Goal: Information Seeking & Learning: Learn about a topic

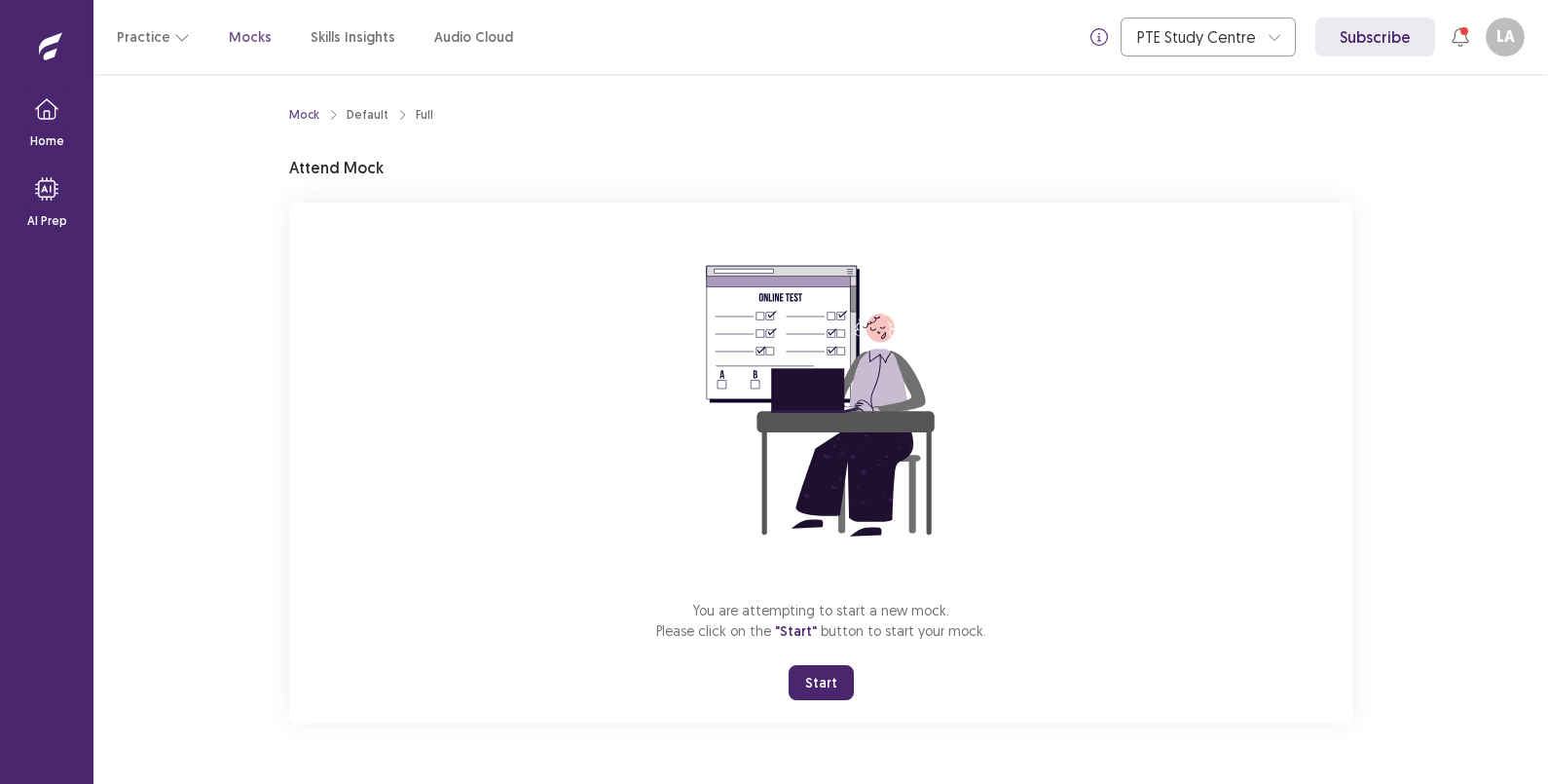
click at [821, 681] on button "Start" at bounding box center [821, 683] width 65 height 35
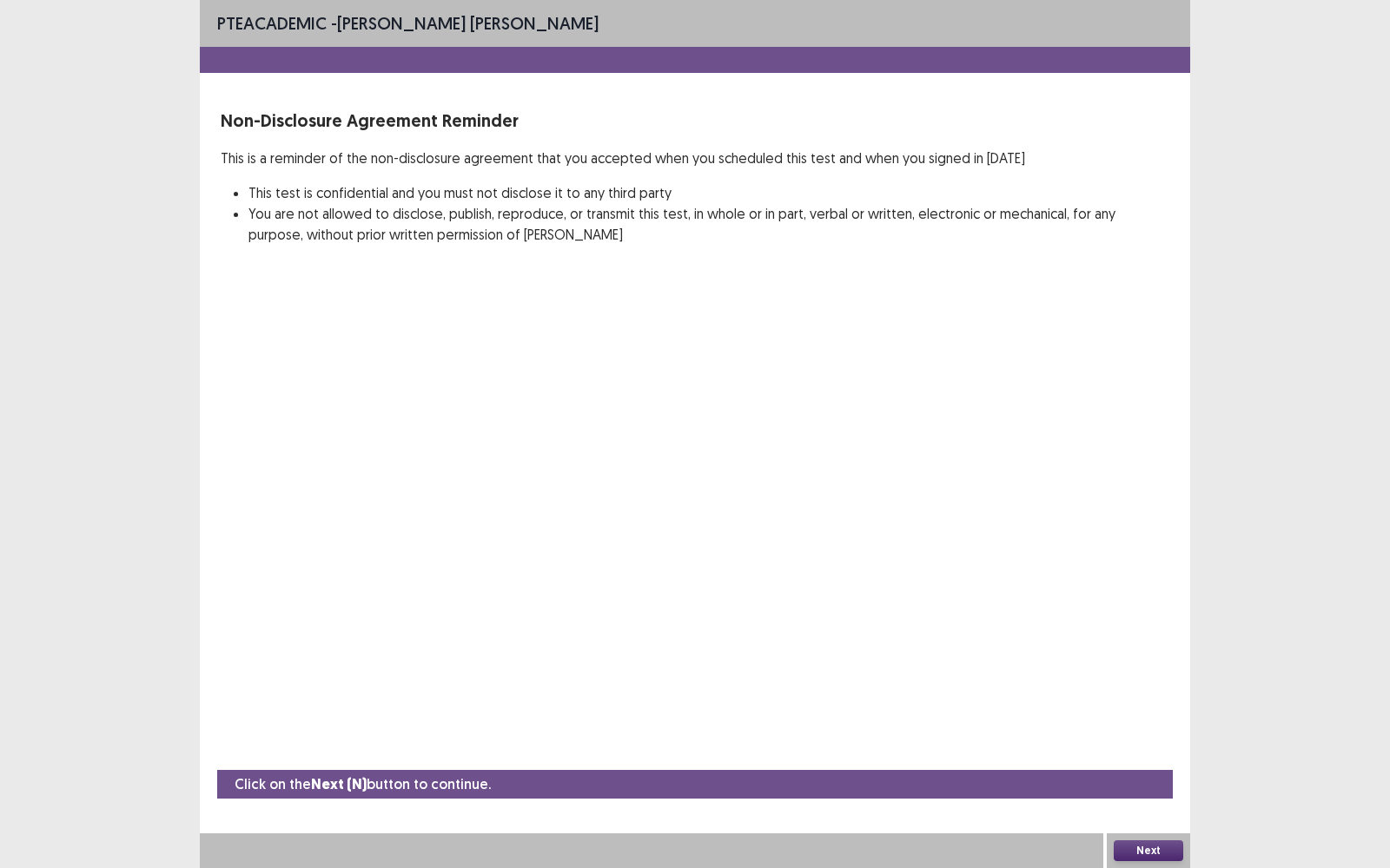
click at [1145, 699] on button "Next" at bounding box center [1148, 851] width 69 height 21
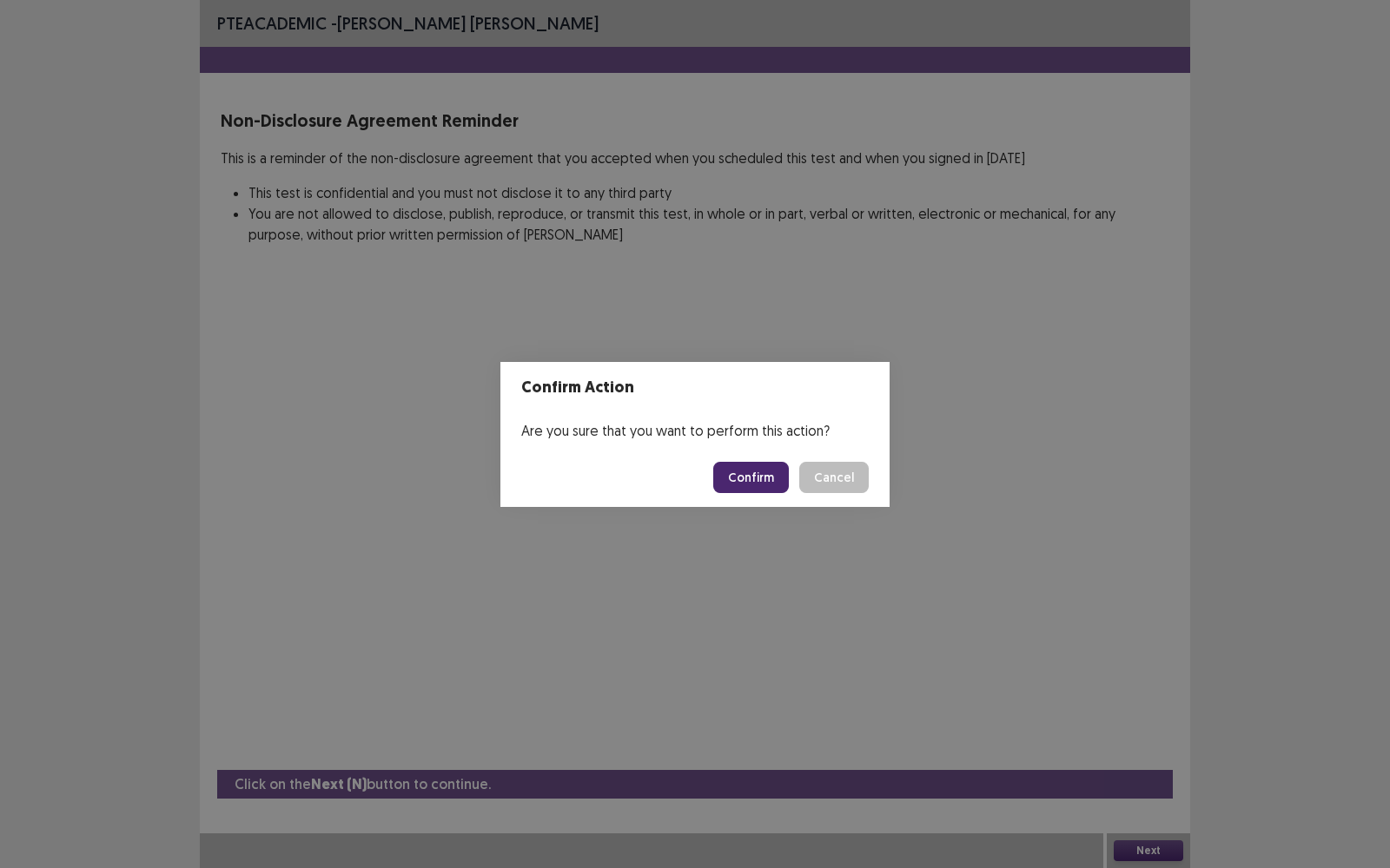
click at [756, 482] on button "Confirm" at bounding box center [751, 477] width 76 height 32
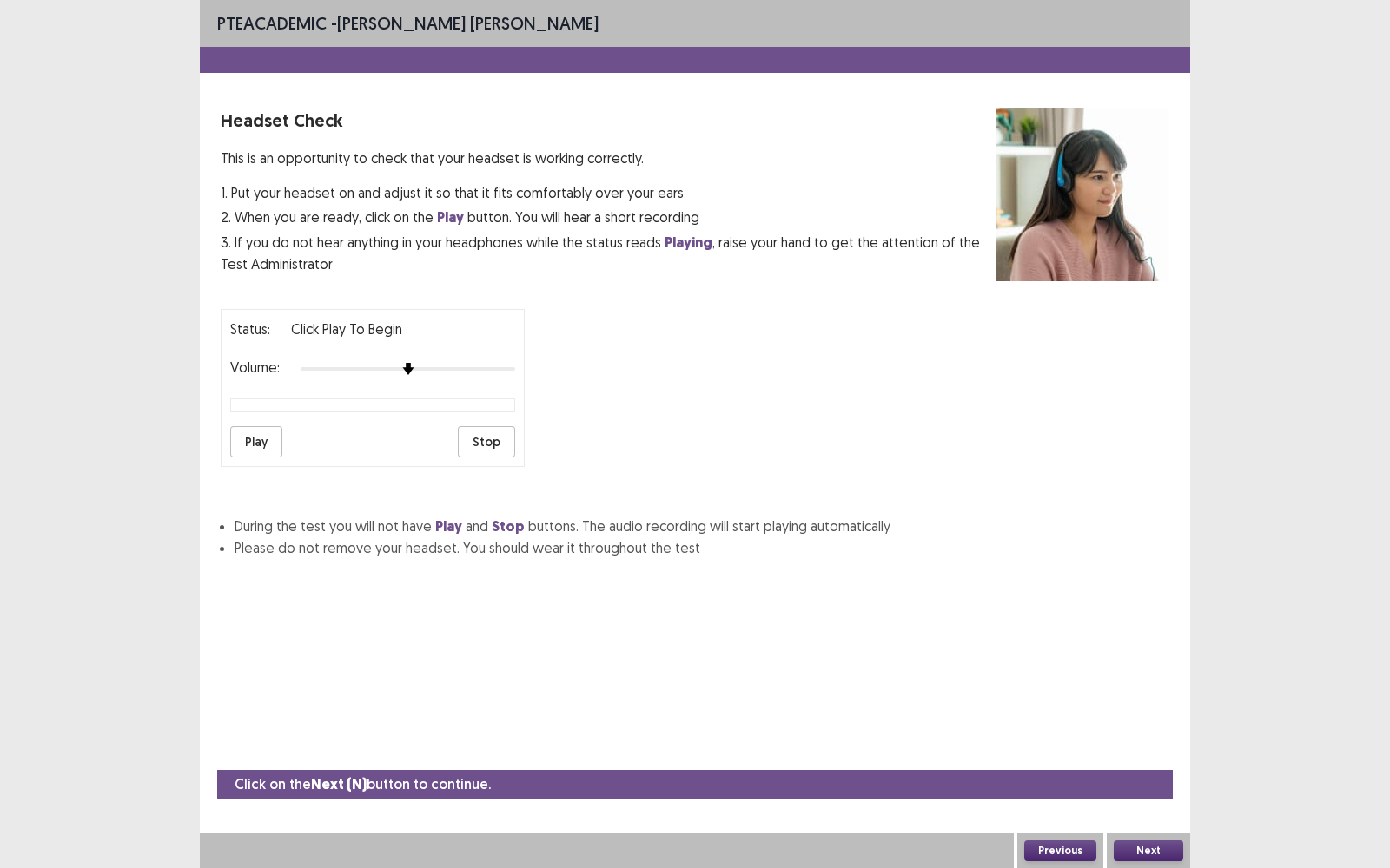
click at [260, 437] on button "Play" at bounding box center [256, 442] width 52 height 32
click at [1156, 699] on button "Next" at bounding box center [1148, 851] width 69 height 21
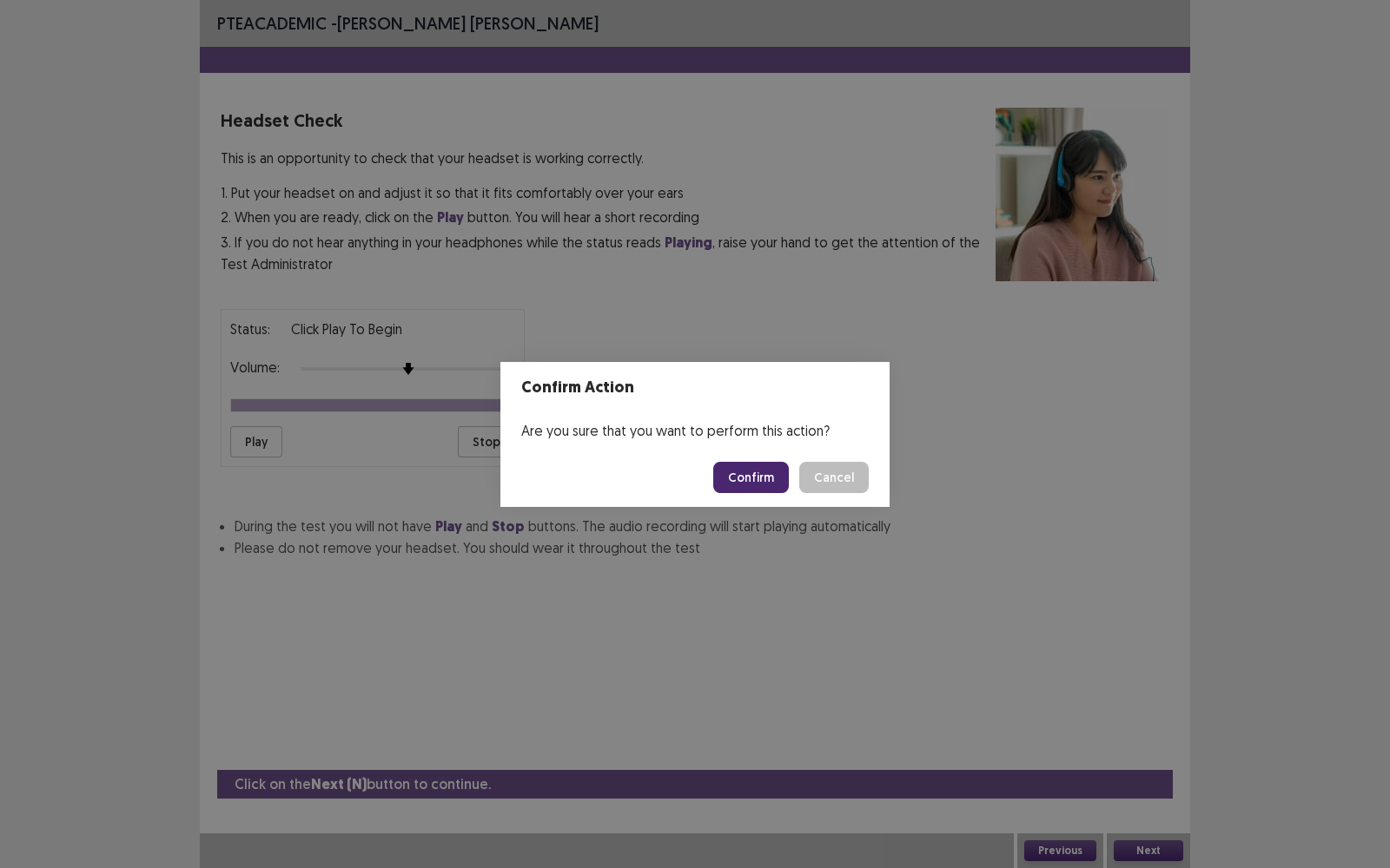
click at [754, 477] on button "Confirm" at bounding box center [751, 477] width 76 height 32
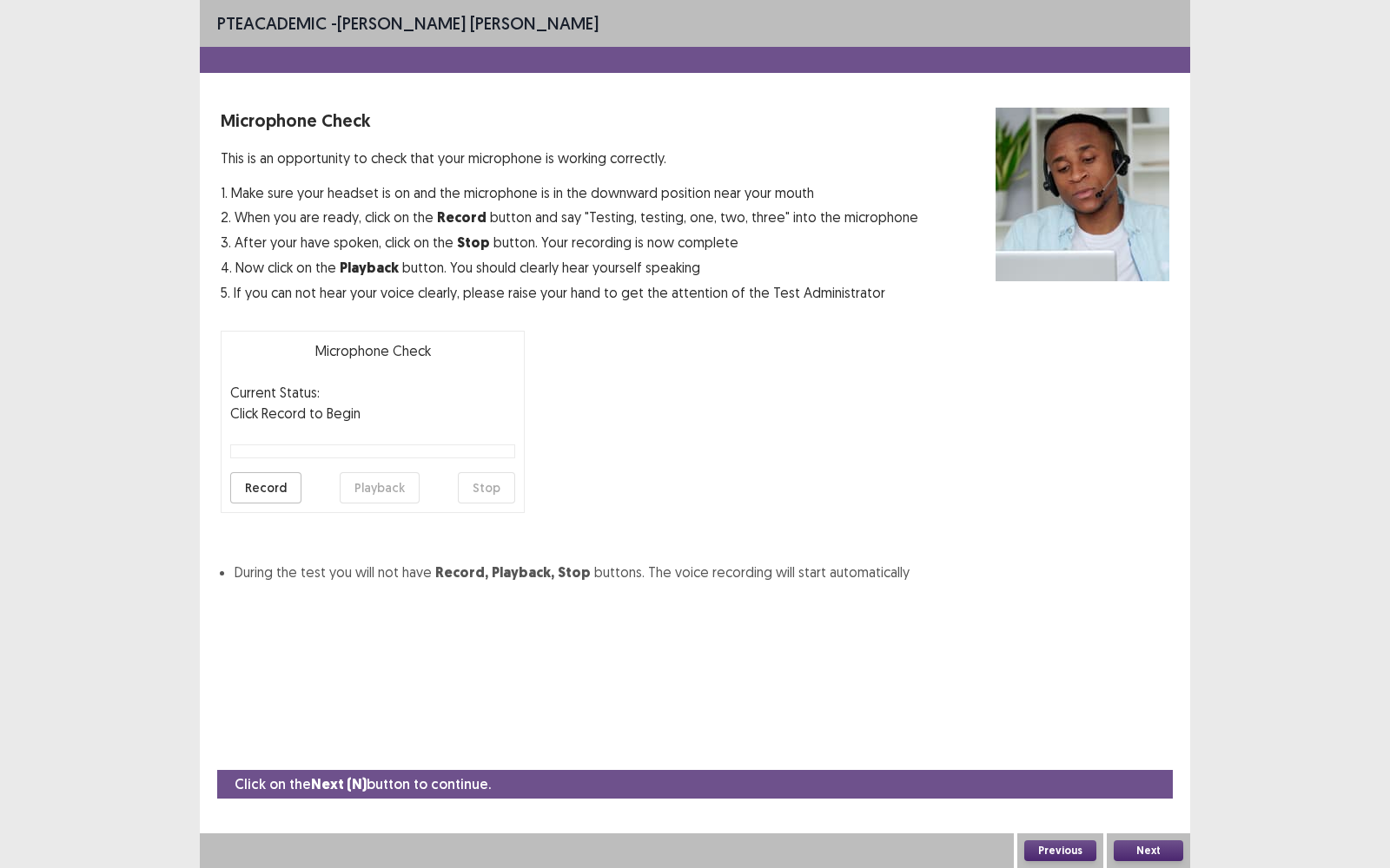
click at [1165, 699] on button "Next" at bounding box center [1148, 851] width 69 height 21
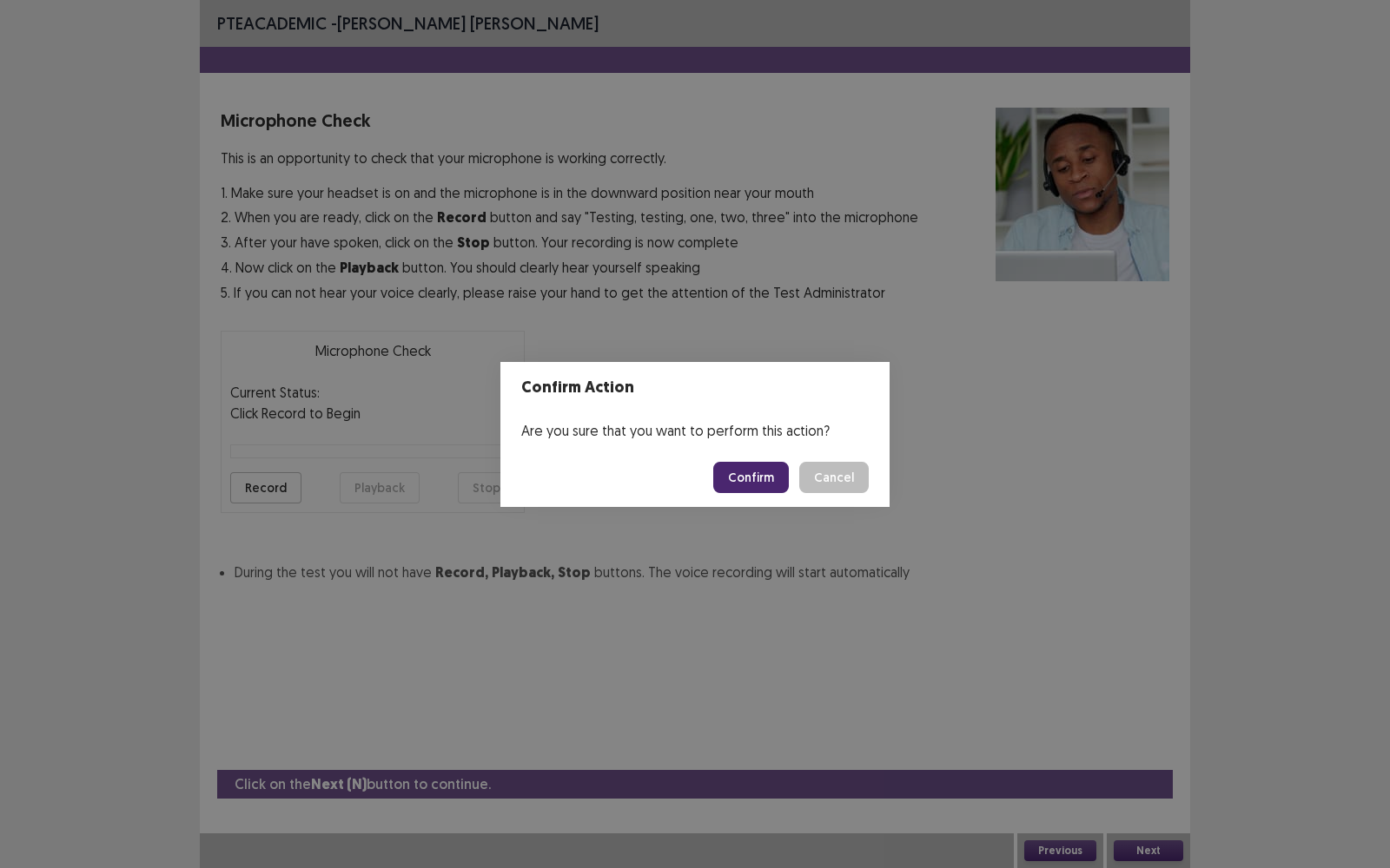
click at [747, 471] on button "Confirm" at bounding box center [751, 477] width 76 height 32
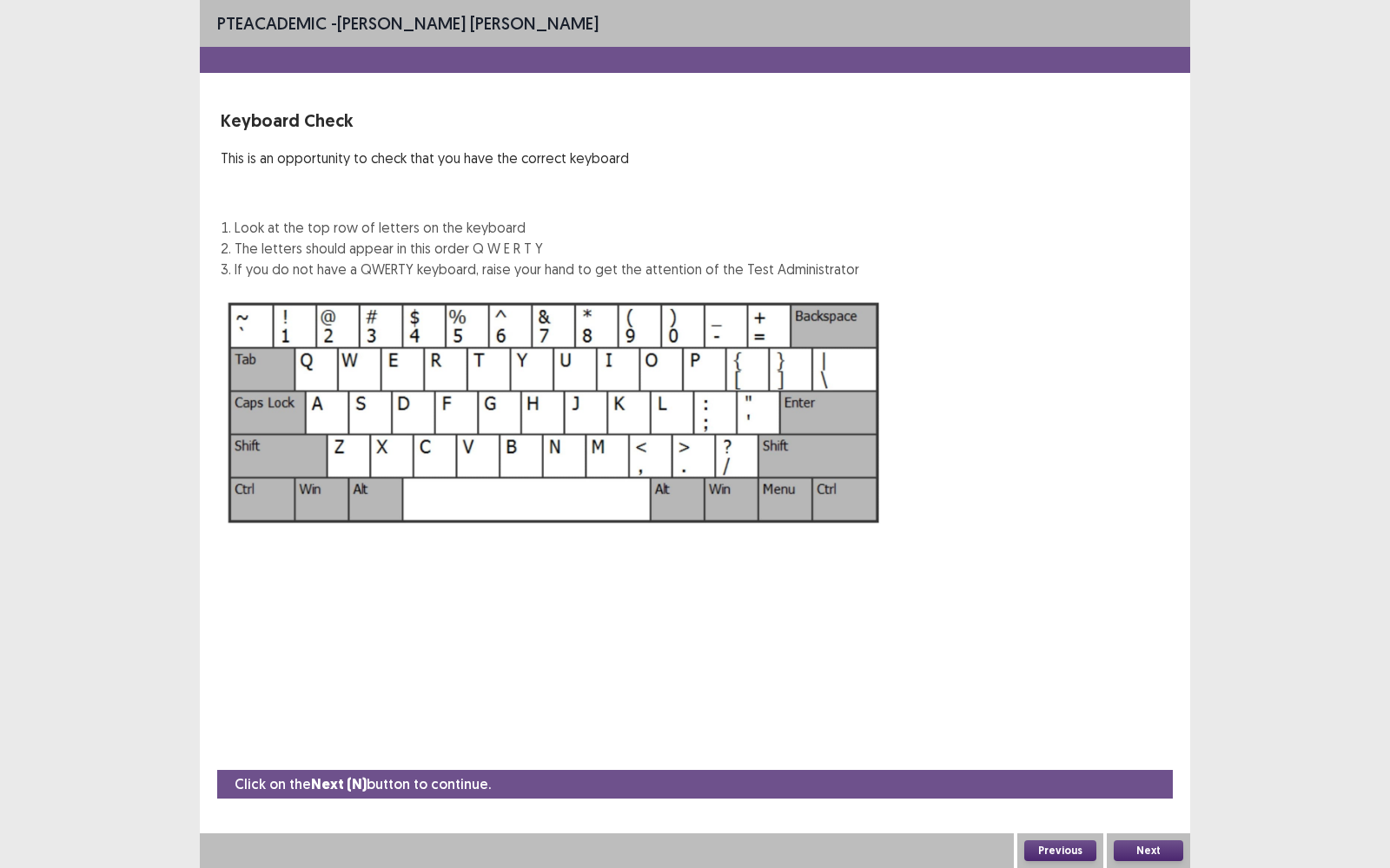
click at [1162, 699] on button "Next" at bounding box center [1148, 851] width 69 height 21
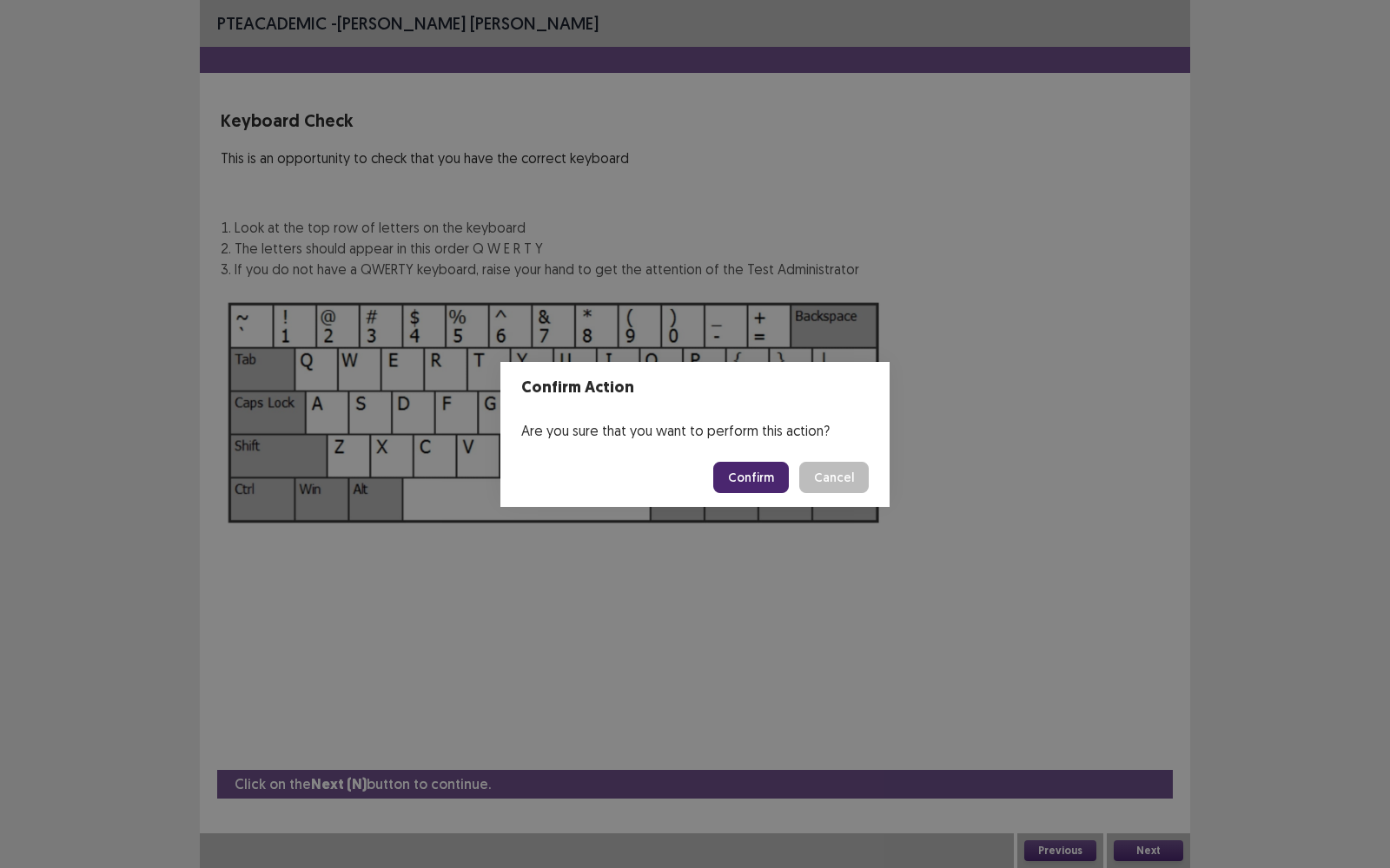
click at [745, 470] on button "Confirm" at bounding box center [751, 477] width 76 height 32
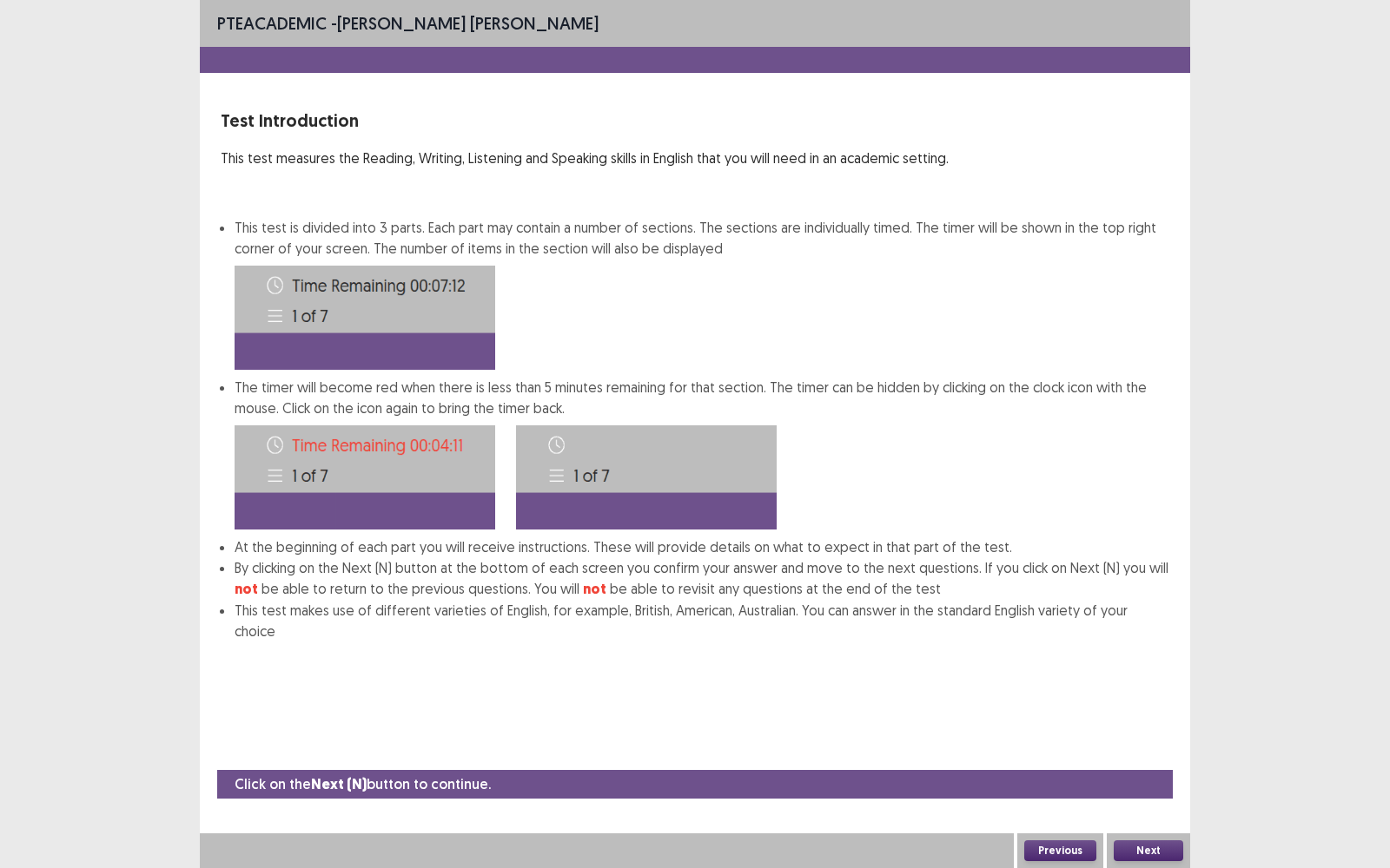
click at [1156, 699] on button "Next" at bounding box center [1148, 851] width 69 height 21
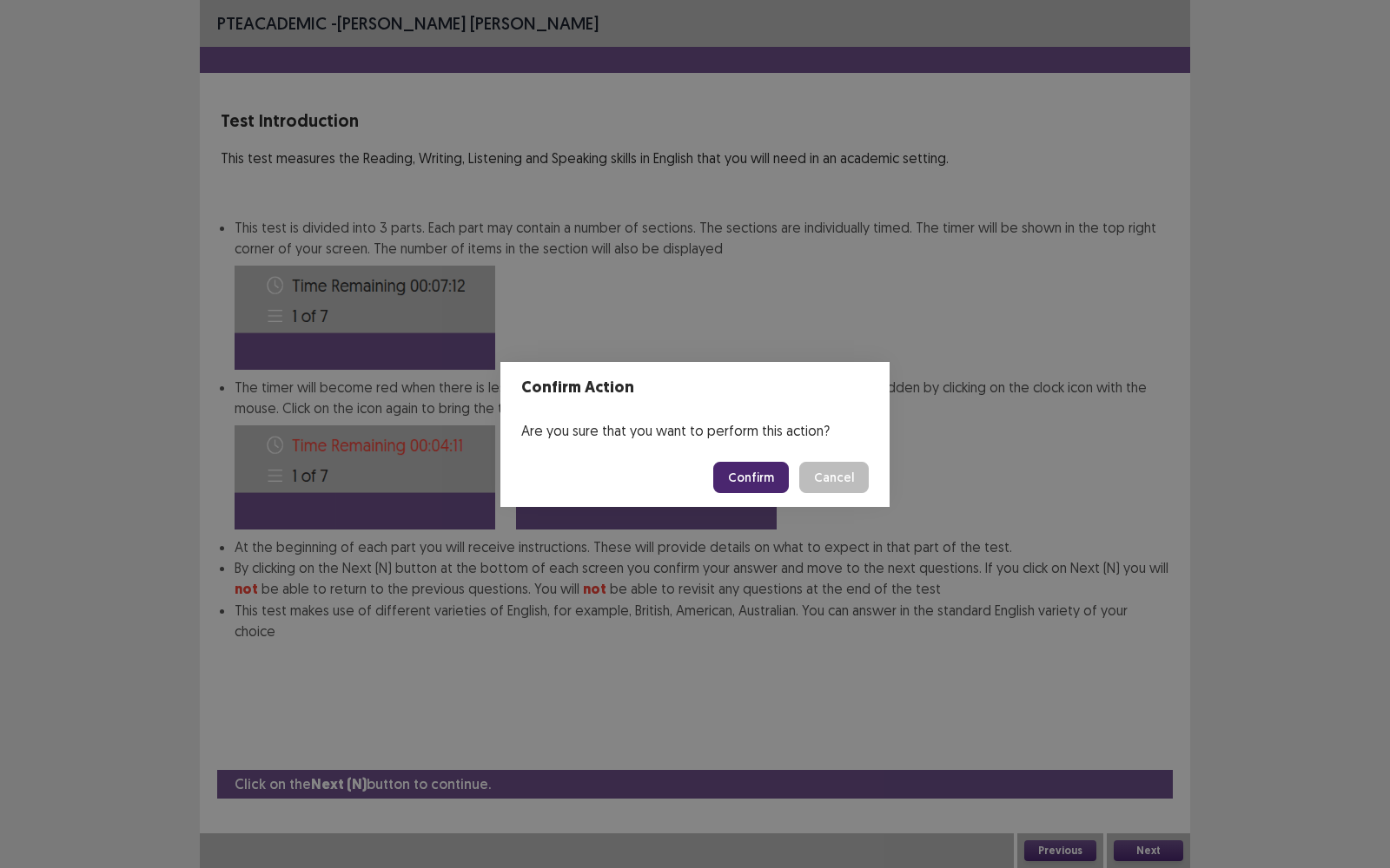
click at [757, 475] on button "Confirm" at bounding box center [751, 477] width 76 height 32
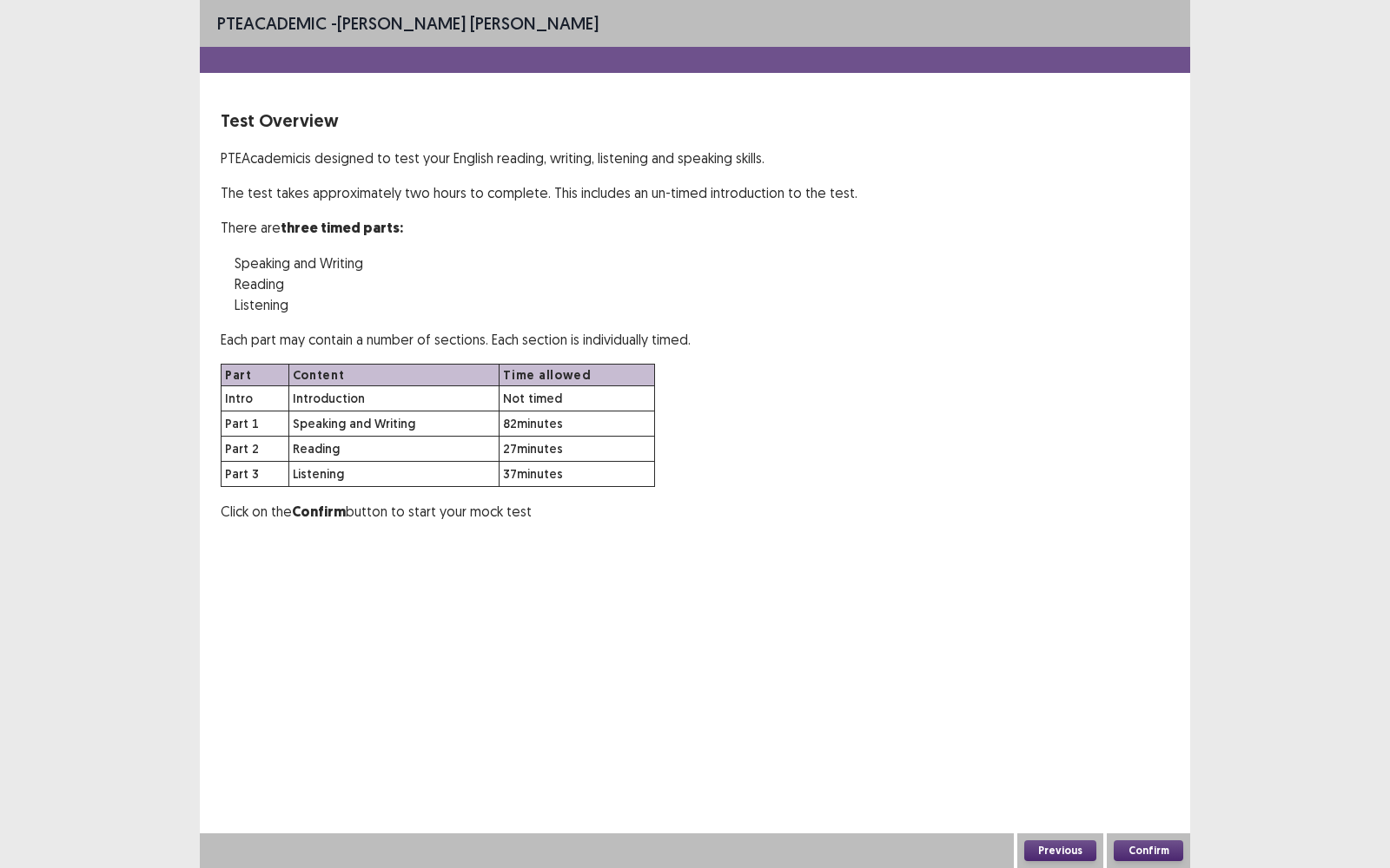
click at [1156, 699] on button "Confirm" at bounding box center [1148, 851] width 69 height 21
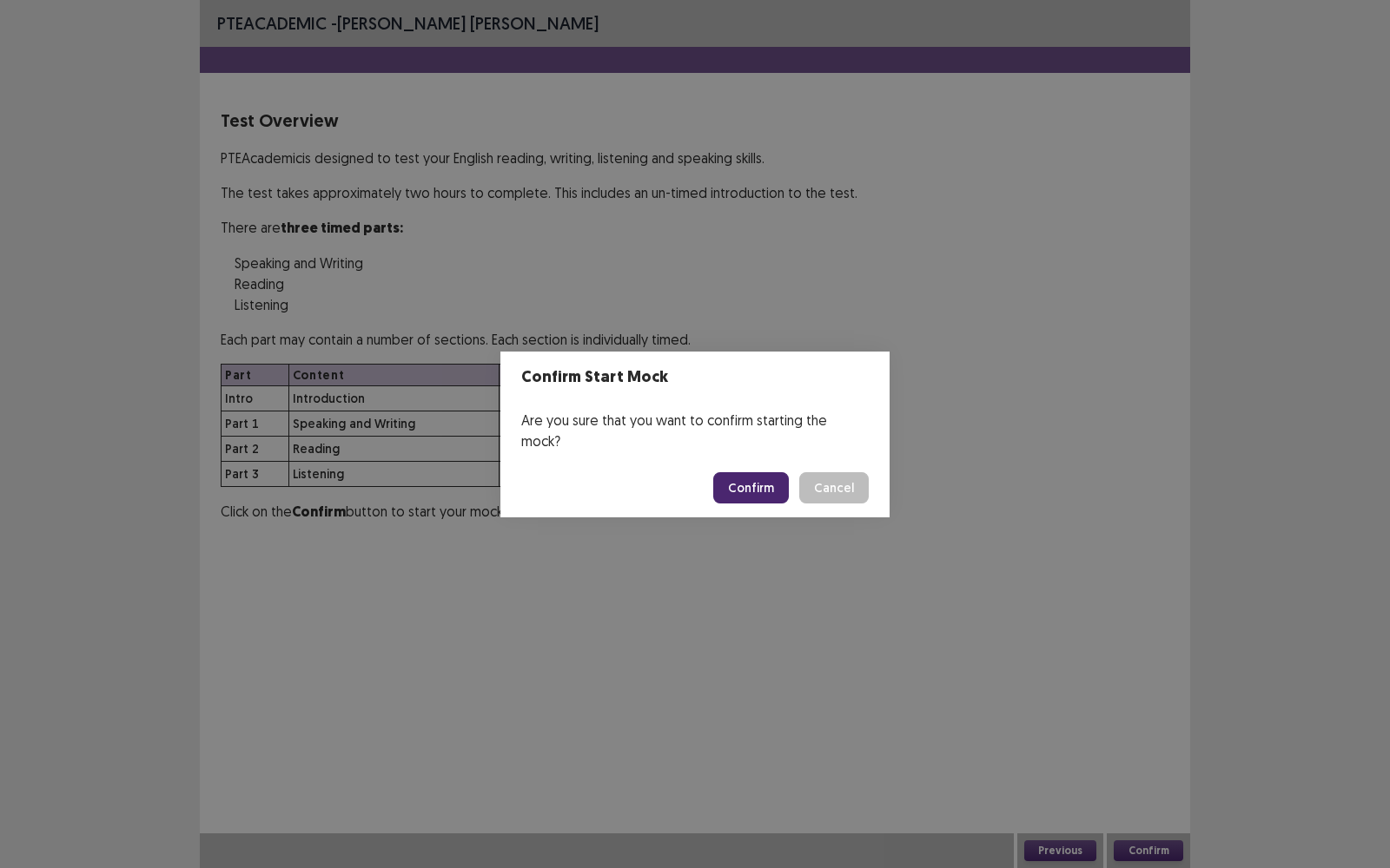
click at [763, 472] on button "Confirm" at bounding box center [751, 488] width 76 height 32
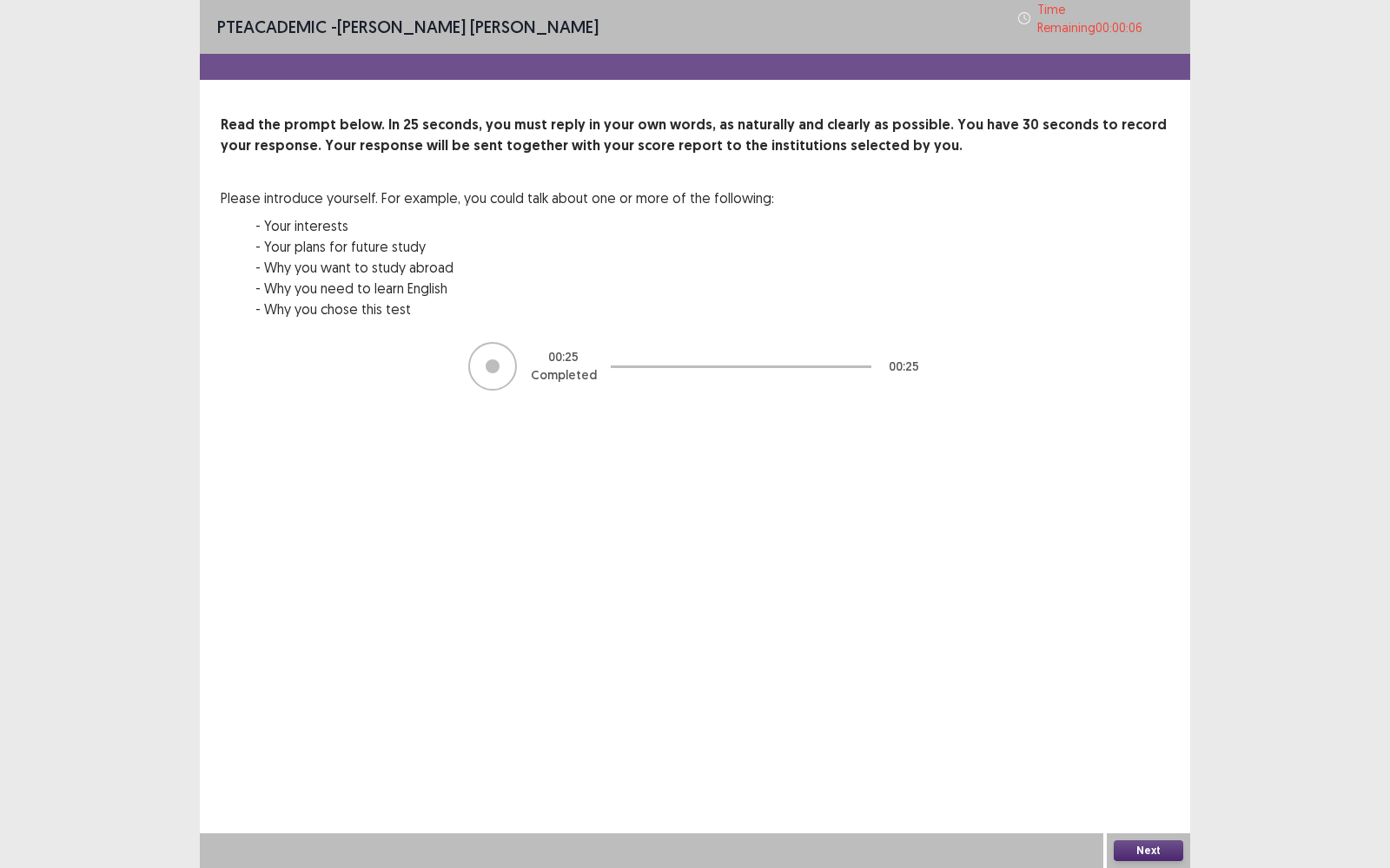
click at [1163, 699] on button "Next" at bounding box center [1148, 851] width 69 height 21
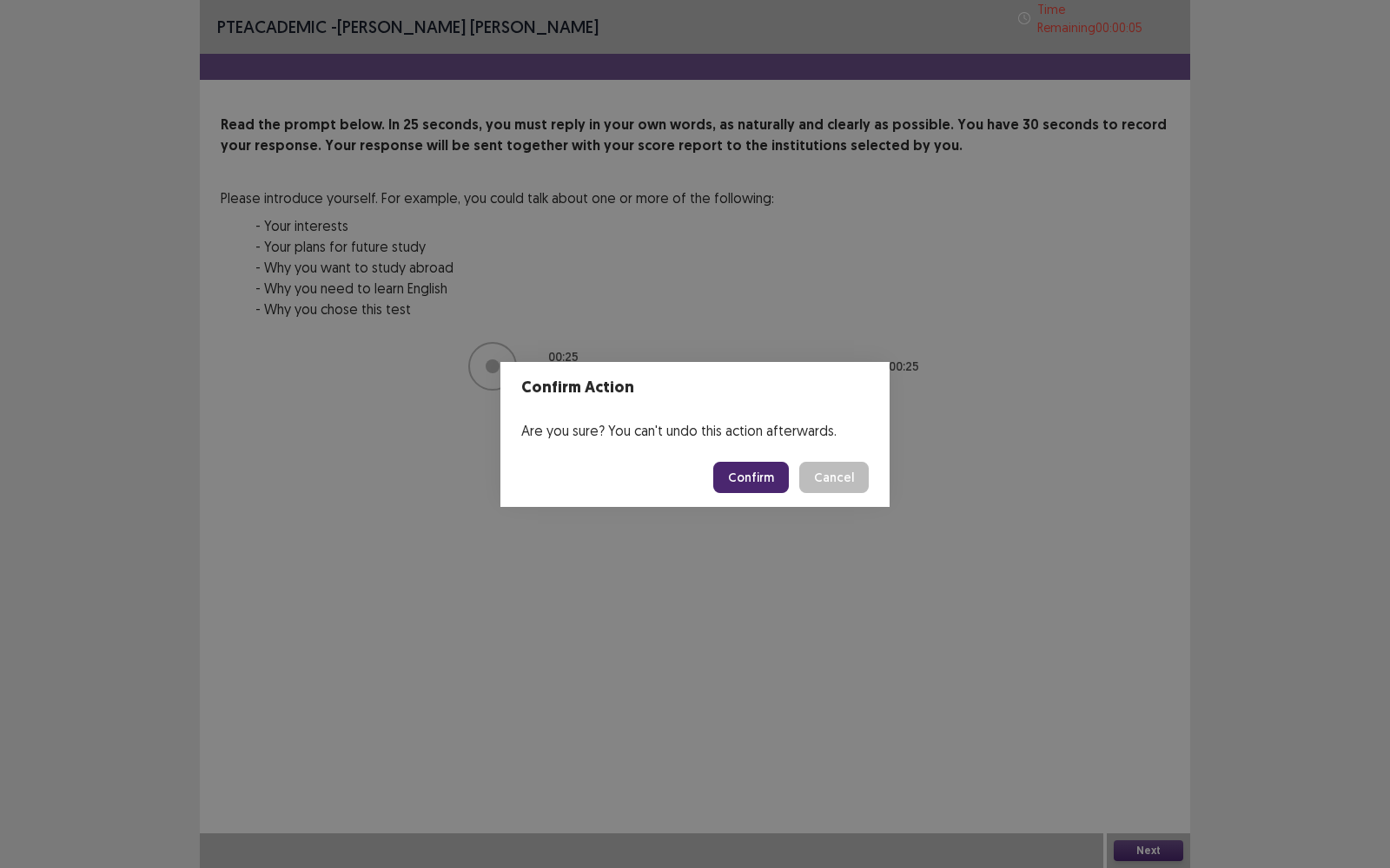
click at [767, 482] on button "Confirm" at bounding box center [751, 477] width 76 height 32
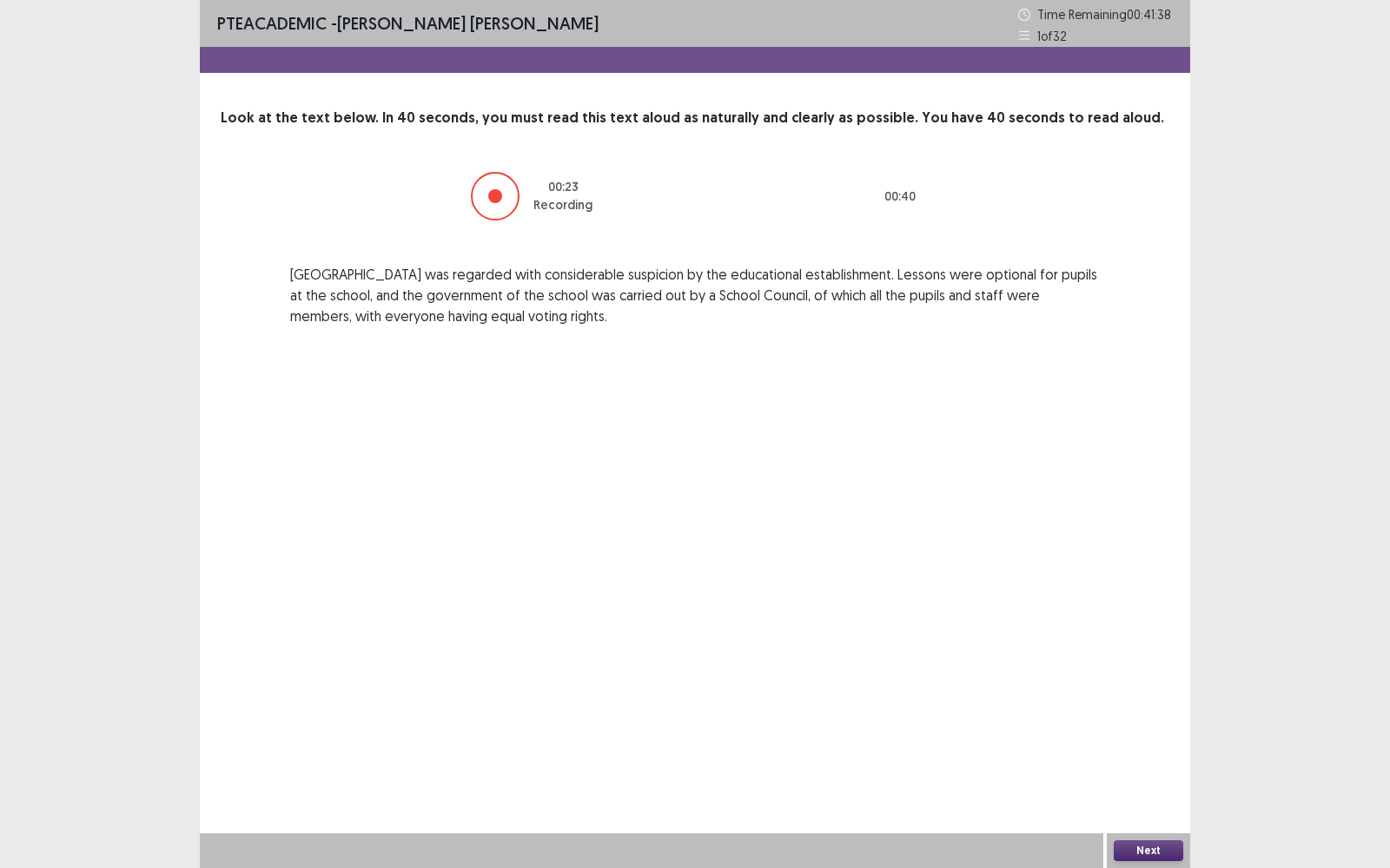
click at [1160, 699] on button "Next" at bounding box center [1148, 851] width 69 height 21
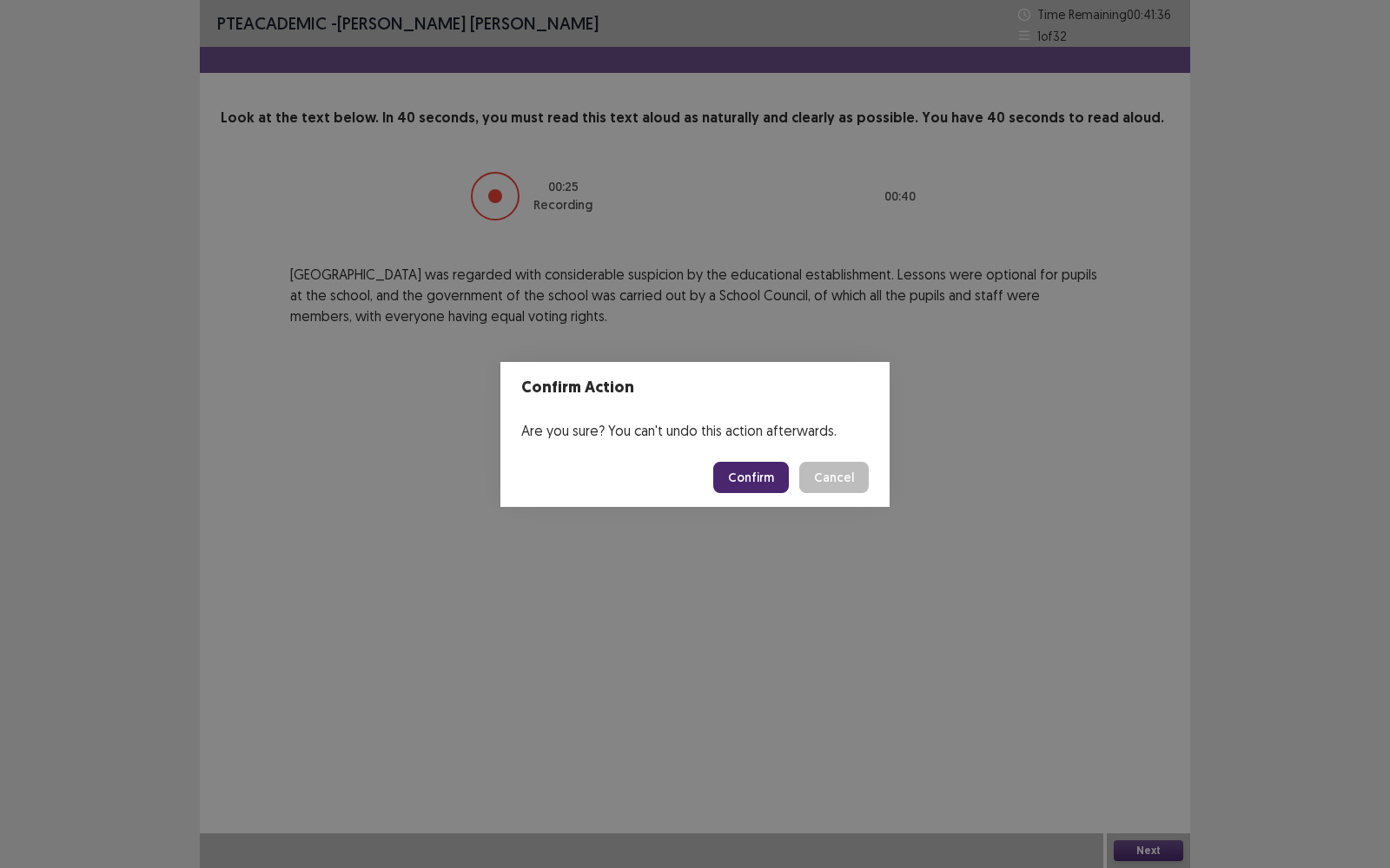
click at [765, 482] on button "Confirm" at bounding box center [751, 477] width 76 height 32
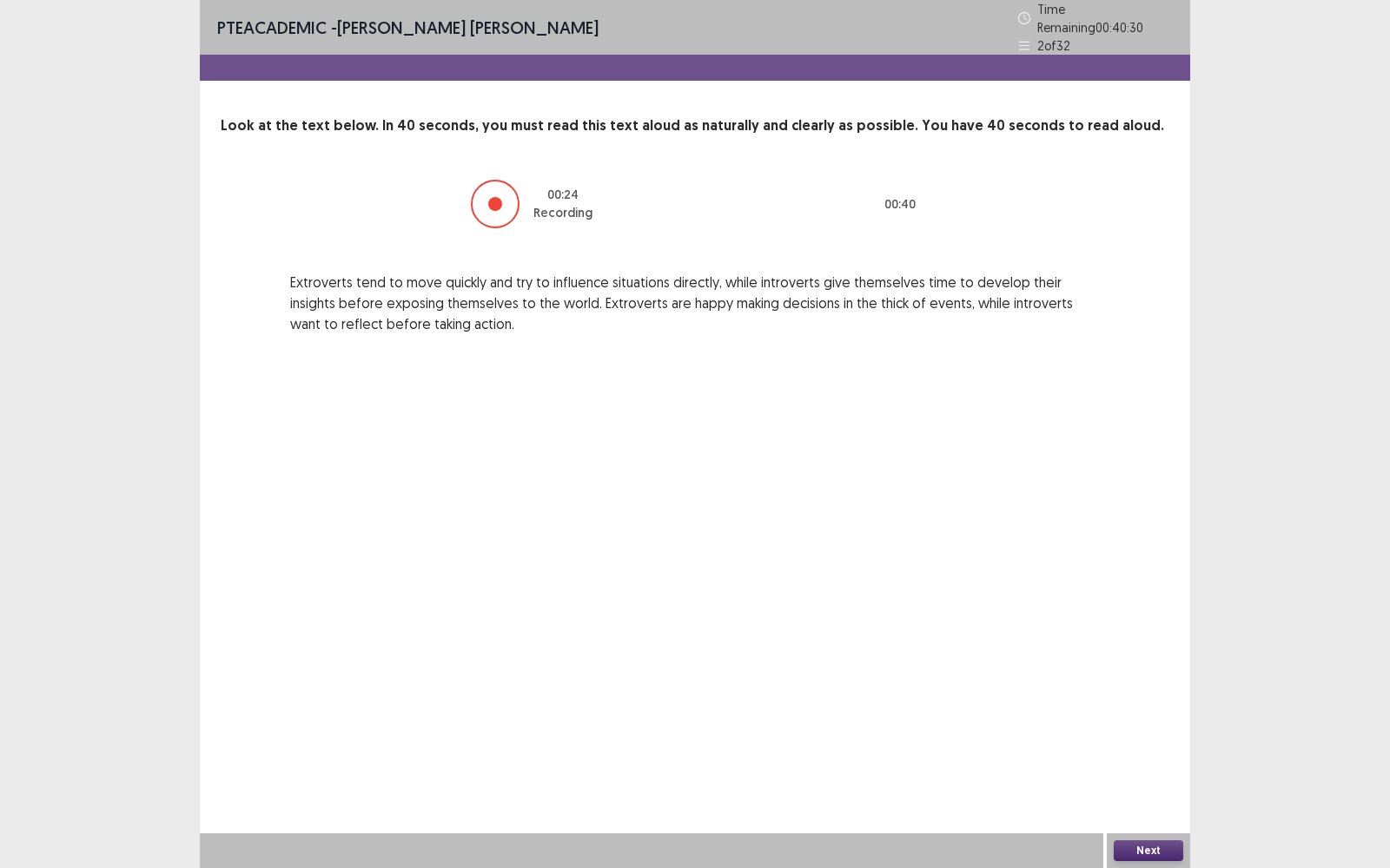
click at [1139, 699] on button "Next" at bounding box center [1148, 851] width 69 height 21
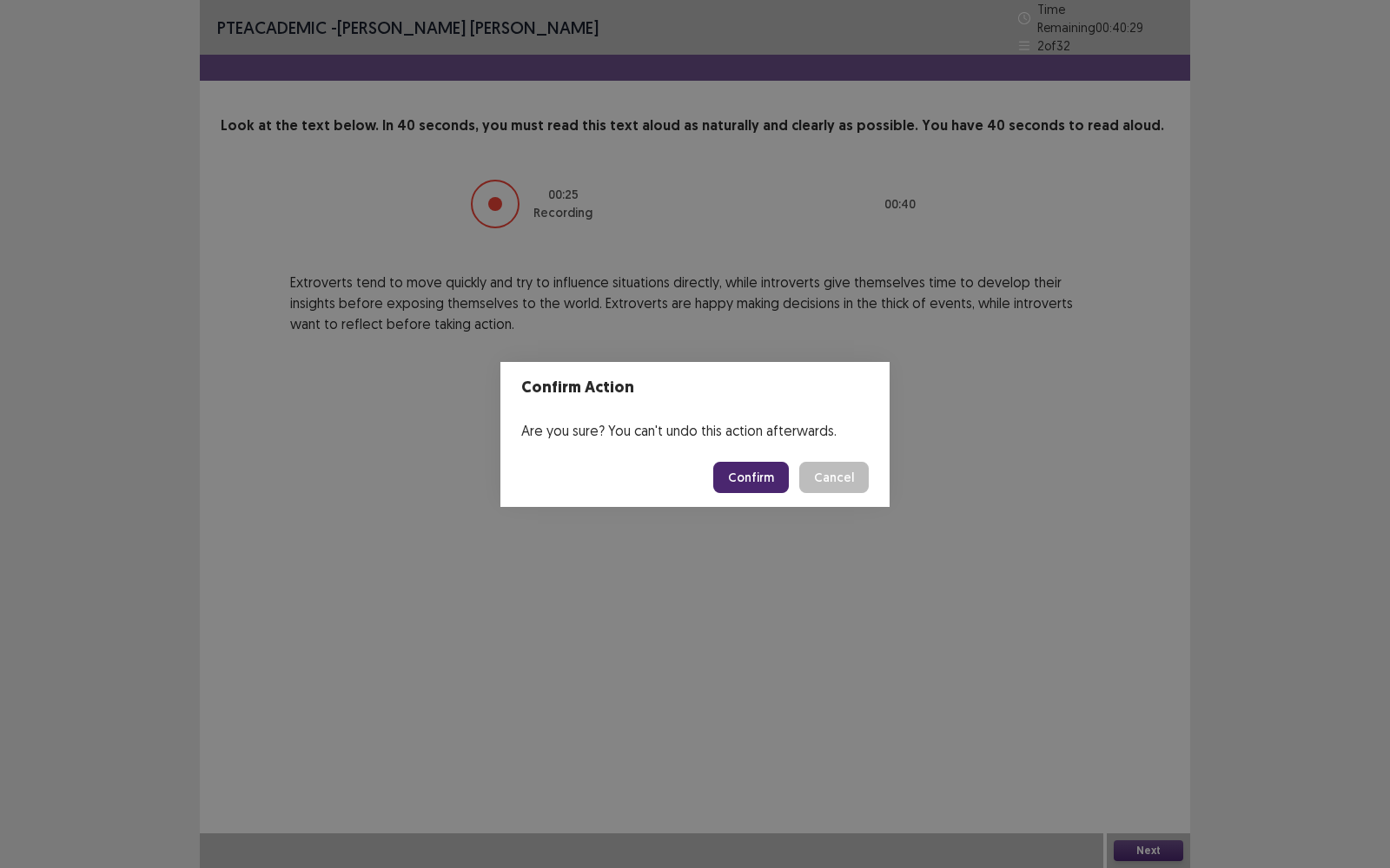
click at [743, 468] on button "Confirm" at bounding box center [751, 477] width 76 height 32
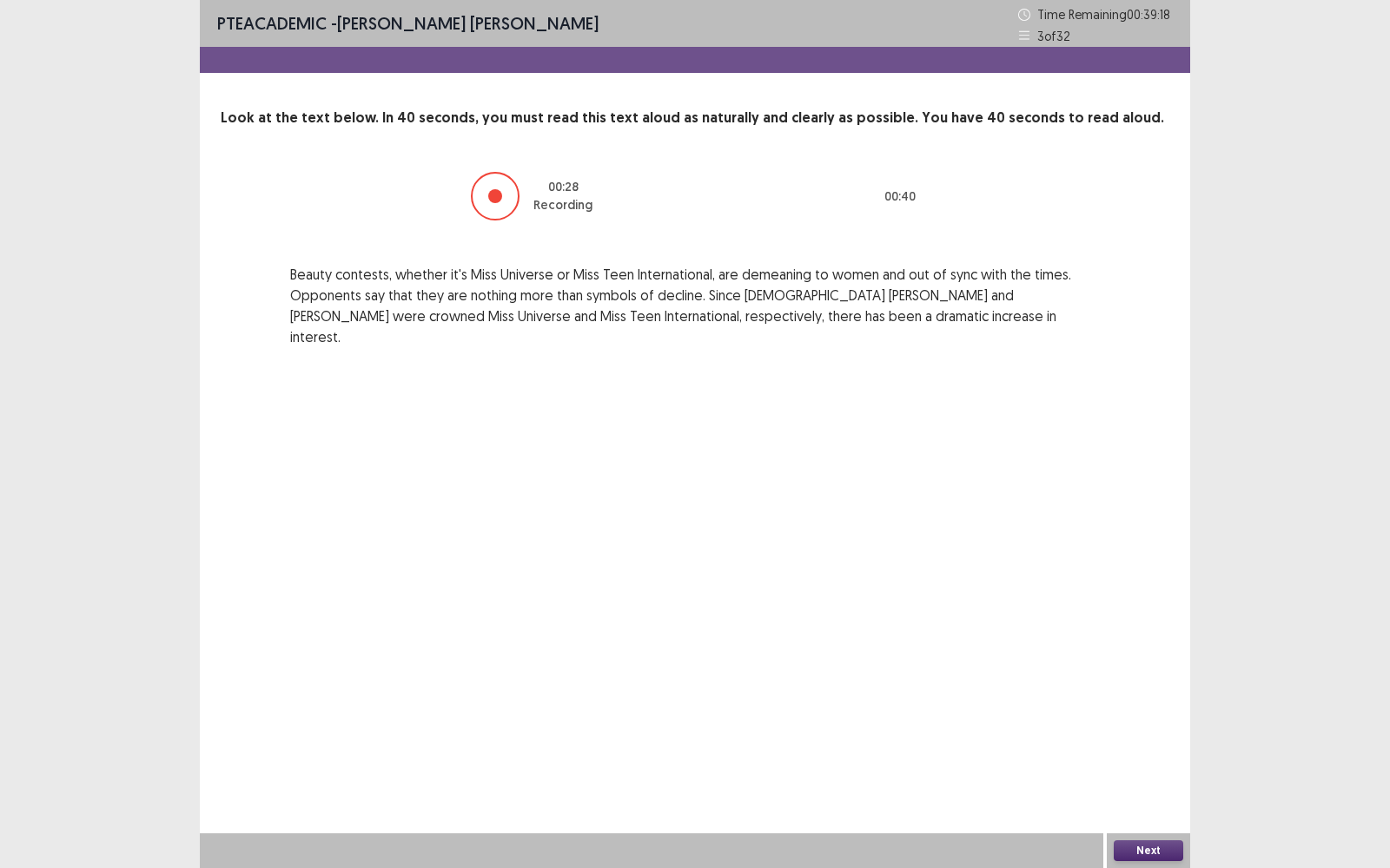
click at [1164, 699] on button "Next" at bounding box center [1148, 851] width 69 height 21
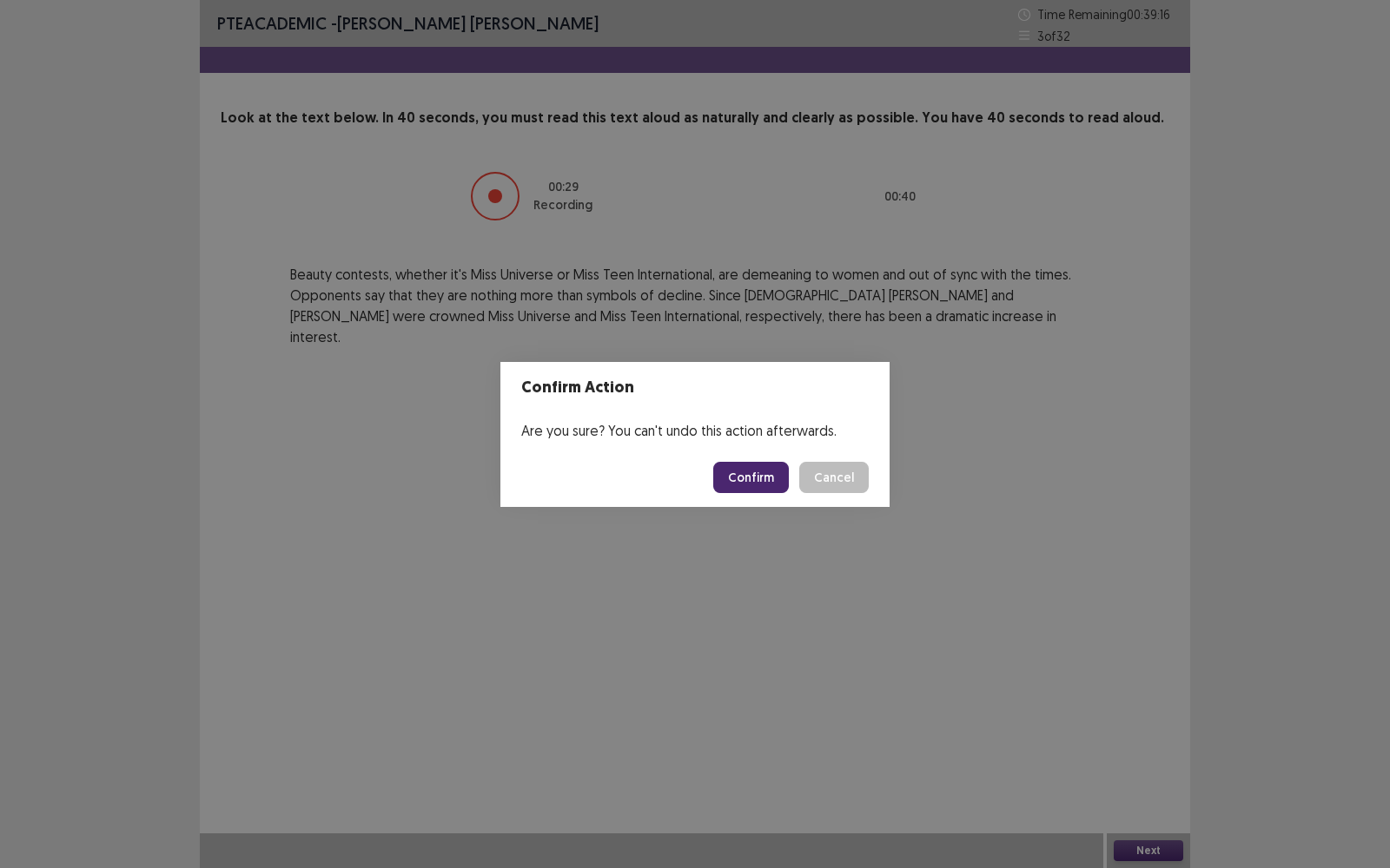
click at [758, 468] on button "Confirm" at bounding box center [751, 477] width 76 height 32
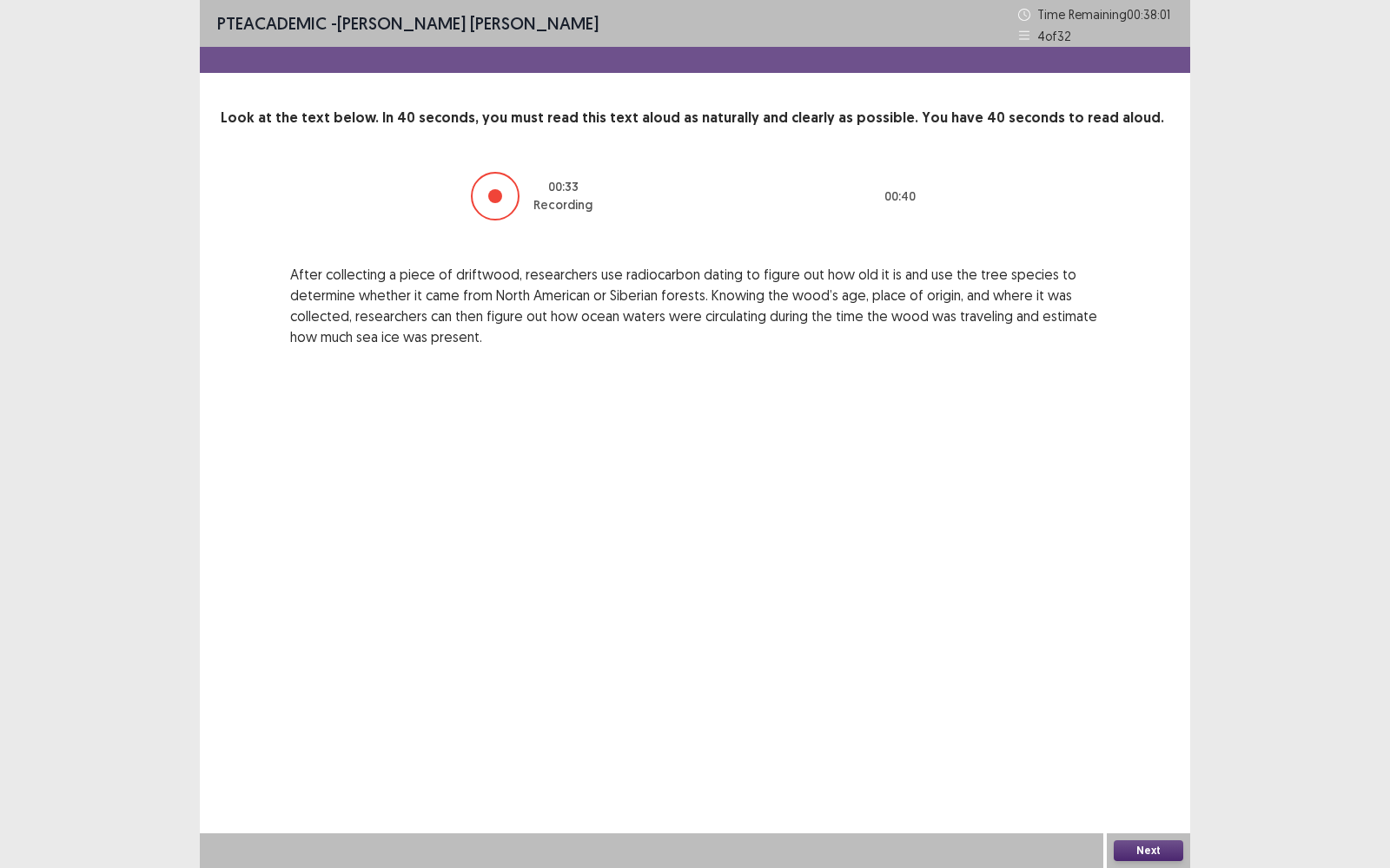
click at [1144, 699] on button "Next" at bounding box center [1148, 851] width 69 height 21
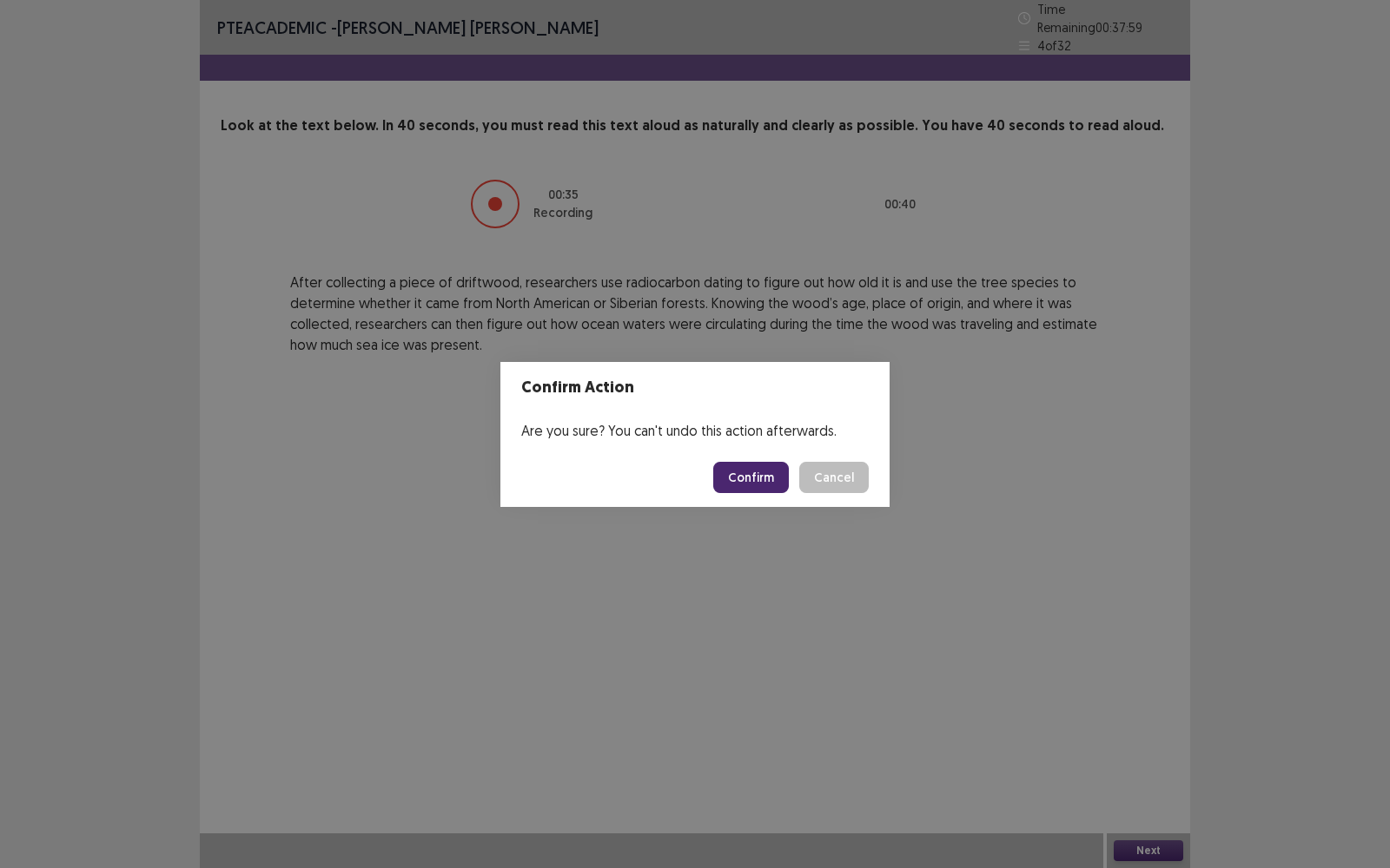
click at [754, 474] on button "Confirm" at bounding box center [751, 477] width 76 height 32
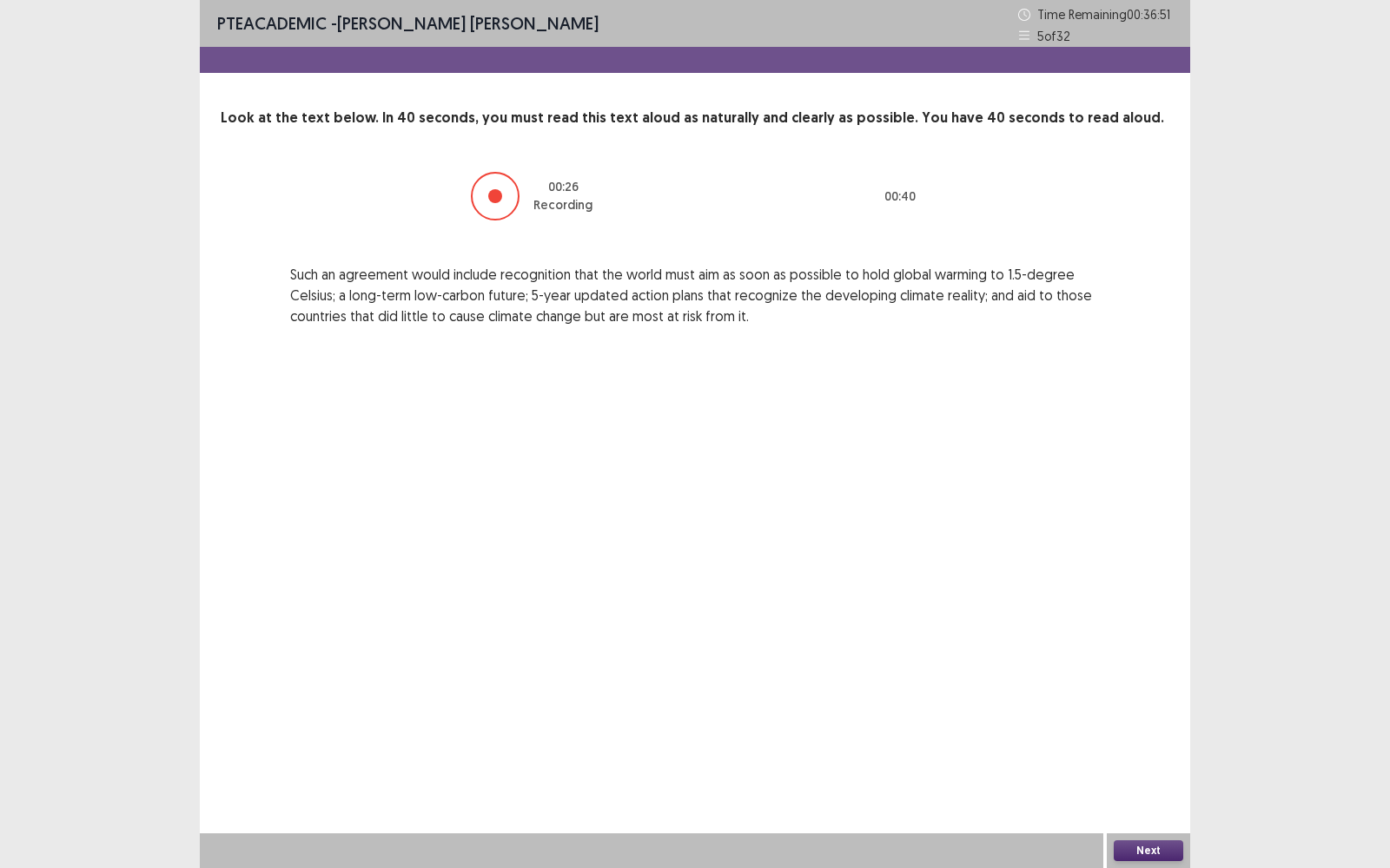
click at [1148, 699] on button "Next" at bounding box center [1148, 851] width 69 height 21
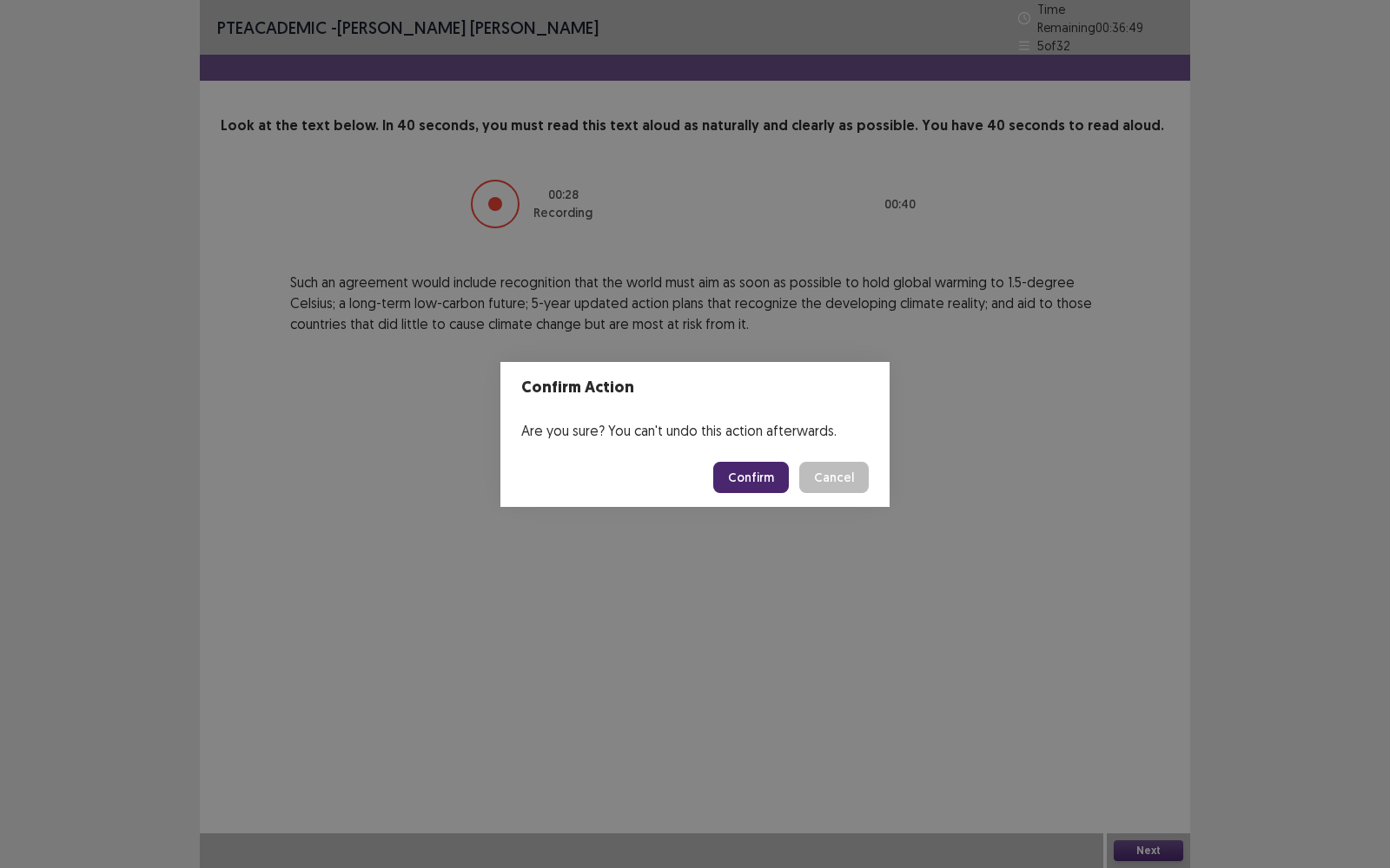
click at [752, 476] on button "Confirm" at bounding box center [751, 477] width 76 height 32
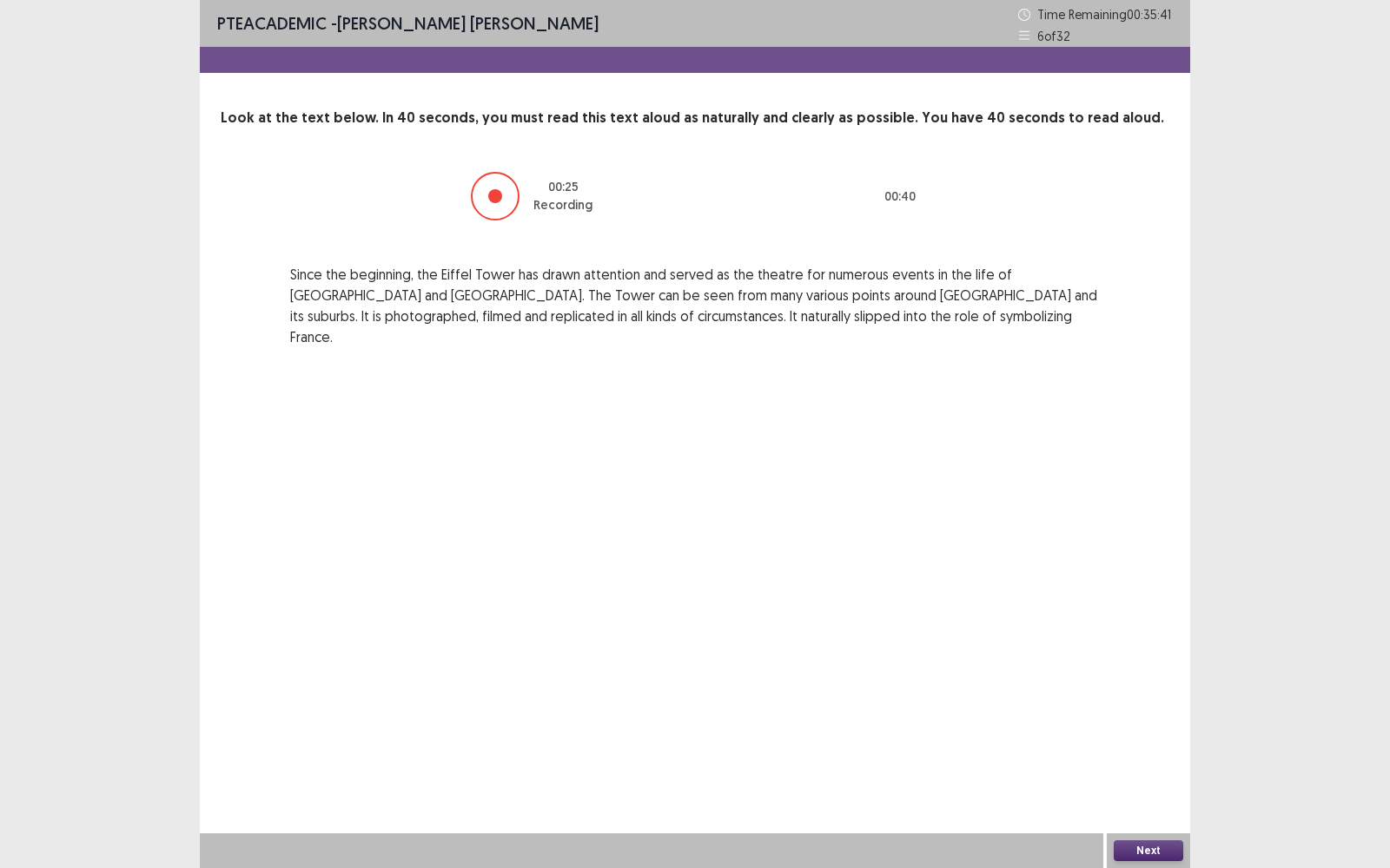
click at [1157, 699] on button "Next" at bounding box center [1148, 851] width 69 height 21
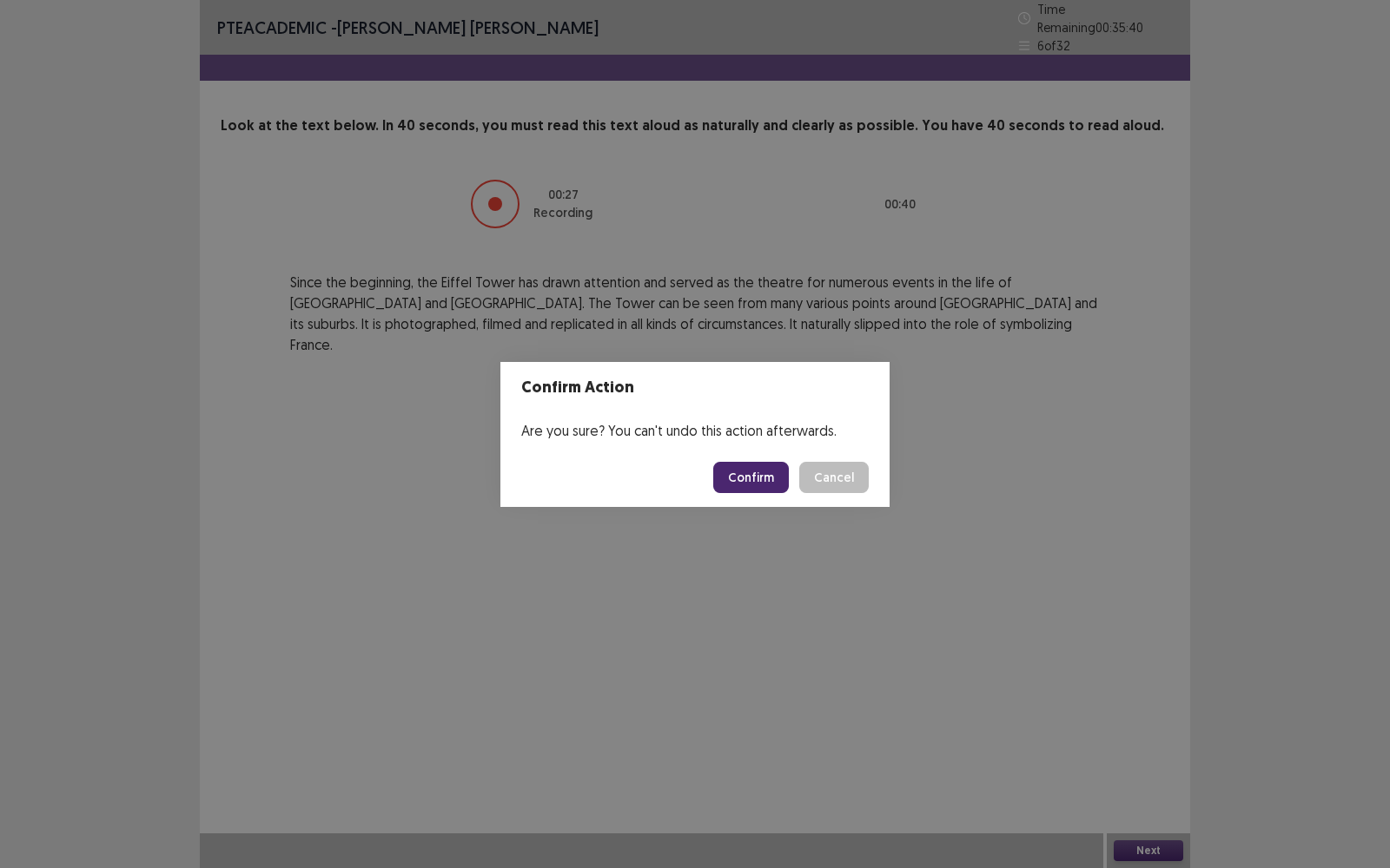
click at [753, 483] on button "Confirm" at bounding box center [751, 477] width 76 height 32
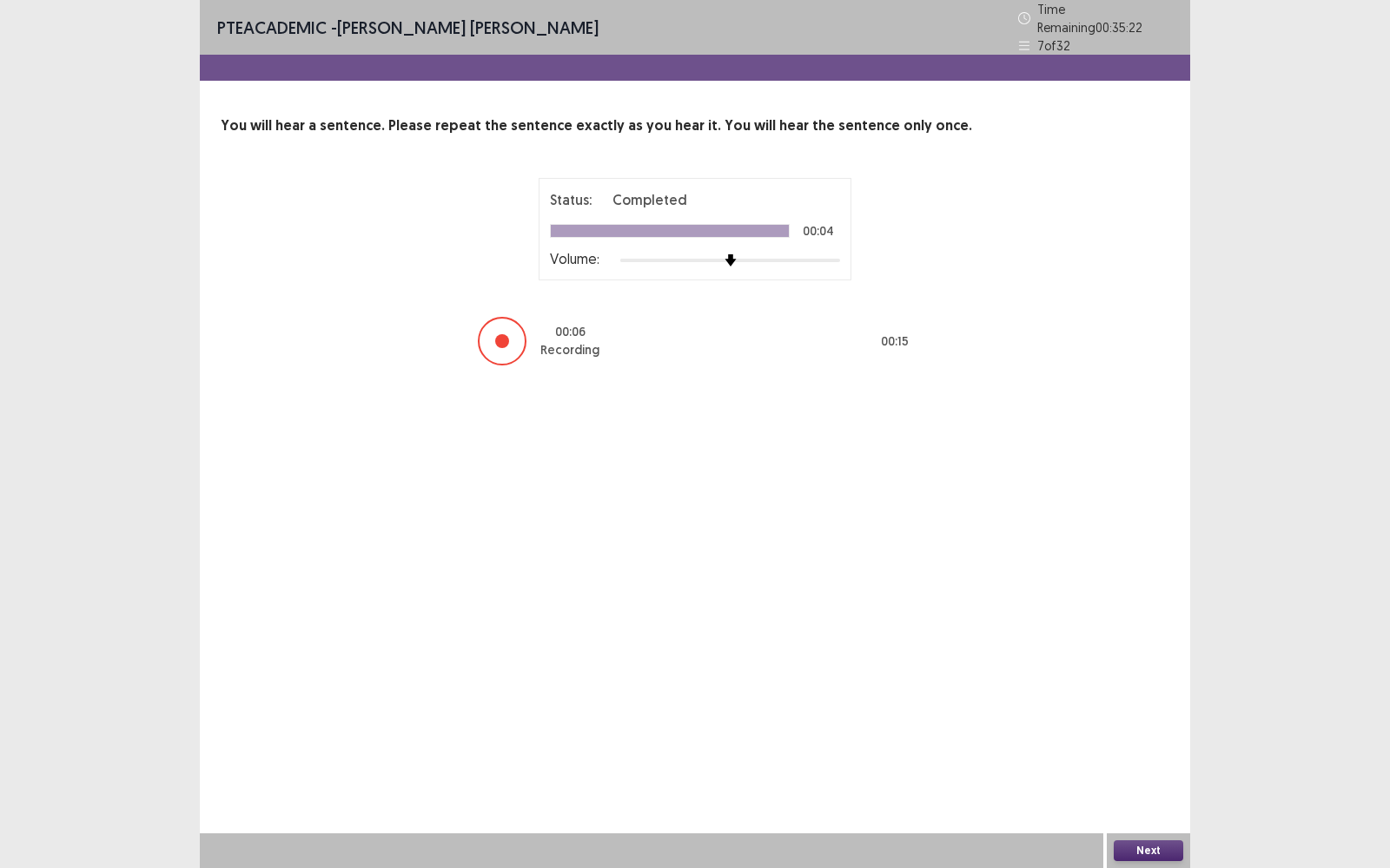
click at [1161, 699] on button "Next" at bounding box center [1148, 851] width 69 height 21
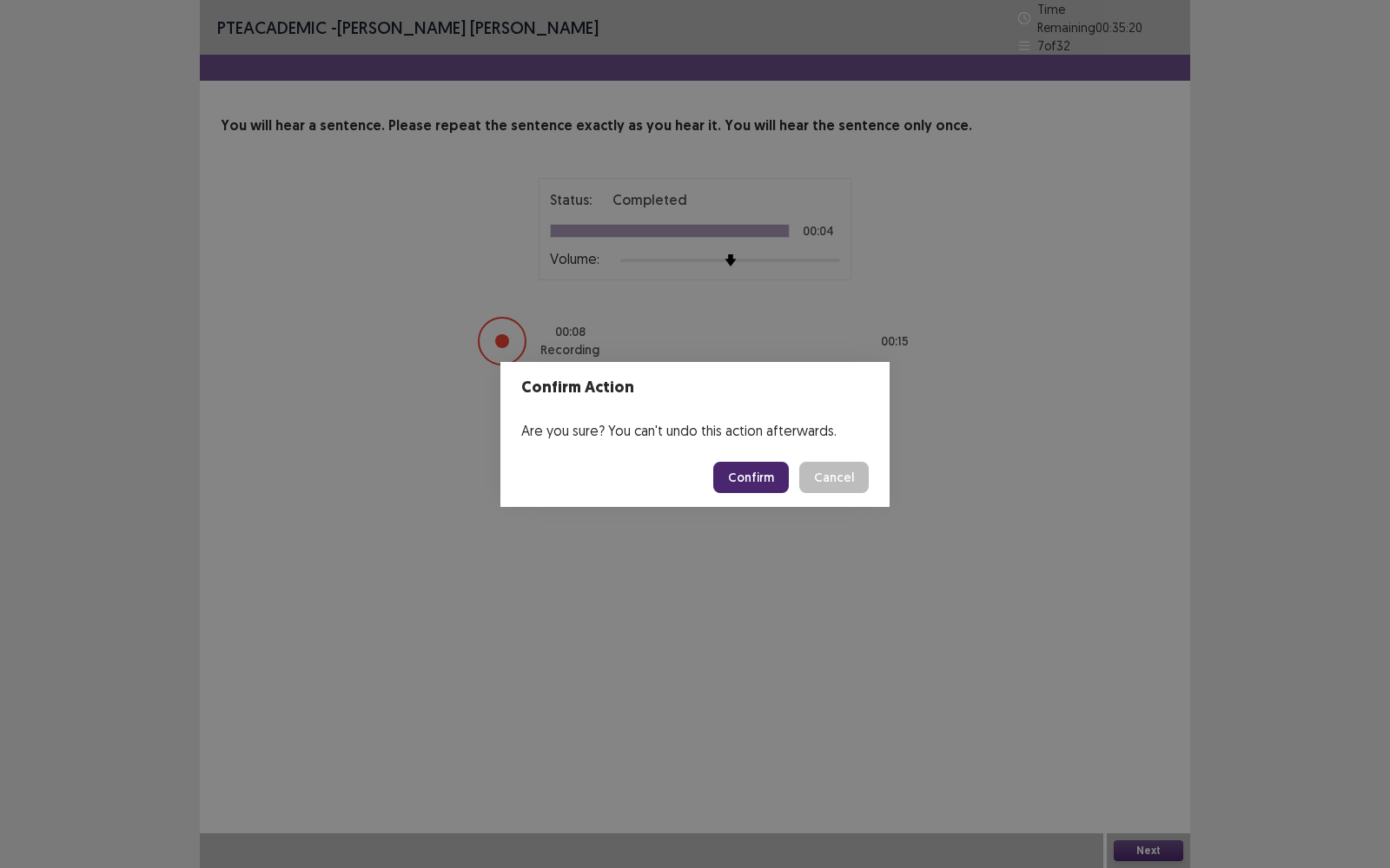
click at [760, 480] on button "Confirm" at bounding box center [751, 477] width 76 height 32
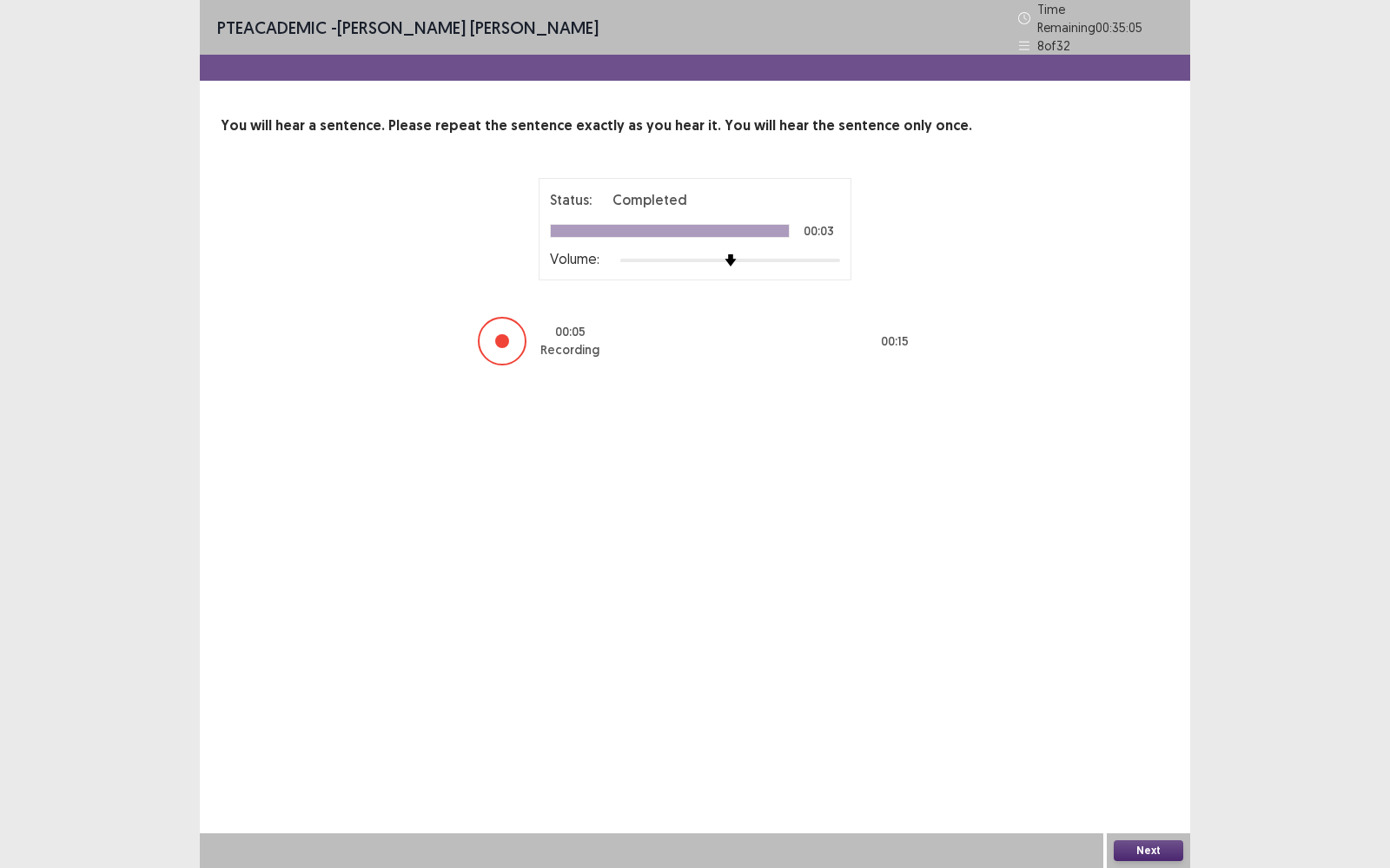
click at [1158, 699] on button "Next" at bounding box center [1148, 851] width 69 height 21
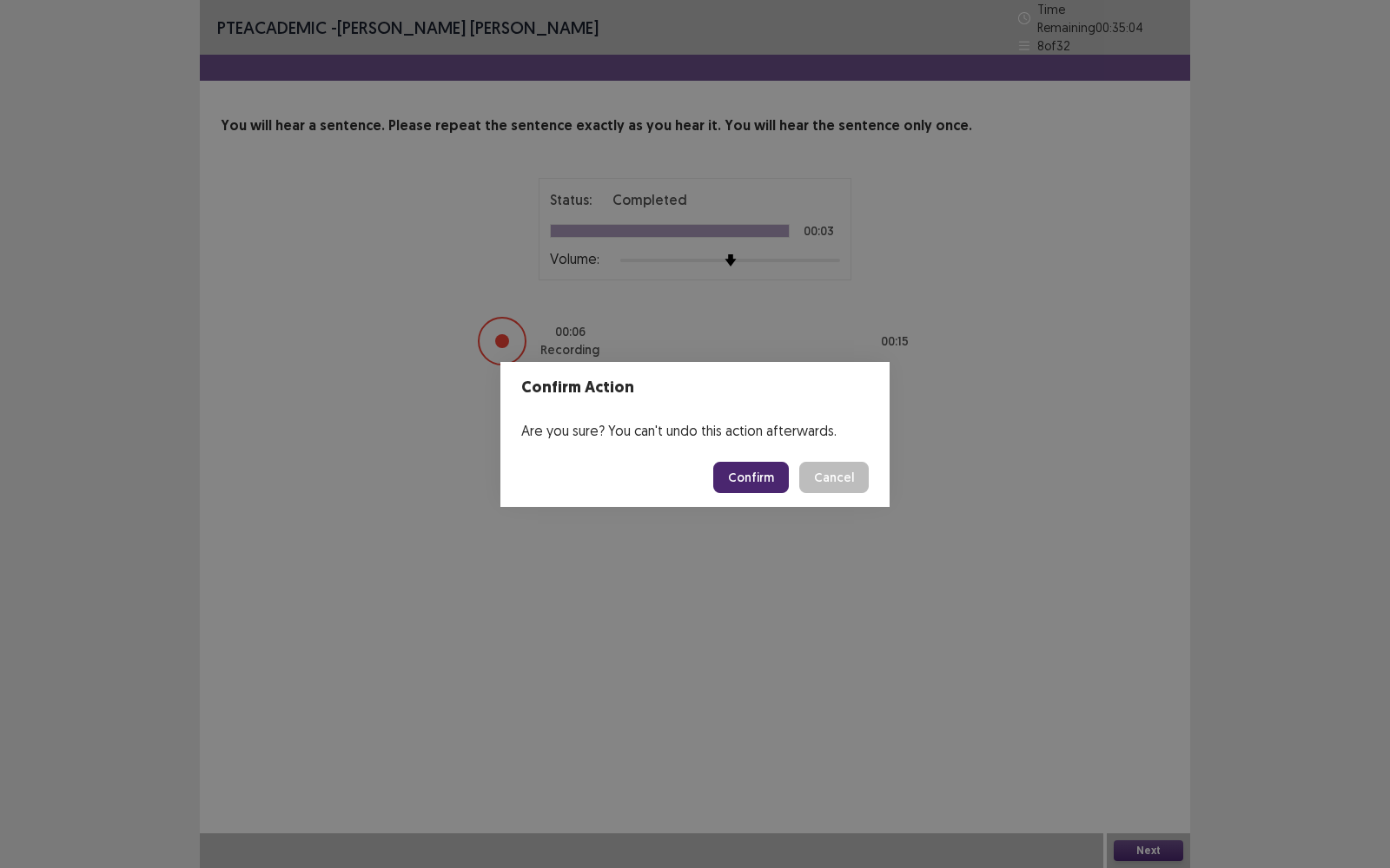
click at [765, 482] on button "Confirm" at bounding box center [751, 477] width 76 height 32
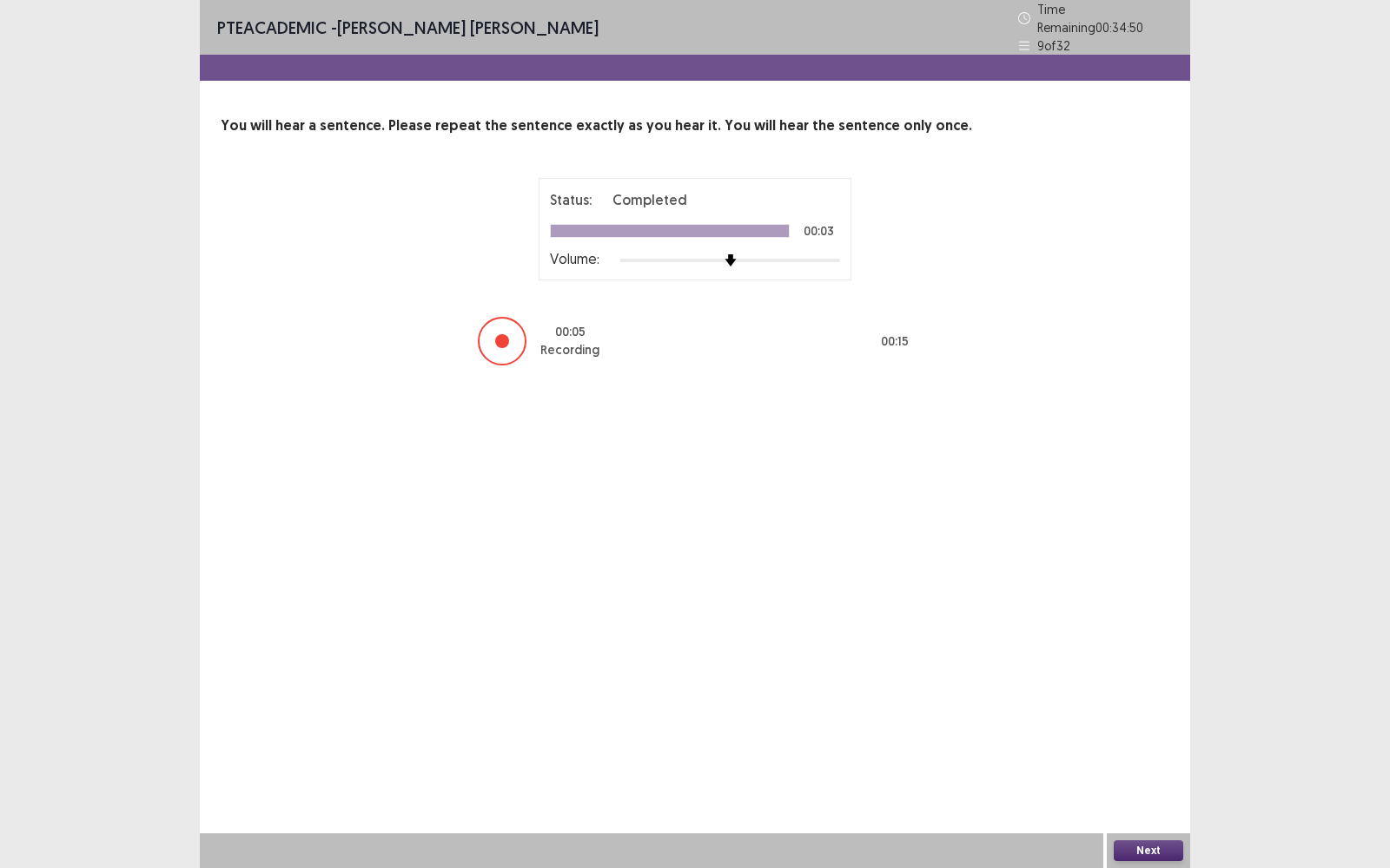
click at [1153, 699] on button "Next" at bounding box center [1148, 851] width 69 height 21
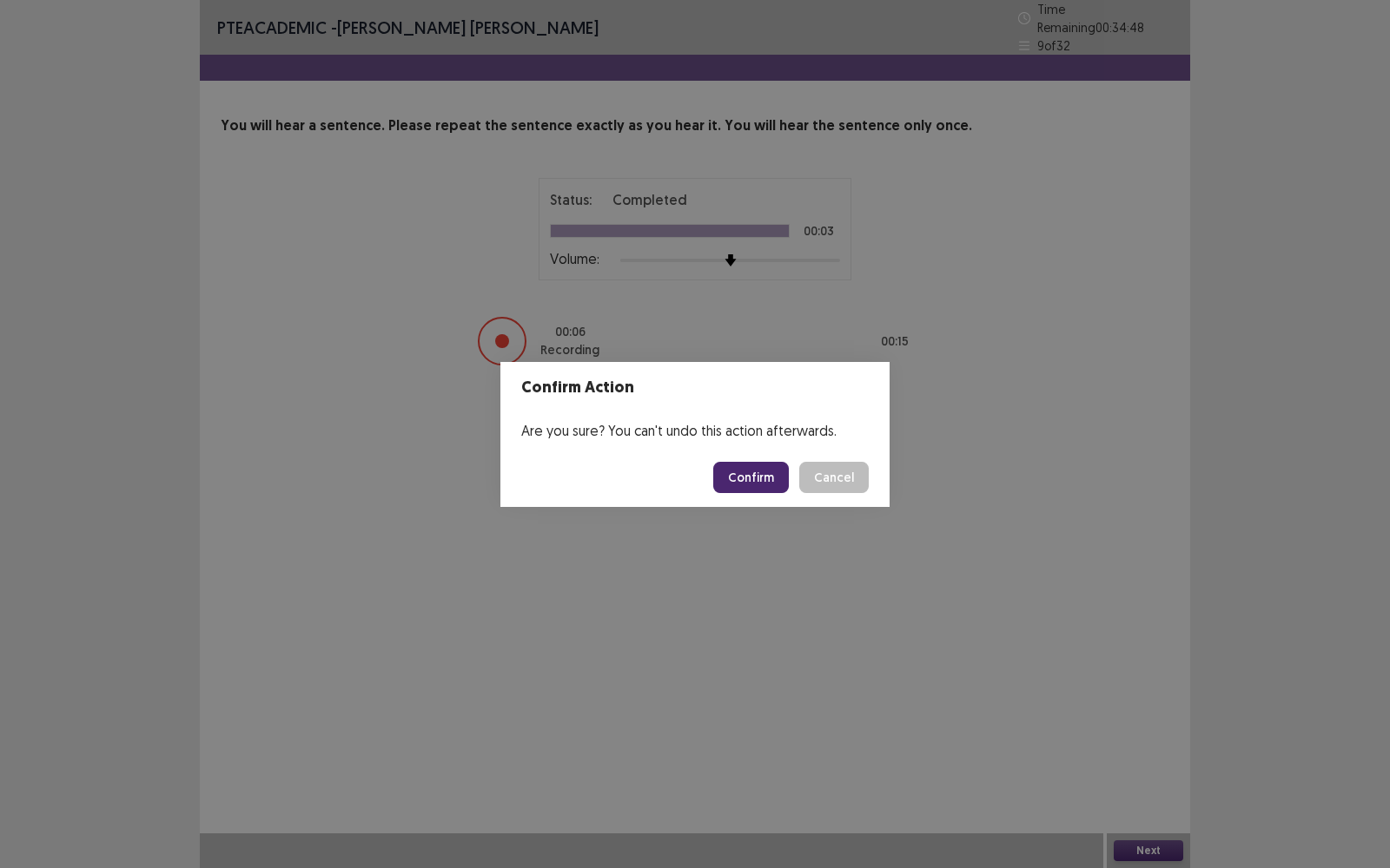
click at [760, 477] on button "Confirm" at bounding box center [751, 477] width 76 height 32
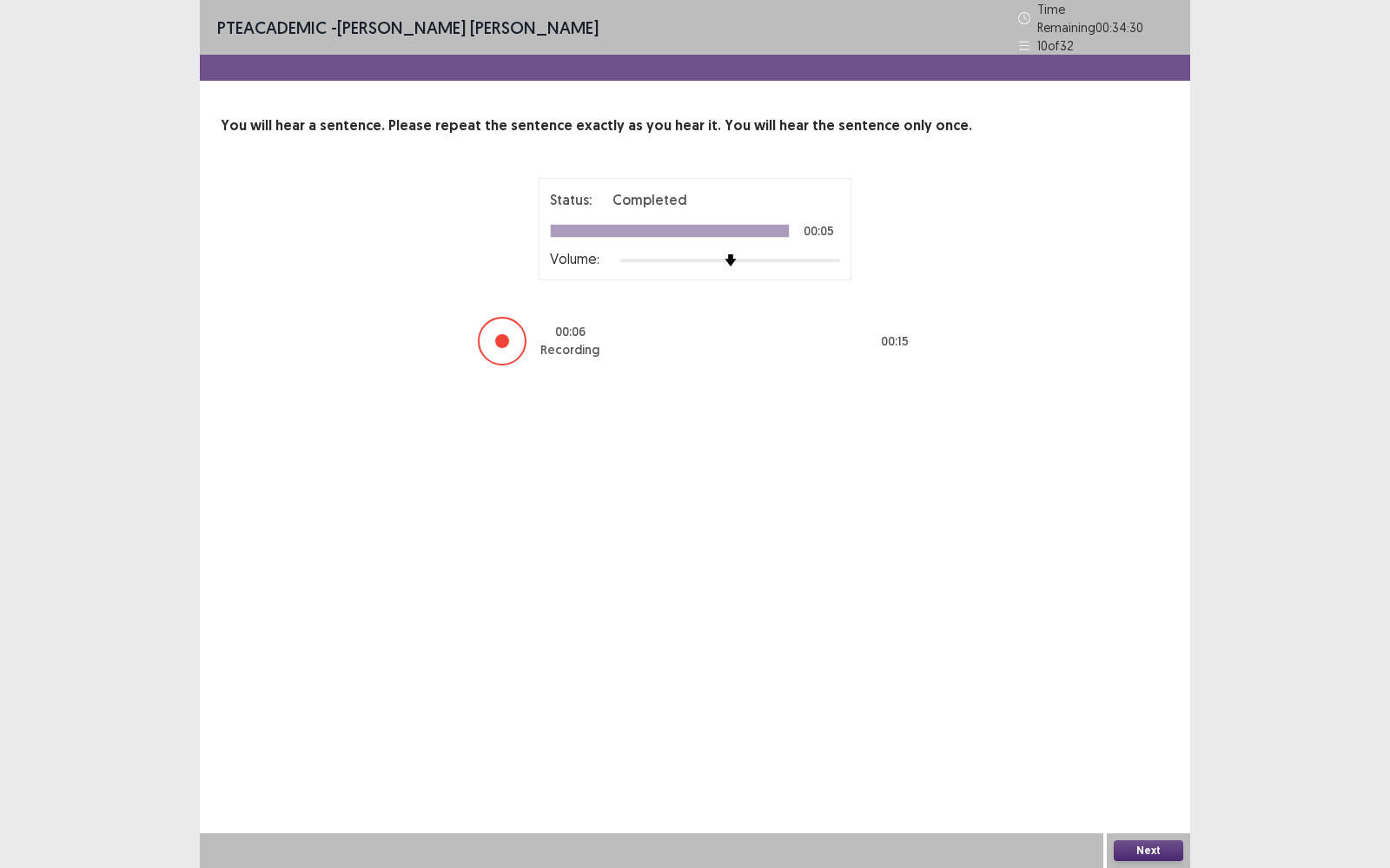
click at [1149, 699] on button "Next" at bounding box center [1148, 851] width 69 height 21
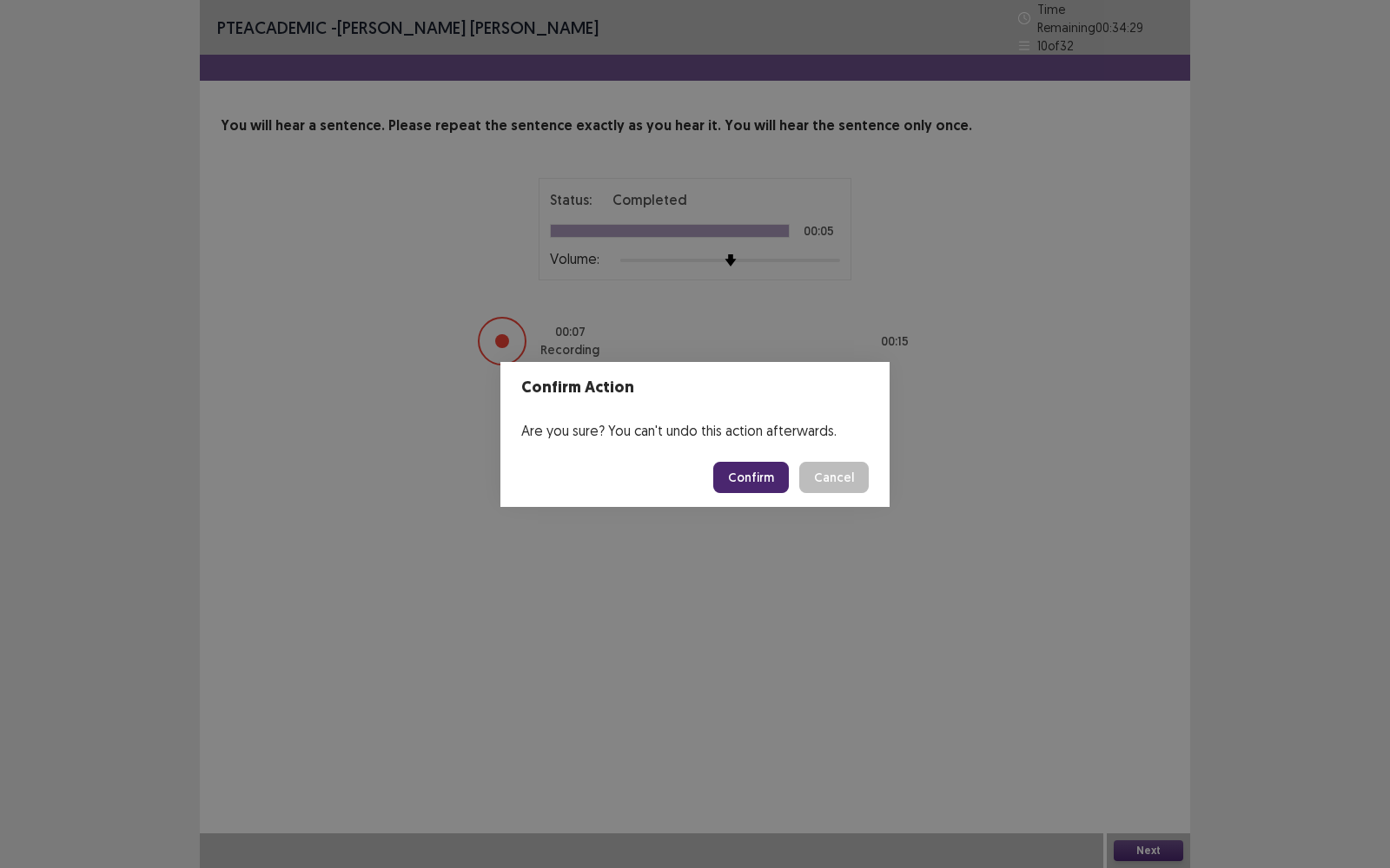
click at [758, 479] on button "Confirm" at bounding box center [751, 477] width 76 height 32
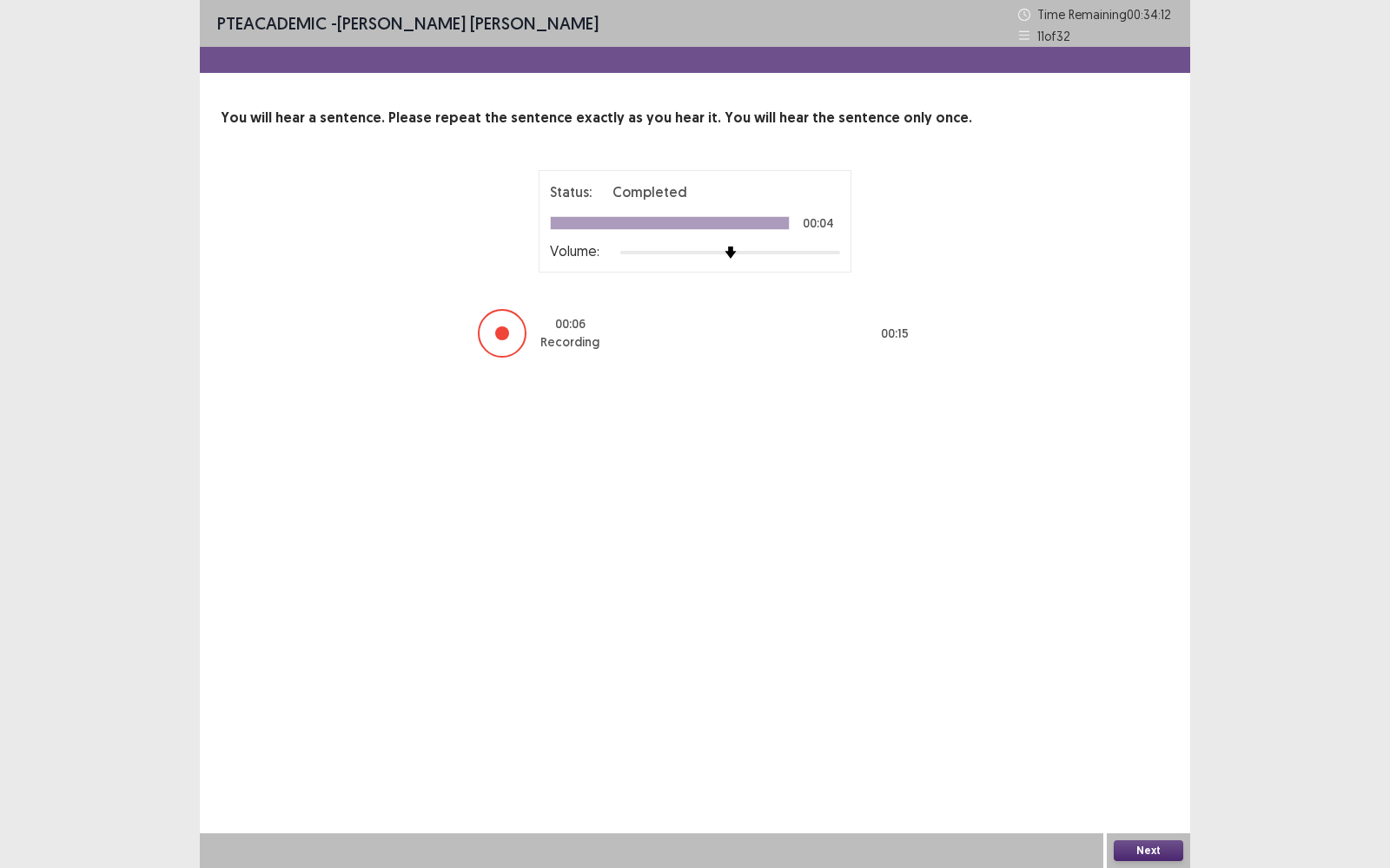
click at [1156, 699] on button "Next" at bounding box center [1148, 851] width 69 height 21
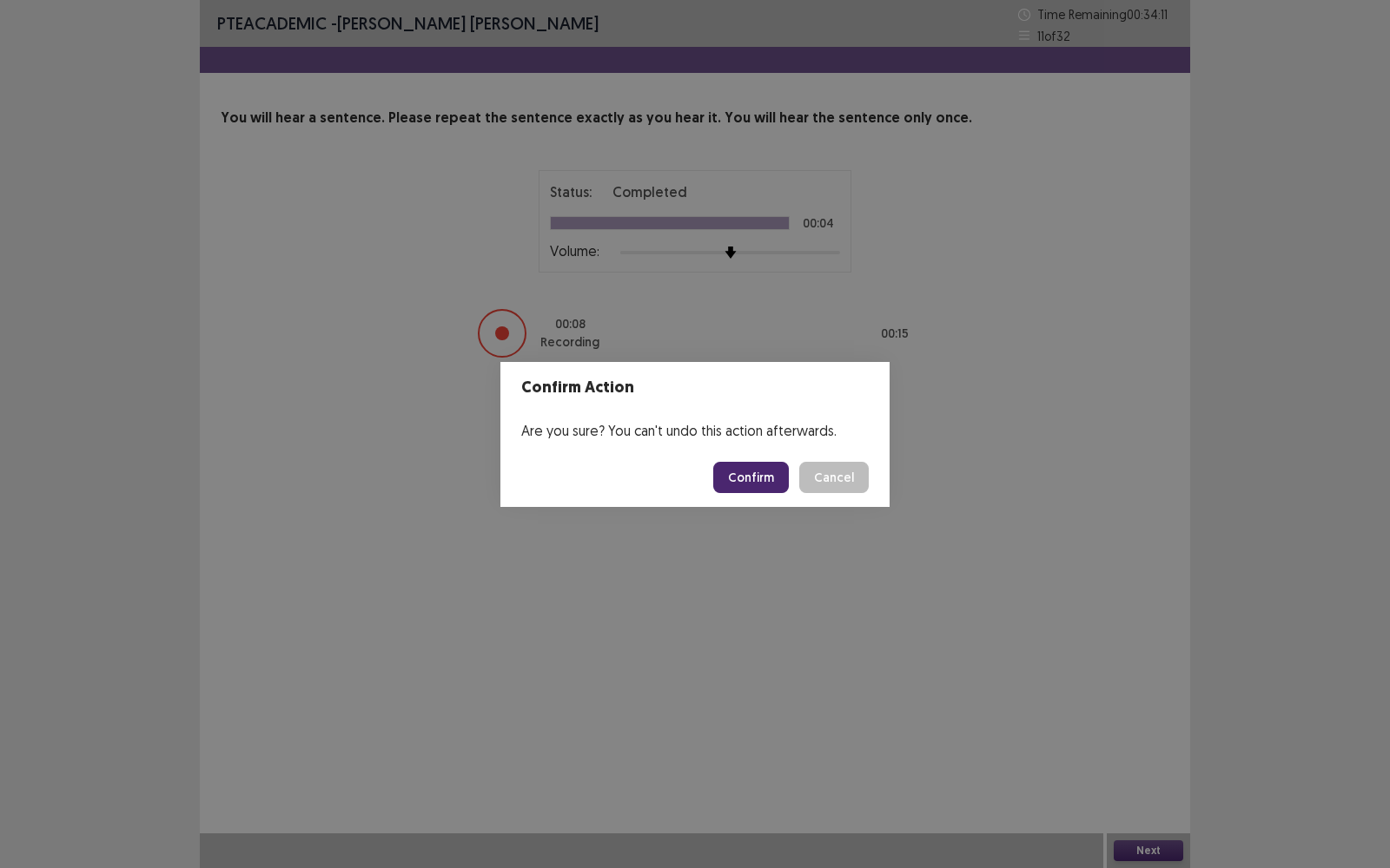
click at [763, 477] on button "Confirm" at bounding box center [751, 477] width 76 height 32
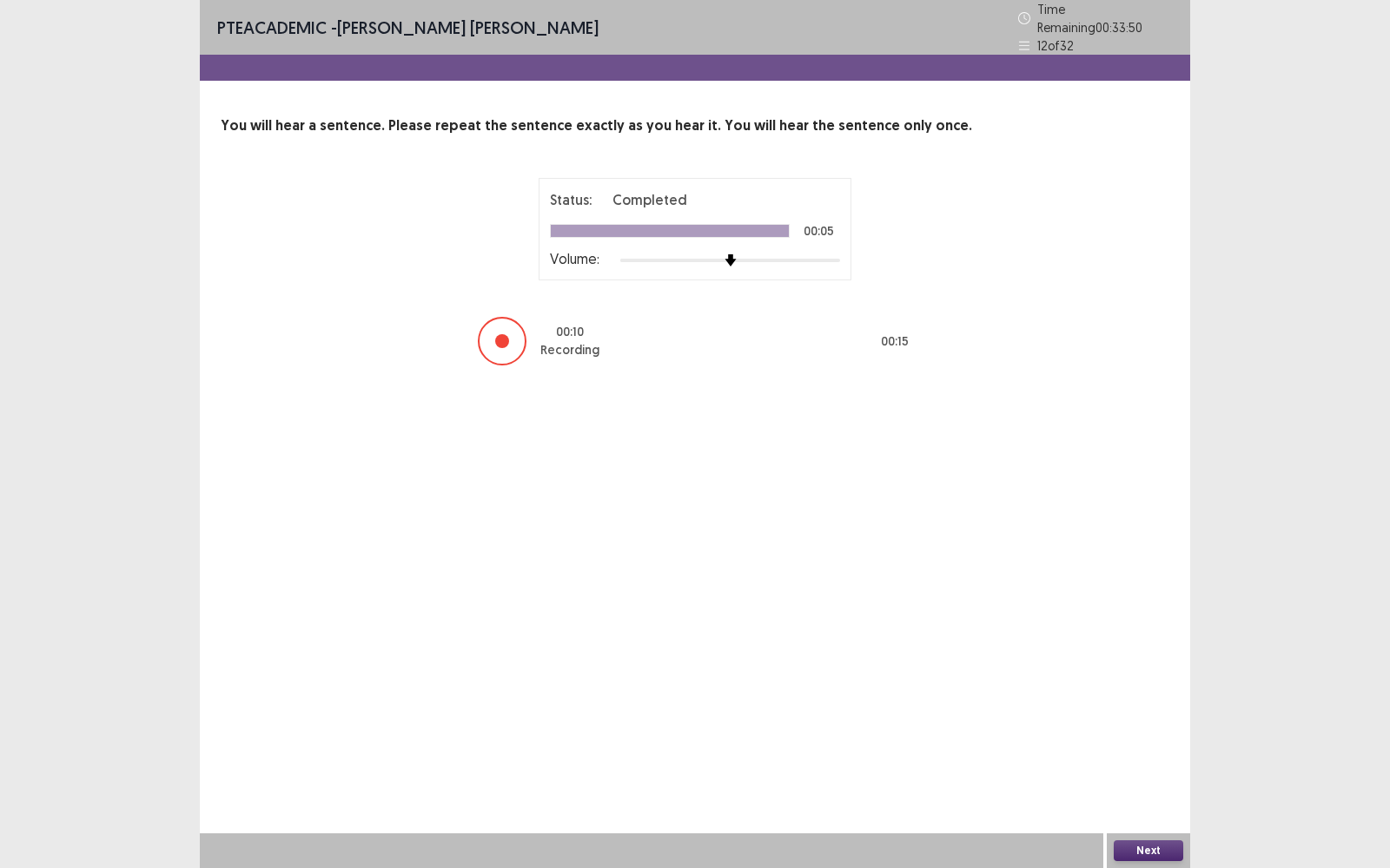
click at [1154, 699] on button "Next" at bounding box center [1148, 851] width 69 height 21
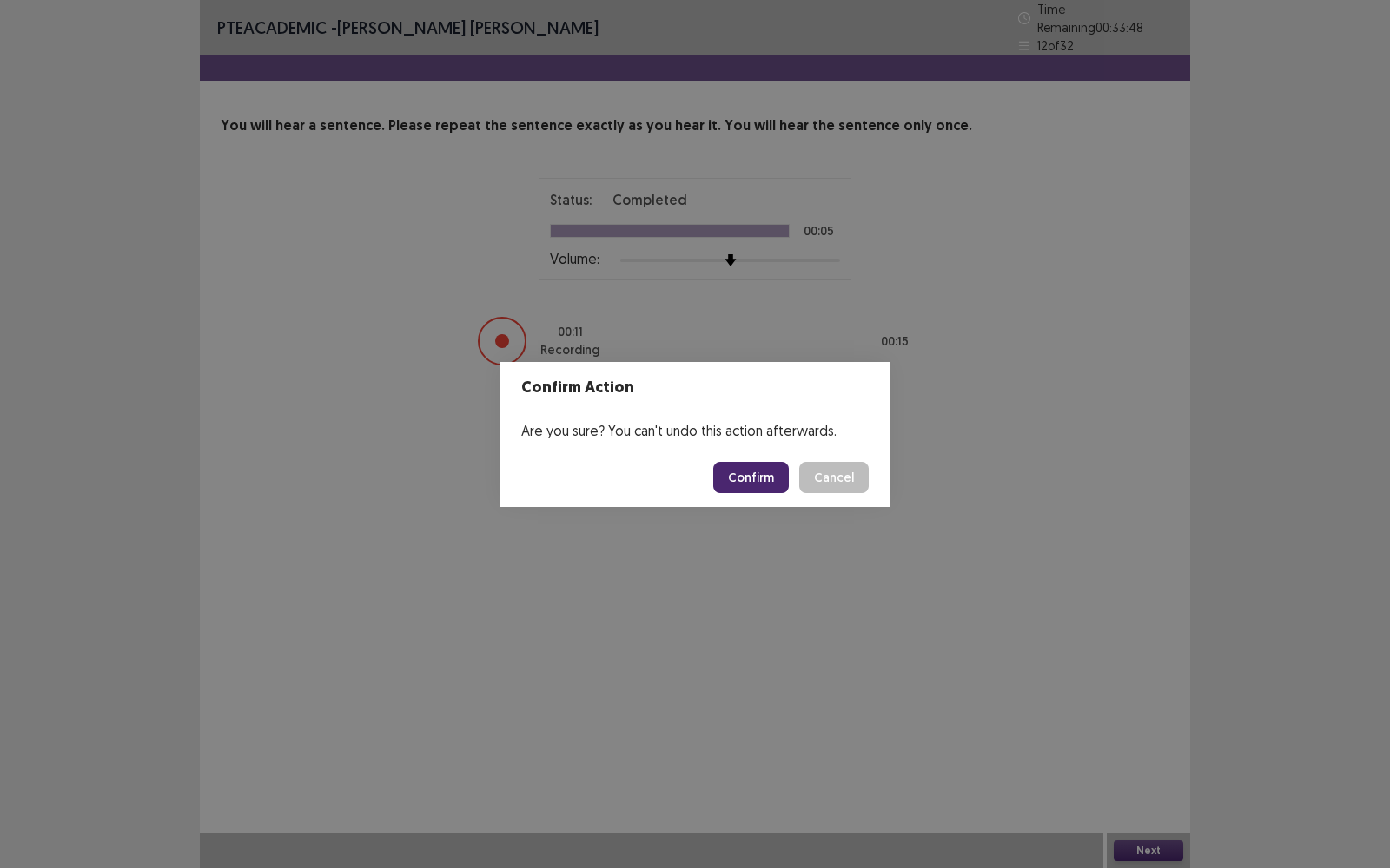
click at [749, 478] on button "Confirm" at bounding box center [751, 477] width 76 height 32
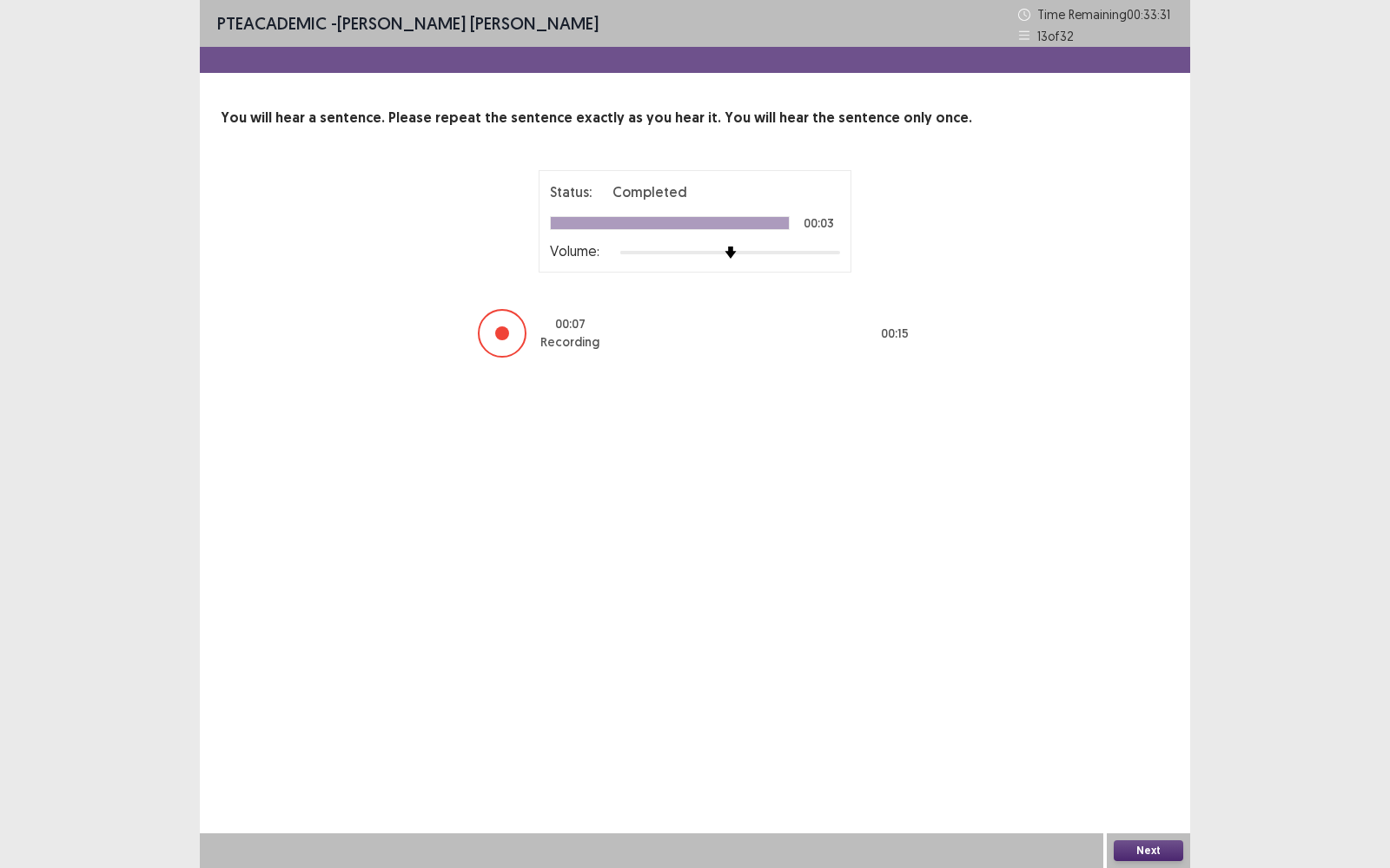
click at [1149, 699] on button "Next" at bounding box center [1148, 851] width 69 height 21
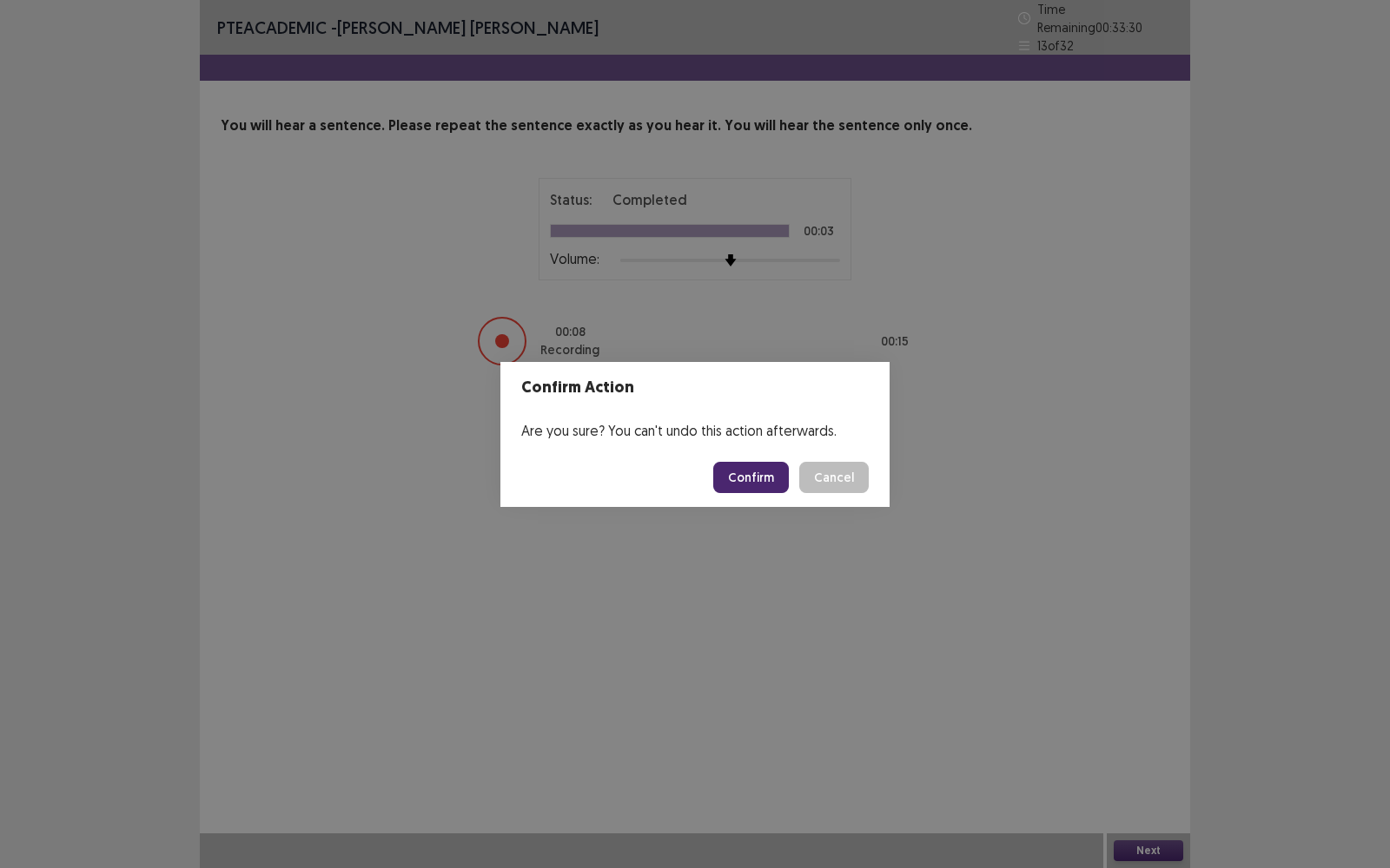
click at [758, 473] on button "Confirm" at bounding box center [751, 477] width 76 height 32
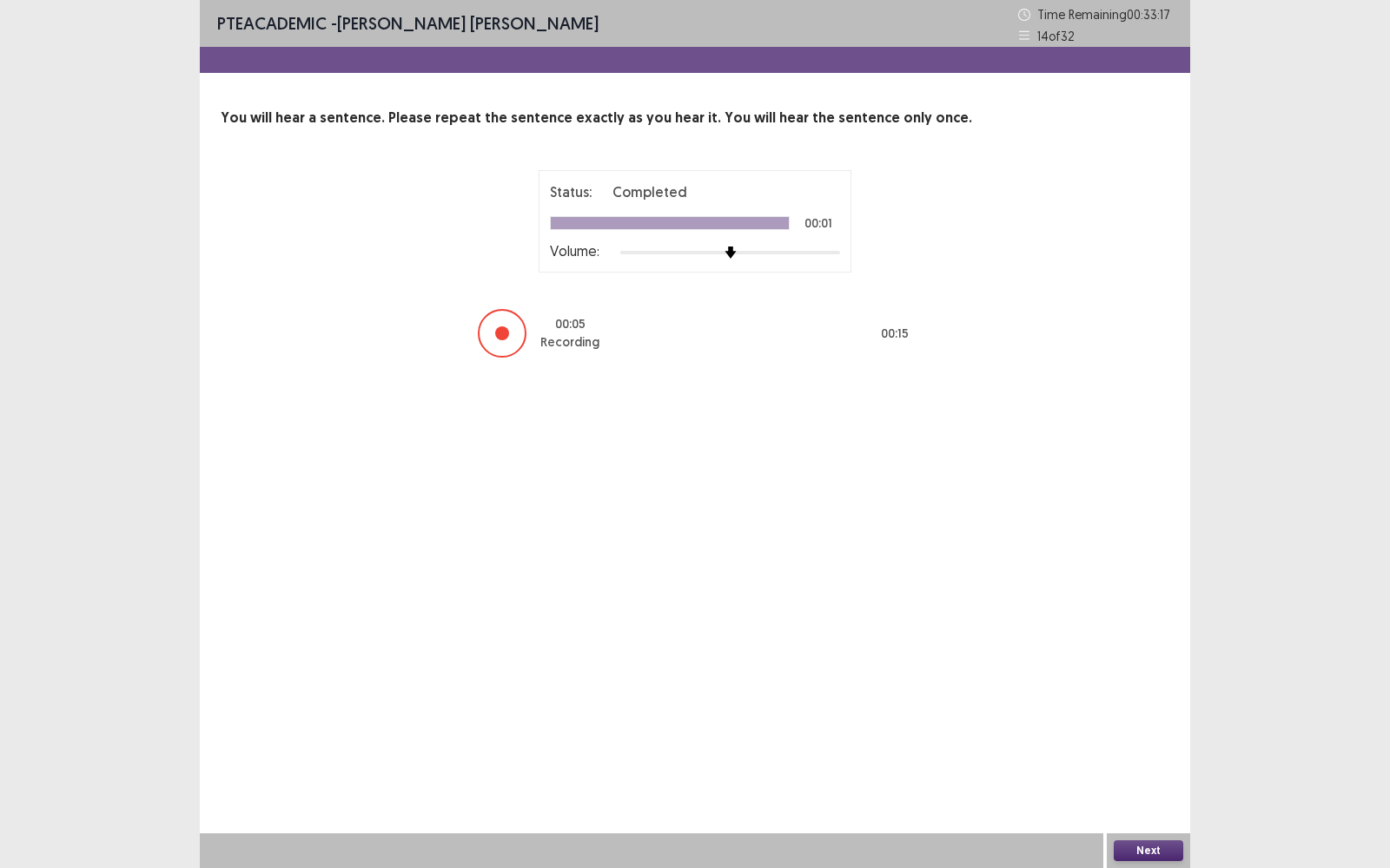
click at [1150, 699] on button "Next" at bounding box center [1148, 851] width 69 height 21
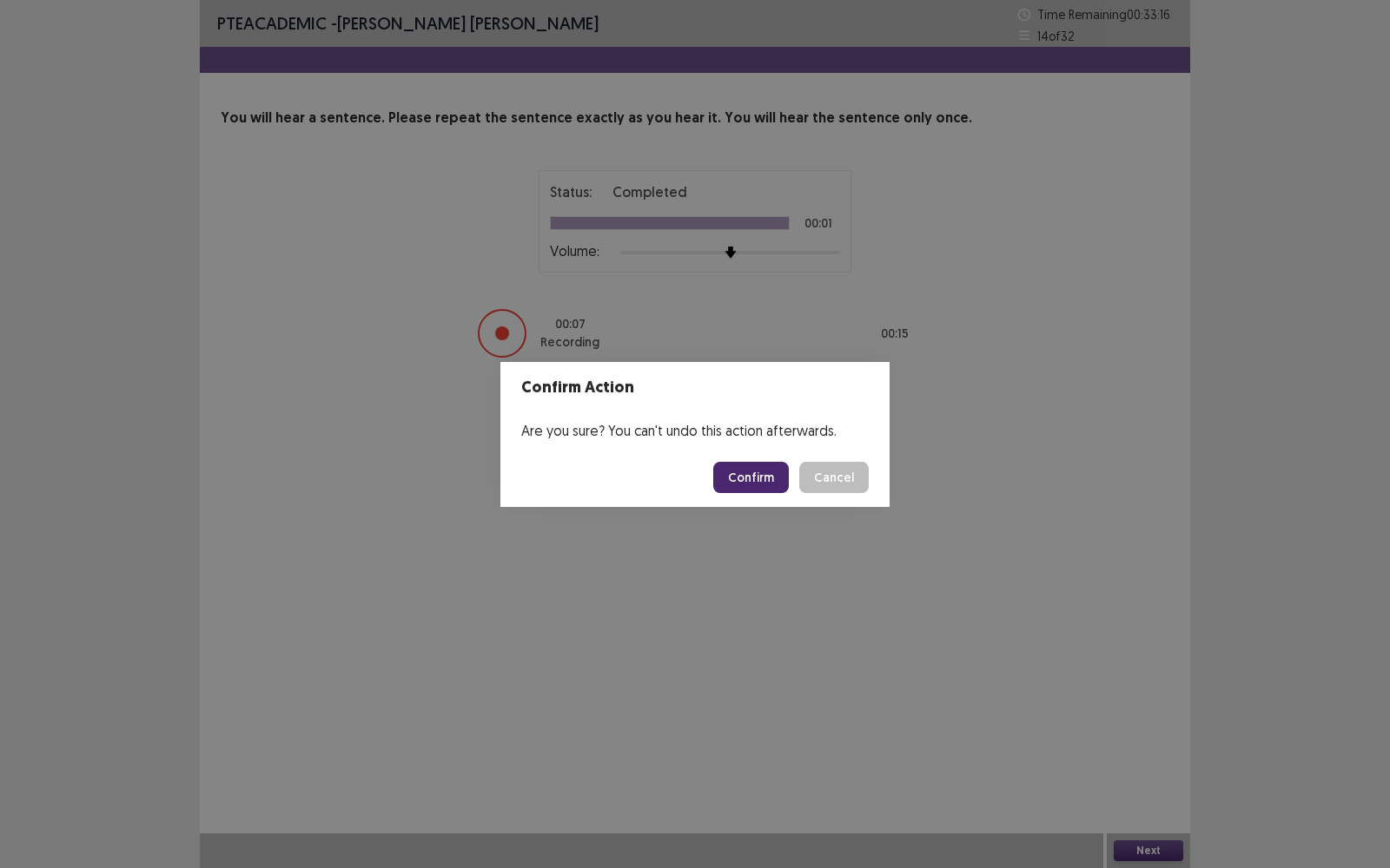
click at [766, 483] on button "Confirm" at bounding box center [751, 477] width 76 height 32
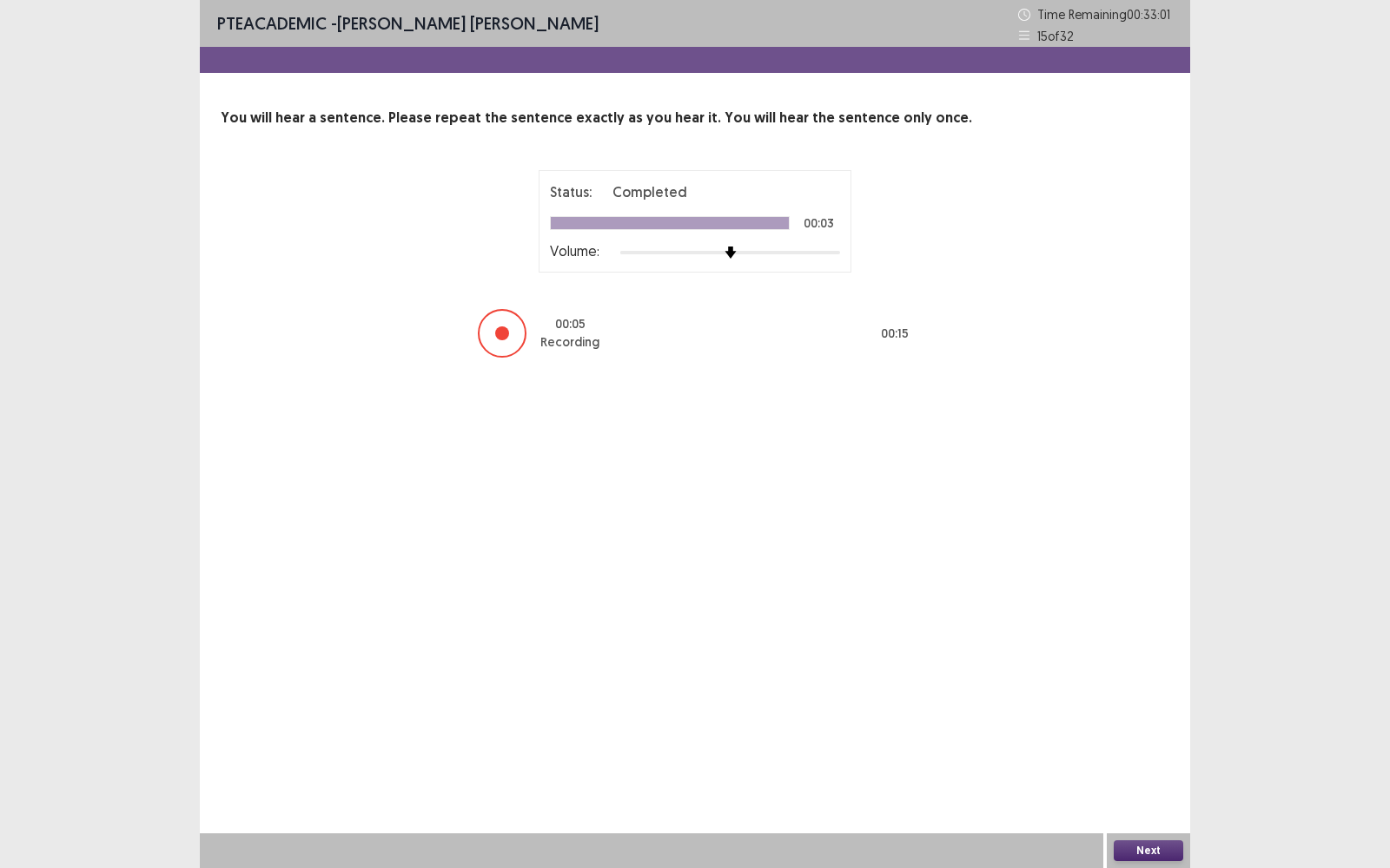
click at [1148, 699] on button "Next" at bounding box center [1148, 851] width 69 height 21
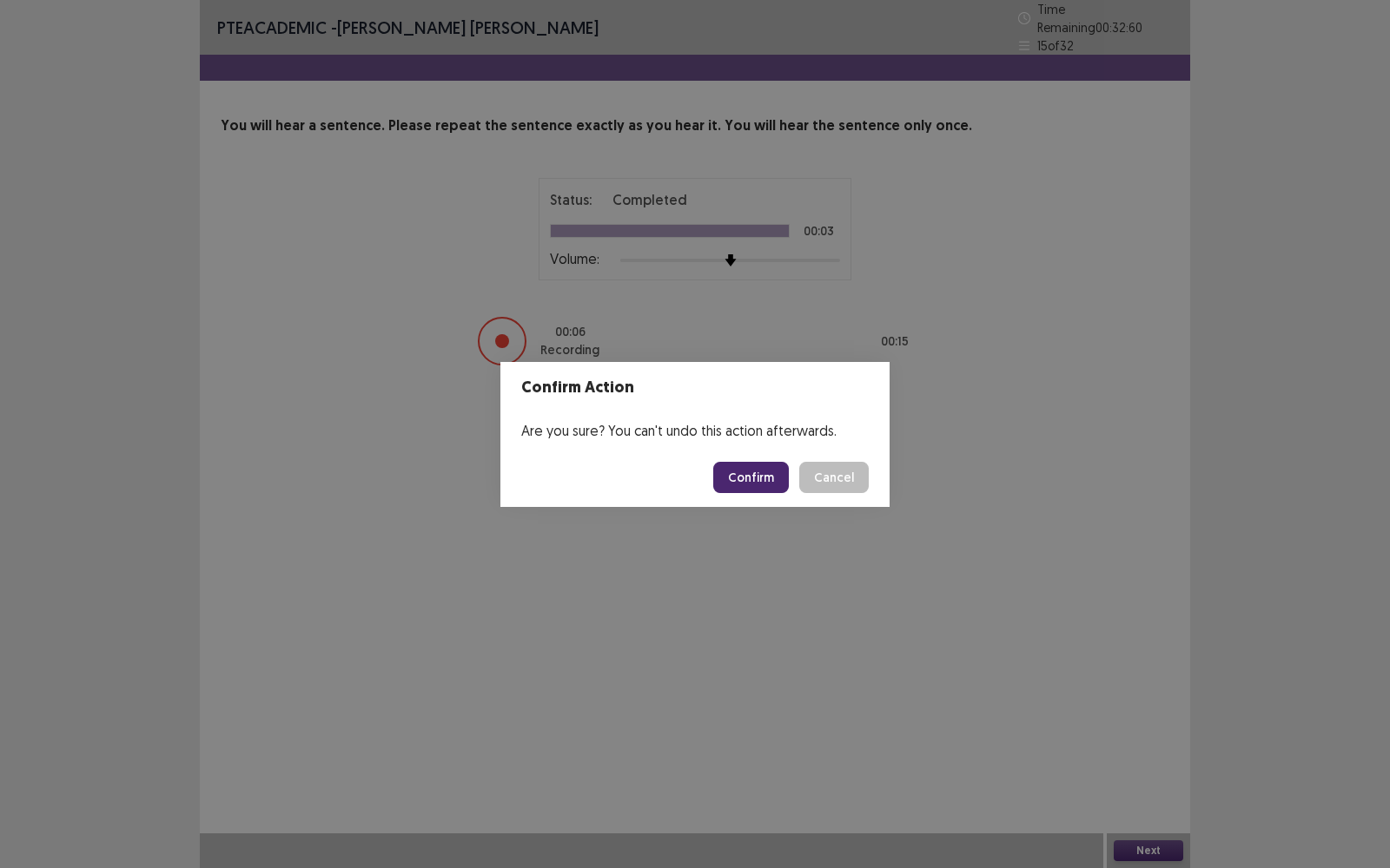
click at [762, 482] on button "Confirm" at bounding box center [751, 477] width 76 height 32
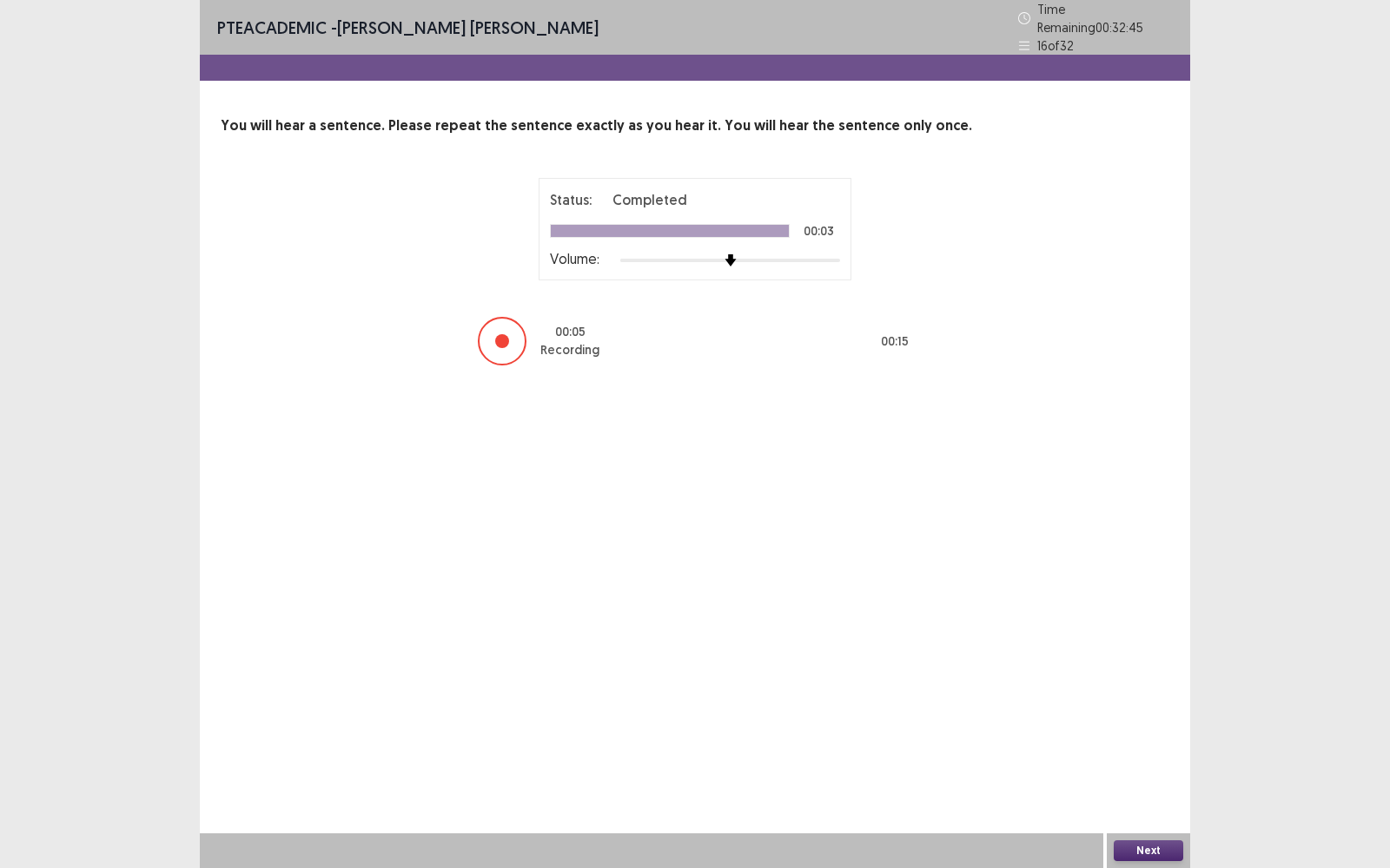
click at [1145, 699] on button "Next" at bounding box center [1148, 851] width 69 height 21
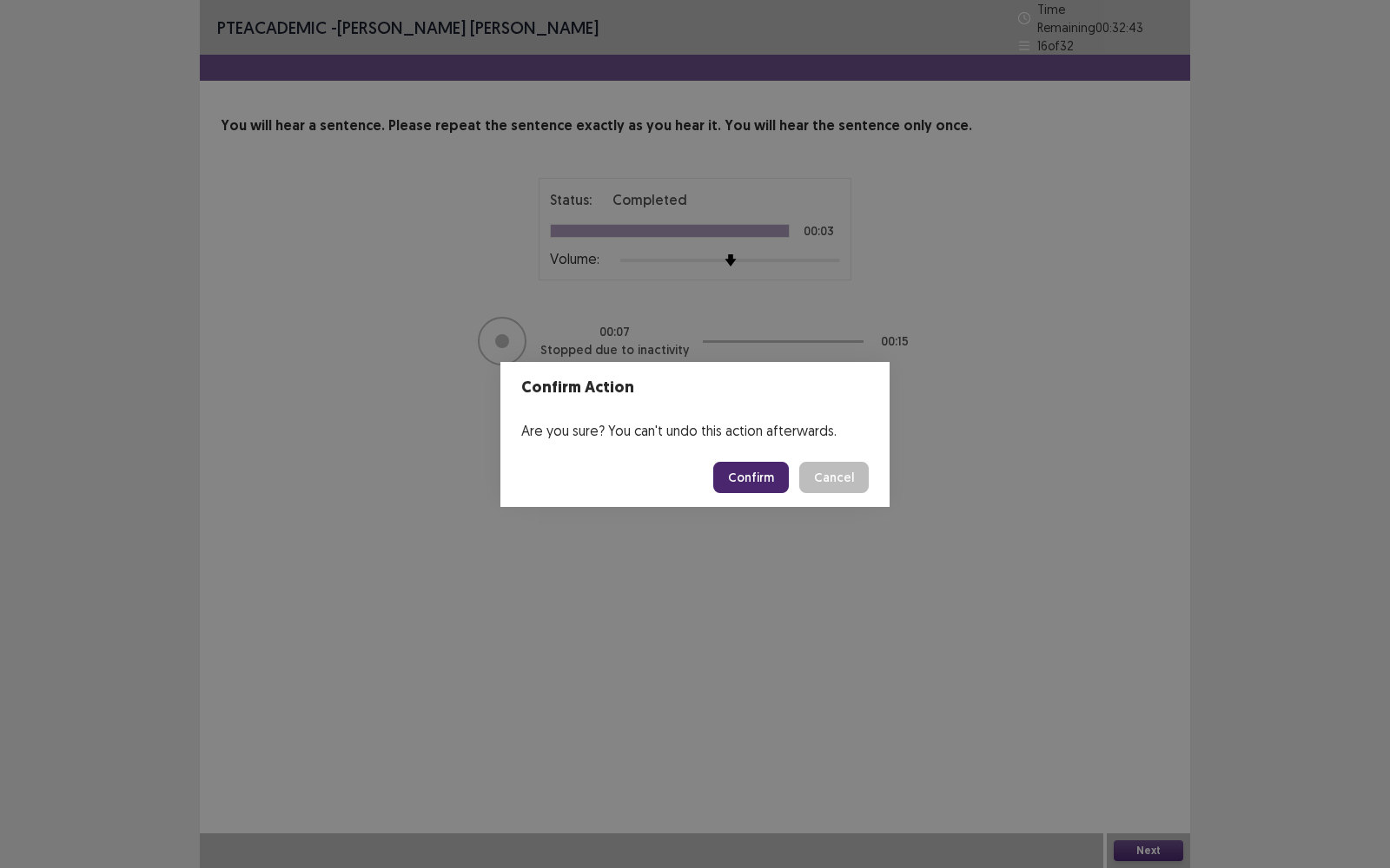
click at [761, 477] on button "Confirm" at bounding box center [751, 477] width 76 height 32
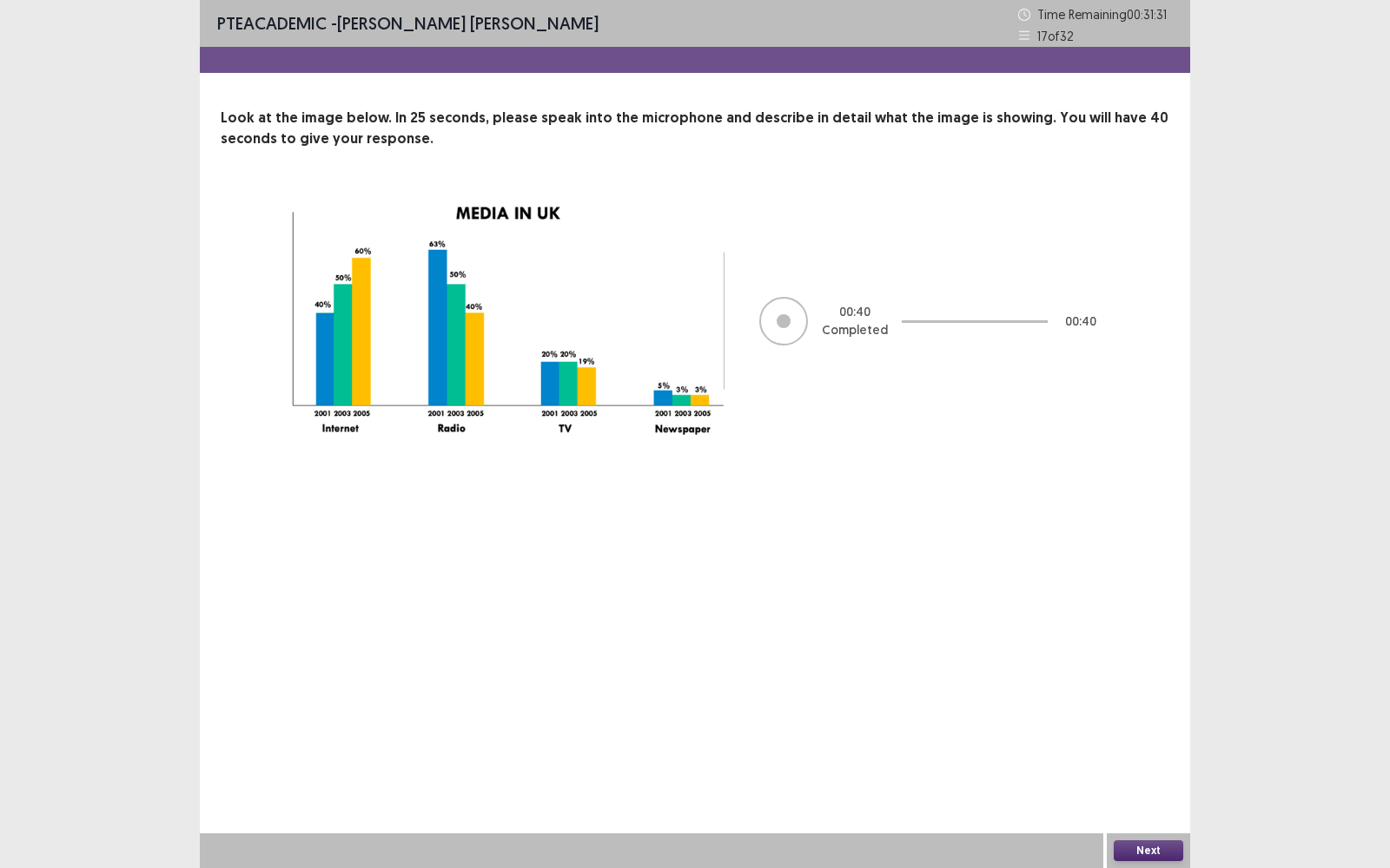
click at [1143, 699] on button "Next" at bounding box center [1148, 851] width 69 height 21
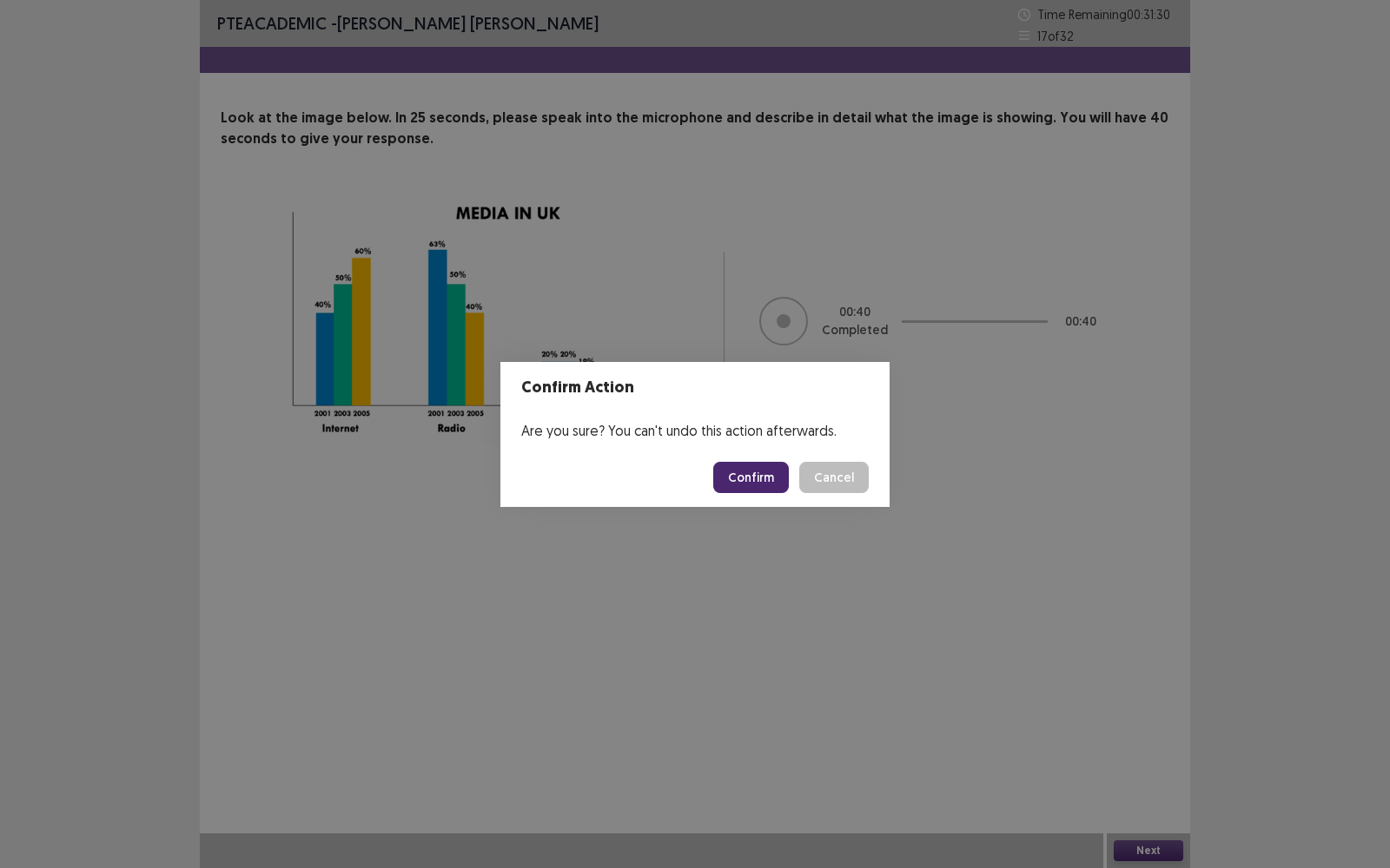
click at [753, 479] on button "Confirm" at bounding box center [751, 477] width 76 height 32
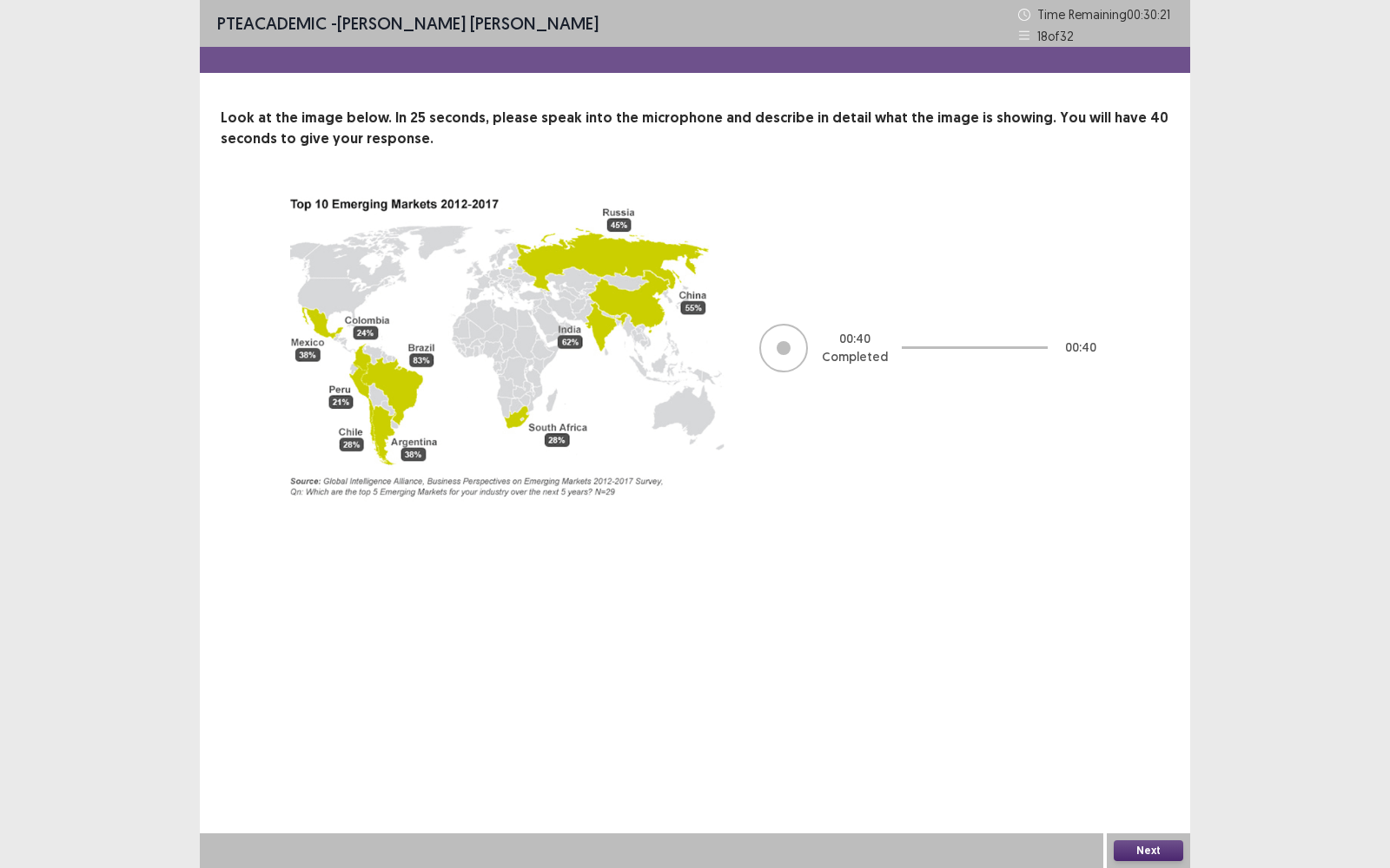
click at [1151, 699] on button "Next" at bounding box center [1148, 851] width 69 height 21
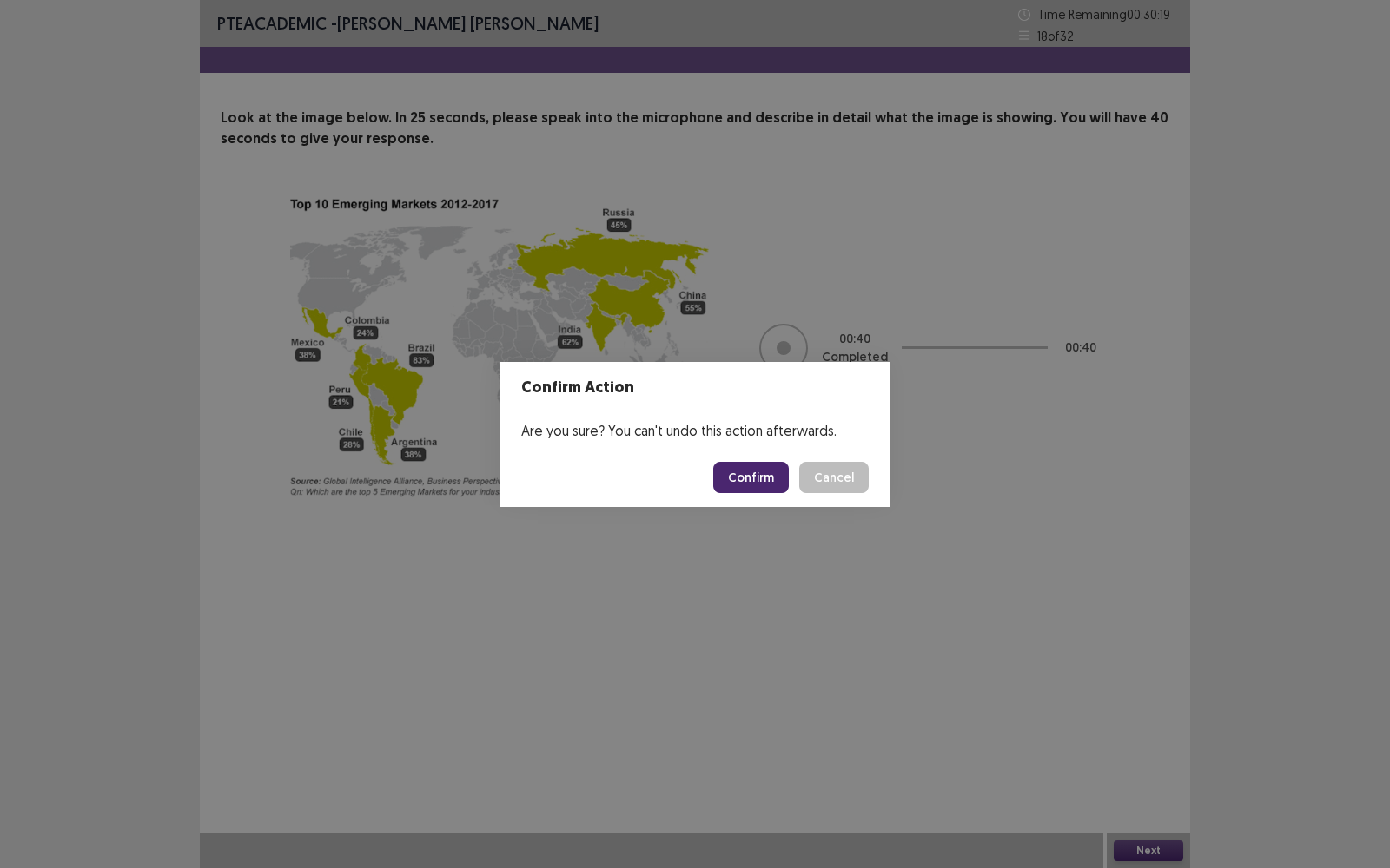
click at [745, 466] on button "Confirm" at bounding box center [751, 477] width 76 height 32
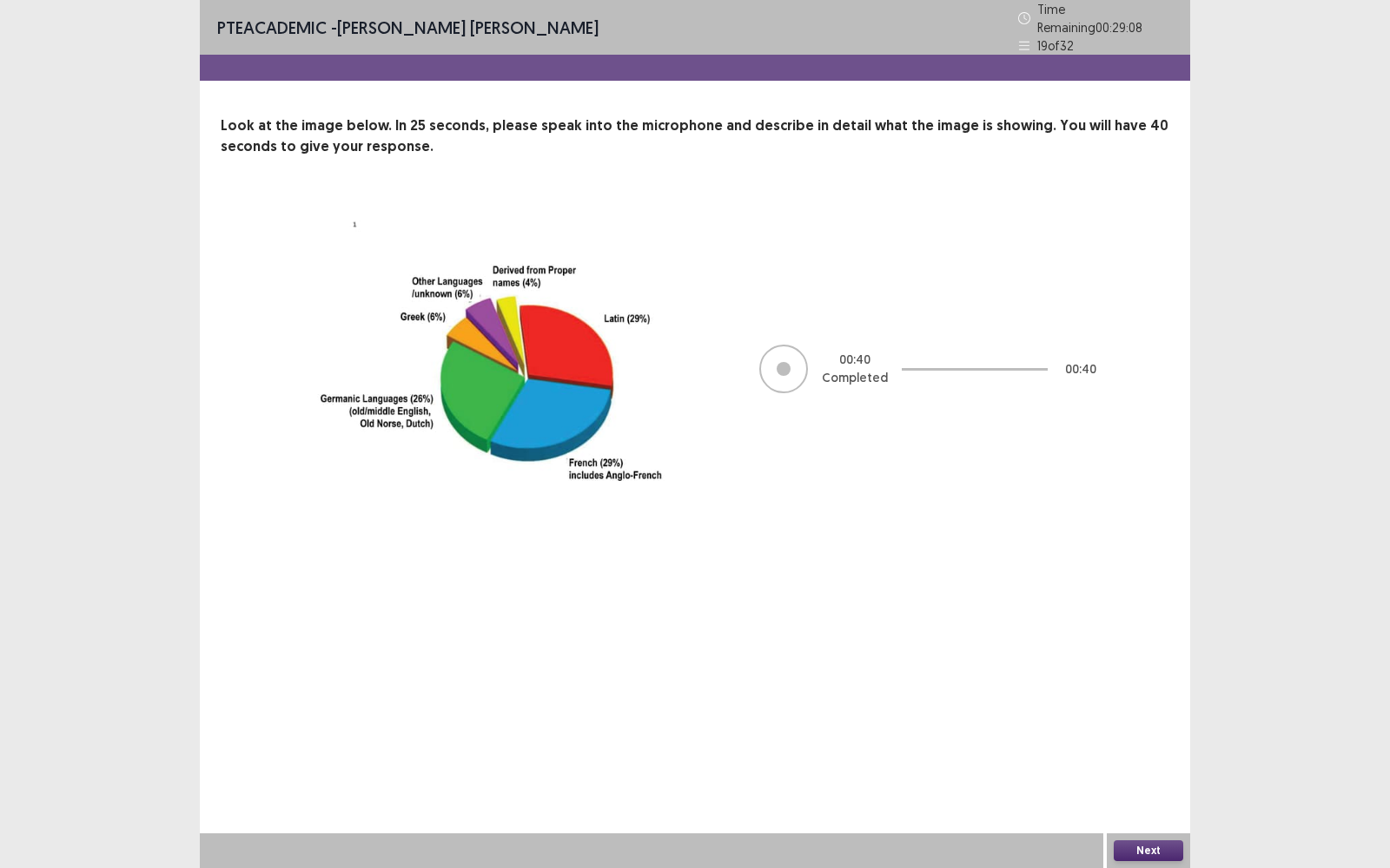
click at [1147, 699] on button "Next" at bounding box center [1148, 851] width 69 height 21
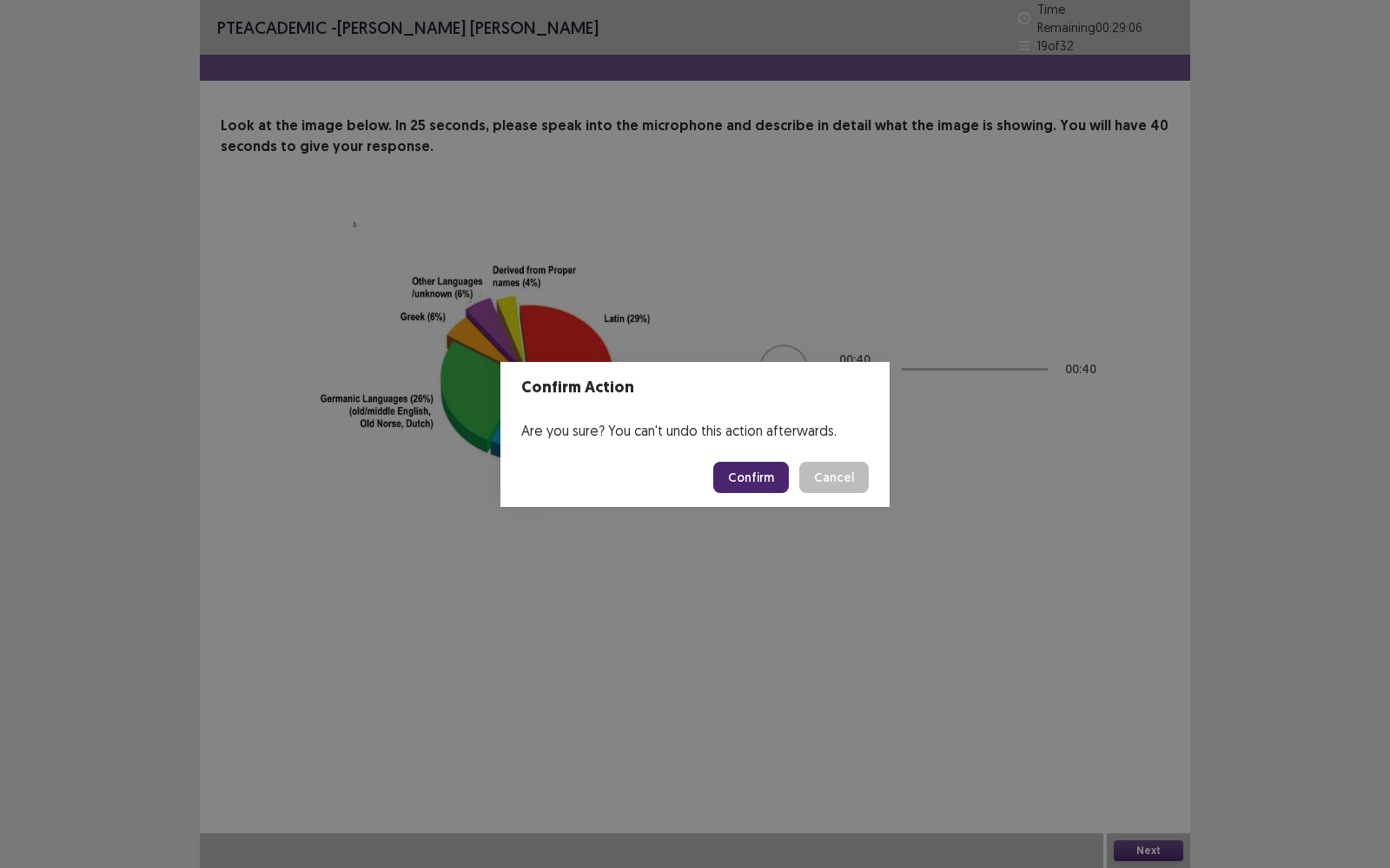
click at [745, 474] on button "Confirm" at bounding box center [751, 477] width 76 height 32
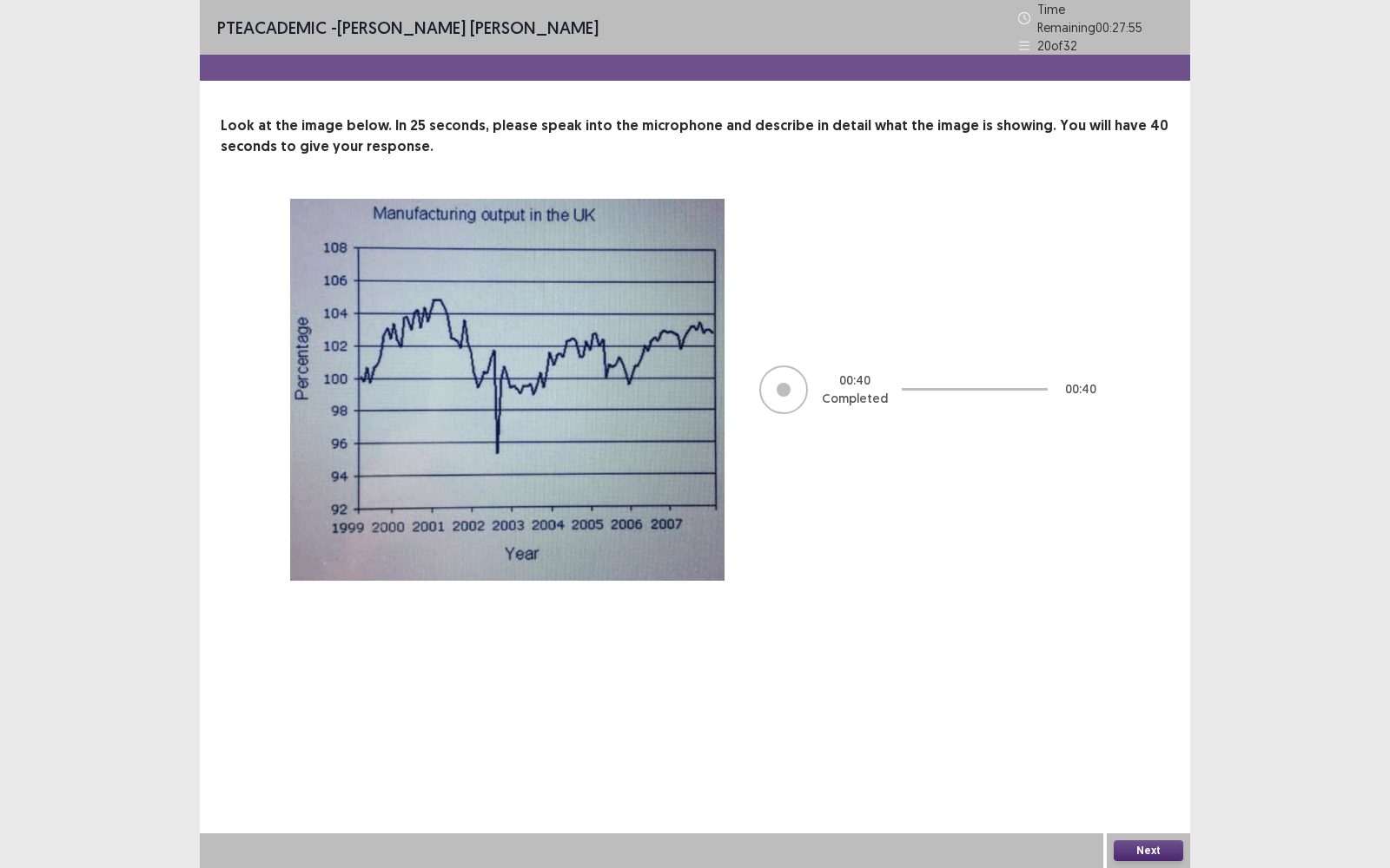
click at [1129, 699] on button "Next" at bounding box center [1148, 851] width 69 height 21
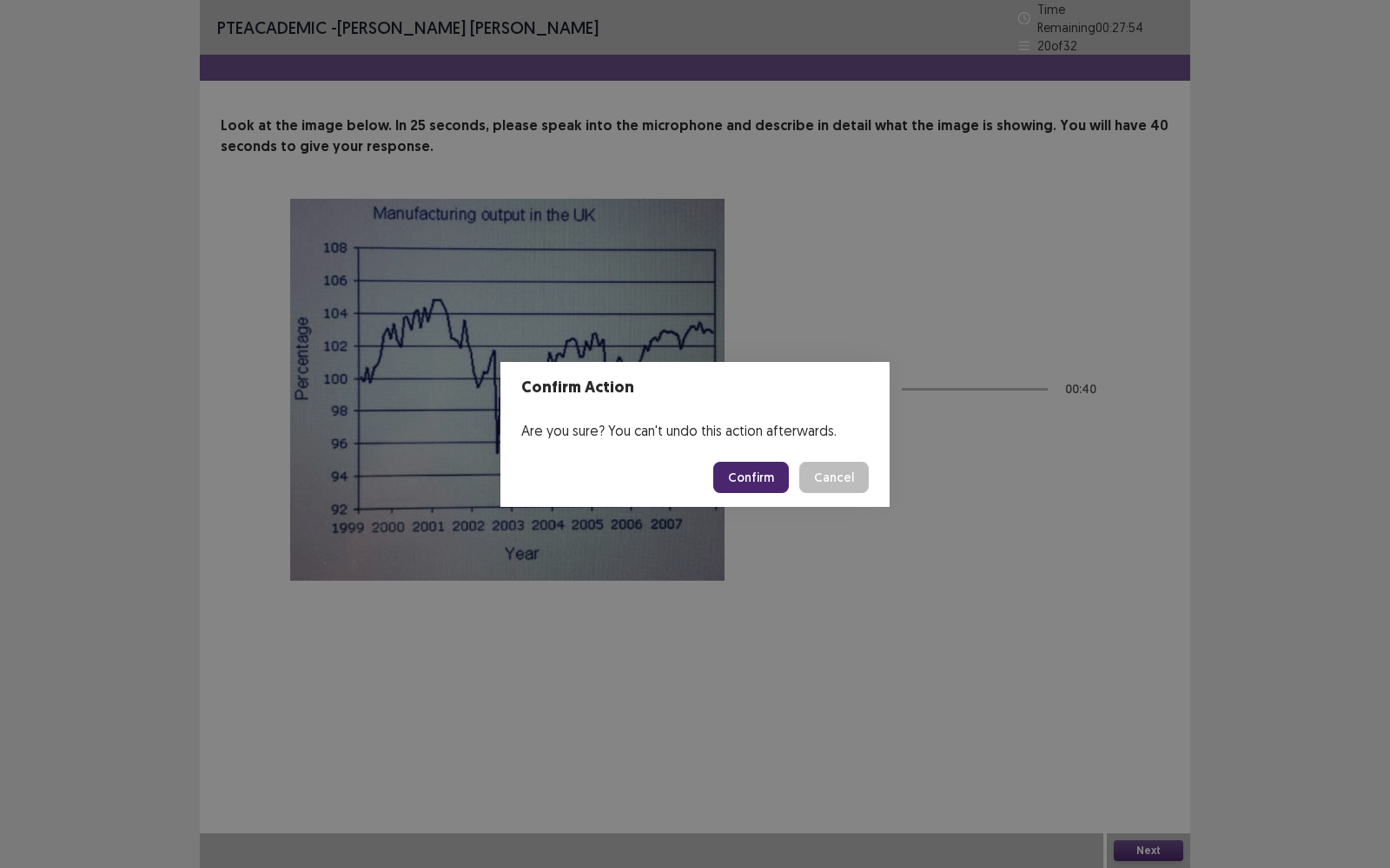
click at [762, 477] on button "Confirm" at bounding box center [751, 477] width 76 height 32
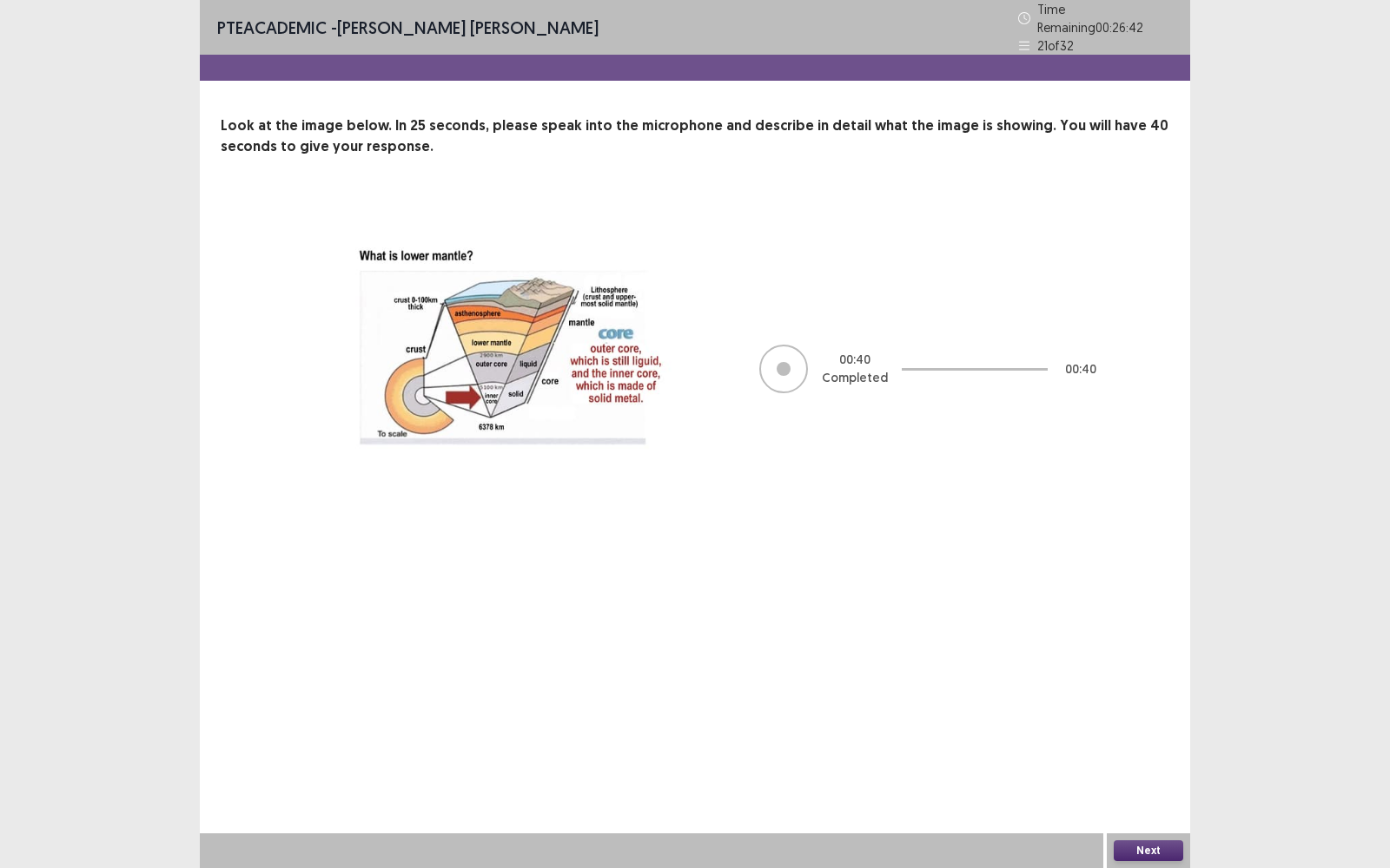
click at [1143, 699] on button "Next" at bounding box center [1148, 851] width 69 height 21
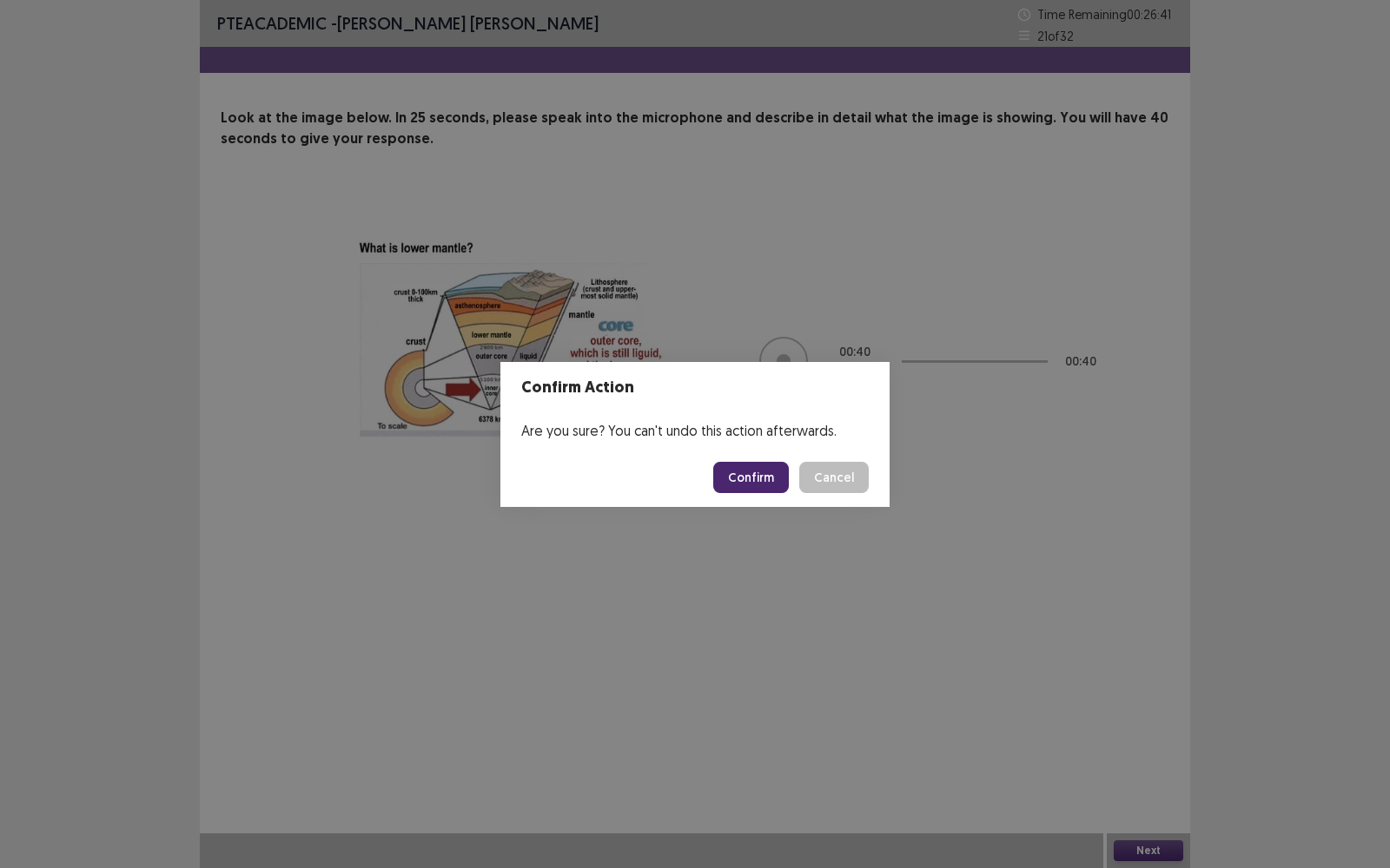
click at [747, 470] on button "Confirm" at bounding box center [751, 477] width 76 height 32
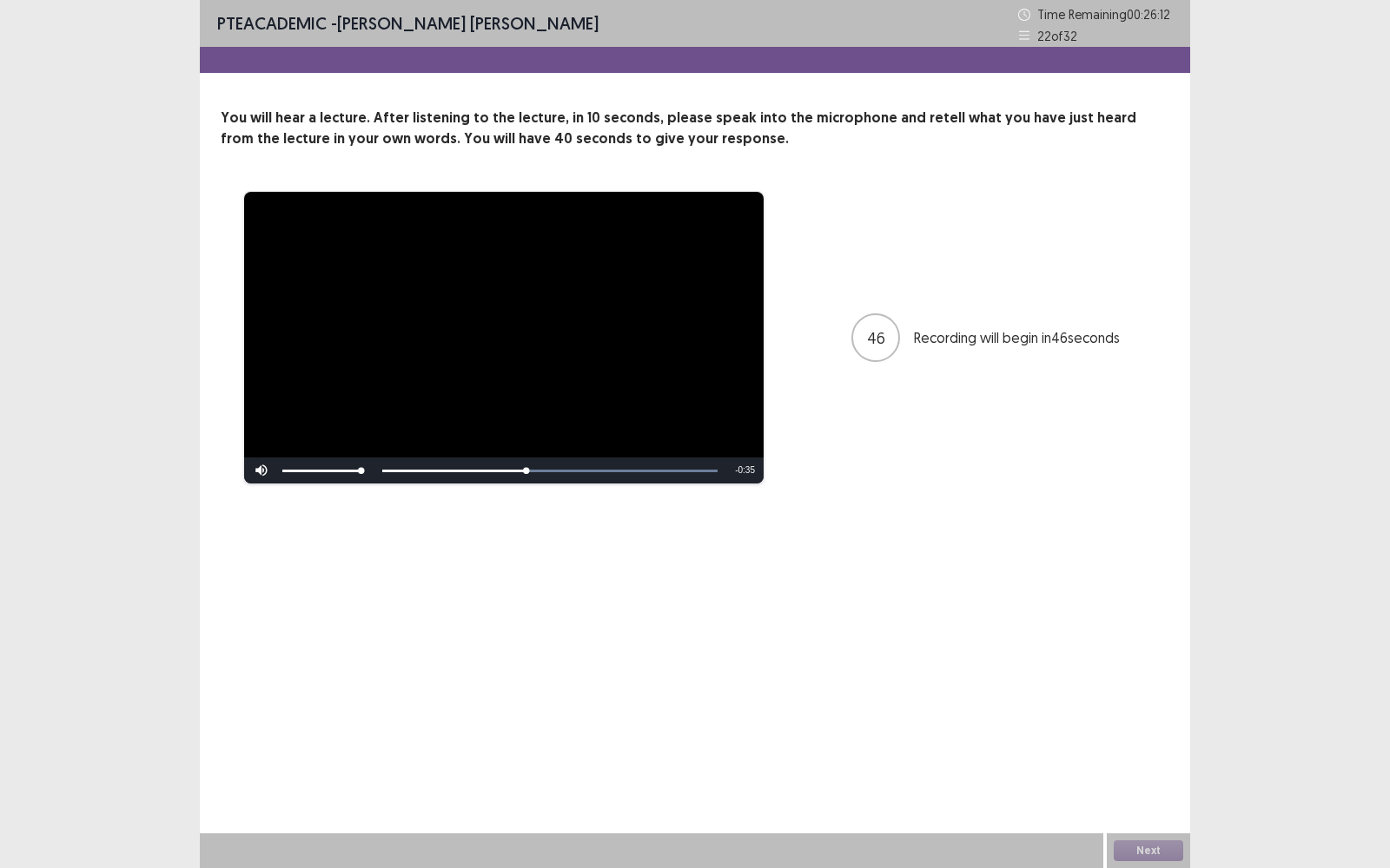
click at [738, 424] on video "Video Player" at bounding box center [504, 338] width 520 height 291
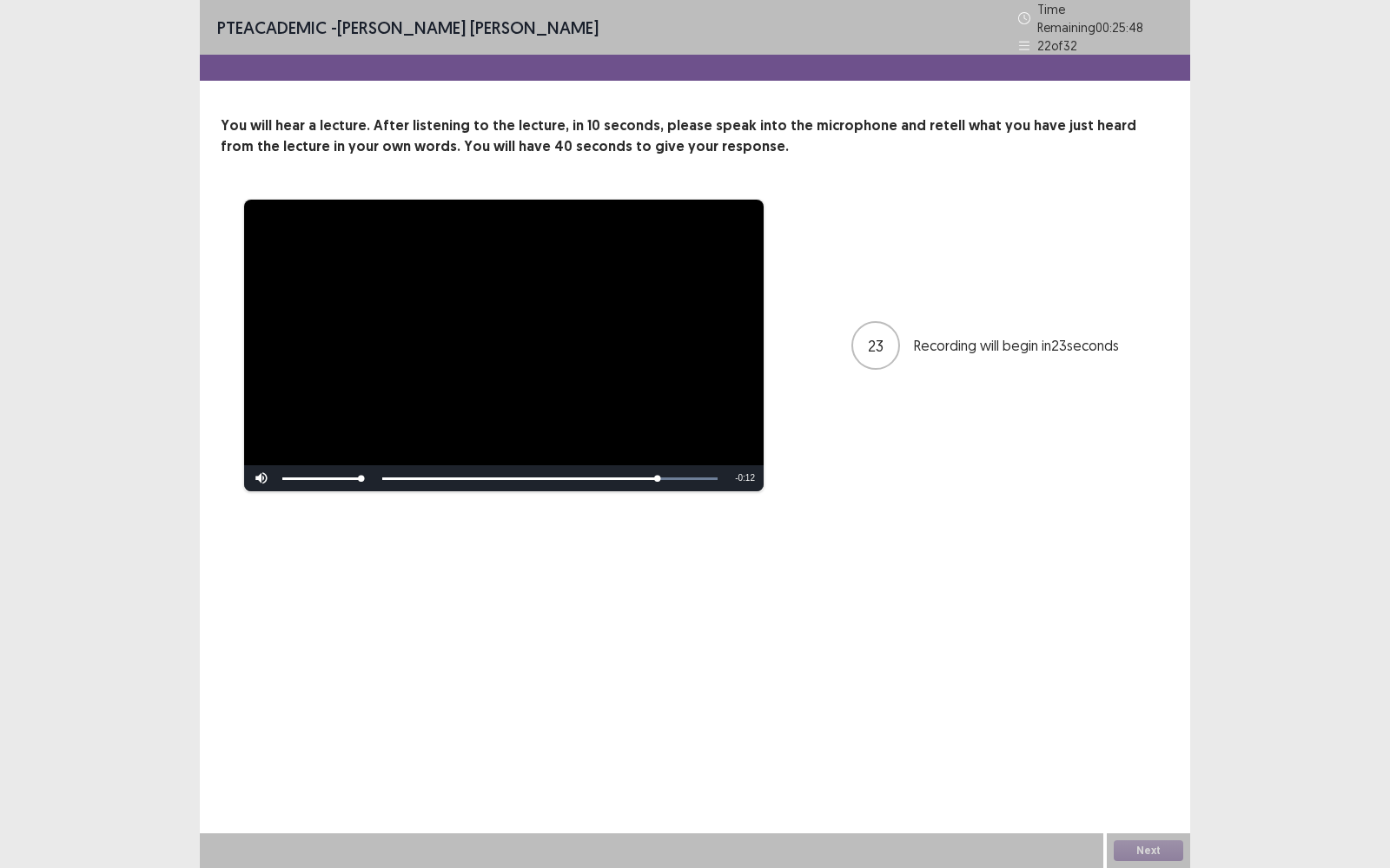
click at [738, 424] on video "Video Player" at bounding box center [504, 346] width 520 height 291
click at [1154, 699] on button "Next" at bounding box center [1148, 851] width 69 height 21
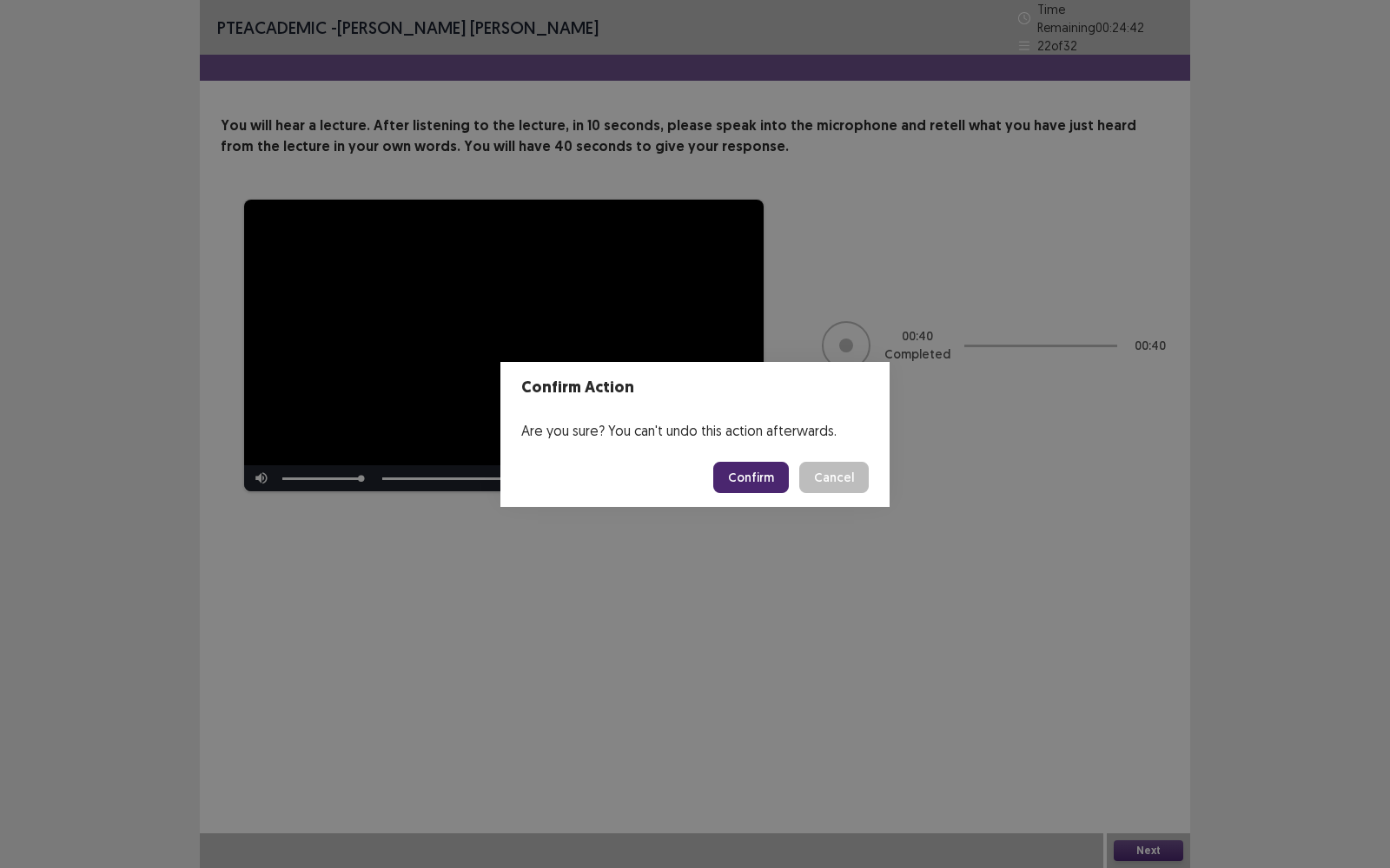
click at [767, 478] on button "Confirm" at bounding box center [751, 477] width 76 height 32
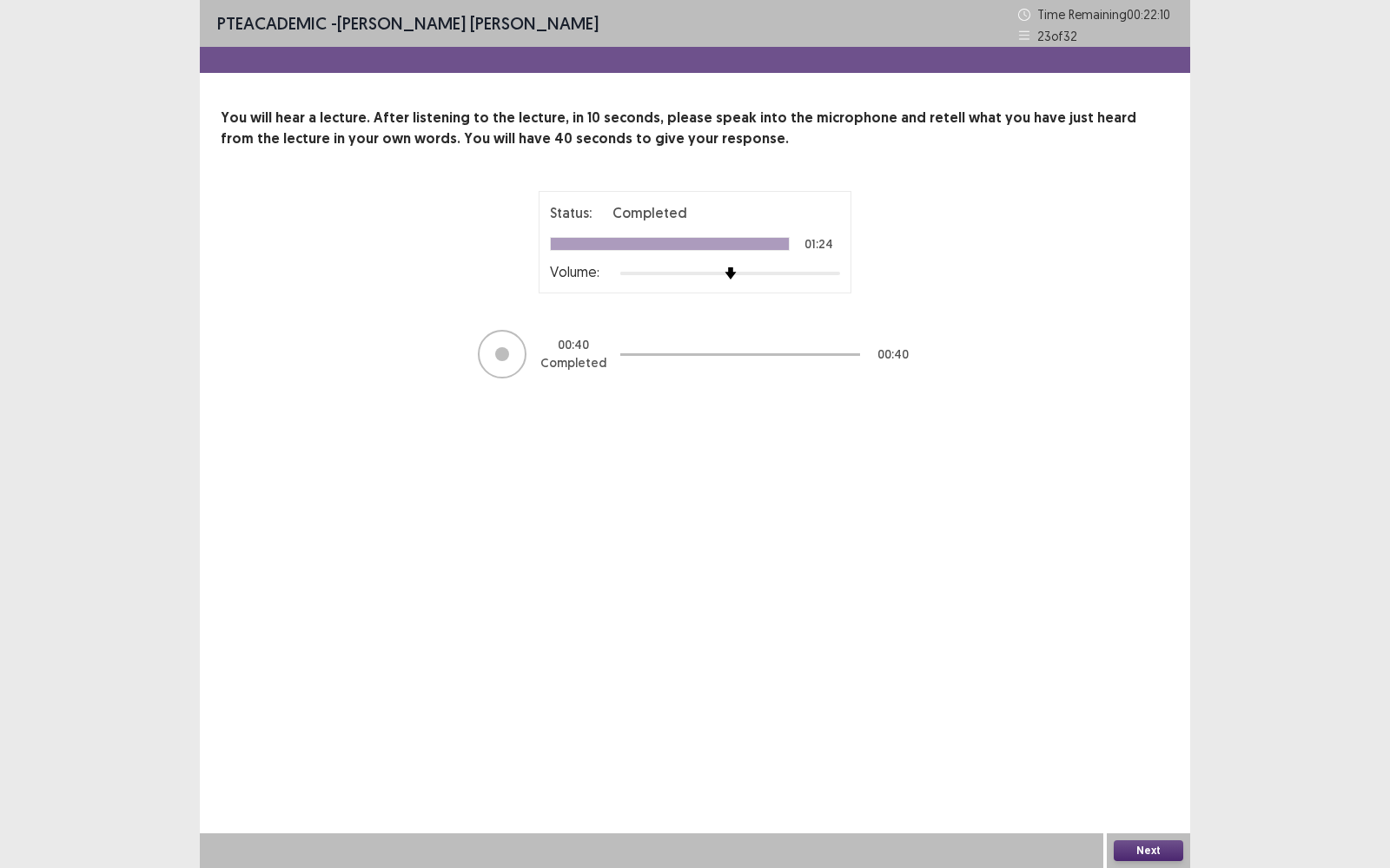
click at [1132, 699] on button "Next" at bounding box center [1148, 851] width 69 height 21
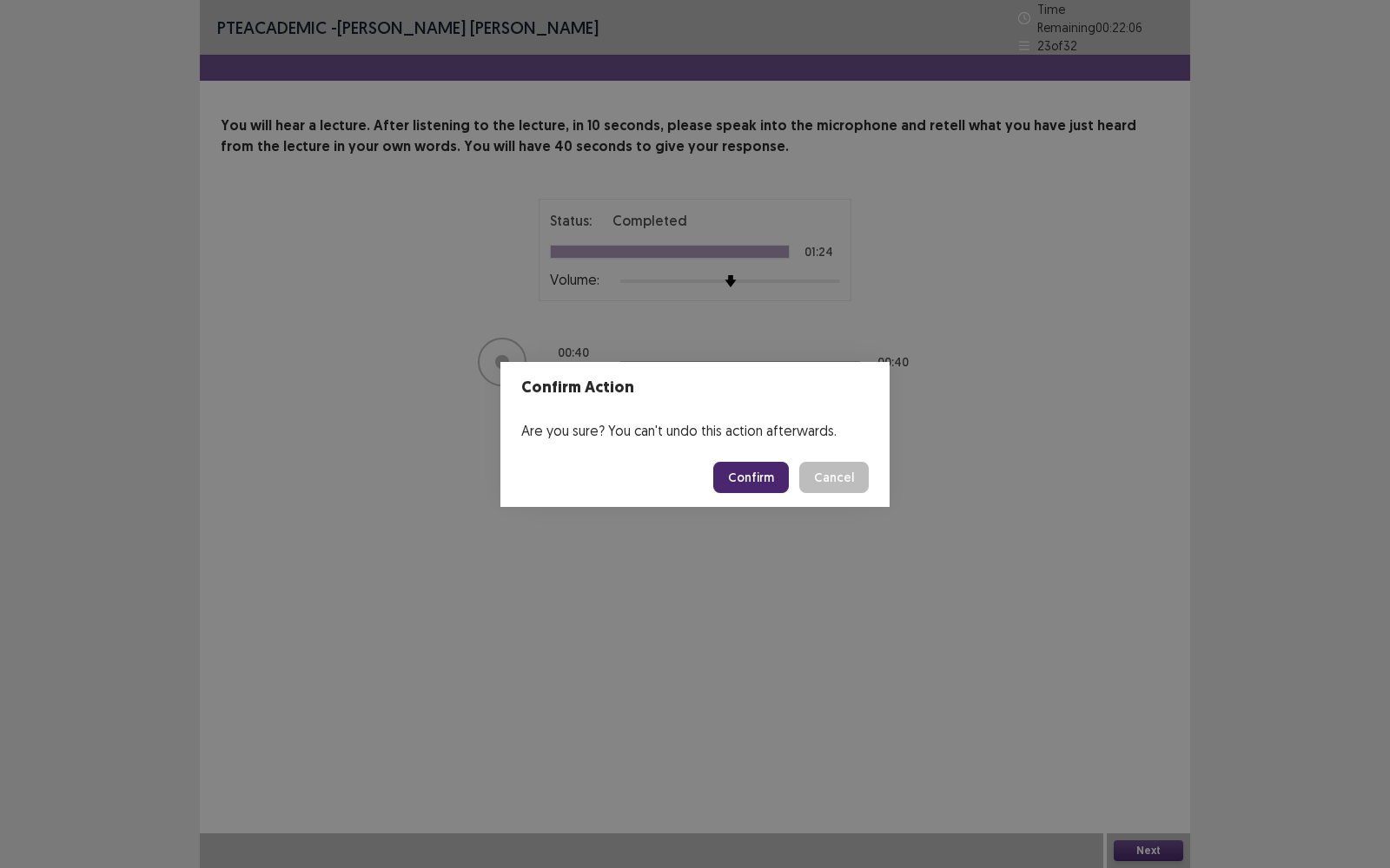
drag, startPoint x: 752, startPoint y: 480, endPoint x: 750, endPoint y: 459, distance: 21.1
click at [752, 467] on button "Confirm" at bounding box center [751, 477] width 76 height 32
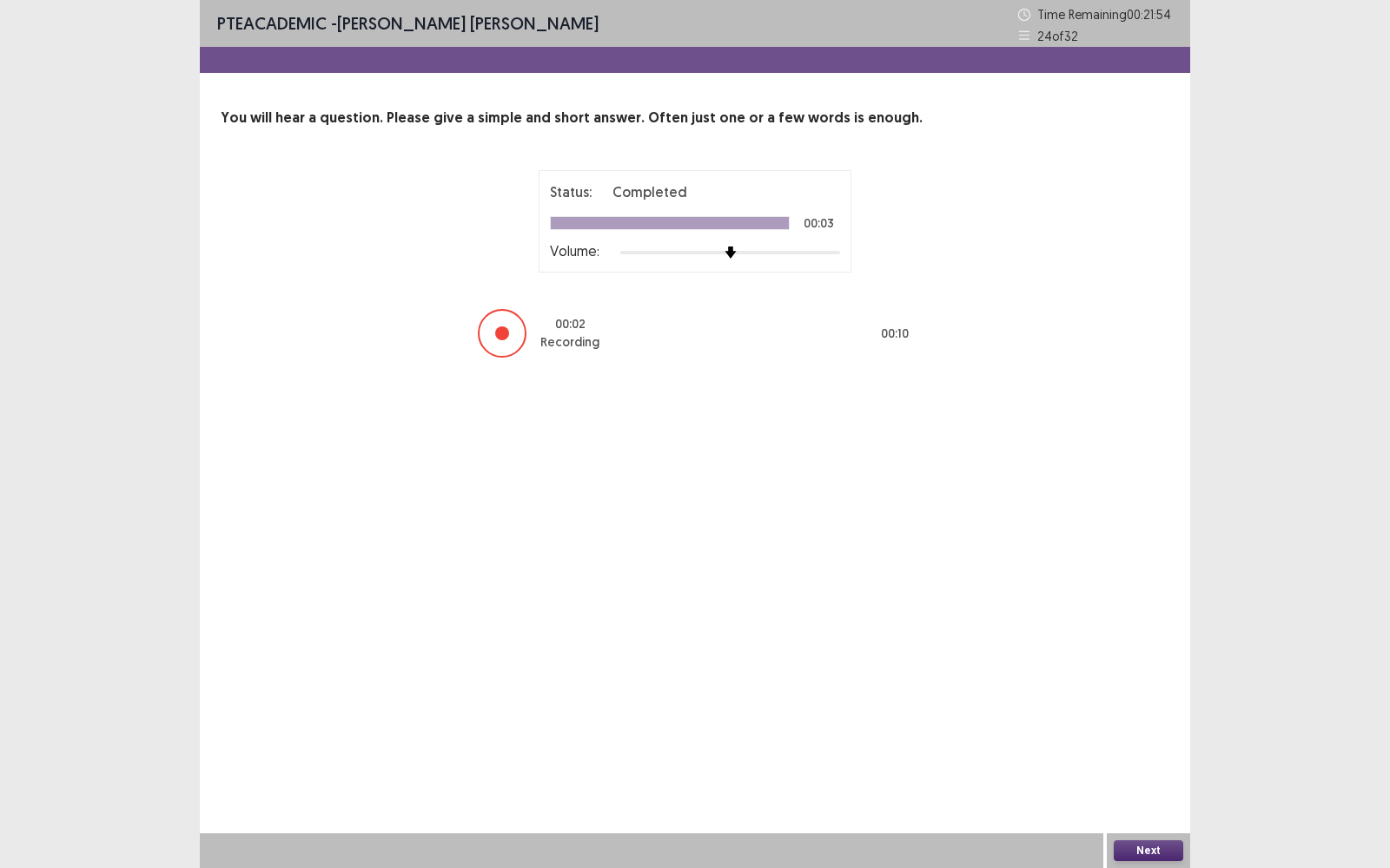
click at [1152, 699] on button "Next" at bounding box center [1148, 851] width 69 height 21
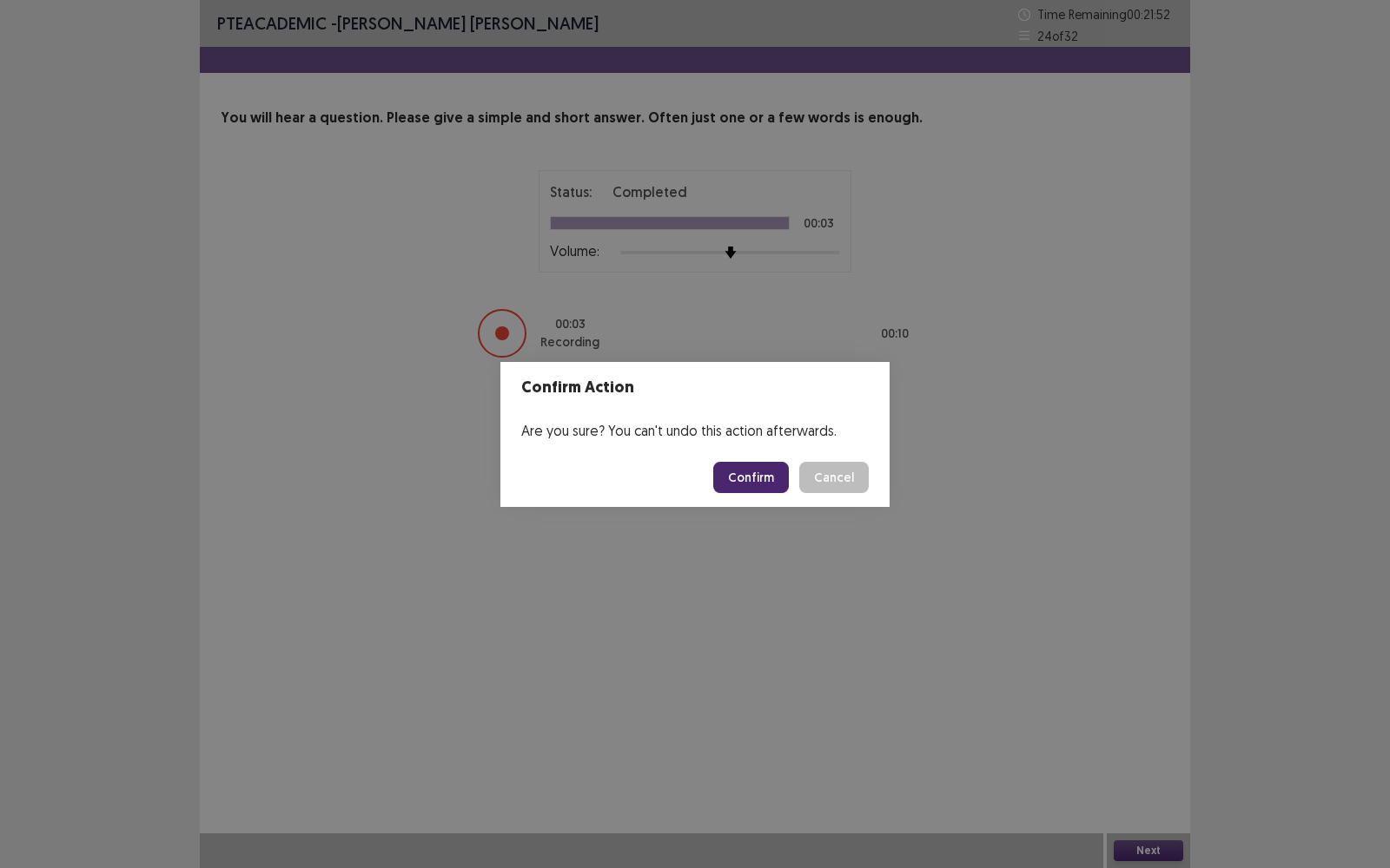
click at [761, 474] on button "Confirm" at bounding box center [751, 477] width 76 height 32
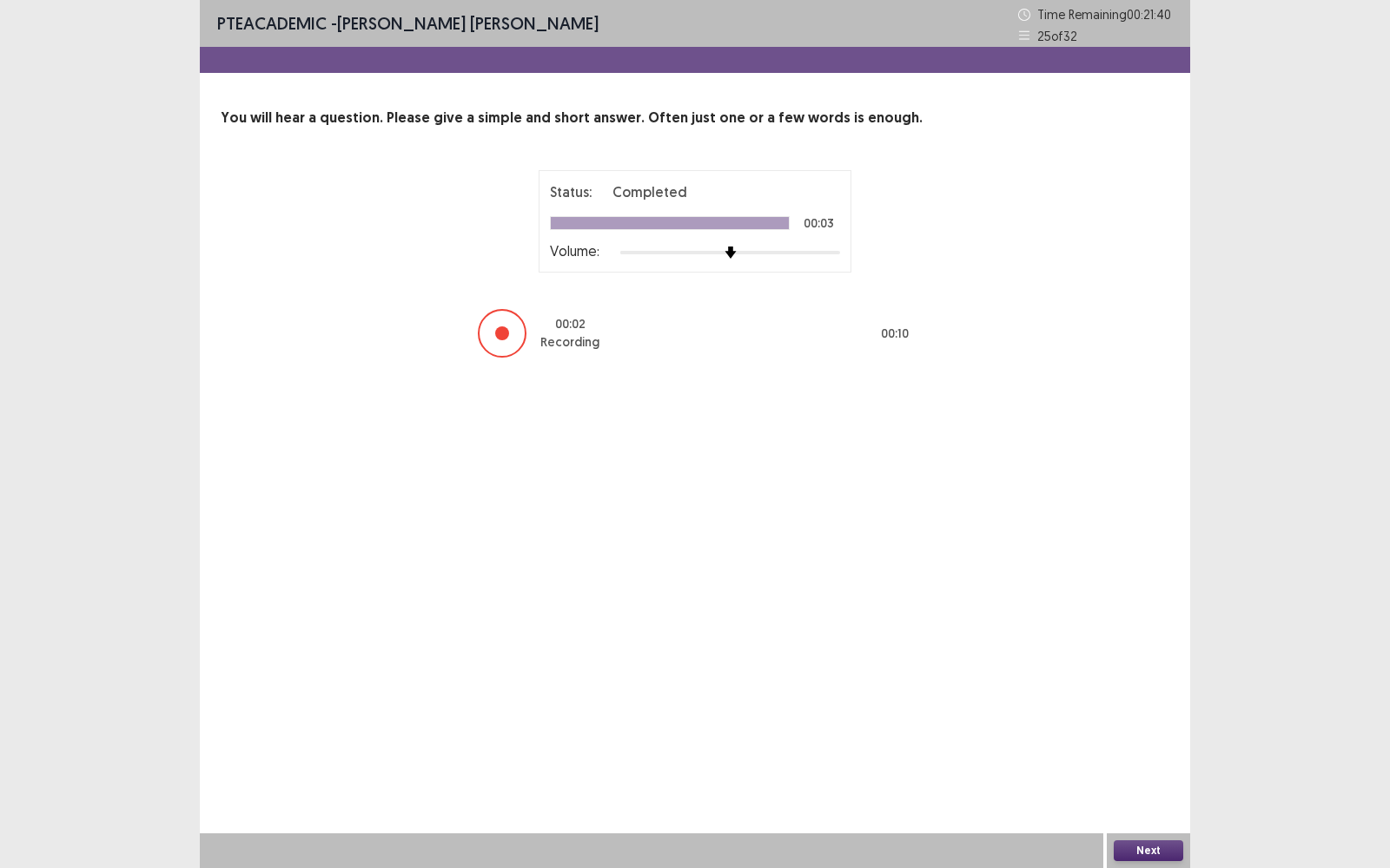
click at [1149, 699] on button "Next" at bounding box center [1148, 851] width 69 height 21
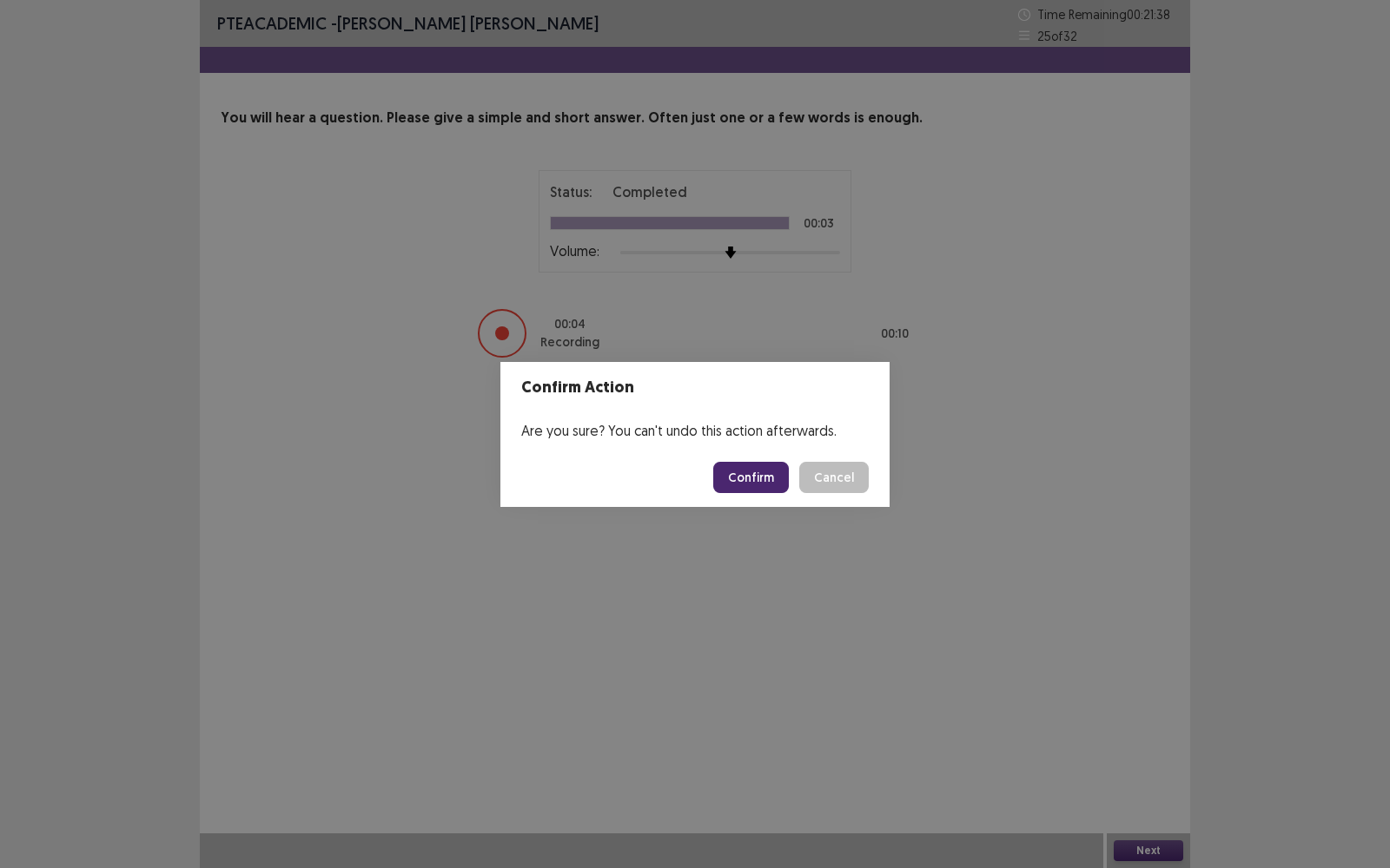
click at [753, 459] on footer "Confirm Cancel" at bounding box center [695, 477] width 389 height 59
click at [753, 468] on button "Confirm" at bounding box center [751, 477] width 76 height 32
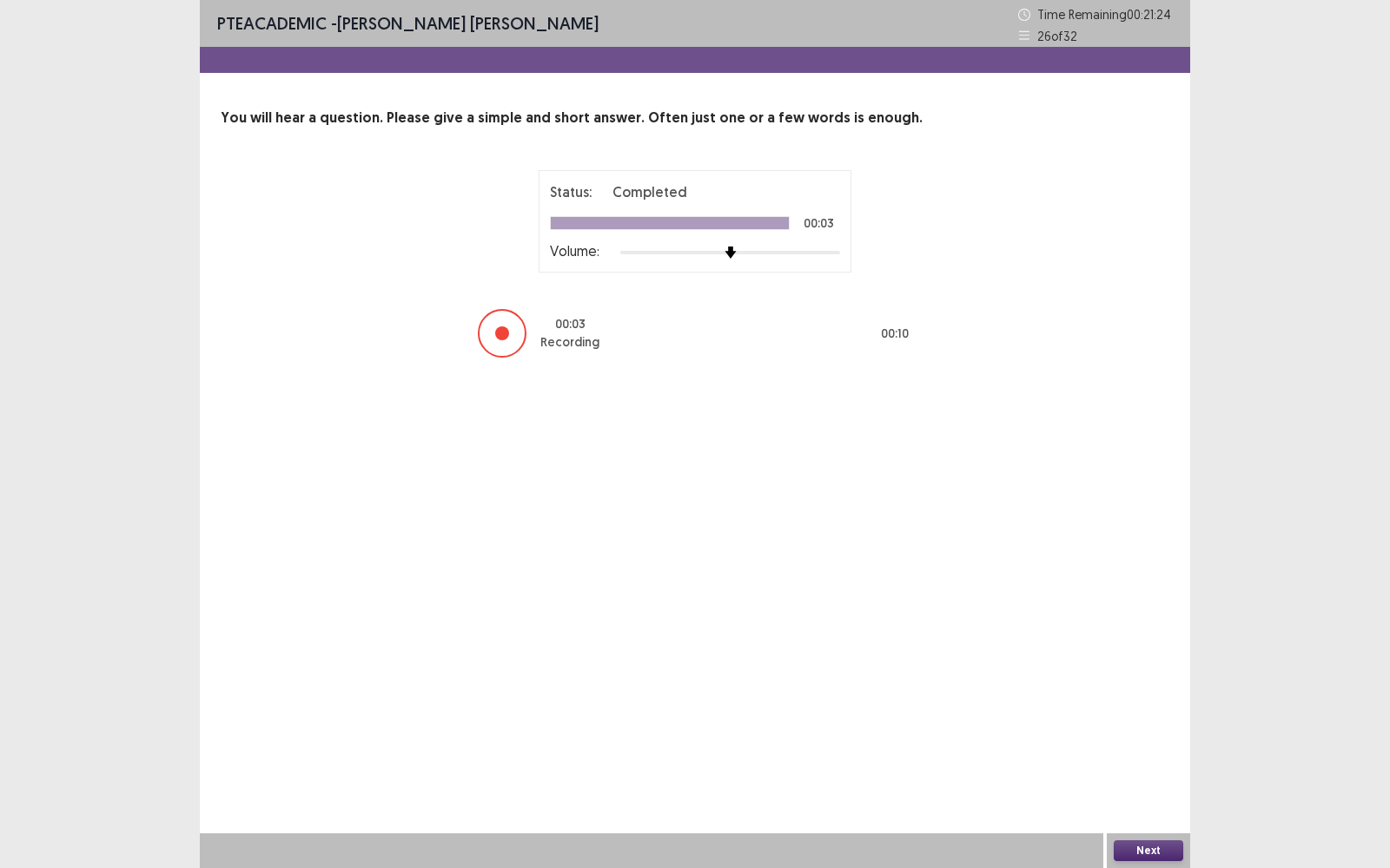
click at [1148, 699] on button "Next" at bounding box center [1148, 851] width 69 height 21
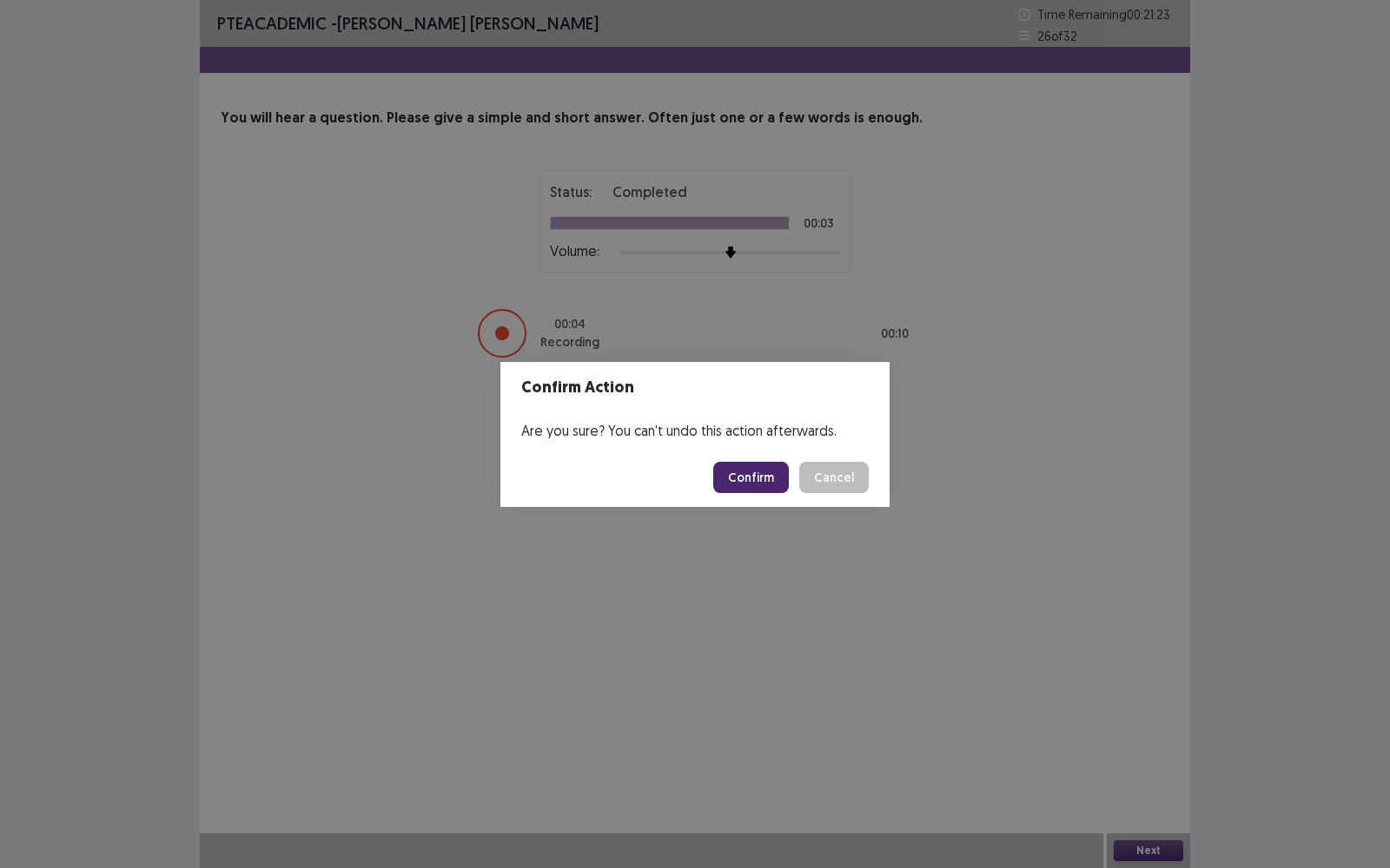
click at [745, 473] on button "Confirm" at bounding box center [751, 477] width 76 height 32
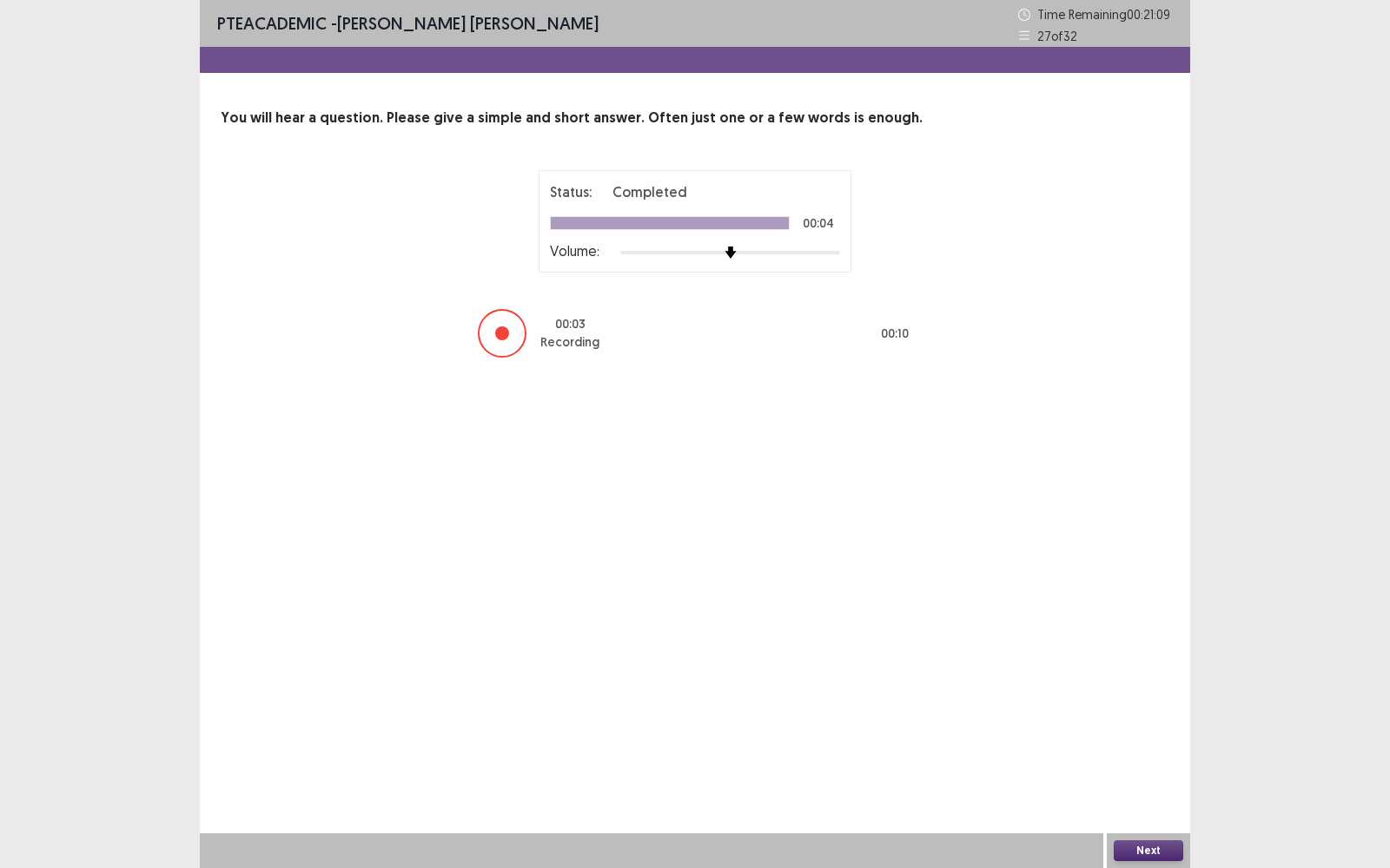
click at [1148, 699] on button "Next" at bounding box center [1148, 851] width 69 height 21
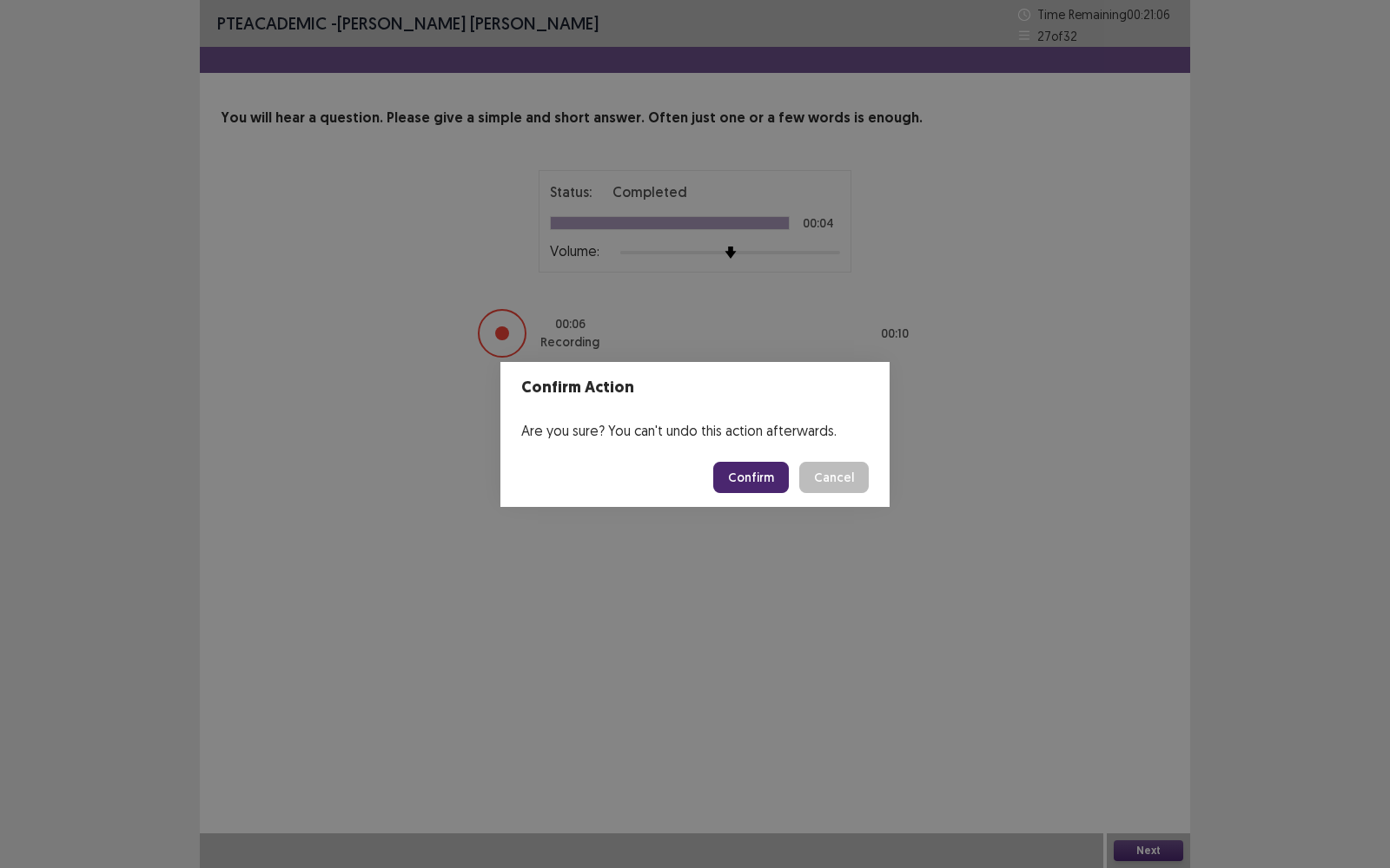
click at [760, 477] on button "Confirm" at bounding box center [751, 477] width 76 height 32
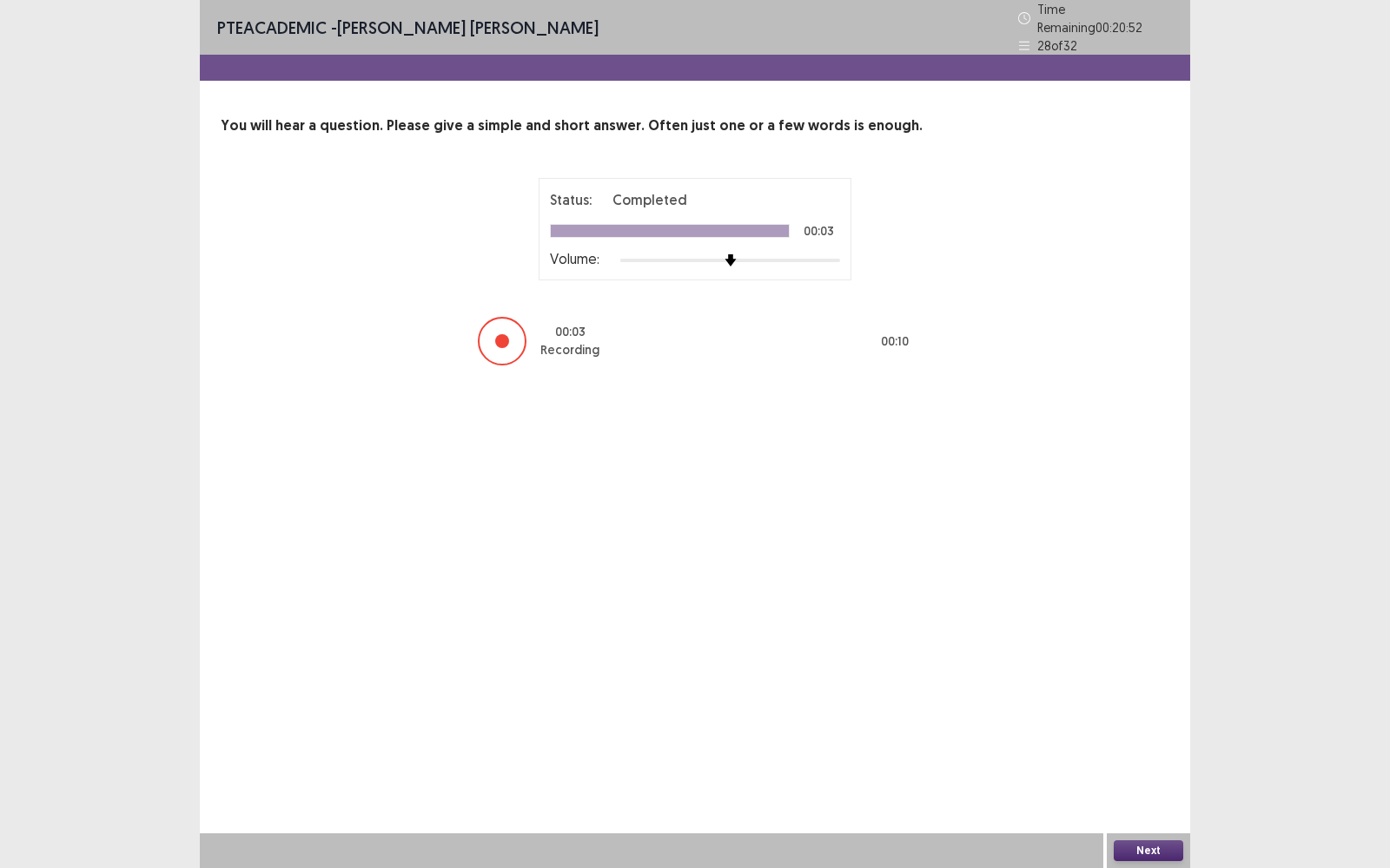
click at [1151, 699] on button "Next" at bounding box center [1148, 851] width 69 height 21
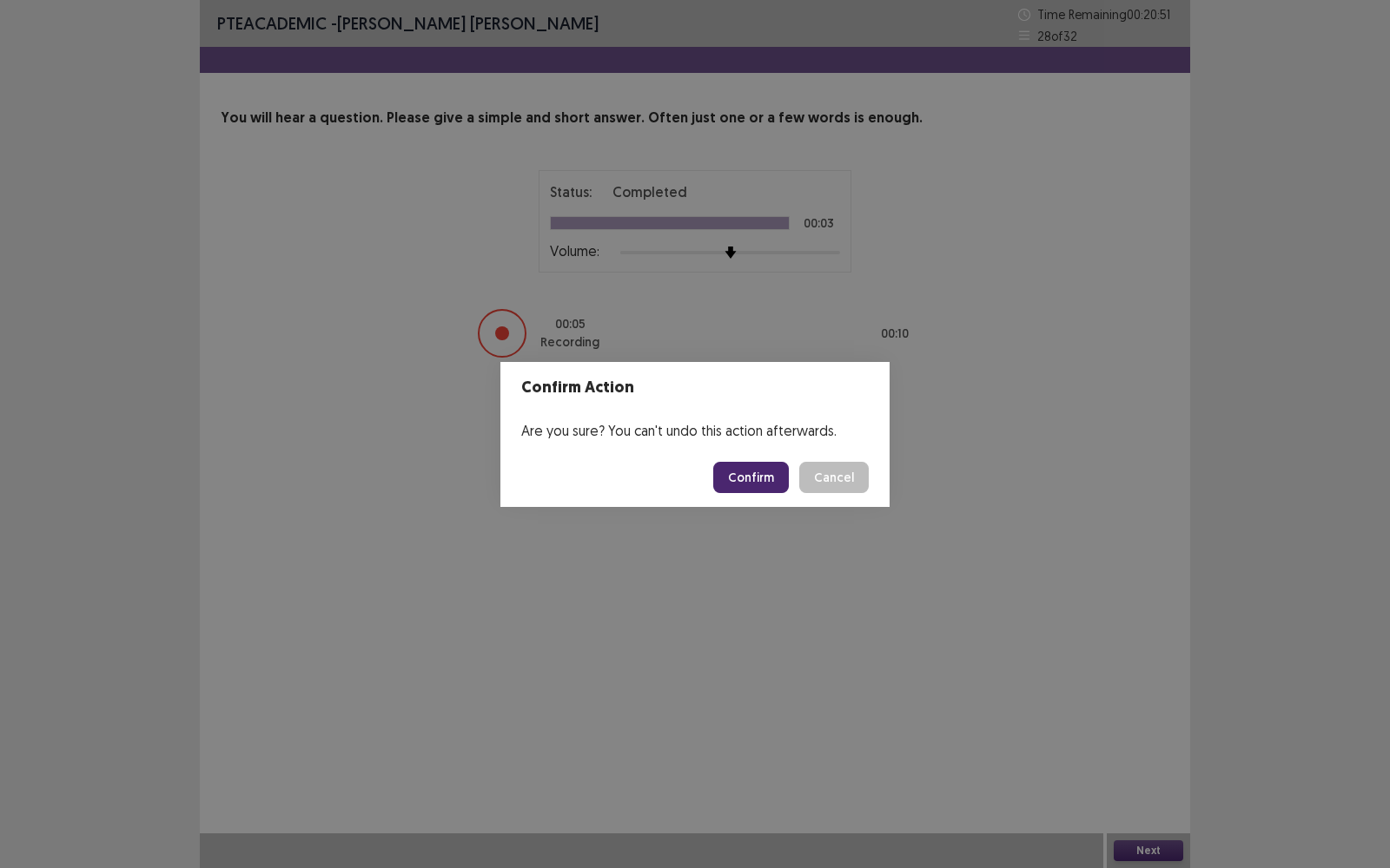
click at [752, 470] on button "Confirm" at bounding box center [751, 477] width 76 height 32
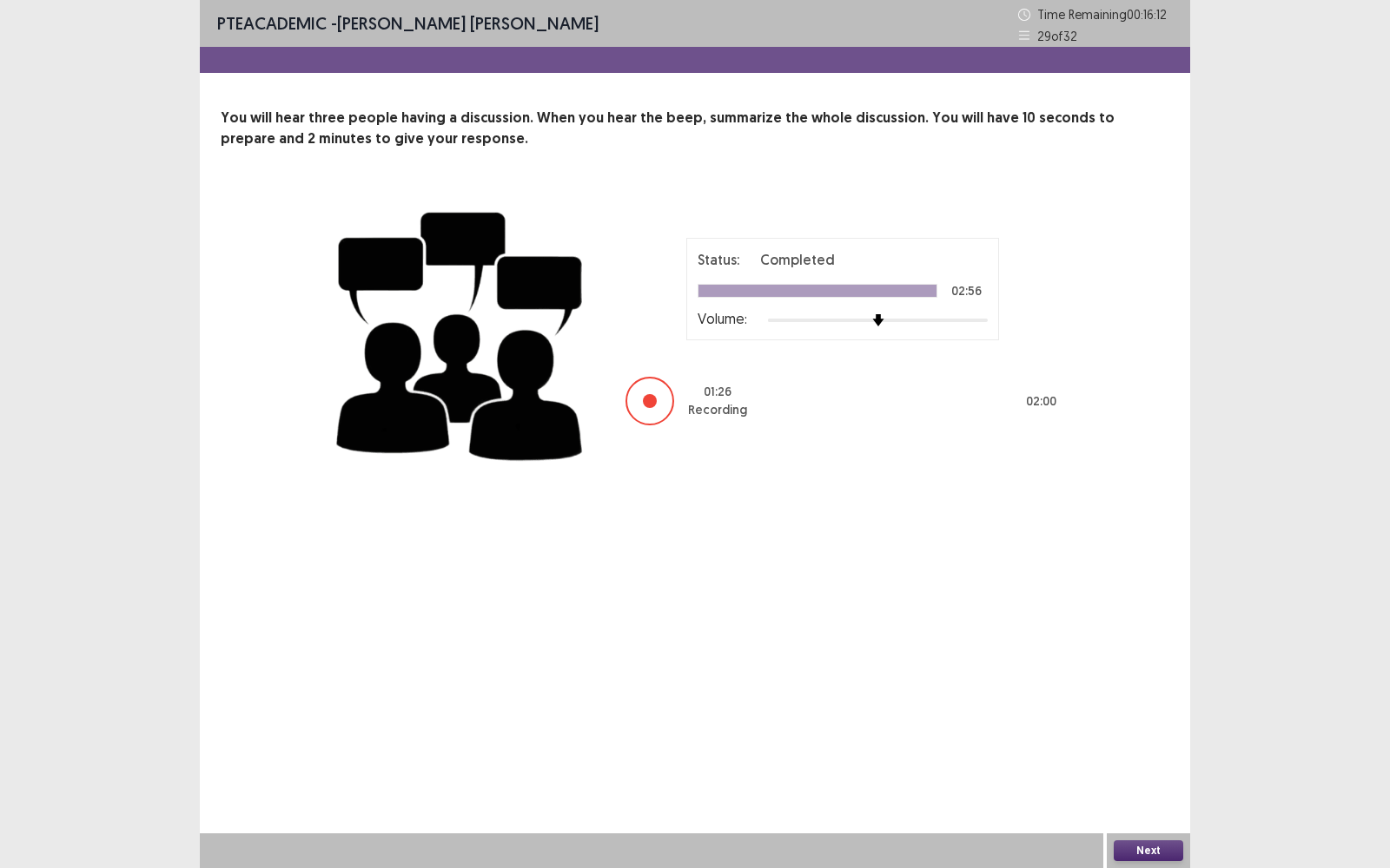
click at [1160, 699] on button "Next" at bounding box center [1148, 851] width 69 height 21
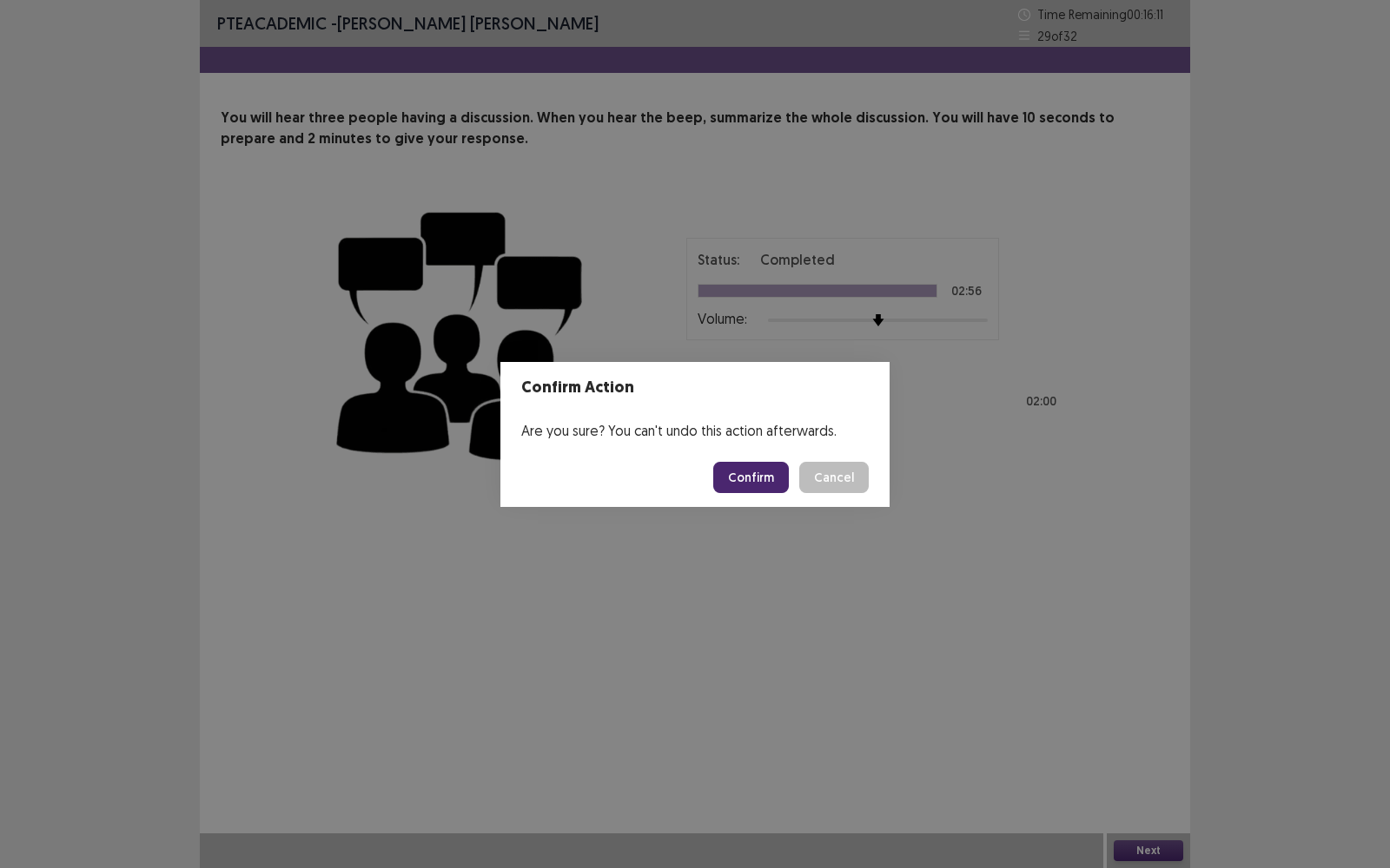
click at [740, 473] on button "Confirm" at bounding box center [751, 477] width 76 height 32
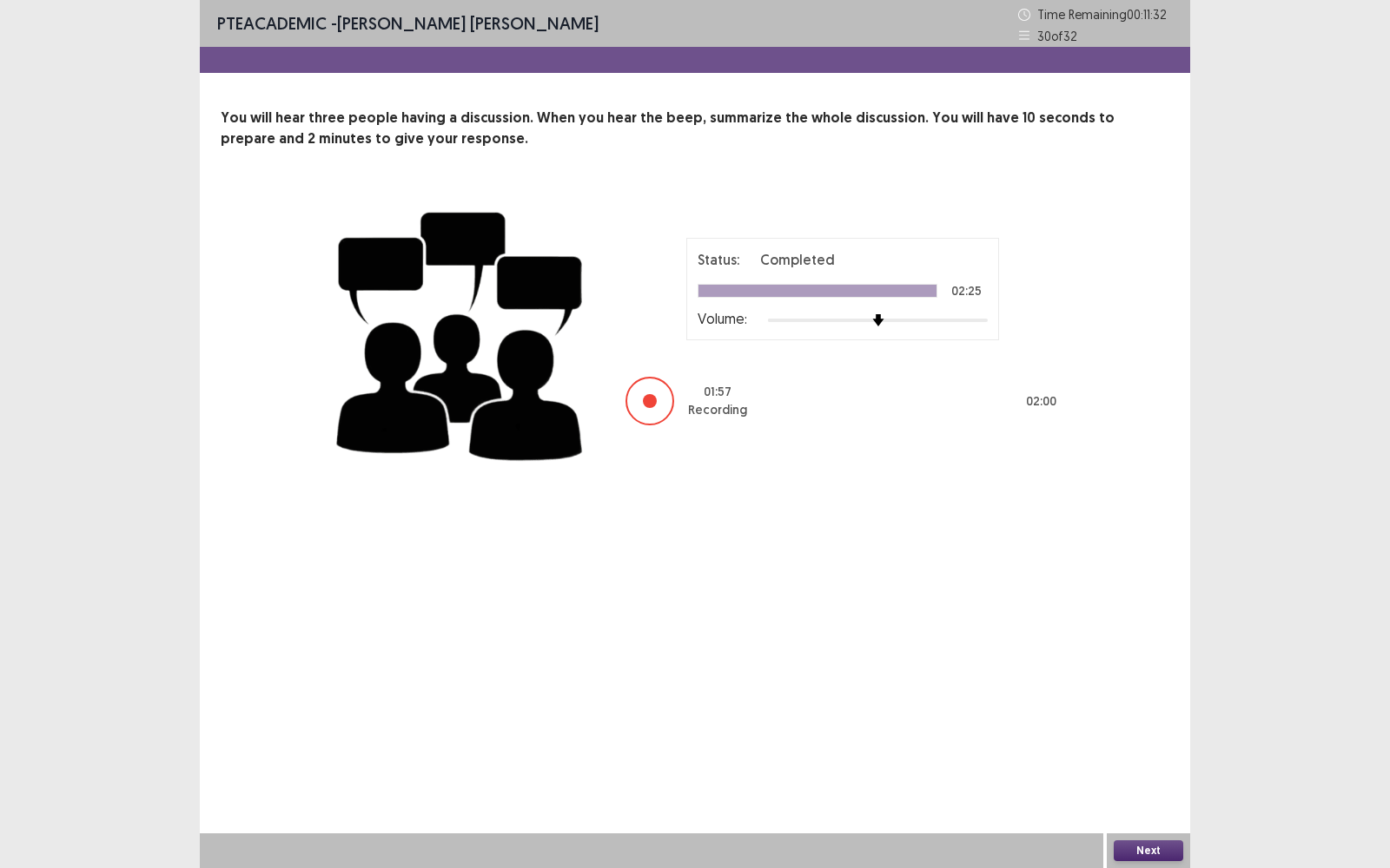
click at [1135, 699] on button "Next" at bounding box center [1148, 851] width 69 height 21
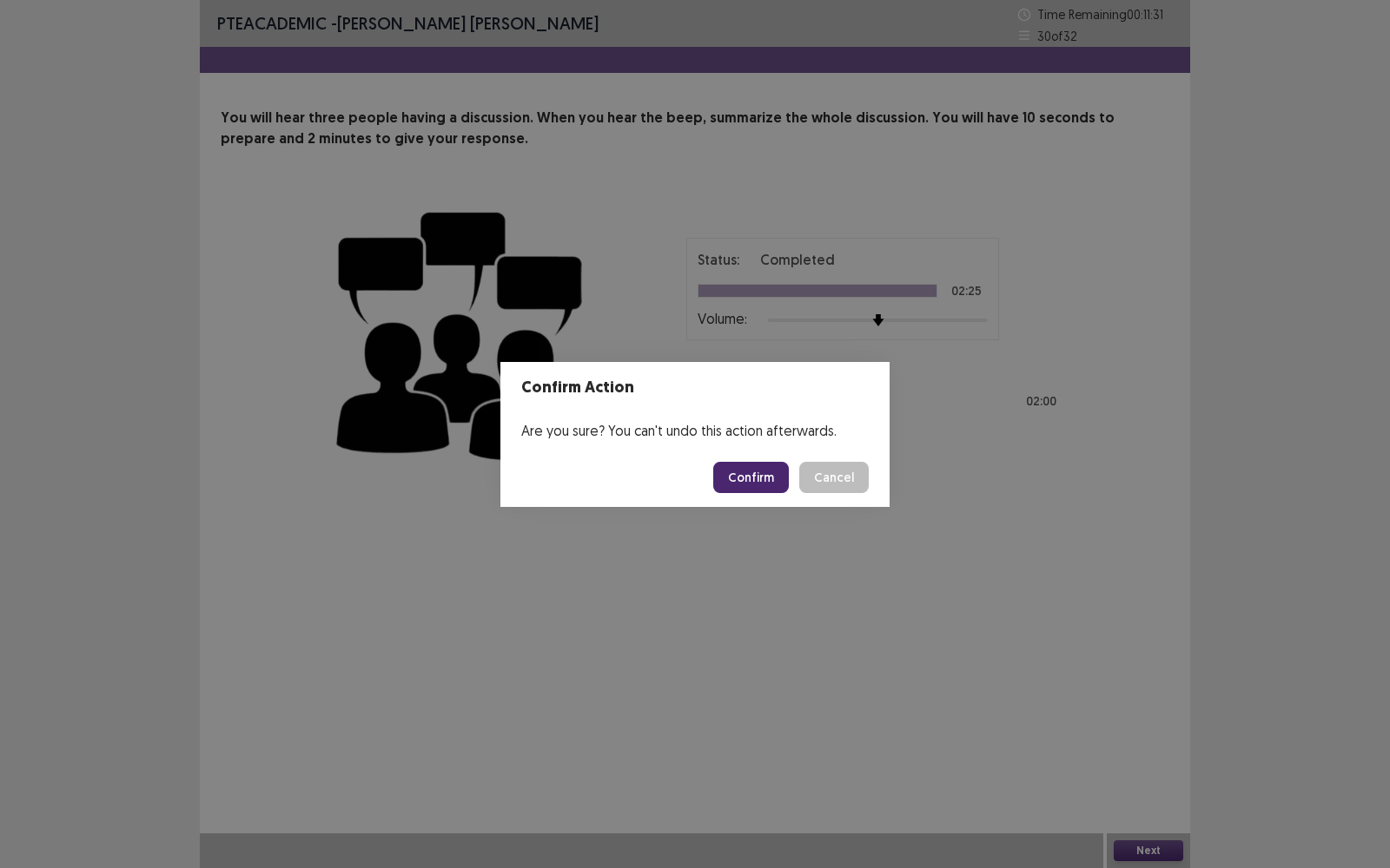
click at [744, 470] on button "Confirm" at bounding box center [751, 477] width 76 height 32
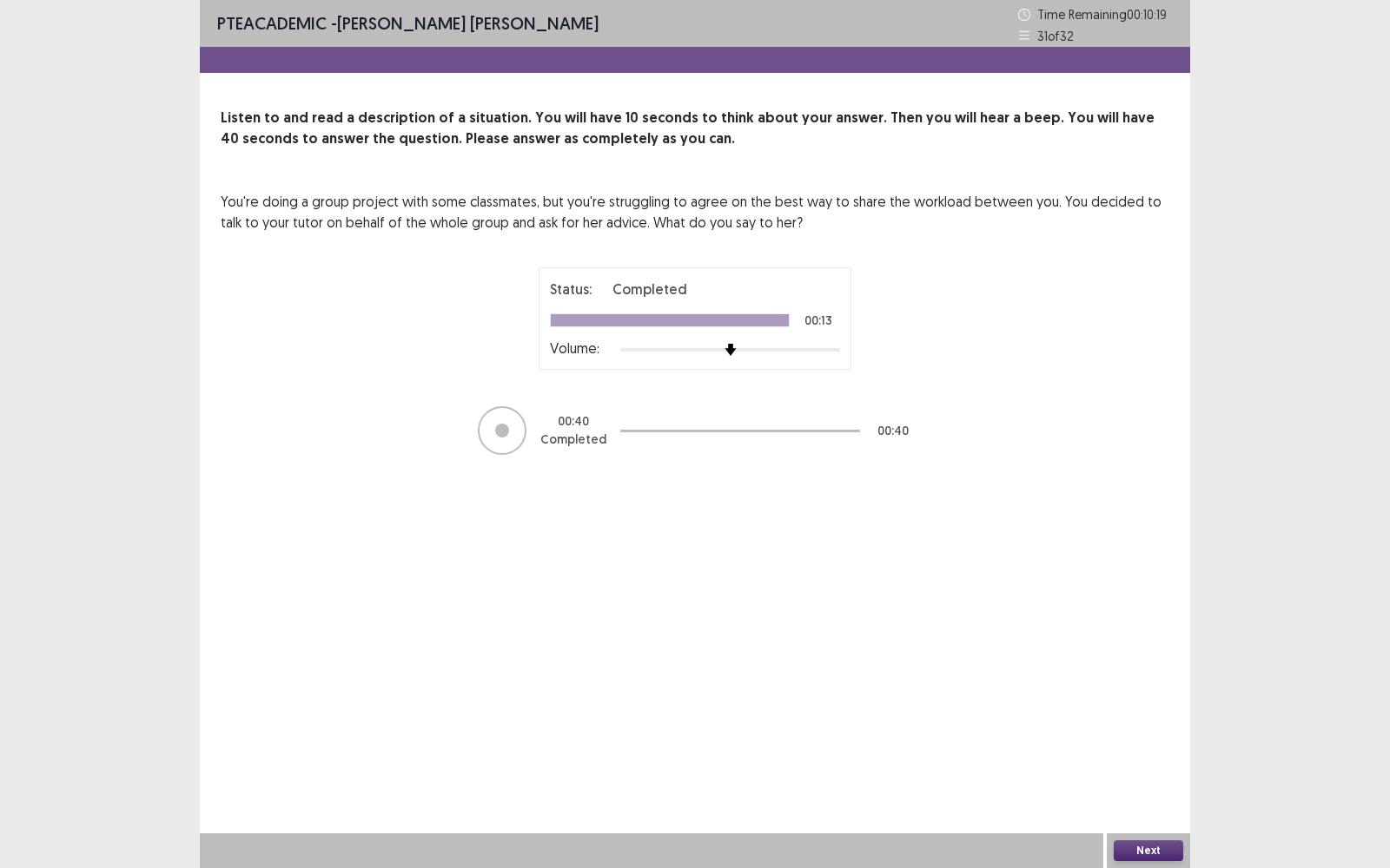
click at [1165, 699] on button "Next" at bounding box center [1148, 851] width 69 height 21
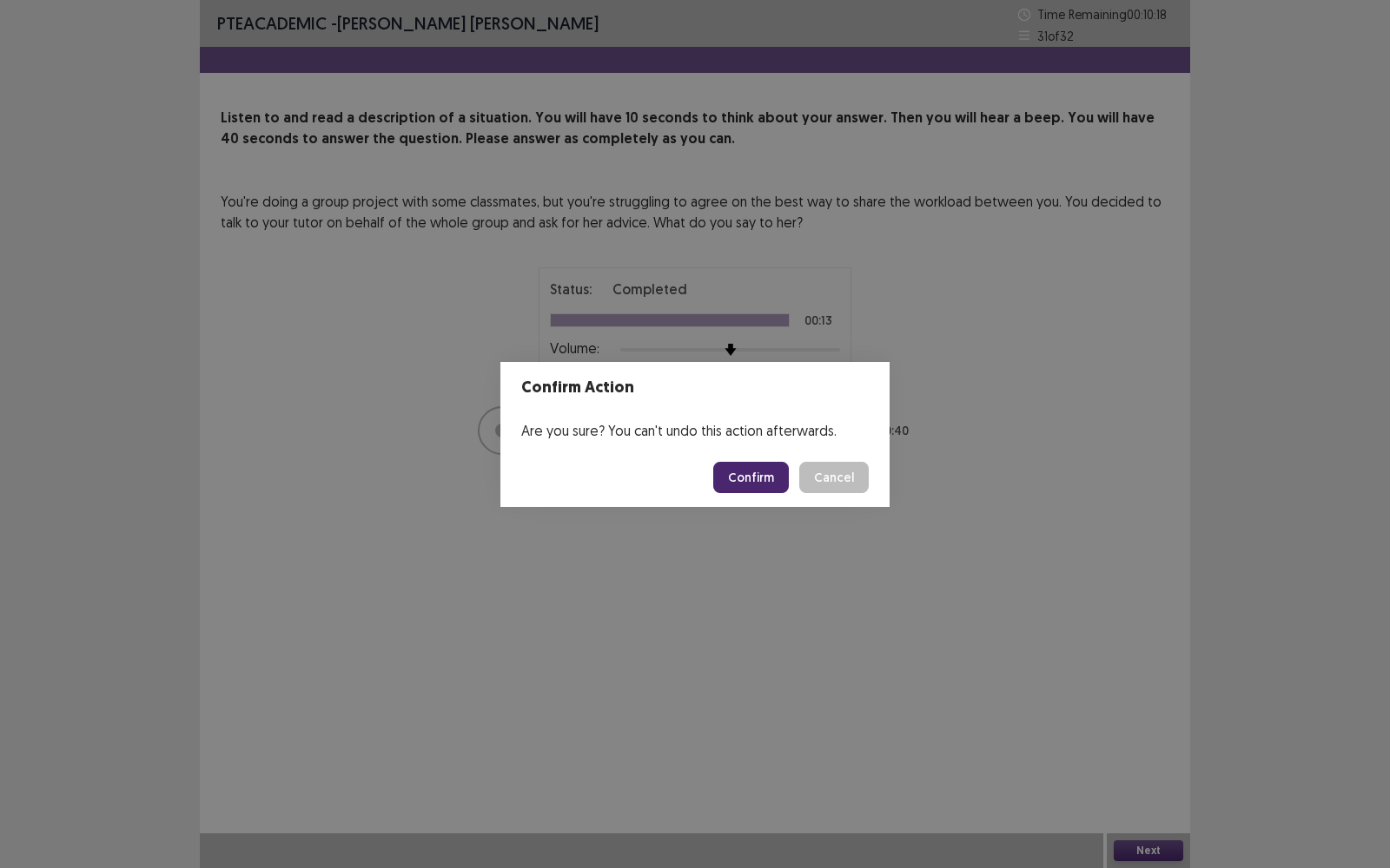
click at [745, 479] on button "Confirm" at bounding box center [751, 477] width 76 height 32
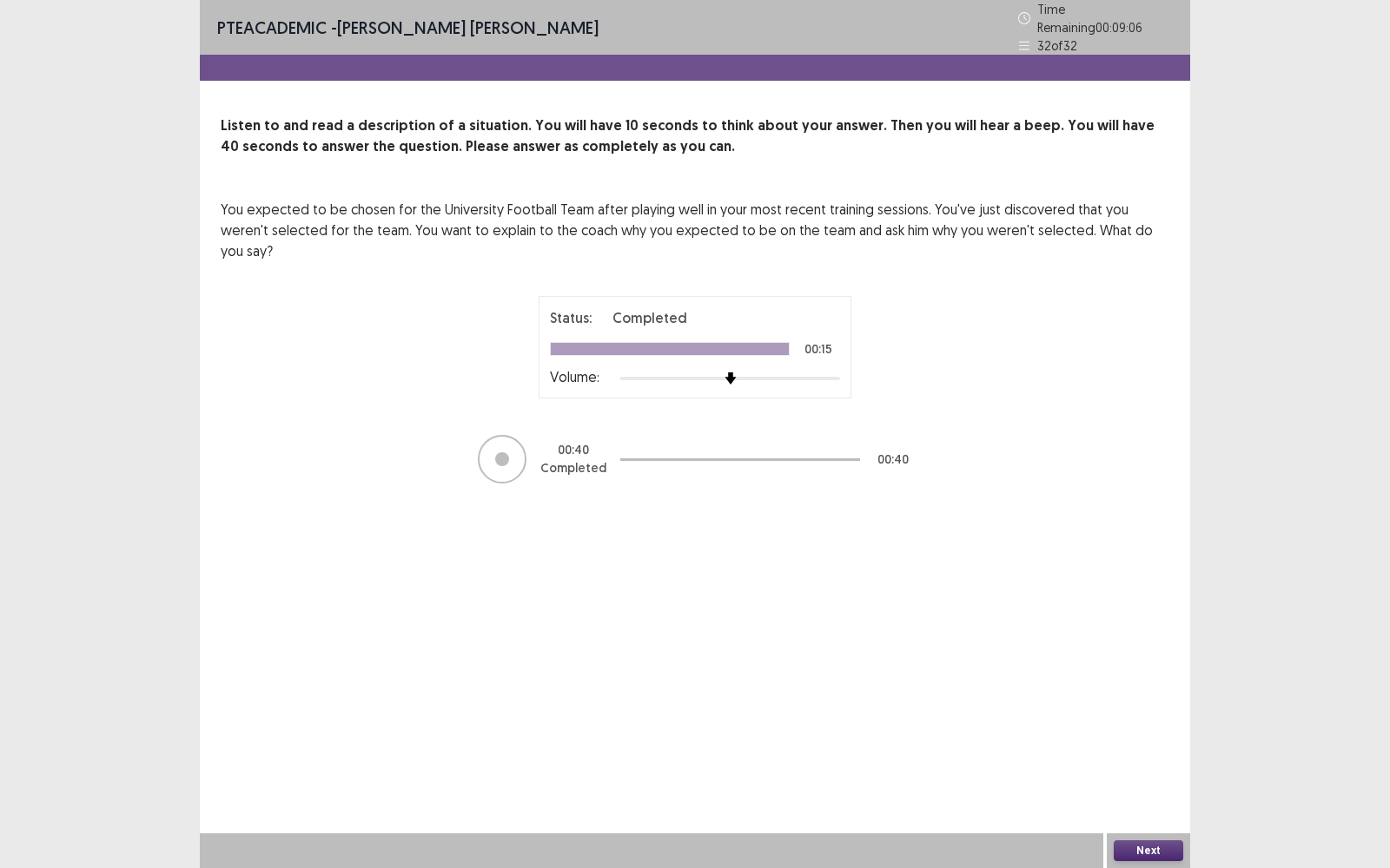
click at [1147, 699] on button "Next" at bounding box center [1148, 851] width 69 height 21
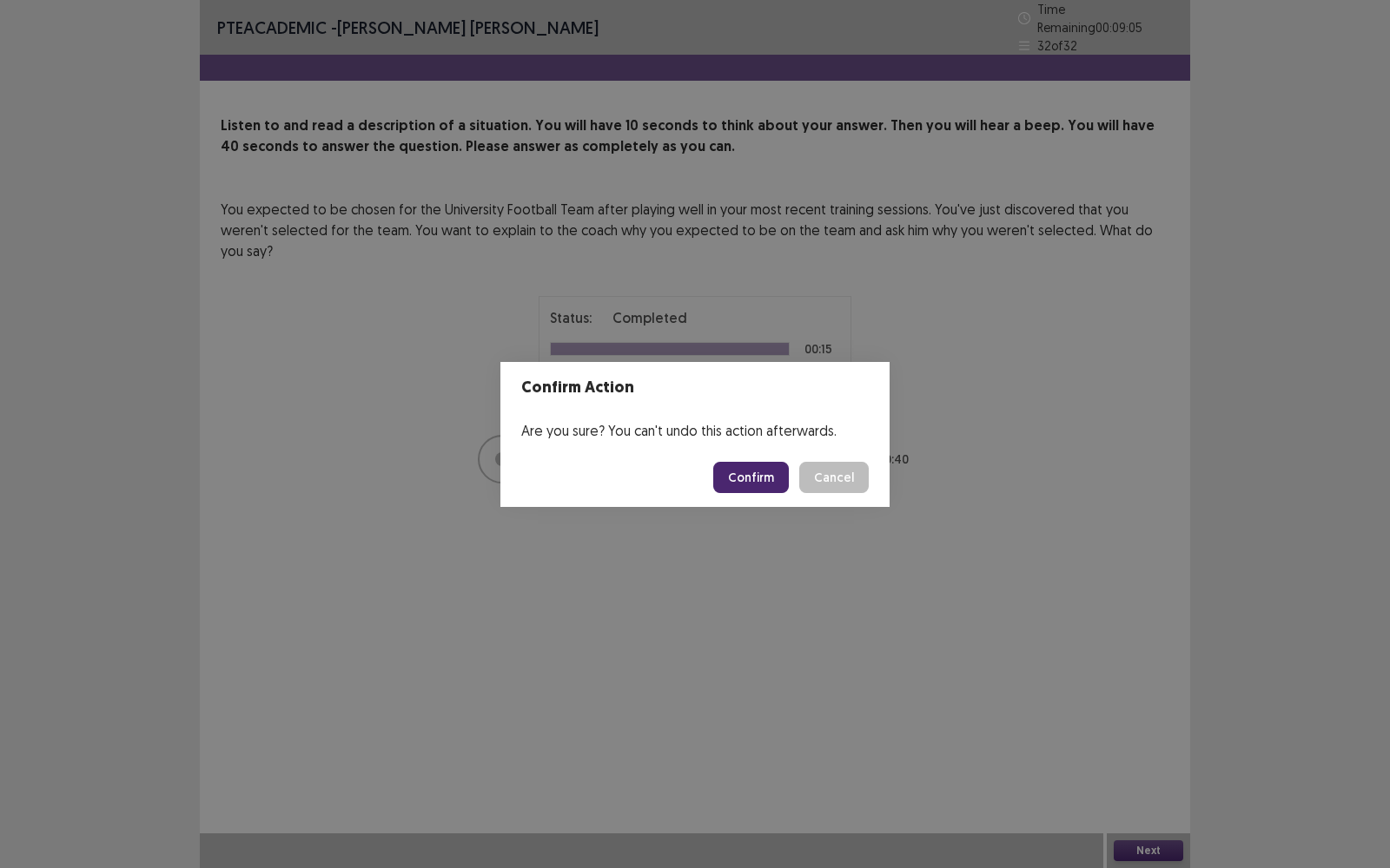
click at [766, 476] on button "Confirm" at bounding box center [751, 477] width 76 height 32
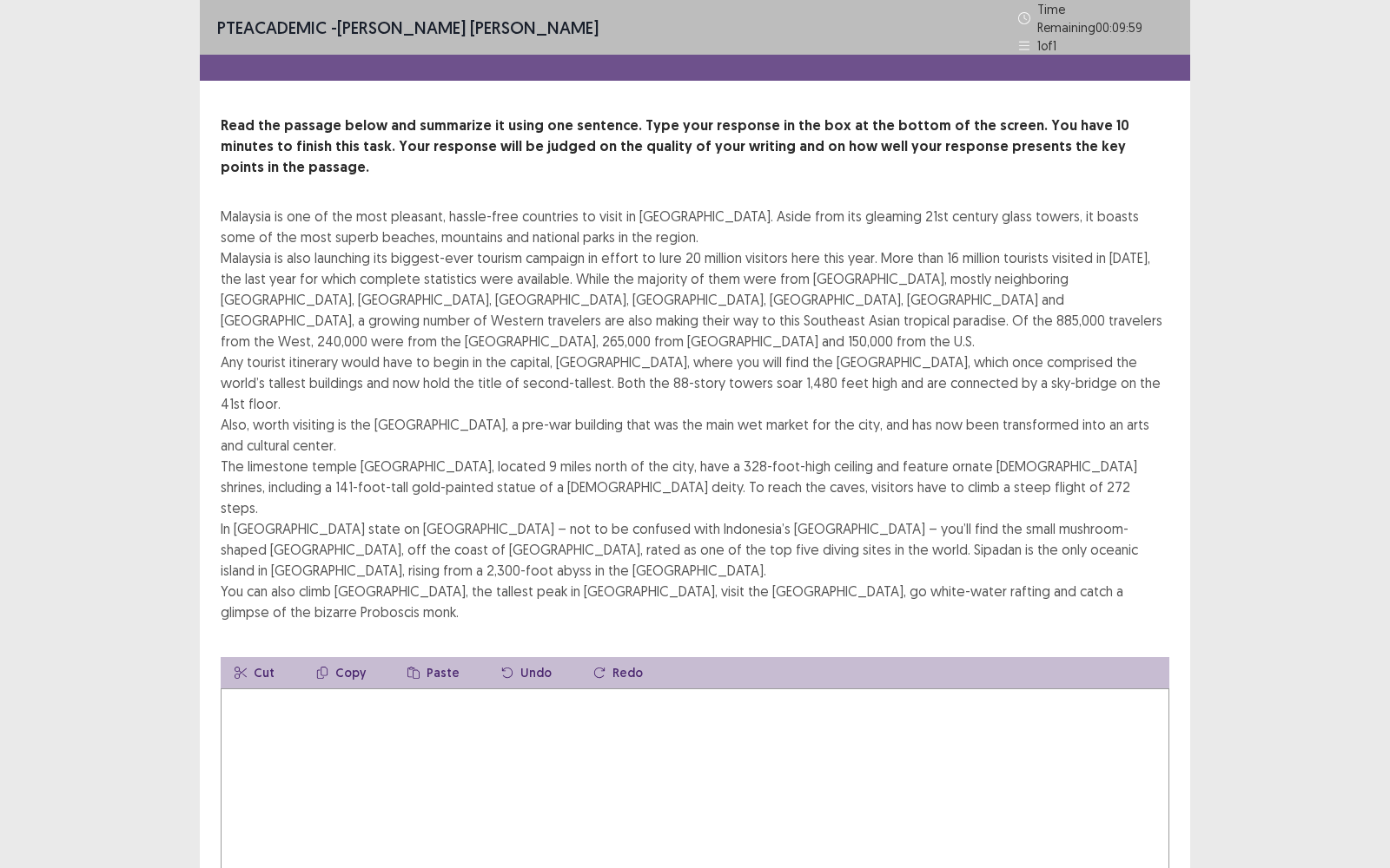
click at [581, 689] on textarea at bounding box center [695, 785] width 948 height 191
type textarea "*"
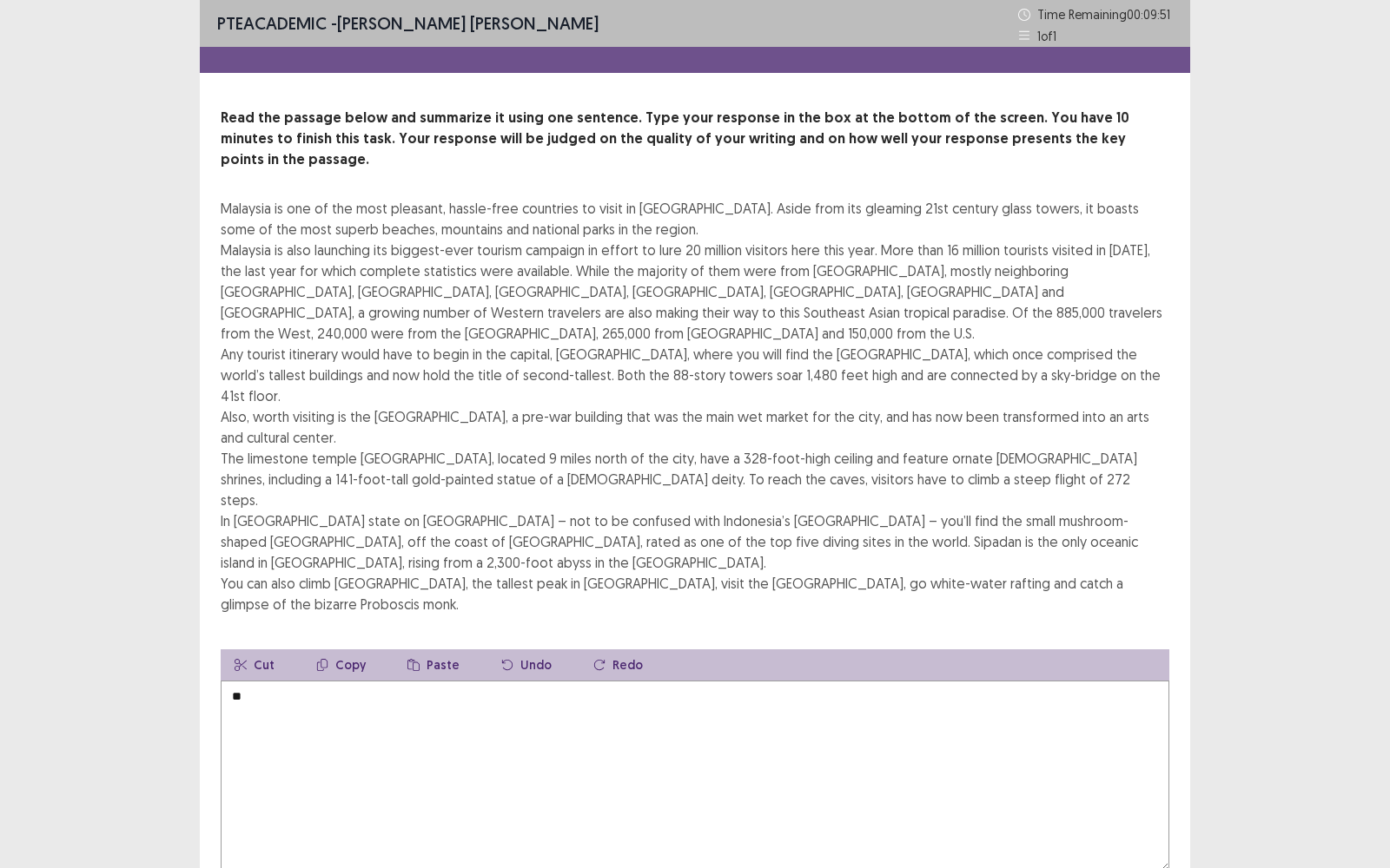
type textarea "*"
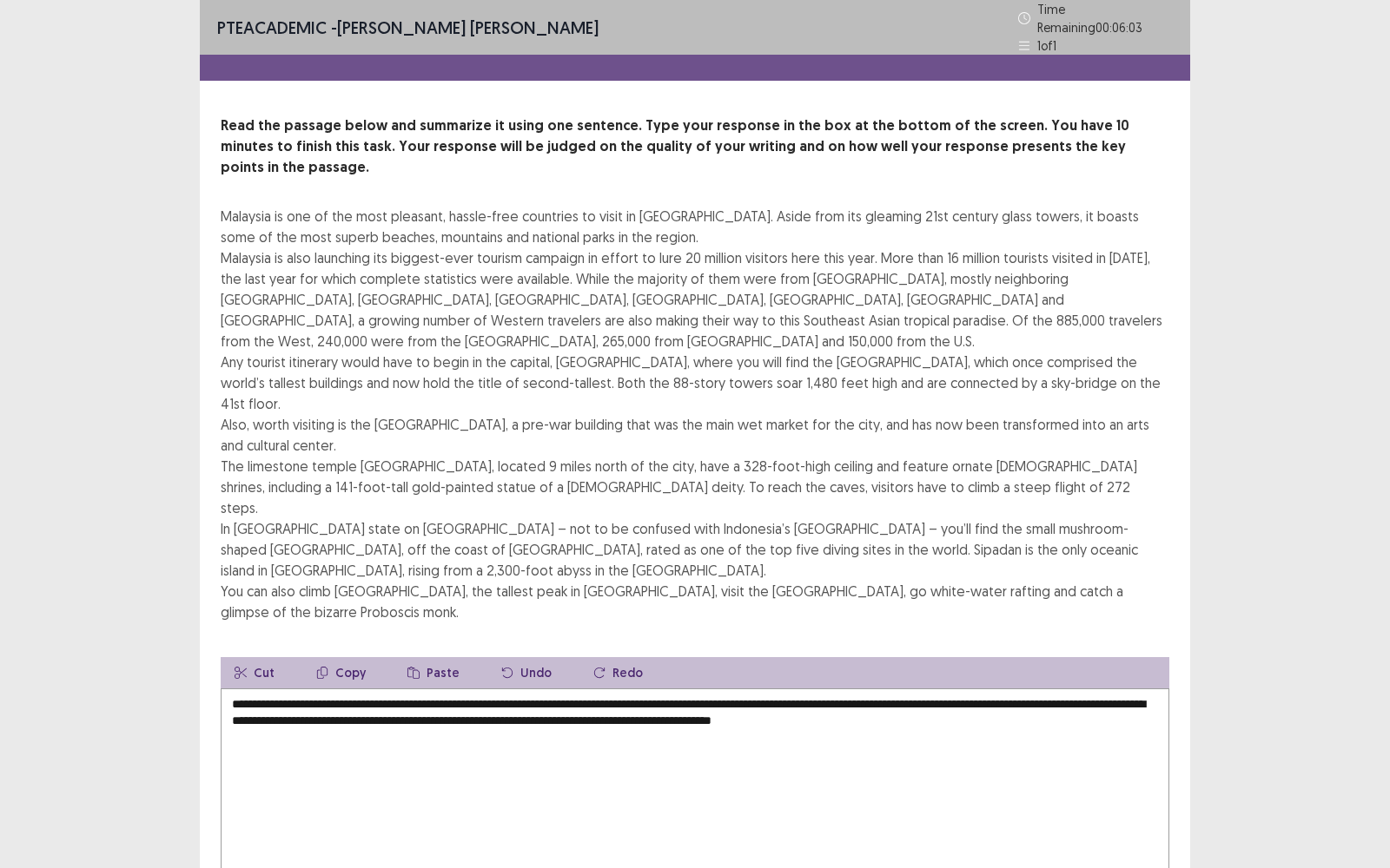
click at [560, 689] on textarea "**********" at bounding box center [695, 785] width 948 height 191
click at [904, 689] on textarea "**********" at bounding box center [695, 785] width 948 height 191
click at [990, 689] on textarea "**********" at bounding box center [695, 785] width 948 height 191
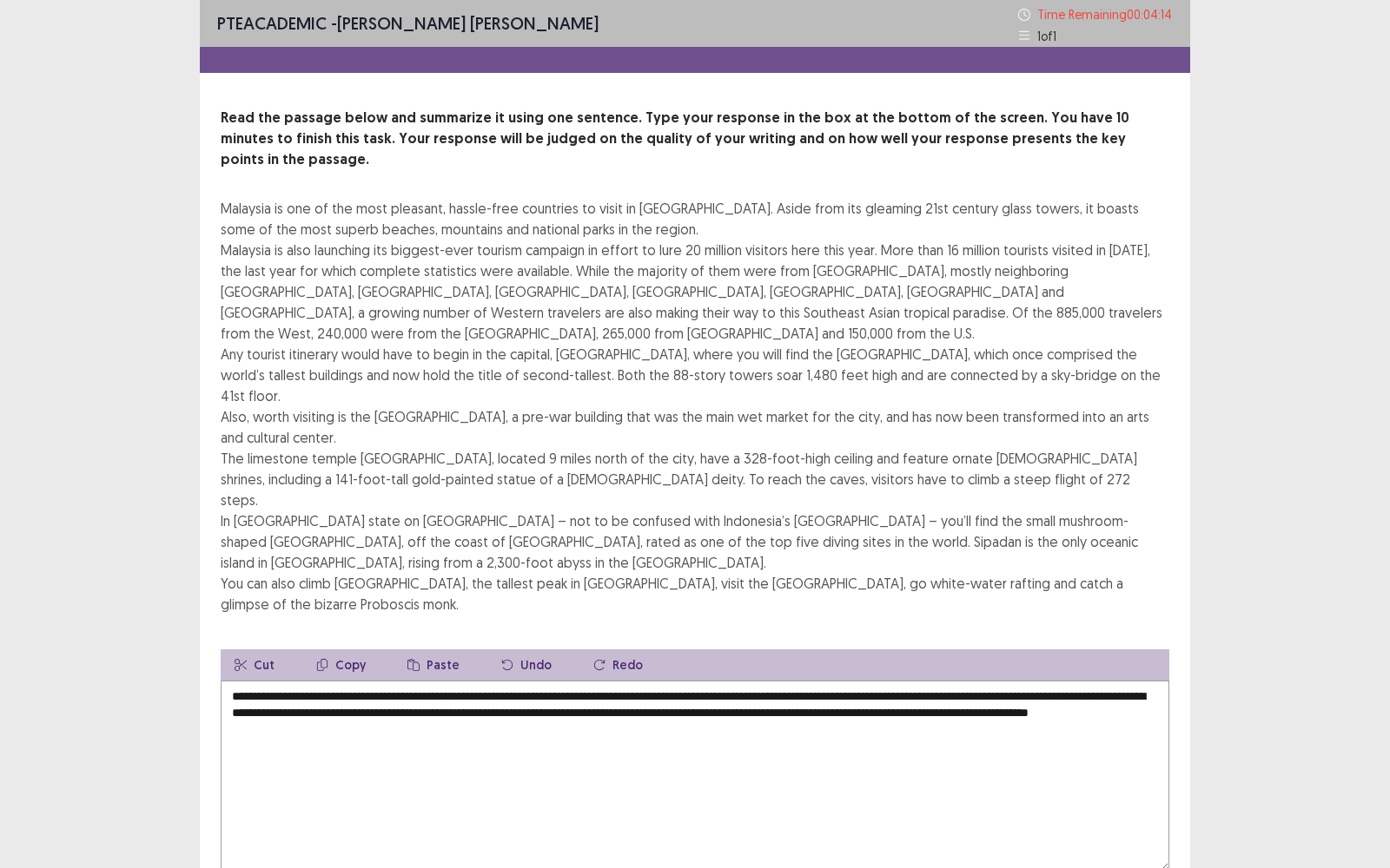
drag, startPoint x: 370, startPoint y: 594, endPoint x: 148, endPoint y: 563, distance: 224.2
click at [148, 563] on div "PTE academic - [PERSON_NAME] [PERSON_NAME] Time Remaining 00 : 04 : 14 1 of 1 R…" at bounding box center [695, 490] width 1390 height 979
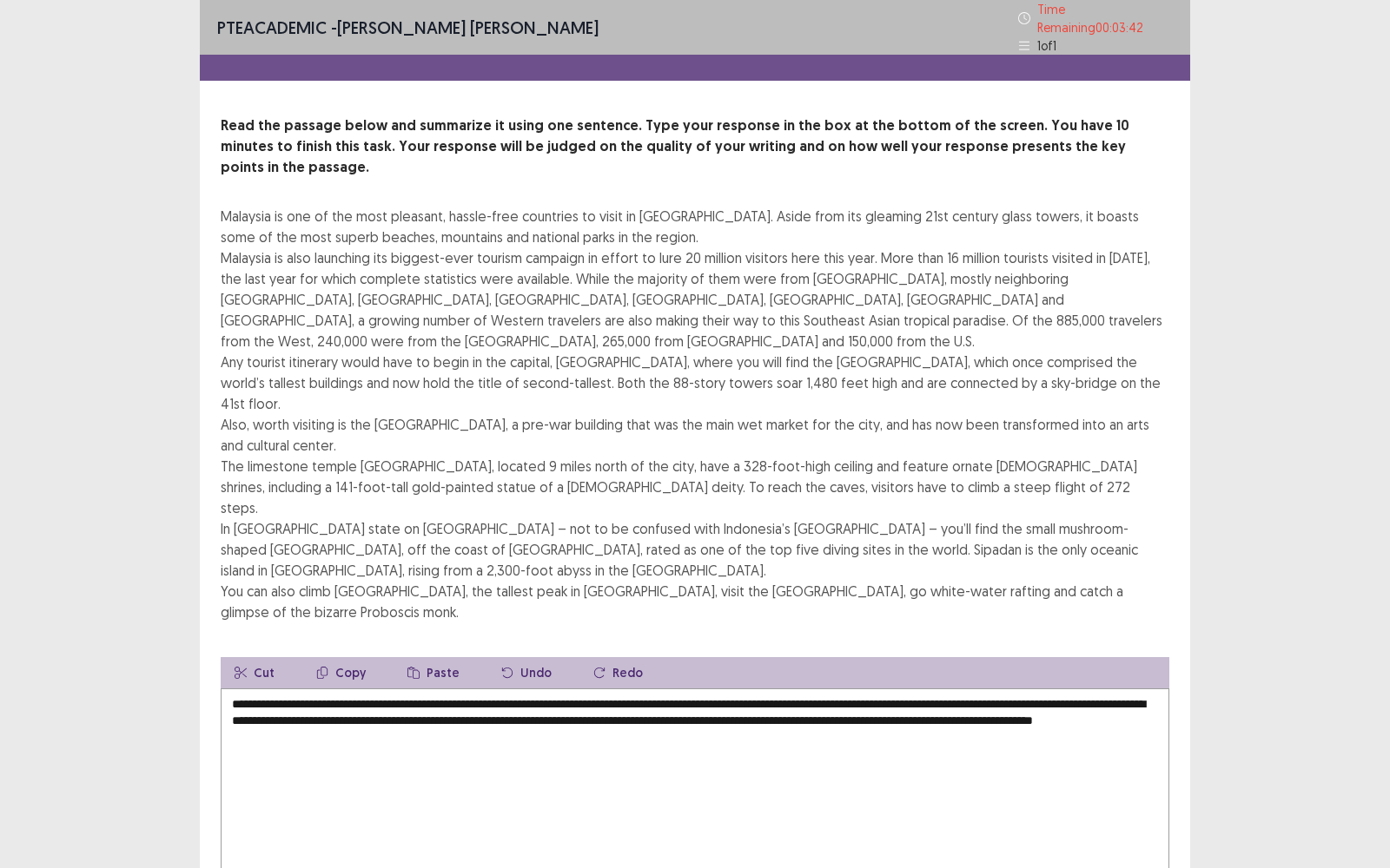
drag, startPoint x: 373, startPoint y: 591, endPoint x: 207, endPoint y: 579, distance: 166.4
click at [207, 579] on div "Read the passage below and summarize it using one sentence. Type your response …" at bounding box center [695, 513] width 990 height 795
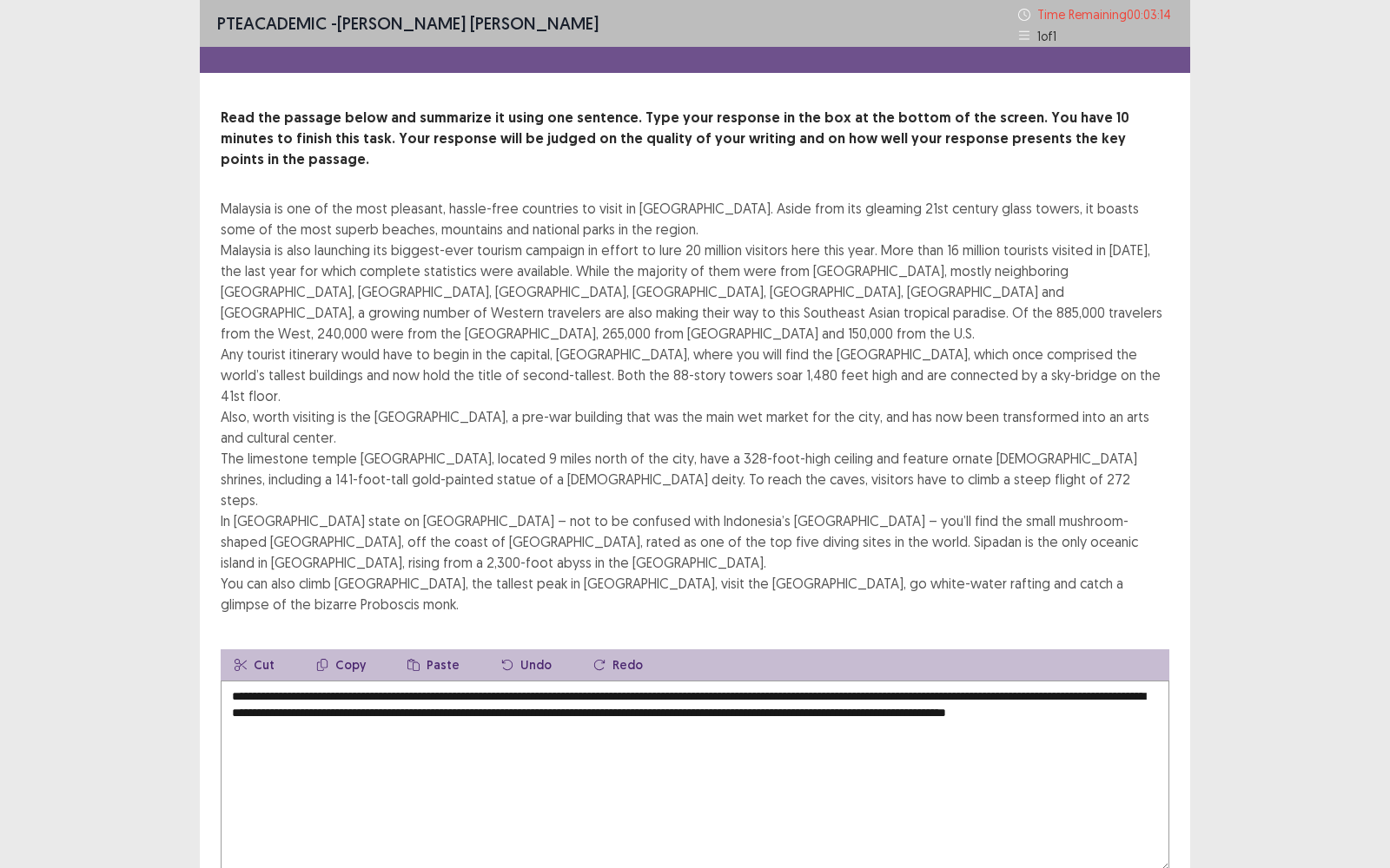
click at [587, 681] on textarea "**********" at bounding box center [695, 777] width 948 height 191
drag, startPoint x: 600, startPoint y: 608, endPoint x: 571, endPoint y: 608, distance: 29.0
click at [571, 681] on textarea "**********" at bounding box center [695, 777] width 948 height 191
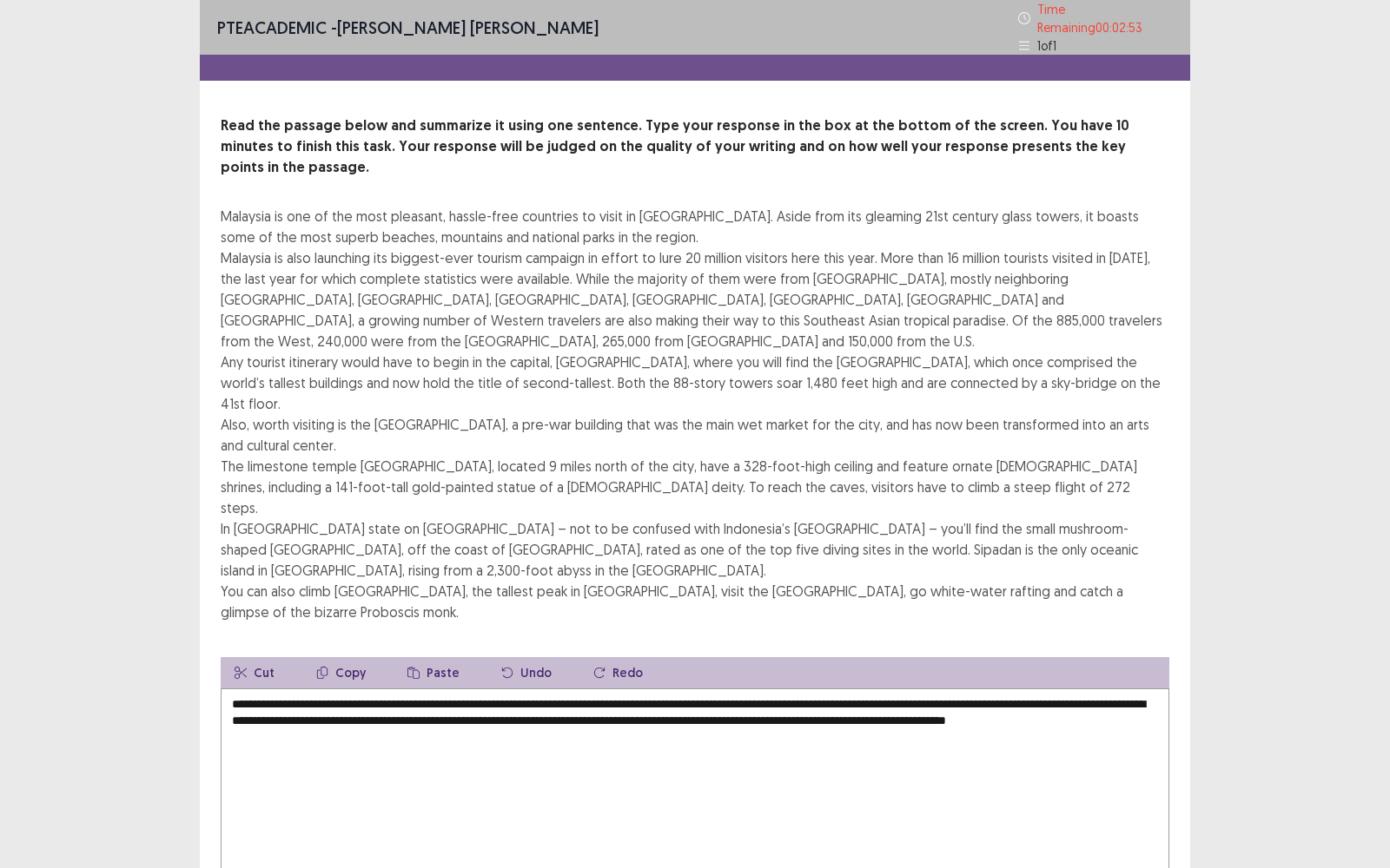
click at [1140, 689] on textarea "**********" at bounding box center [695, 785] width 948 height 191
click at [326, 689] on textarea "**********" at bounding box center [695, 785] width 948 height 191
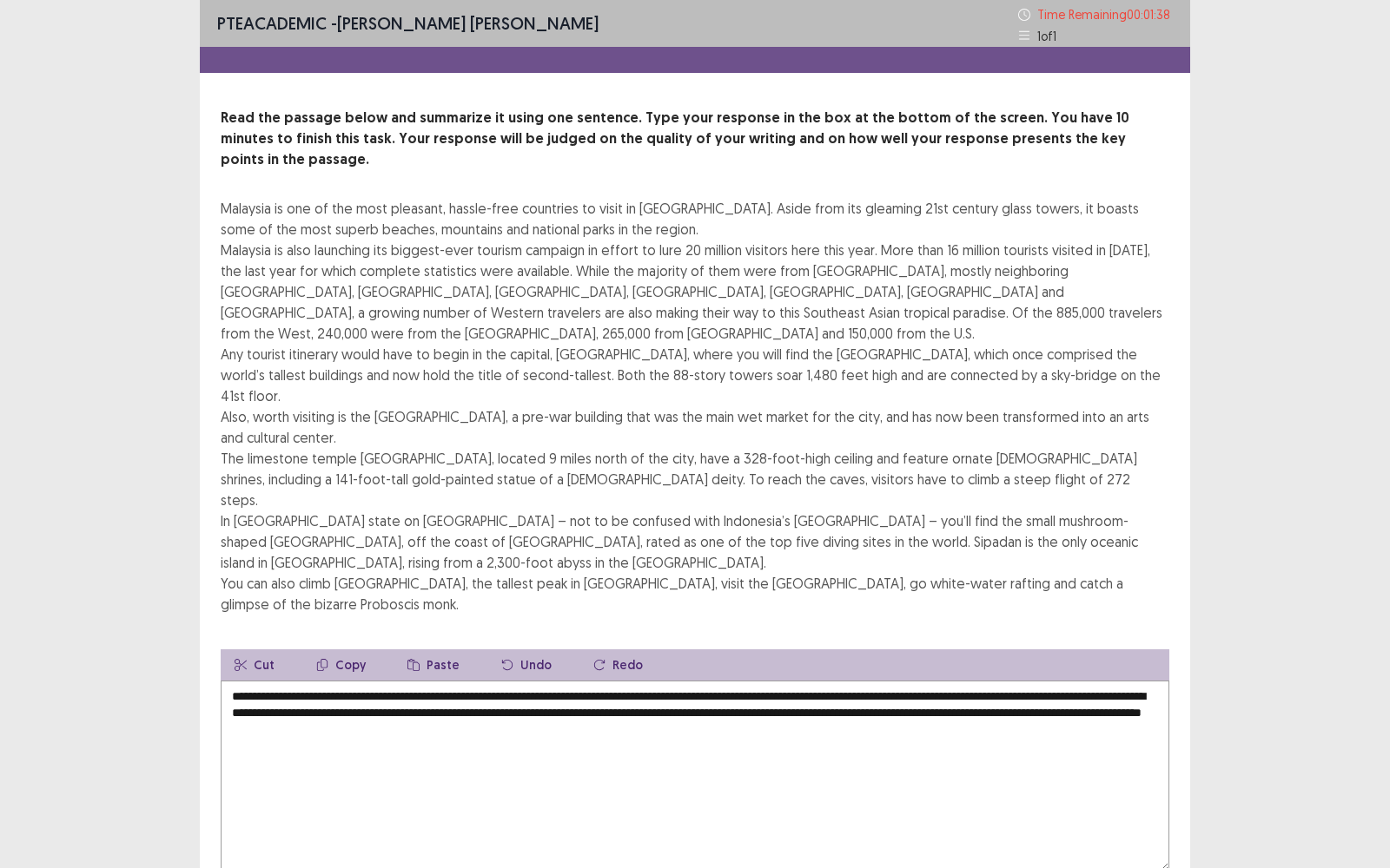
click at [469, 681] on textarea "**********" at bounding box center [695, 777] width 948 height 191
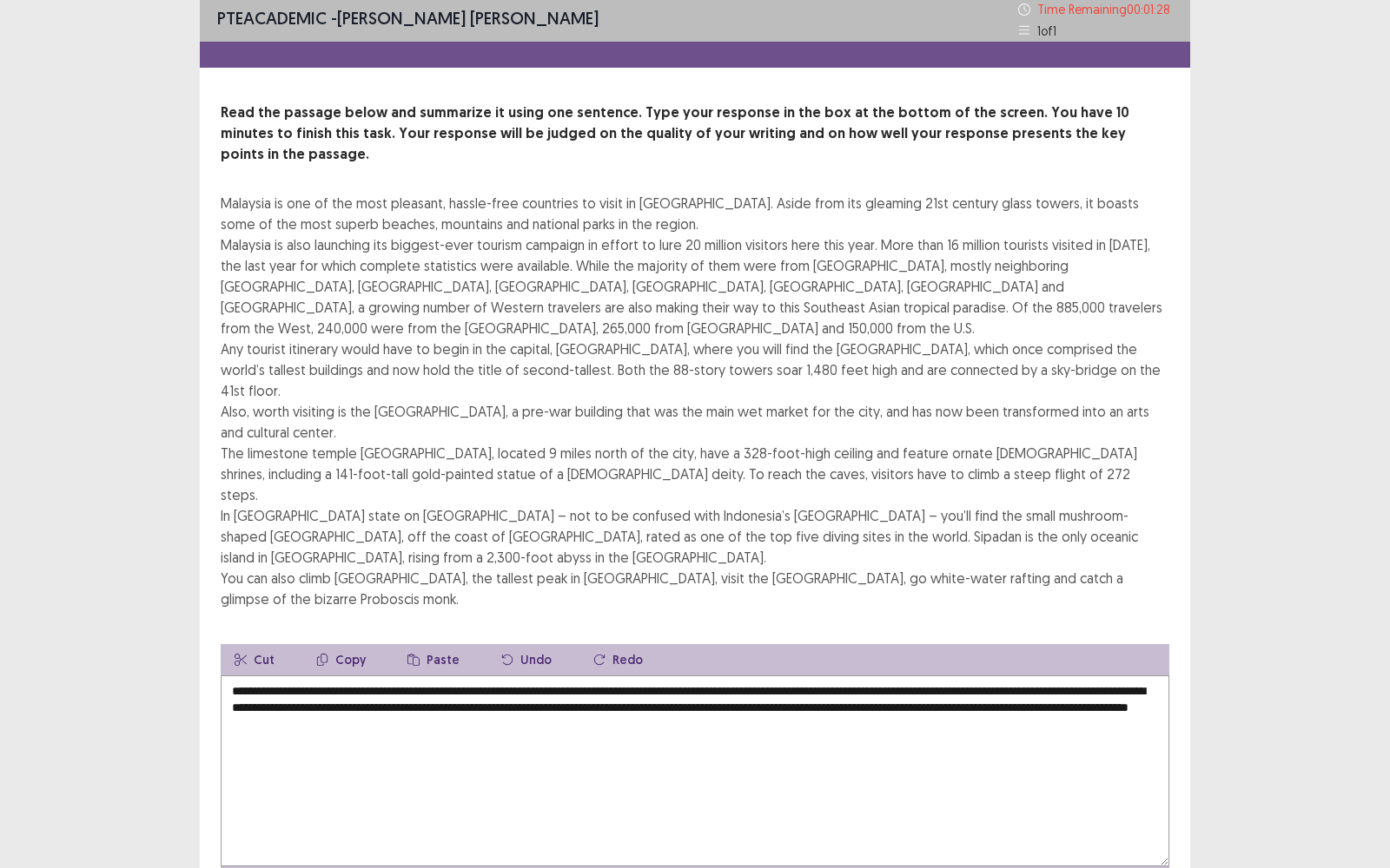
scroll to position [6, 0]
click at [487, 675] on textarea "**********" at bounding box center [695, 771] width 948 height 191
click at [504, 675] on textarea "**********" at bounding box center [695, 771] width 948 height 191
type textarea "**********"
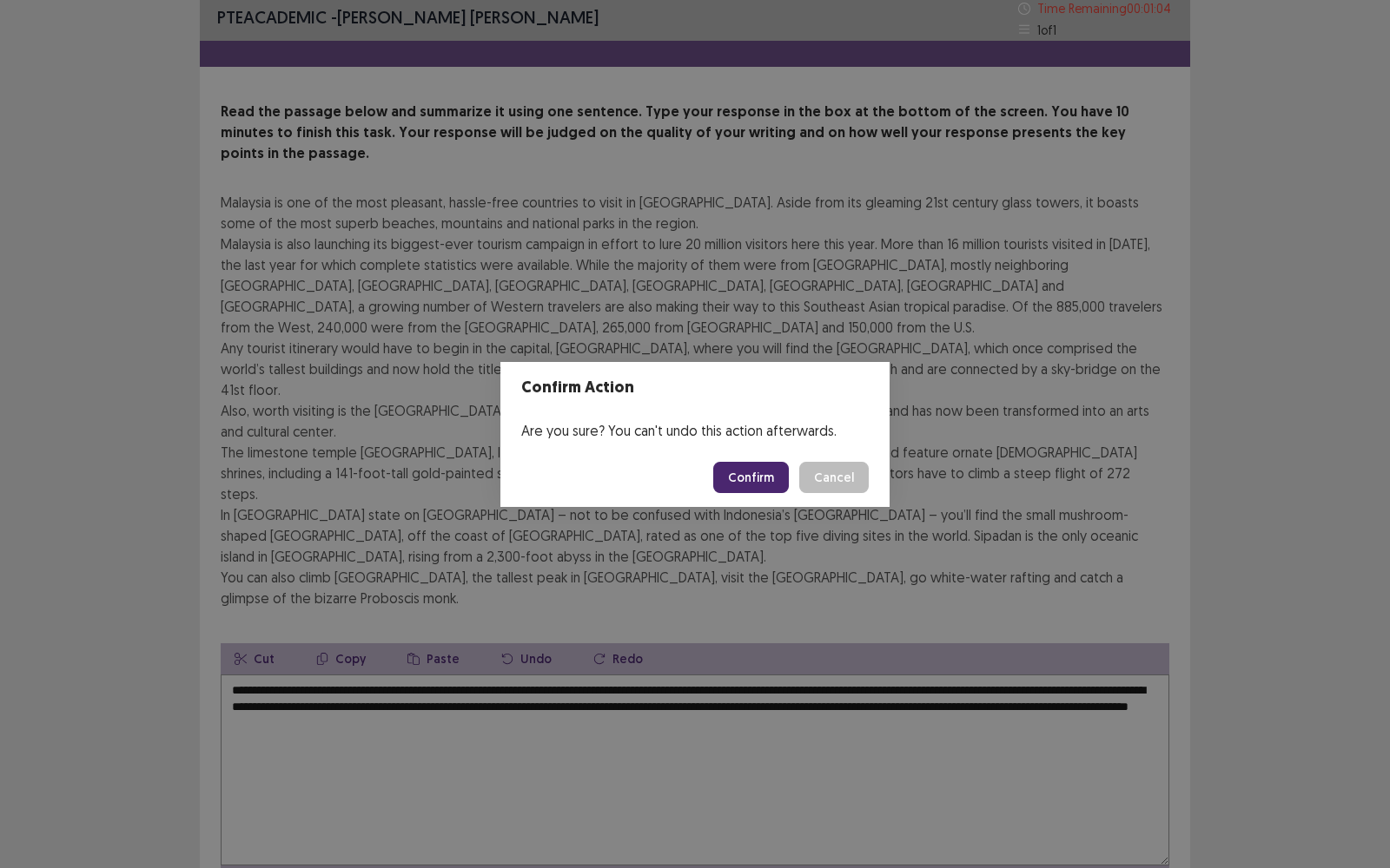
click at [765, 470] on button "Confirm" at bounding box center [751, 477] width 76 height 32
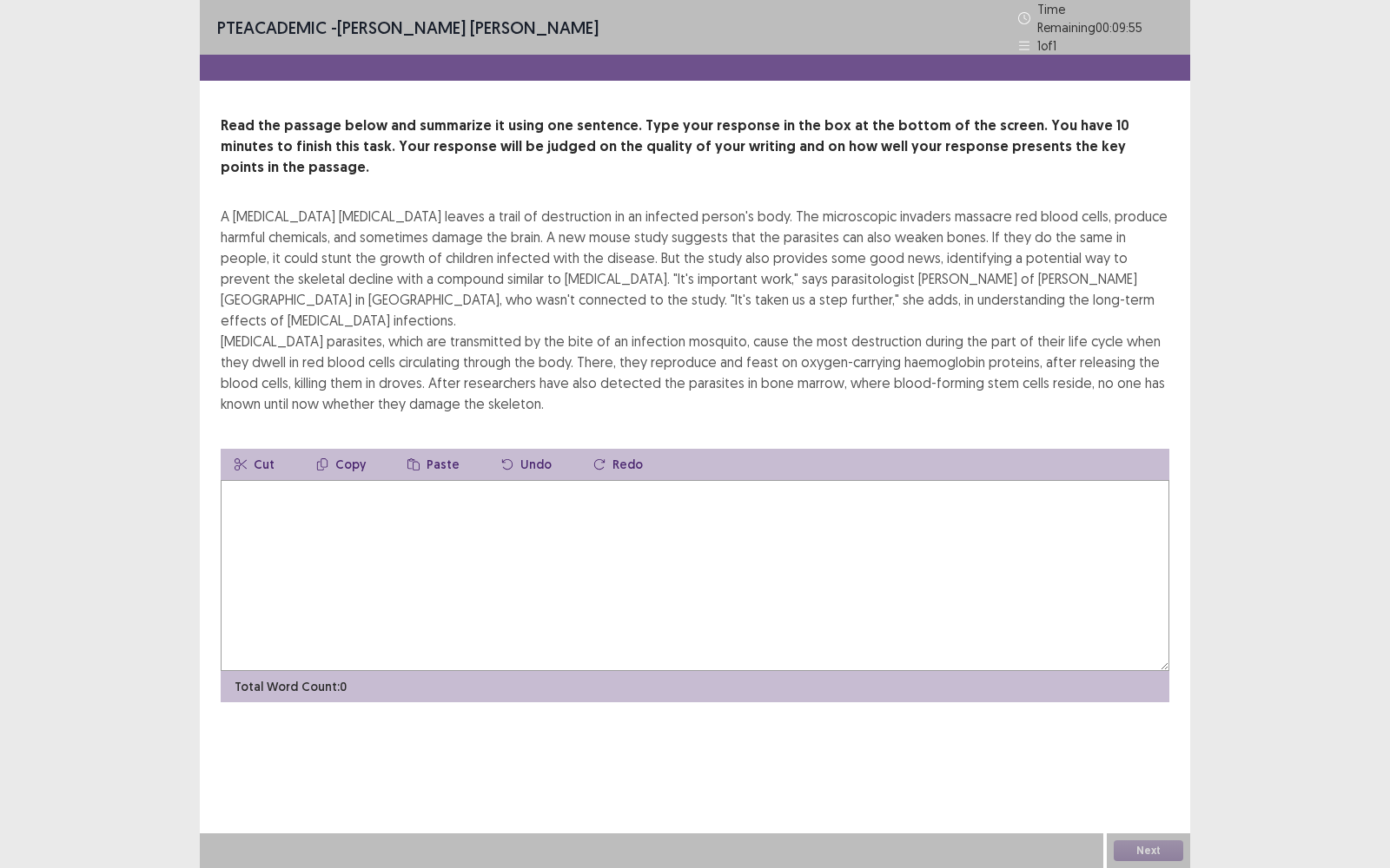
click at [365, 486] on textarea at bounding box center [695, 576] width 948 height 191
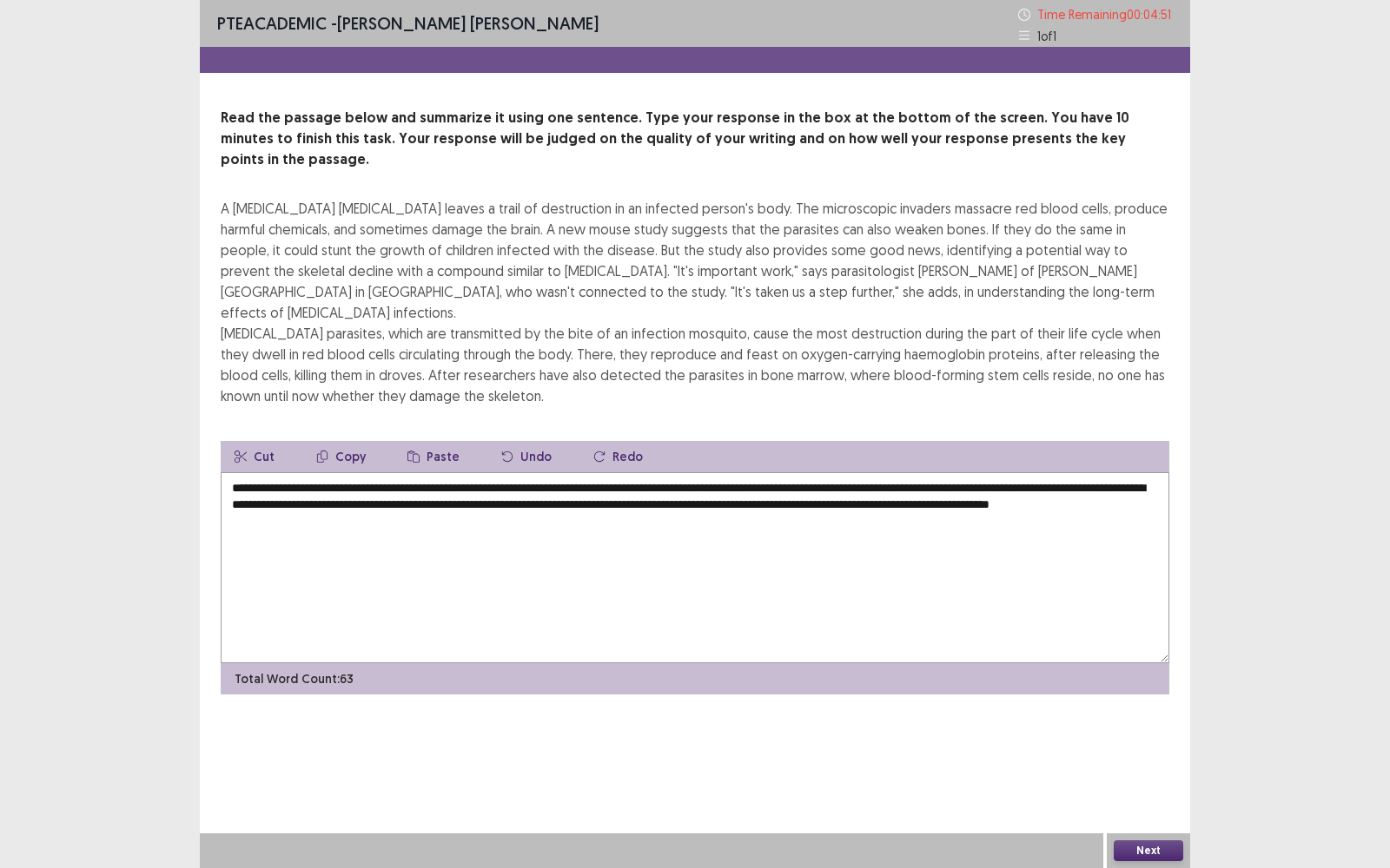
click at [455, 472] on textarea "**********" at bounding box center [695, 568] width 948 height 191
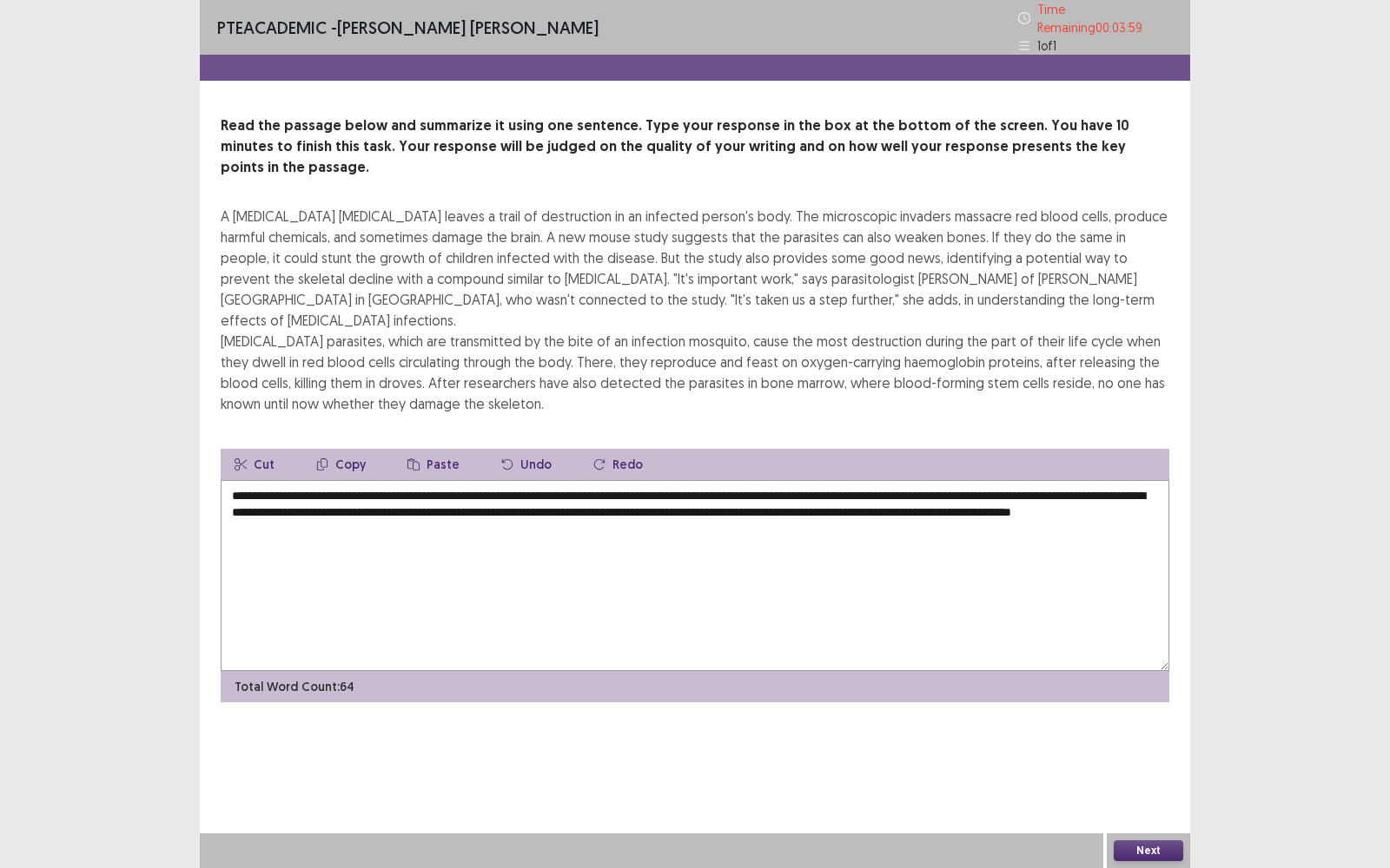
click at [436, 485] on textarea "**********" at bounding box center [695, 576] width 948 height 191
click at [443, 484] on textarea "**********" at bounding box center [695, 576] width 948 height 191
type textarea "**********"
click at [1155, 699] on button "Next" at bounding box center [1148, 851] width 69 height 21
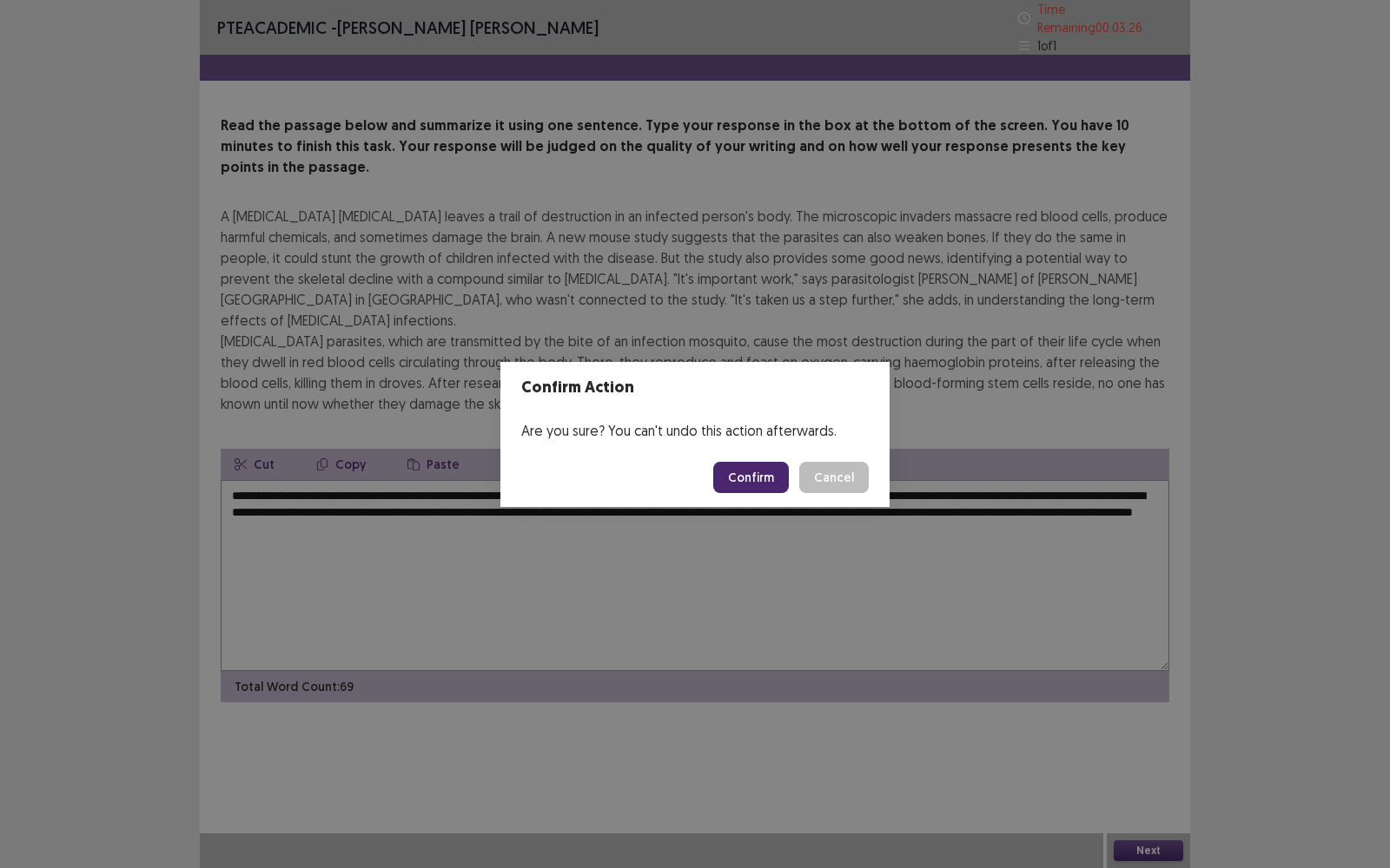
click at [743, 478] on button "Confirm" at bounding box center [751, 477] width 76 height 32
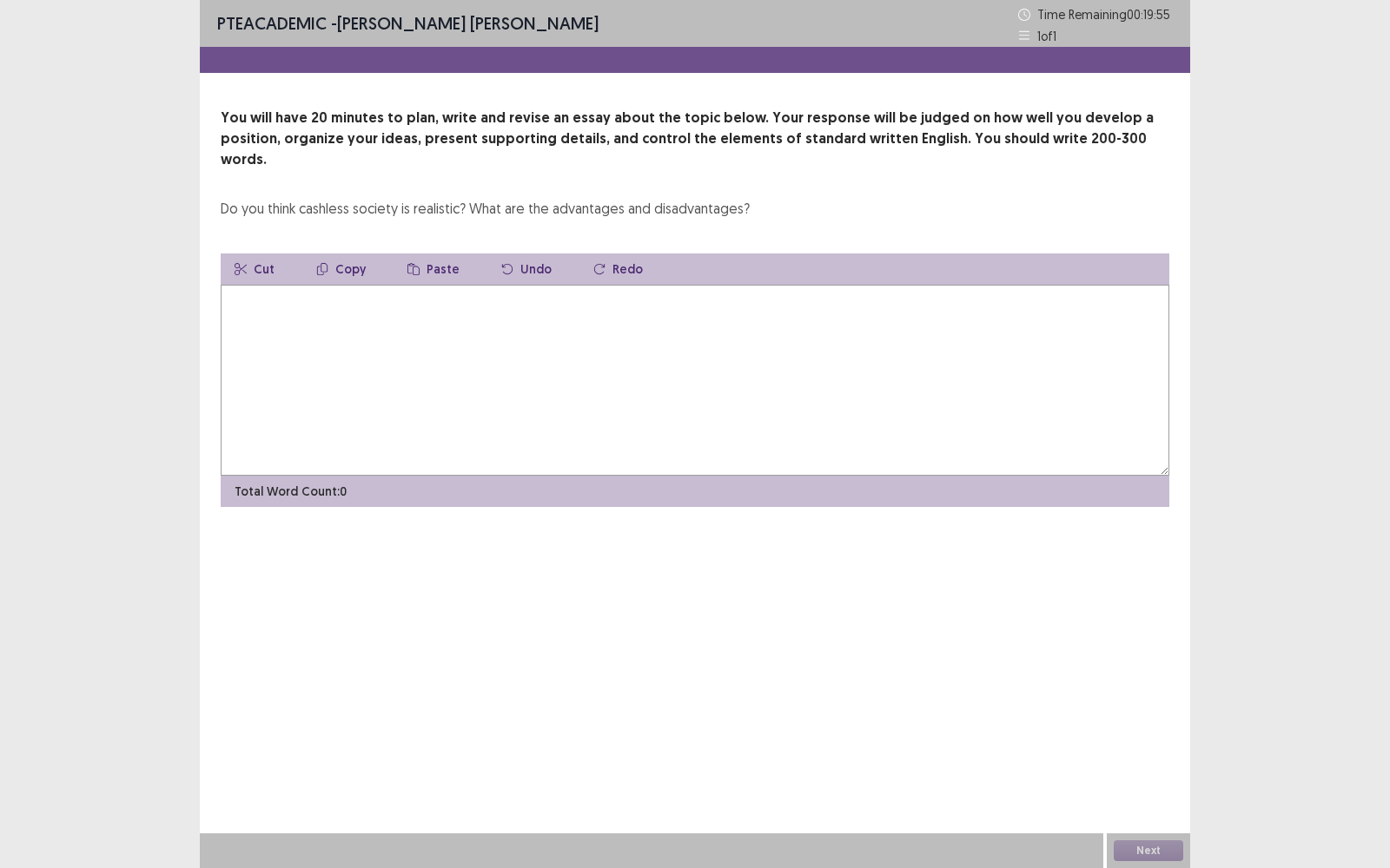
click at [263, 285] on textarea at bounding box center [695, 381] width 948 height 191
type textarea "*"
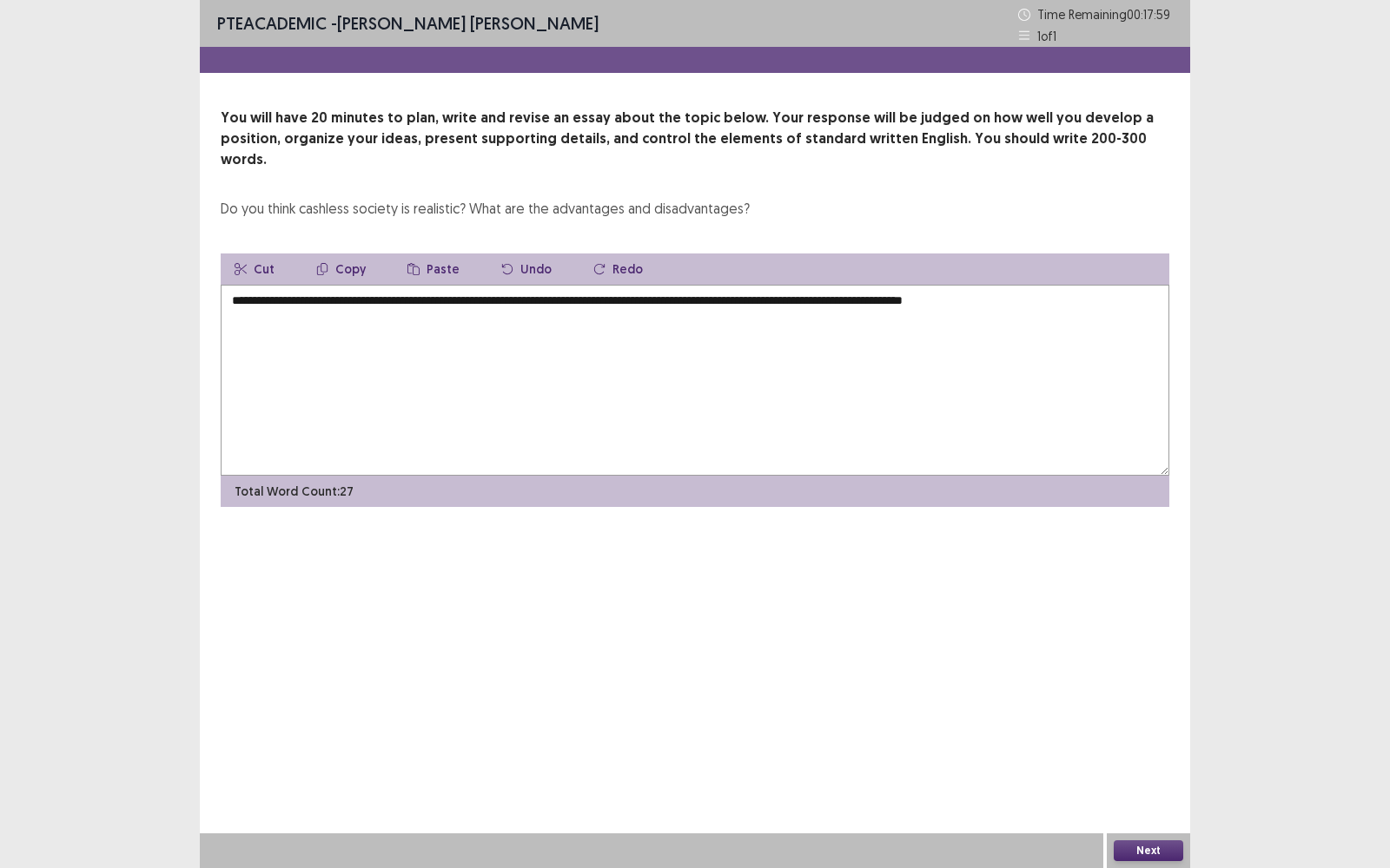
click at [783, 285] on textarea "**********" at bounding box center [695, 381] width 948 height 191
click at [933, 285] on textarea "**********" at bounding box center [695, 381] width 948 height 191
click at [1117, 285] on textarea "**********" at bounding box center [695, 381] width 948 height 191
click at [260, 369] on textarea "**********" at bounding box center [695, 381] width 948 height 191
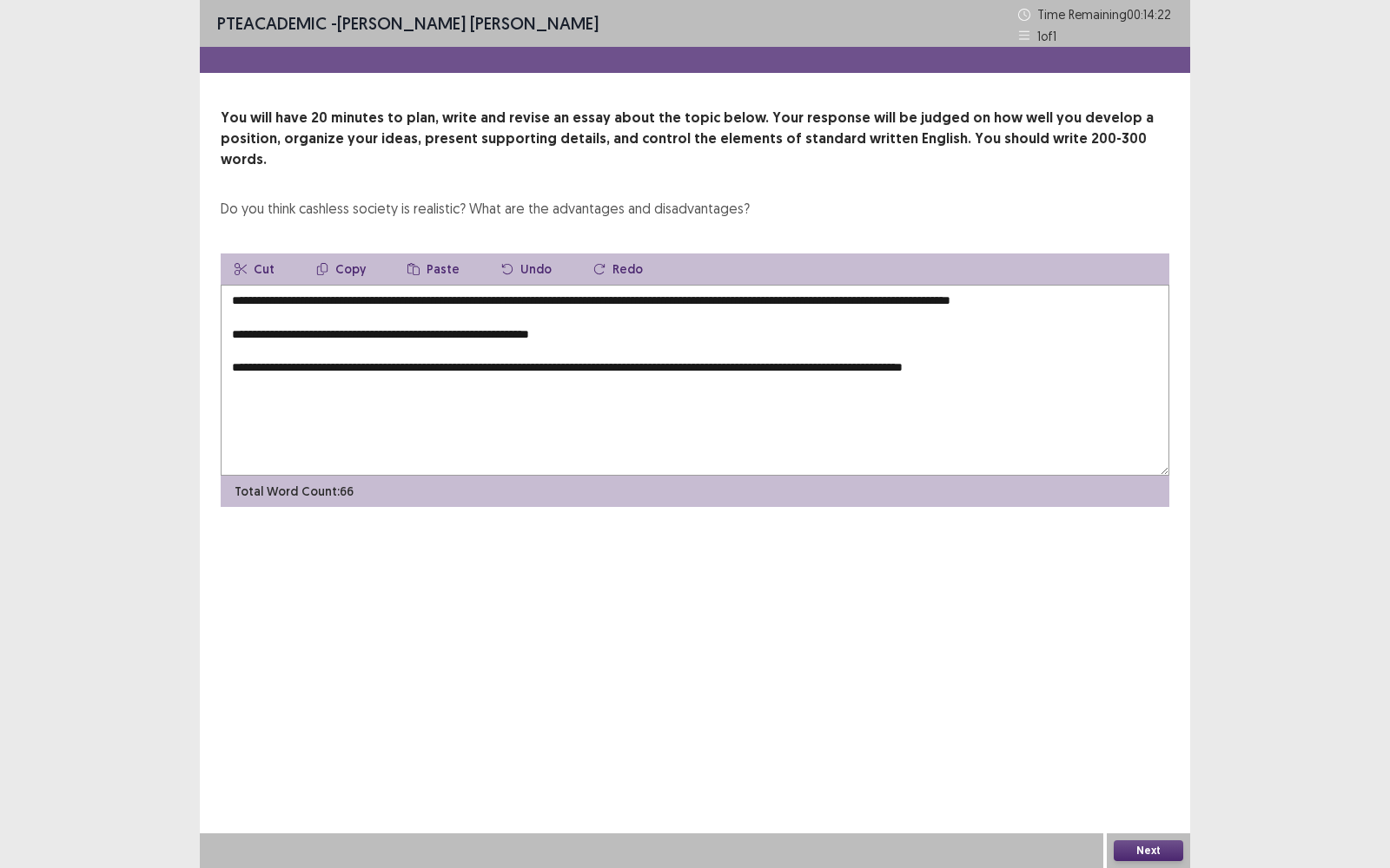
click at [567, 316] on textarea "**********" at bounding box center [695, 381] width 948 height 191
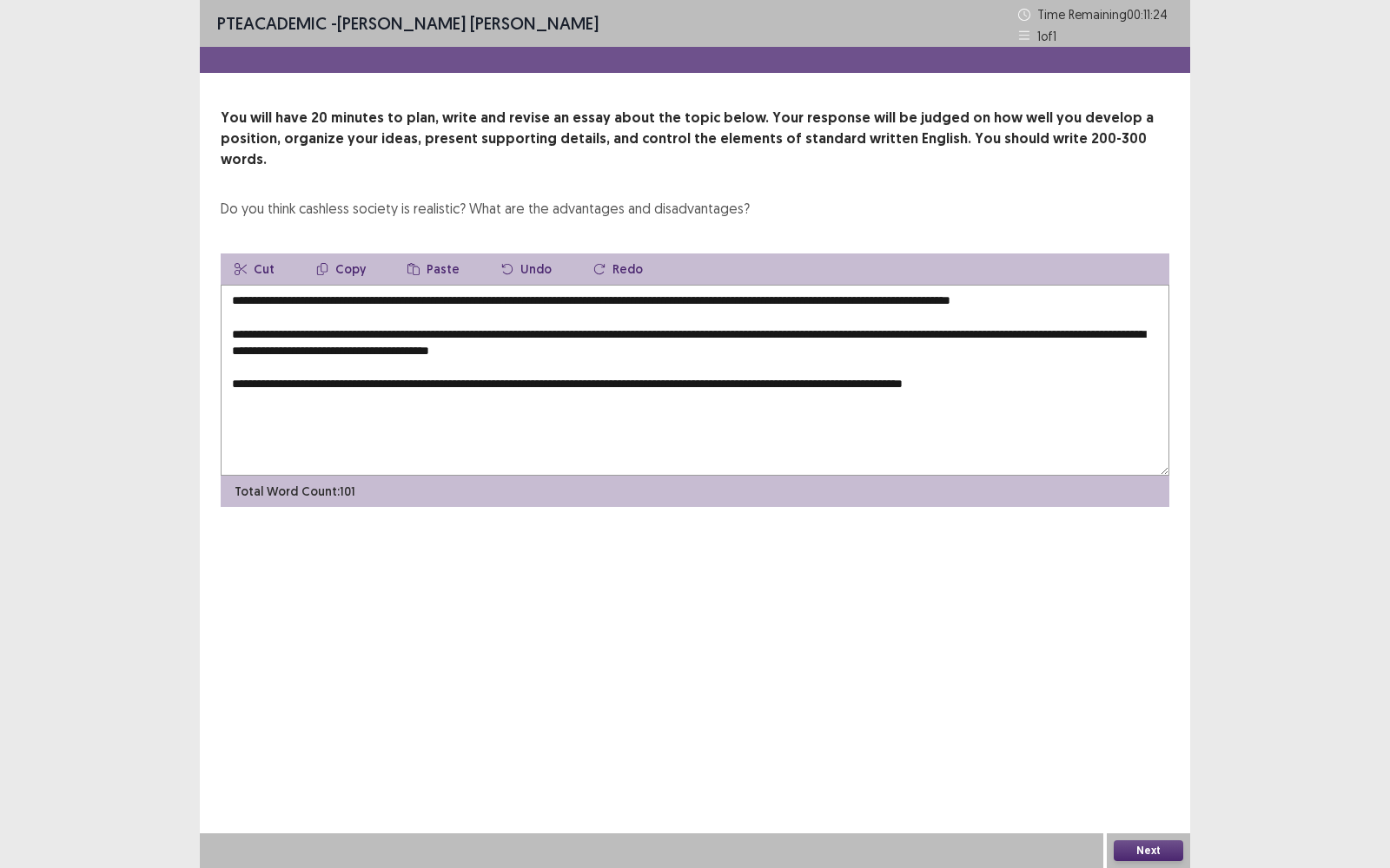
click at [380, 361] on textarea "**********" at bounding box center [695, 381] width 948 height 191
click at [1061, 365] on textarea "**********" at bounding box center [695, 381] width 948 height 191
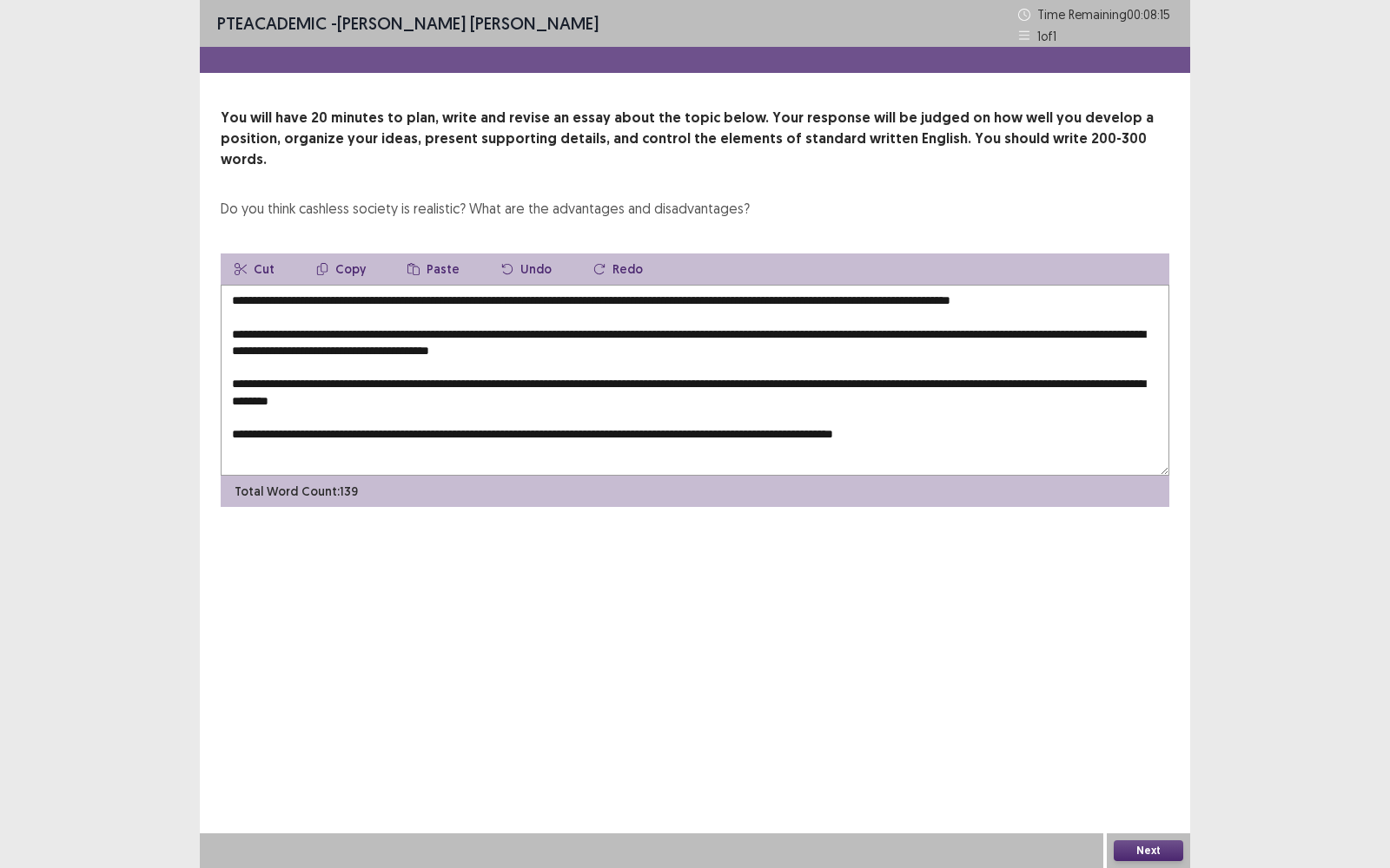
drag, startPoint x: 969, startPoint y: 414, endPoint x: 789, endPoint y: 414, distance: 180.0
click at [789, 414] on textarea "**********" at bounding box center [695, 381] width 948 height 191
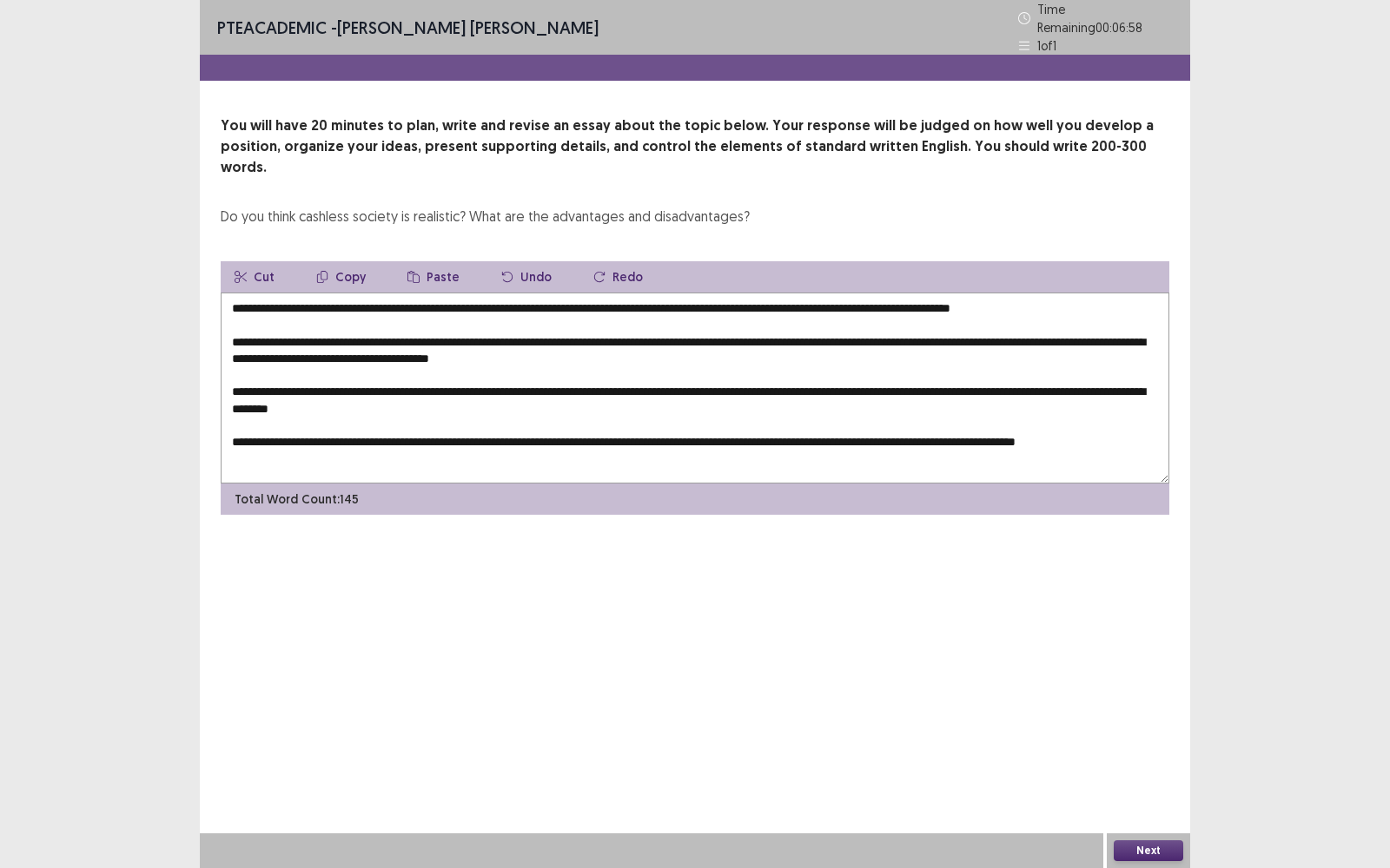
click at [1064, 365] on textarea "**********" at bounding box center [695, 388] width 948 height 191
click at [1082, 365] on textarea "**********" at bounding box center [695, 388] width 948 height 191
click at [438, 378] on textarea "**********" at bounding box center [695, 388] width 948 height 191
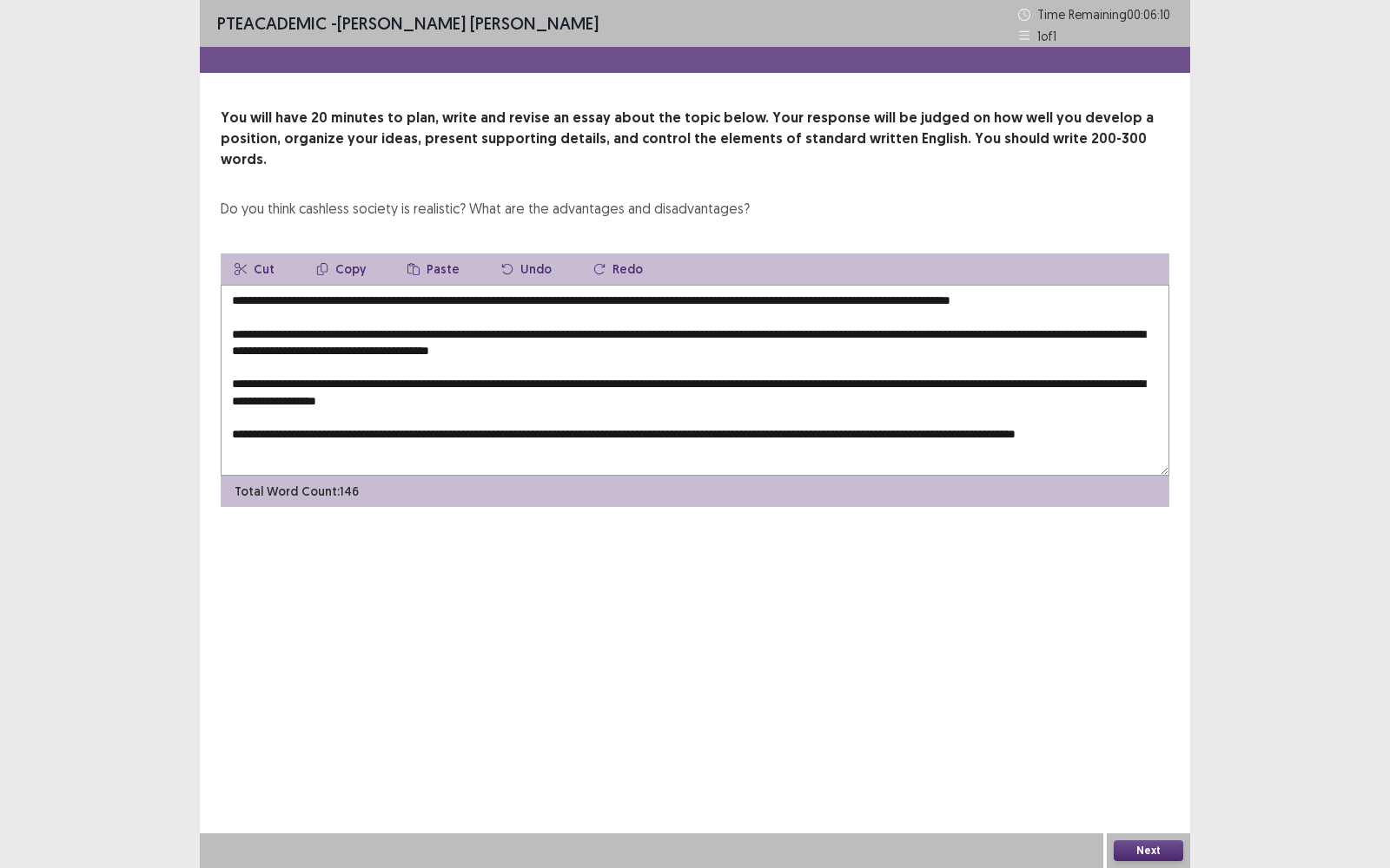
click at [662, 329] on textarea "**********" at bounding box center [695, 381] width 948 height 191
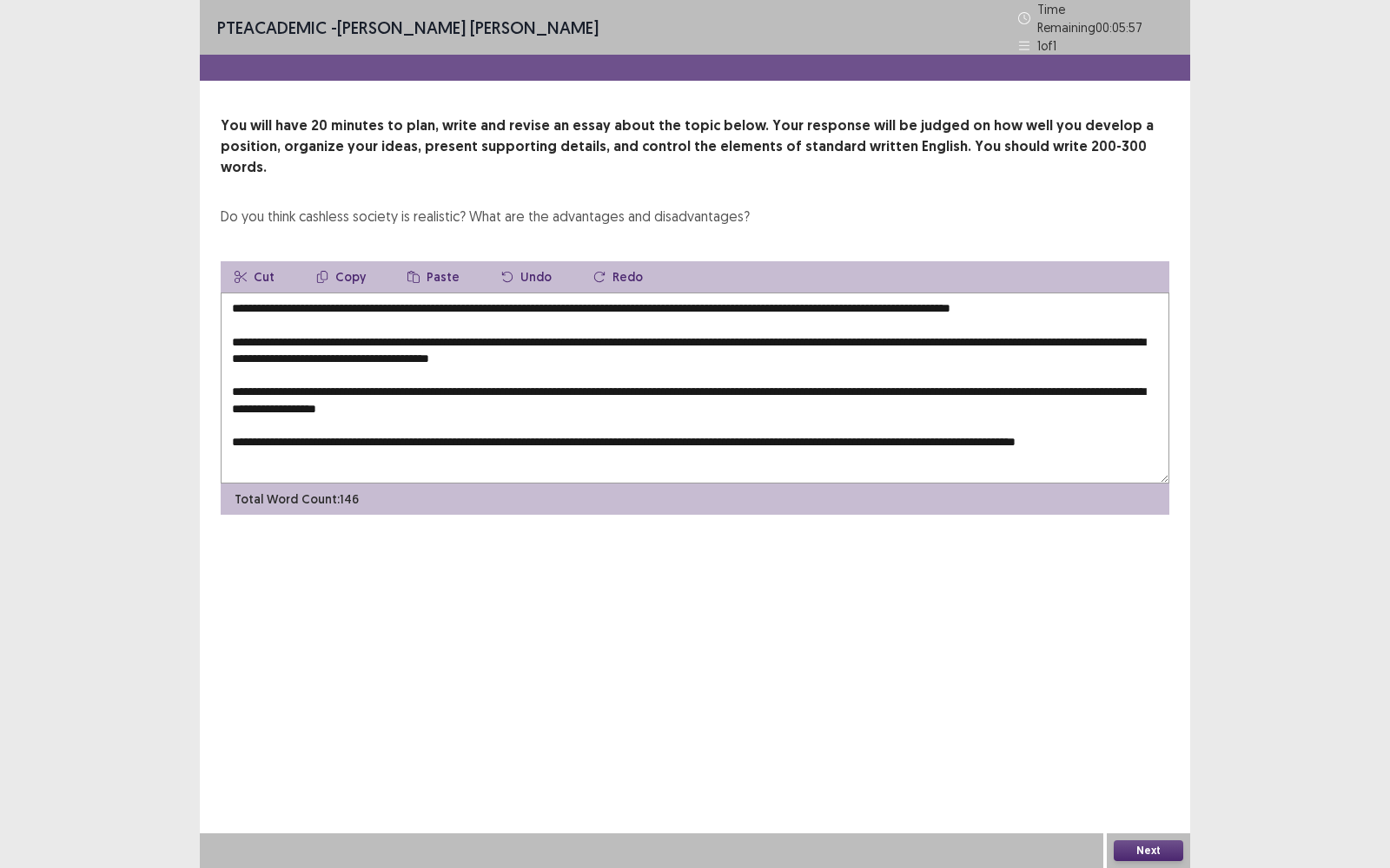
click at [230, 307] on textarea "**********" at bounding box center [695, 388] width 948 height 191
click at [665, 334] on textarea "**********" at bounding box center [695, 388] width 948 height 191
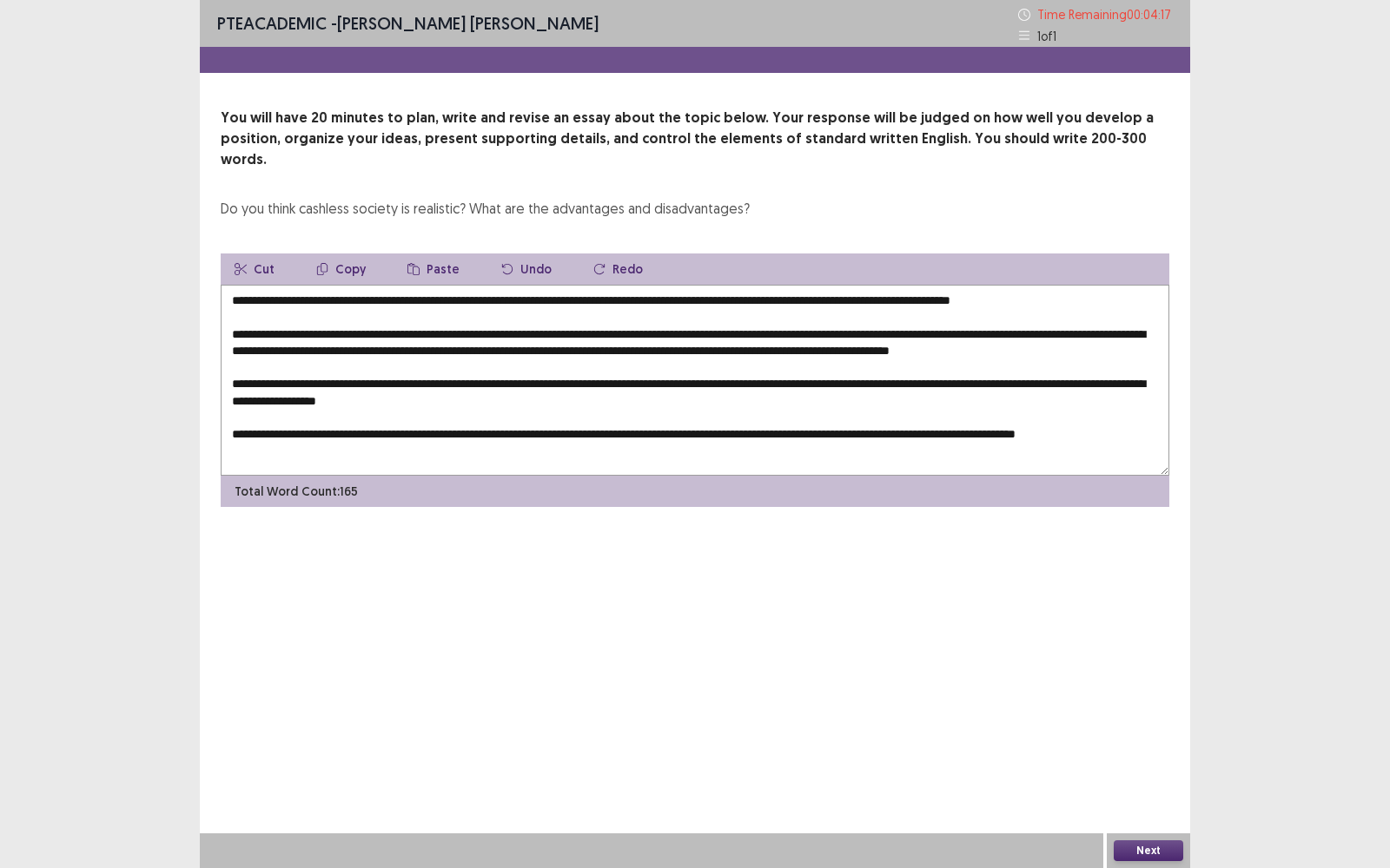
click at [993, 331] on textarea "**********" at bounding box center [695, 381] width 948 height 191
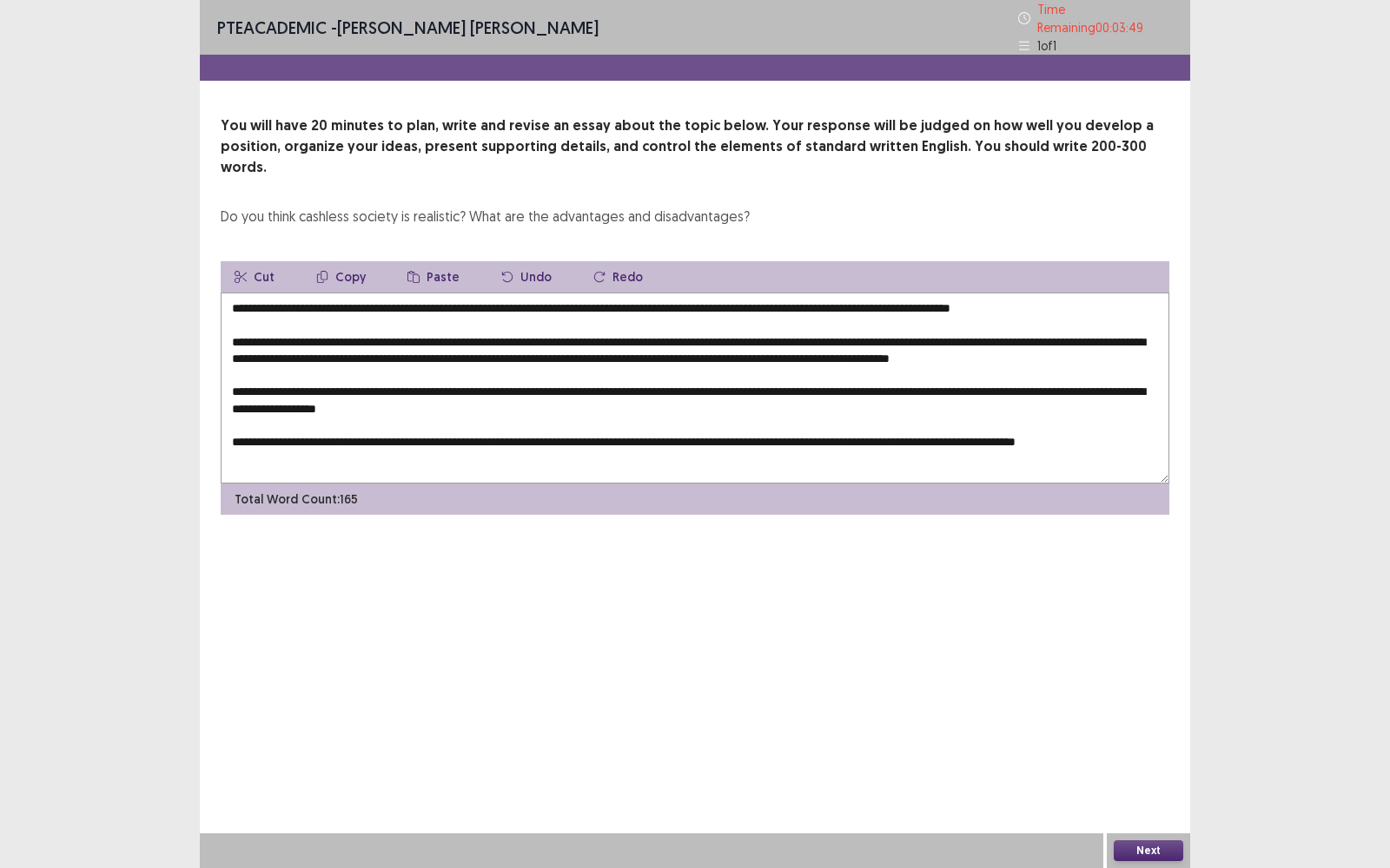
click at [299, 349] on textarea "**********" at bounding box center [695, 388] width 948 height 191
click at [873, 429] on textarea "**********" at bounding box center [695, 388] width 948 height 191
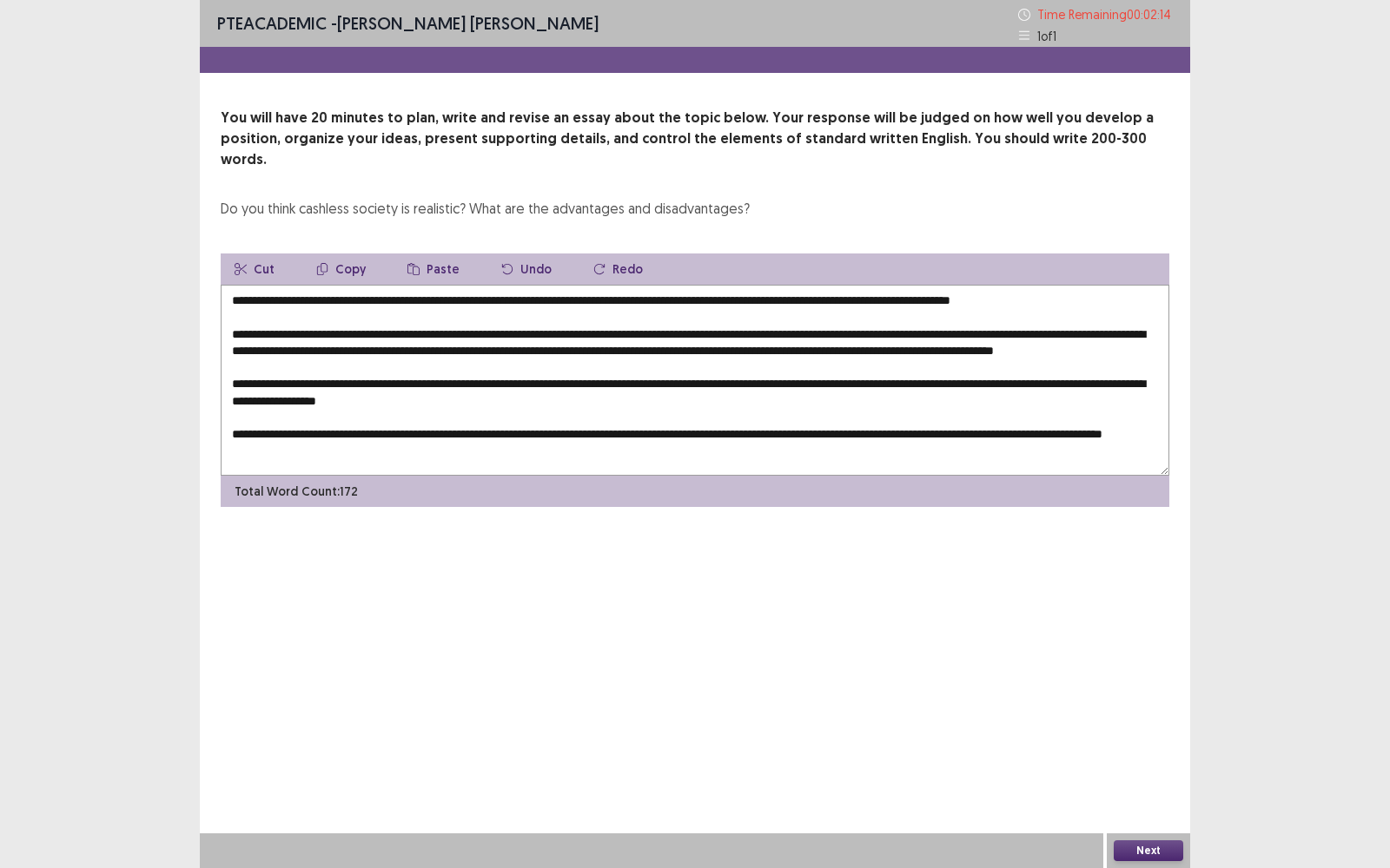
click at [1118, 285] on textarea "**********" at bounding box center [695, 381] width 948 height 191
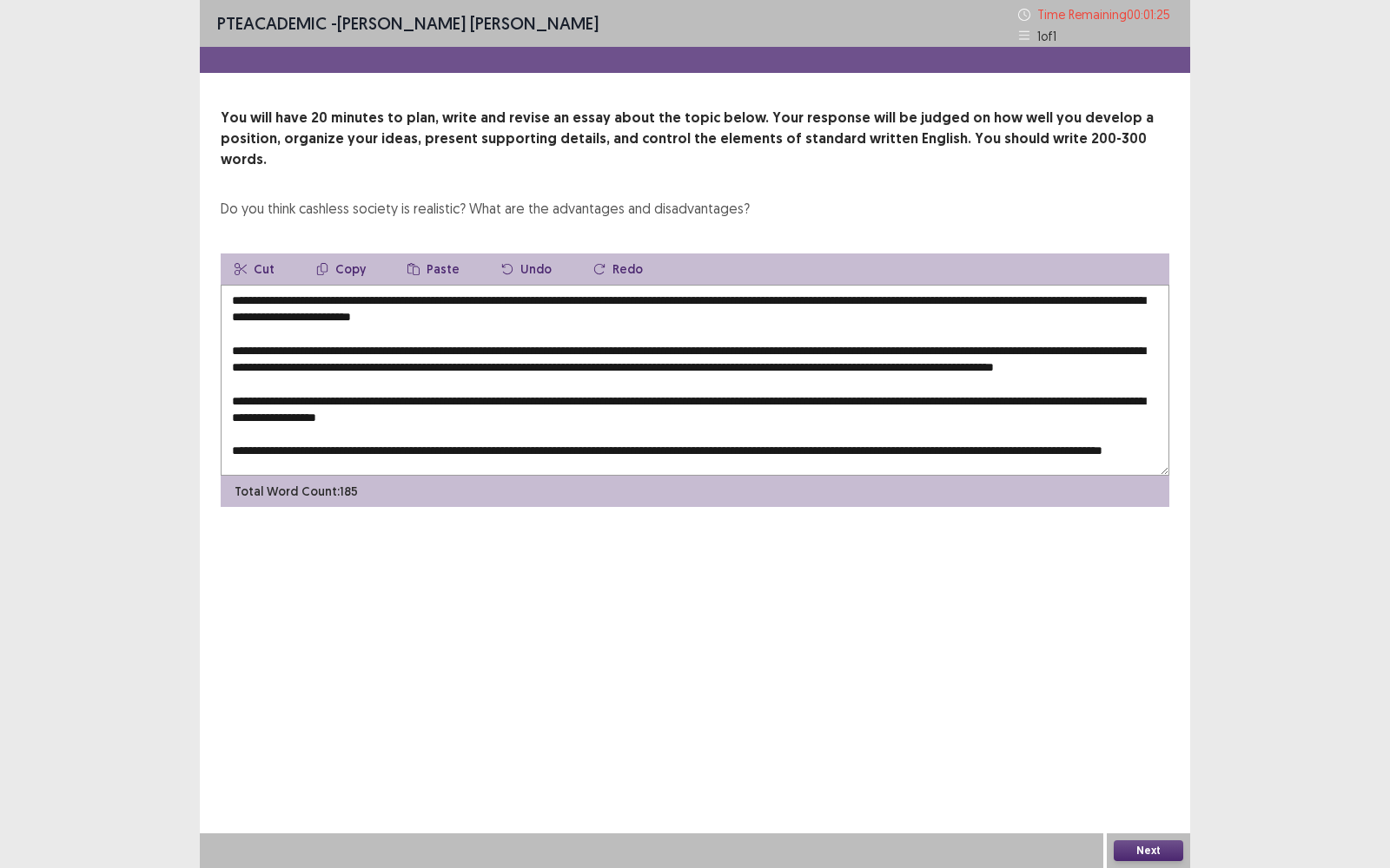
scroll to position [25, 0]
drag, startPoint x: 339, startPoint y: 340, endPoint x: 297, endPoint y: 336, distance: 42.2
click at [297, 336] on textarea at bounding box center [695, 381] width 948 height 191
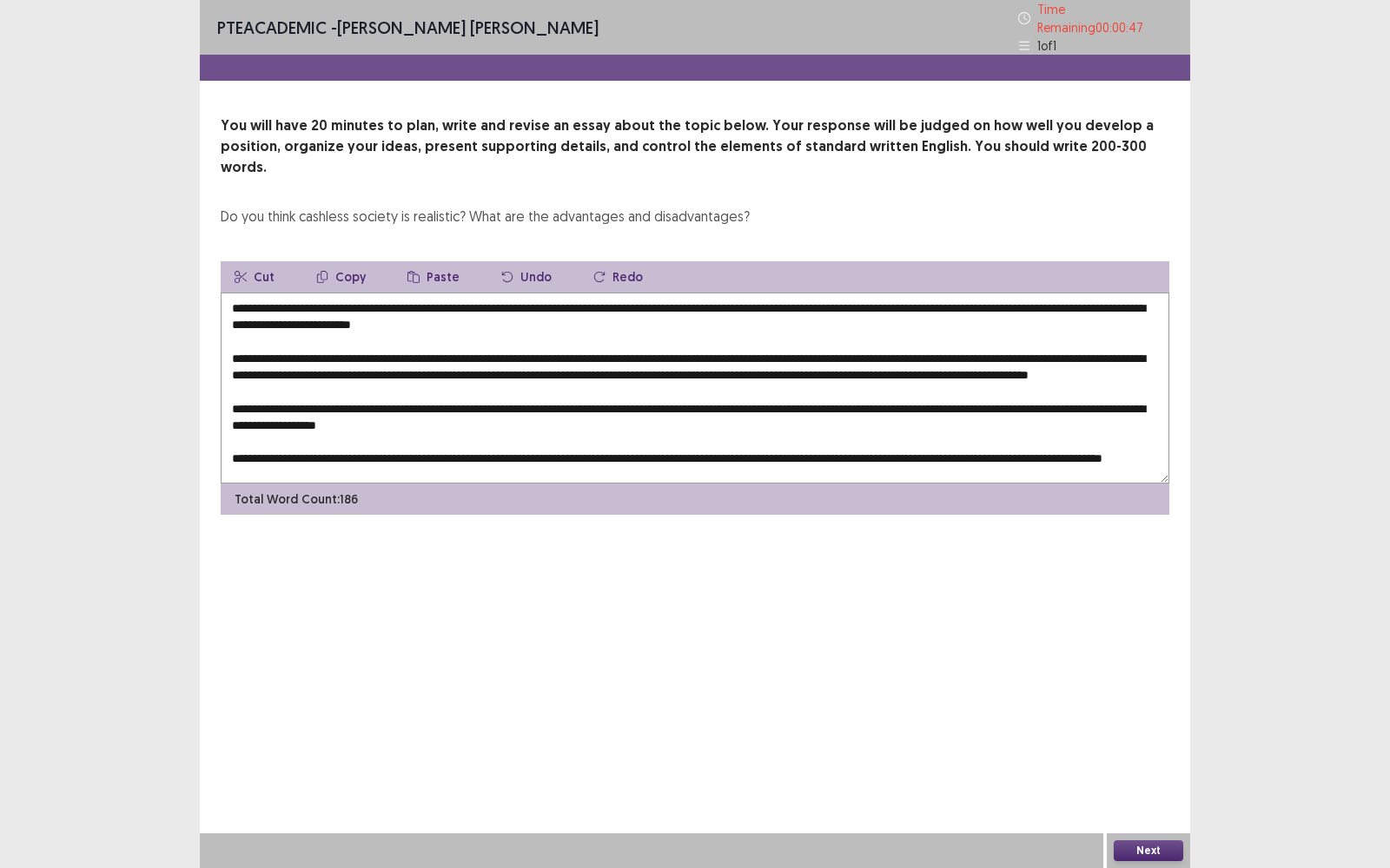
drag, startPoint x: 352, startPoint y: 341, endPoint x: 295, endPoint y: 340, distance: 57.0
click at [295, 340] on textarea at bounding box center [695, 388] width 948 height 191
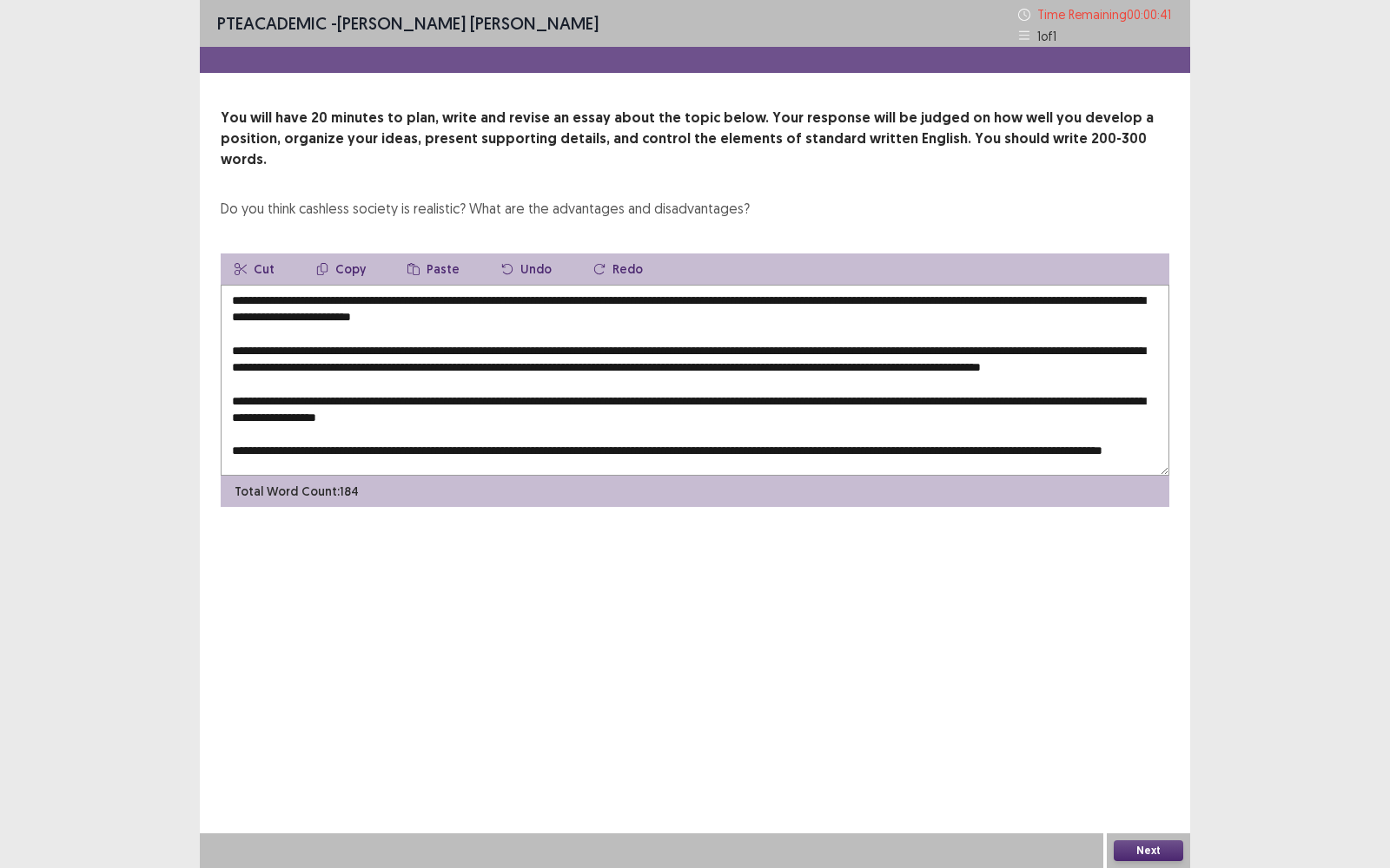
type textarea "**********"
click at [687, 601] on div "PTE academic - [PERSON_NAME] [PERSON_NAME] Time Remaining 00 : 00 : 41 1 of 1 Y…" at bounding box center [695, 434] width 990 height 868
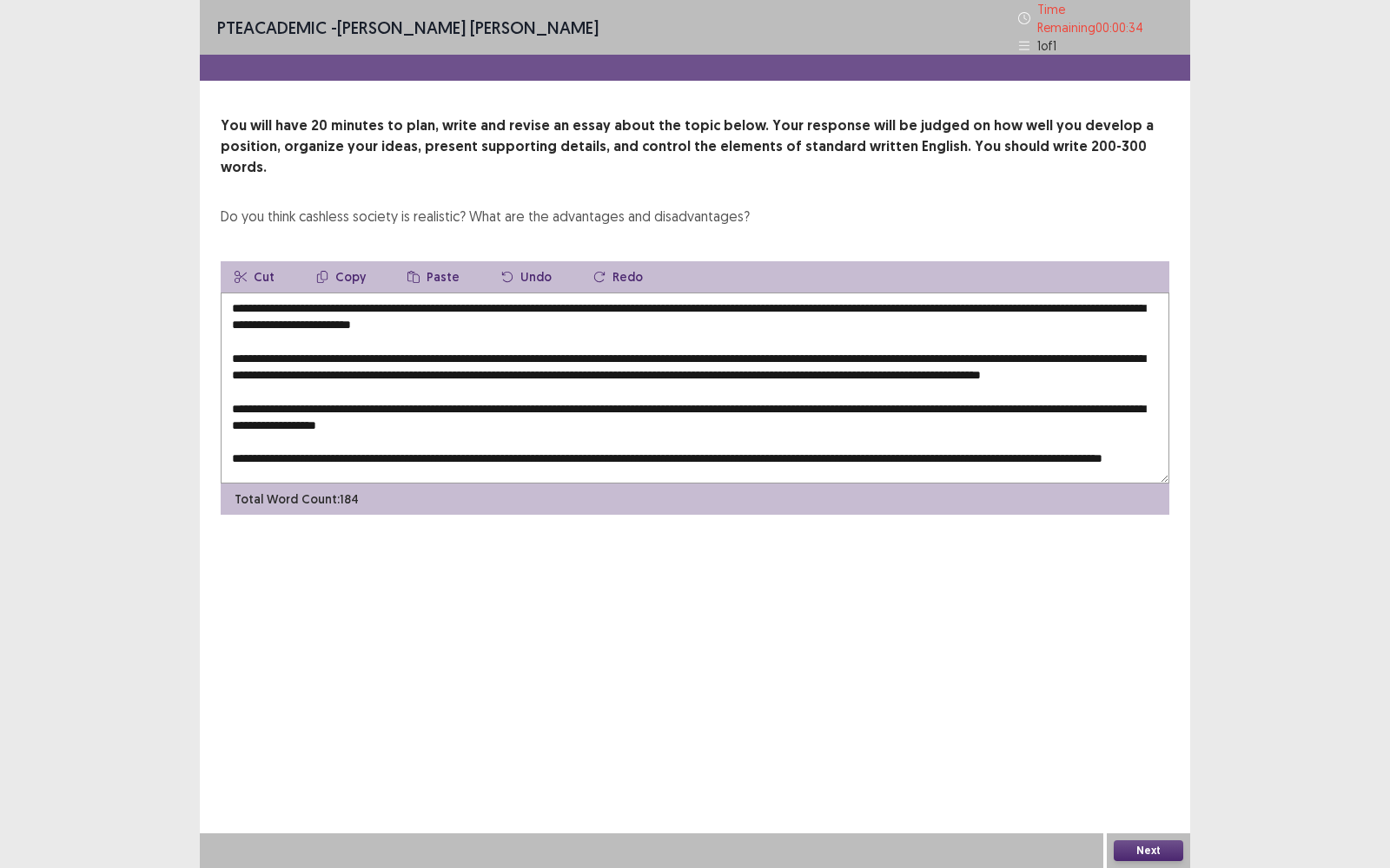
click at [1149, 699] on button "Next" at bounding box center [1148, 851] width 69 height 21
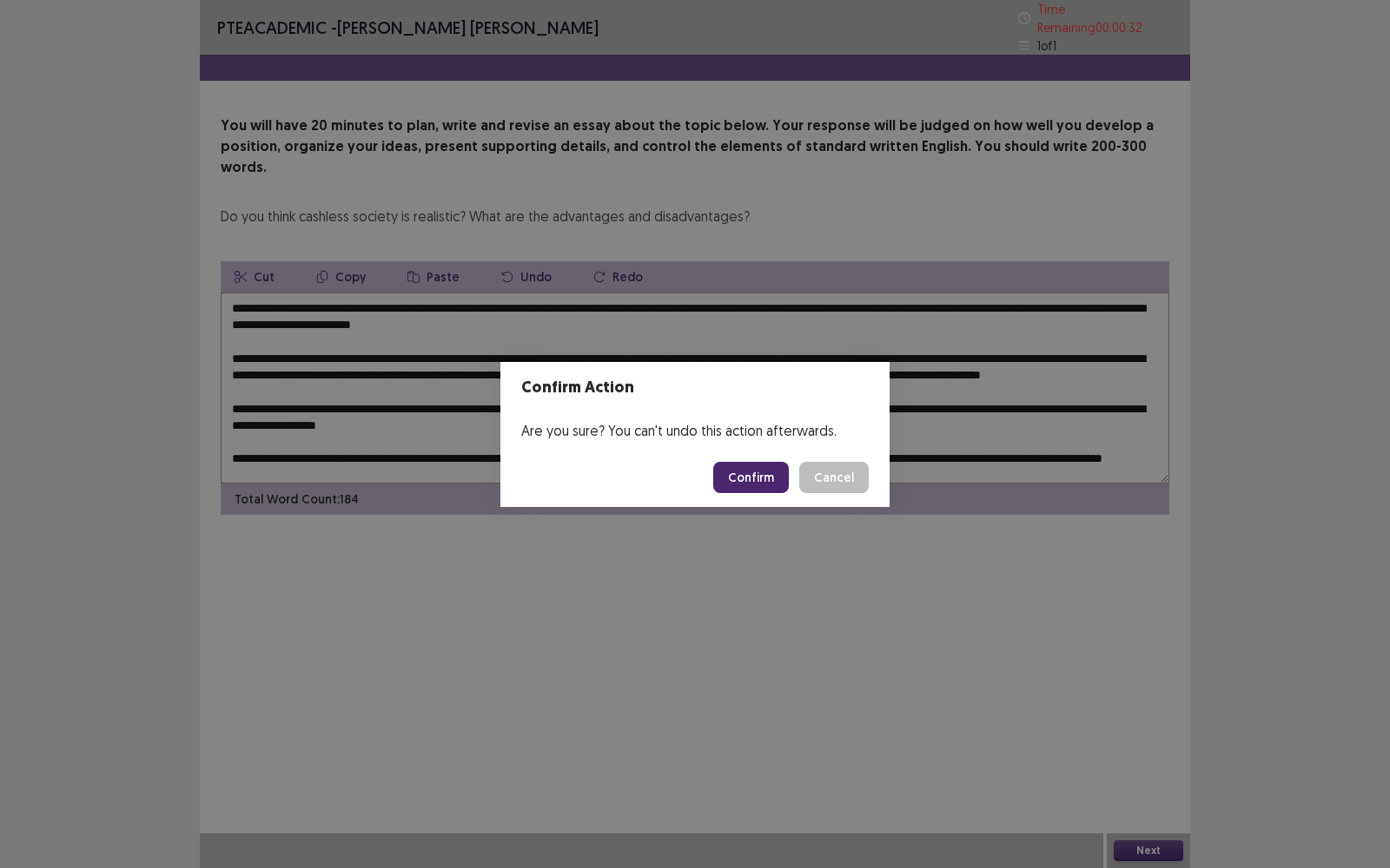
click at [758, 465] on button "Confirm" at bounding box center [751, 477] width 76 height 32
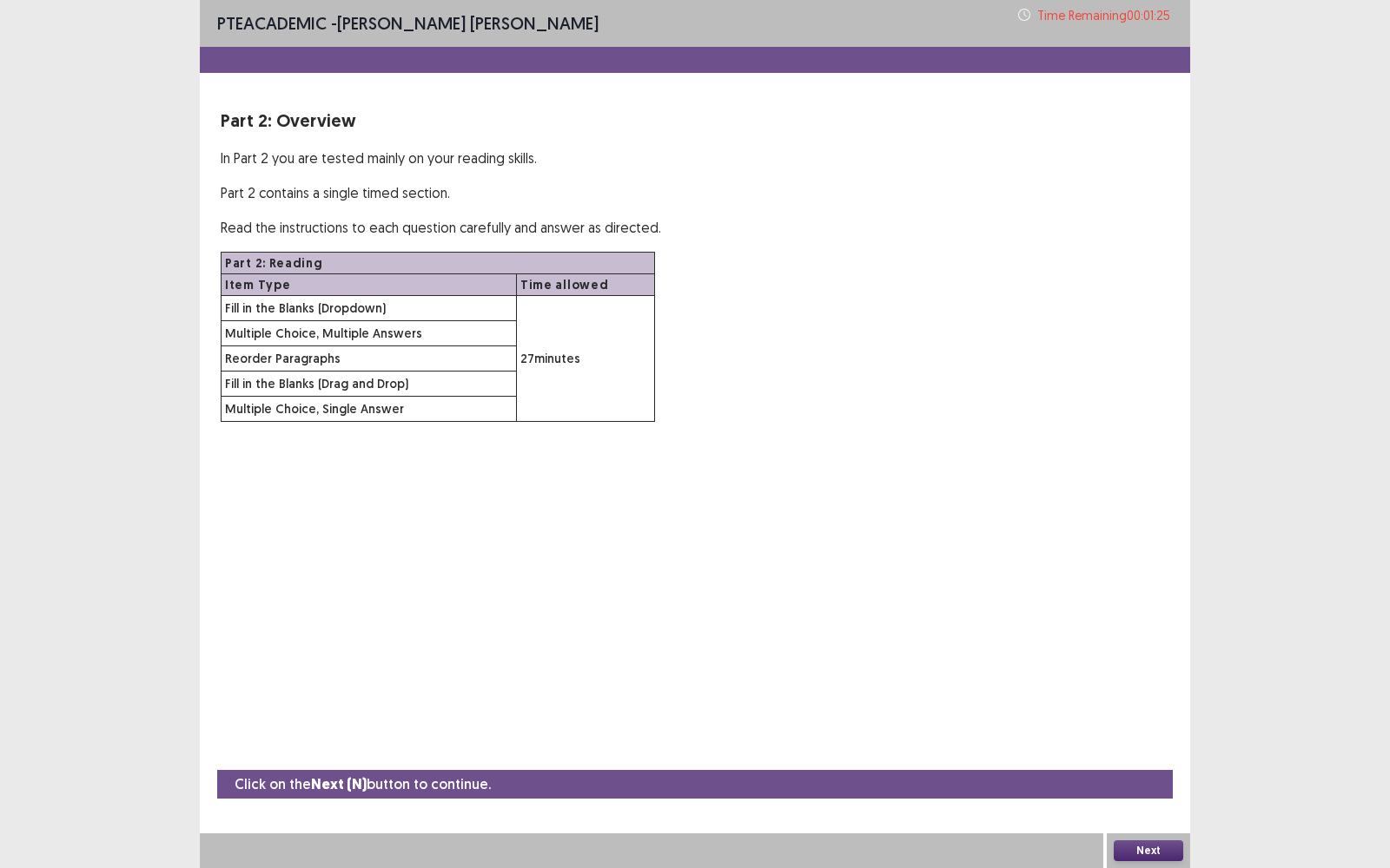
click at [1154, 699] on button "Next" at bounding box center [1148, 851] width 69 height 21
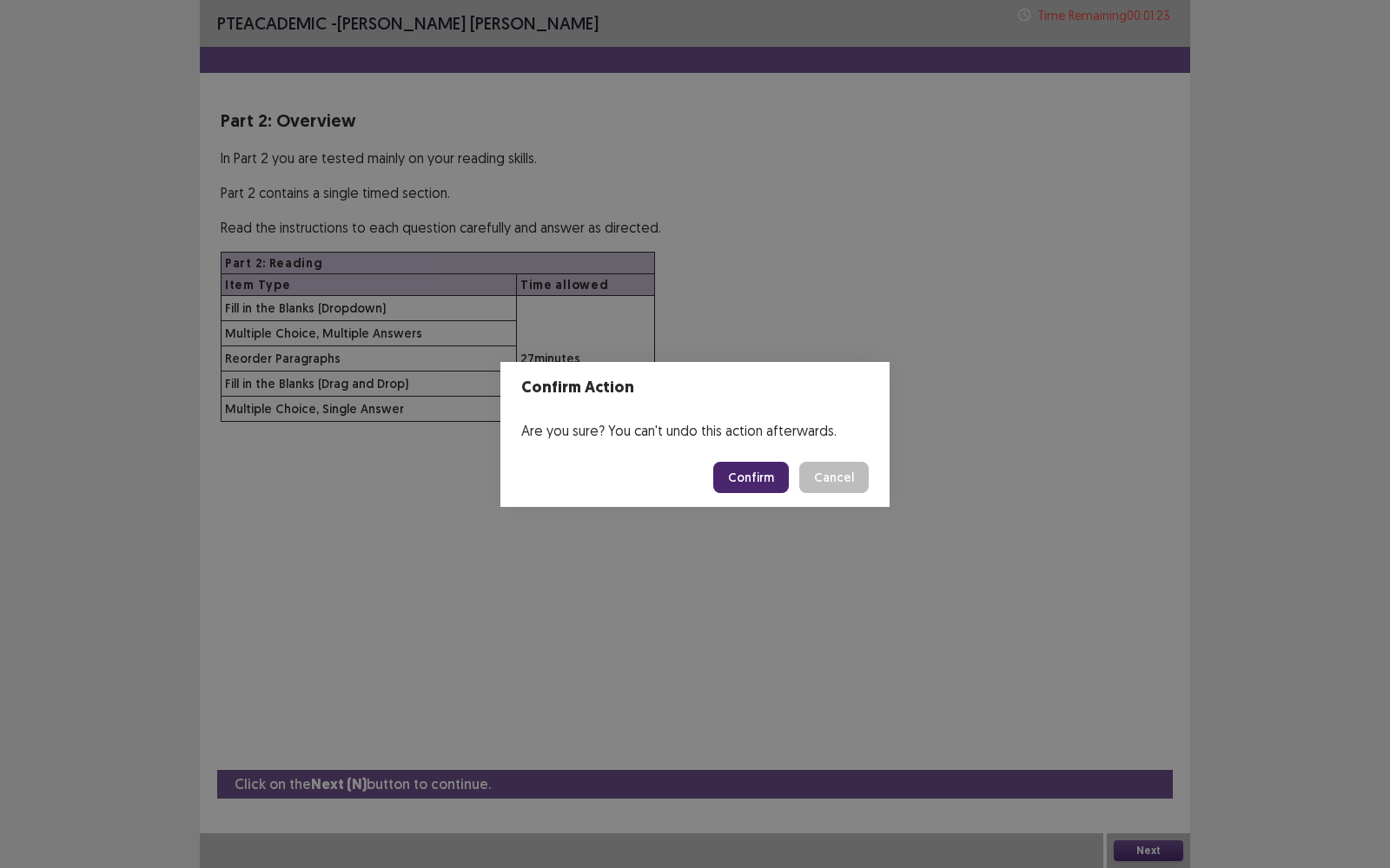
click at [750, 472] on button "Confirm" at bounding box center [751, 477] width 76 height 32
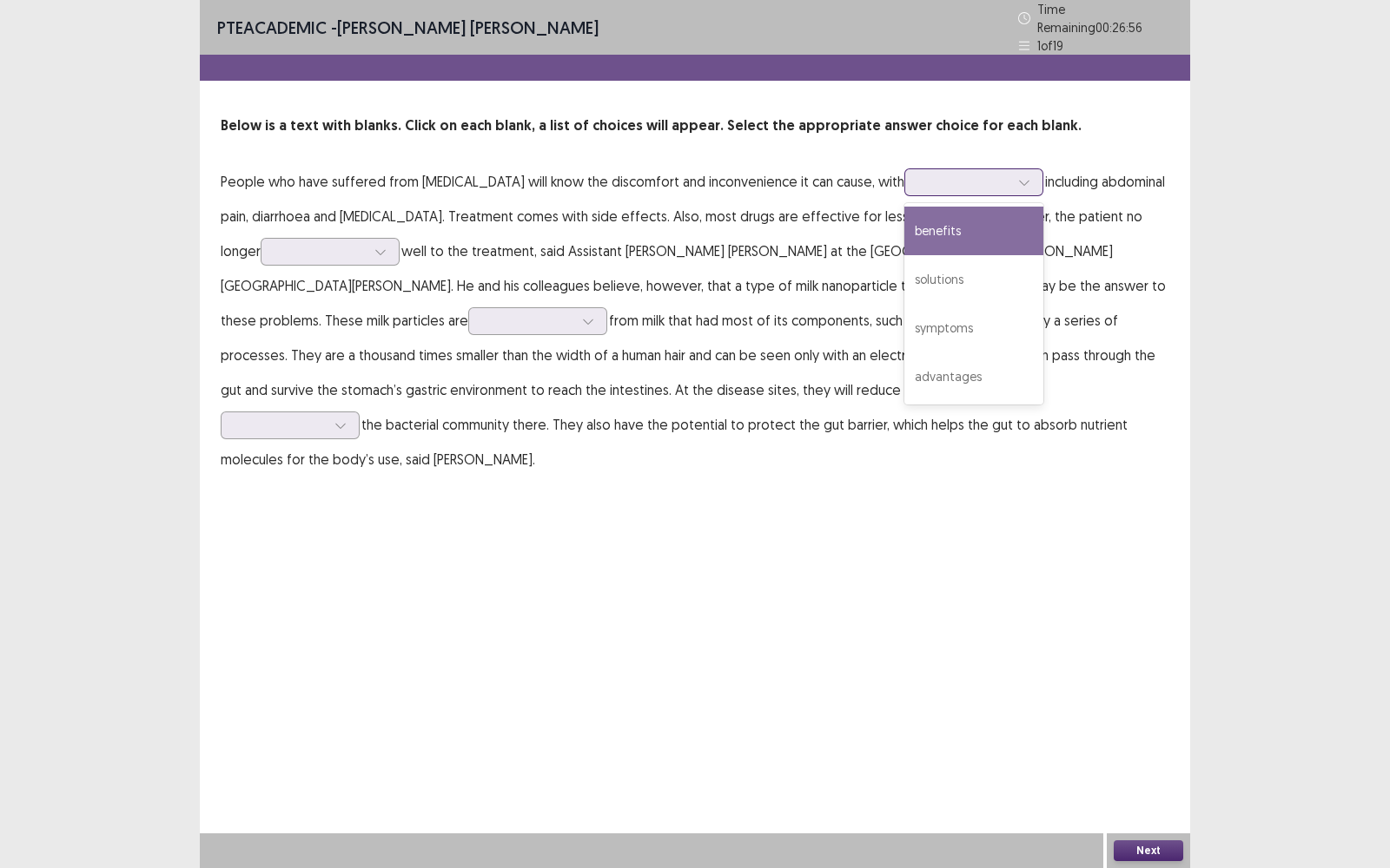
click at [1030, 176] on icon at bounding box center [1025, 183] width 12 height 12
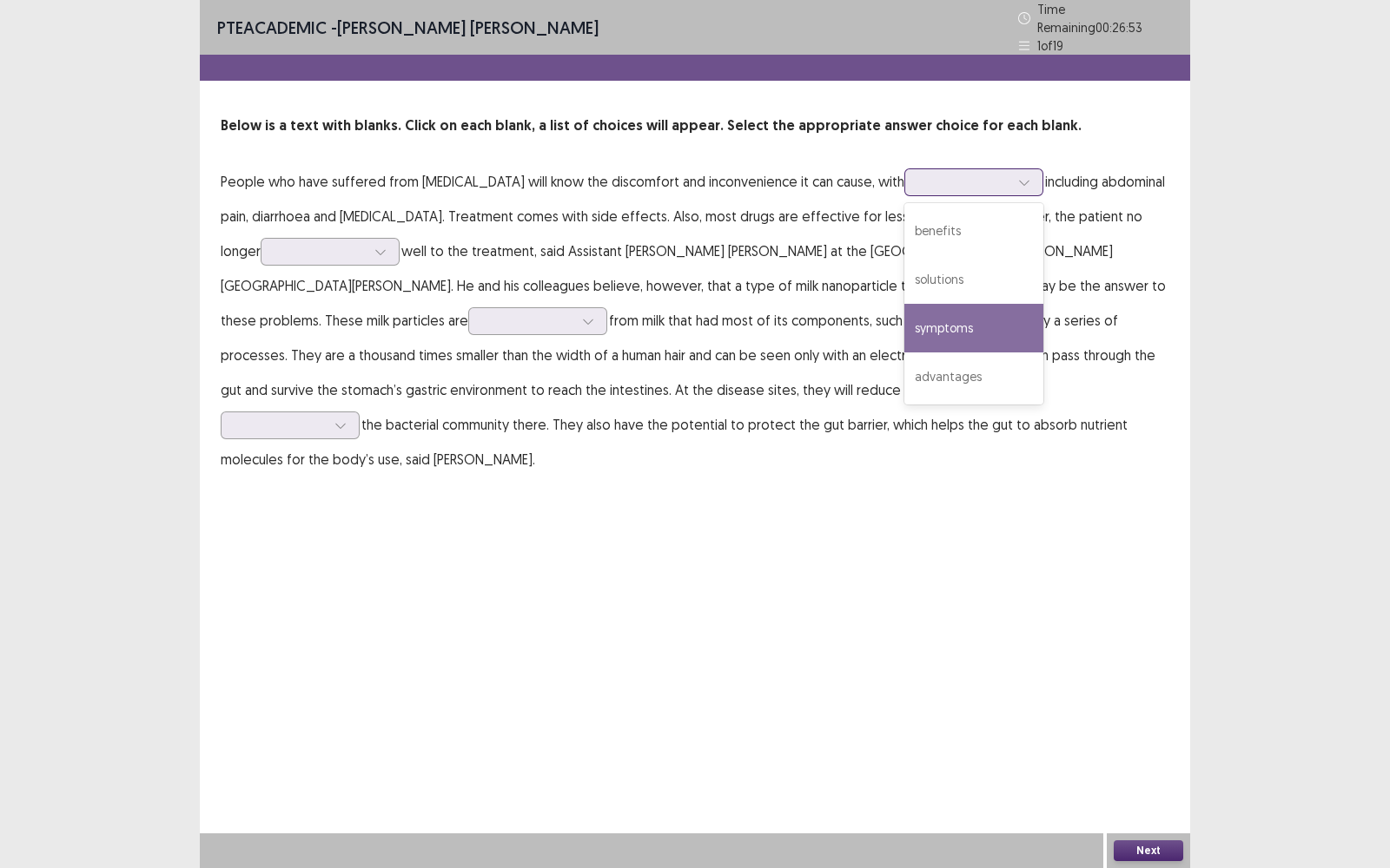
click at [1030, 320] on div "symptoms" at bounding box center [974, 327] width 139 height 48
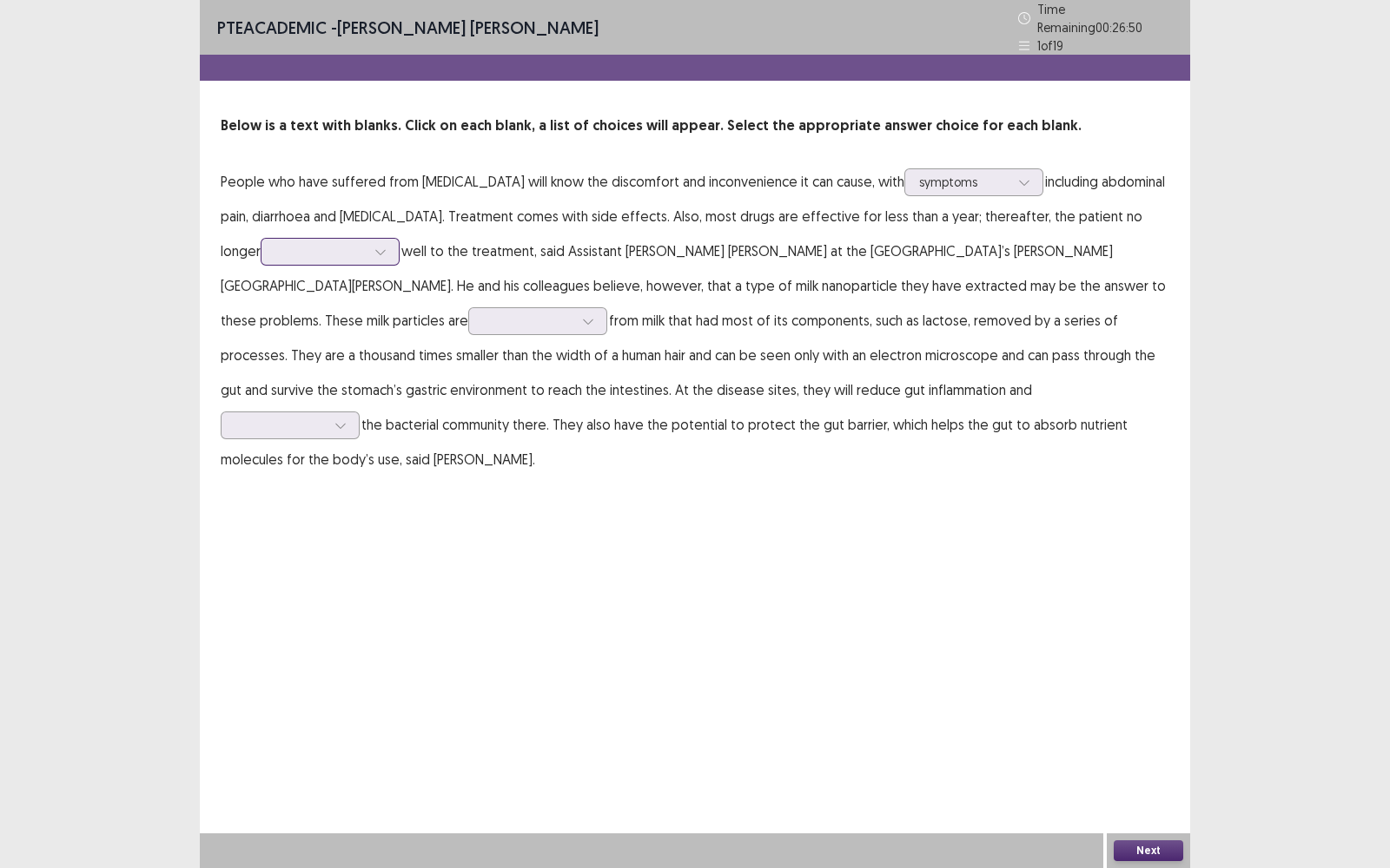
click at [386, 247] on icon at bounding box center [380, 252] width 12 height 12
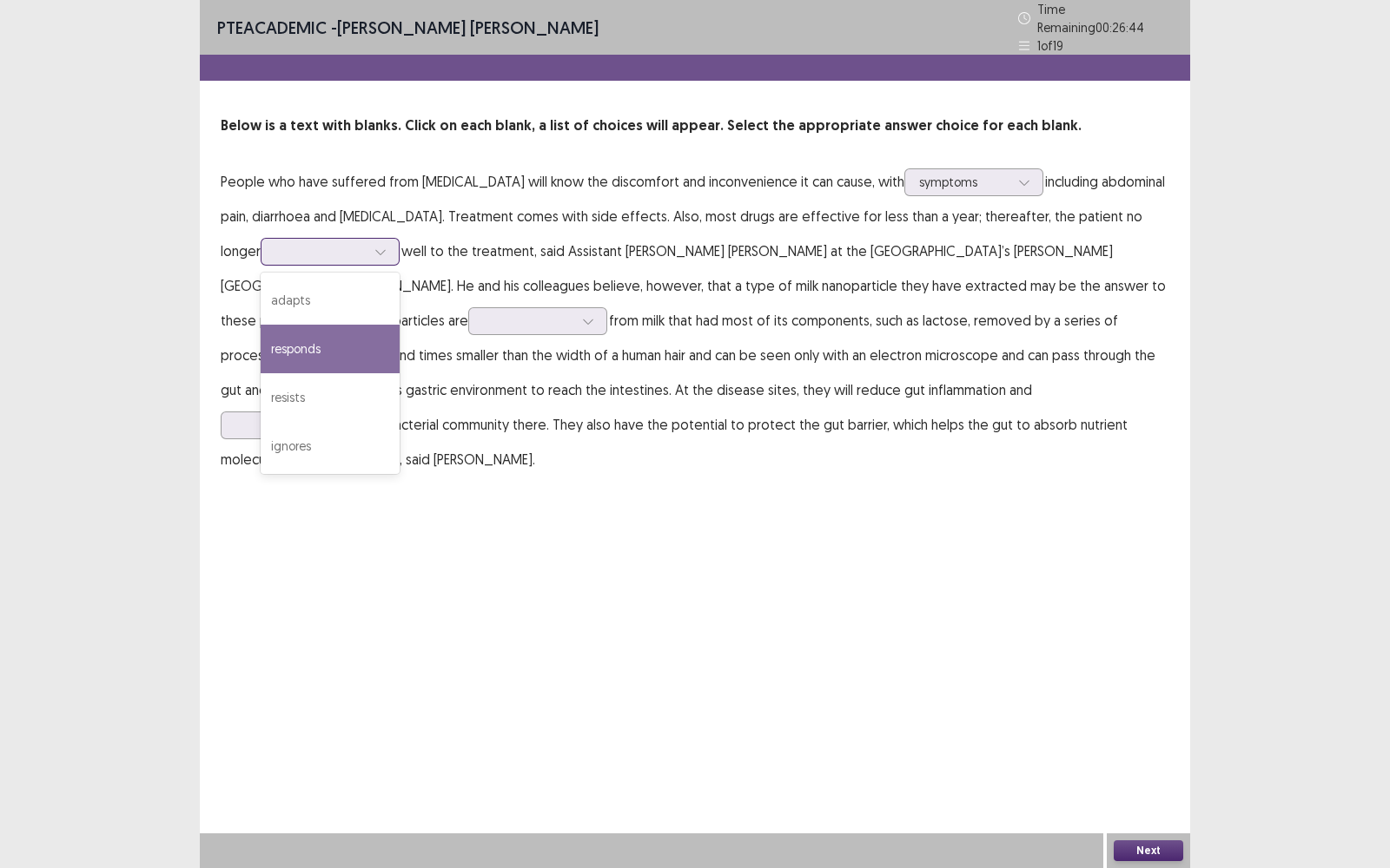
click at [400, 336] on div "responds" at bounding box center [330, 348] width 139 height 48
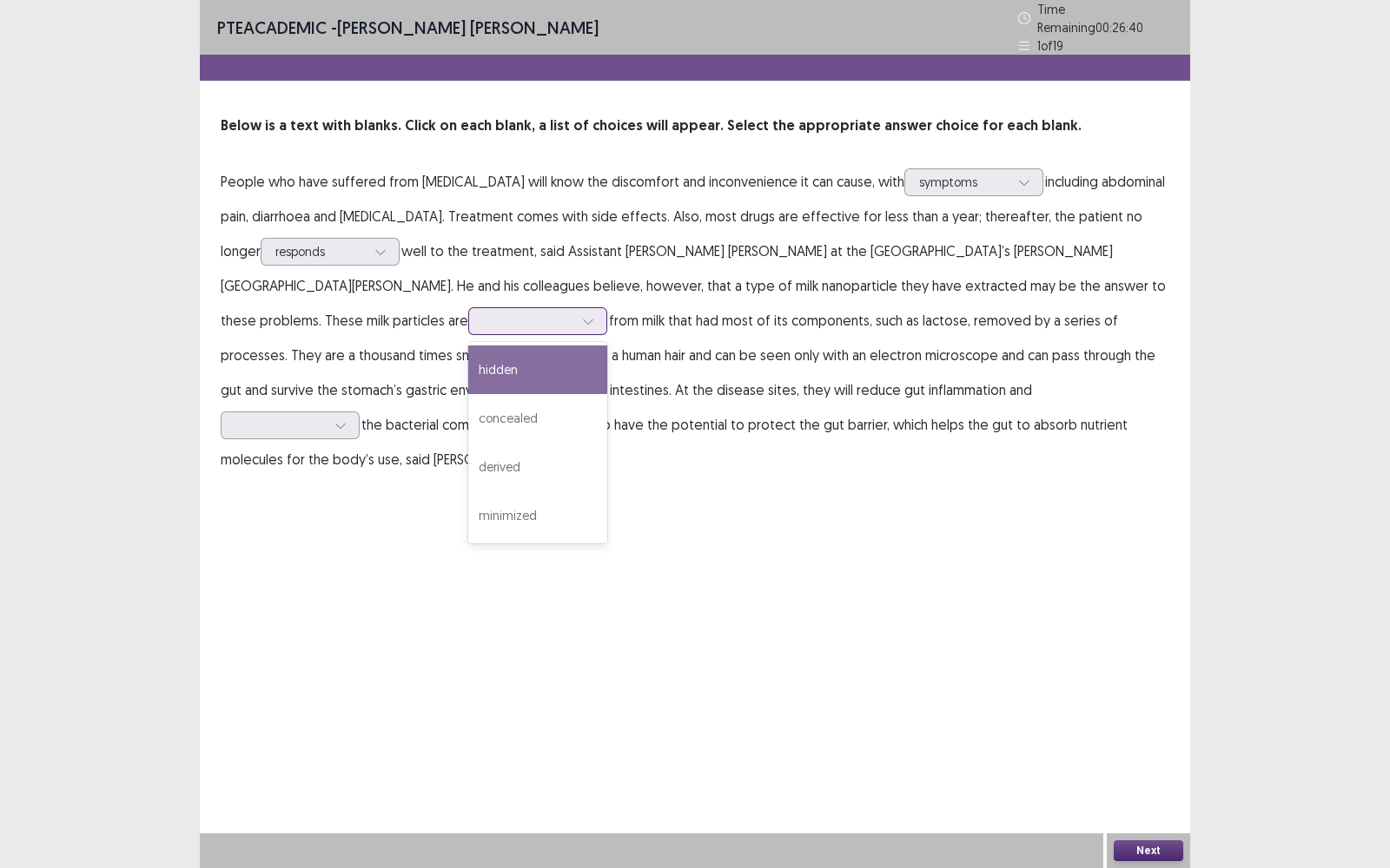
click at [575, 308] on div at bounding box center [588, 321] width 26 height 26
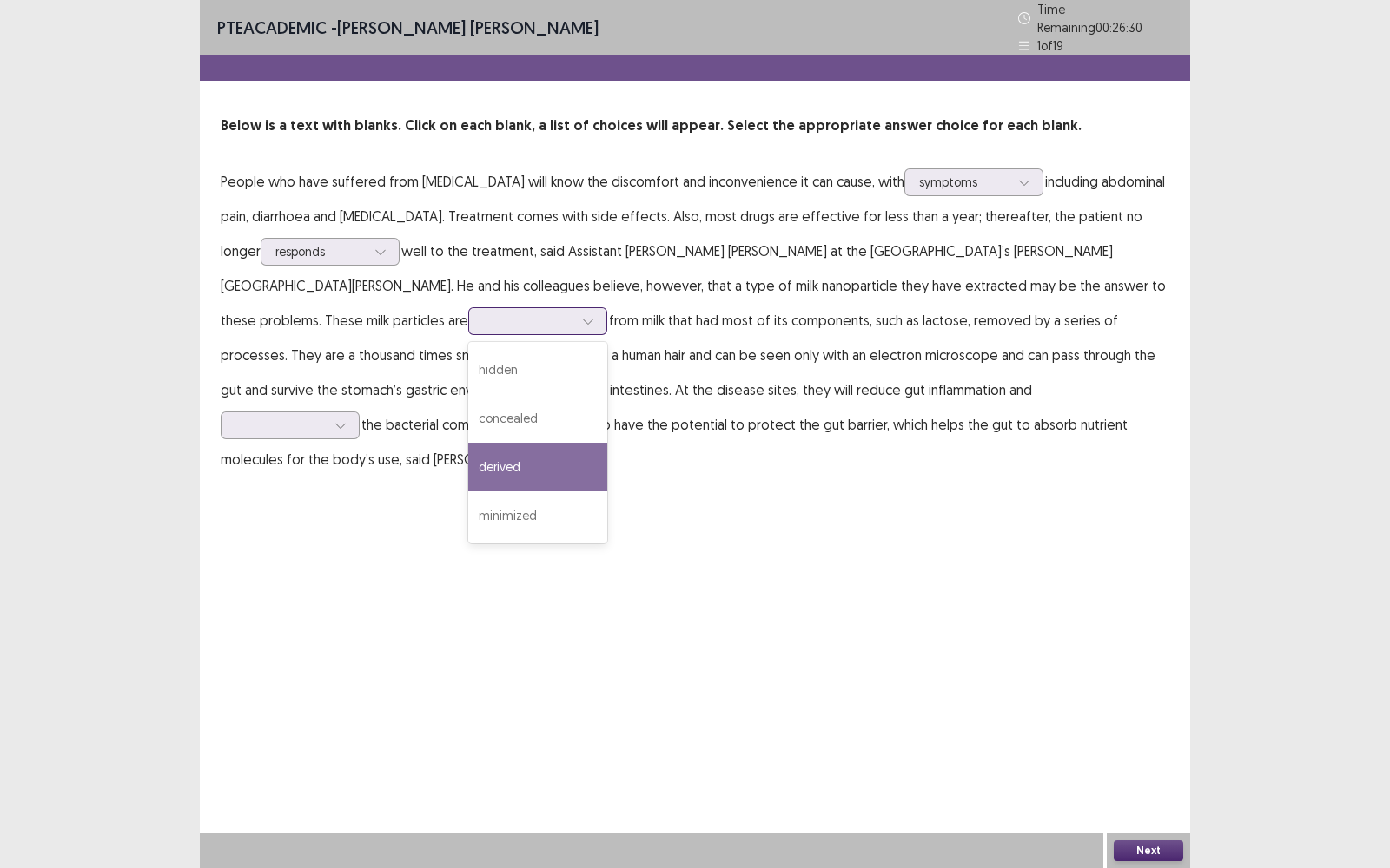
click at [468, 453] on div "derived" at bounding box center [537, 467] width 139 height 48
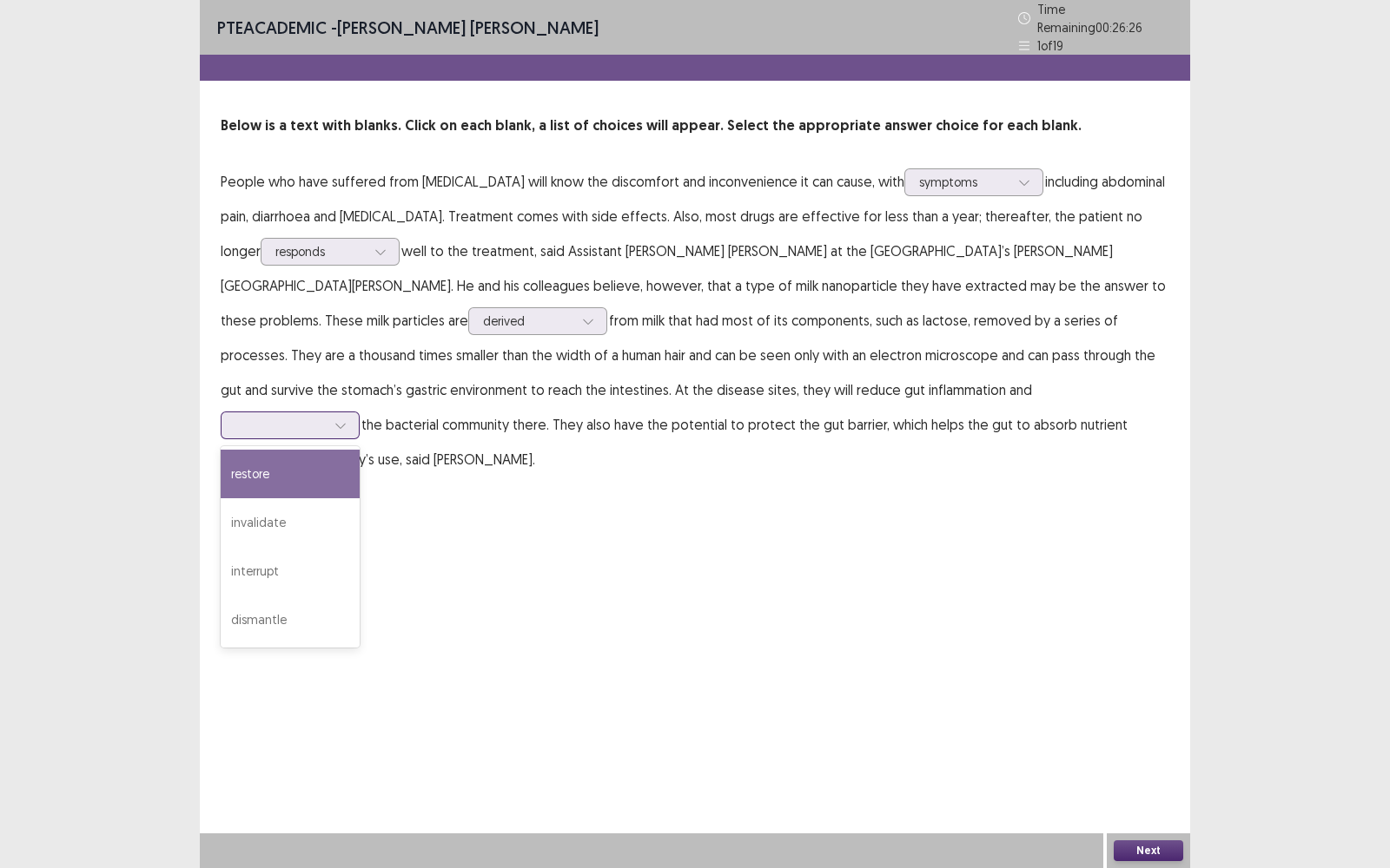
click at [347, 420] on icon at bounding box center [341, 426] width 12 height 12
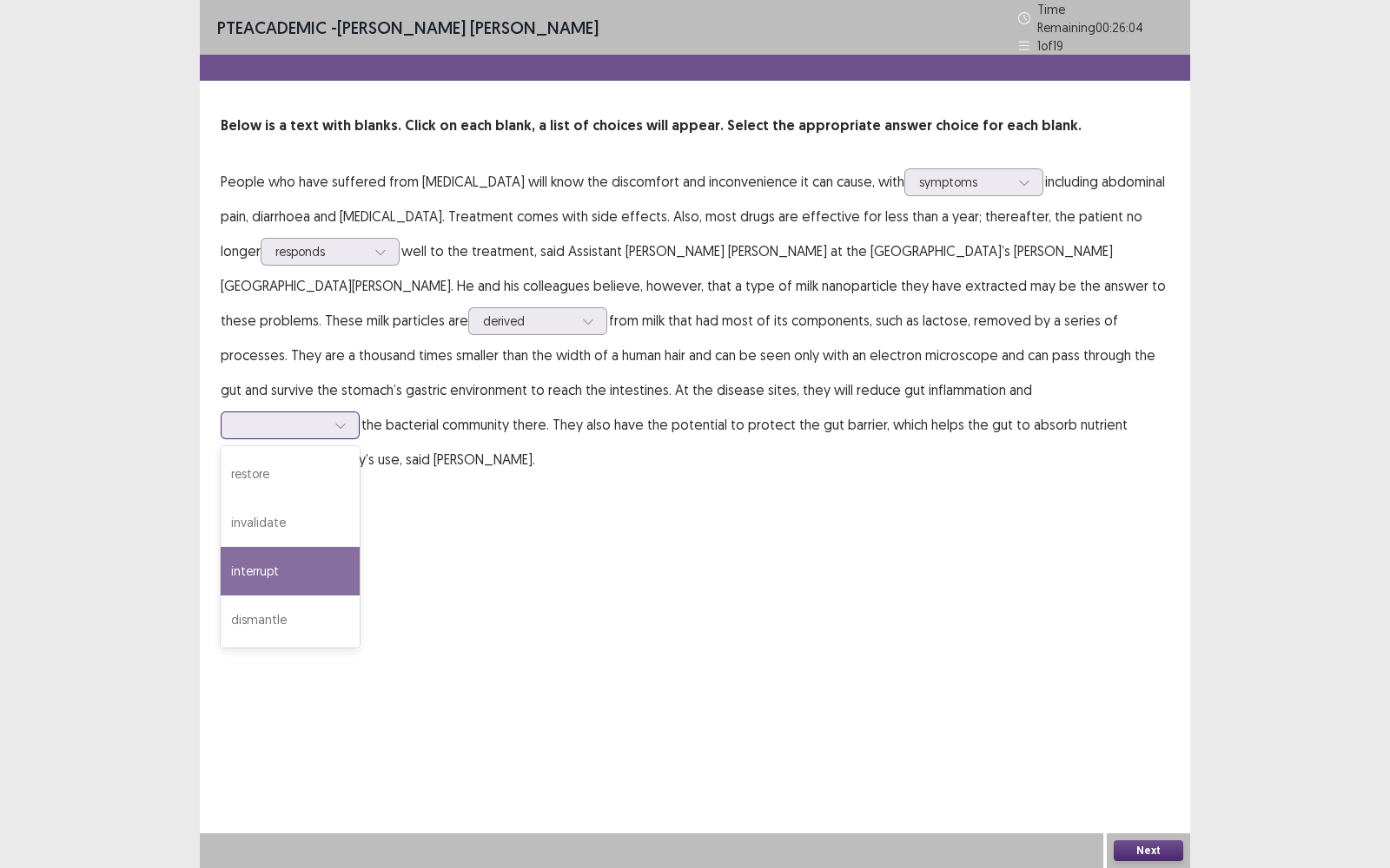
click at [360, 547] on div "interrupt" at bounding box center [290, 570] width 139 height 48
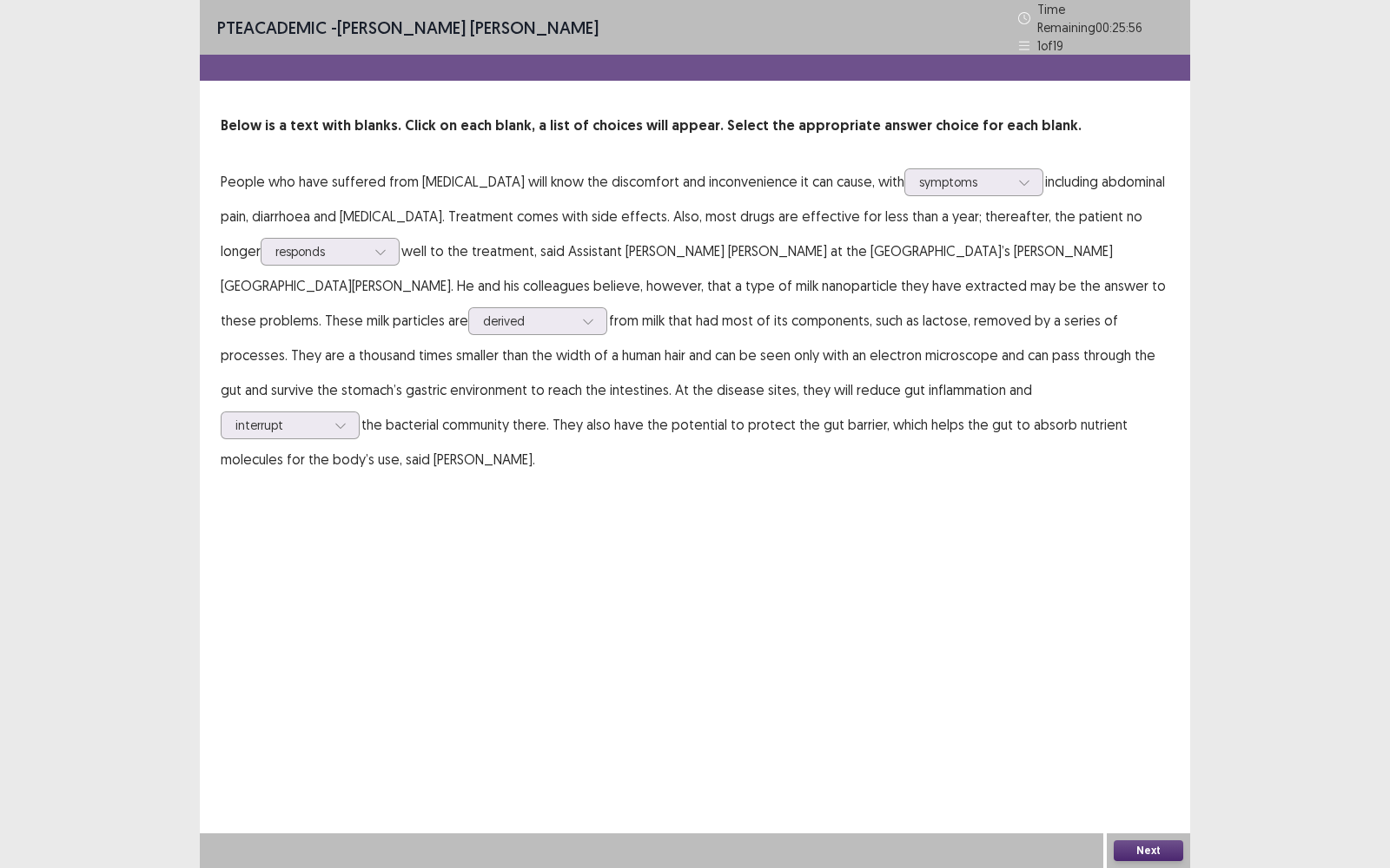
click at [1158, 699] on button "Next" at bounding box center [1148, 851] width 69 height 21
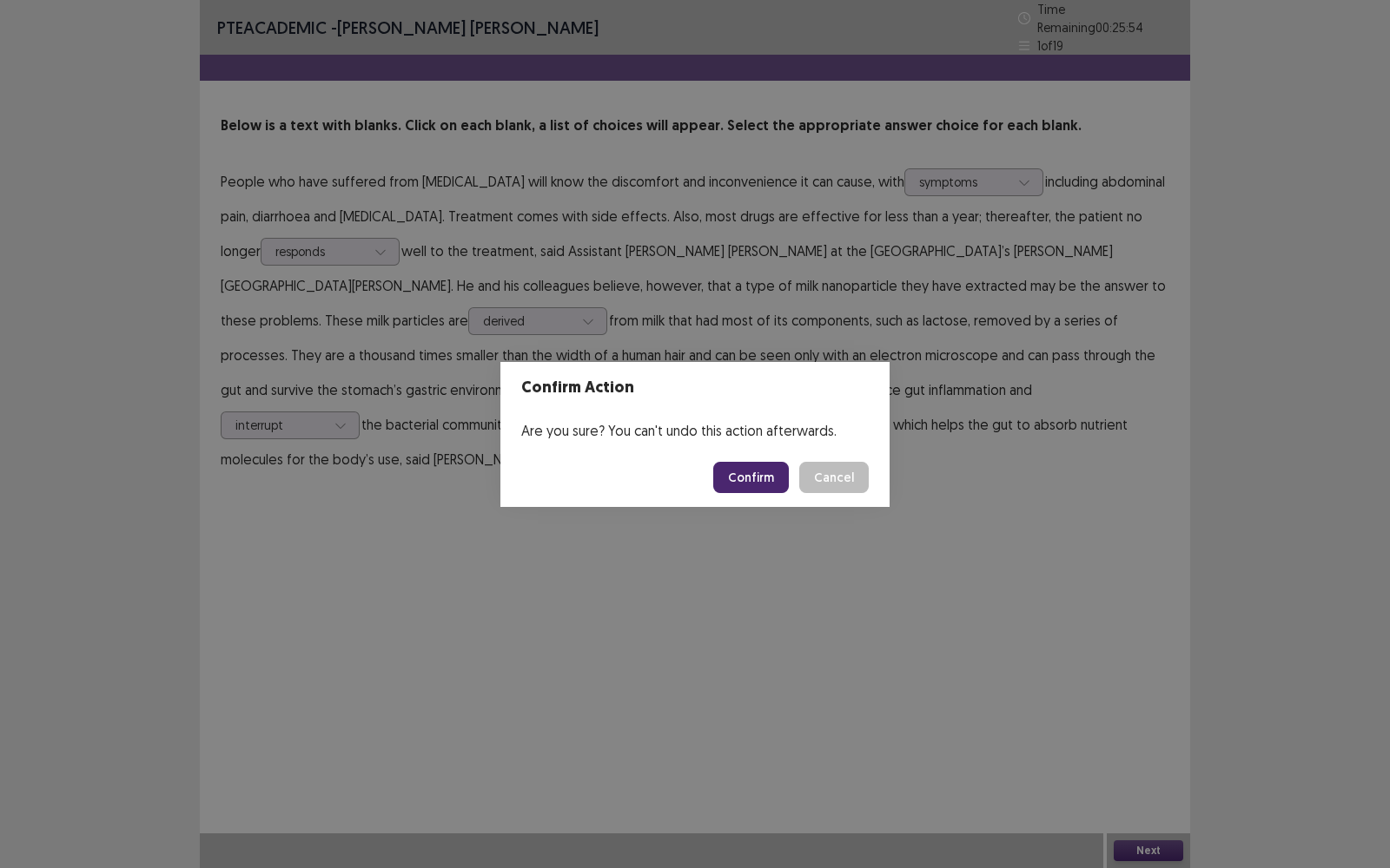
click at [761, 477] on button "Confirm" at bounding box center [751, 477] width 76 height 32
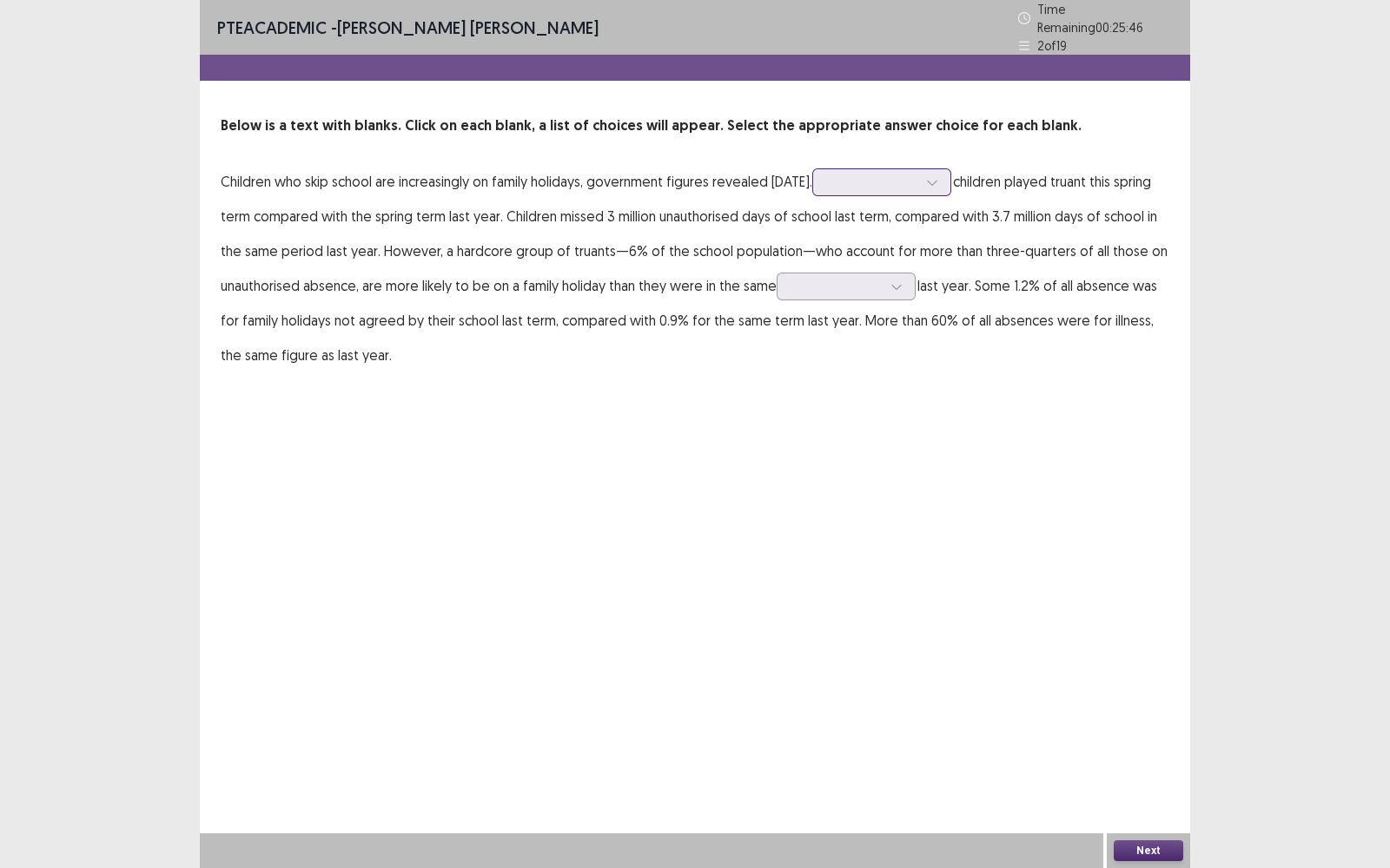
click at [932, 176] on icon at bounding box center [933, 183] width 12 height 12
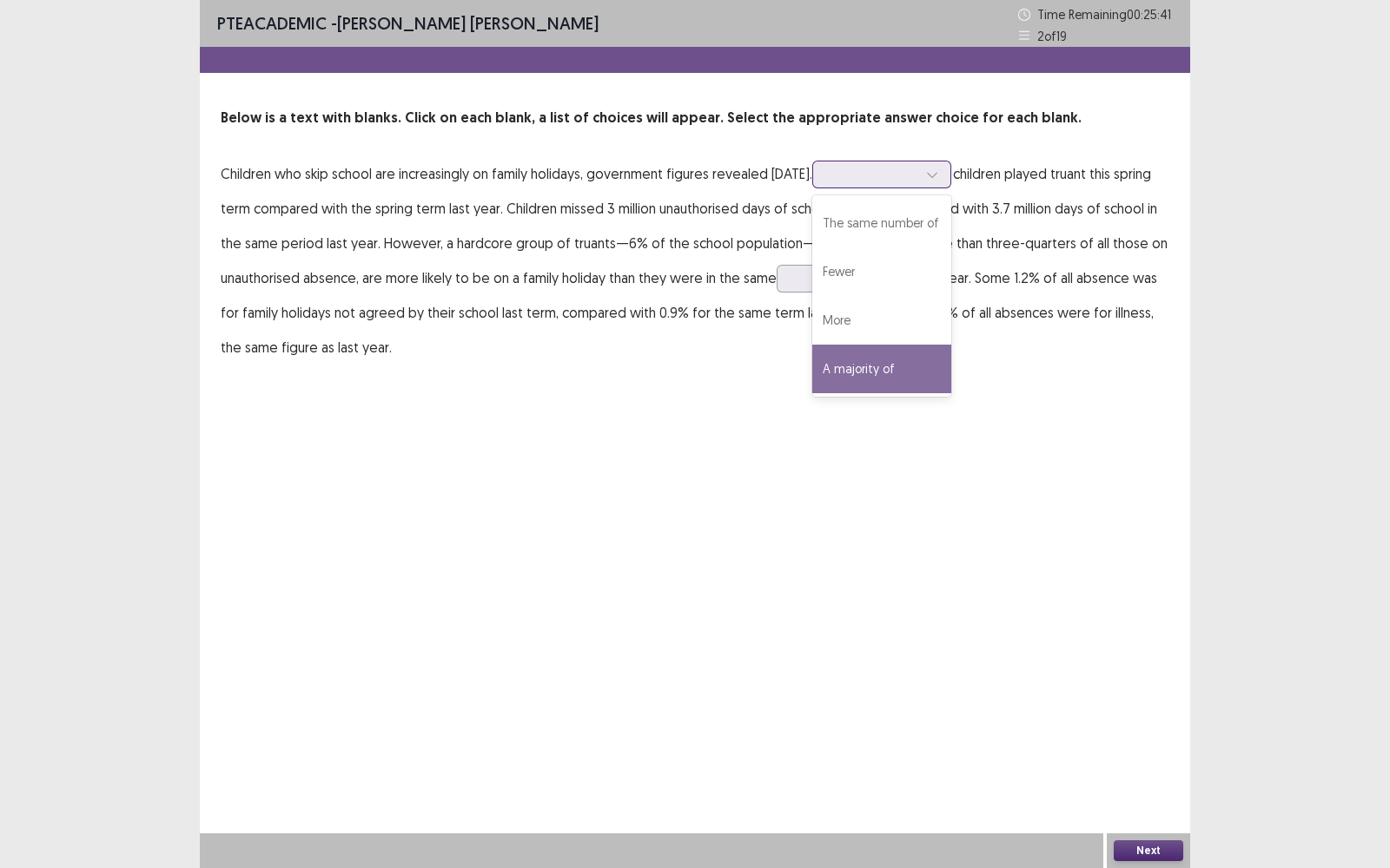
click at [892, 369] on div "A majority of" at bounding box center [882, 369] width 139 height 48
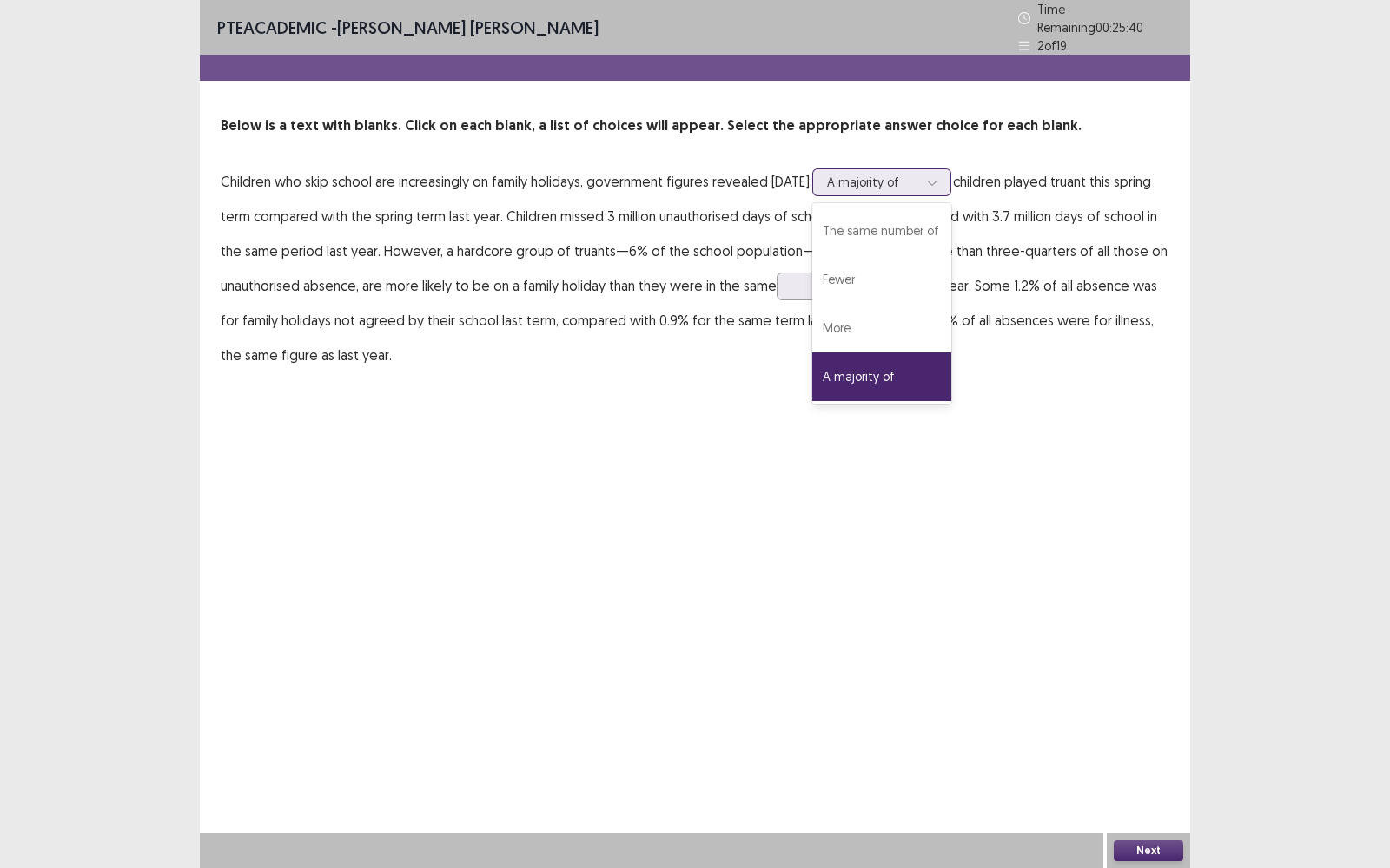
click at [925, 169] on div at bounding box center [933, 183] width 26 height 26
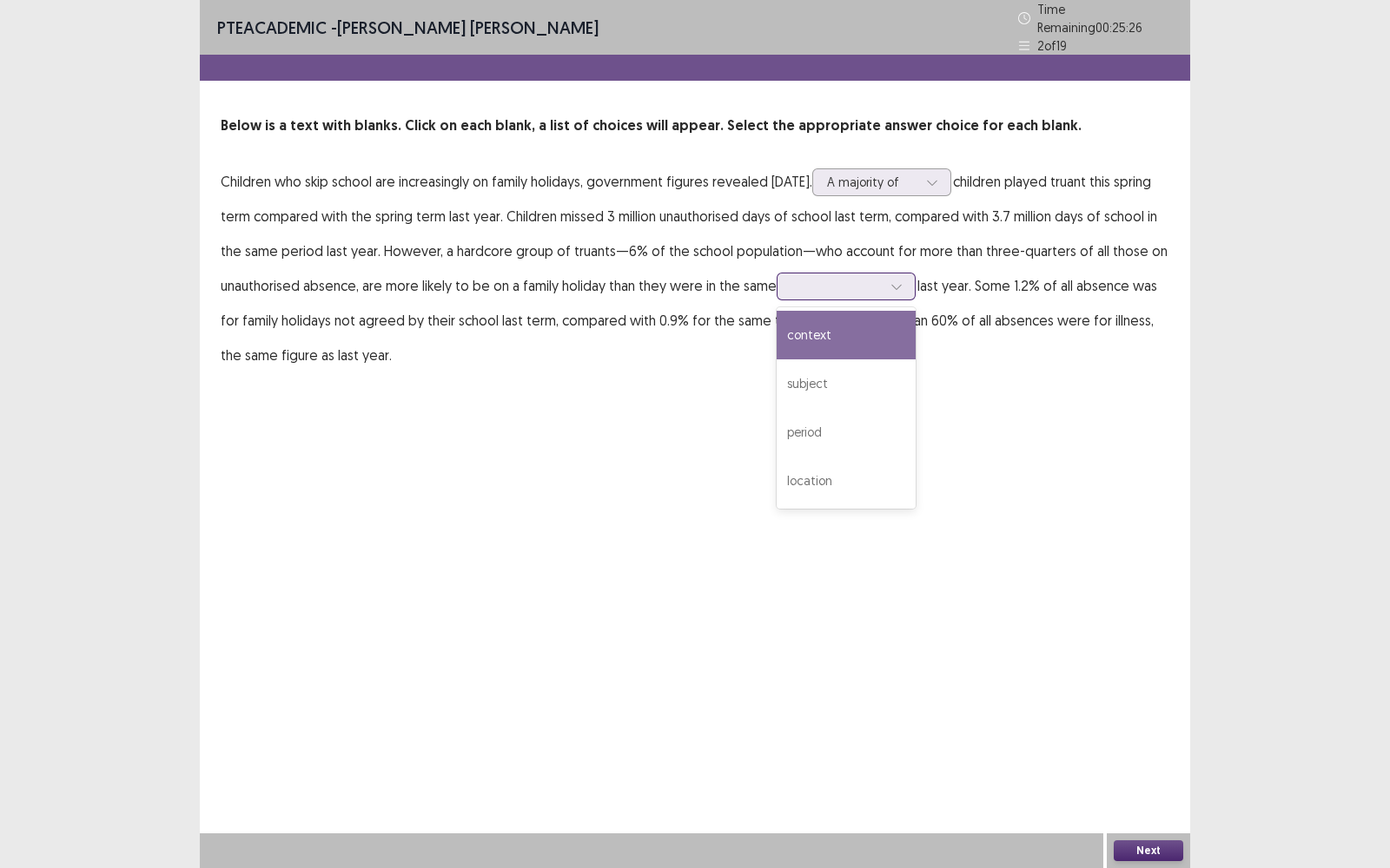
click at [895, 285] on div at bounding box center [897, 287] width 26 height 26
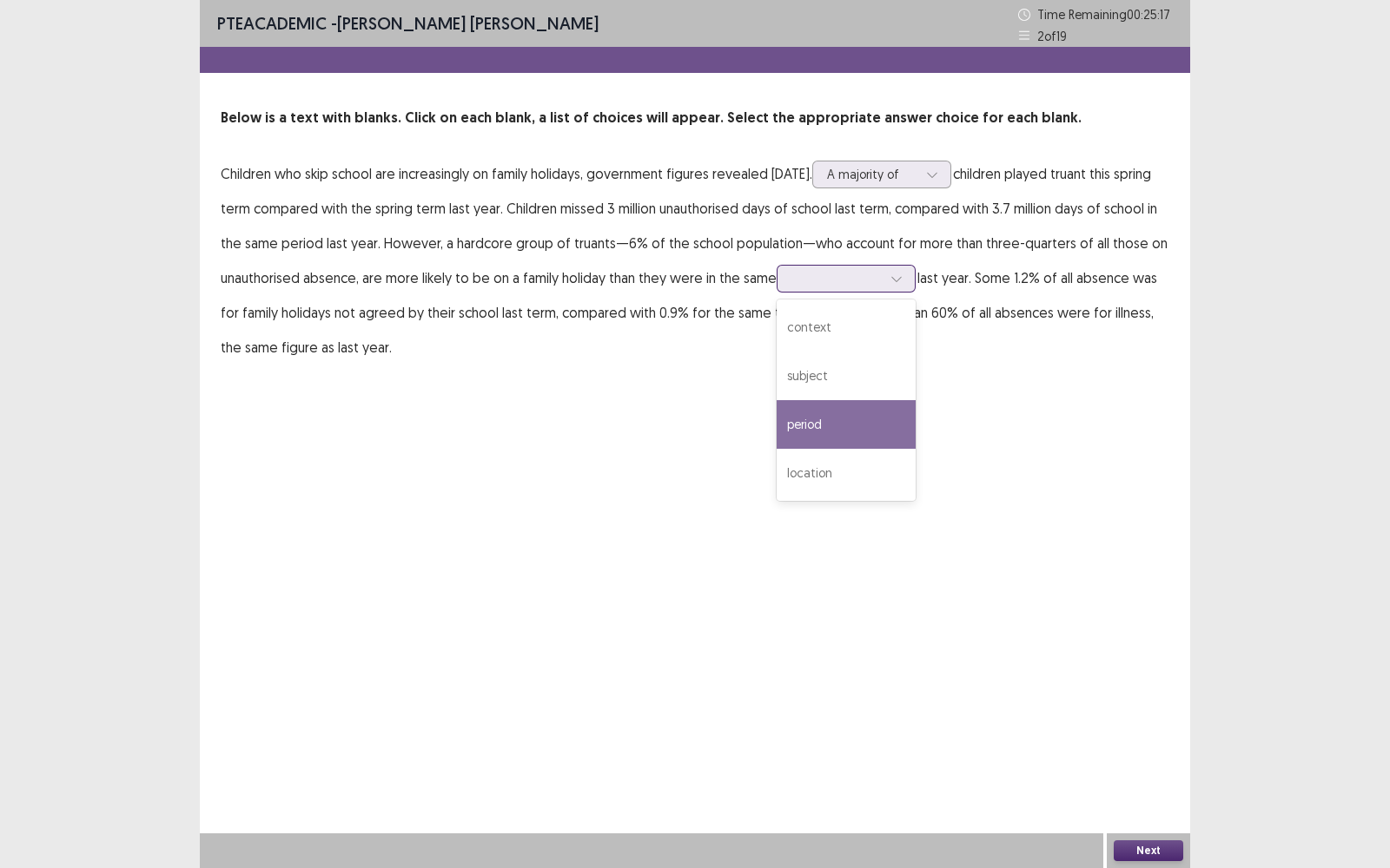
click at [843, 420] on div "period" at bounding box center [846, 424] width 139 height 48
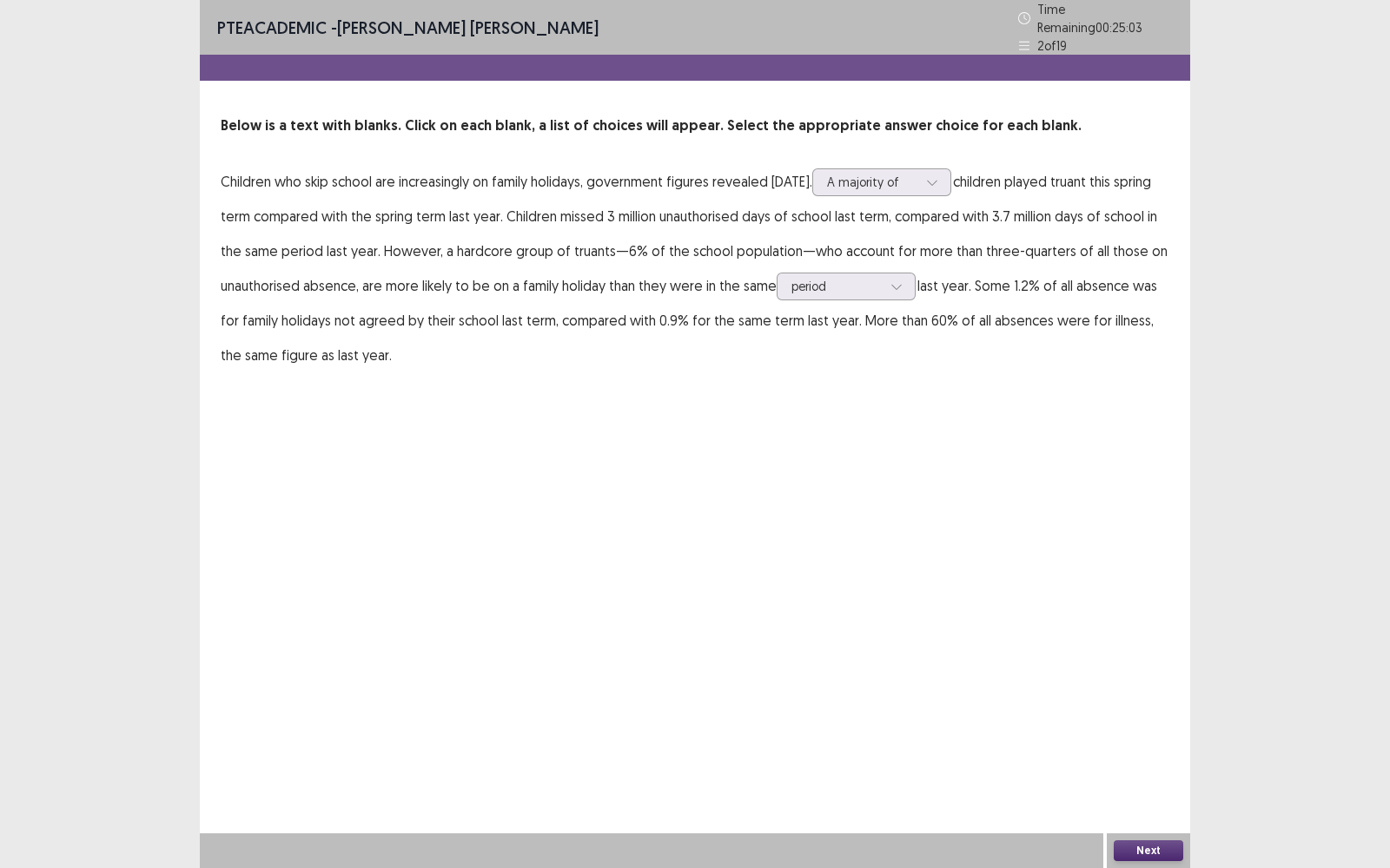
click at [1147, 699] on button "Next" at bounding box center [1148, 851] width 69 height 21
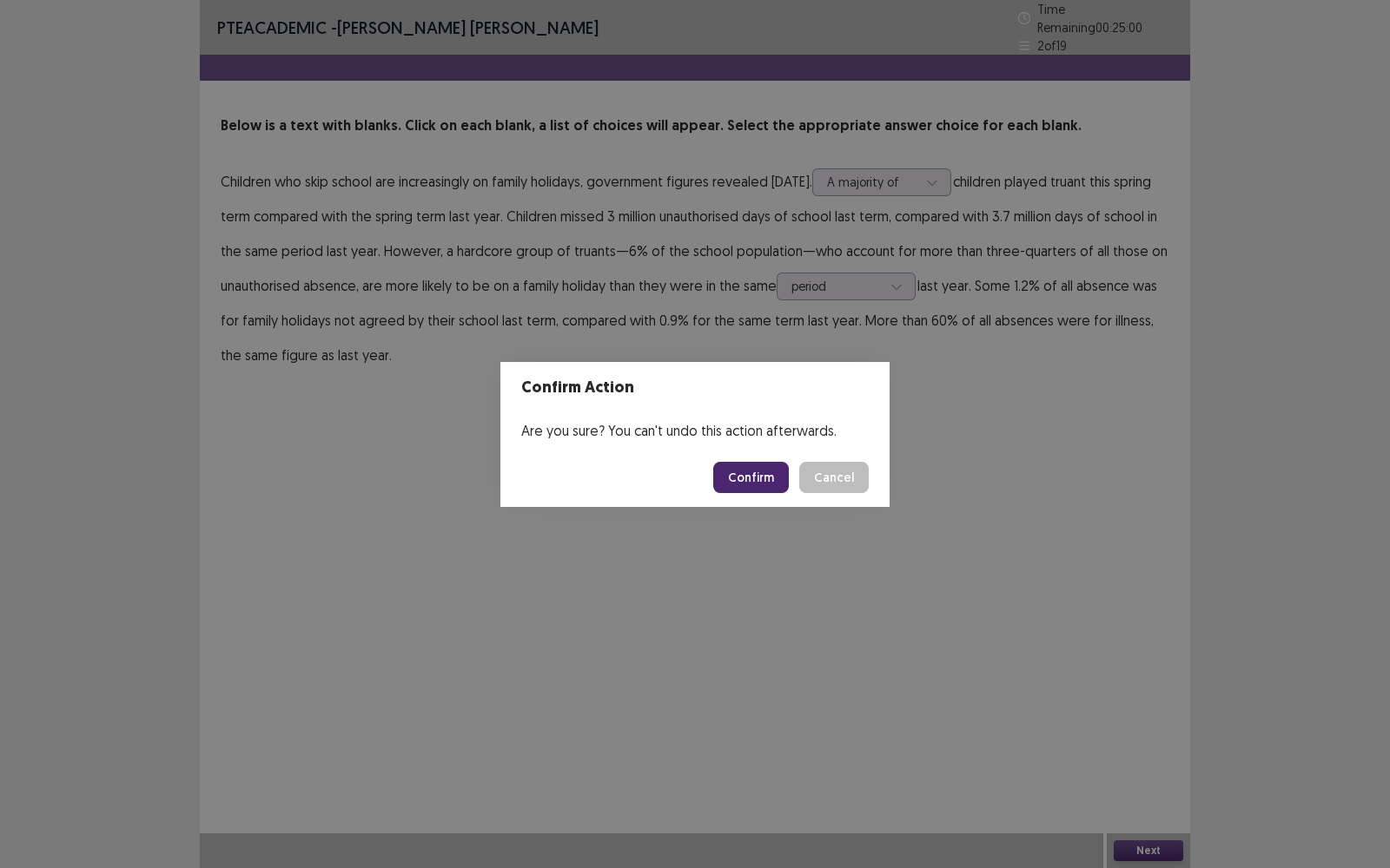
click at [756, 474] on button "Confirm" at bounding box center [751, 477] width 76 height 32
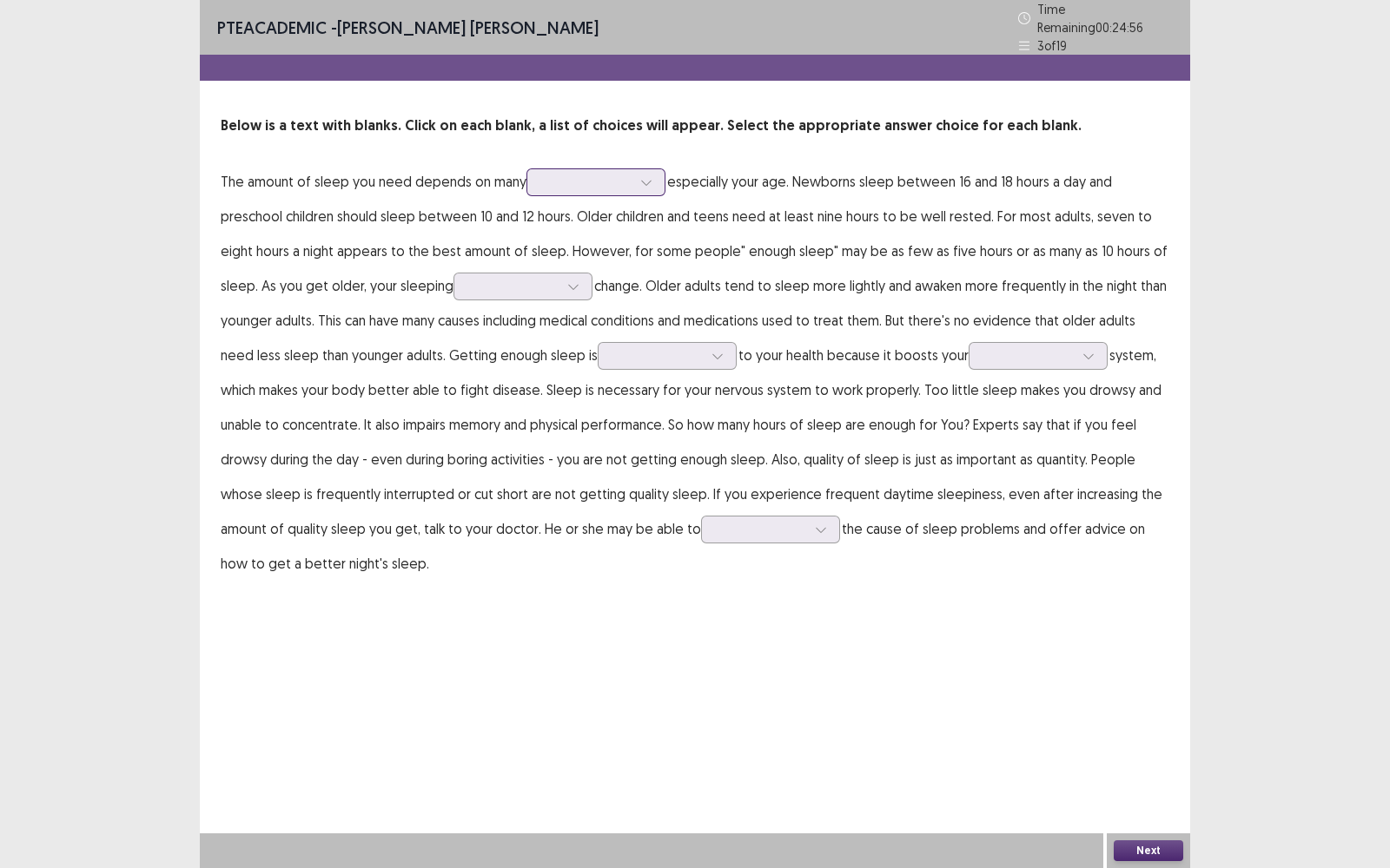
click at [652, 176] on icon at bounding box center [646, 183] width 12 height 12
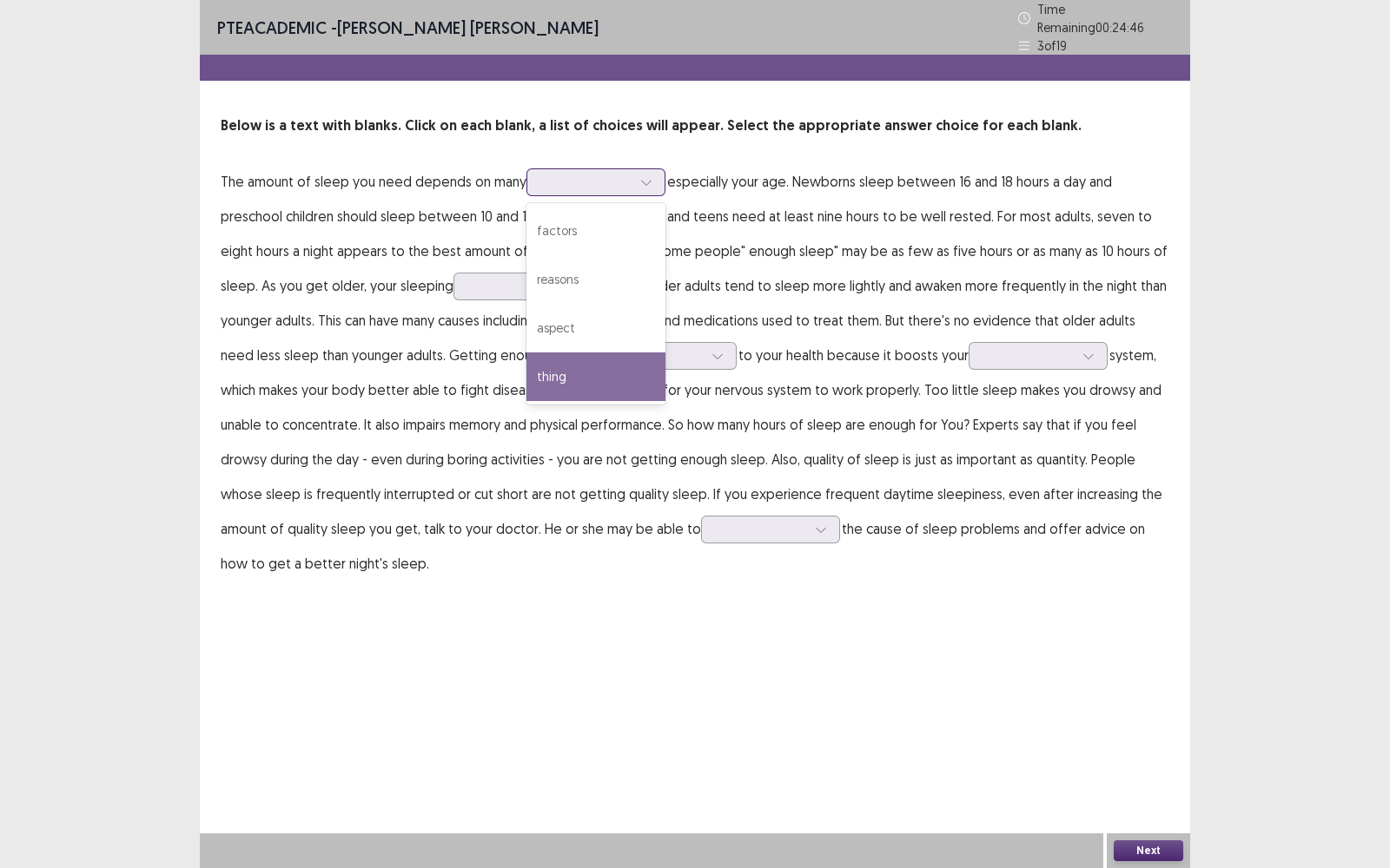
click at [562, 364] on div "thing" at bounding box center [596, 377] width 139 height 48
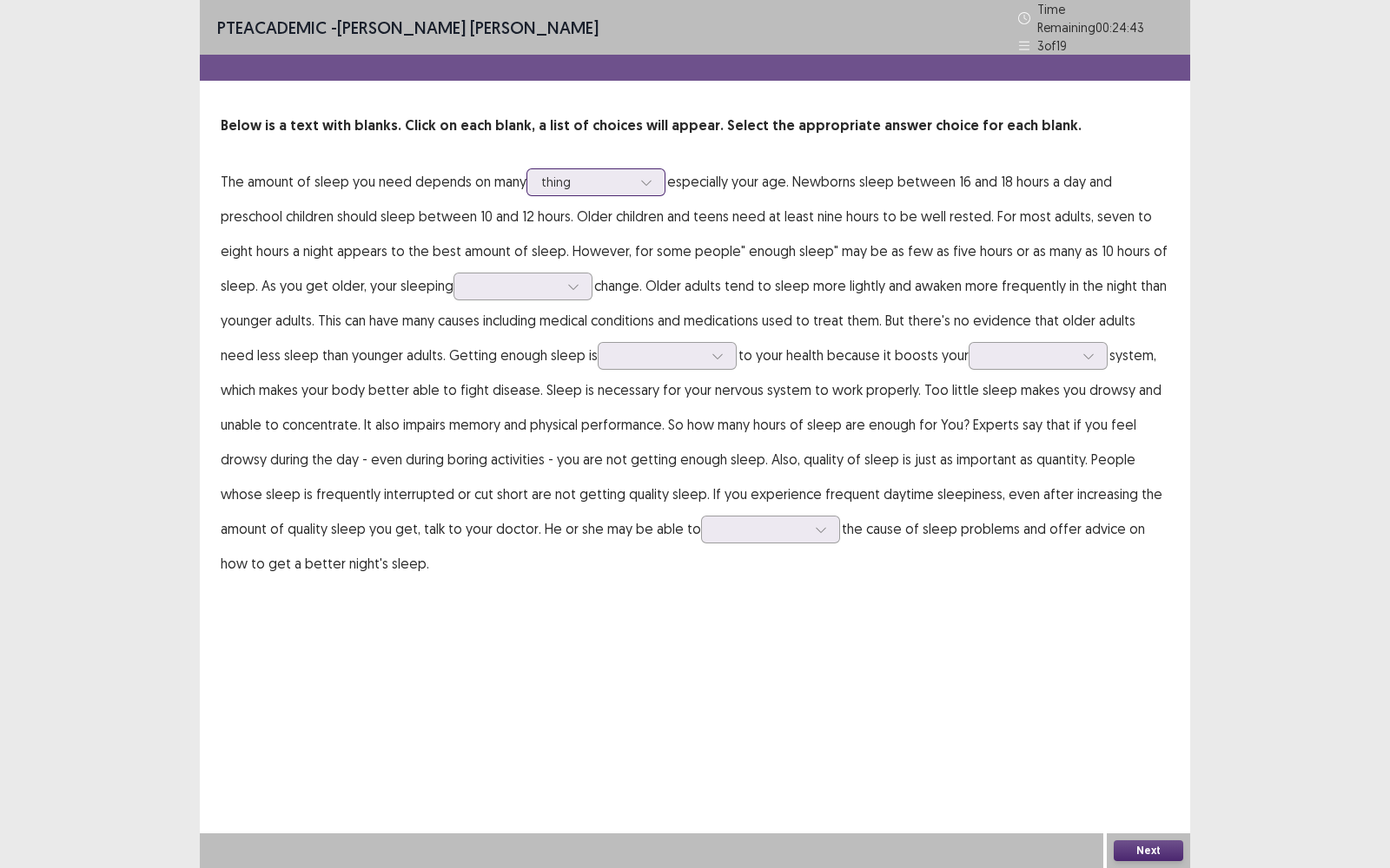
click at [646, 176] on icon at bounding box center [646, 183] width 12 height 12
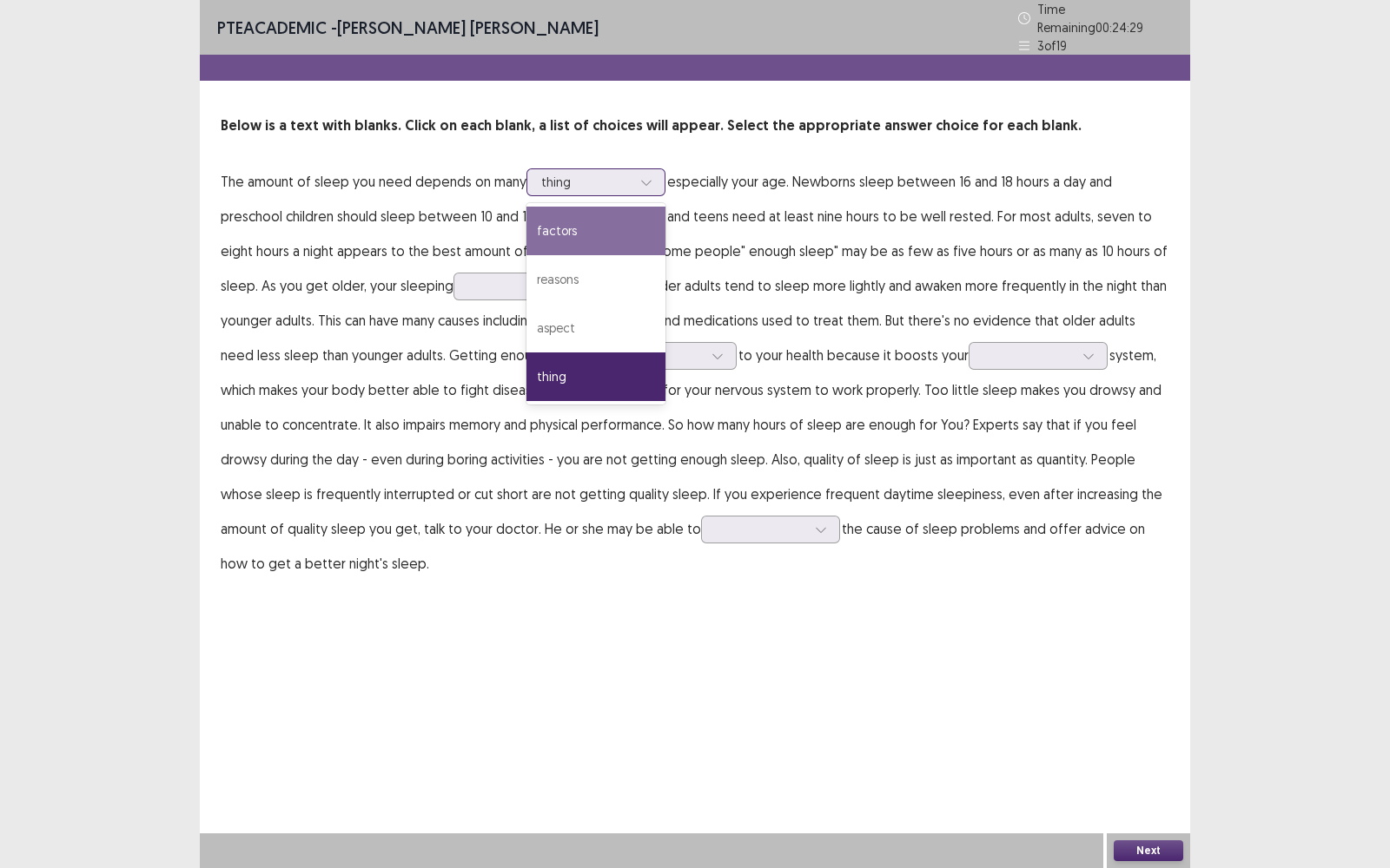
click at [603, 225] on div "factors" at bounding box center [596, 230] width 139 height 48
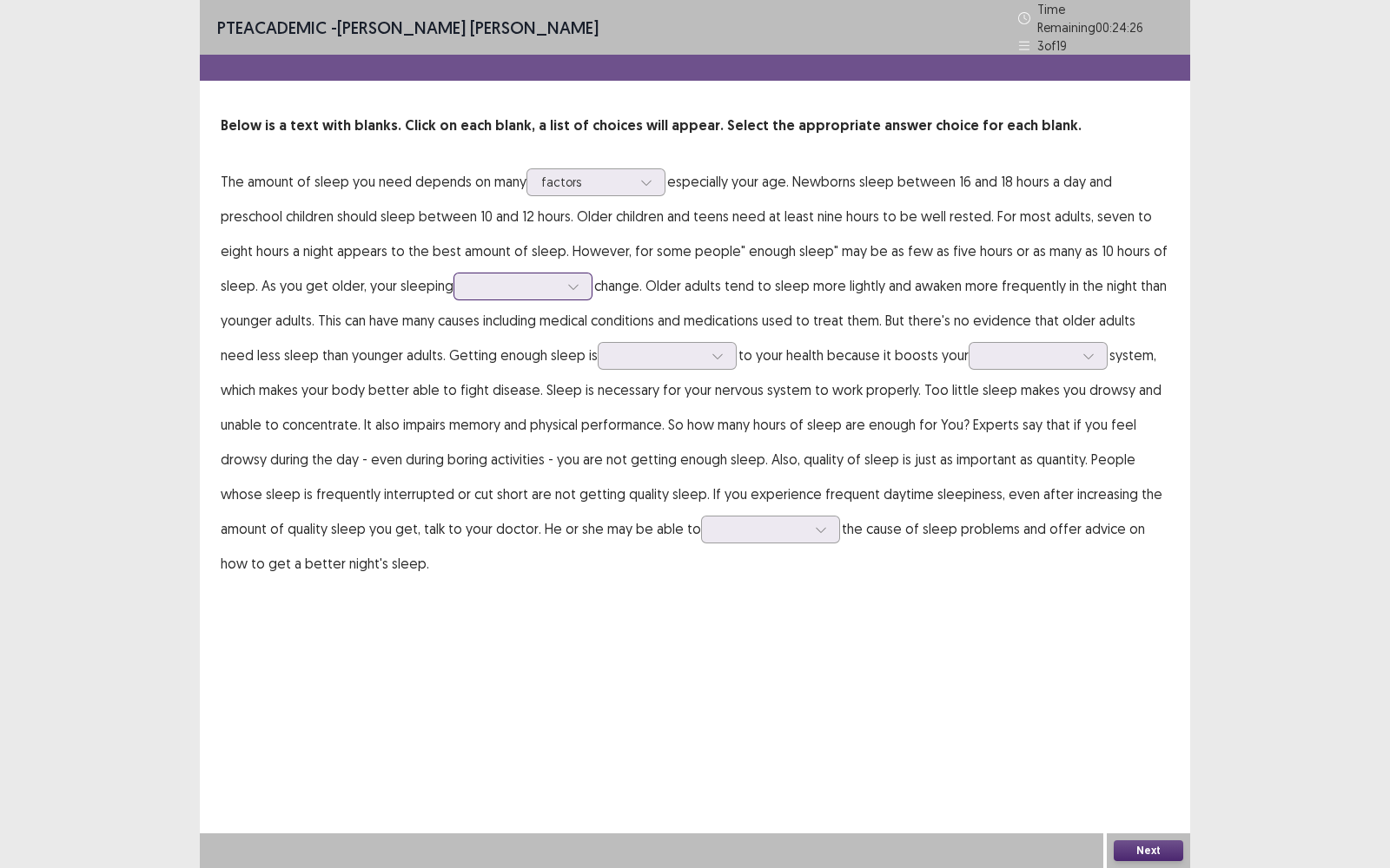
click at [579, 281] on icon at bounding box center [573, 287] width 12 height 12
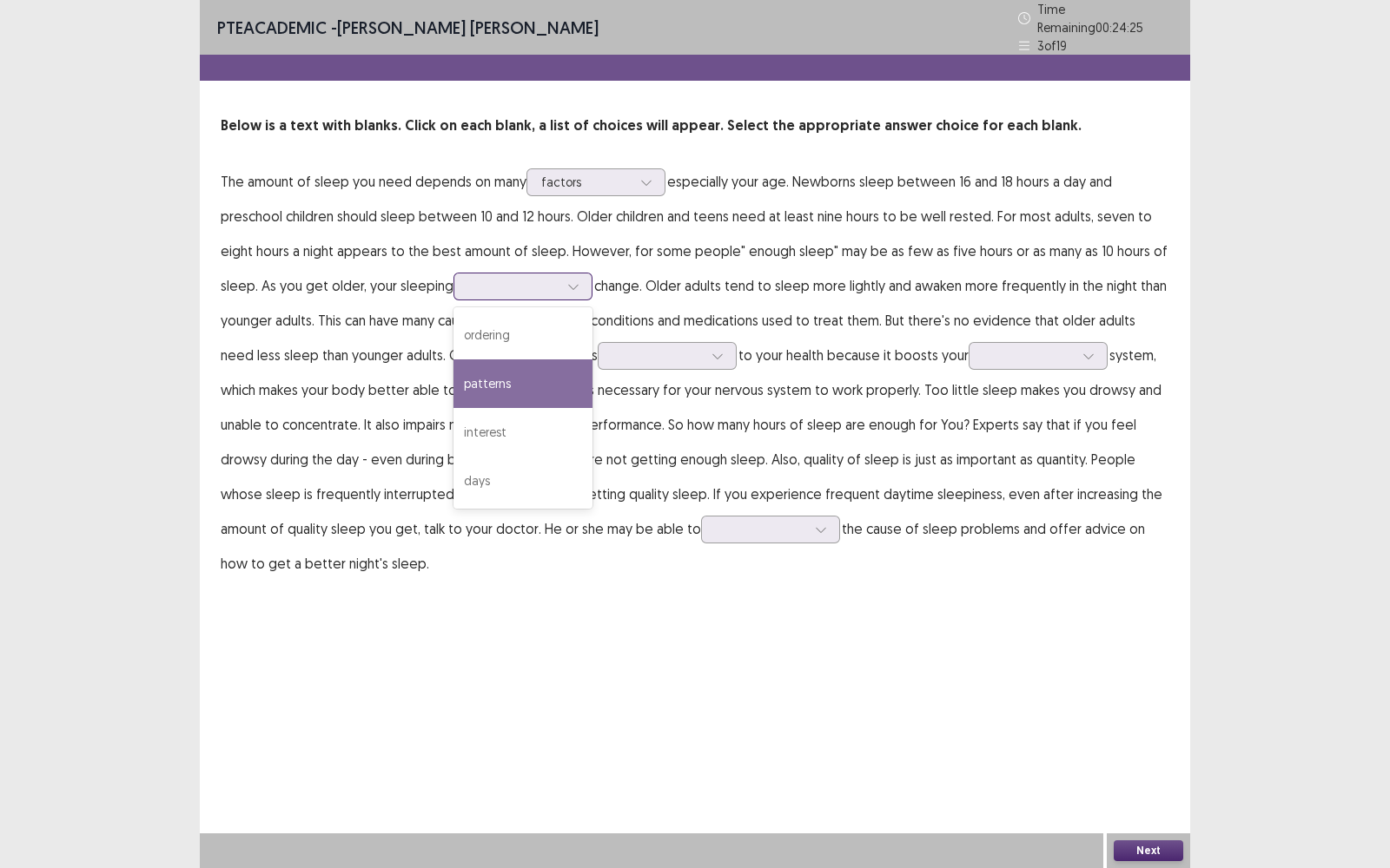
click at [504, 370] on div "patterns" at bounding box center [522, 384] width 139 height 48
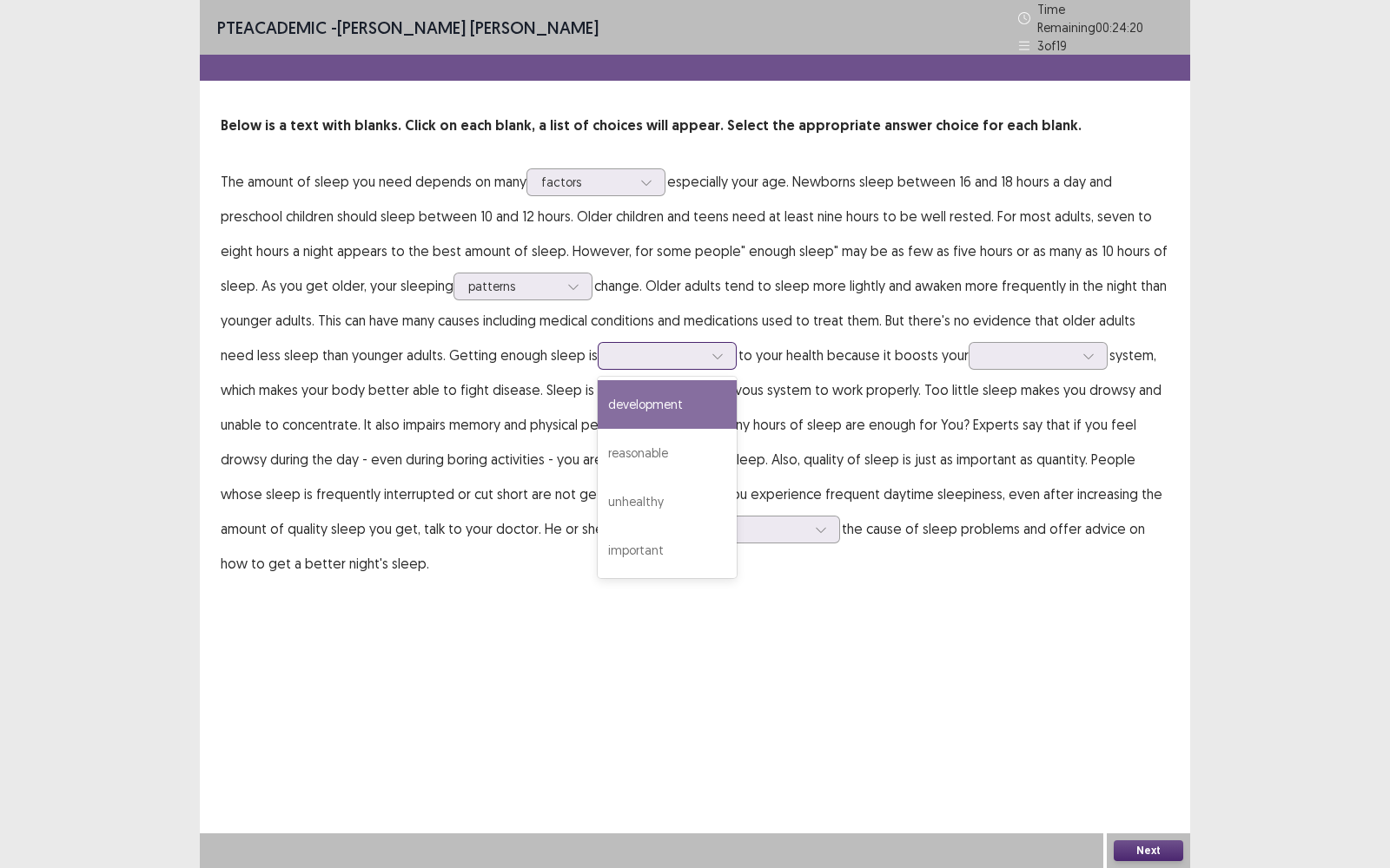
click at [711, 350] on icon at bounding box center [717, 356] width 12 height 12
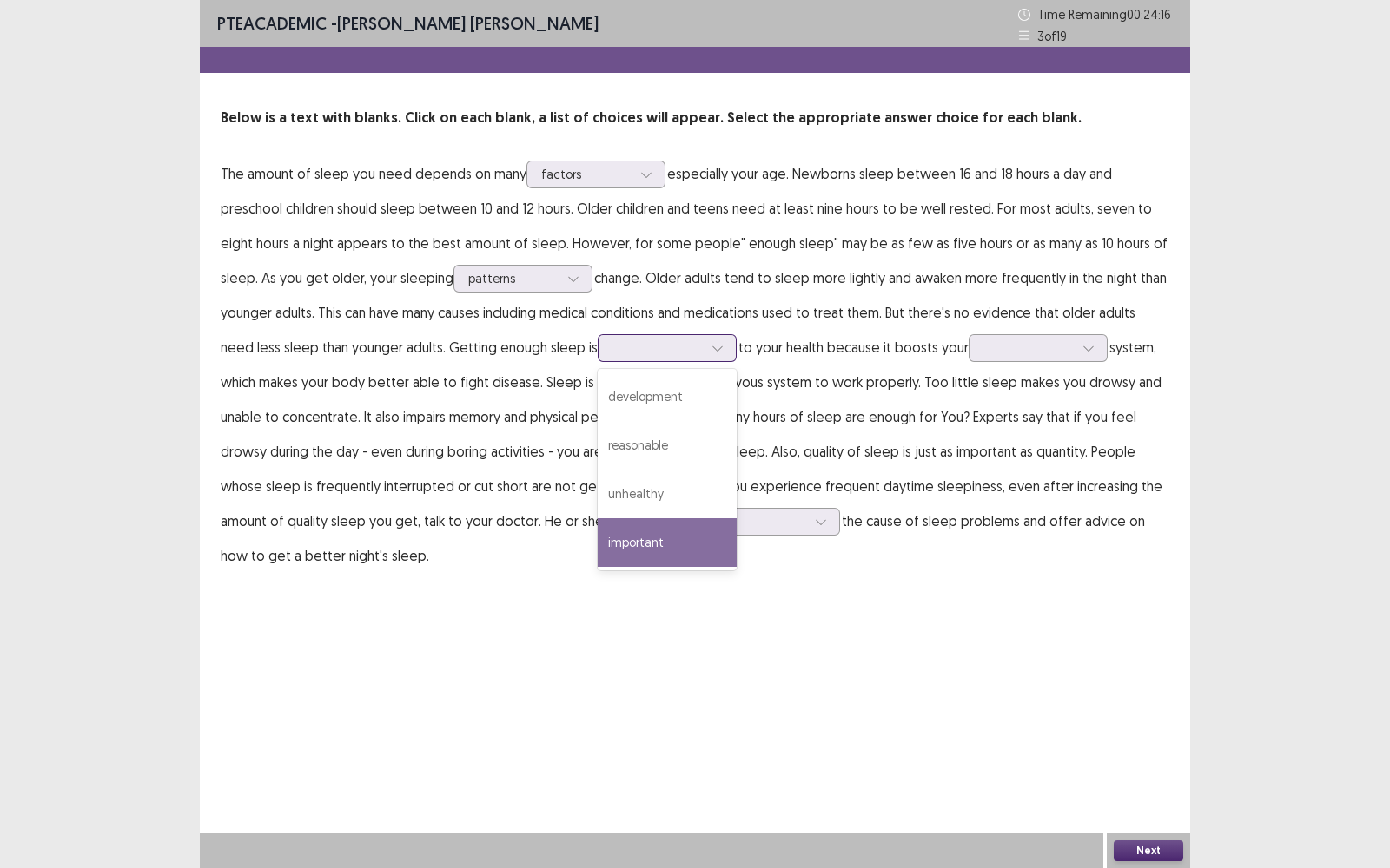
click at [612, 541] on div "important" at bounding box center [667, 542] width 139 height 48
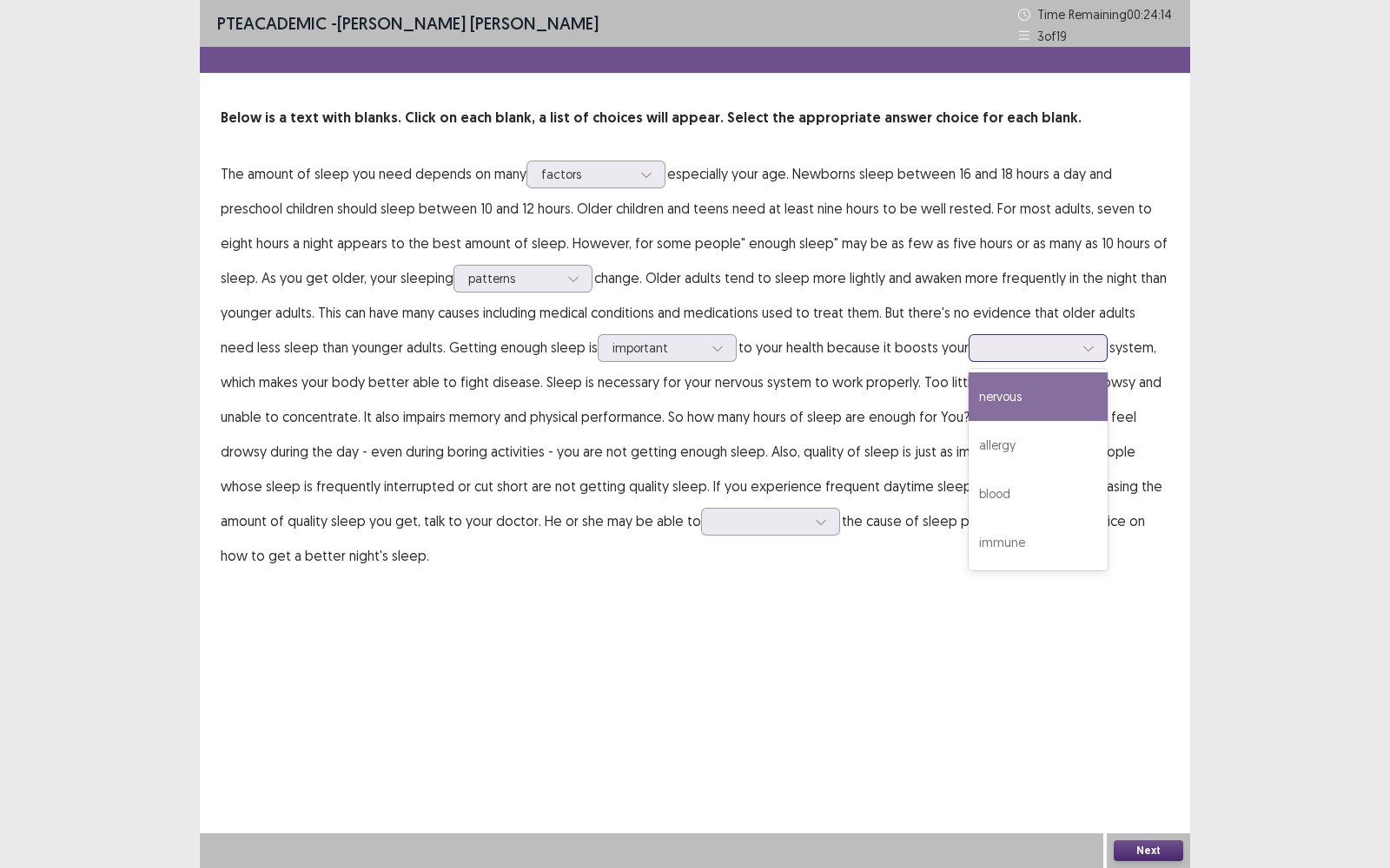
click at [1083, 344] on icon at bounding box center [1089, 348] width 12 height 12
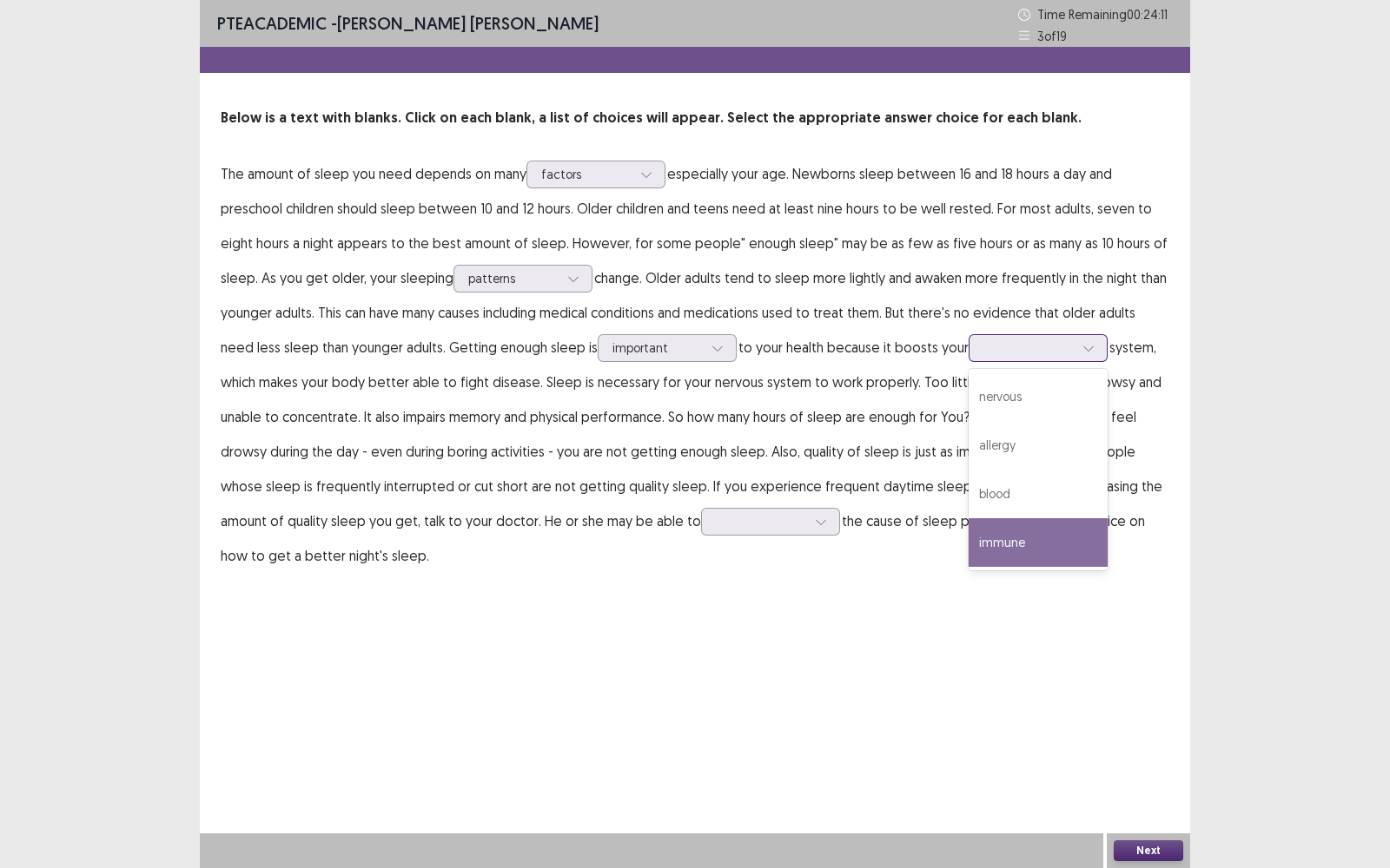
click at [981, 533] on div "immune" at bounding box center [1038, 542] width 139 height 48
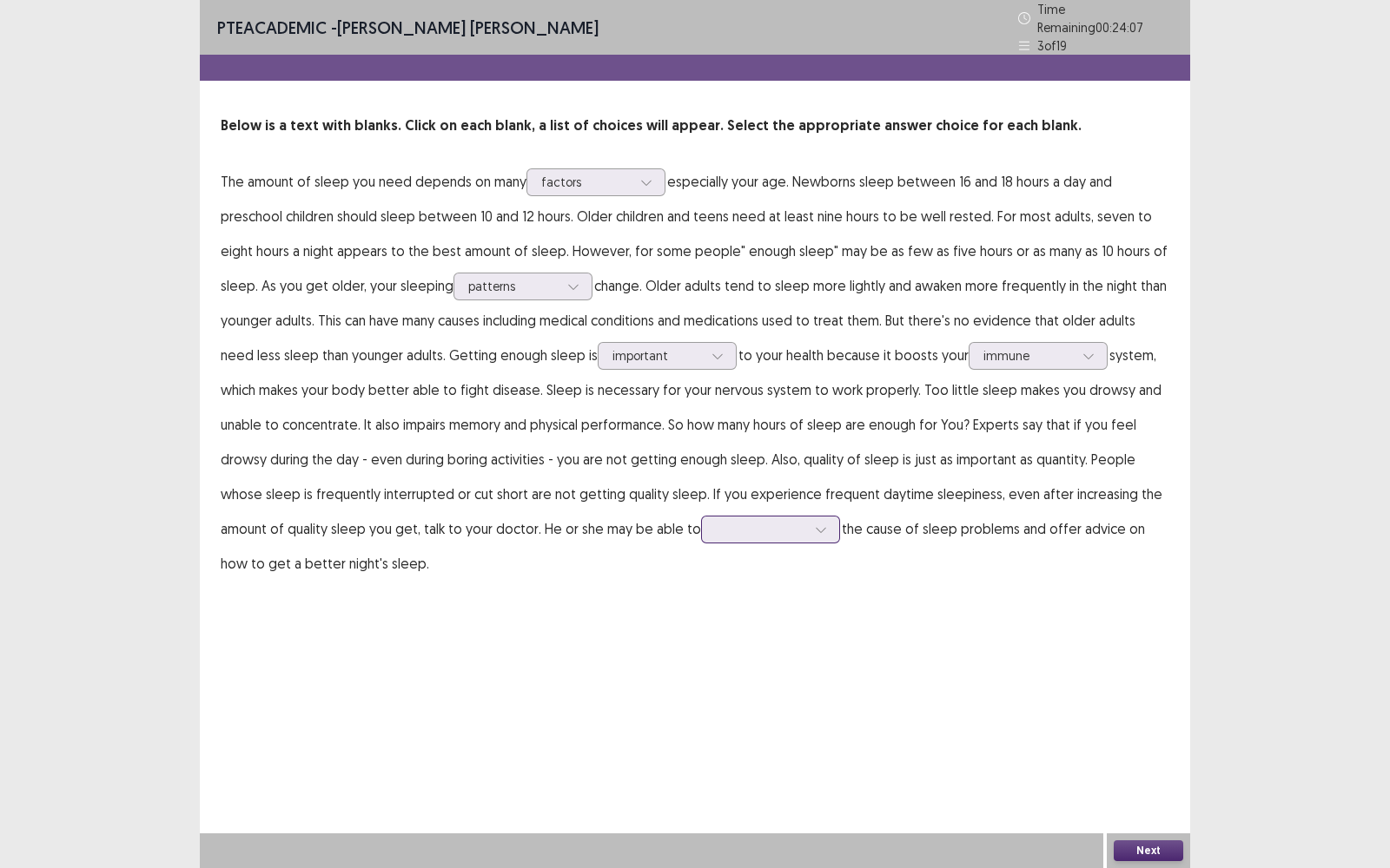
click at [815, 526] on icon at bounding box center [821, 530] width 12 height 12
click at [701, 564] on div "identify" at bounding box center [770, 577] width 139 height 48
click at [1142, 699] on button "Next" at bounding box center [1148, 851] width 69 height 21
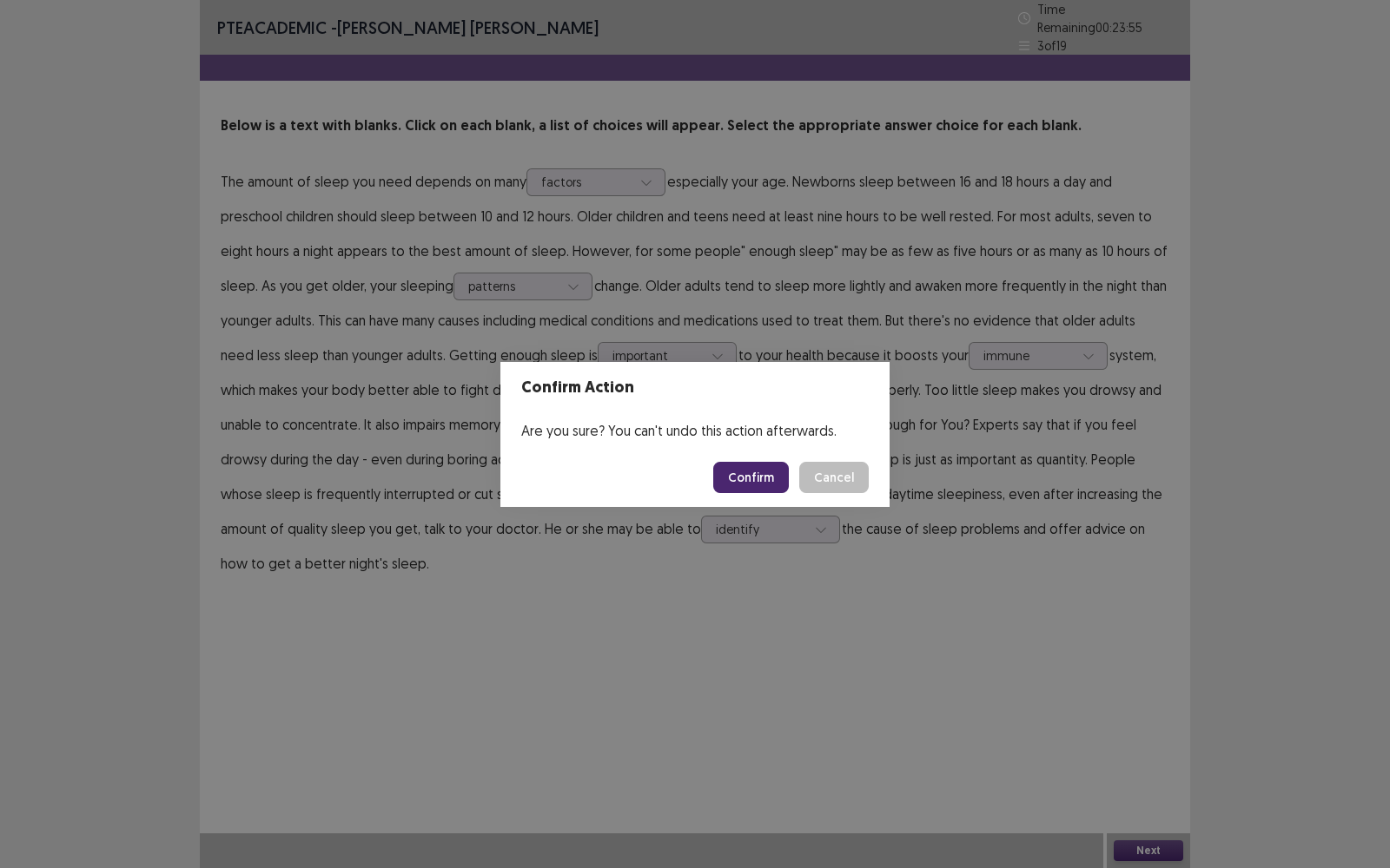
click at [760, 479] on button "Confirm" at bounding box center [751, 477] width 76 height 32
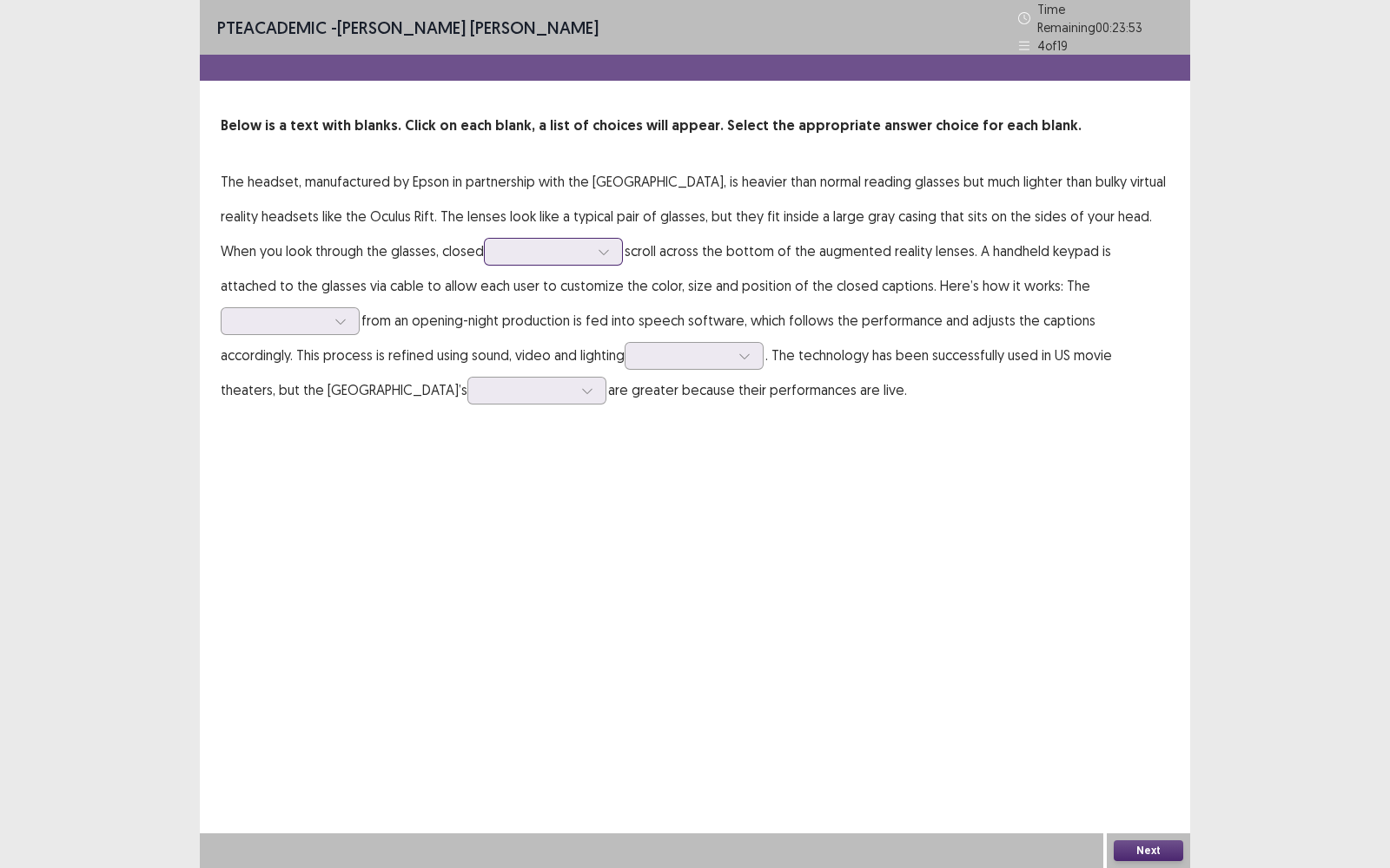
click at [617, 239] on div at bounding box center [604, 252] width 26 height 26
click at [582, 334] on div "images" at bounding box center [553, 348] width 139 height 48
click at [610, 246] on icon at bounding box center [604, 252] width 12 height 12
click at [589, 336] on div "images" at bounding box center [553, 348] width 139 height 48
click at [346, 315] on icon at bounding box center [341, 321] width 12 height 12
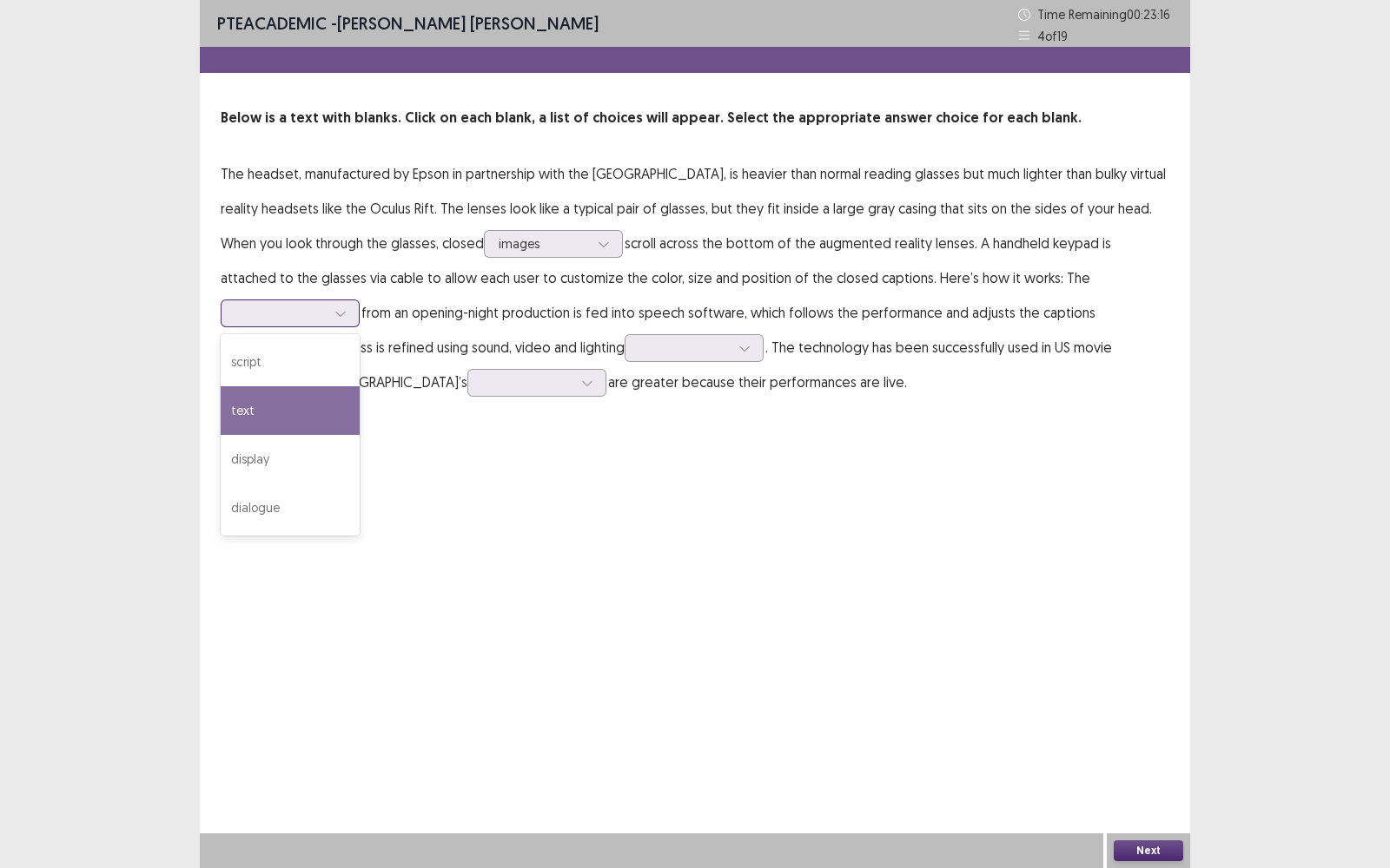
click at [293, 405] on div "text" at bounding box center [290, 410] width 139 height 48
click at [738, 343] on icon at bounding box center [745, 348] width 12 height 12
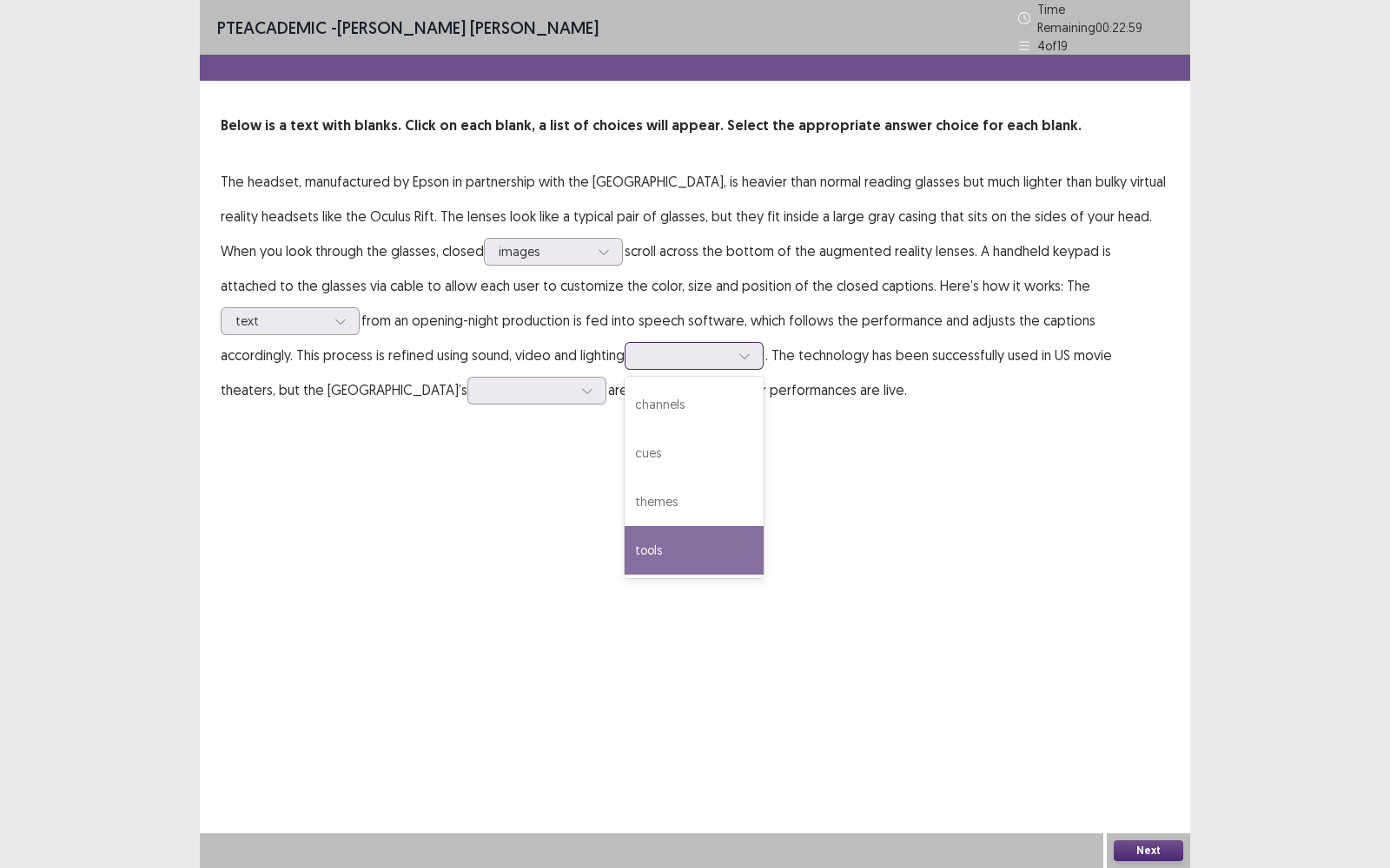
click at [624, 545] on div "tools" at bounding box center [694, 550] width 139 height 48
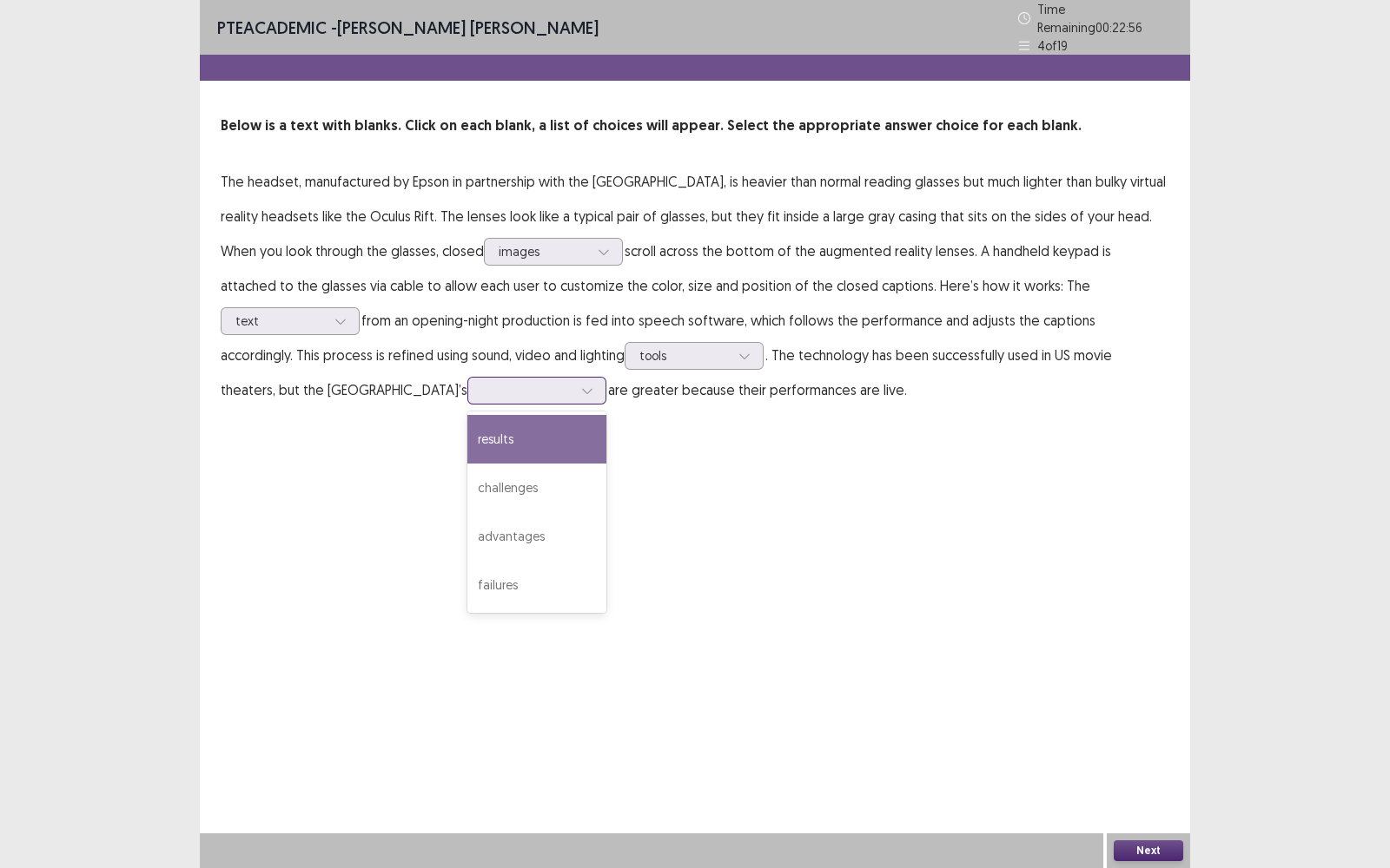
click at [574, 379] on div at bounding box center [587, 391] width 26 height 26
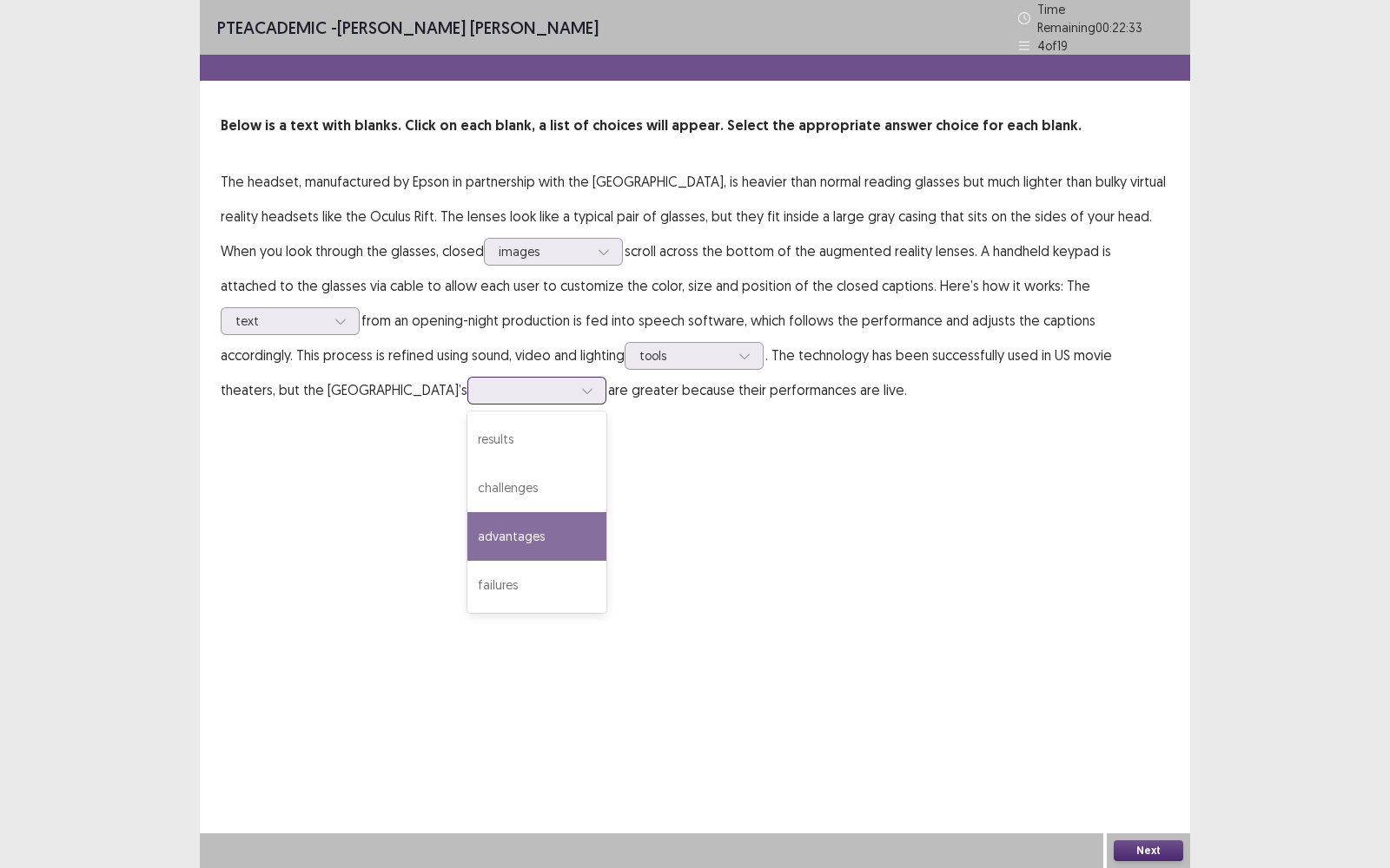
click at [467, 520] on div "advantages" at bounding box center [537, 536] width 139 height 48
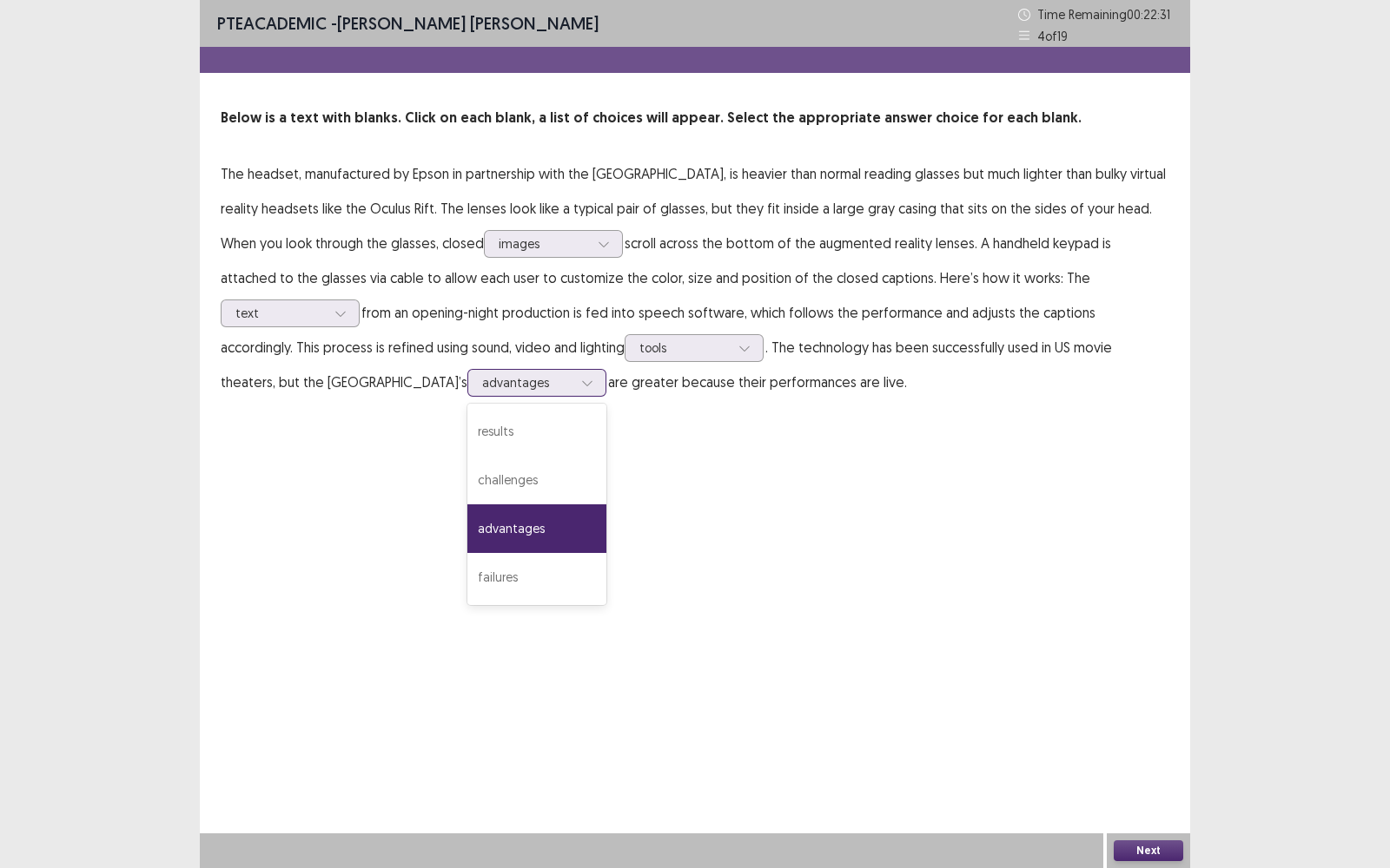
click at [581, 379] on icon at bounding box center [587, 383] width 12 height 12
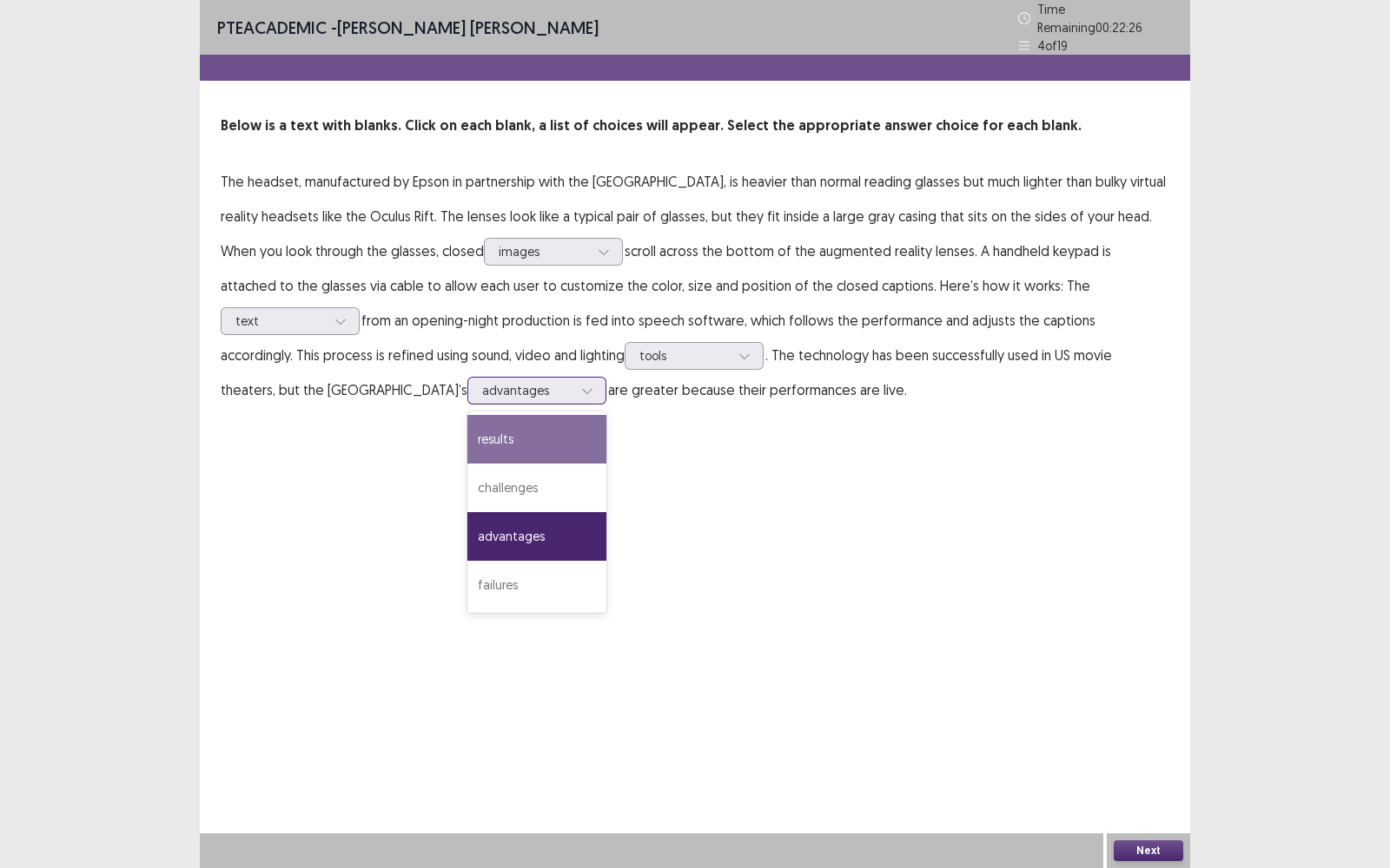
click at [467, 427] on div "results" at bounding box center [537, 439] width 139 height 48
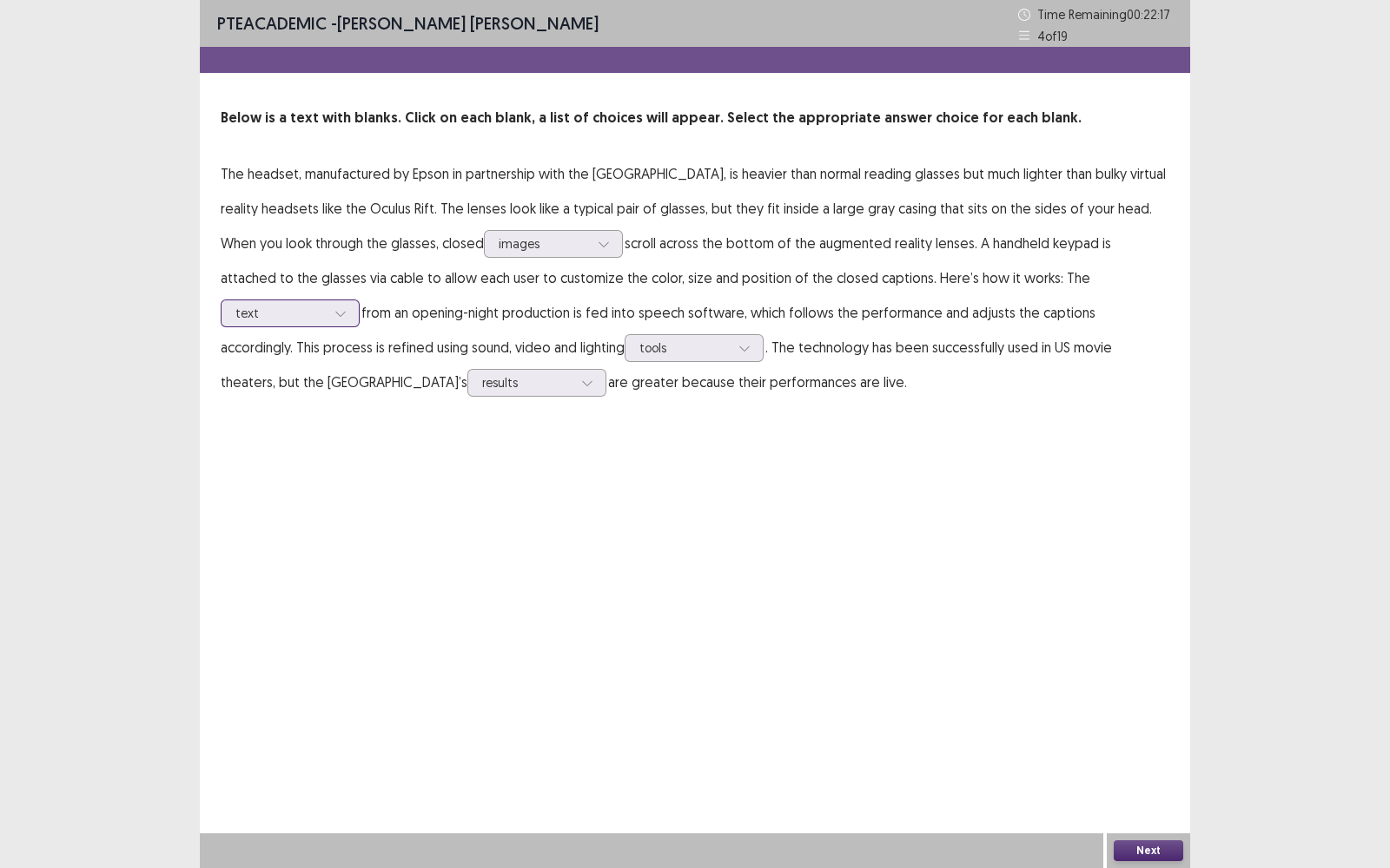
click at [350, 312] on div at bounding box center [341, 313] width 26 height 26
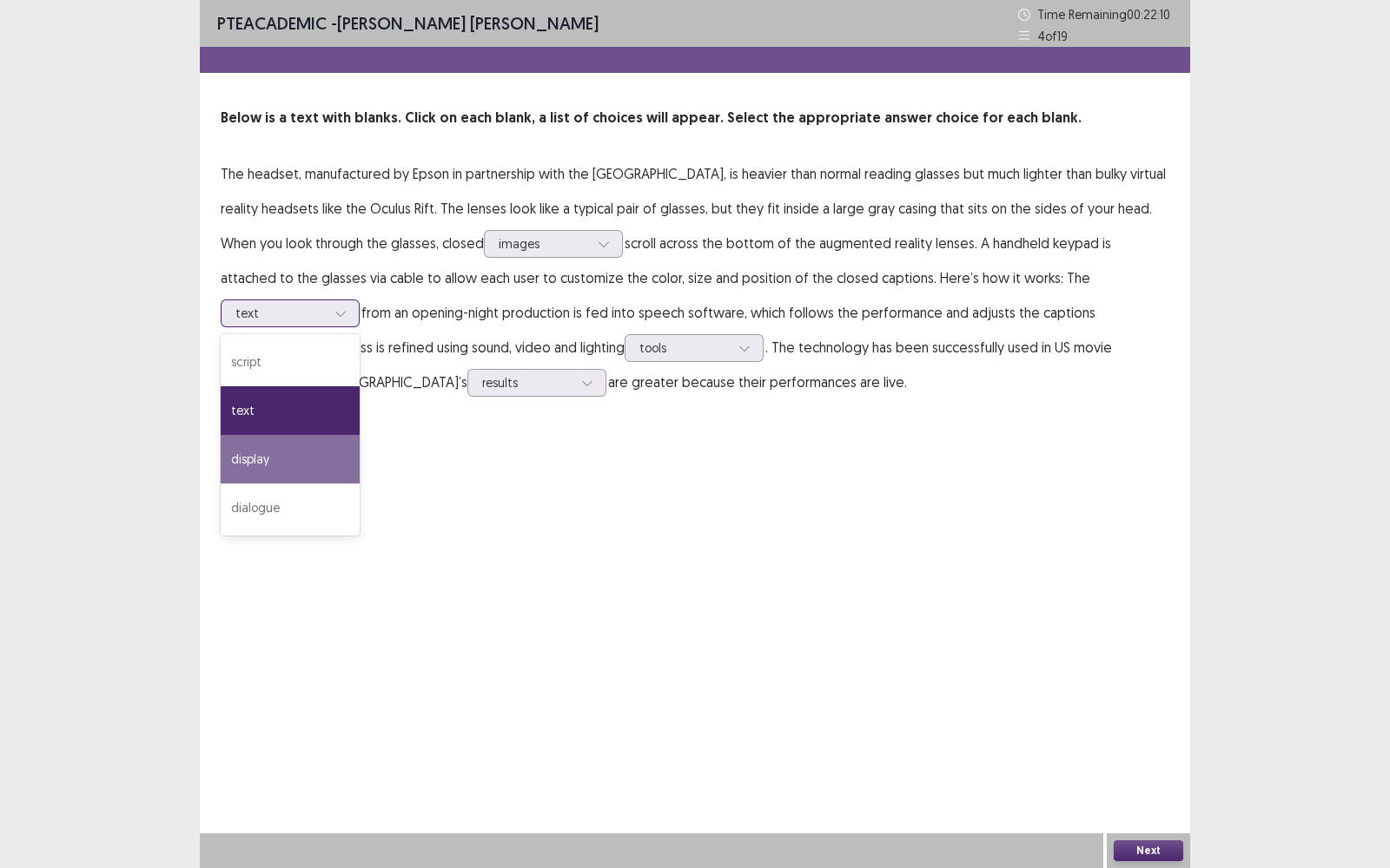
click at [261, 462] on div "display" at bounding box center [290, 459] width 139 height 48
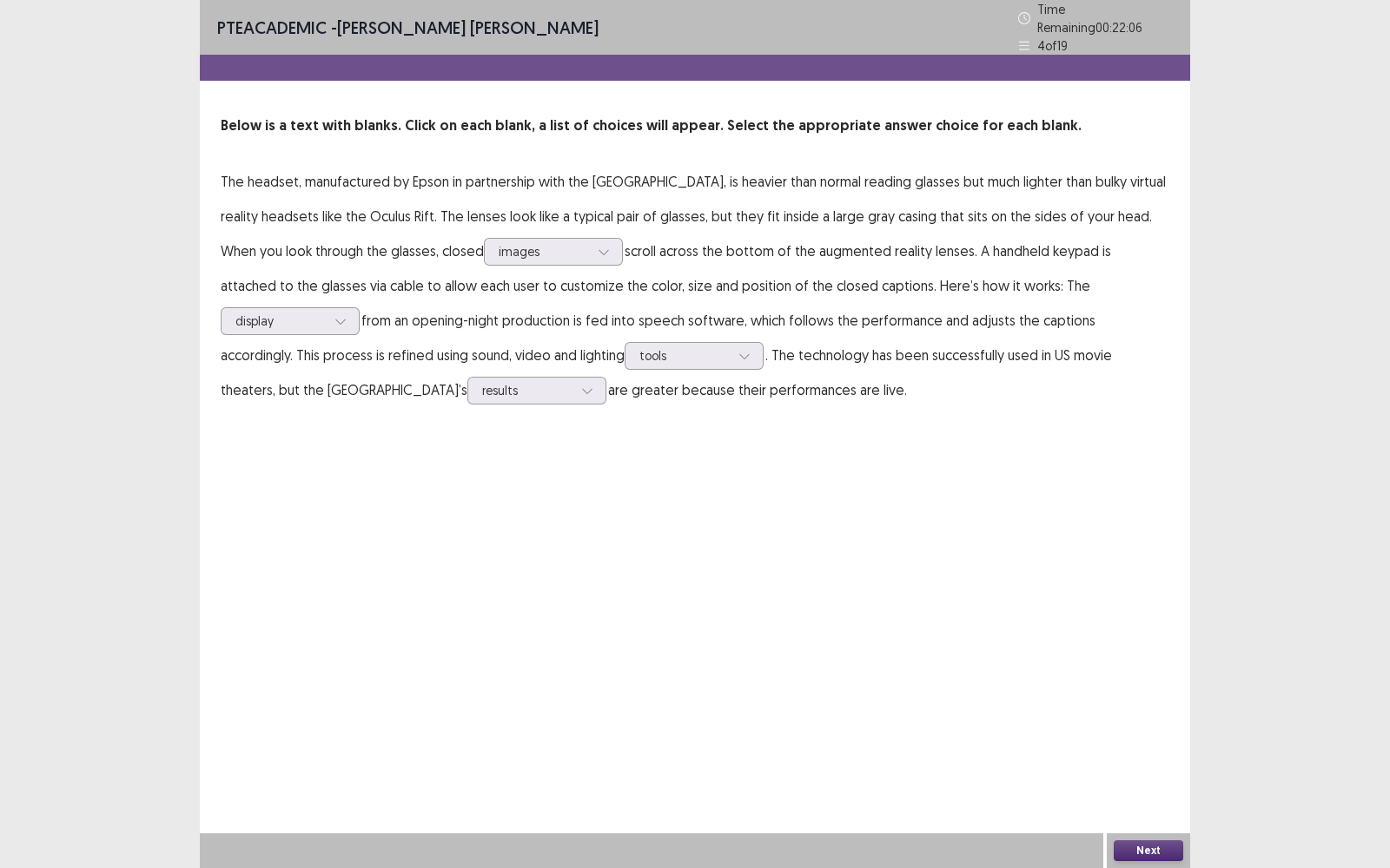
click at [1148, 699] on button "Next" at bounding box center [1148, 851] width 69 height 21
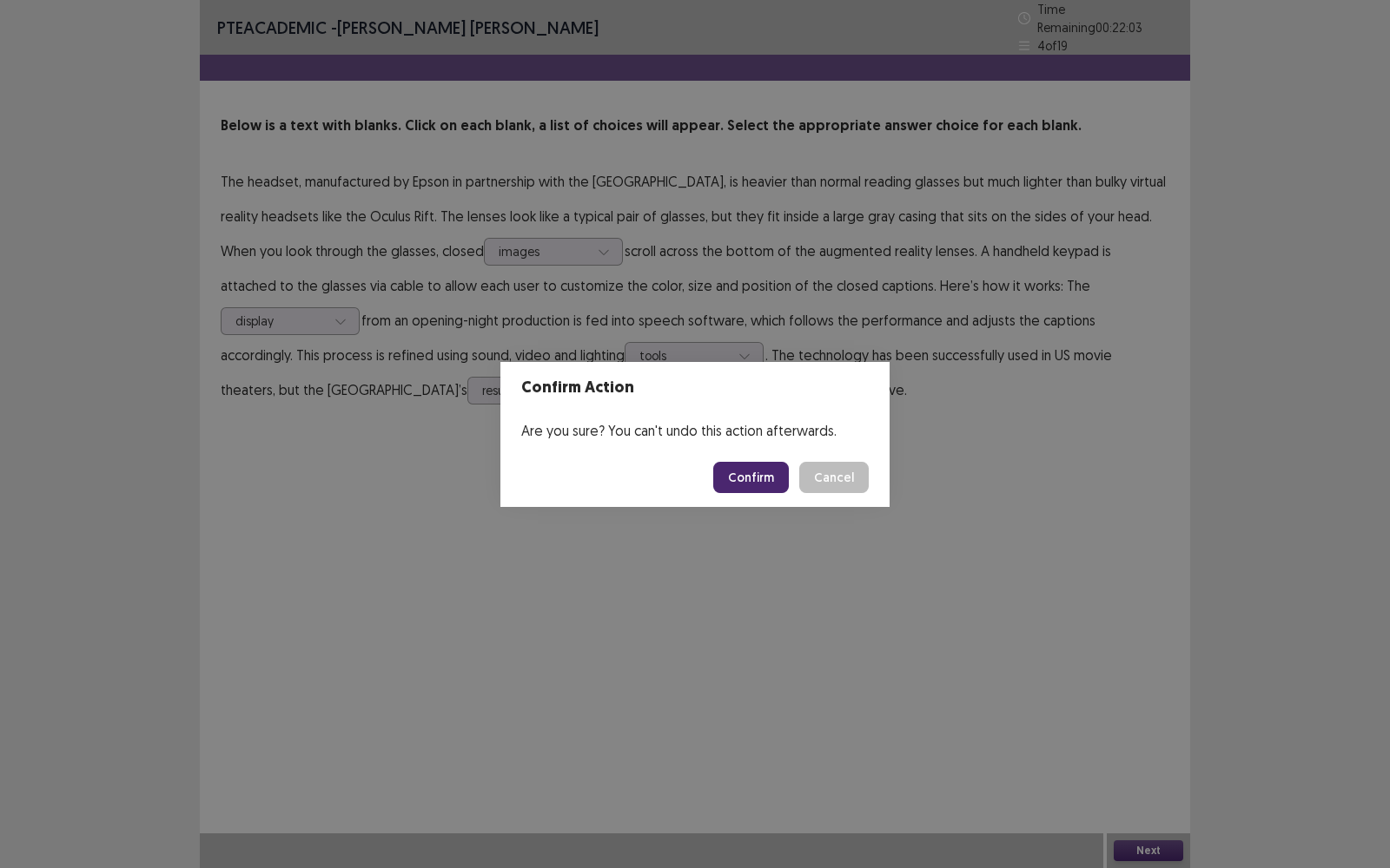
click at [745, 474] on button "Confirm" at bounding box center [751, 477] width 76 height 32
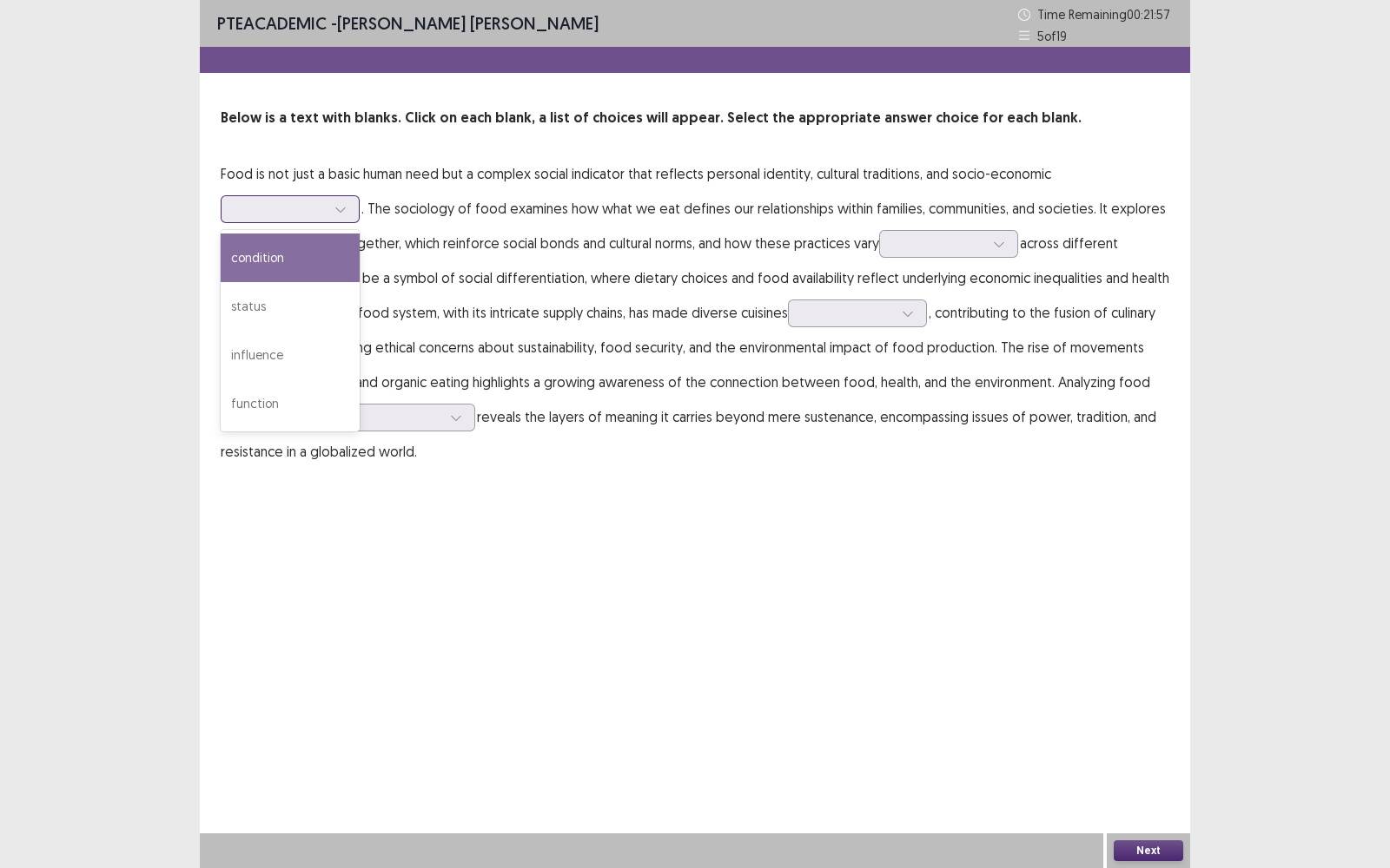
click at [342, 205] on icon at bounding box center [341, 210] width 12 height 12
click at [248, 306] on div "status" at bounding box center [290, 306] width 139 height 48
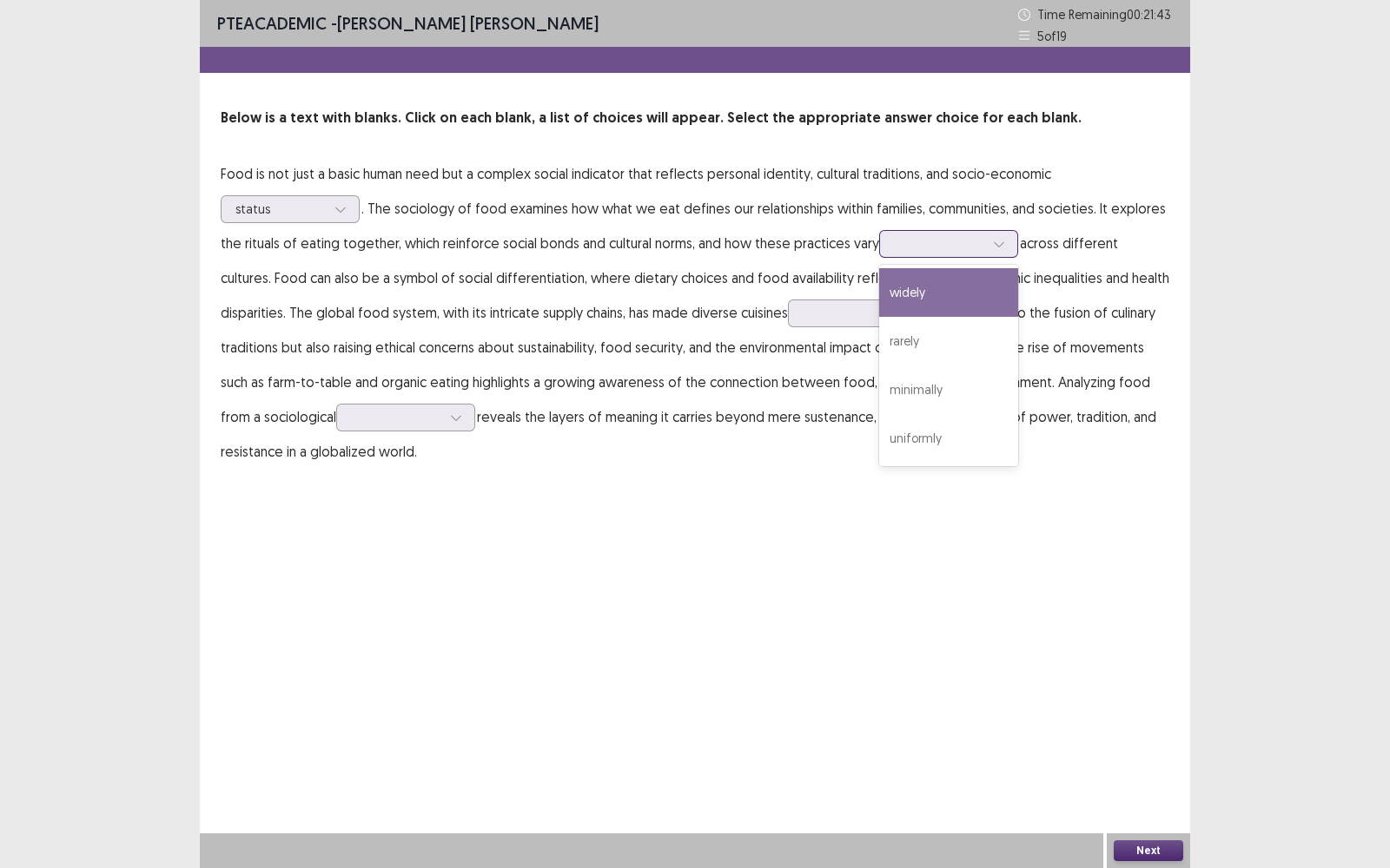
click at [1004, 240] on icon at bounding box center [999, 244] width 12 height 12
click at [906, 291] on div "widely" at bounding box center [948, 292] width 139 height 48
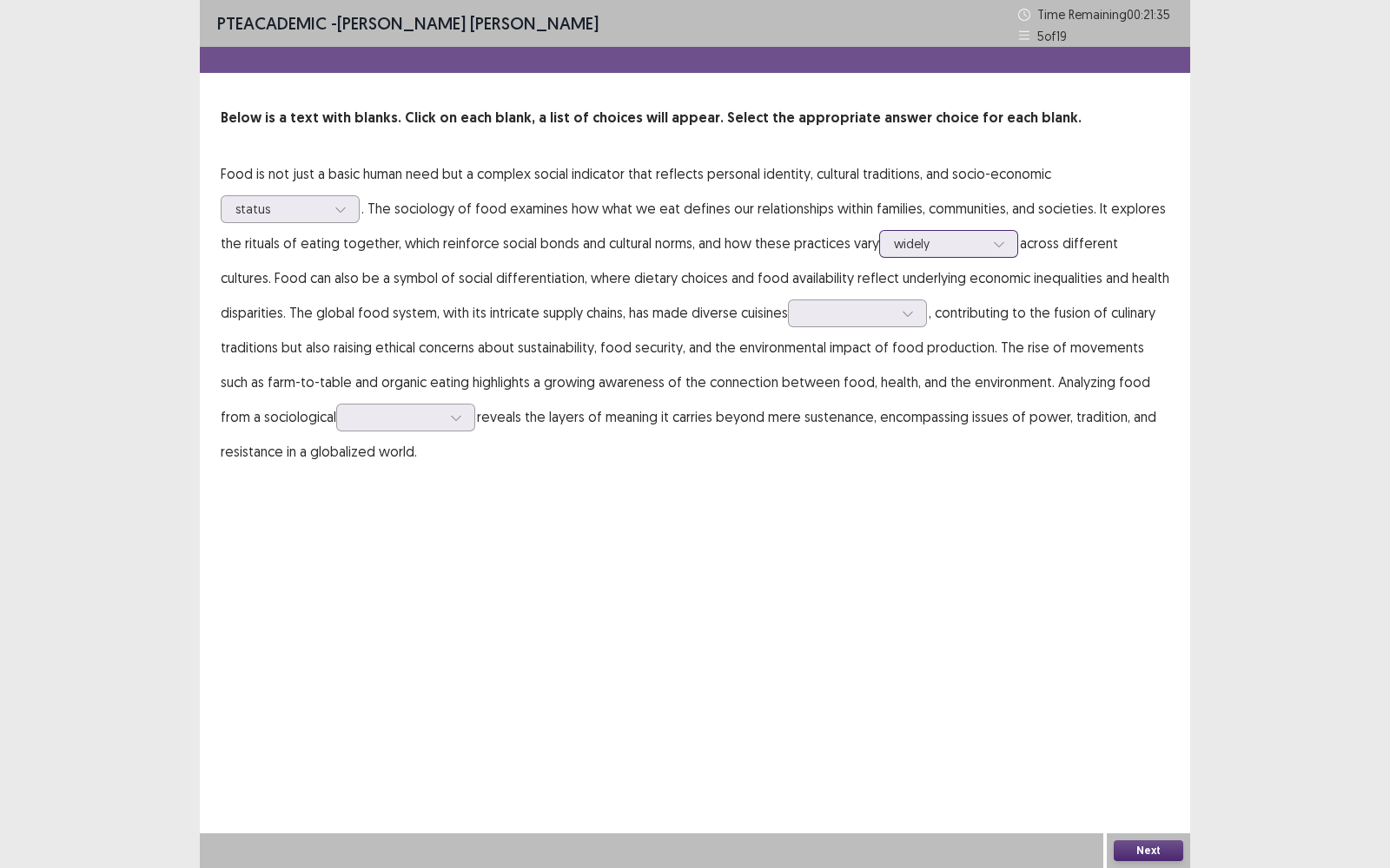
click at [1009, 240] on div at bounding box center [999, 244] width 26 height 26
drag, startPoint x: 674, startPoint y: 530, endPoint x: 702, endPoint y: 504, distance: 38.2
click at [678, 528] on div "PTE academic - [PERSON_NAME] [PERSON_NAME] Time Remaining 00 : 21 : 27 5 of 19 …" at bounding box center [695, 434] width 990 height 868
click at [911, 318] on icon at bounding box center [908, 313] width 12 height 12
click at [817, 412] on div "accessible" at bounding box center [857, 410] width 139 height 48
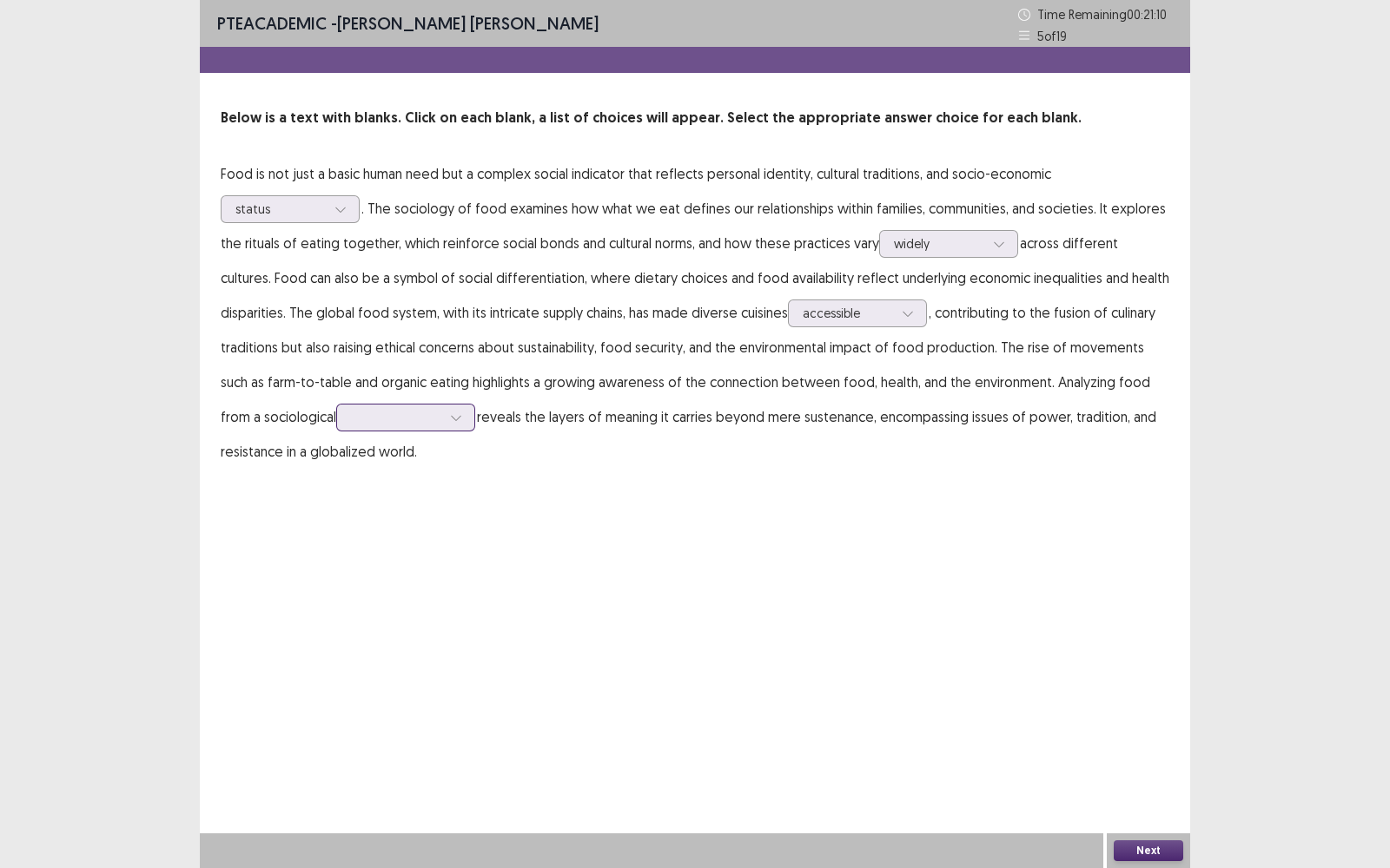
click at [443, 415] on div at bounding box center [457, 418] width 26 height 26
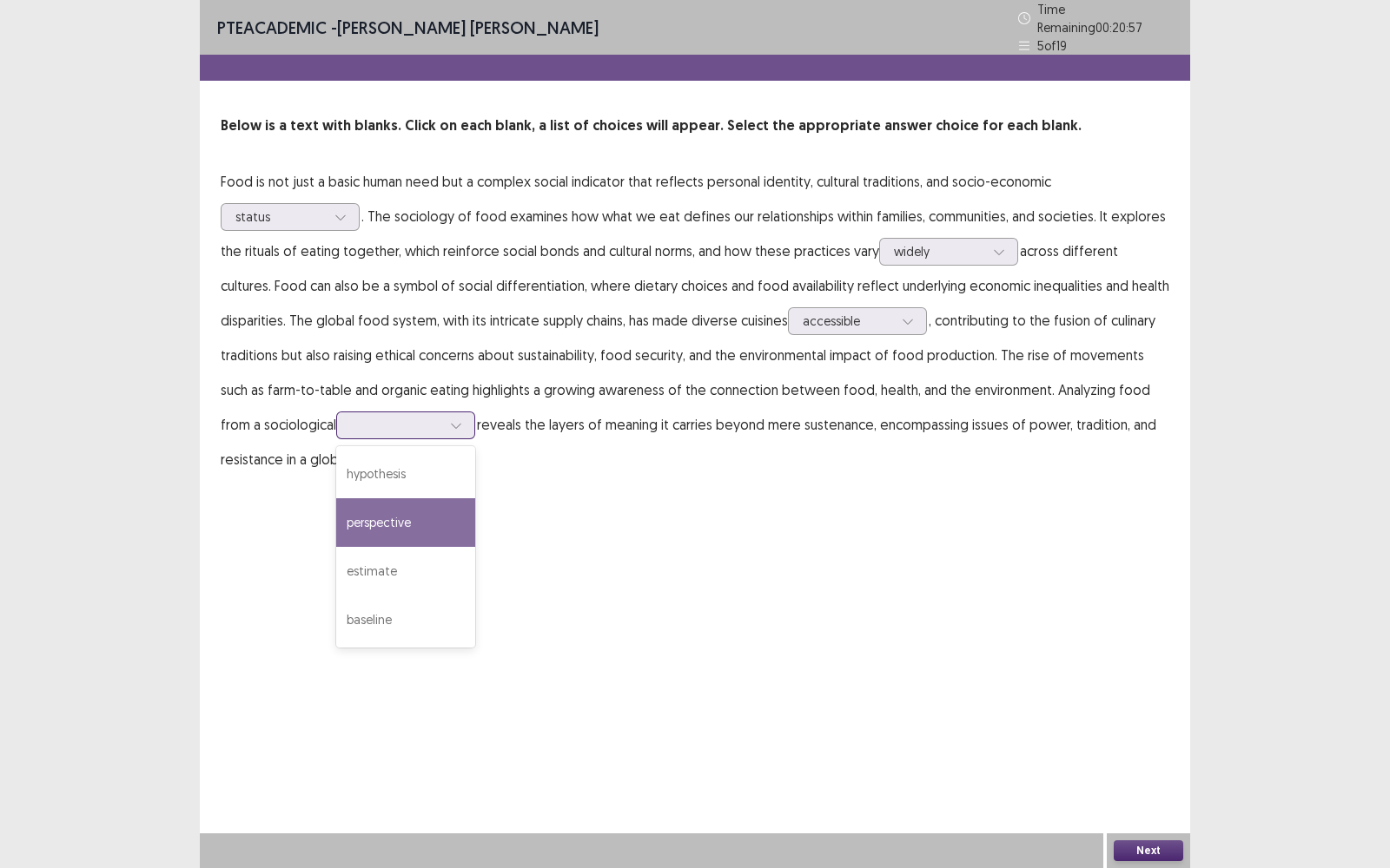
click at [379, 517] on div "perspective" at bounding box center [406, 522] width 139 height 48
click at [1154, 699] on button "Next" at bounding box center [1148, 851] width 69 height 21
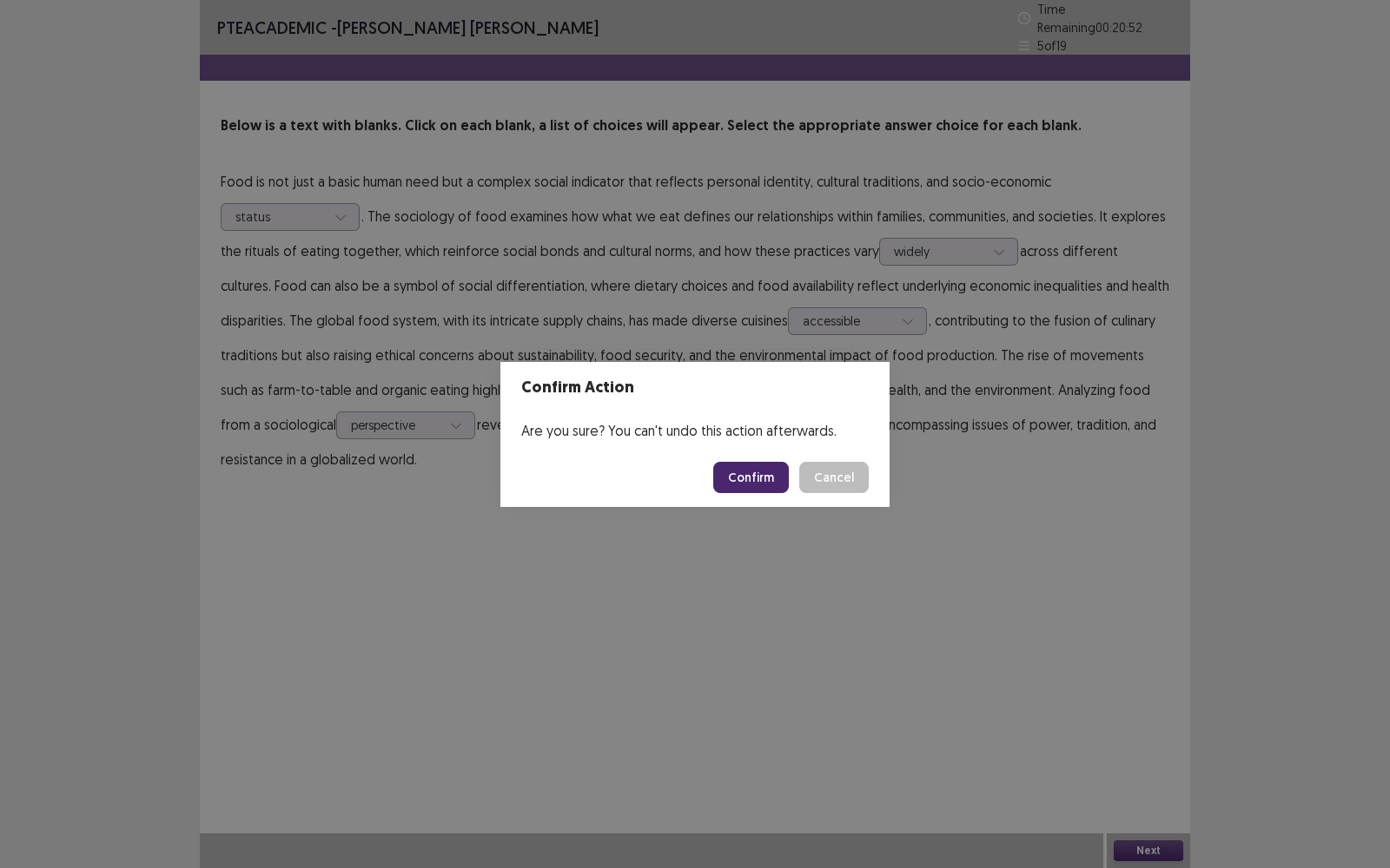
click at [738, 473] on button "Confirm" at bounding box center [751, 477] width 76 height 32
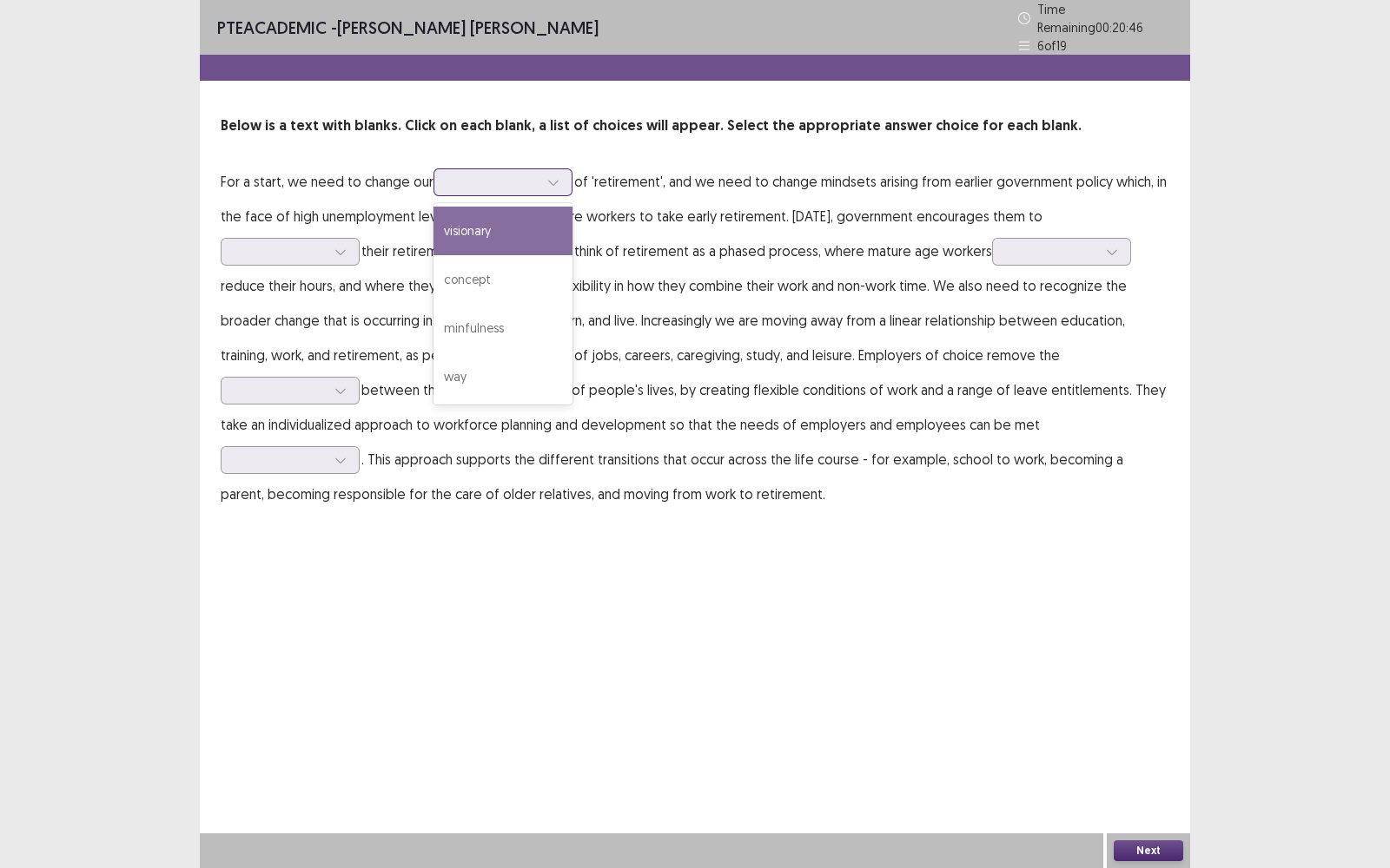
click at [560, 173] on div at bounding box center [553, 183] width 26 height 26
click at [475, 283] on div "concept" at bounding box center [503, 279] width 139 height 48
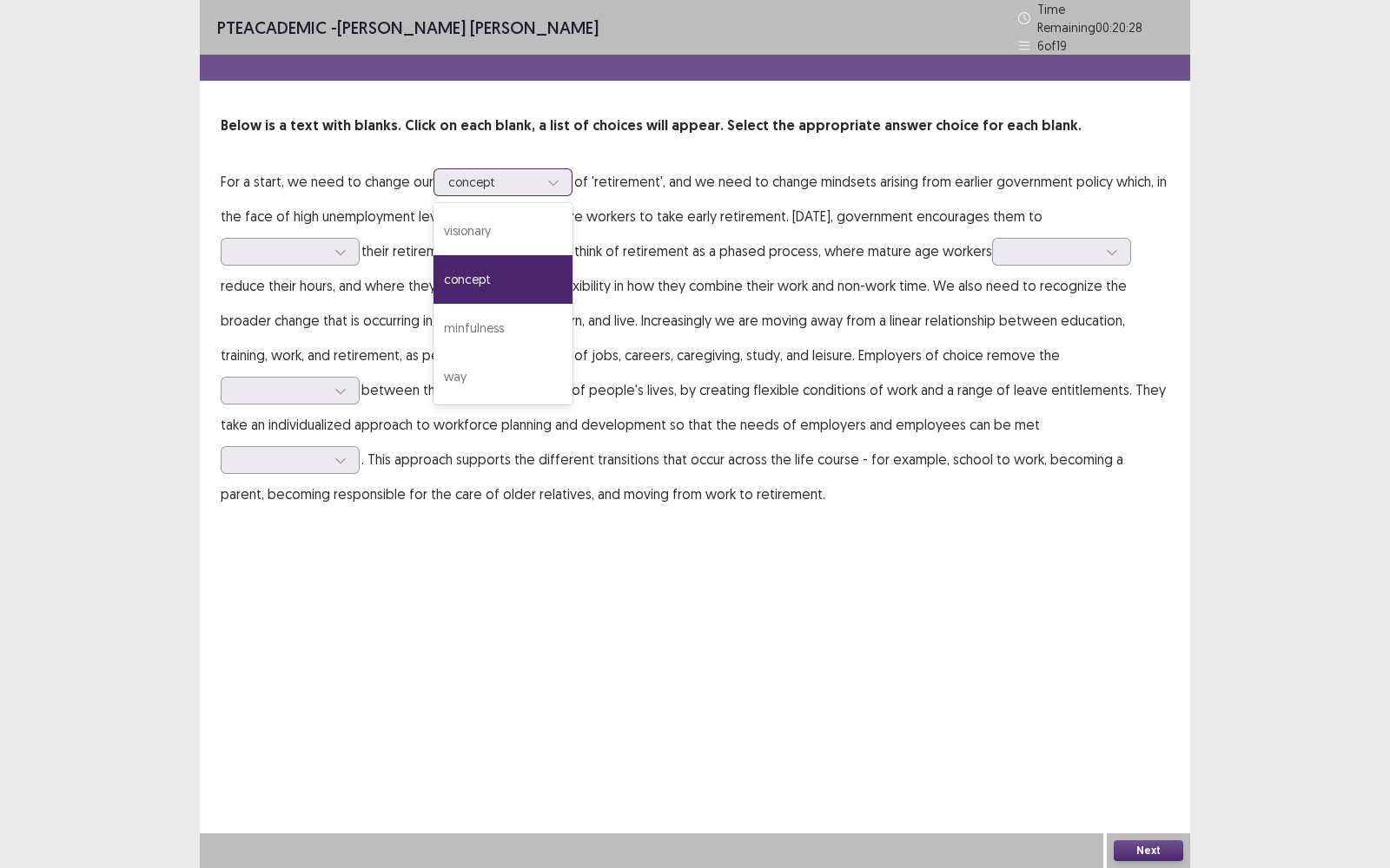
click at [557, 176] on icon at bounding box center [553, 183] width 12 height 12
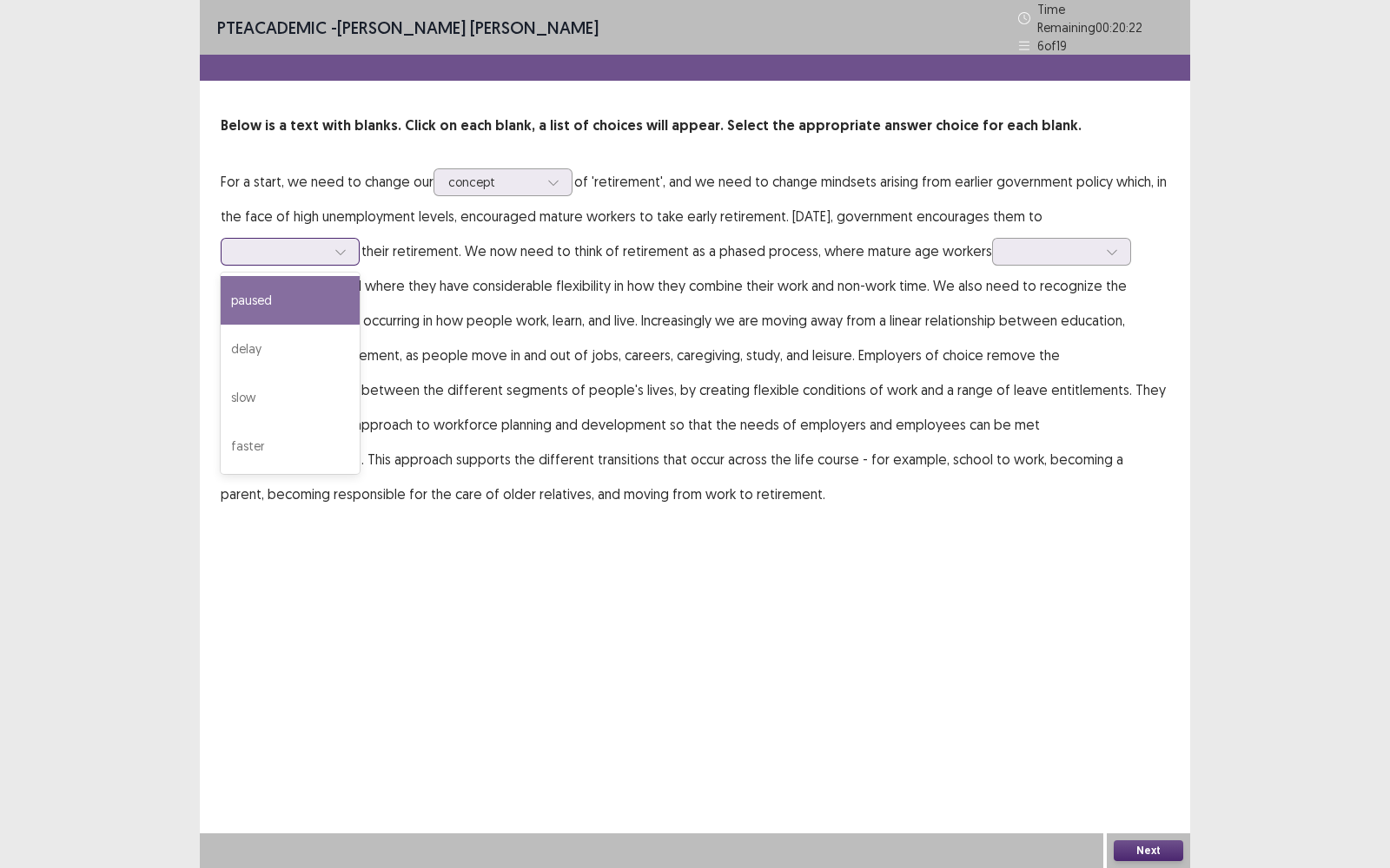
click at [337, 250] on icon at bounding box center [340, 253] width 10 height 5
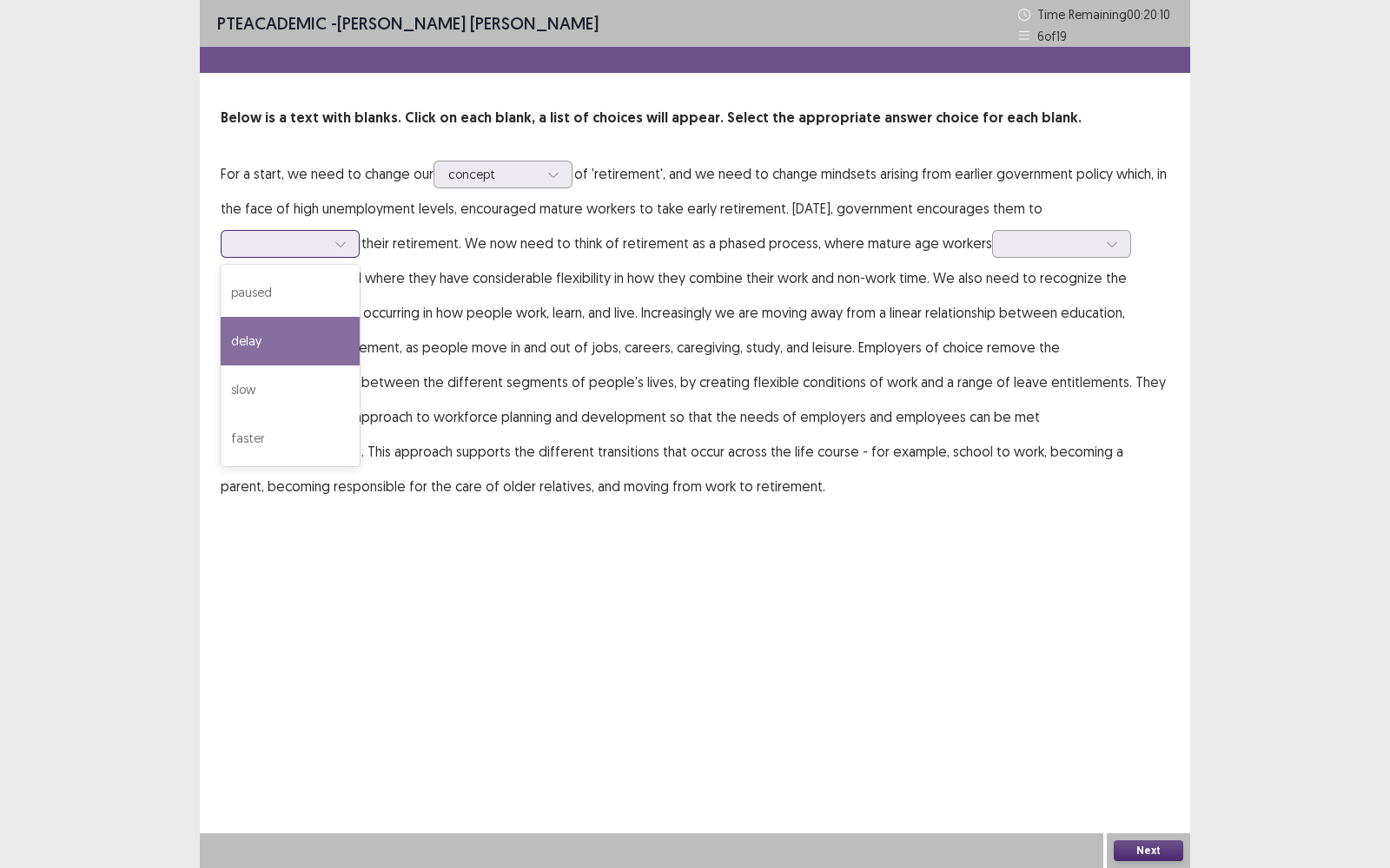
click at [270, 343] on div "delay" at bounding box center [290, 341] width 139 height 48
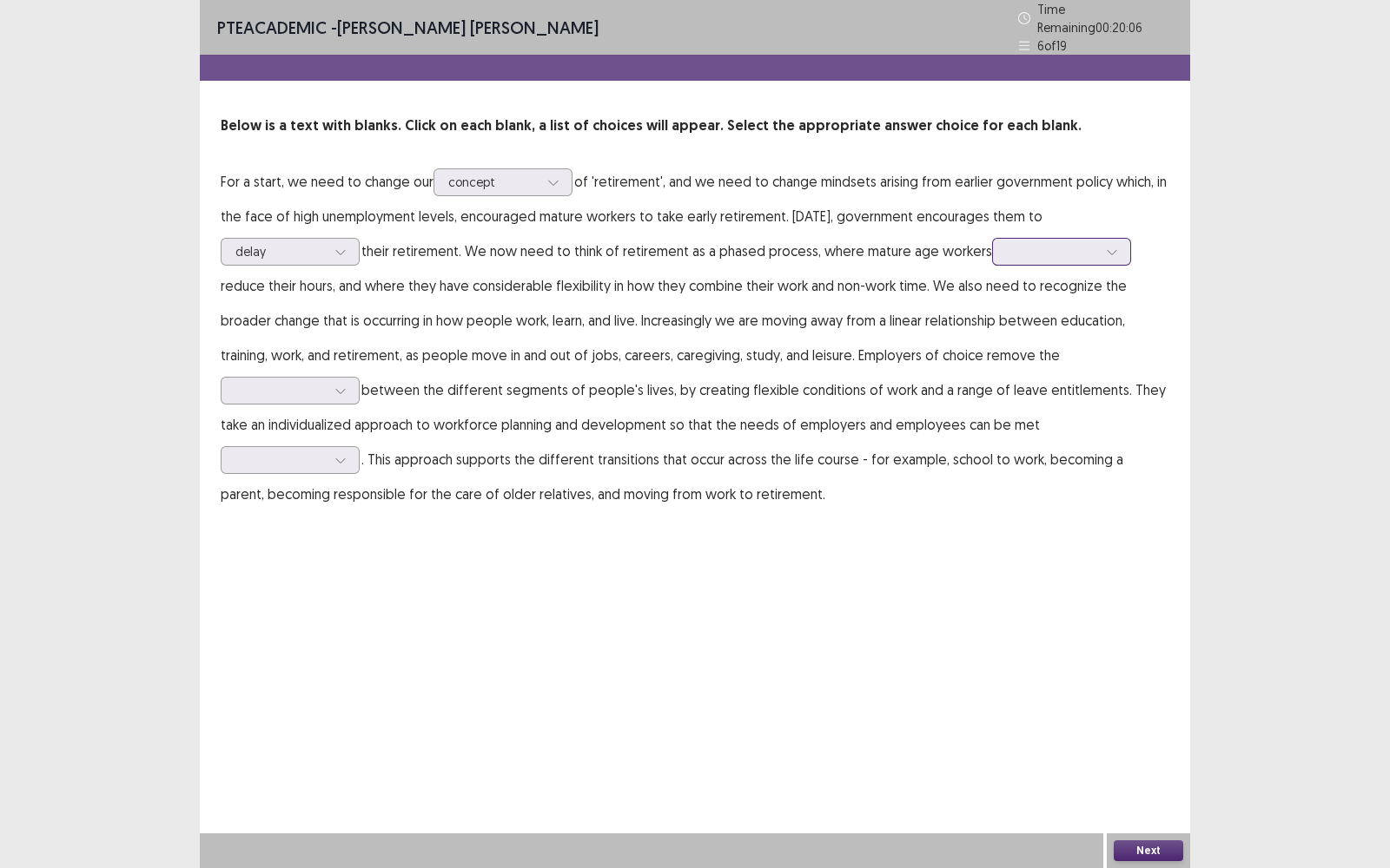
click at [1106, 246] on icon at bounding box center [1113, 252] width 12 height 12
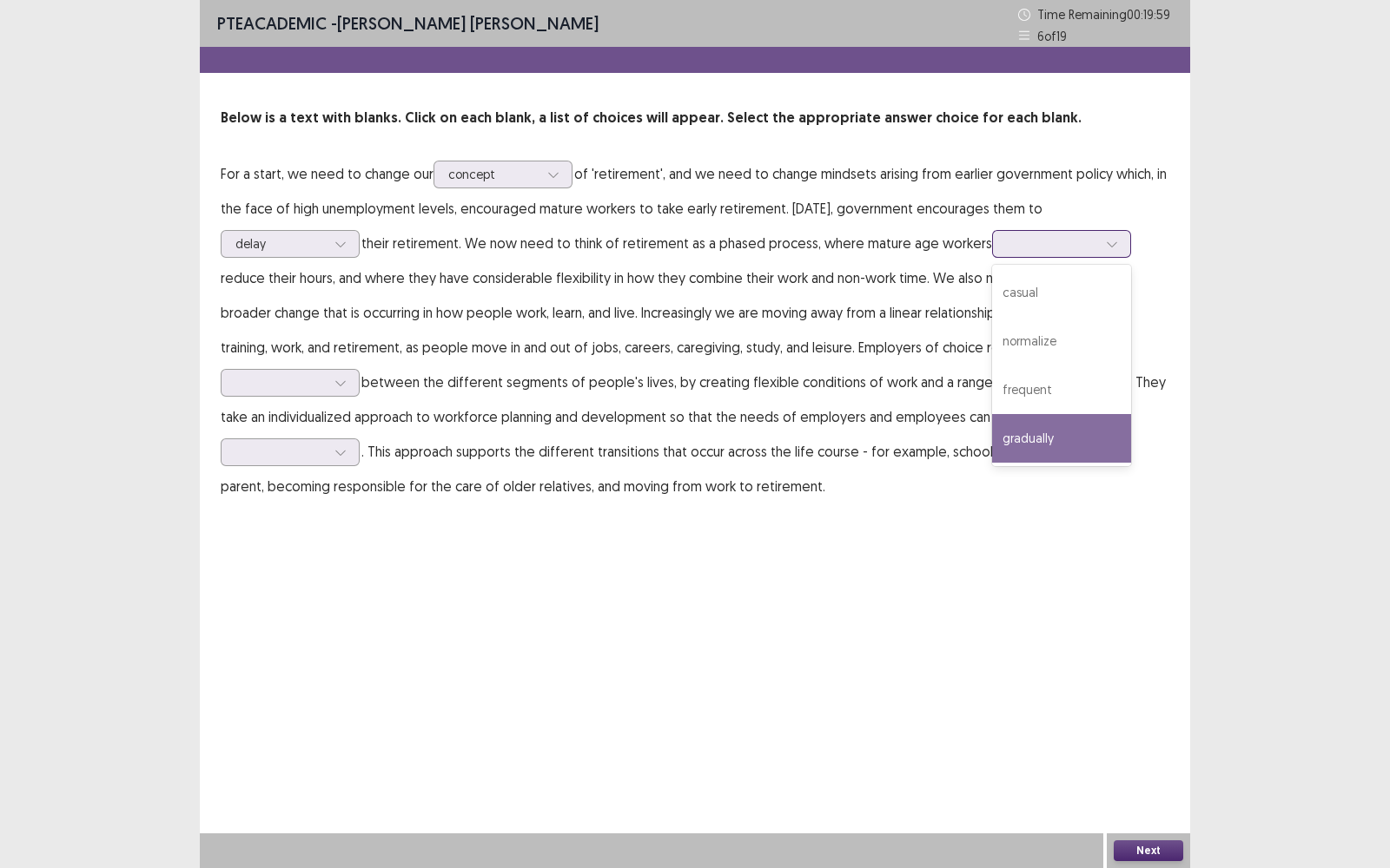
click at [1040, 441] on div "gradually" at bounding box center [1062, 438] width 139 height 48
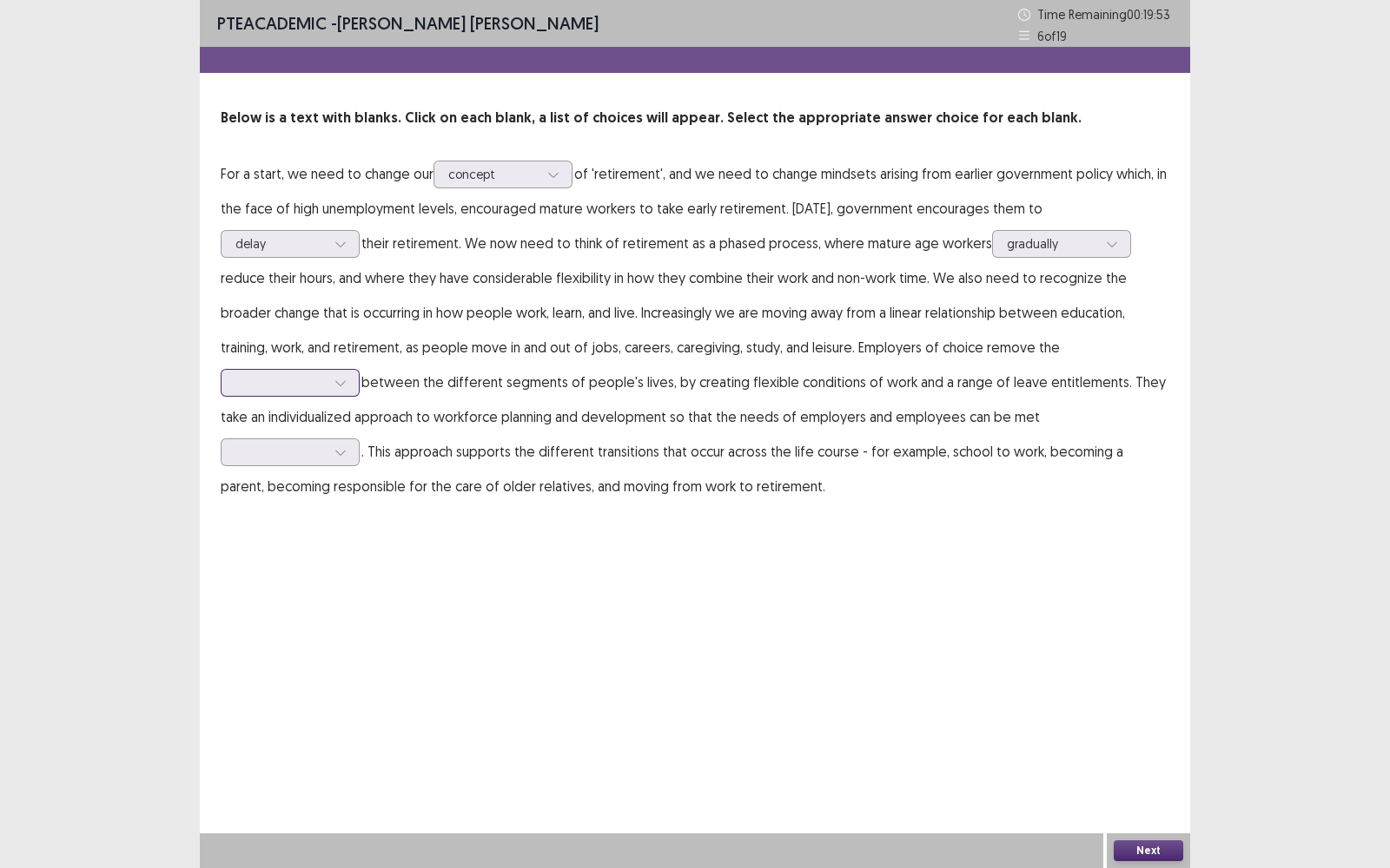
click at [344, 378] on icon at bounding box center [341, 383] width 12 height 12
click at [263, 427] on div "barriers" at bounding box center [290, 431] width 139 height 48
click at [339, 452] on icon at bounding box center [341, 453] width 12 height 12
click at [259, 647] on div "timely" at bounding box center [290, 646] width 139 height 48
click at [1141, 699] on button "Next" at bounding box center [1148, 851] width 69 height 21
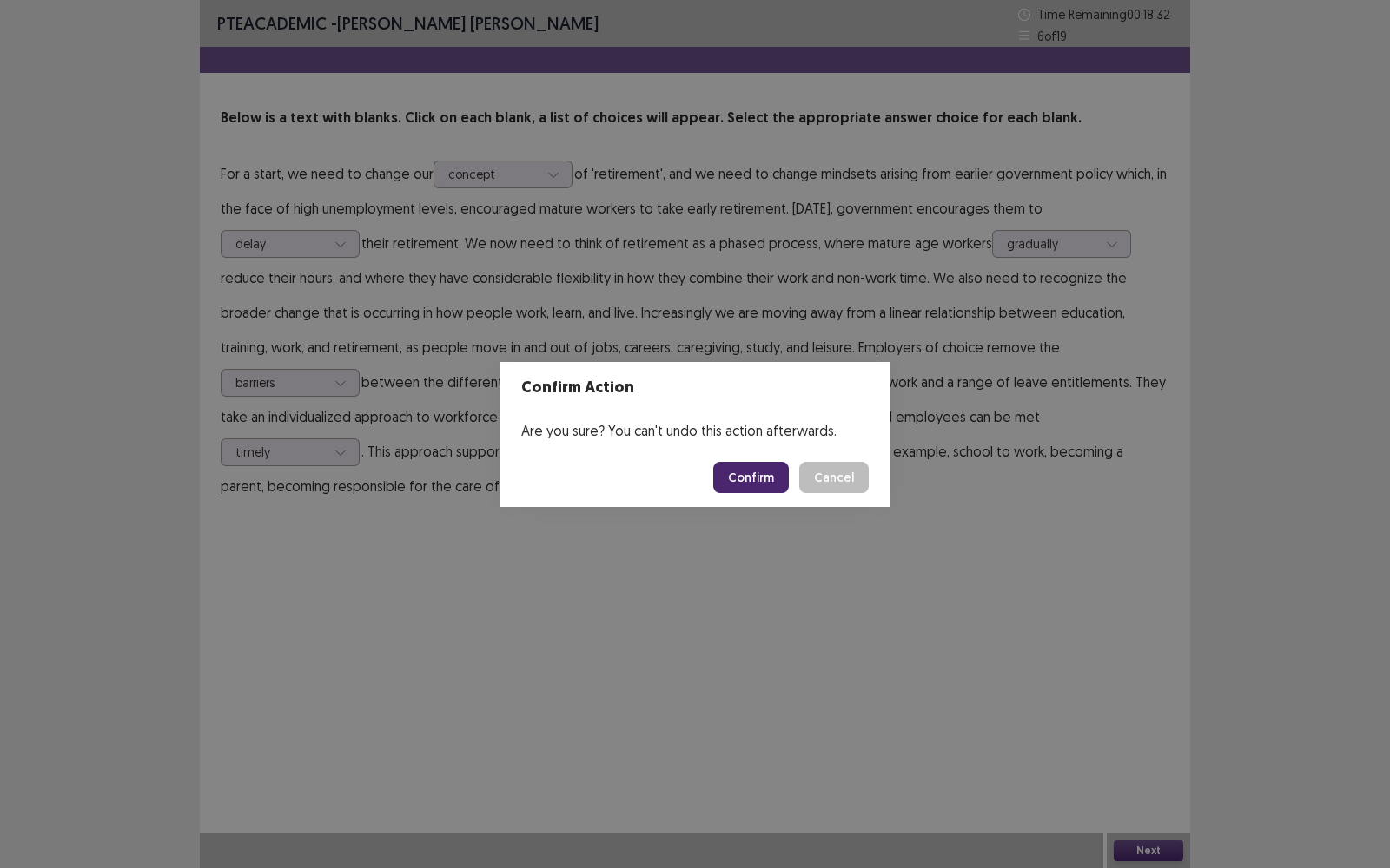
click at [839, 480] on button "Cancel" at bounding box center [833, 477] width 69 height 32
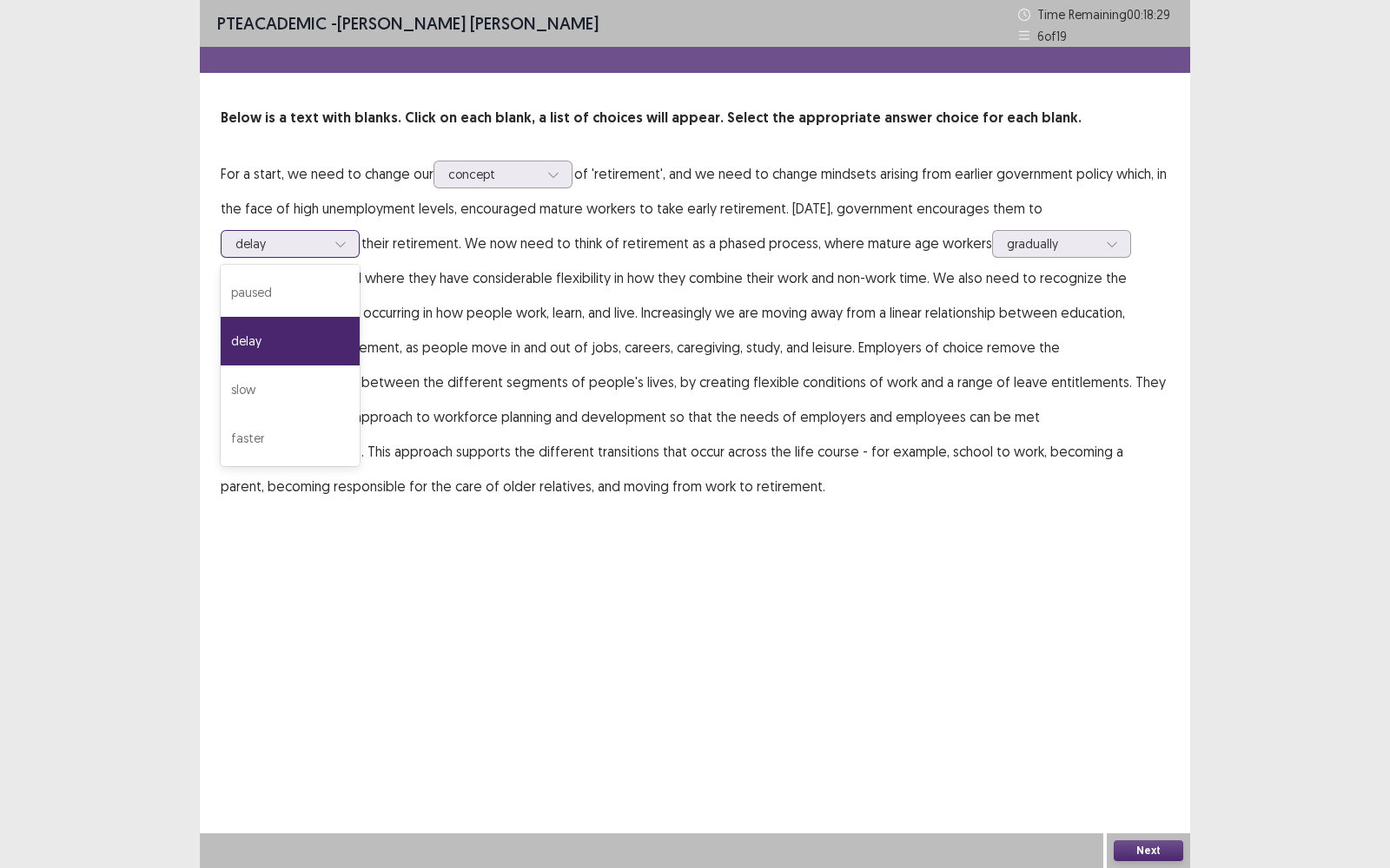
click at [343, 240] on icon at bounding box center [341, 244] width 12 height 12
click at [452, 544] on div "PTE academic - [PERSON_NAME] [PERSON_NAME] Time Remaining 00 : 18 : 16 6 of 19 …" at bounding box center [695, 434] width 990 height 868
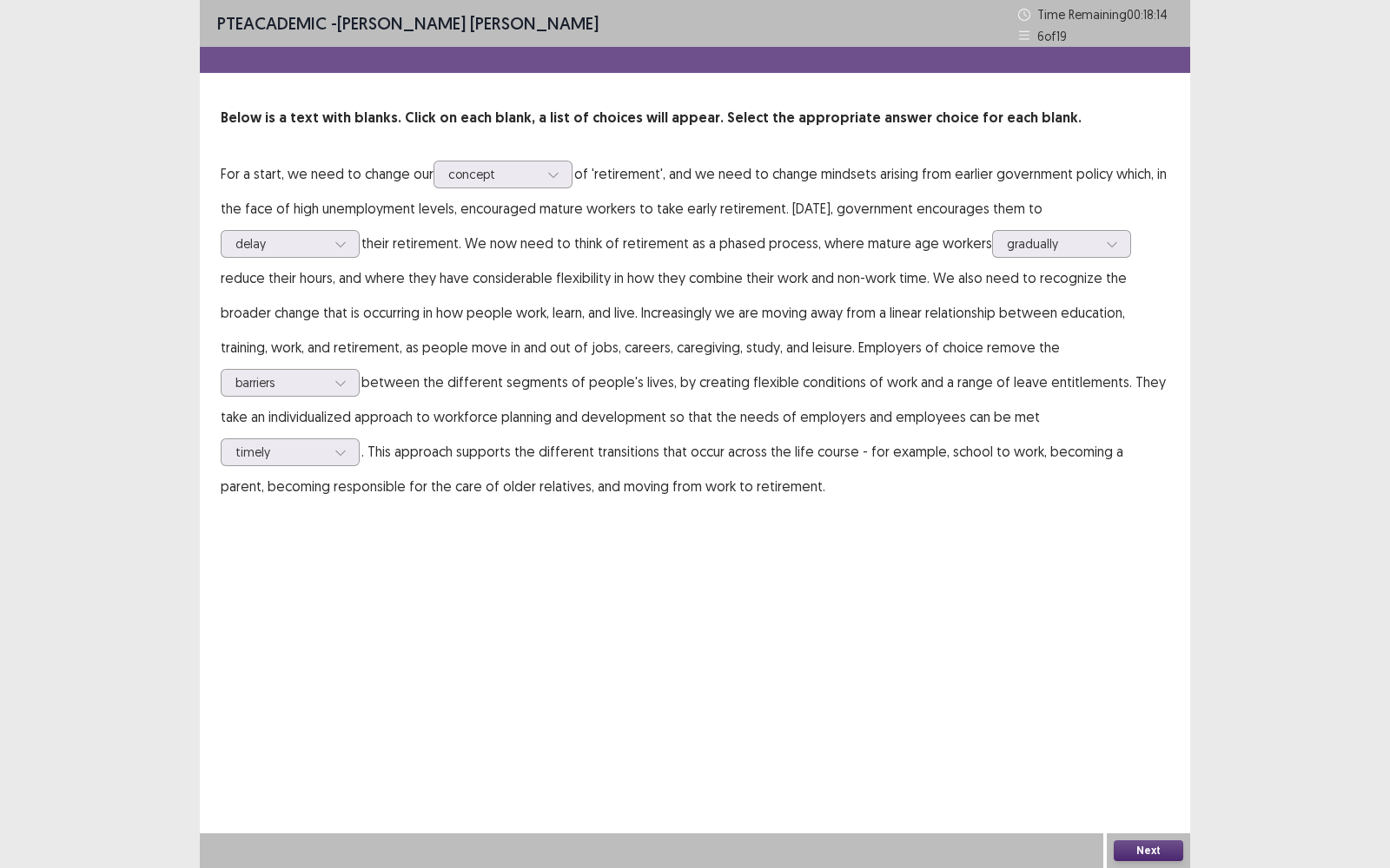
click at [1170, 699] on button "Next" at bounding box center [1148, 851] width 69 height 21
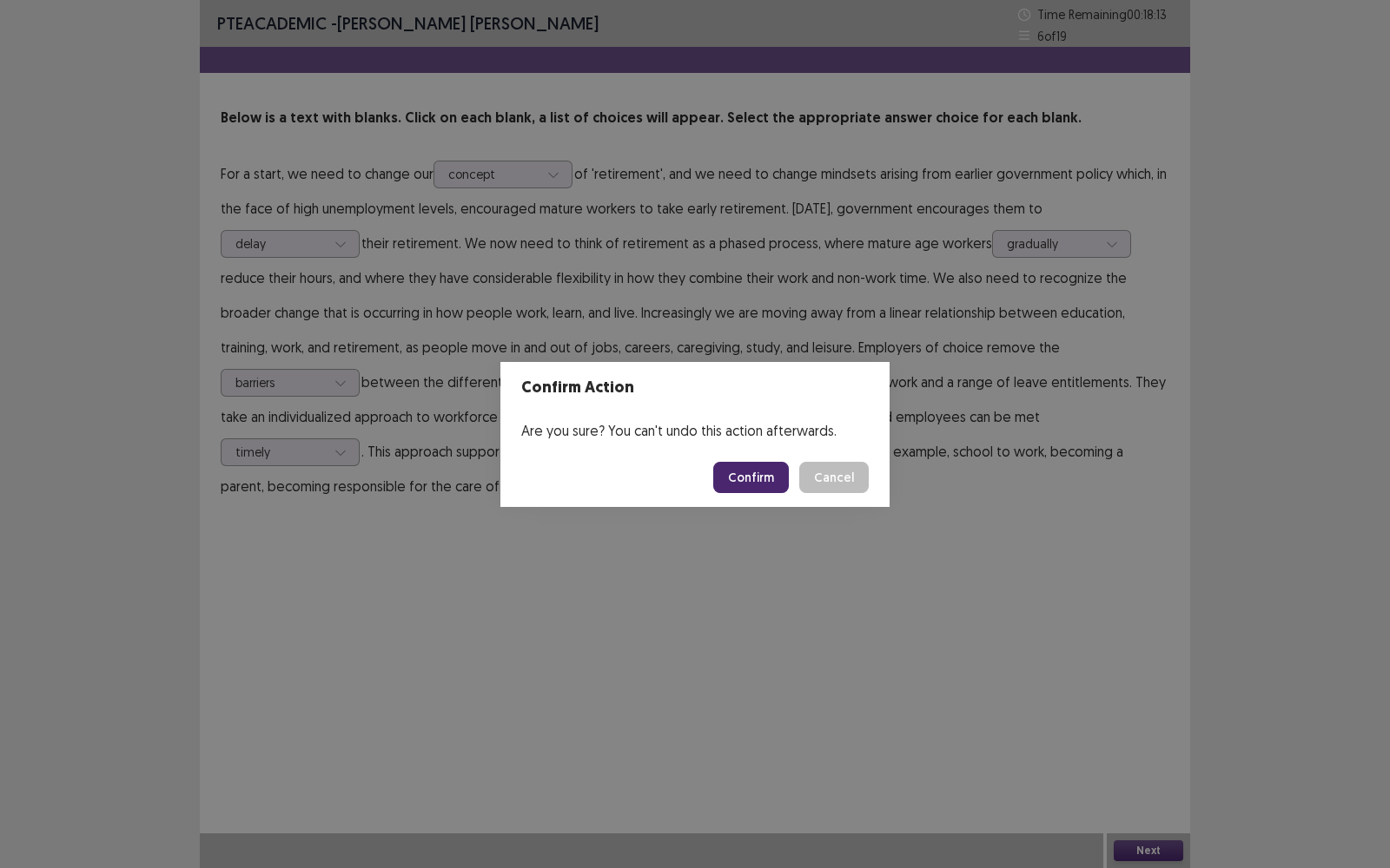
click at [753, 473] on button "Confirm" at bounding box center [751, 477] width 76 height 32
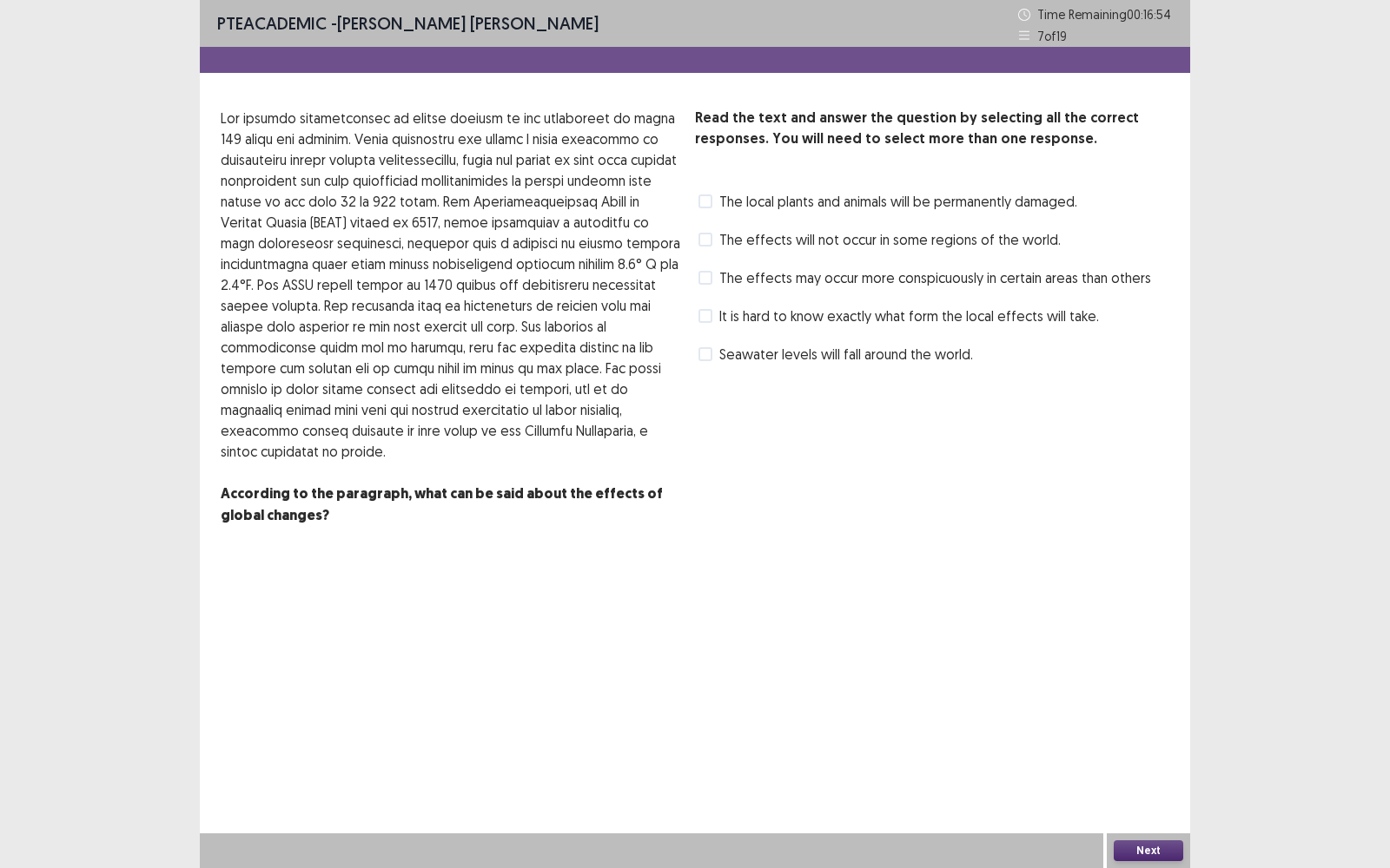
click at [707, 316] on span at bounding box center [706, 316] width 14 height 14
click at [703, 278] on span at bounding box center [706, 278] width 14 height 14
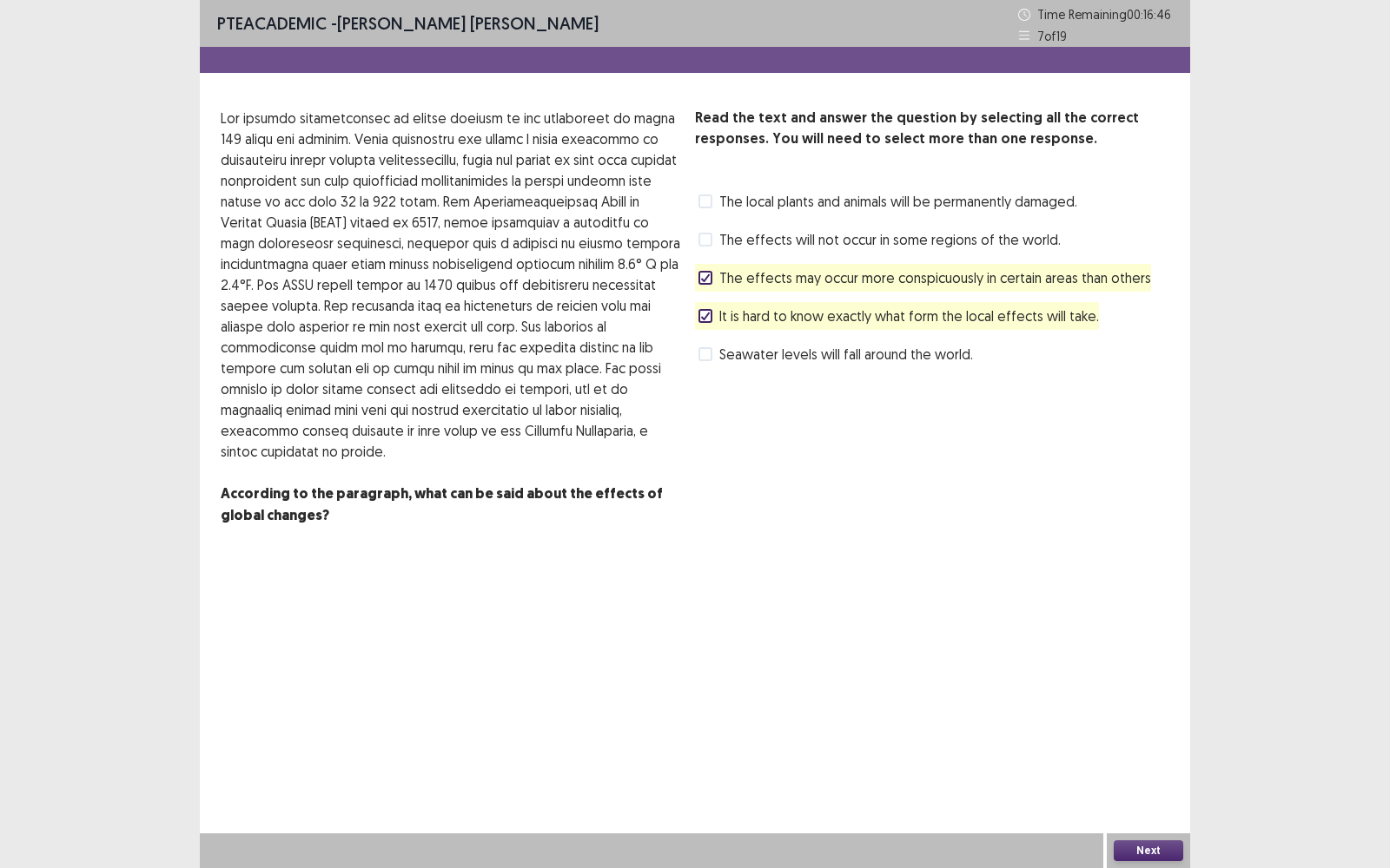
click at [1160, 699] on button "Next" at bounding box center [1148, 851] width 69 height 21
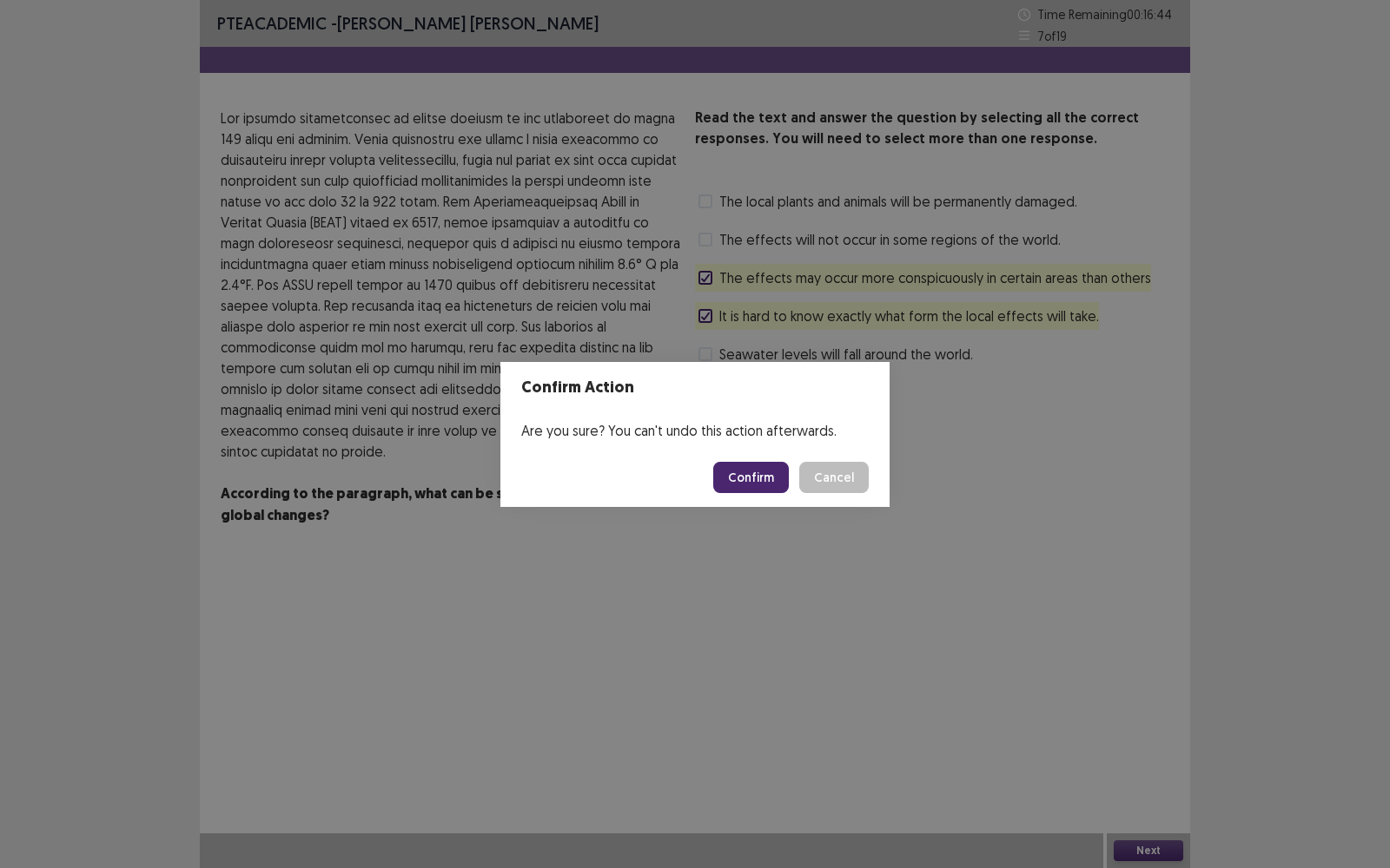
click at [744, 483] on button "Confirm" at bounding box center [751, 477] width 76 height 32
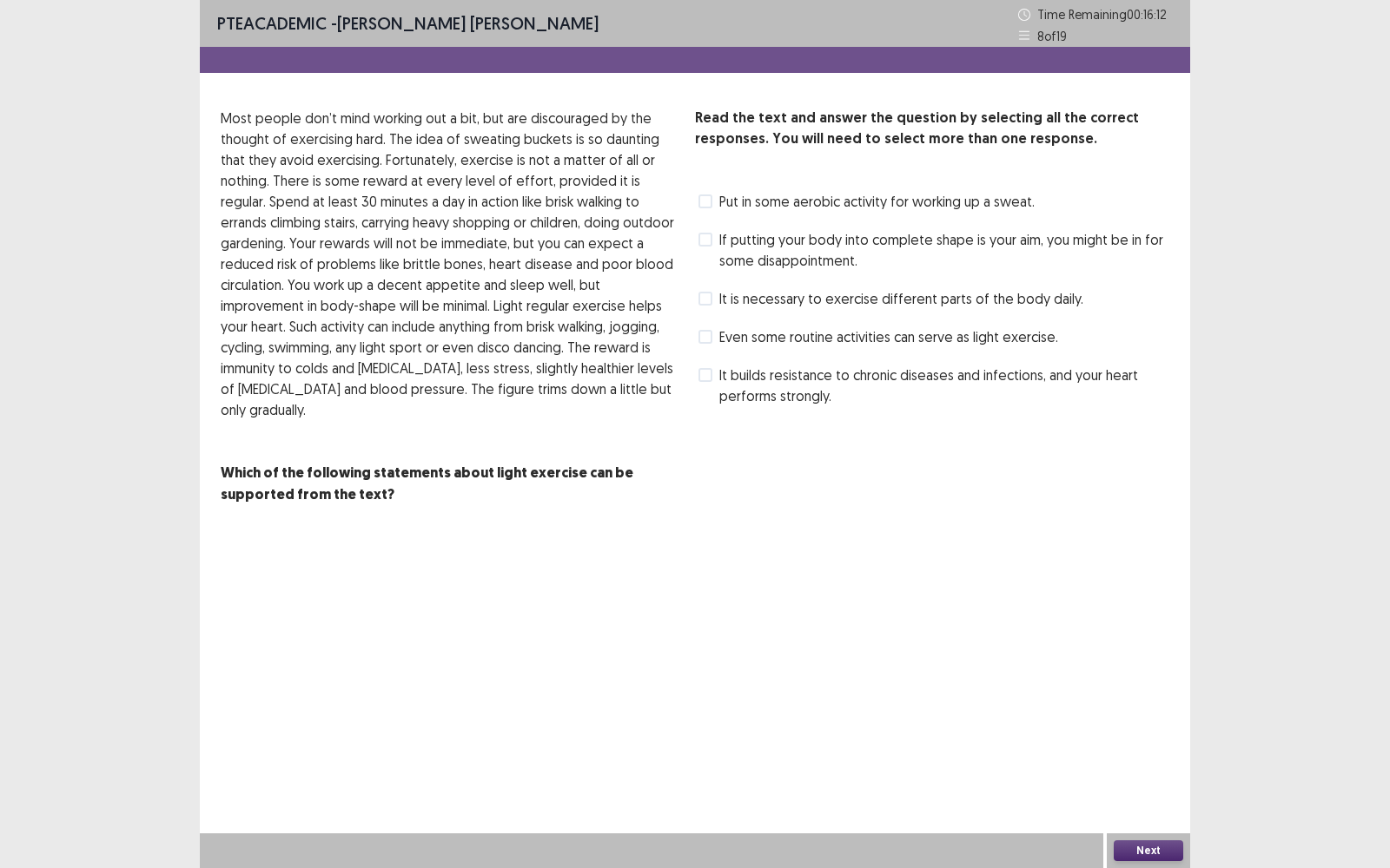
click at [710, 298] on span at bounding box center [706, 298] width 14 height 14
click at [706, 339] on span at bounding box center [706, 337] width 14 height 14
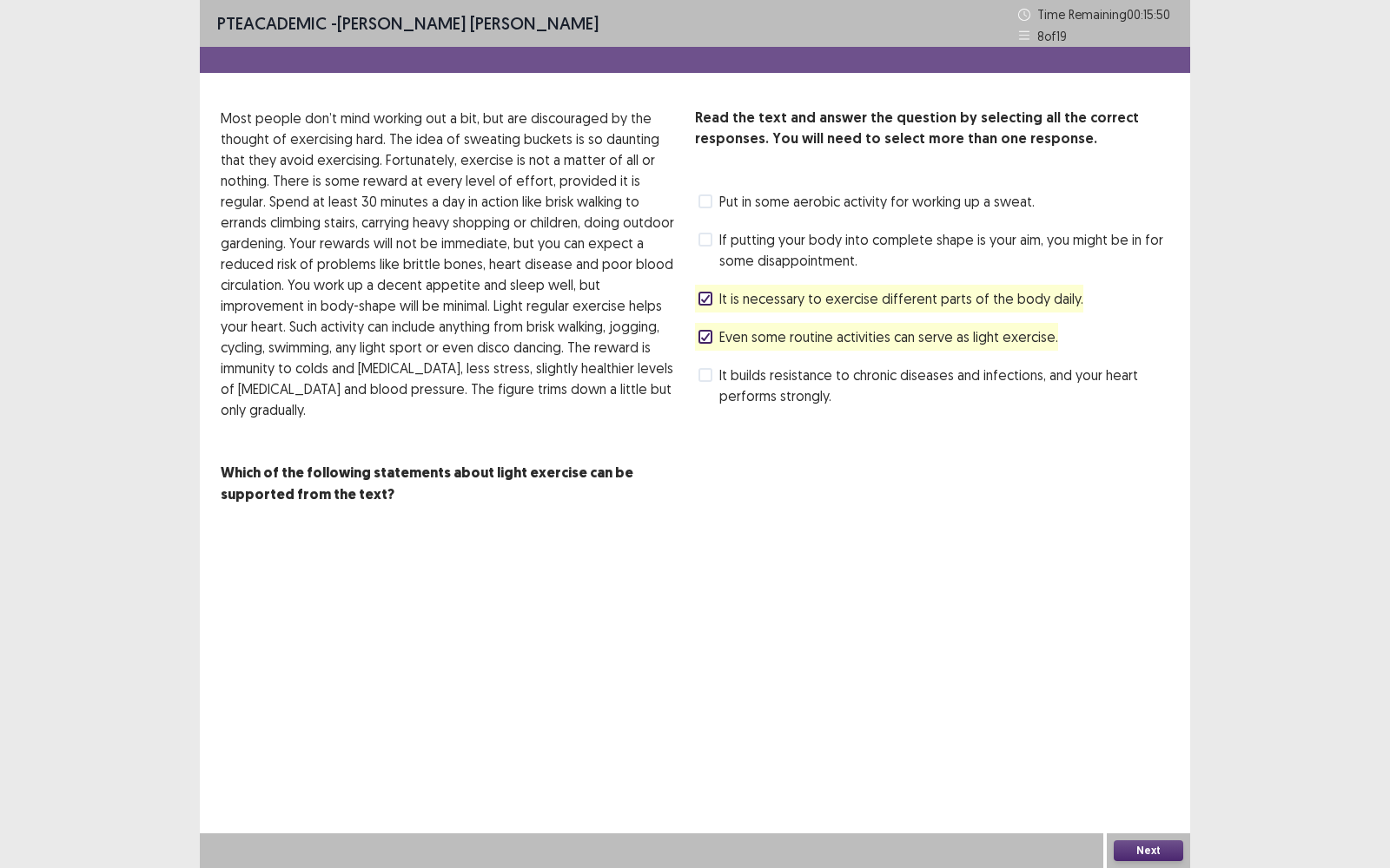
click at [717, 197] on label "Put in some aerobic activity for working up a sweat." at bounding box center [867, 202] width 336 height 21
click at [700, 376] on span at bounding box center [706, 376] width 14 height 14
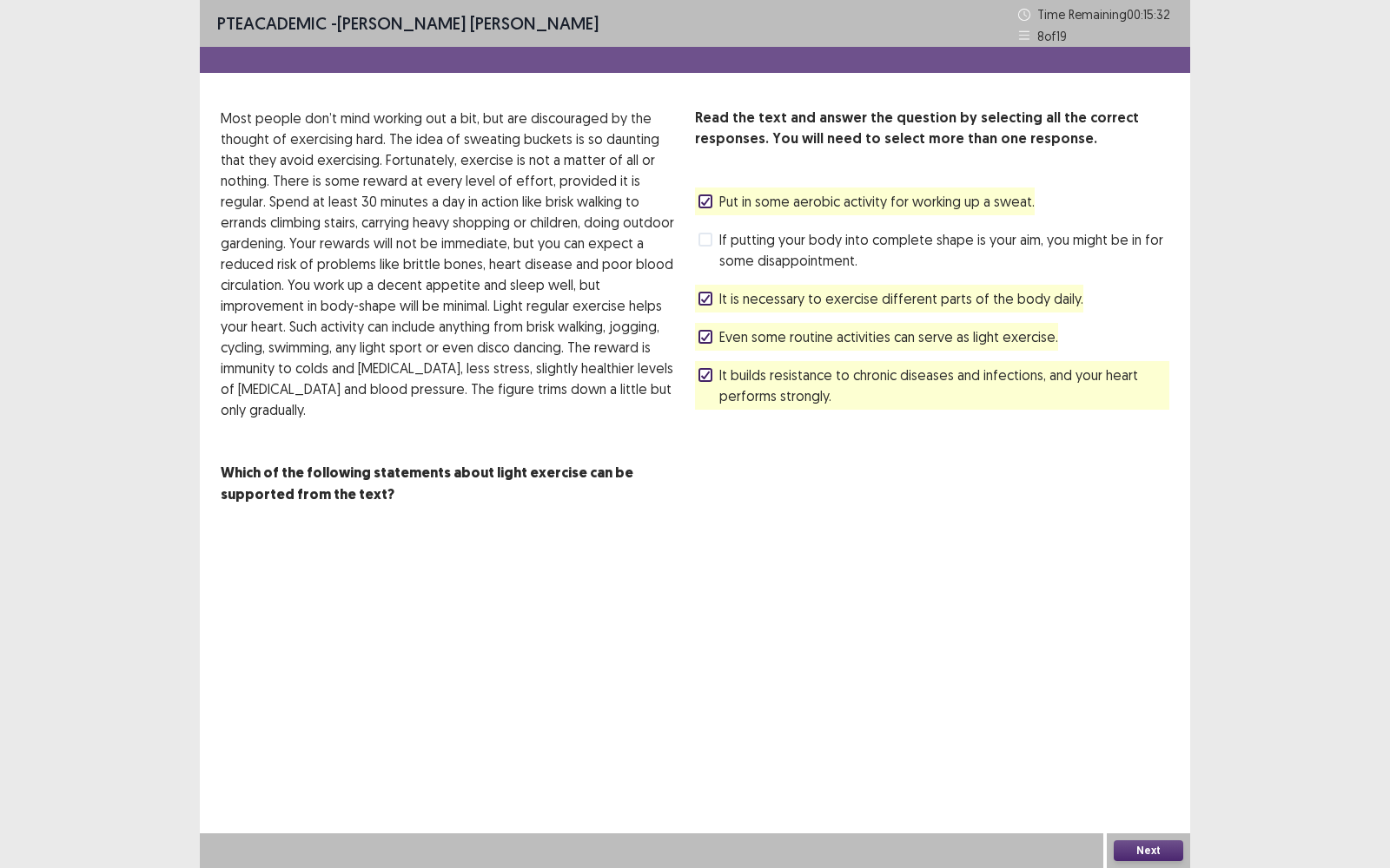
click at [1165, 699] on button "Next" at bounding box center [1148, 851] width 69 height 21
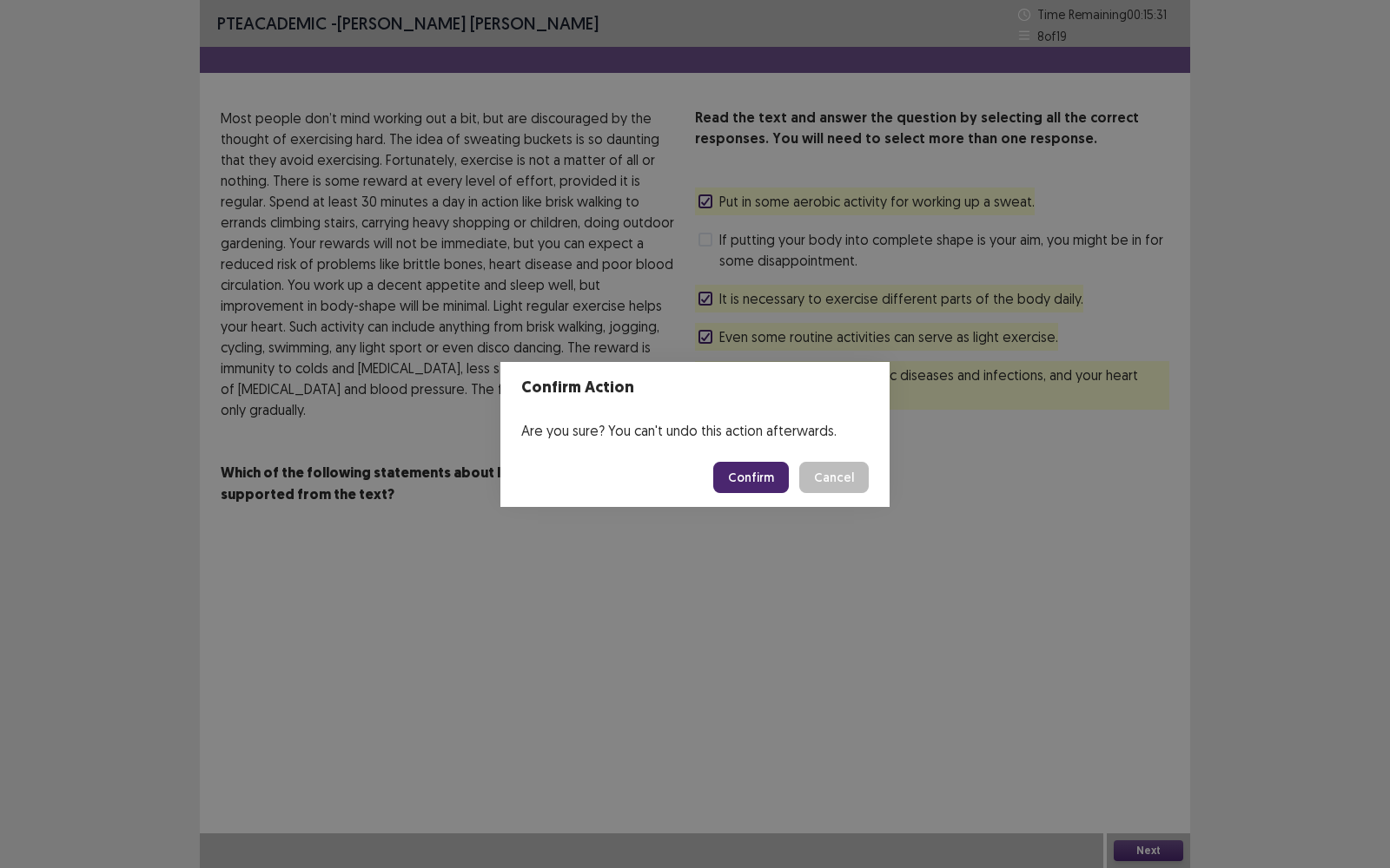
click at [754, 477] on button "Confirm" at bounding box center [751, 477] width 76 height 32
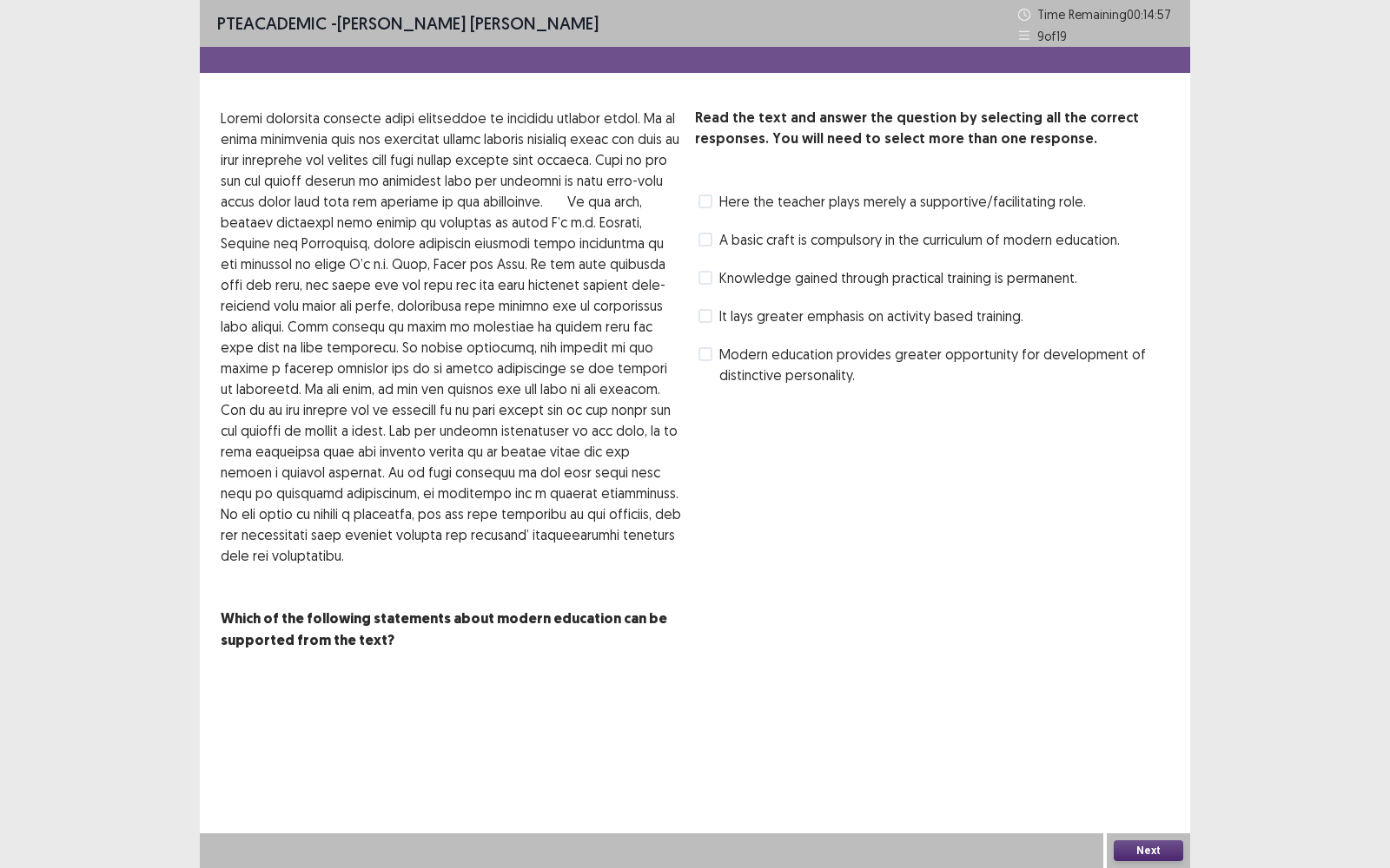
click at [712, 354] on label "Modern education provides greater opportunity for development of distinctive pe…" at bounding box center [934, 364] width 471 height 41
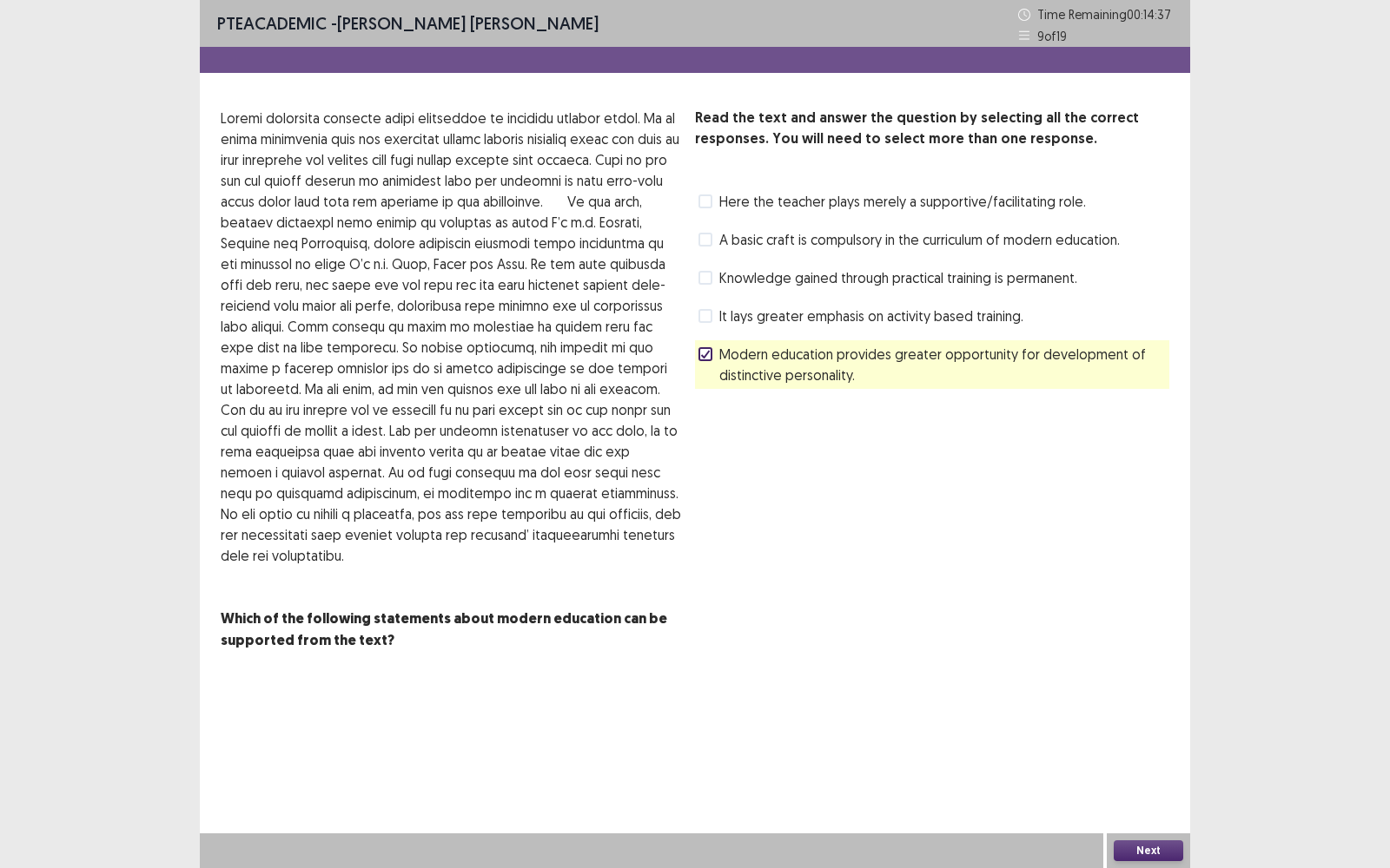
click at [721, 196] on span "Here the teacher plays merely a supportive/facilitating role." at bounding box center [903, 202] width 367 height 21
click at [1156, 699] on button "Next" at bounding box center [1148, 851] width 69 height 21
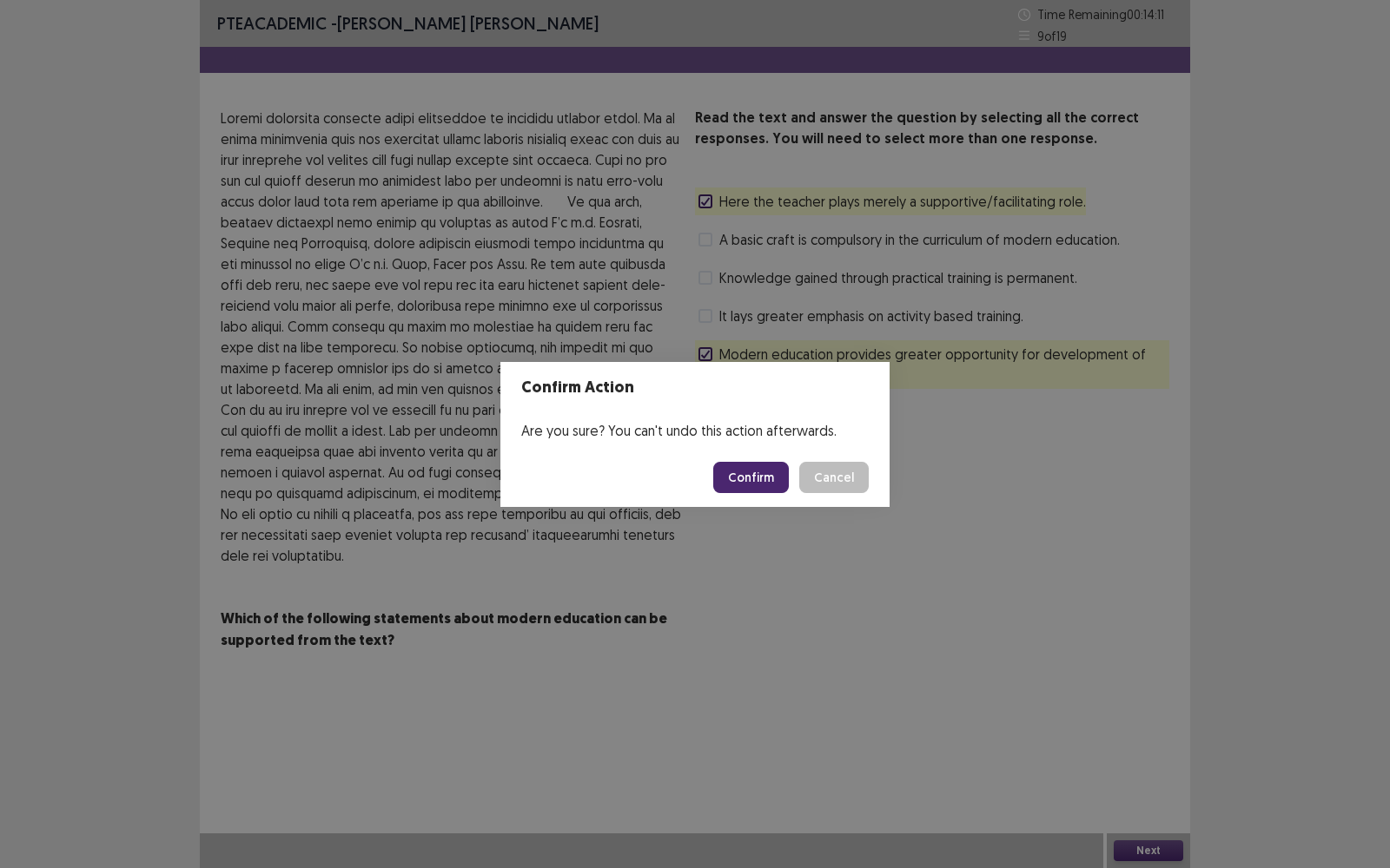
click at [765, 475] on button "Confirm" at bounding box center [751, 477] width 76 height 32
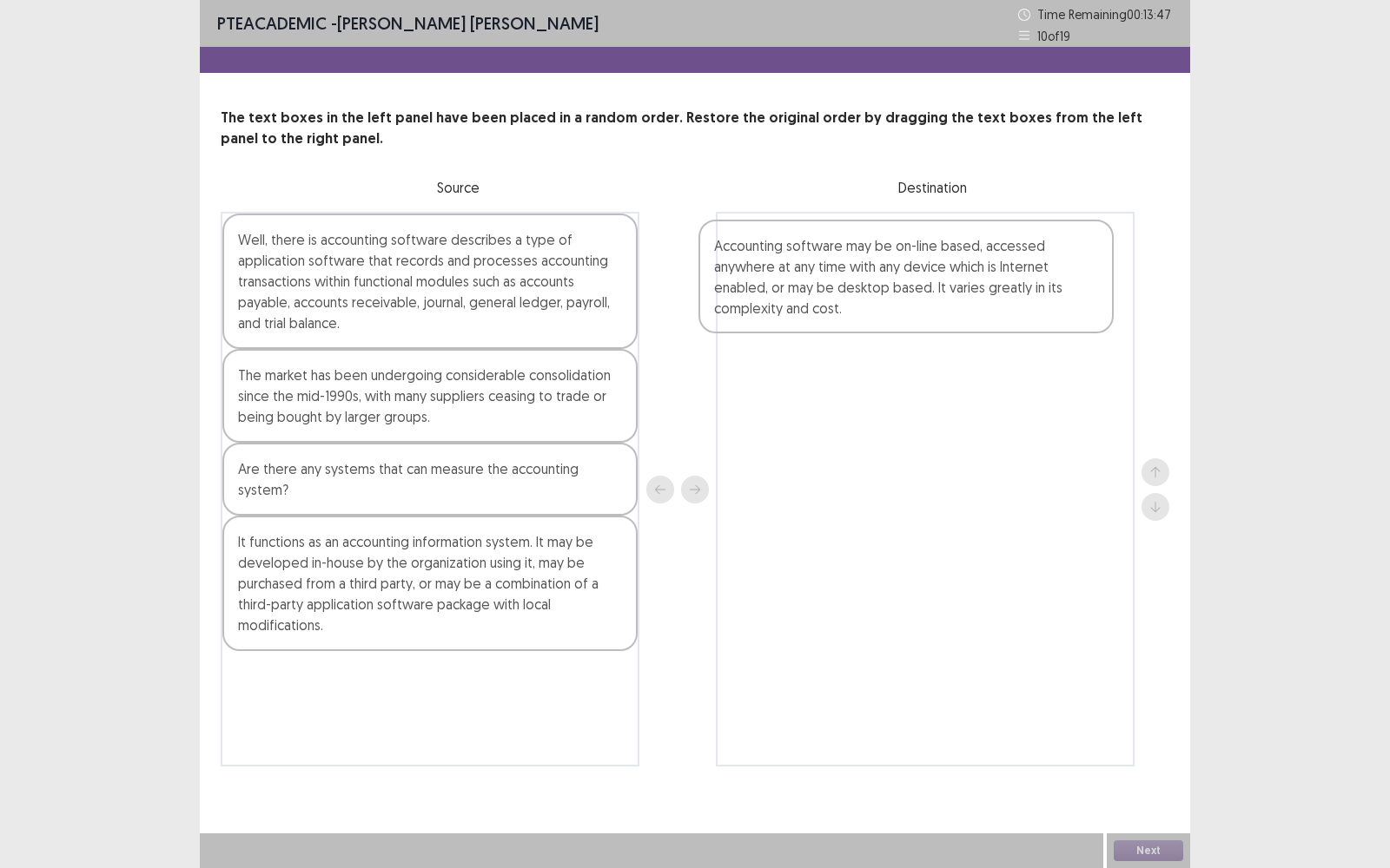
drag, startPoint x: 322, startPoint y: 399, endPoint x: 811, endPoint y: 269, distance: 506.0
click at [811, 269] on div "Well, there is accounting software describes a type of application software tha…" at bounding box center [695, 489] width 948 height 555
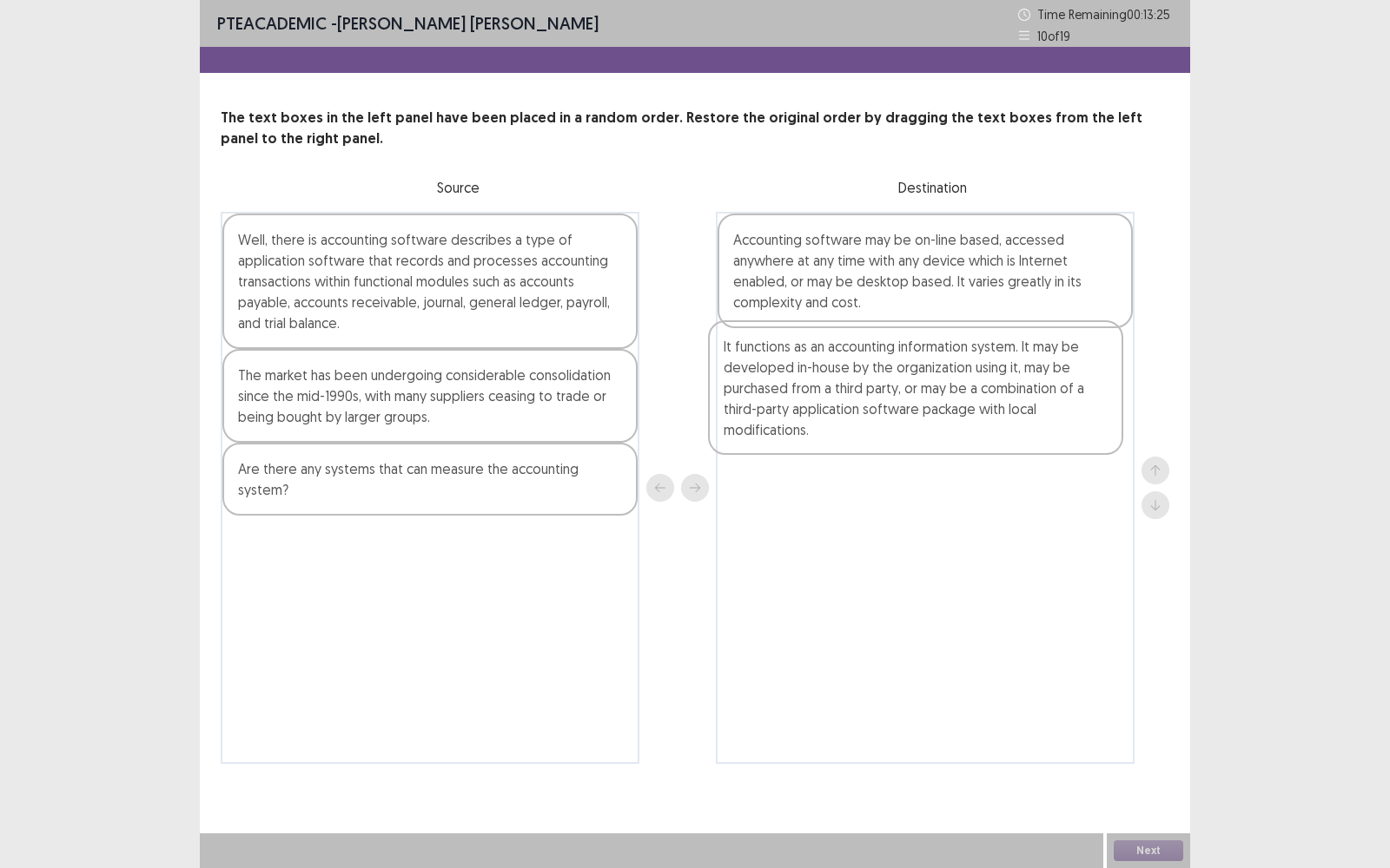
drag, startPoint x: 449, startPoint y: 569, endPoint x: 803, endPoint y: 377, distance: 402.7
click at [803, 377] on div "Well, there is accounting software describes a type of application software tha…" at bounding box center [695, 487] width 948 height 552
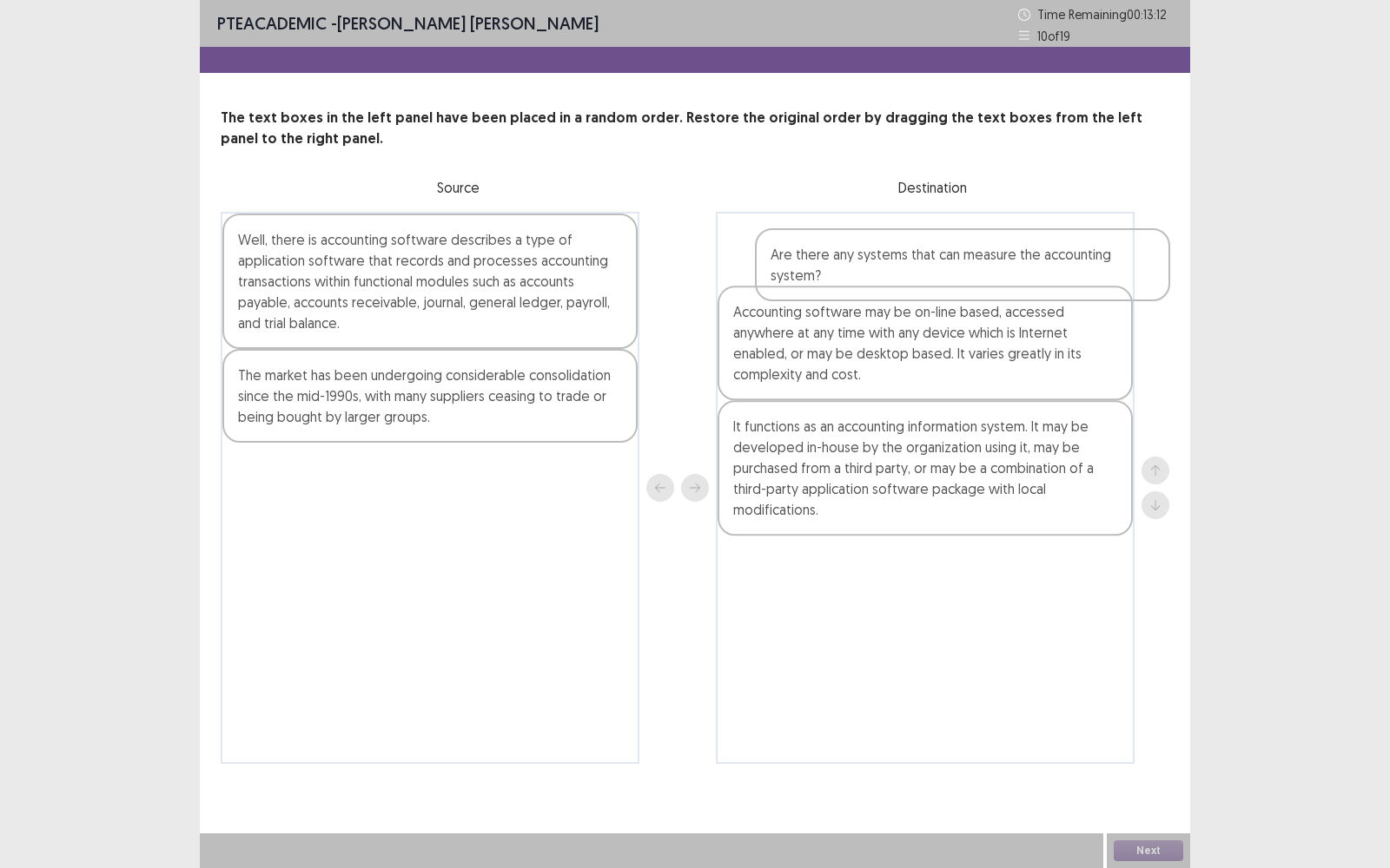
drag, startPoint x: 627, startPoint y: 405, endPoint x: 1033, endPoint y: 264, distance: 429.8
click at [1033, 264] on div "Well, there is accounting software describes a type of application software tha…" at bounding box center [695, 487] width 948 height 552
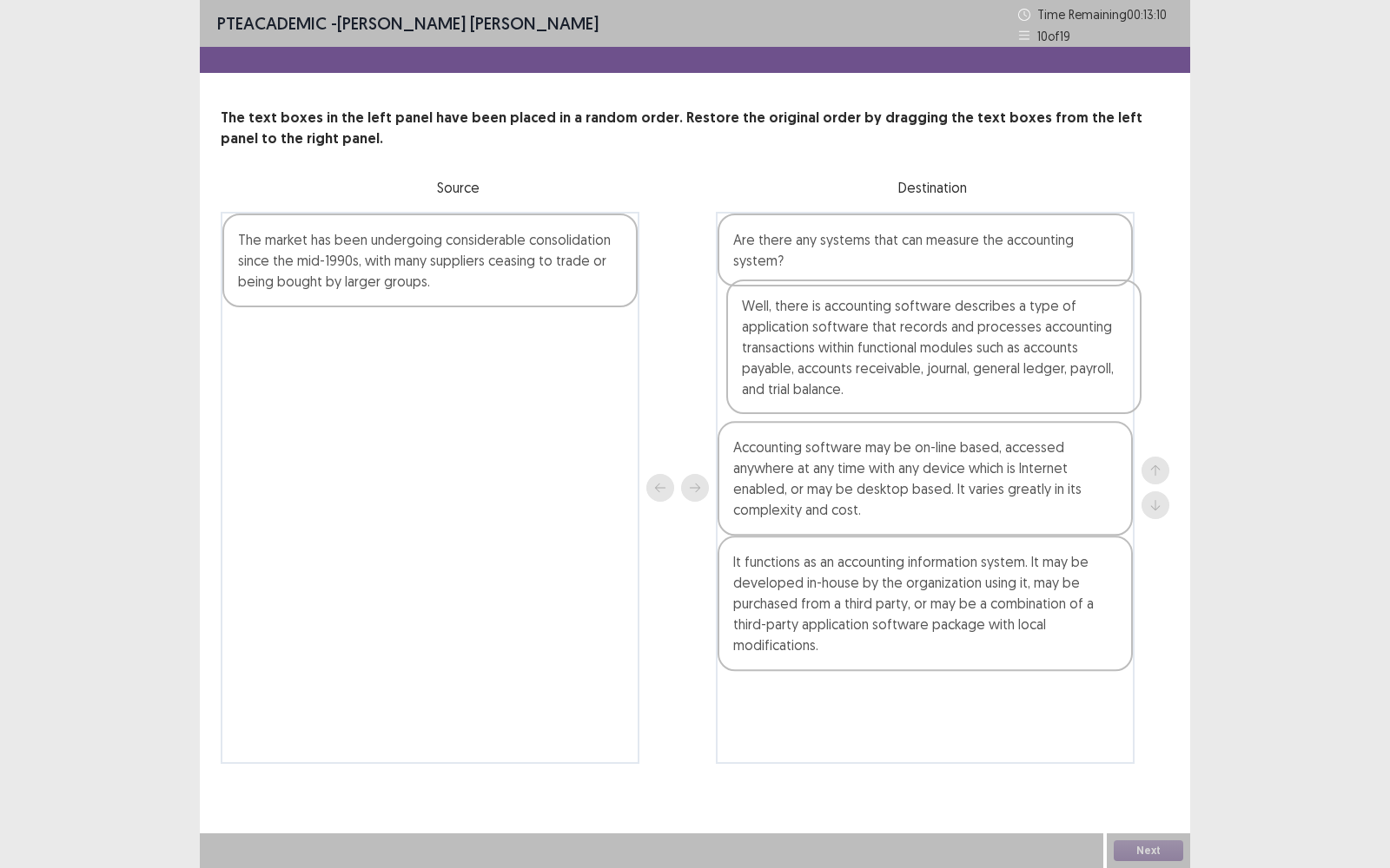
drag, startPoint x: 433, startPoint y: 308, endPoint x: 943, endPoint y: 370, distance: 513.8
click at [943, 370] on div "Well, there is accounting software describes a type of application software tha…" at bounding box center [695, 487] width 948 height 552
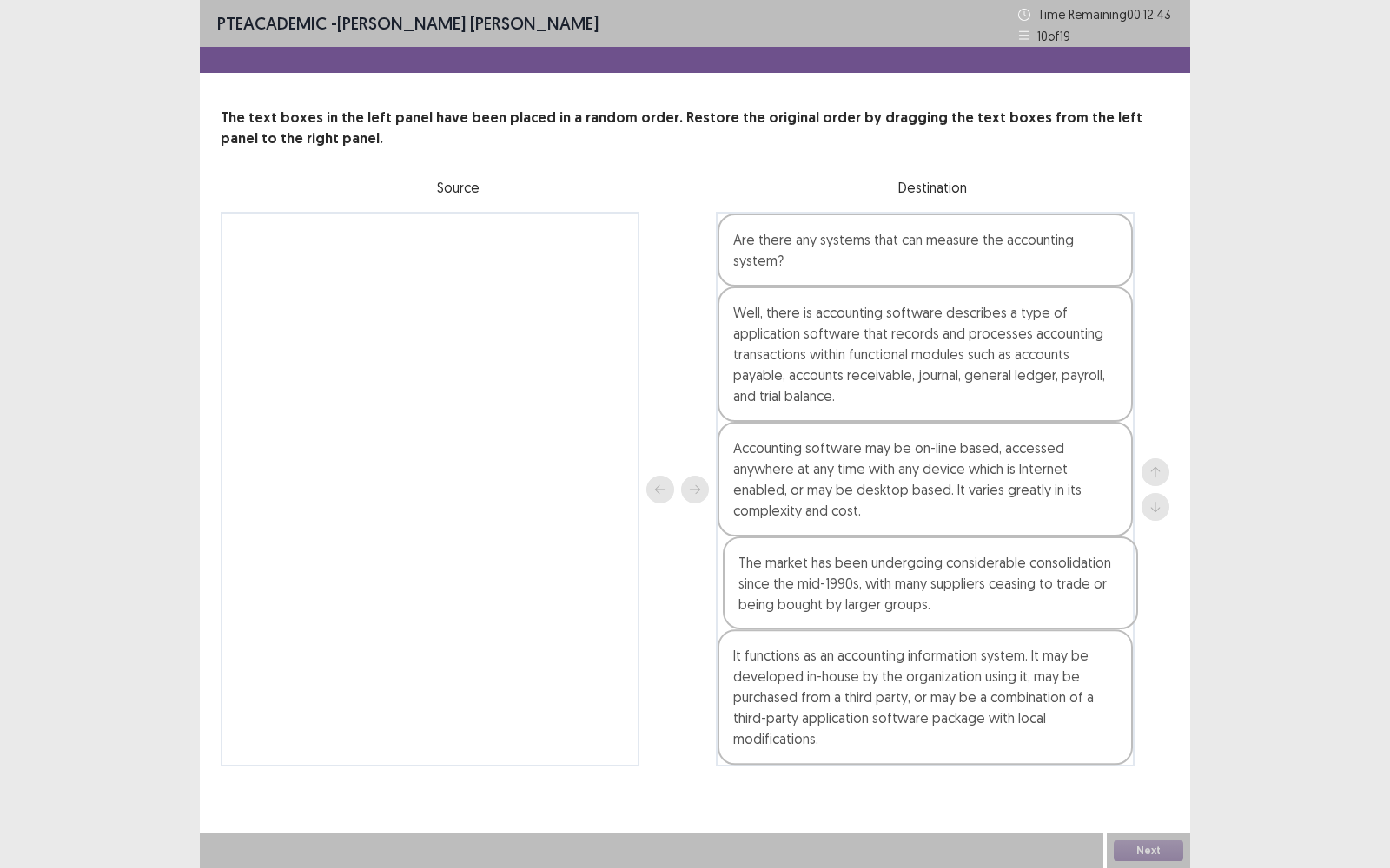
drag, startPoint x: 330, startPoint y: 256, endPoint x: 840, endPoint y: 579, distance: 603.7
click at [840, 579] on div "The market has been undergoing considerable consolidation since the mid-1990s, …" at bounding box center [695, 489] width 948 height 555
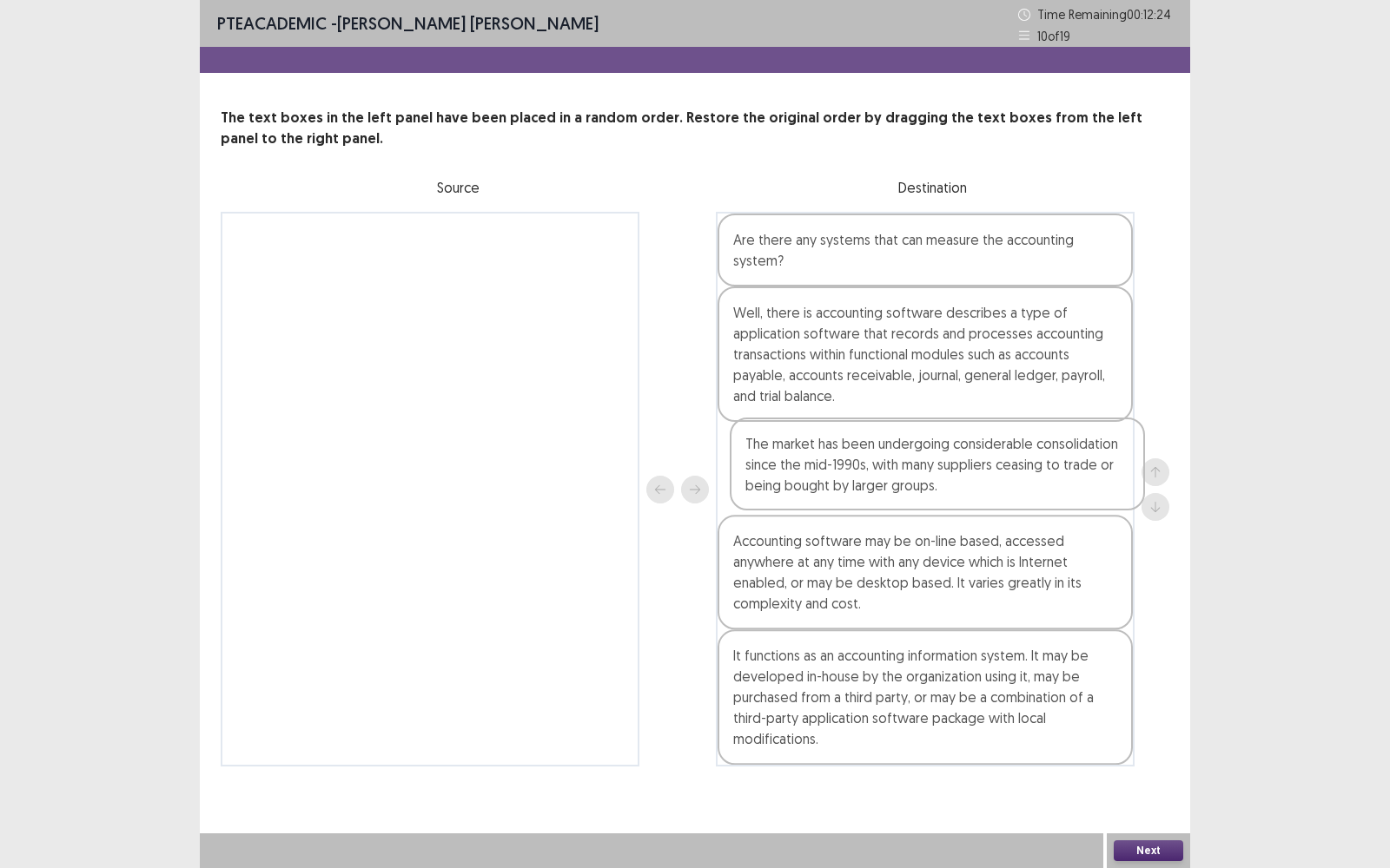
drag, startPoint x: 862, startPoint y: 603, endPoint x: 875, endPoint y: 479, distance: 124.7
click at [875, 479] on div "Are there any systems that can measure the accounting system? Well, there is ac…" at bounding box center [925, 489] width 419 height 555
click at [1143, 699] on button "Next" at bounding box center [1148, 851] width 69 height 21
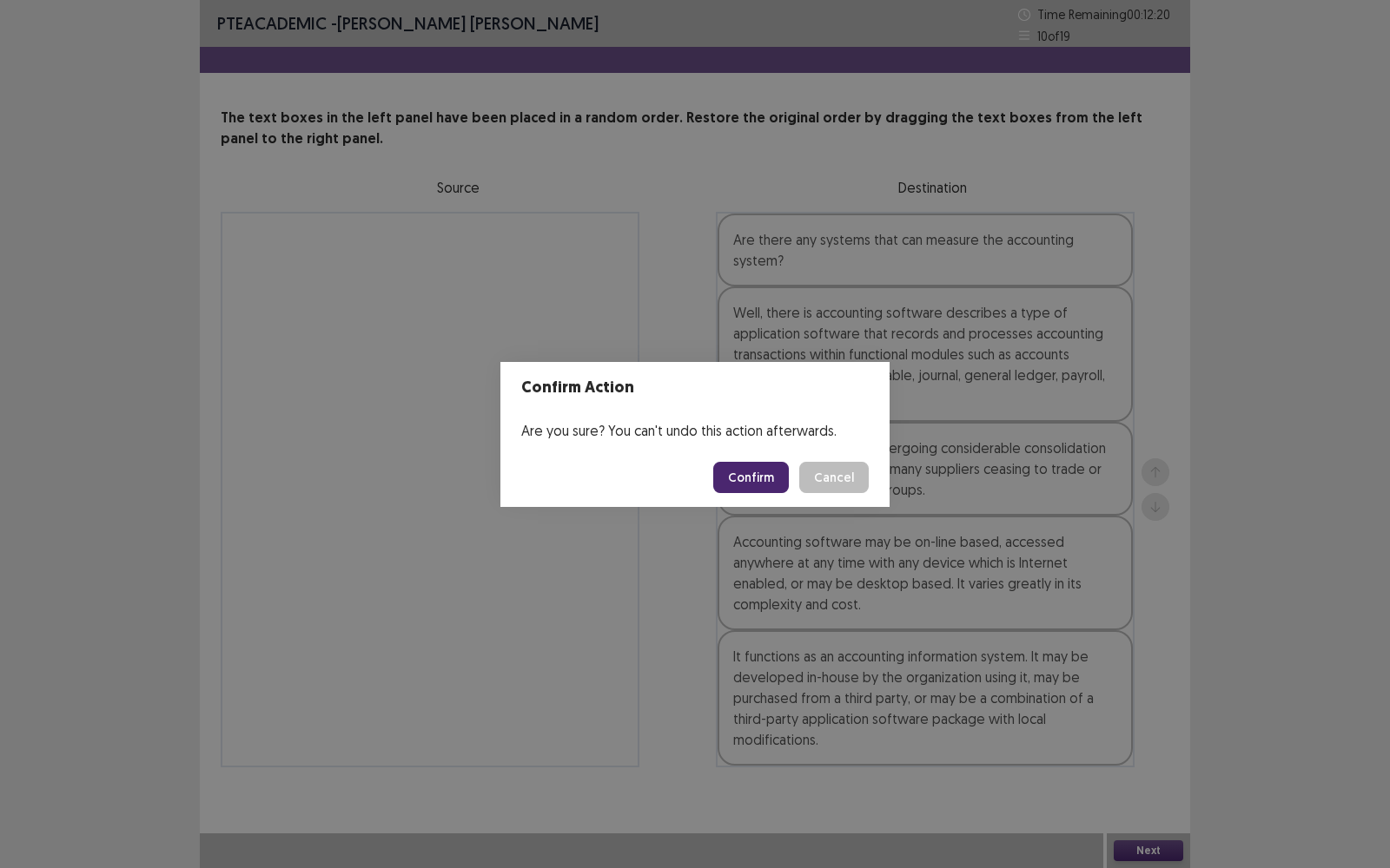
click at [764, 478] on button "Confirm" at bounding box center [751, 477] width 76 height 32
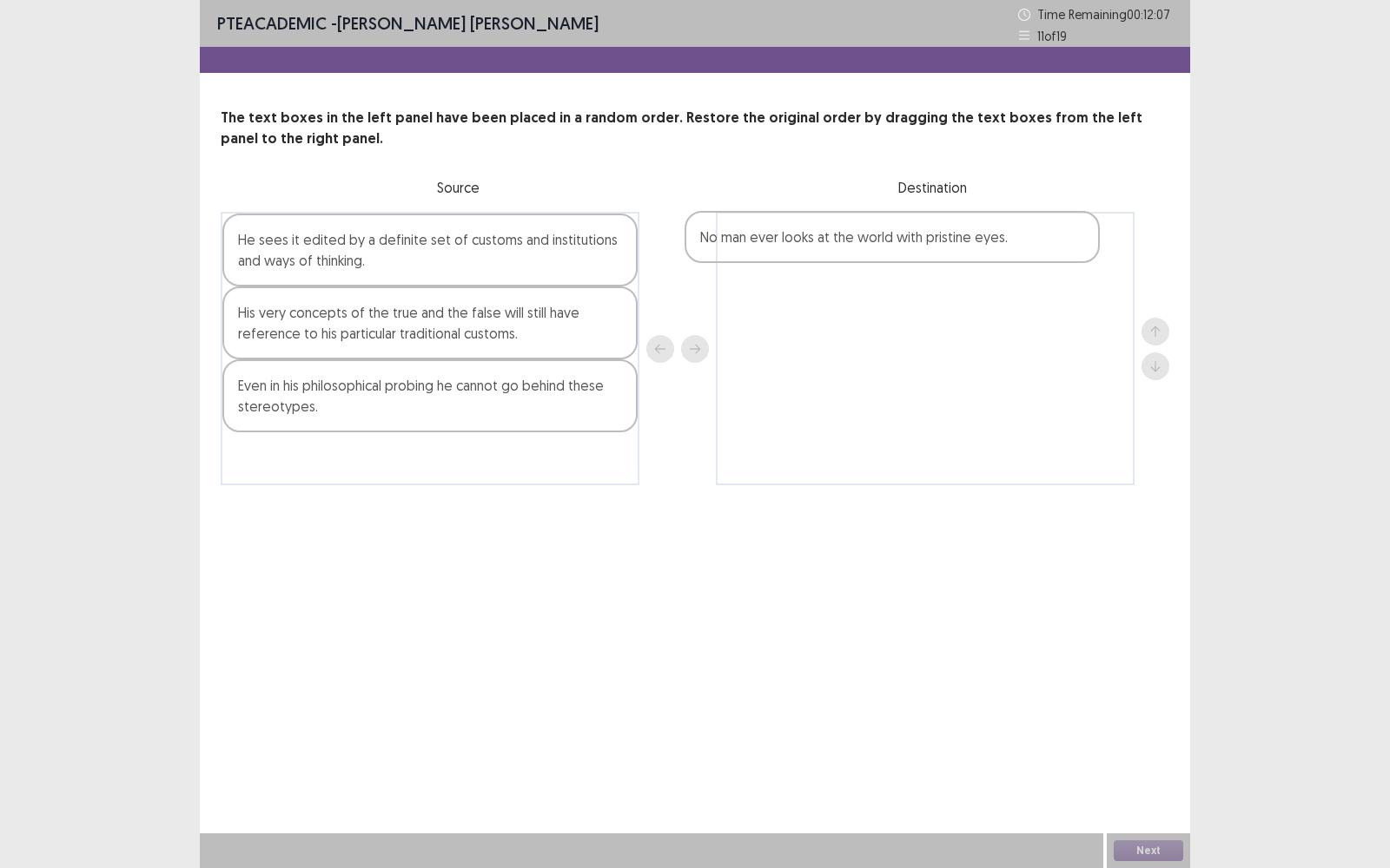
drag, startPoint x: 329, startPoint y: 387, endPoint x: 796, endPoint y: 239, distance: 489.9
click at [796, 239] on div "He sees it edited by a definite set of customs and institutions and ways of thi…" at bounding box center [695, 348] width 948 height 274
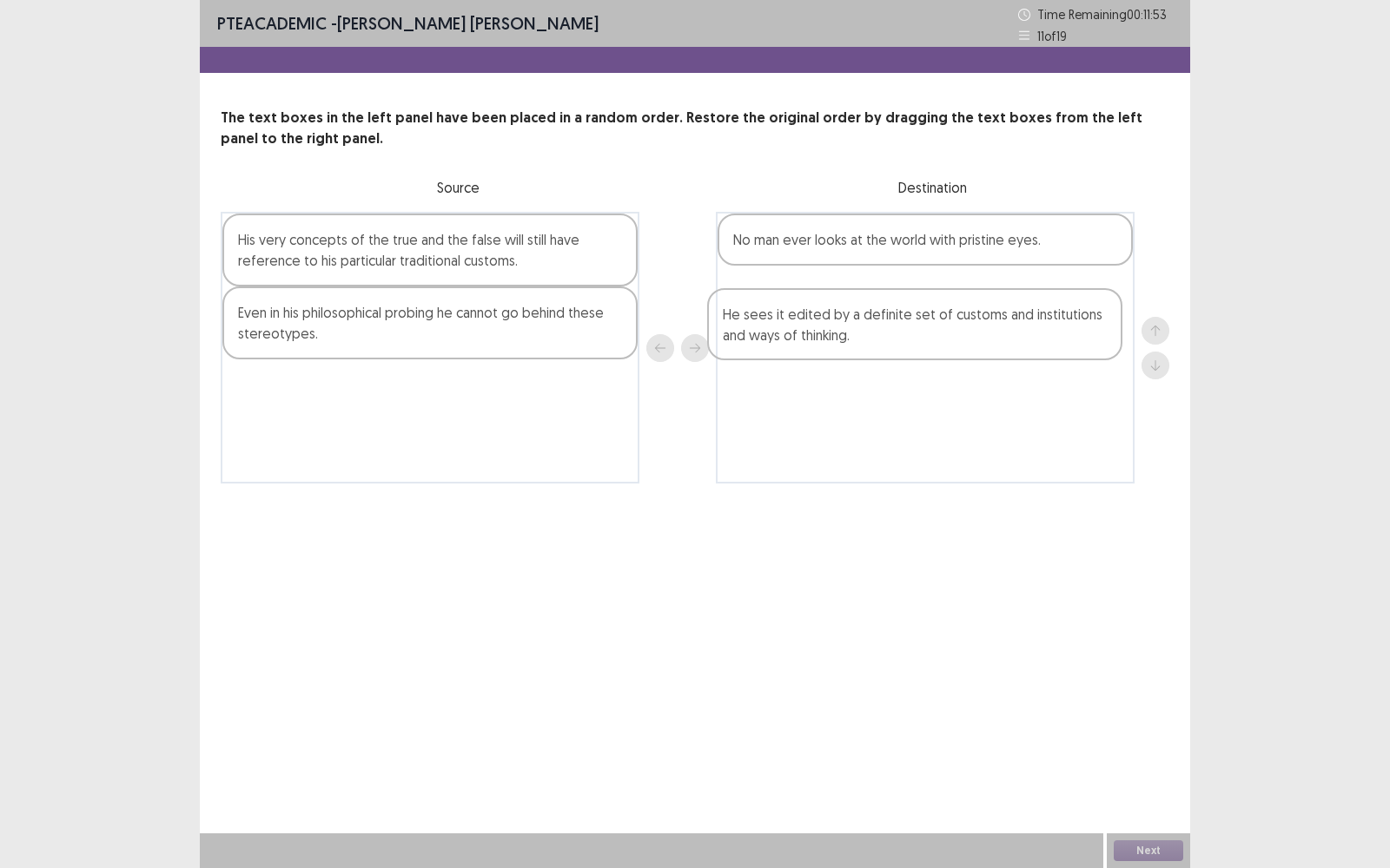
drag, startPoint x: 313, startPoint y: 252, endPoint x: 816, endPoint y: 322, distance: 507.8
click at [816, 322] on div "He sees it edited by a definite set of customs and institutions and ways of thi…" at bounding box center [695, 348] width 948 height 272
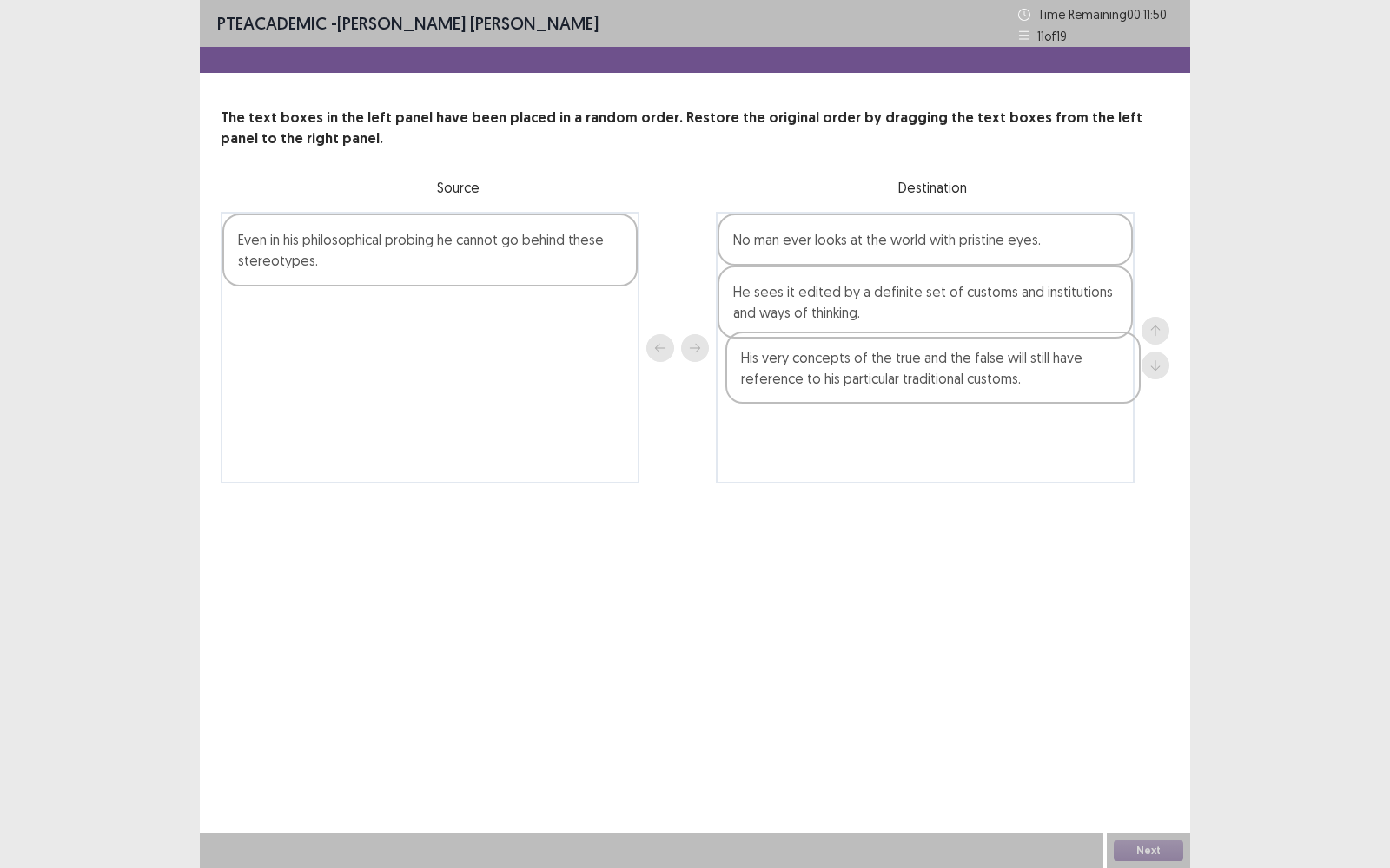
drag, startPoint x: 377, startPoint y: 269, endPoint x: 889, endPoint y: 386, distance: 525.2
click at [889, 386] on div "His very concepts of the true and the false will still have reference to his pa…" at bounding box center [695, 348] width 948 height 272
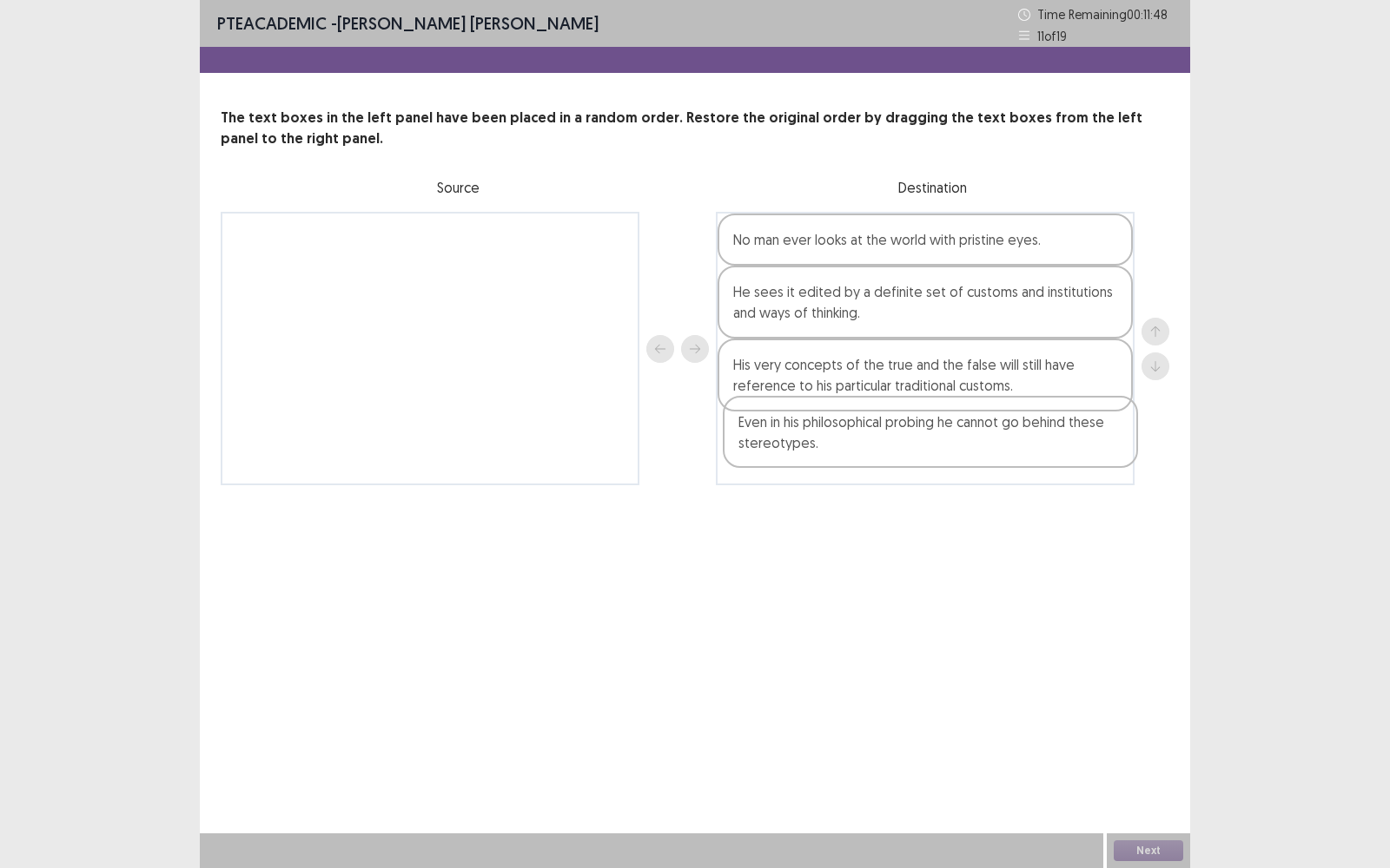
drag, startPoint x: 377, startPoint y: 257, endPoint x: 886, endPoint y: 443, distance: 541.9
click at [886, 443] on div "Even in his philosophical probing he cannot go behind these stereotypes. No man…" at bounding box center [695, 348] width 948 height 274
click at [1145, 699] on button "Next" at bounding box center [1148, 851] width 69 height 21
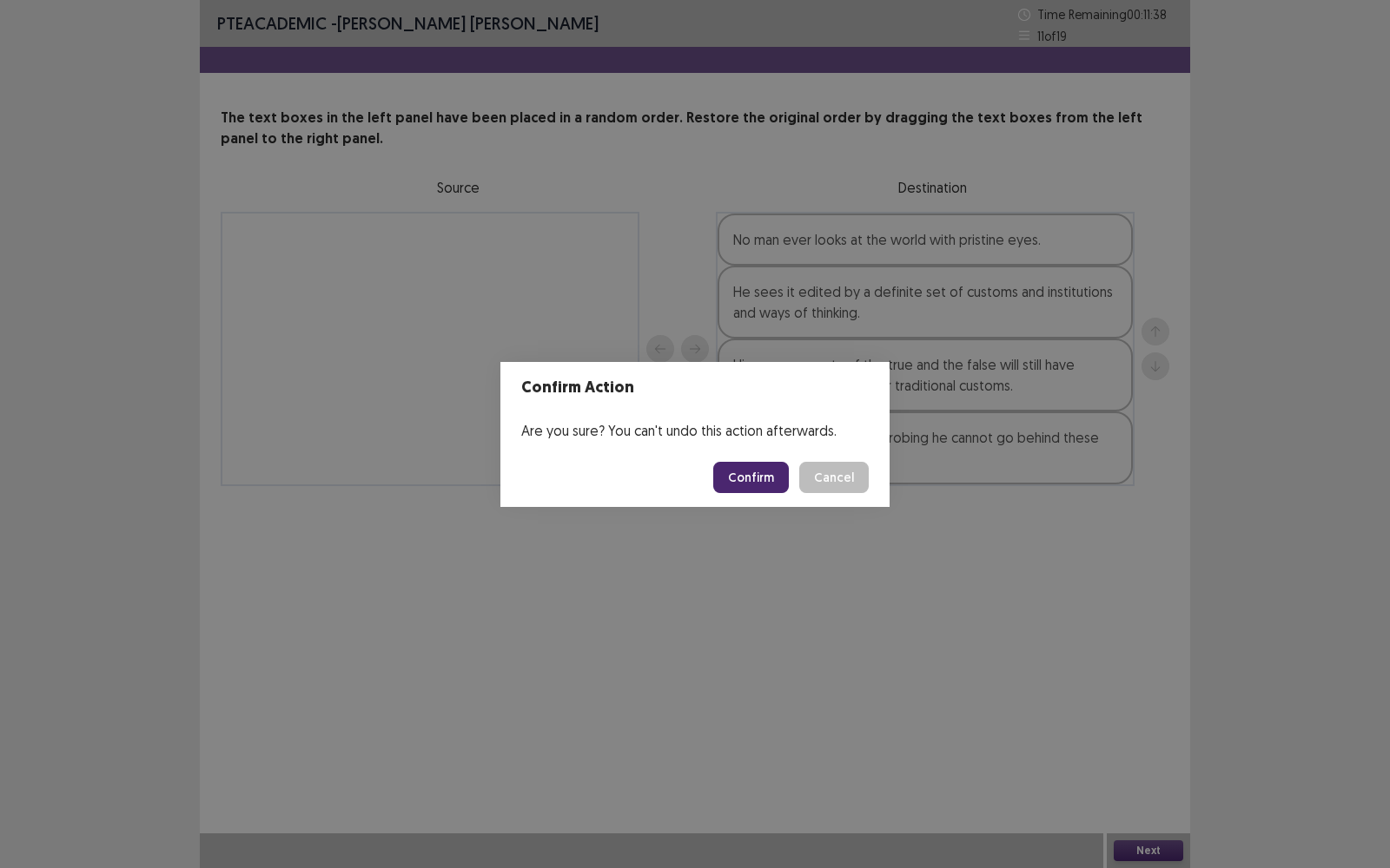
click at [768, 477] on button "Confirm" at bounding box center [751, 477] width 76 height 32
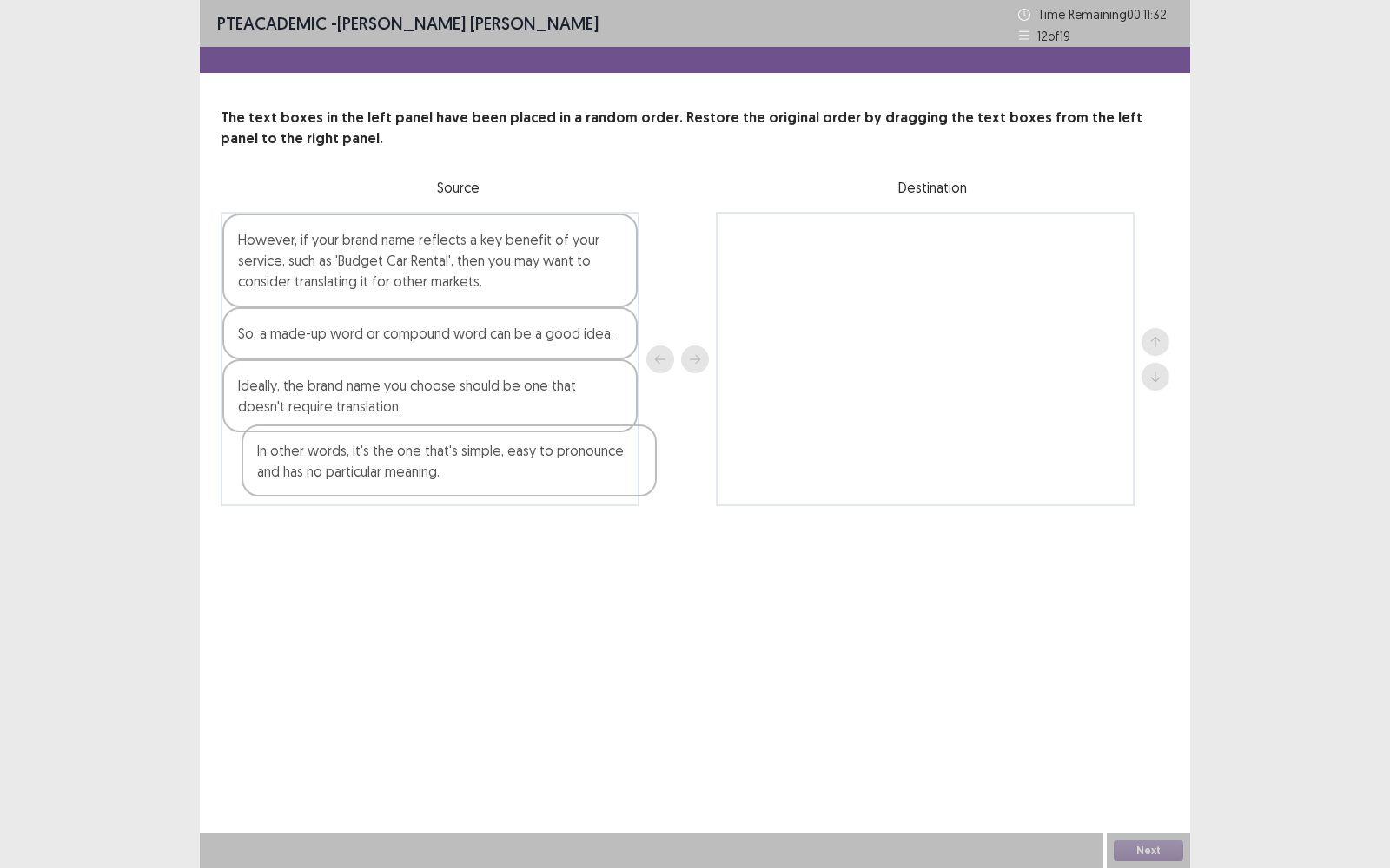
drag, startPoint x: 376, startPoint y: 477, endPoint x: 397, endPoint y: 465, distance: 24.2
click at [397, 465] on div "However, if your brand name reflects a key benefit of your service, such as 'Bu…" at bounding box center [429, 358] width 419 height 294
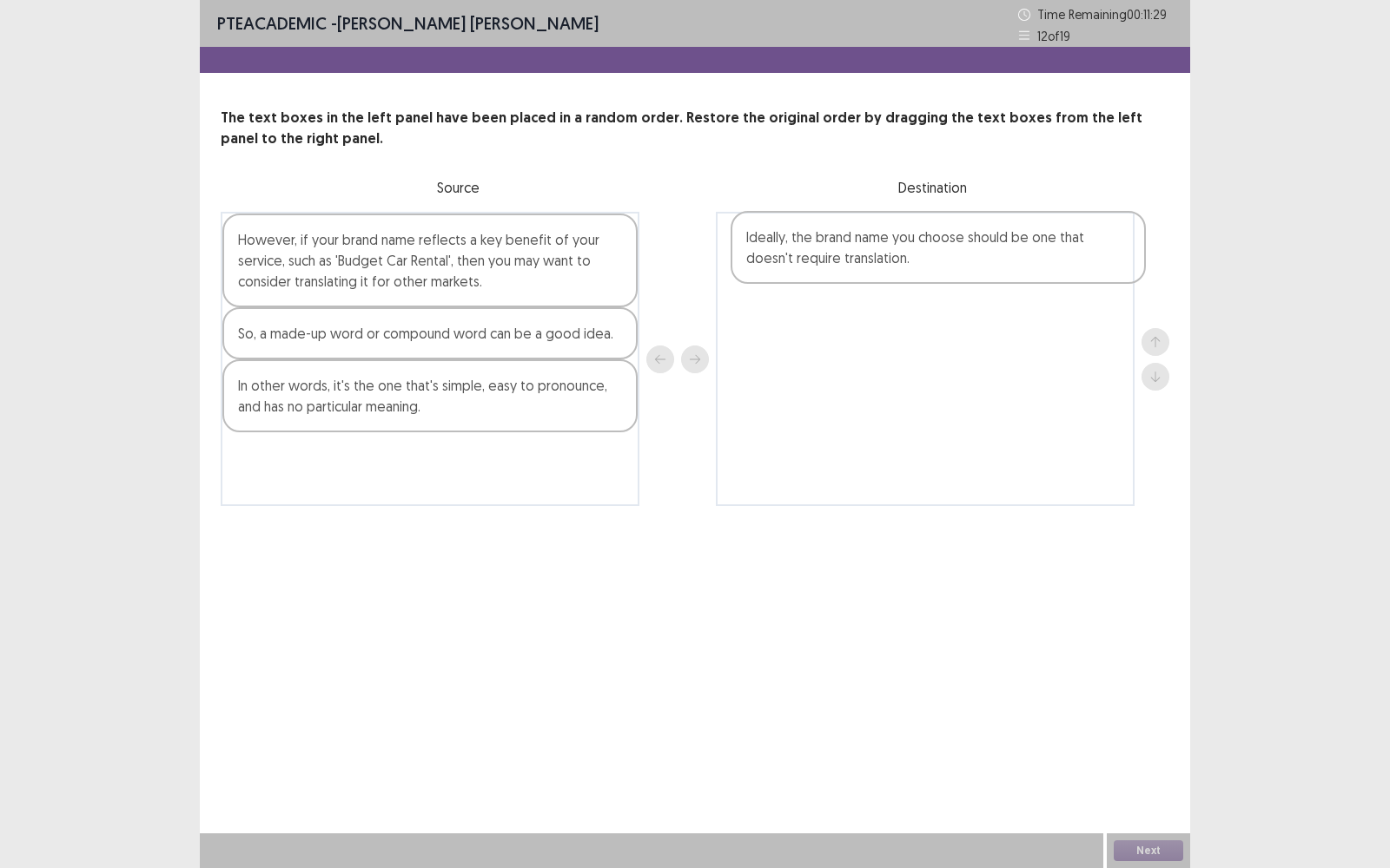
drag, startPoint x: 350, startPoint y: 388, endPoint x: 868, endPoint y: 241, distance: 538.5
click at [868, 241] on div "However, if your brand name reflects a key benefit of your service, such as 'Bu…" at bounding box center [695, 358] width 948 height 294
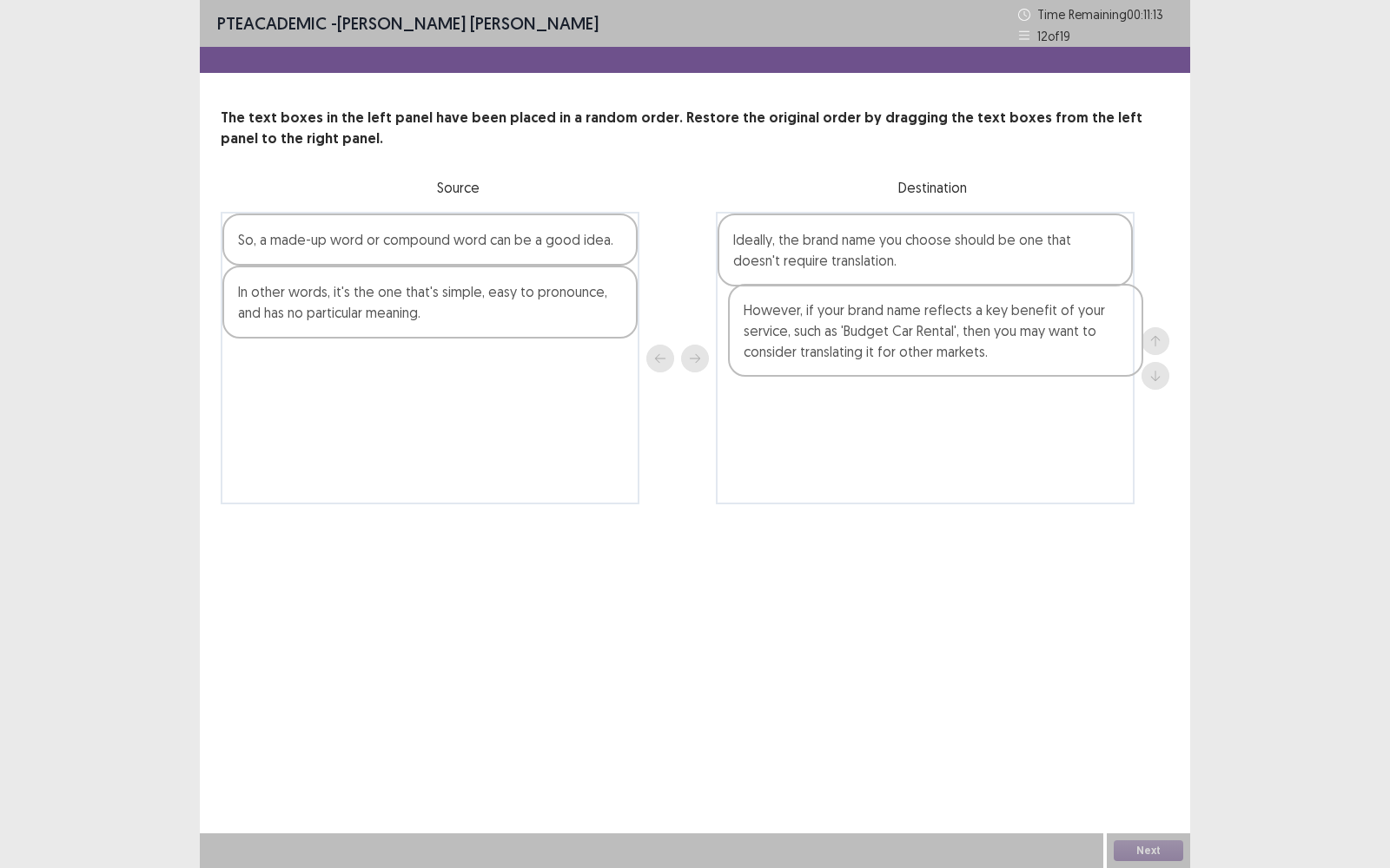
drag, startPoint x: 381, startPoint y: 267, endPoint x: 892, endPoint y: 339, distance: 516.0
click at [892, 339] on div "However, if your brand name reflects a key benefit of your service, such as 'Bu…" at bounding box center [695, 357] width 948 height 292
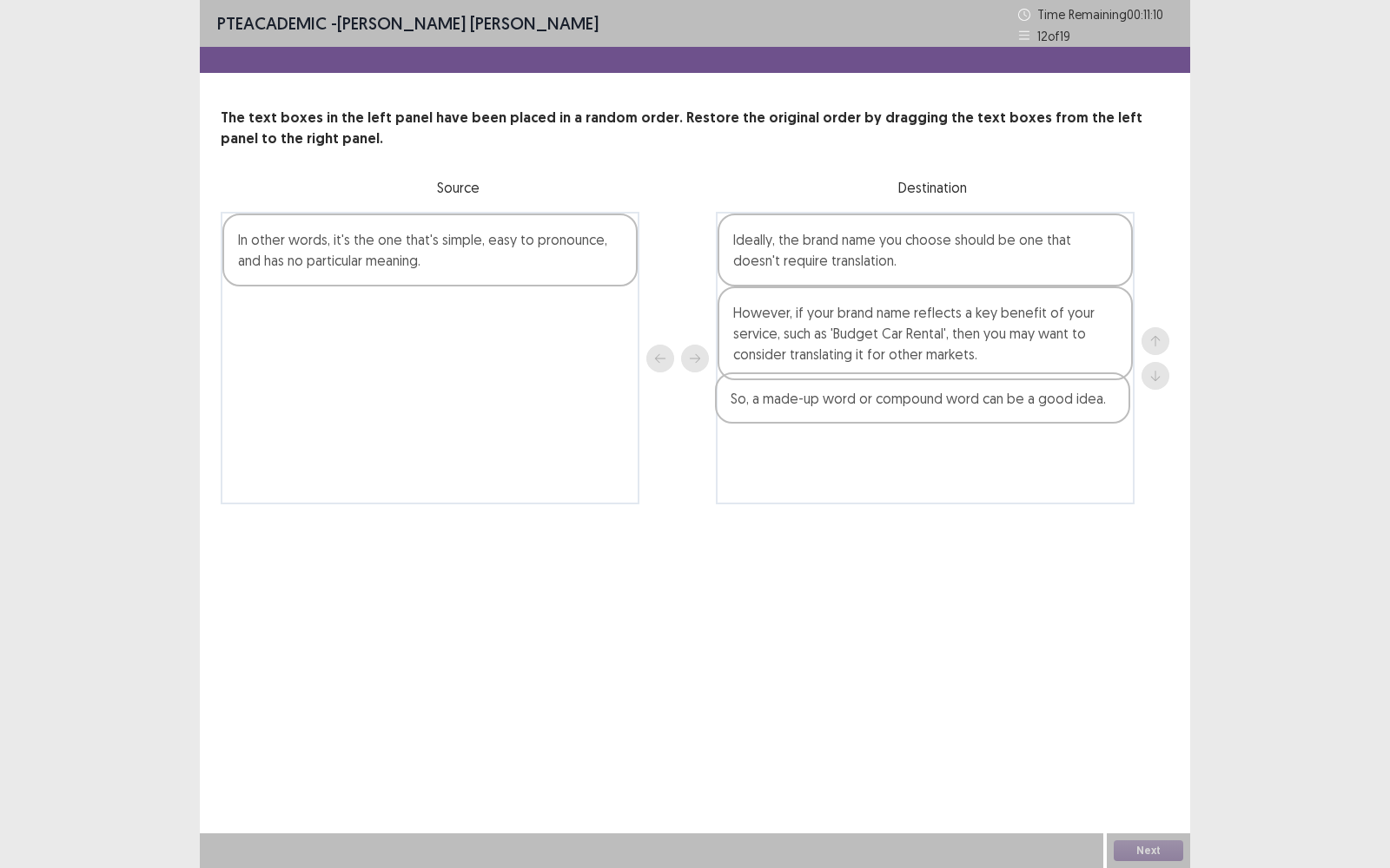
drag, startPoint x: 370, startPoint y: 250, endPoint x: 866, endPoint y: 410, distance: 521.2
click at [866, 410] on div "So, a made-up word or compound word can be a good idea. In other words, it's th…" at bounding box center [695, 357] width 948 height 292
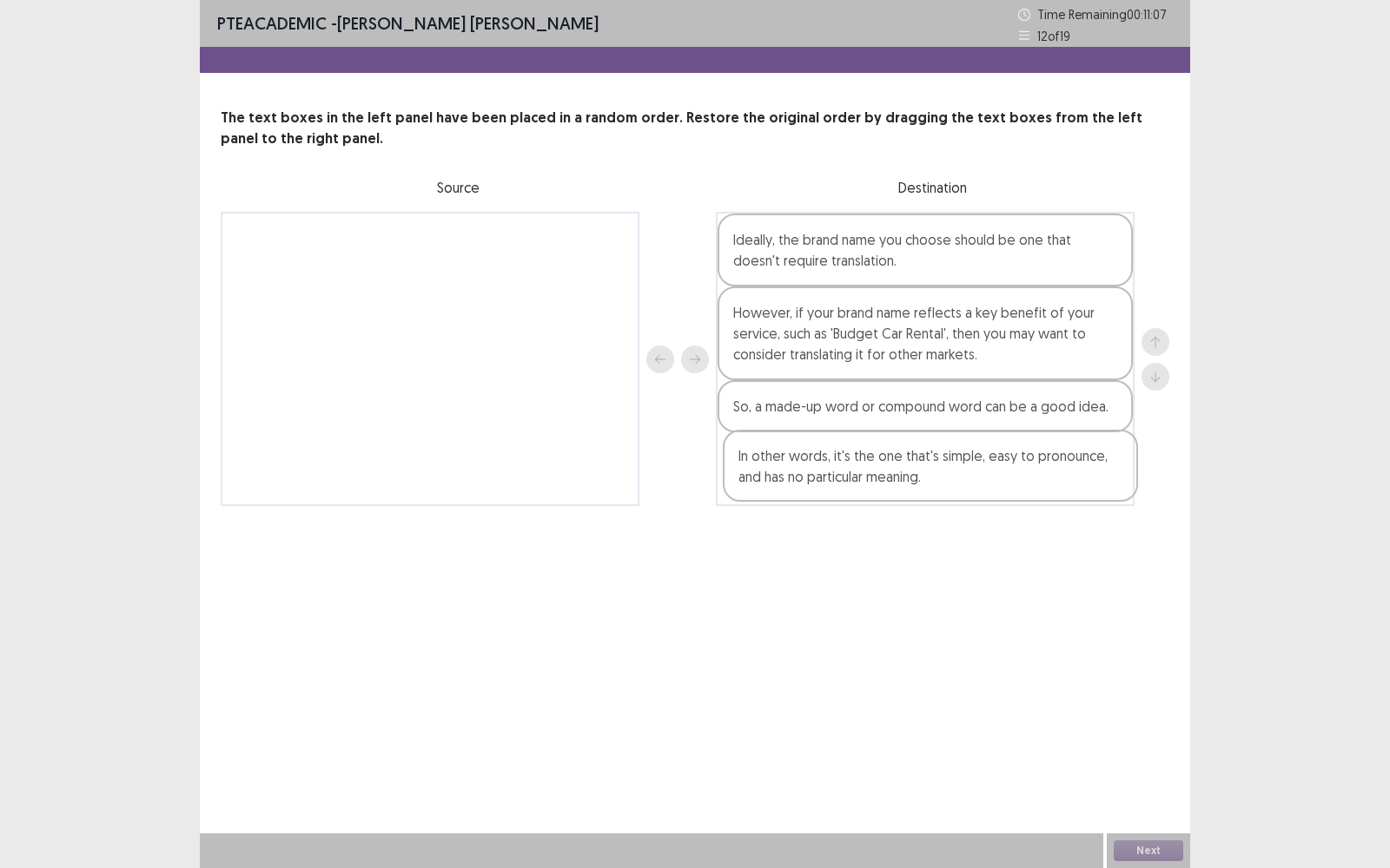
drag, startPoint x: 417, startPoint y: 247, endPoint x: 922, endPoint y: 464, distance: 549.6
click at [922, 464] on div "In other words, it's the one that's simple, easy to pronounce, and has no parti…" at bounding box center [695, 358] width 948 height 294
drag, startPoint x: 911, startPoint y: 412, endPoint x: 910, endPoint y: 486, distance: 74.0
click at [910, 486] on div "Ideally, the brand name you choose should be one that doesn't require translati…" at bounding box center [925, 358] width 419 height 294
click at [1141, 699] on button "Next" at bounding box center [1148, 851] width 69 height 21
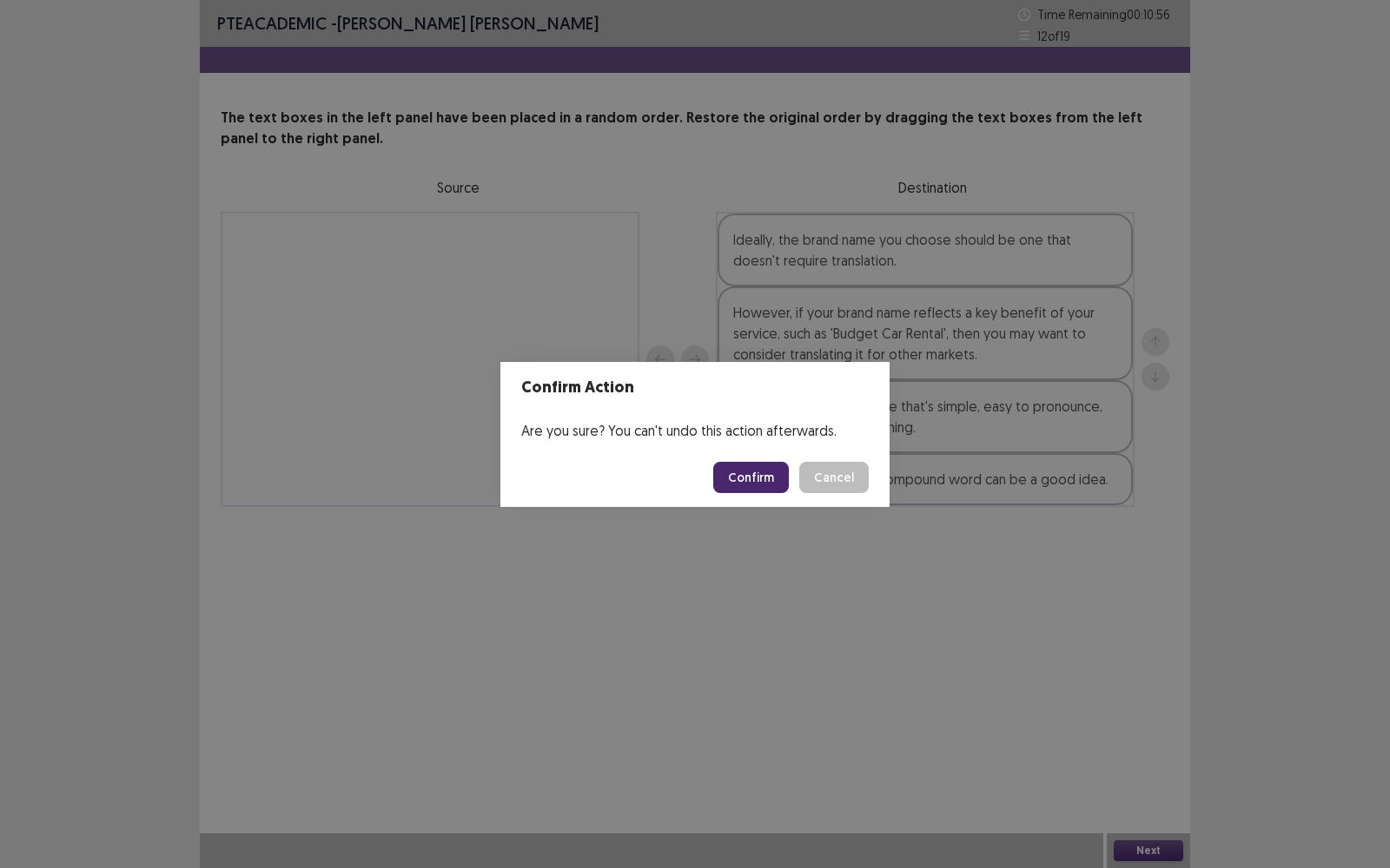
click at [776, 478] on button "Confirm" at bounding box center [751, 477] width 76 height 32
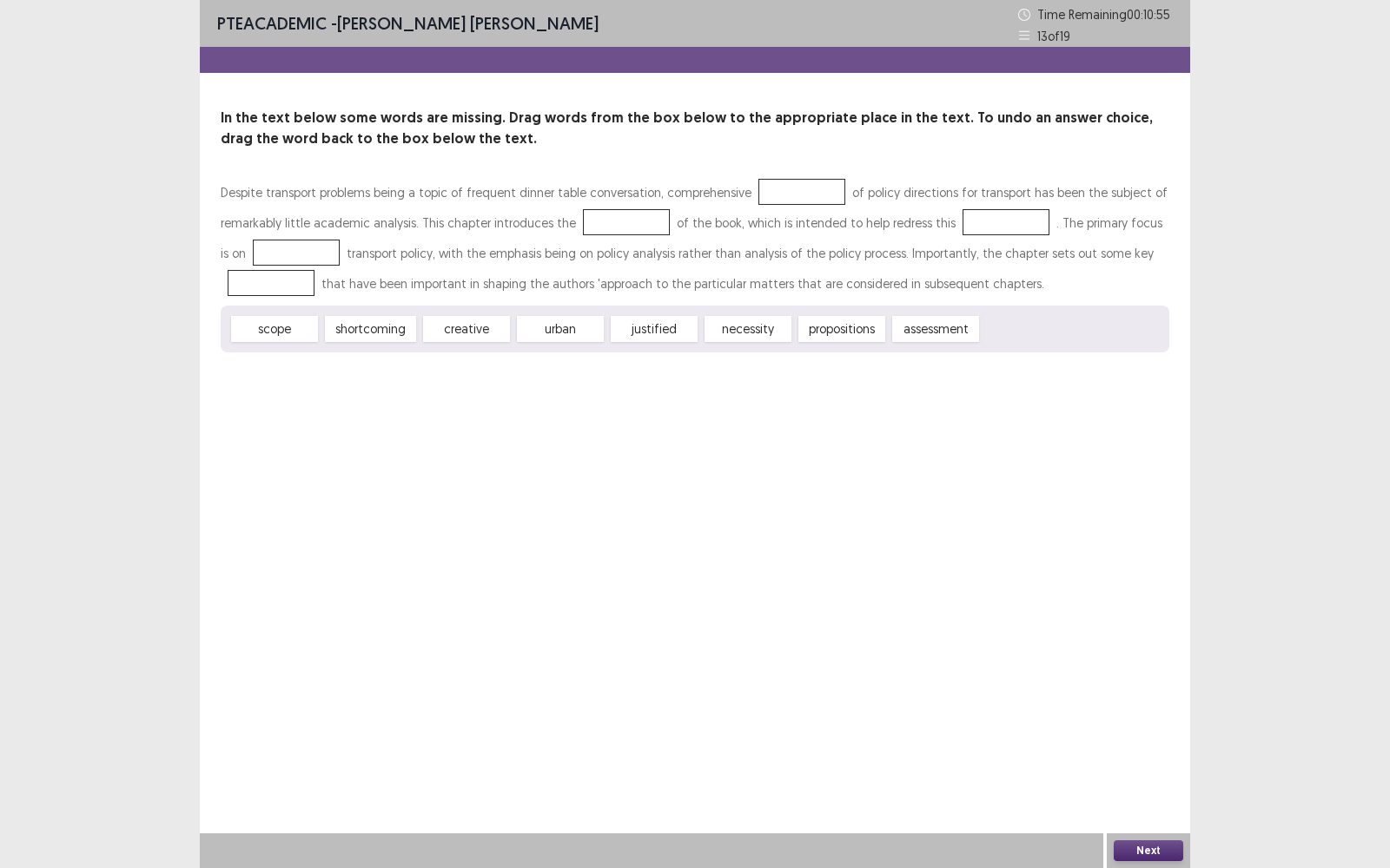
click at [773, 196] on div at bounding box center [802, 192] width 87 height 26
drag, startPoint x: 944, startPoint y: 331, endPoint x: 798, endPoint y: 192, distance: 201.6
drag, startPoint x: 291, startPoint y: 334, endPoint x: 566, endPoint y: 226, distance: 295.4
click at [566, 226] on div "Despite transport problems being a topic of frequent dinner table conversation,…" at bounding box center [695, 265] width 948 height 176
drag, startPoint x: 268, startPoint y: 329, endPoint x: 601, endPoint y: 233, distance: 346.6
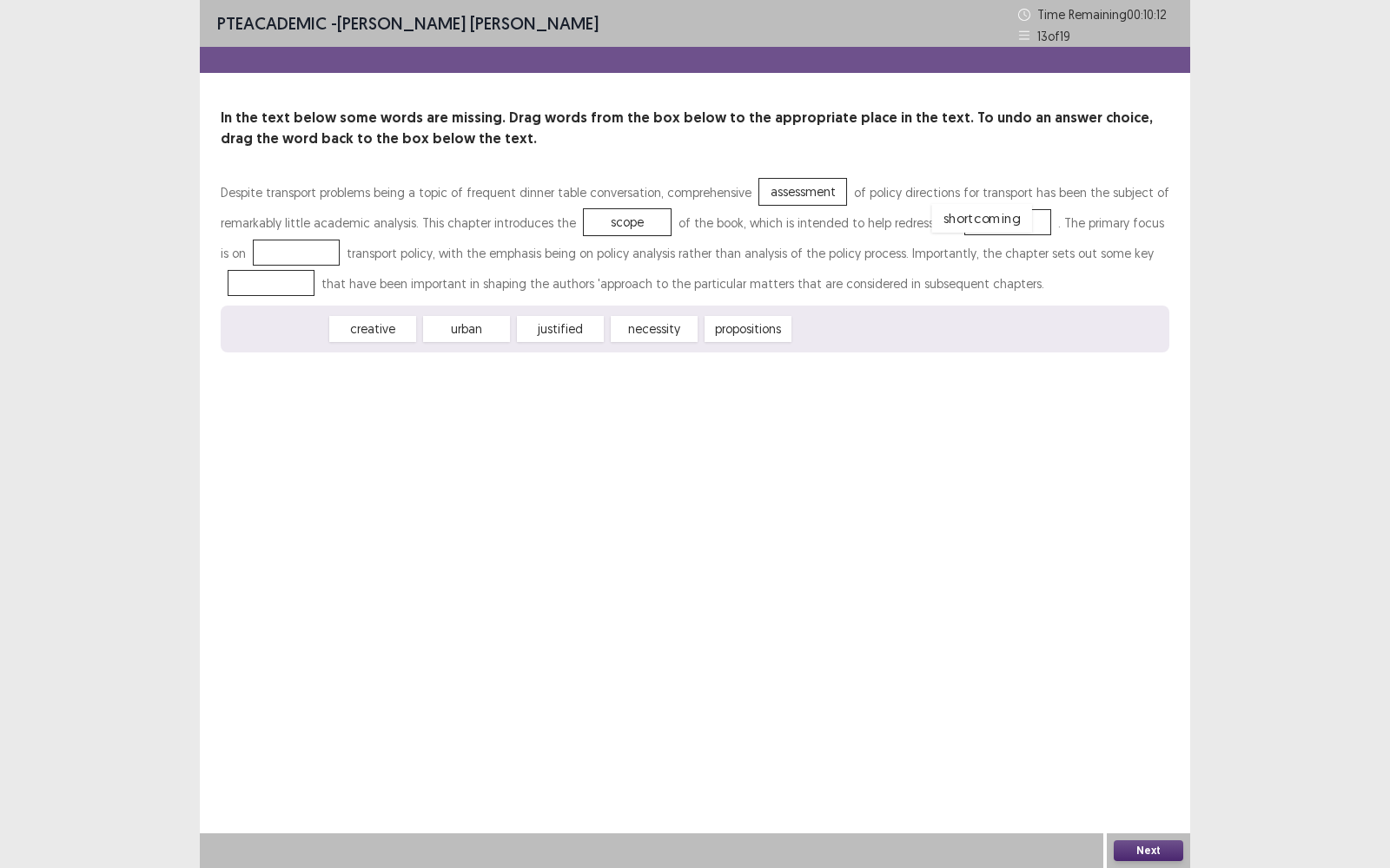
drag, startPoint x: 280, startPoint y: 326, endPoint x: 985, endPoint y: 216, distance: 713.5
click at [543, 335] on div "necessity" at bounding box center [555, 334] width 96 height 29
drag, startPoint x: 378, startPoint y: 329, endPoint x: 277, endPoint y: 255, distance: 125.2
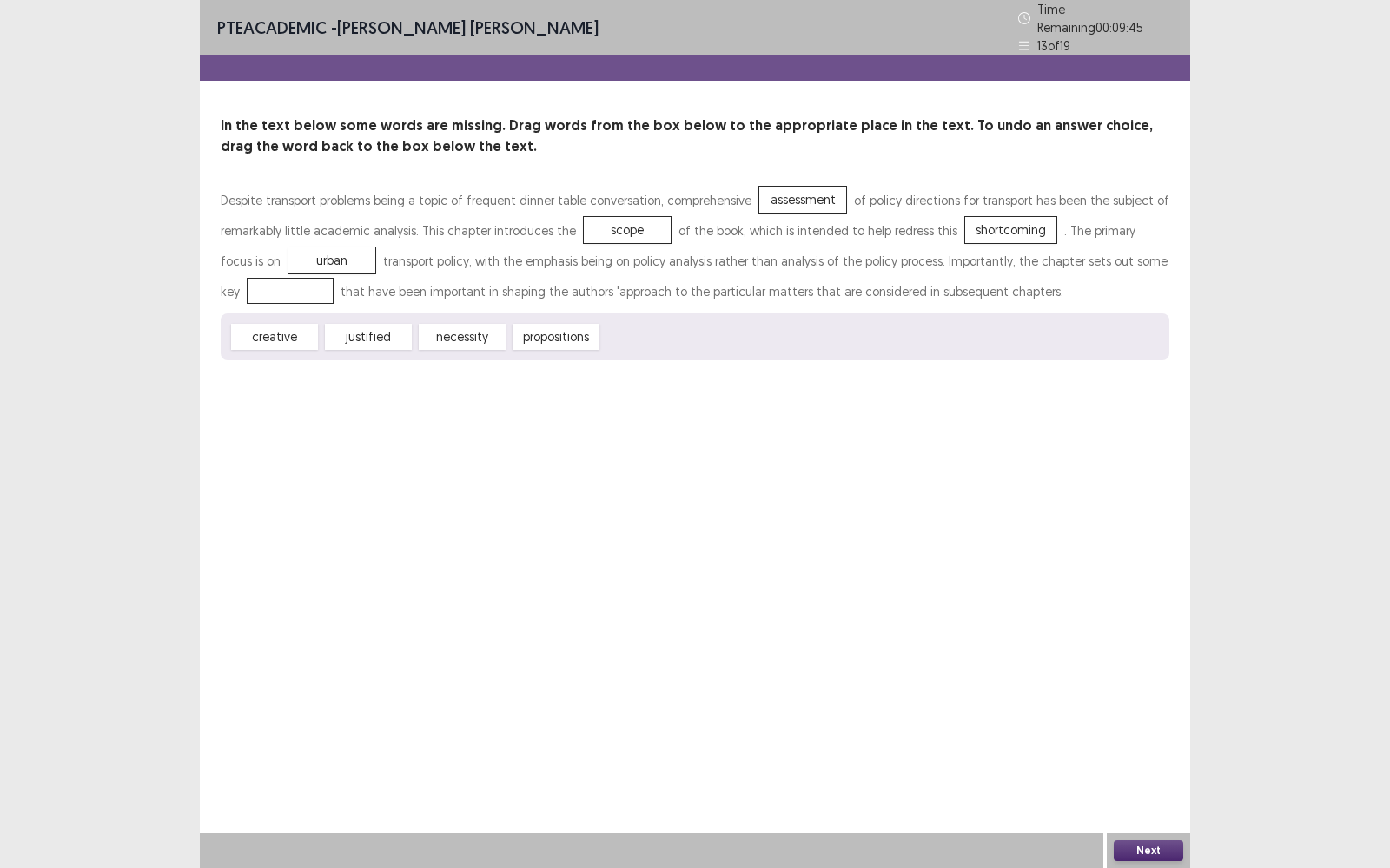
drag, startPoint x: 778, startPoint y: 192, endPoint x: 312, endPoint y: 283, distance: 474.8
click at [312, 283] on div "Despite transport problems being a topic of frequent dinner table conversation,…" at bounding box center [695, 246] width 948 height 122
drag, startPoint x: 270, startPoint y: 326, endPoint x: 719, endPoint y: 286, distance: 450.8
click at [702, 339] on div "creative" at bounding box center [708, 350] width 96 height 29
drag, startPoint x: 776, startPoint y: 183, endPoint x: 712, endPoint y: 288, distance: 123.0
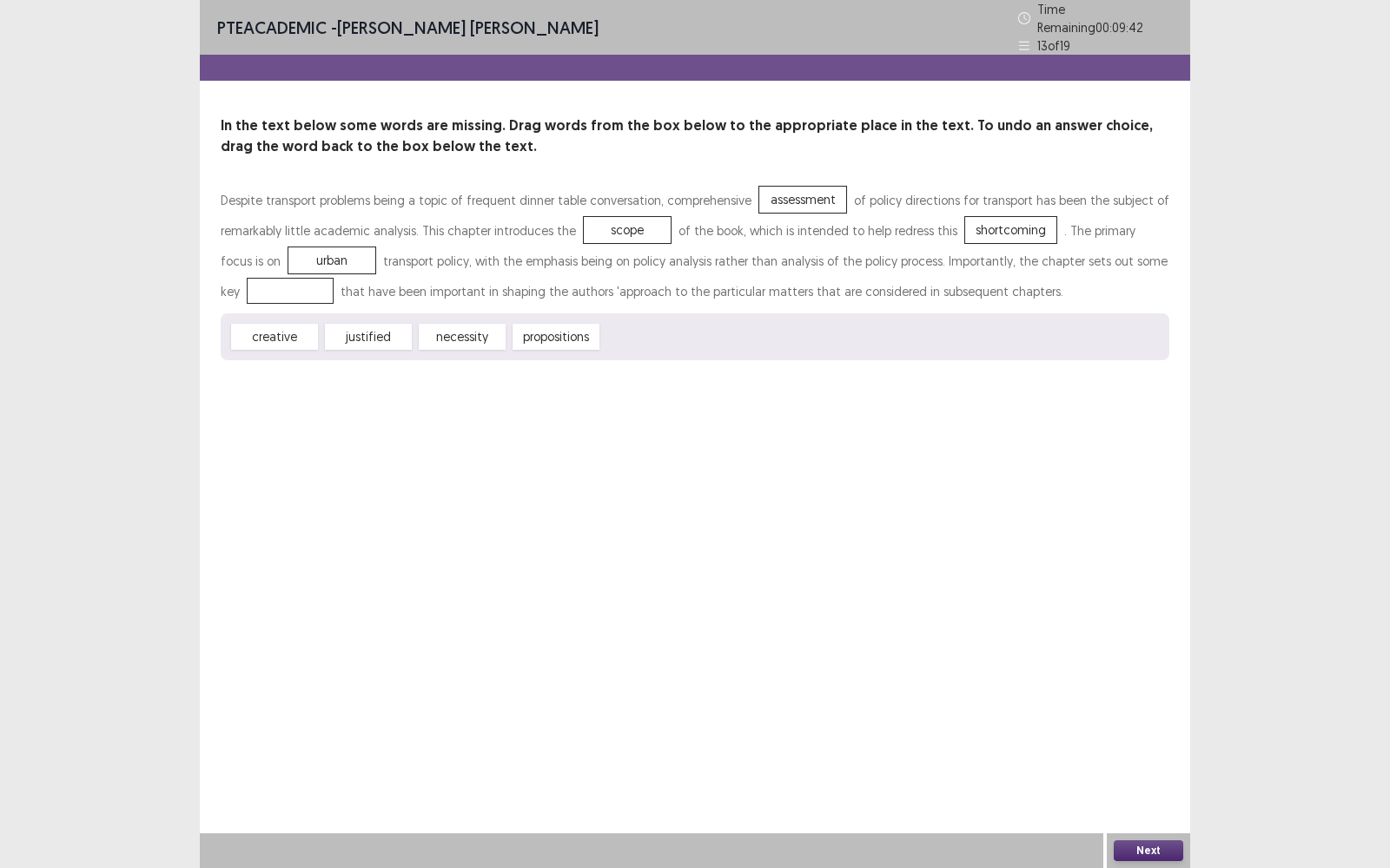
click at [716, 289] on div "Despite transport problems being a topic of frequent dinner table conversation,…" at bounding box center [695, 246] width 948 height 122
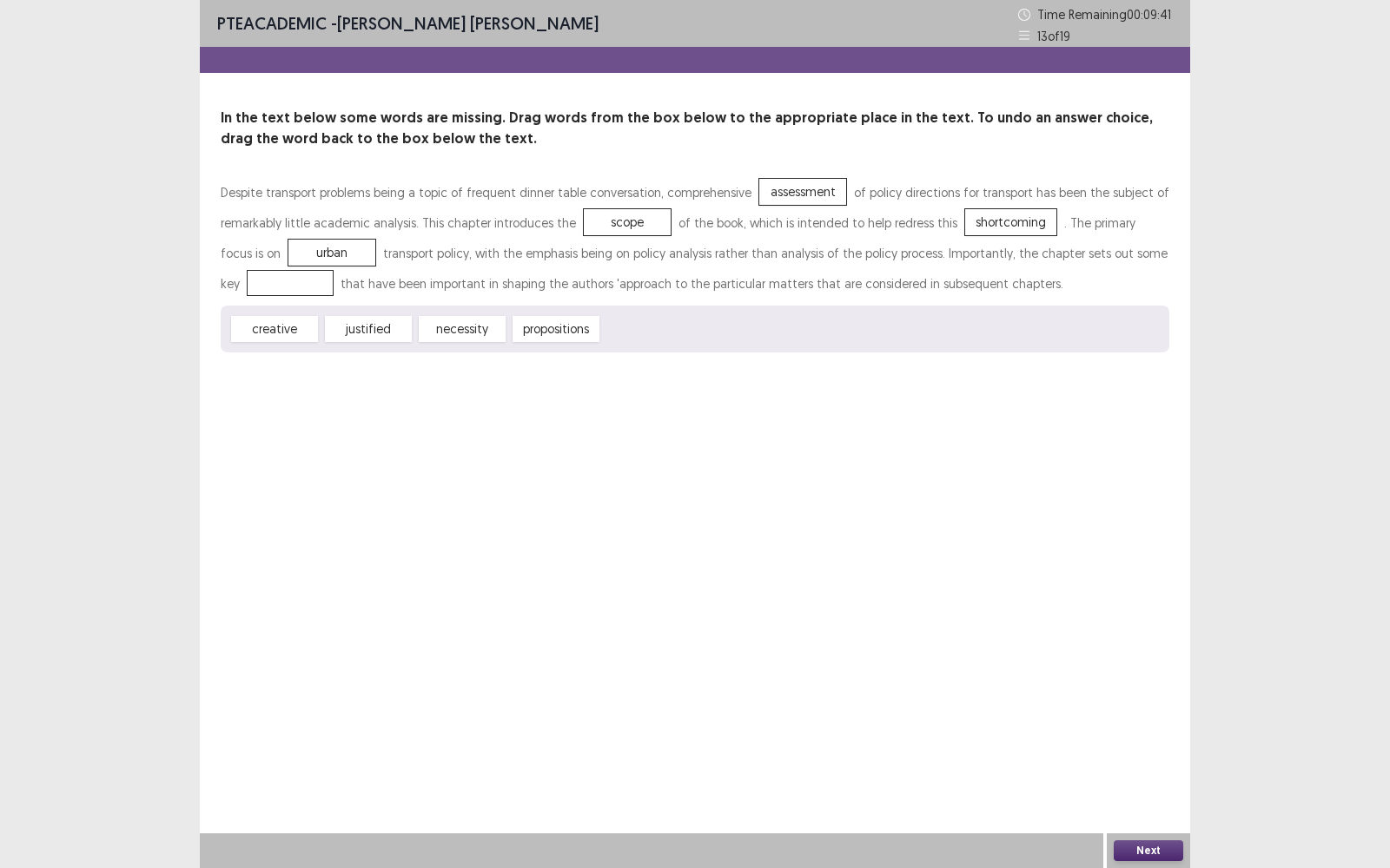
click at [767, 191] on div "assessment" at bounding box center [803, 192] width 87 height 26
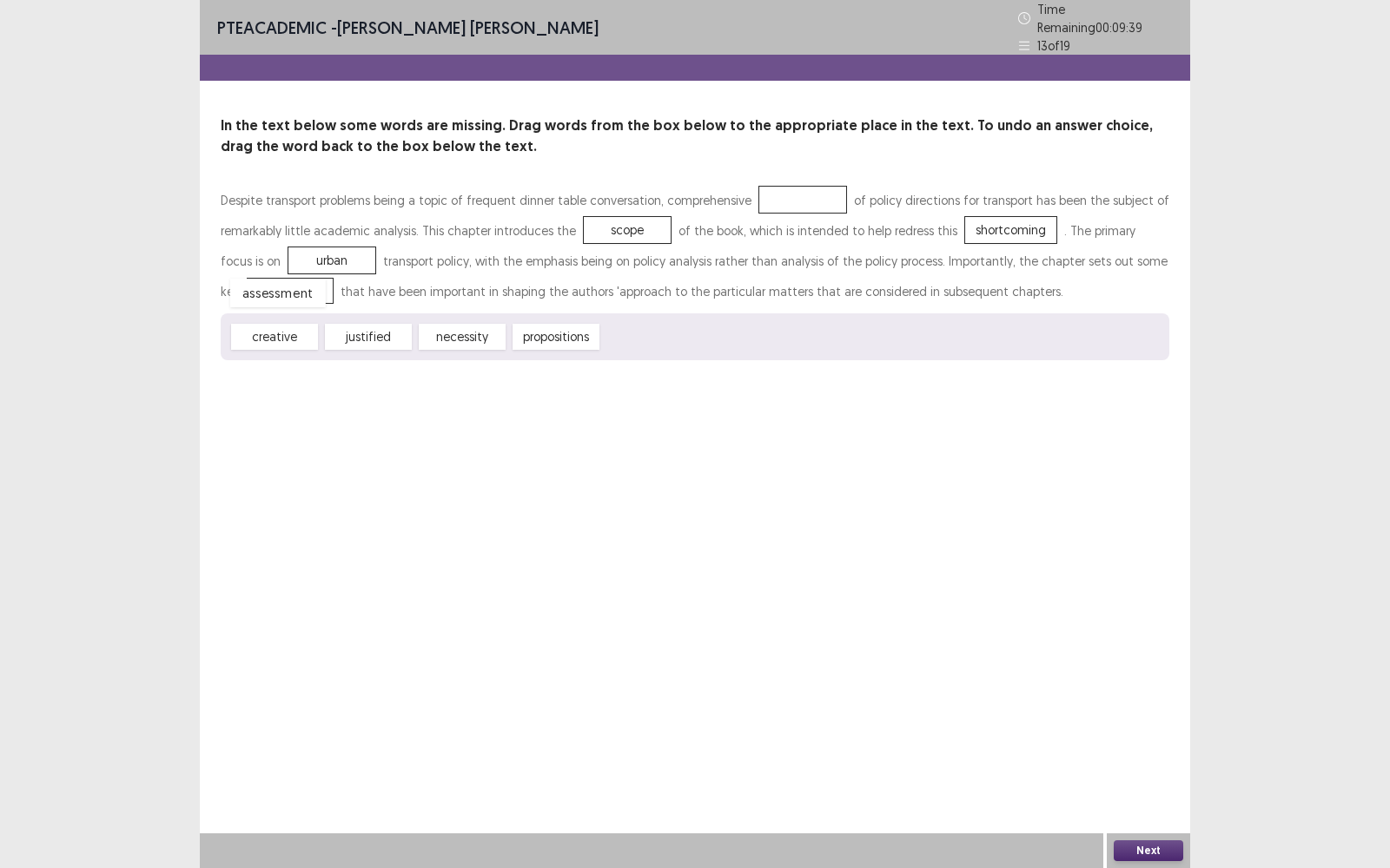
drag, startPoint x: 767, startPoint y: 191, endPoint x: 242, endPoint y: 285, distance: 533.3
drag, startPoint x: 269, startPoint y: 328, endPoint x: 782, endPoint y: 192, distance: 530.7
drag, startPoint x: 786, startPoint y: 194, endPoint x: 591, endPoint y: 334, distance: 240.1
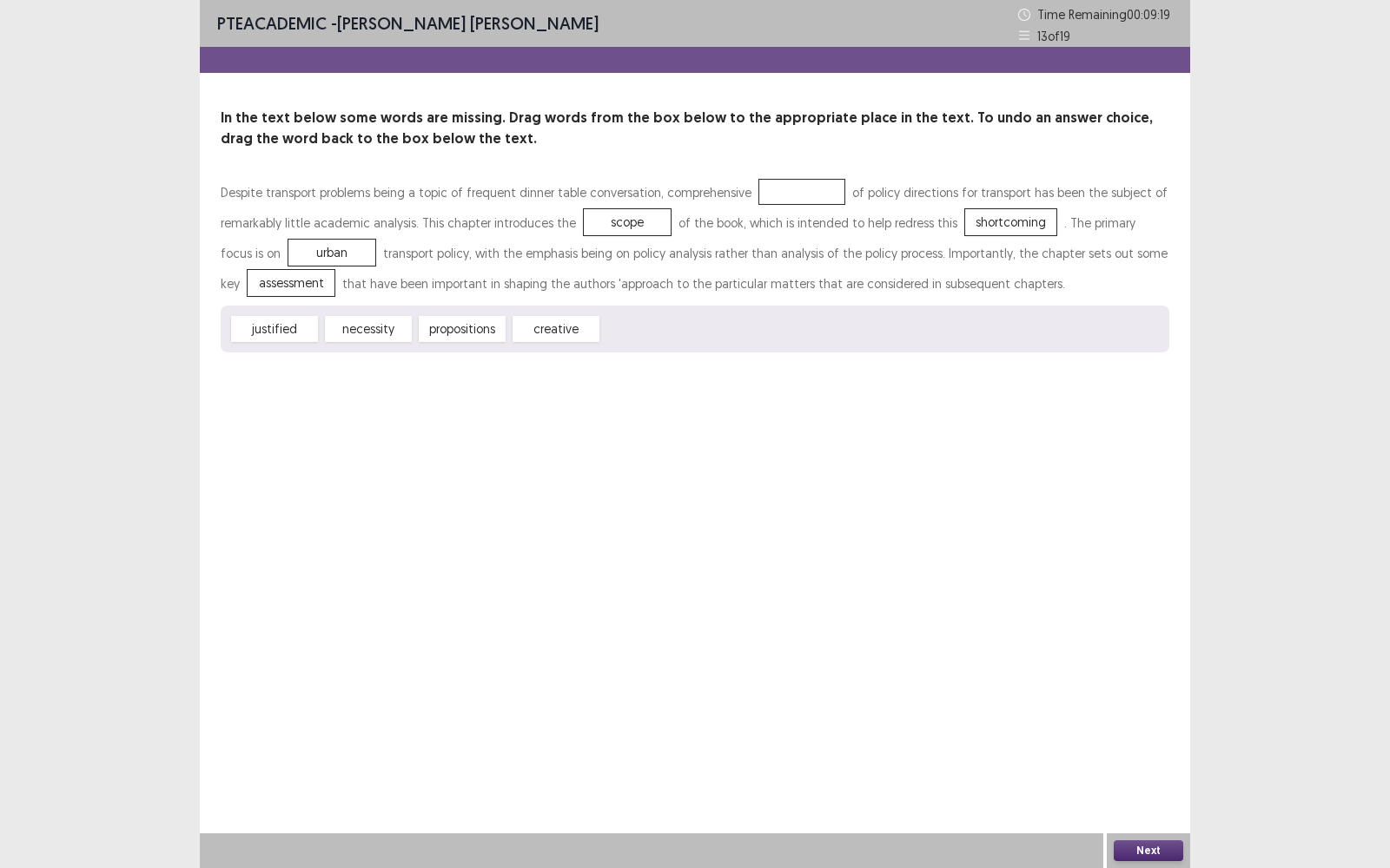
drag, startPoint x: 613, startPoint y: 221, endPoint x: 637, endPoint y: 225, distance: 24.3
click at [730, 200] on div "Despite transport problems being a topic of frequent dinner table conversation,…" at bounding box center [695, 238] width 948 height 122
drag, startPoint x: 609, startPoint y: 222, endPoint x: 776, endPoint y: 190, distance: 170.0
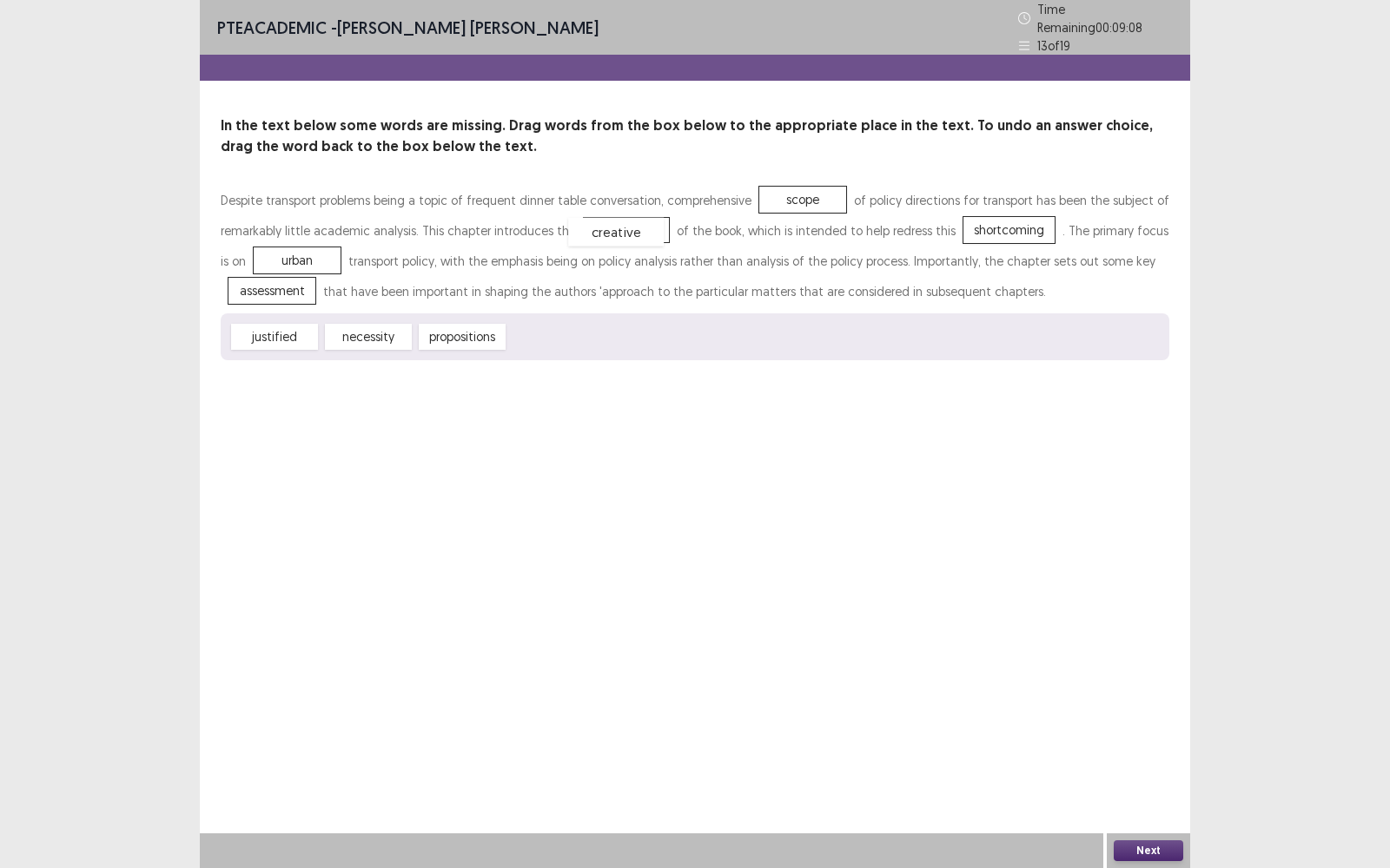
drag, startPoint x: 556, startPoint y: 330, endPoint x: 617, endPoint y: 225, distance: 121.4
drag, startPoint x: 978, startPoint y: 225, endPoint x: 737, endPoint y: 355, distance: 273.8
drag, startPoint x: 455, startPoint y: 329, endPoint x: 982, endPoint y: 219, distance: 538.4
click at [1157, 699] on button "Next" at bounding box center [1148, 851] width 69 height 21
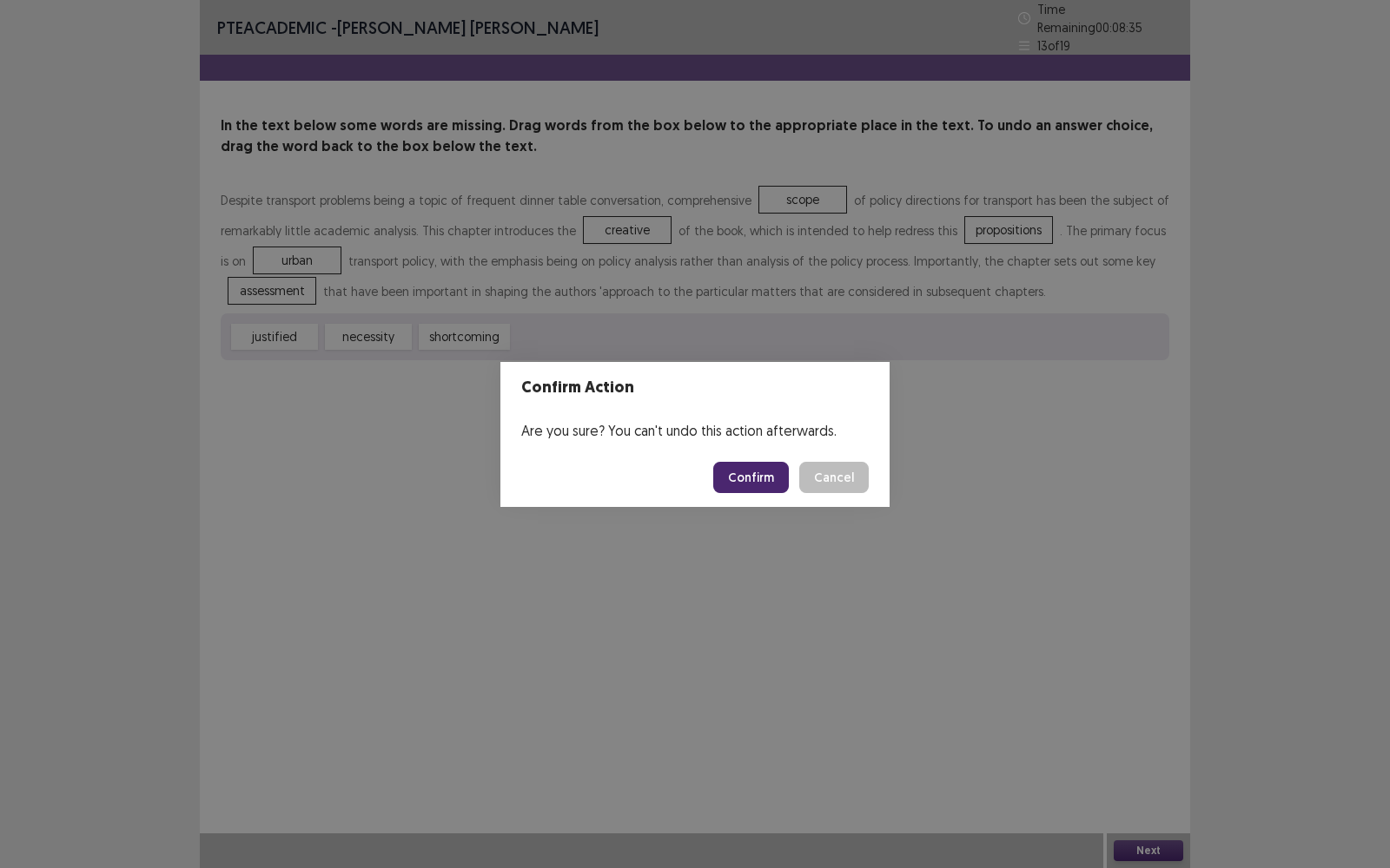
click at [777, 477] on button "Confirm" at bounding box center [751, 477] width 76 height 32
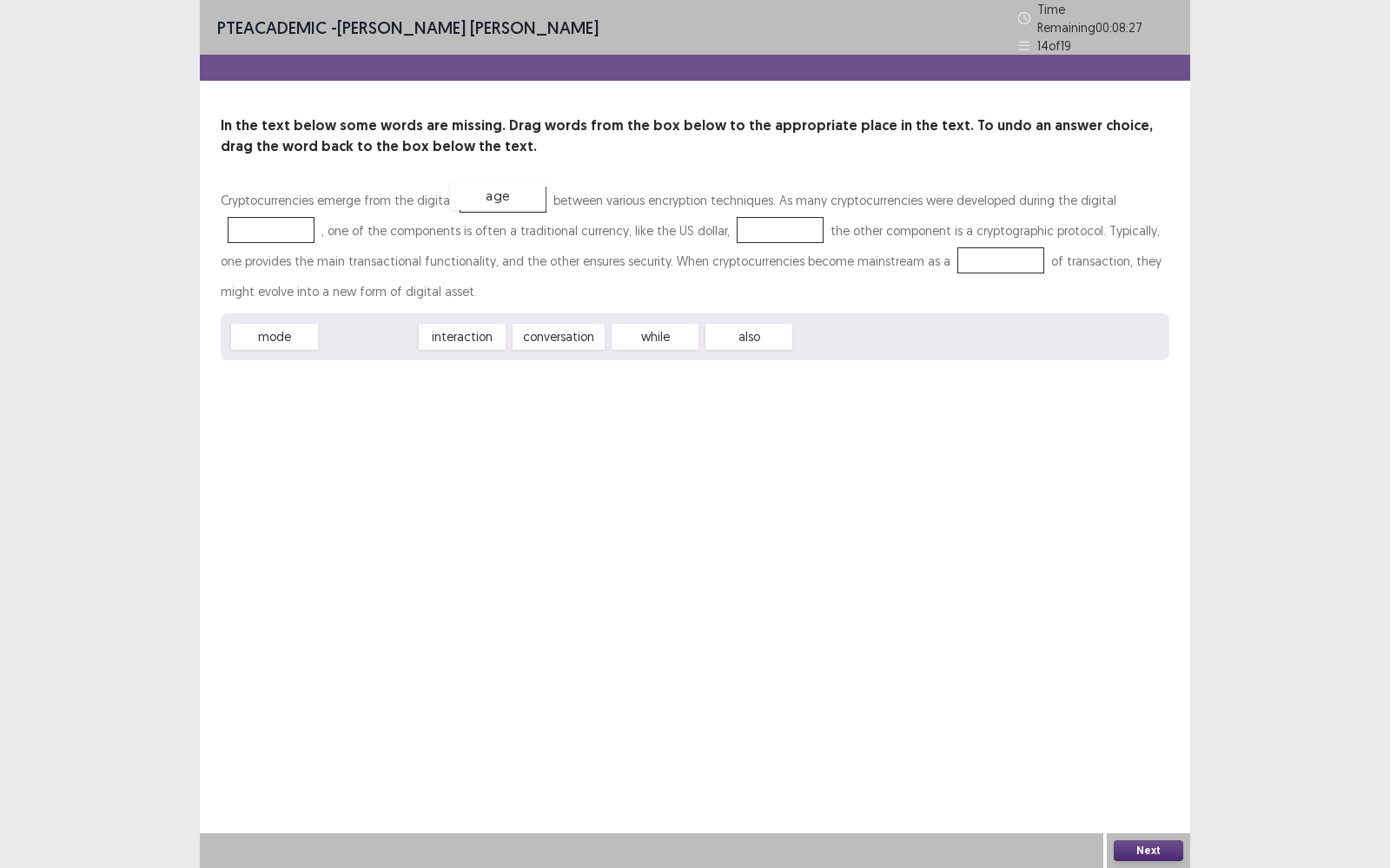
drag, startPoint x: 395, startPoint y: 291, endPoint x: 500, endPoint y: 187, distance: 147.8
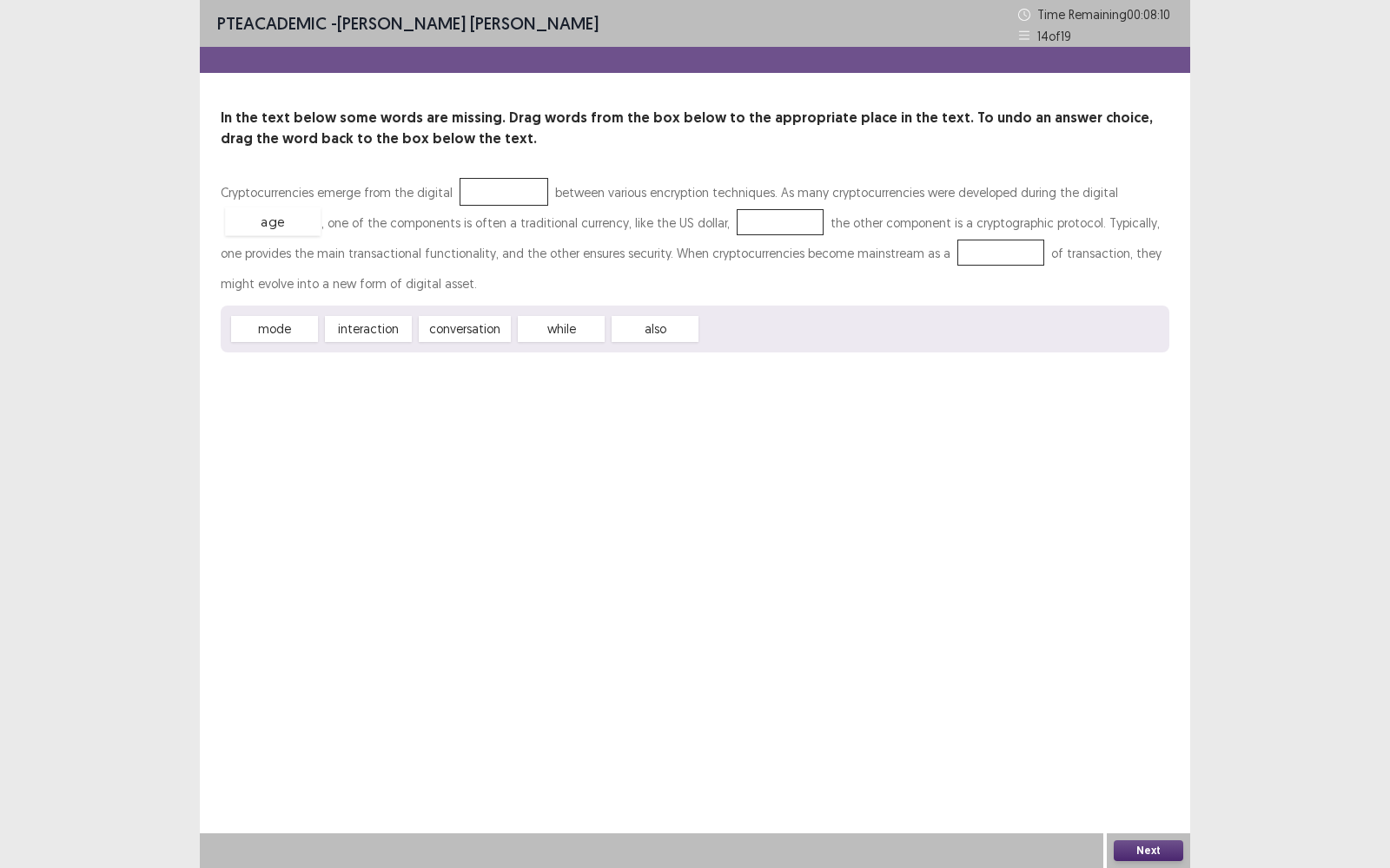
drag, startPoint x: 504, startPoint y: 194, endPoint x: 274, endPoint y: 223, distance: 231.8
click at [475, 337] on div "conversation" at bounding box center [471, 334] width 102 height 29
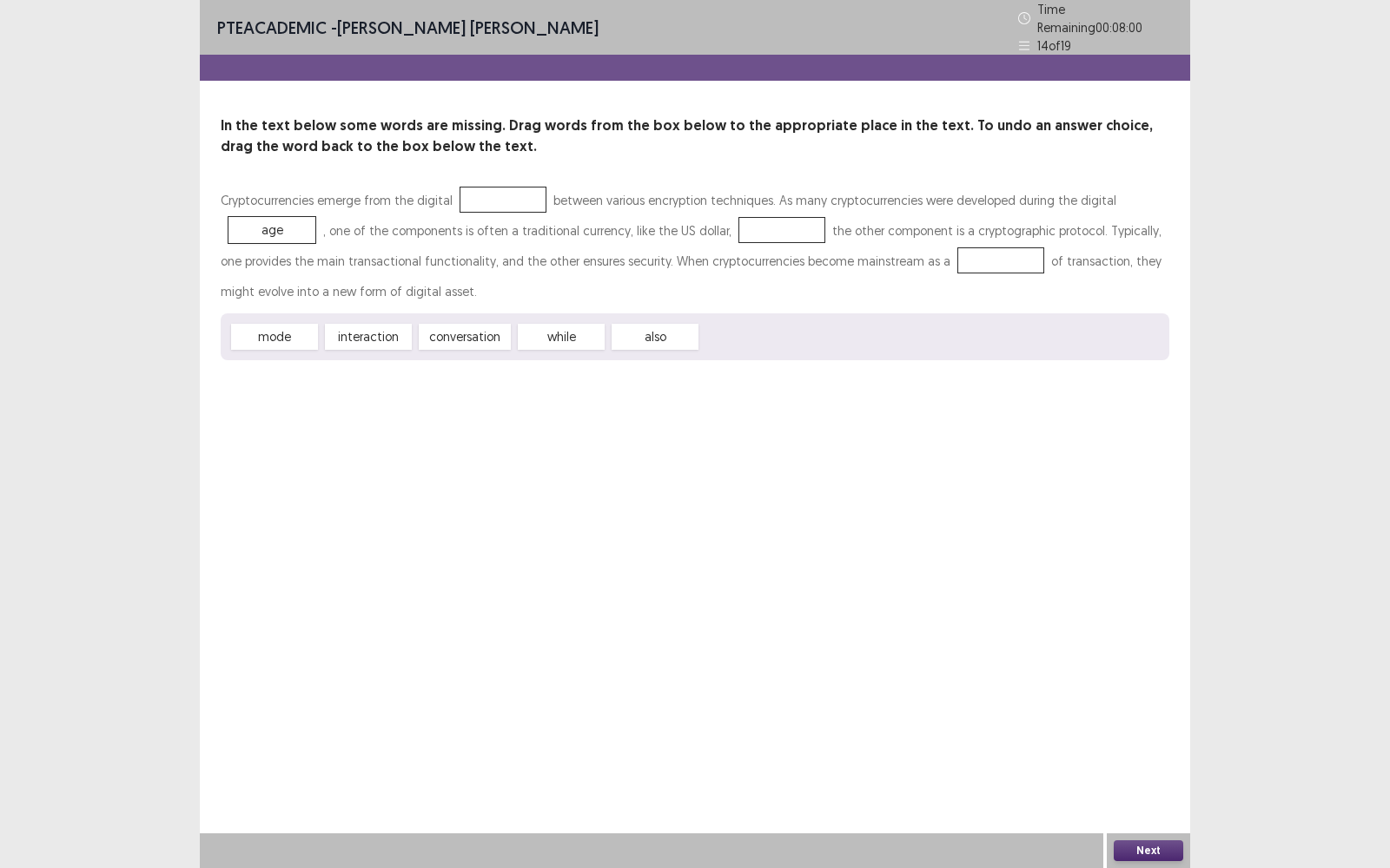
drag, startPoint x: 357, startPoint y: 333, endPoint x: 486, endPoint y: 204, distance: 182.4
click at [486, 204] on div "Cryptocurrencies emerge from the digital between various encryption techniques.…" at bounding box center [695, 273] width 948 height 176
drag, startPoint x: 367, startPoint y: 330, endPoint x: 501, endPoint y: 191, distance: 193.1
drag, startPoint x: 474, startPoint y: 326, endPoint x: 694, endPoint y: 239, distance: 236.6
click at [714, 234] on div "Cryptocurrencies emerge from the digital interaction between various encryption…" at bounding box center [695, 273] width 948 height 176
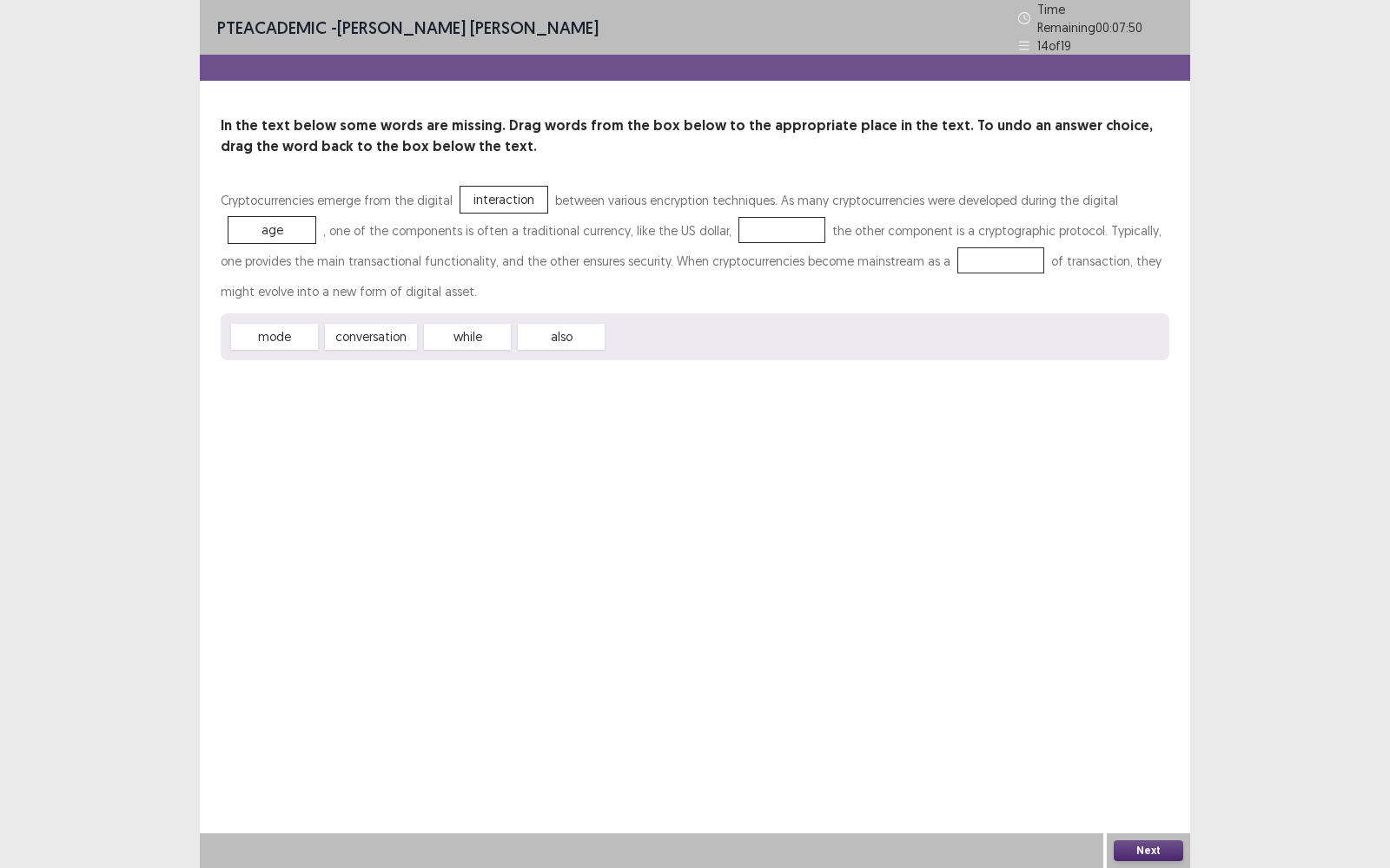
drag, startPoint x: 472, startPoint y: 326, endPoint x: 417, endPoint y: 320, distance: 55.3
click at [733, 234] on div "Cryptocurrencies emerge from the digital interaction between various encryption…" at bounding box center [695, 273] width 948 height 176
drag, startPoint x: 461, startPoint y: 327, endPoint x: 756, endPoint y: 217, distance: 314.8
drag, startPoint x: 270, startPoint y: 330, endPoint x: 944, endPoint y: 264, distance: 677.2
click at [1149, 699] on button "Next" at bounding box center [1148, 851] width 69 height 21
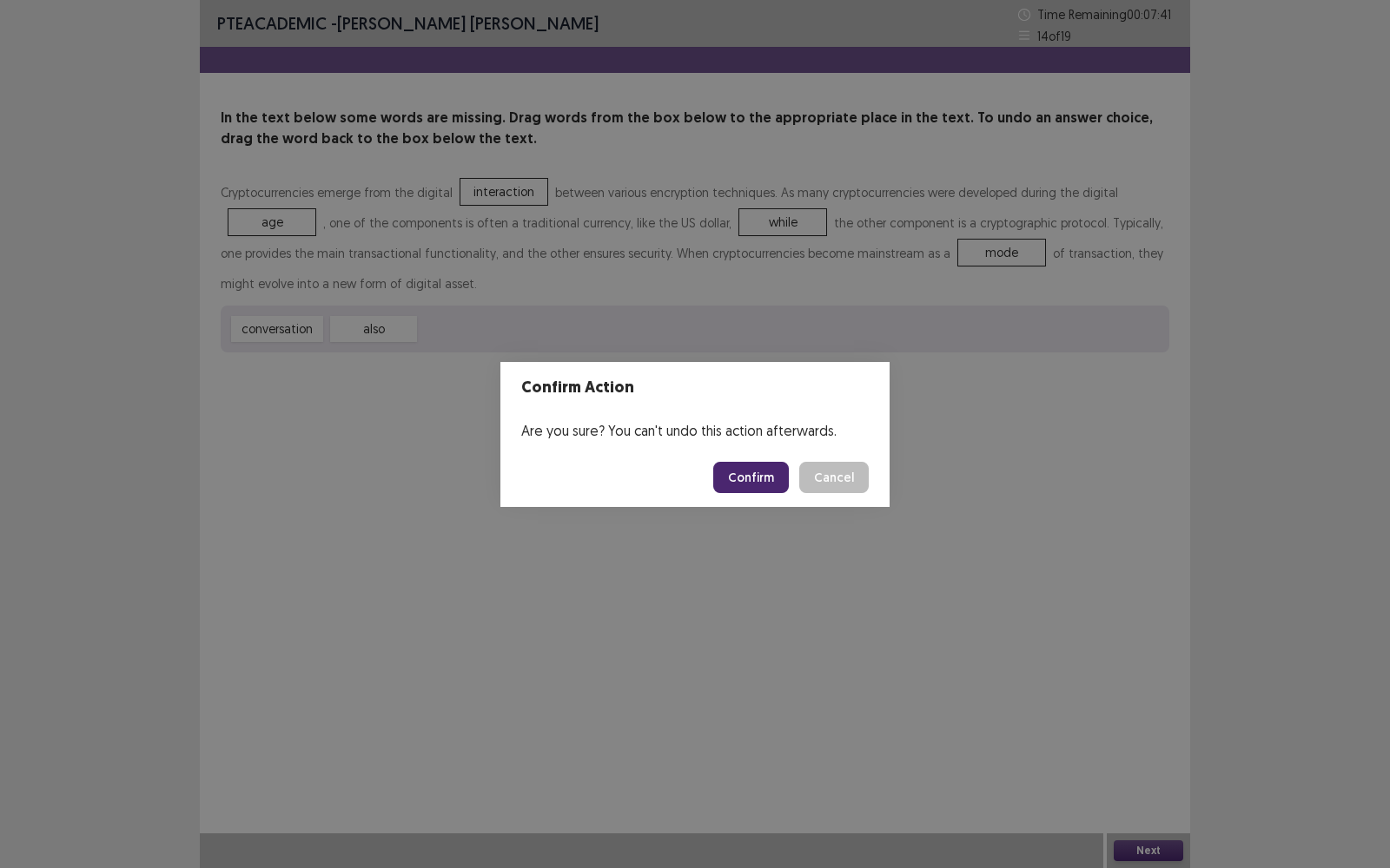
click at [754, 470] on button "Confirm" at bounding box center [751, 477] width 76 height 32
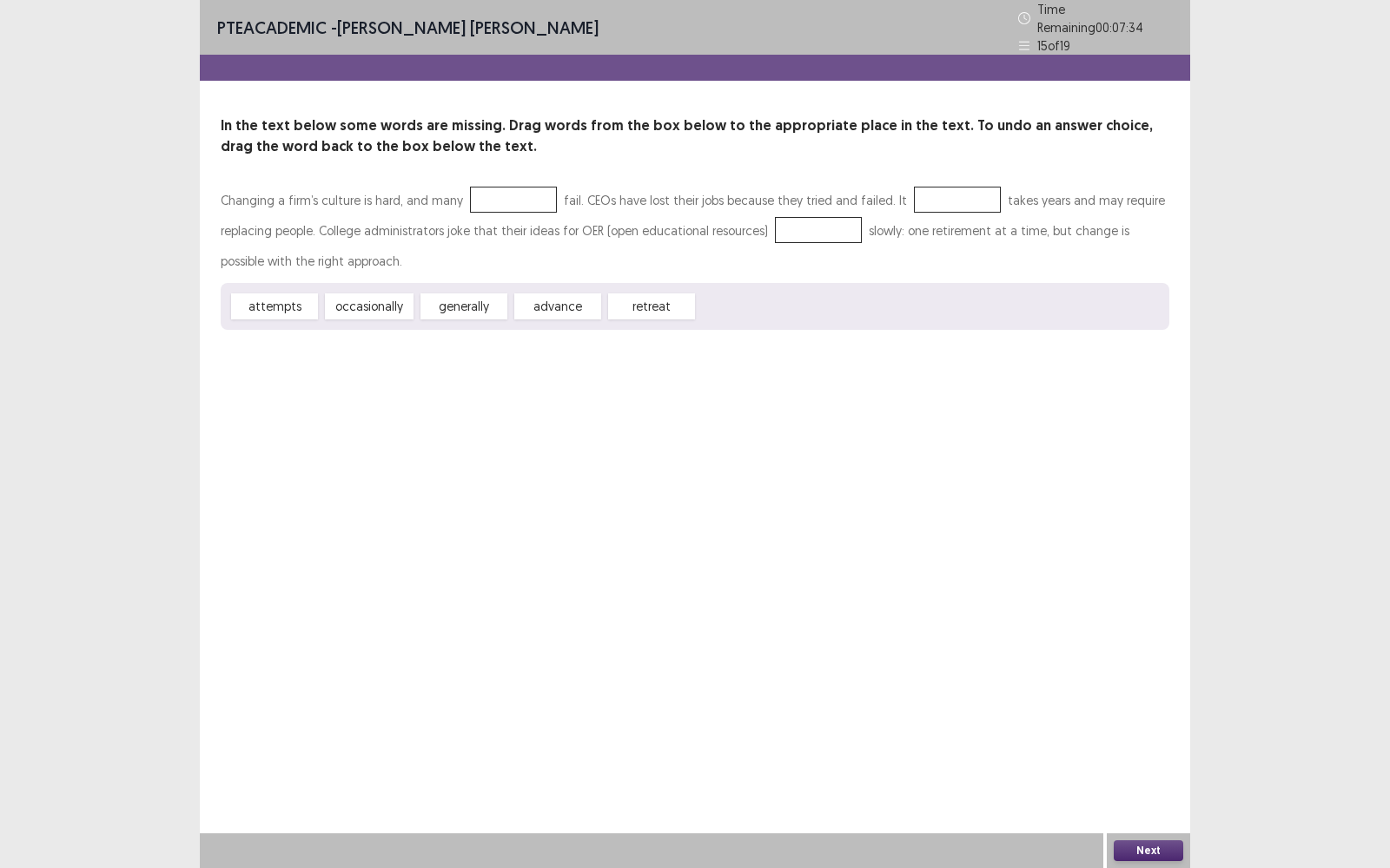
drag, startPoint x: 404, startPoint y: 237, endPoint x: 328, endPoint y: 252, distance: 77.5
click at [493, 185] on div "Changing a firm’s culture is hard, and many fail. CEOs have lost their jobs bec…" at bounding box center [695, 257] width 948 height 145
drag, startPoint x: 276, startPoint y: 298, endPoint x: 522, endPoint y: 183, distance: 271.6
drag, startPoint x: 364, startPoint y: 299, endPoint x: 906, endPoint y: 162, distance: 559.0
click at [906, 162] on div "In the text below some words are missing. Drag words from the box below to the …" at bounding box center [695, 223] width 990 height 214
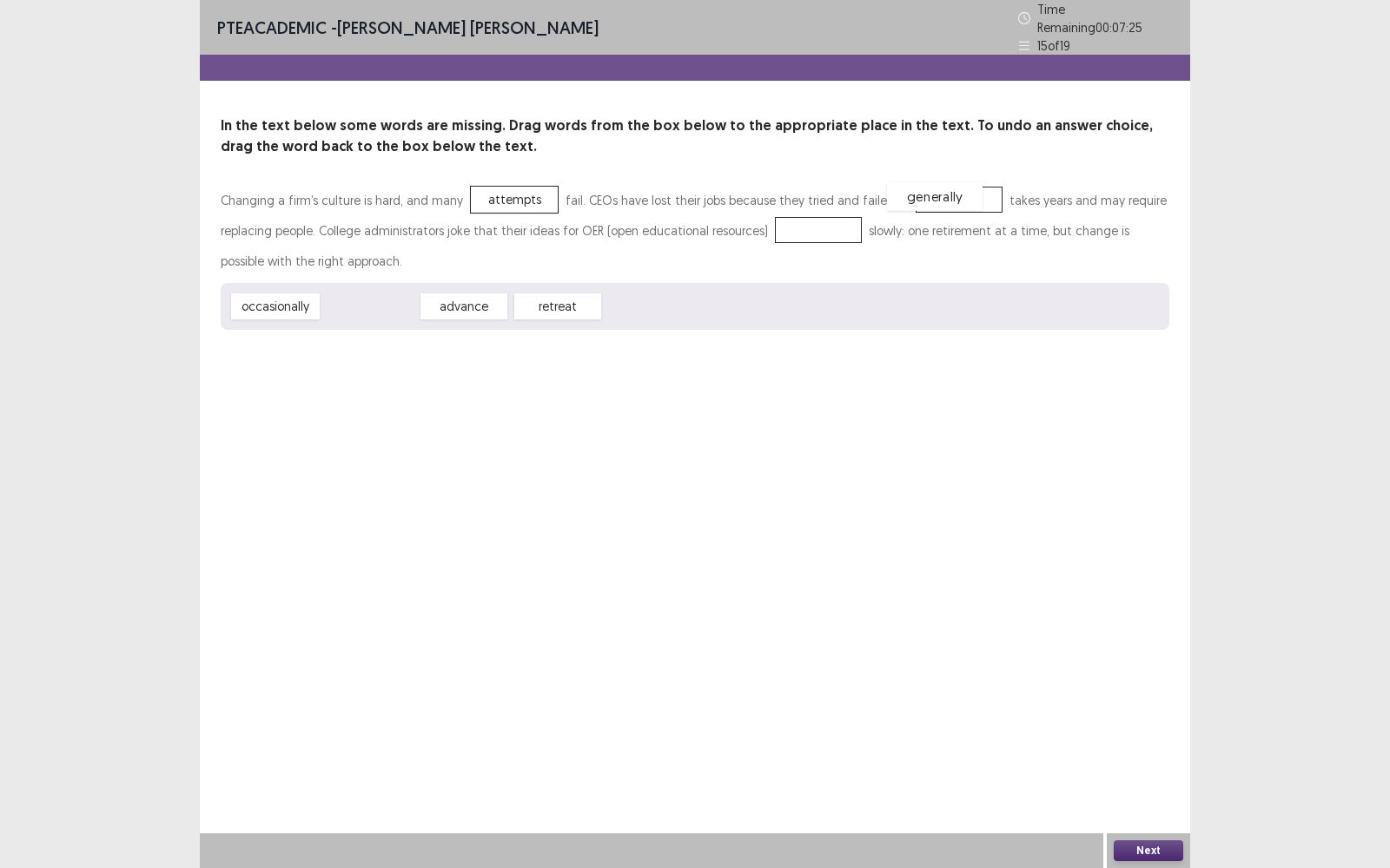
drag, startPoint x: 361, startPoint y: 295, endPoint x: 925, endPoint y: 186, distance: 574.4
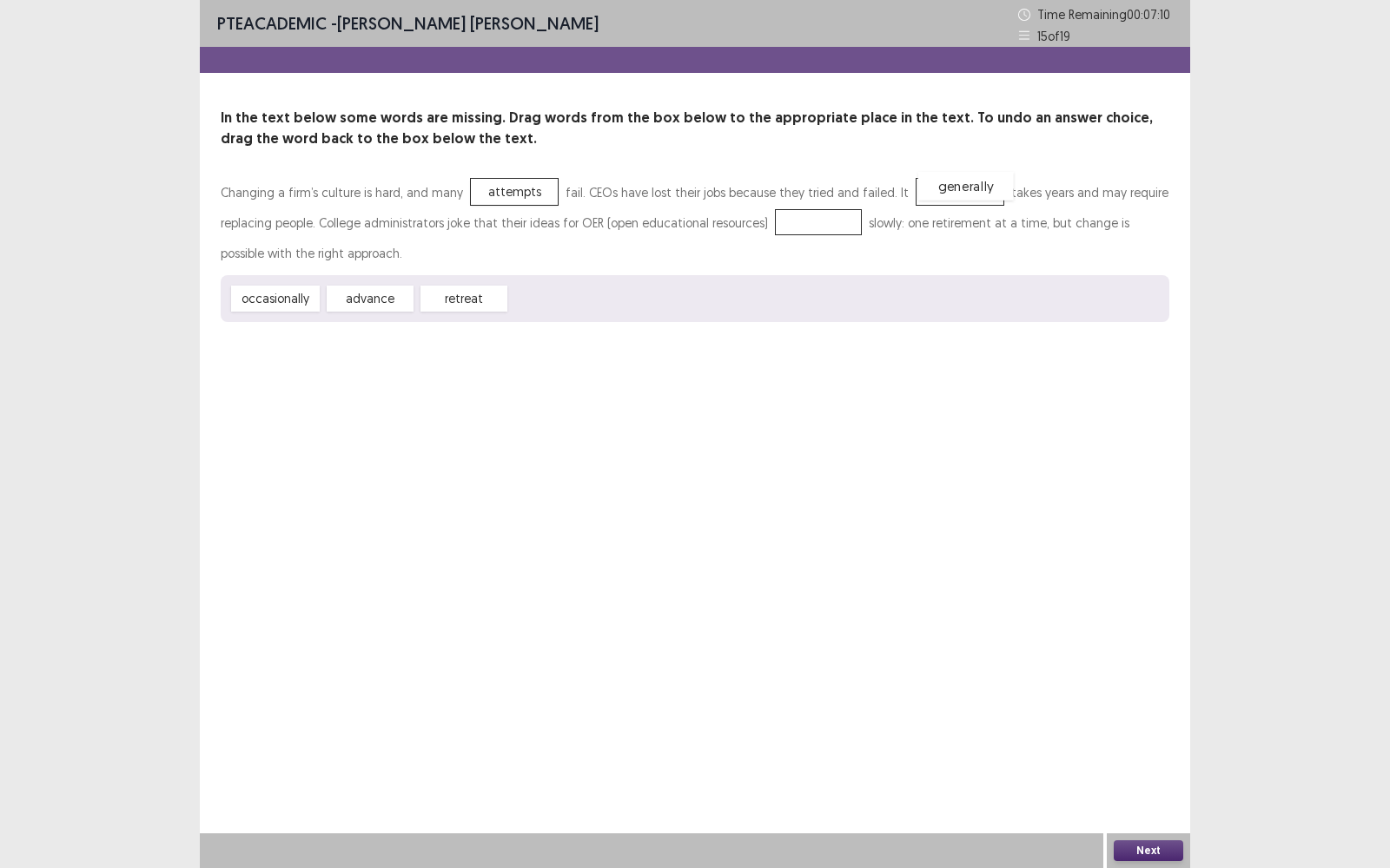
click at [954, 192] on div "generally" at bounding box center [966, 186] width 96 height 29
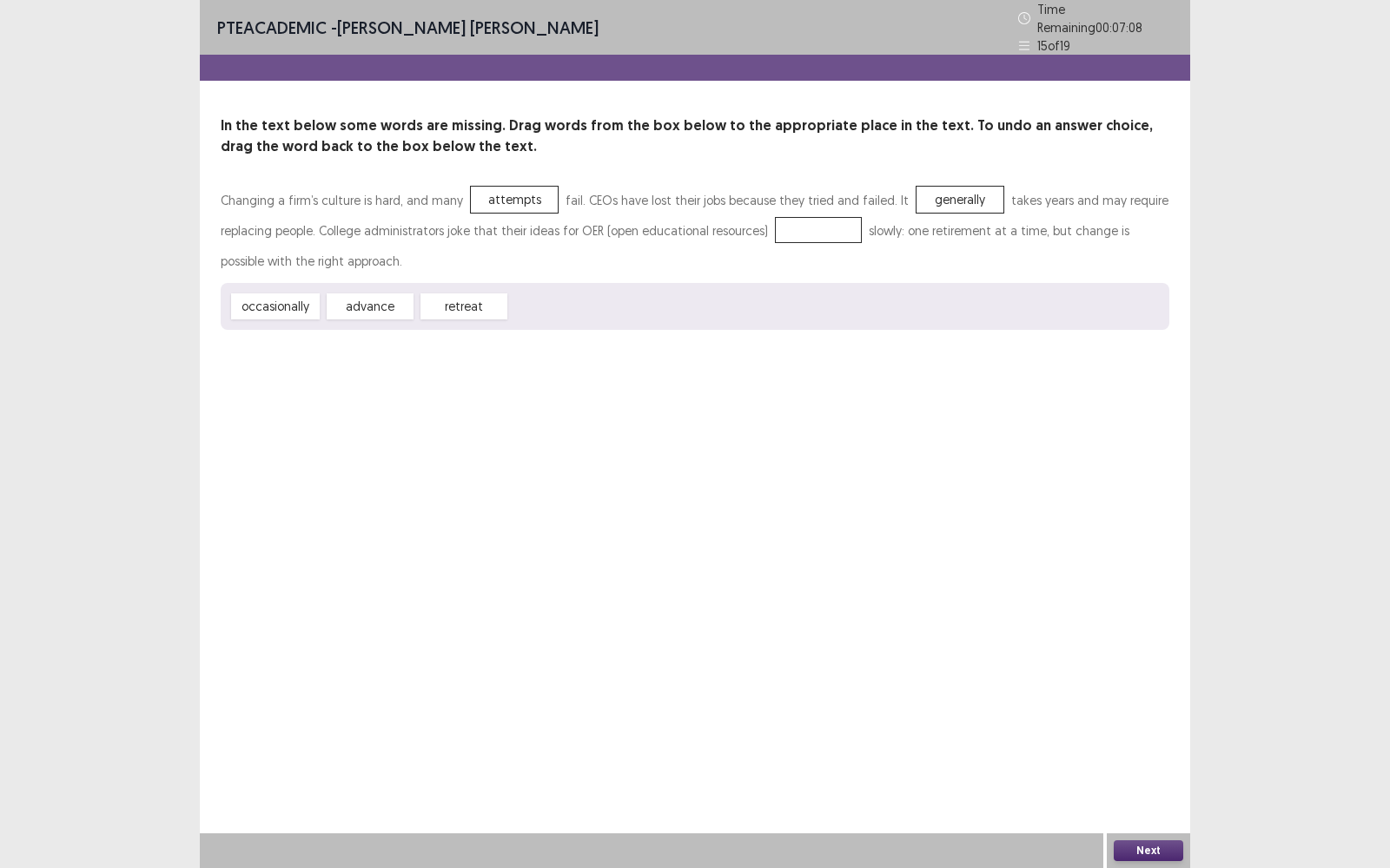
drag, startPoint x: 604, startPoint y: 247, endPoint x: 527, endPoint y: 265, distance: 79.1
click at [770, 213] on div "Changing a firm’s culture is hard, and many attempts fail. CEOs have lost their…" at bounding box center [695, 257] width 948 height 145
drag, startPoint x: 277, startPoint y: 295, endPoint x: 798, endPoint y: 224, distance: 525.8
click at [1145, 699] on button "Next" at bounding box center [1148, 851] width 69 height 21
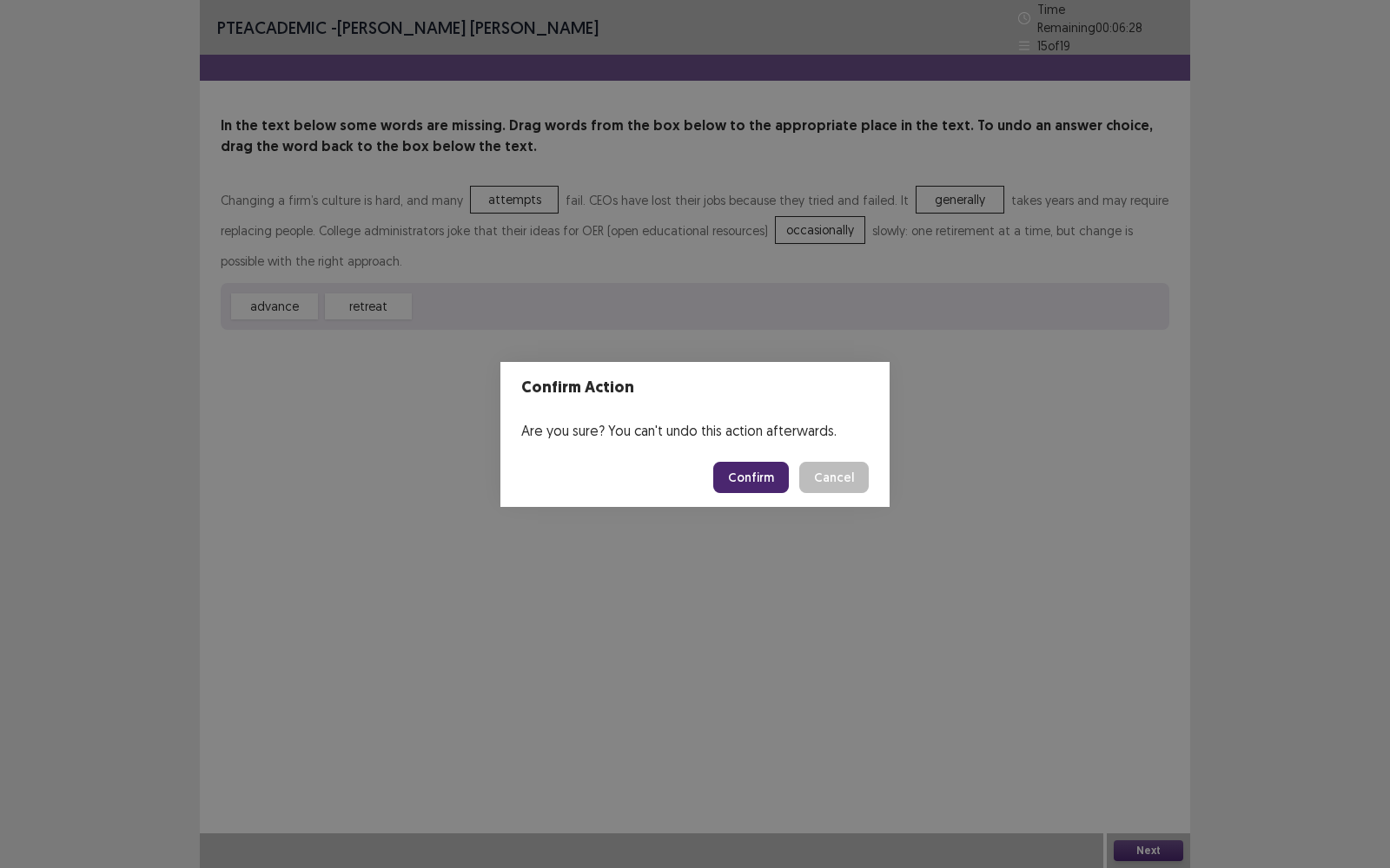
click at [752, 477] on button "Confirm" at bounding box center [751, 477] width 76 height 32
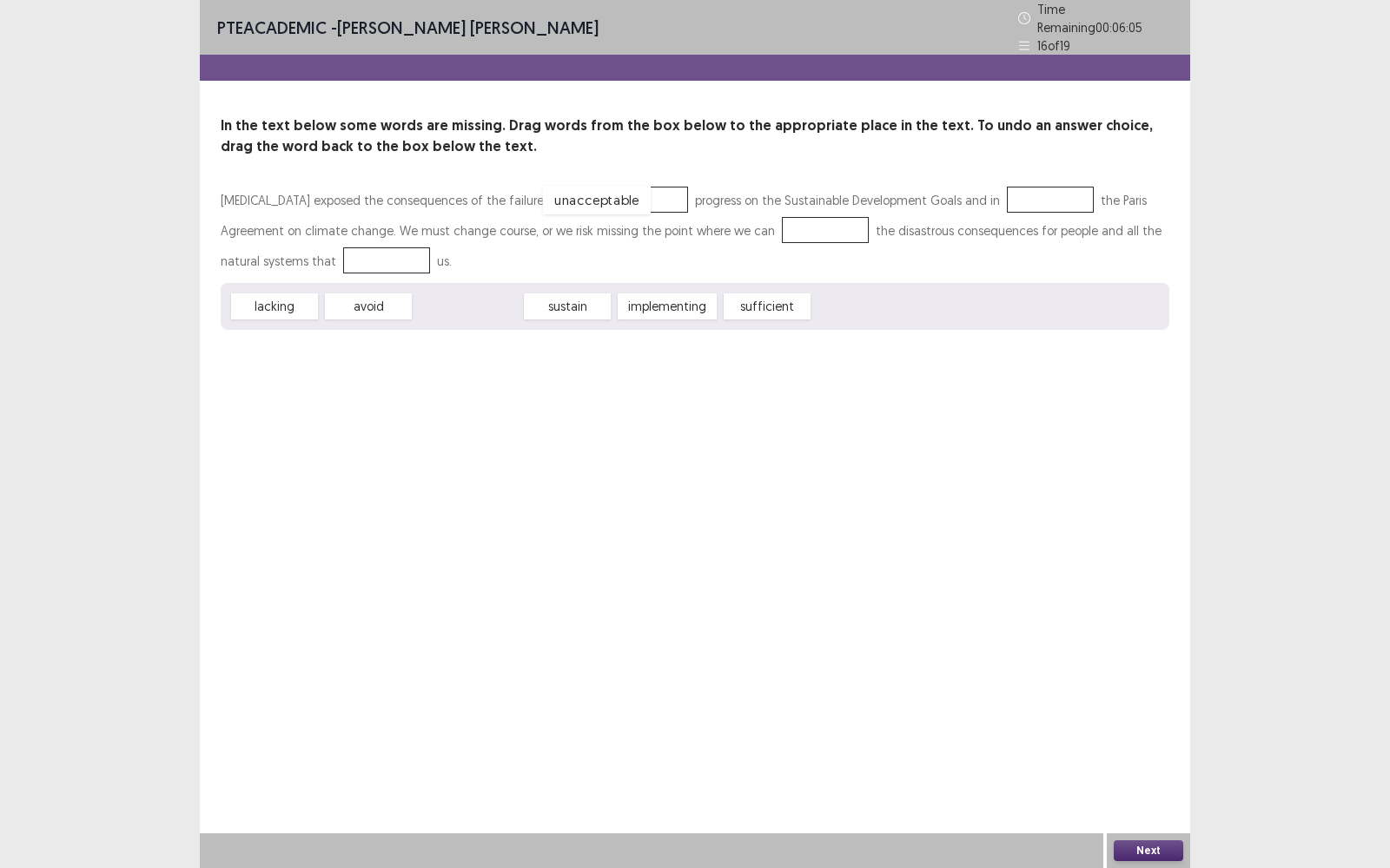
drag, startPoint x: 455, startPoint y: 301, endPoint x: 584, endPoint y: 196, distance: 166.3
drag, startPoint x: 875, startPoint y: 215, endPoint x: 825, endPoint y: 223, distance: 50.6
click at [927, 186] on div "[MEDICAL_DATA] exposed the consequences of the failure to make unacceptable pro…" at bounding box center [695, 257] width 948 height 145
drag, startPoint x: 560, startPoint y: 294, endPoint x: 990, endPoint y: 190, distance: 442.4
drag, startPoint x: 370, startPoint y: 295, endPoint x: 733, endPoint y: 224, distance: 369.9
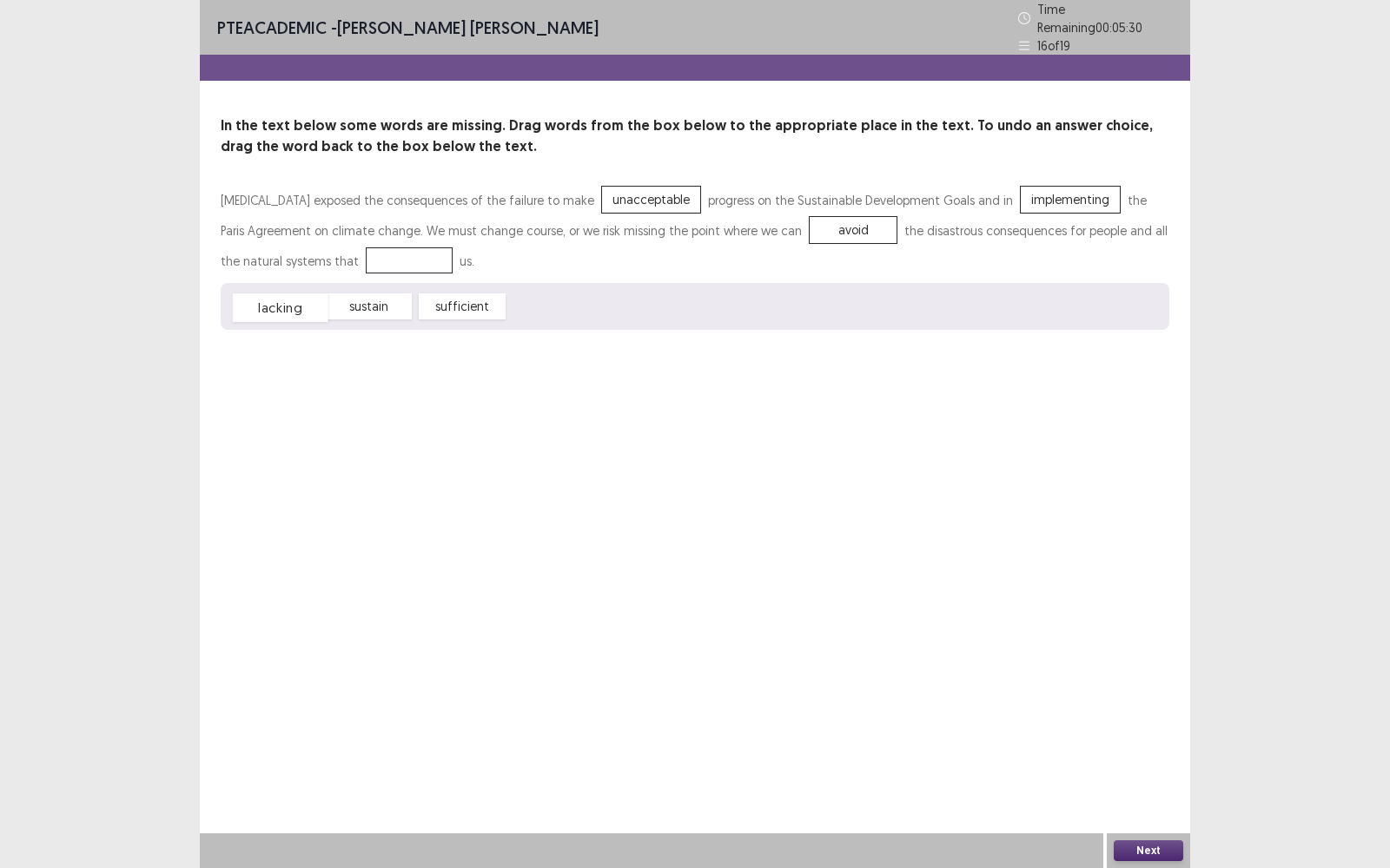
click at [270, 302] on div "lacking" at bounding box center [280, 307] width 96 height 29
drag, startPoint x: 362, startPoint y: 298, endPoint x: 283, endPoint y: 254, distance: 90.4
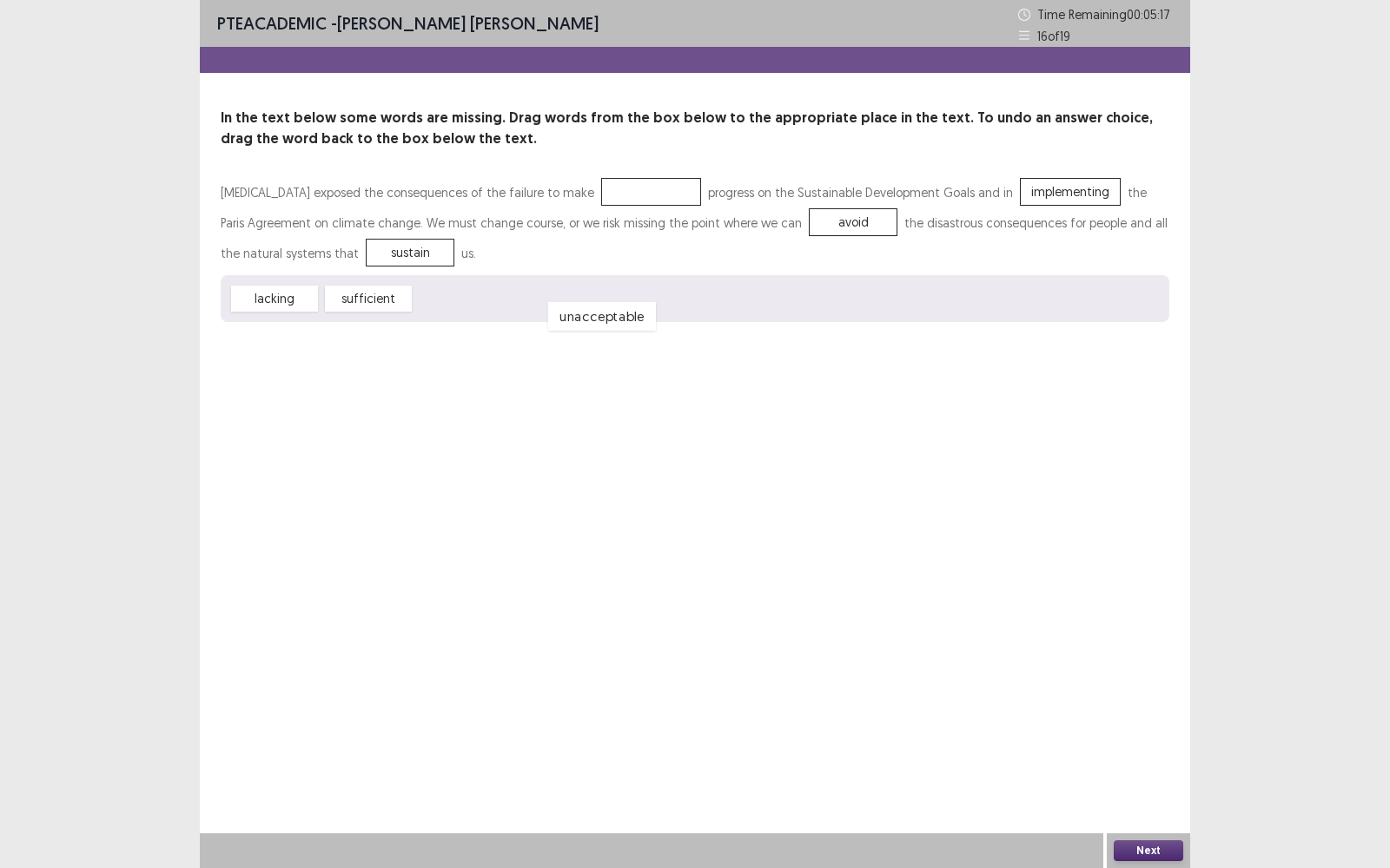
drag, startPoint x: 593, startPoint y: 190, endPoint x: 534, endPoint y: 327, distance: 149.2
drag, startPoint x: 360, startPoint y: 291, endPoint x: 425, endPoint y: 252, distance: 75.8
click at [582, 185] on div "[MEDICAL_DATA] exposed the consequences of the failure to make progress on the …" at bounding box center [695, 249] width 948 height 145
drag, startPoint x: 369, startPoint y: 301, endPoint x: 597, endPoint y: 190, distance: 253.6
click at [1151, 699] on button "Next" at bounding box center [1148, 851] width 69 height 21
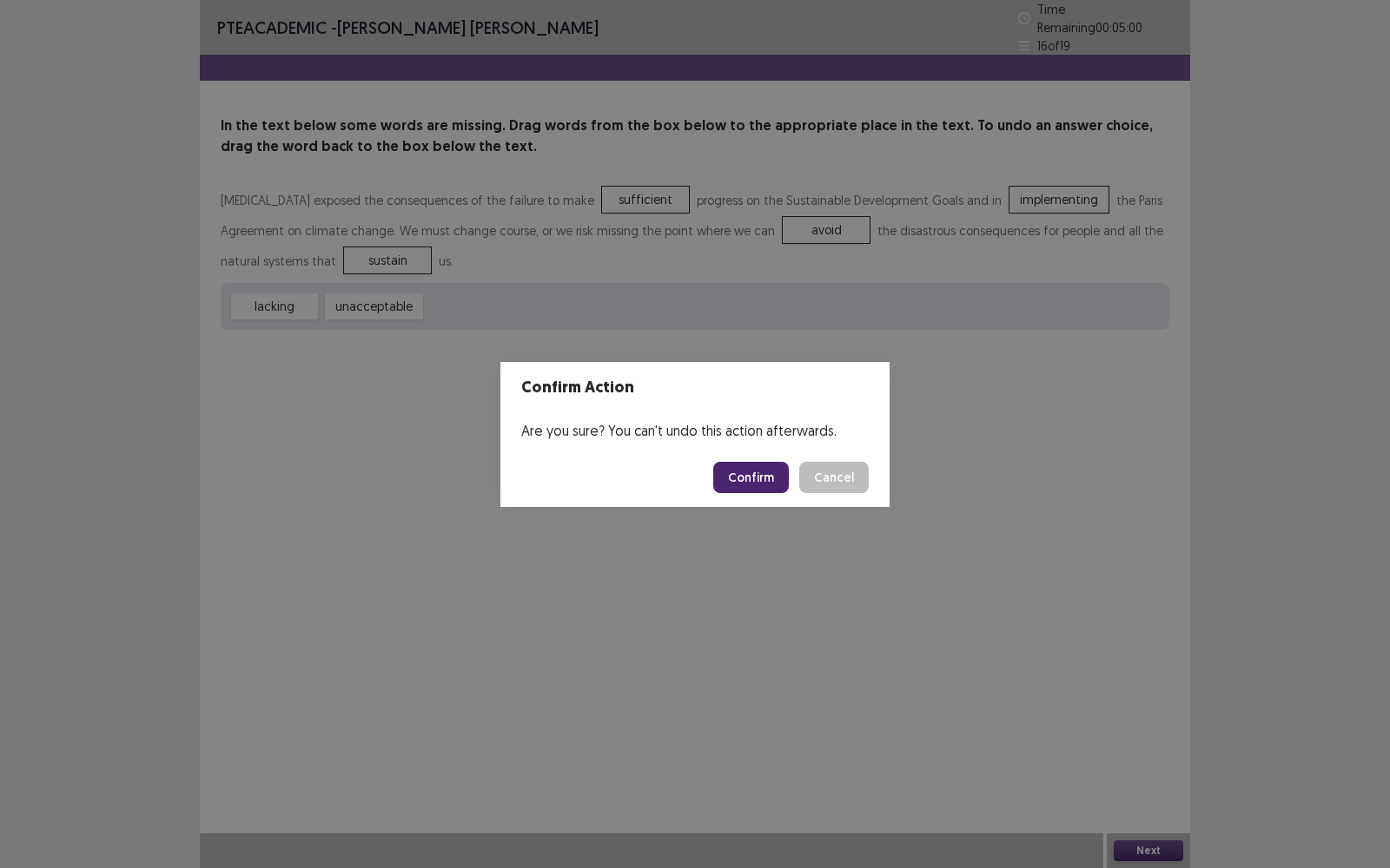
click at [761, 468] on button "Confirm" at bounding box center [751, 477] width 76 height 32
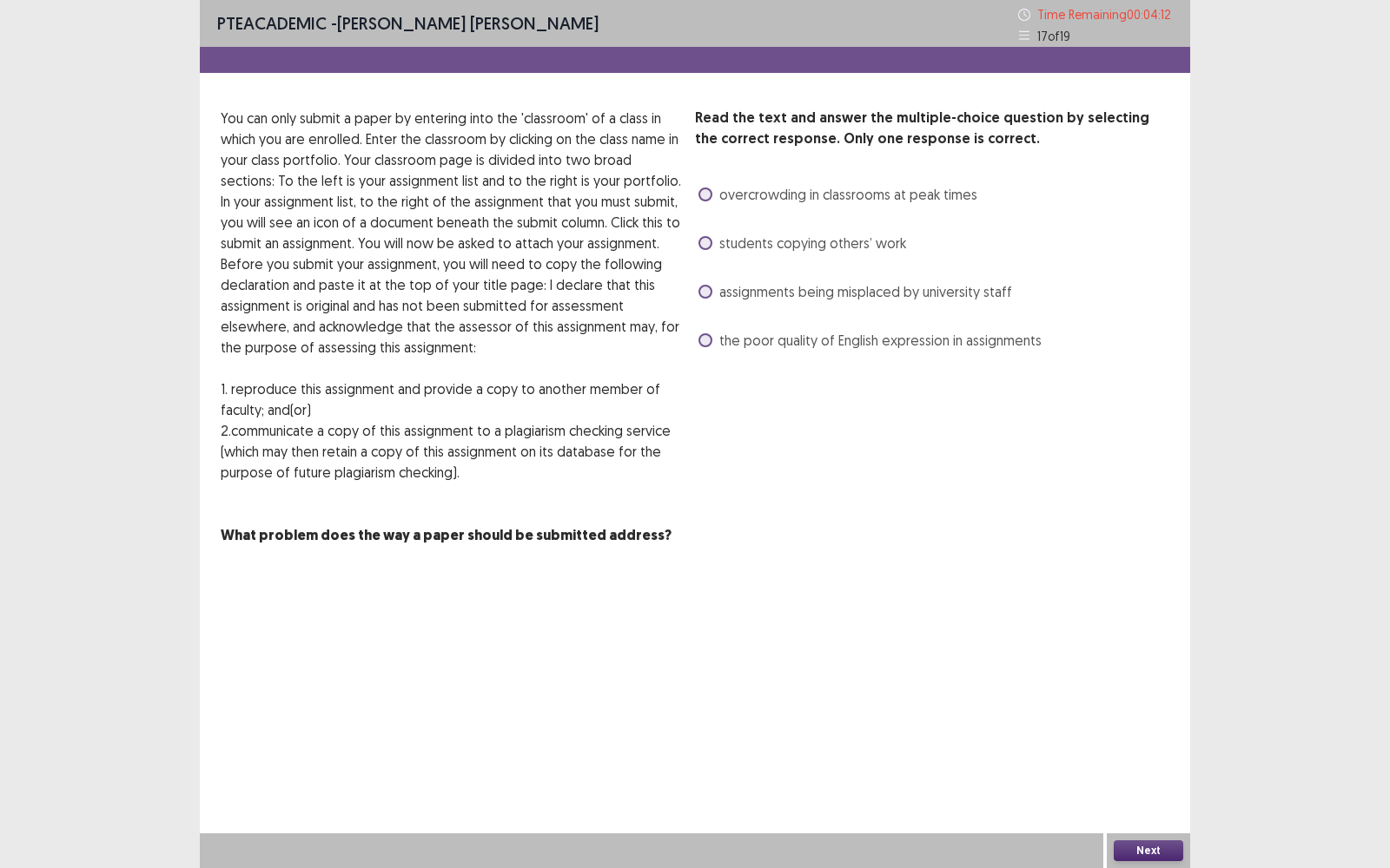
click at [704, 241] on span at bounding box center [706, 243] width 14 height 14
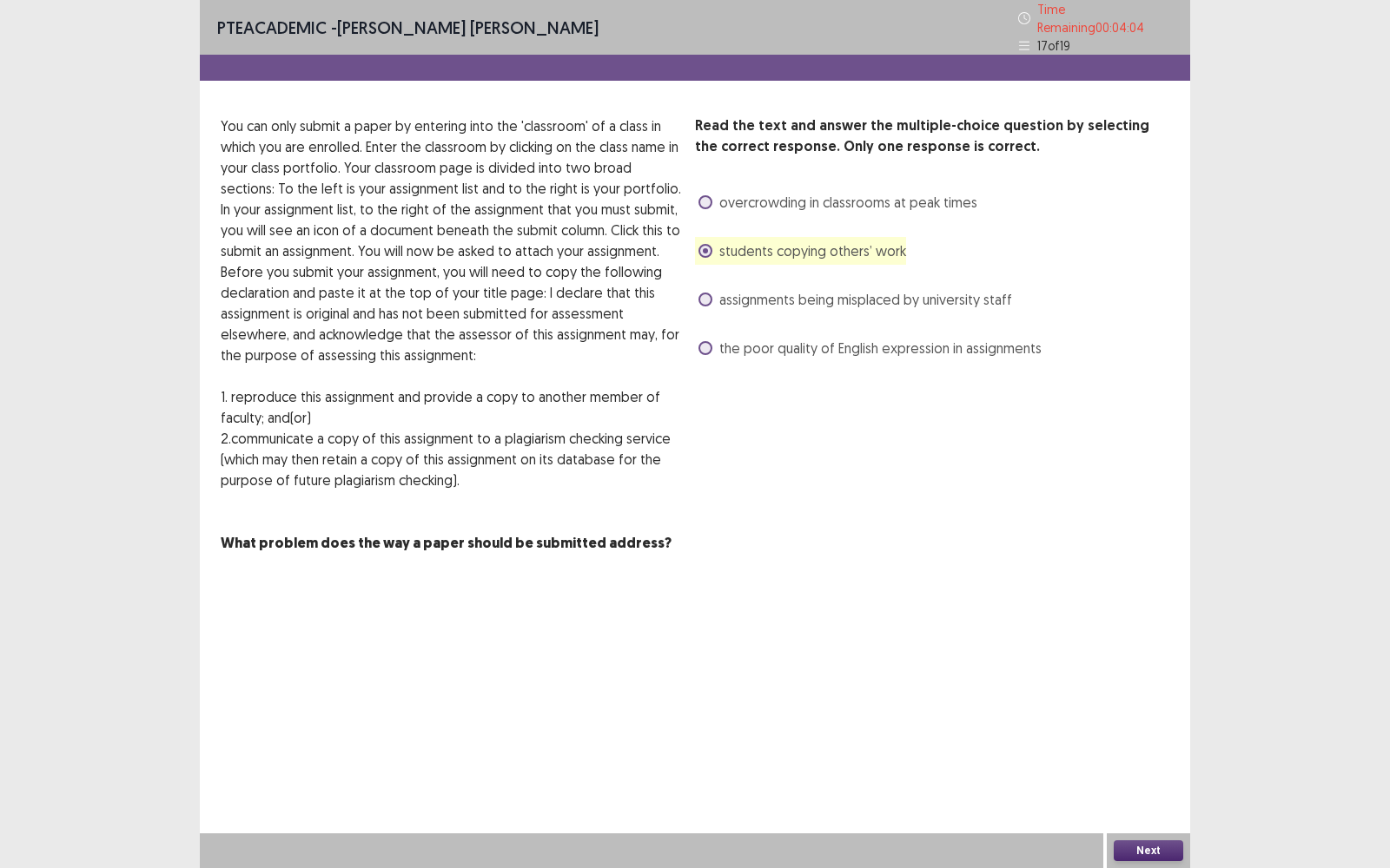
click at [1149, 699] on button "Next" at bounding box center [1148, 851] width 69 height 21
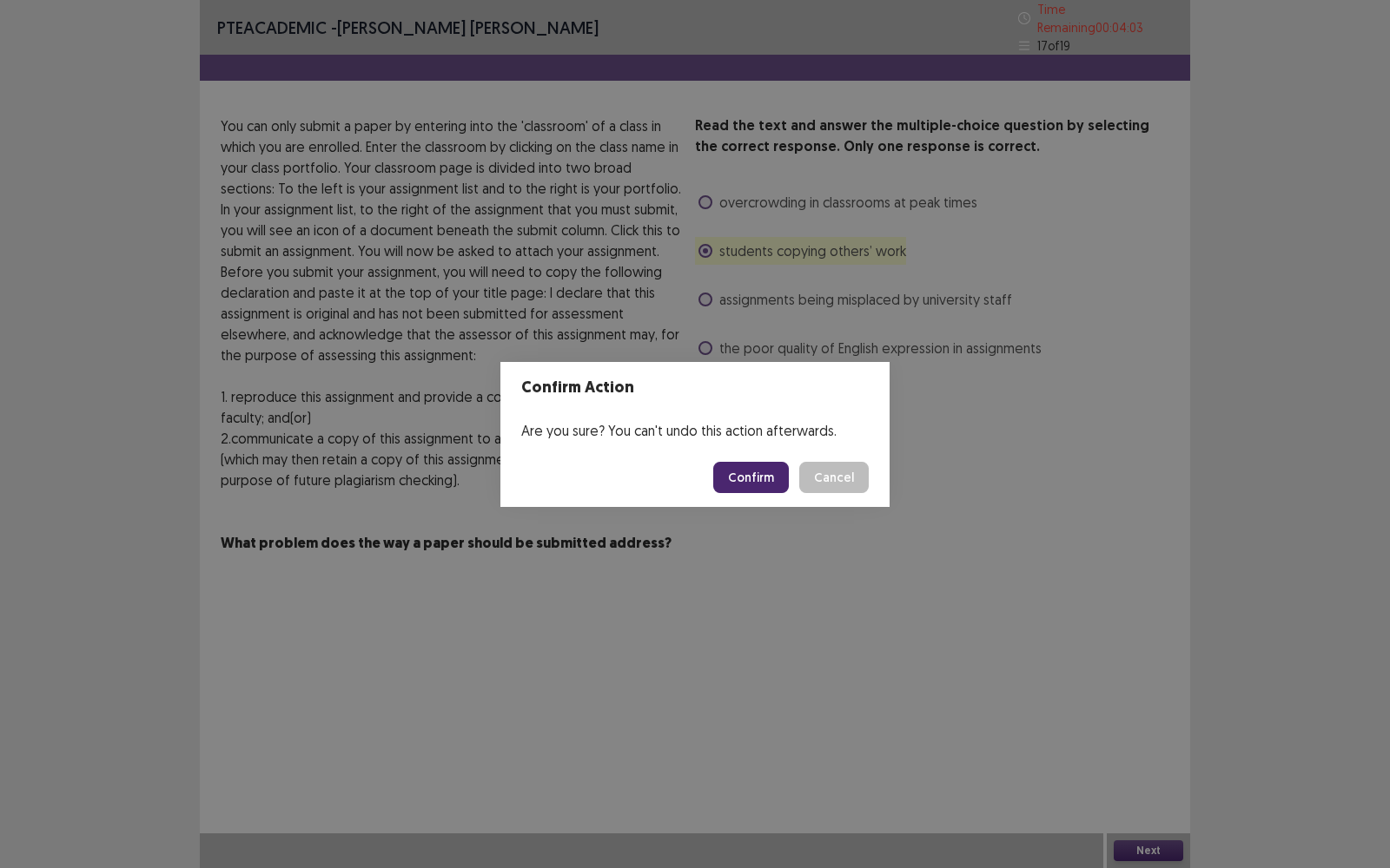
click at [759, 478] on button "Confirm" at bounding box center [751, 477] width 76 height 32
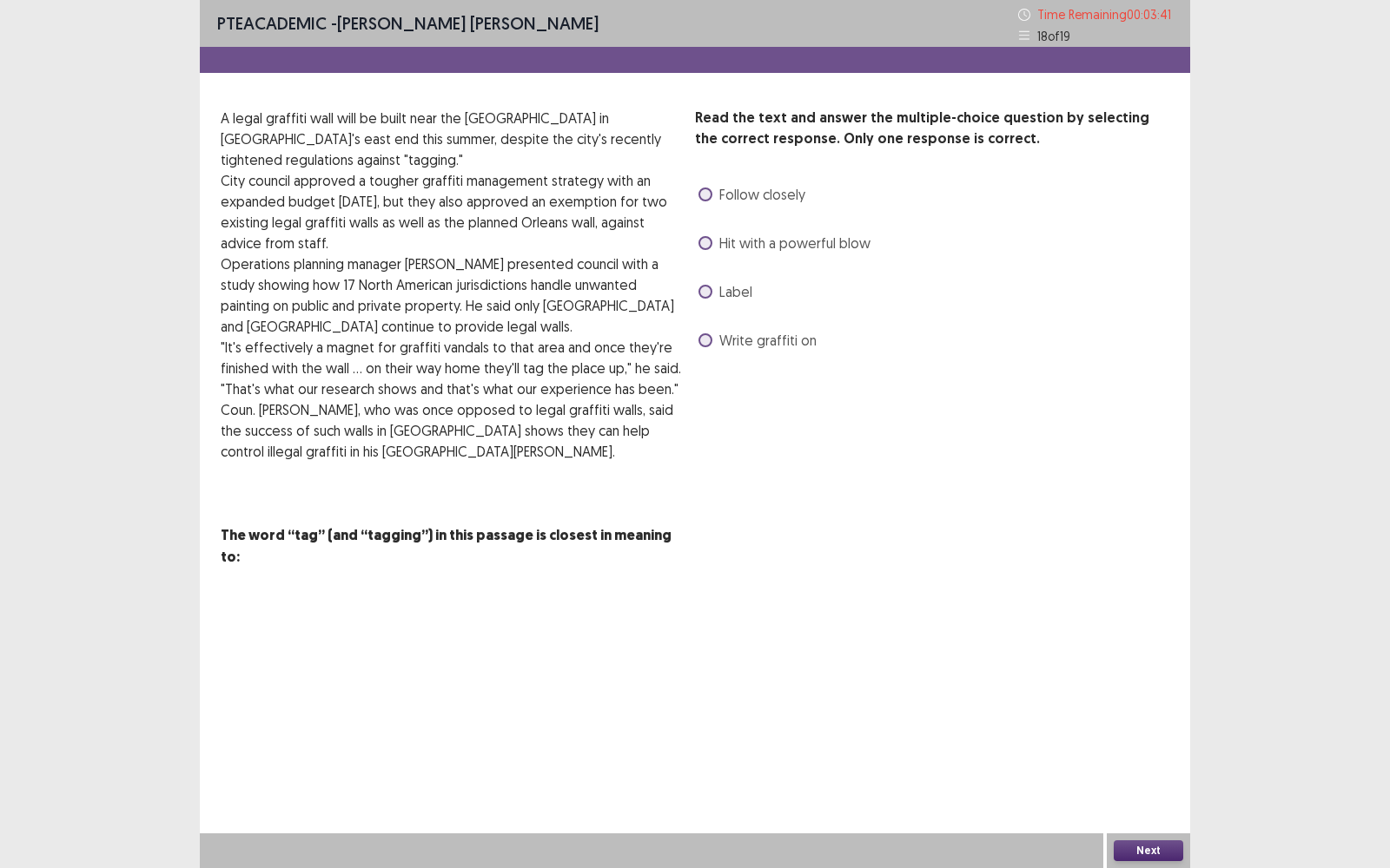
click at [708, 291] on span at bounding box center [706, 292] width 14 height 14
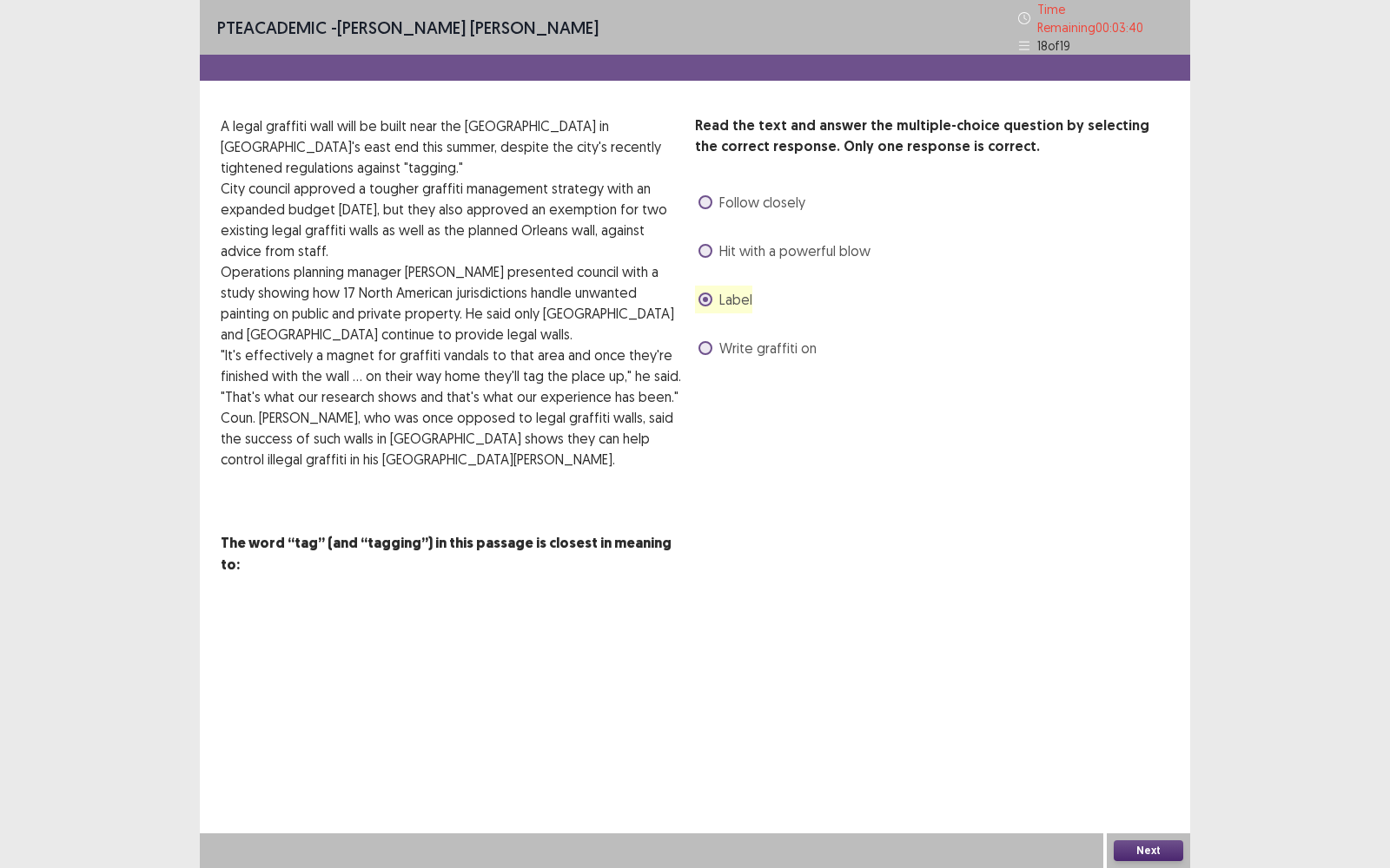
click at [1162, 699] on button "Next" at bounding box center [1148, 851] width 69 height 21
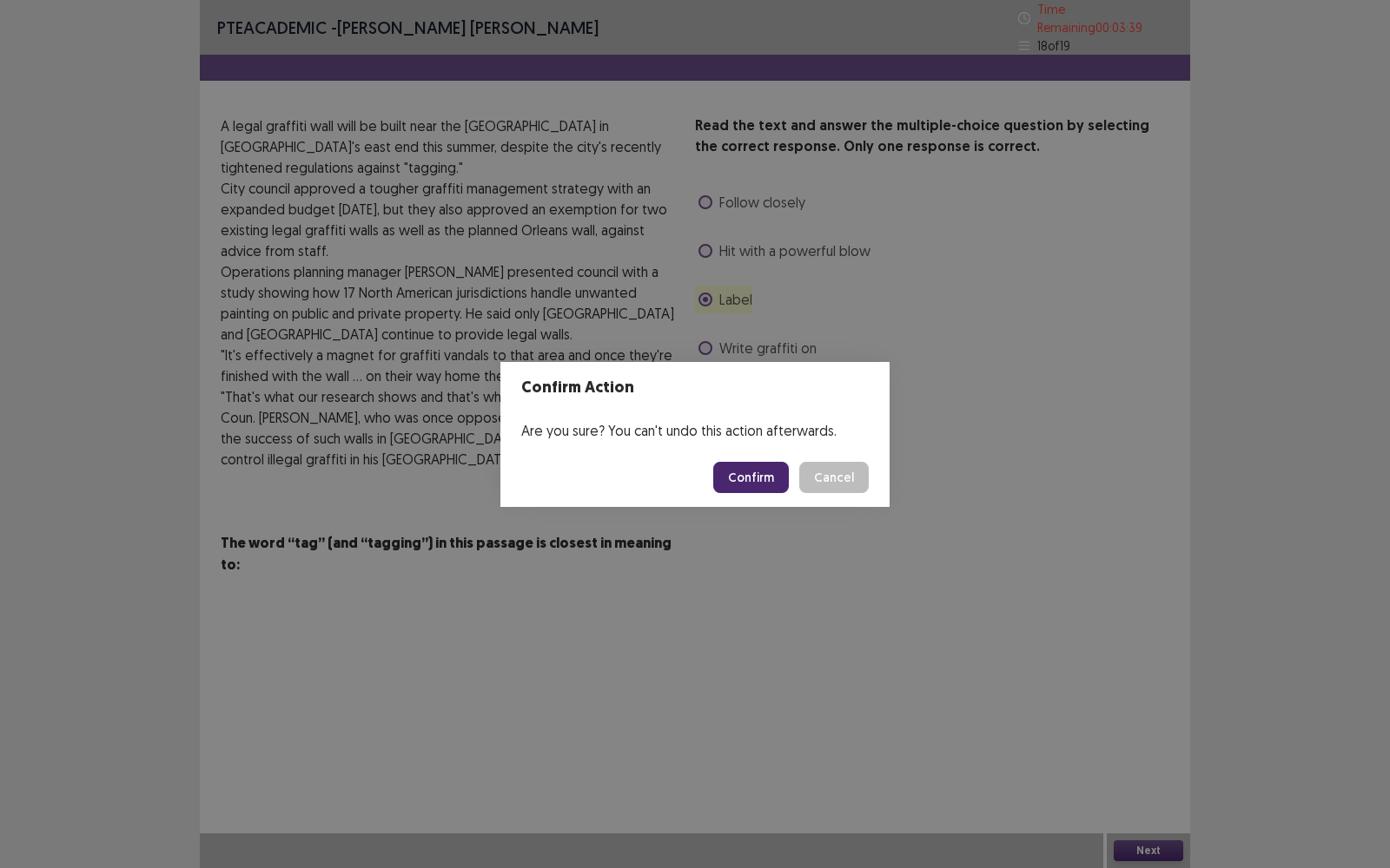
click at [764, 473] on button "Confirm" at bounding box center [751, 477] width 76 height 32
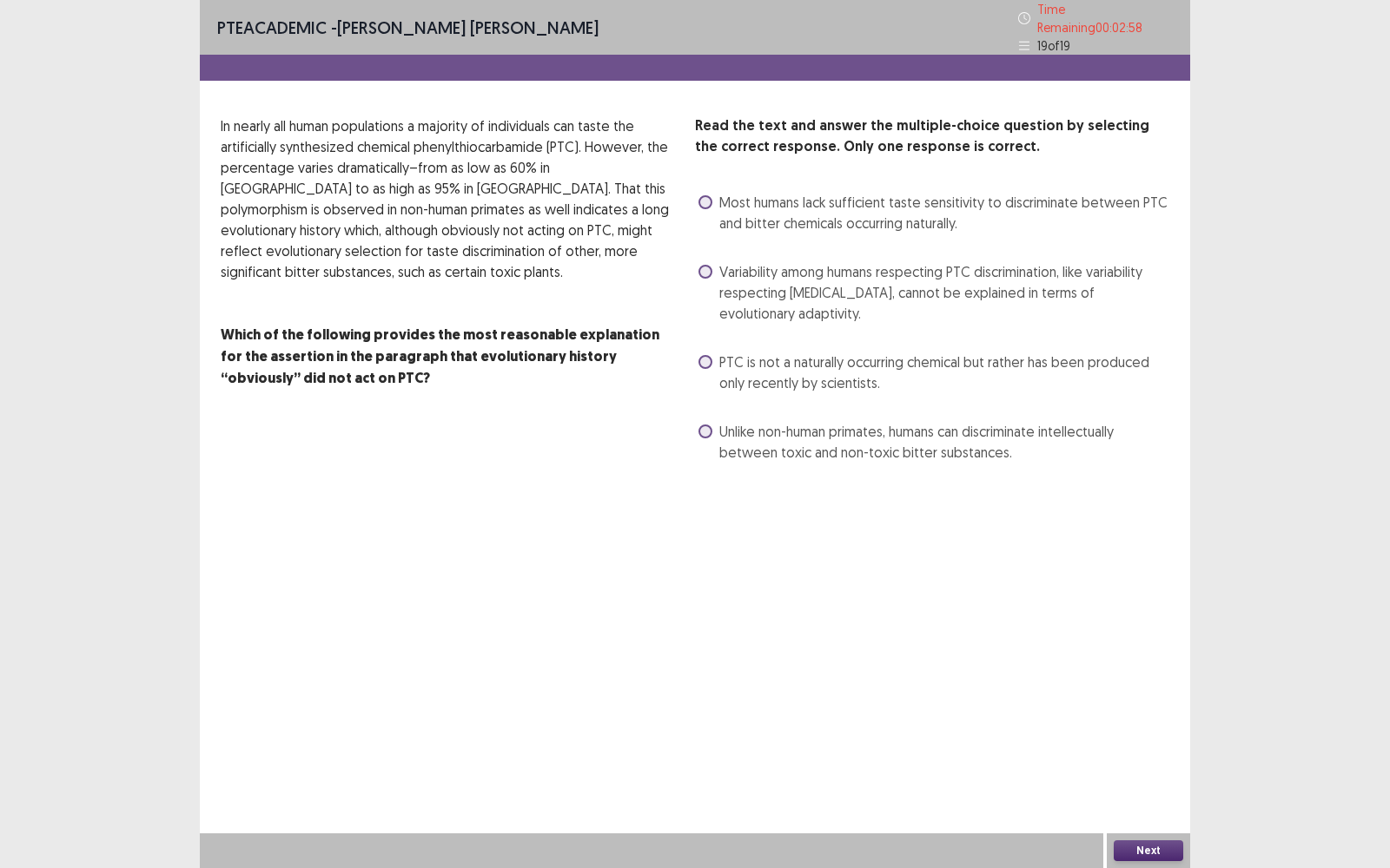
click at [711, 192] on label "Most humans lack sufficient taste sensitivity to discriminate between PTC and b…" at bounding box center [934, 212] width 471 height 41
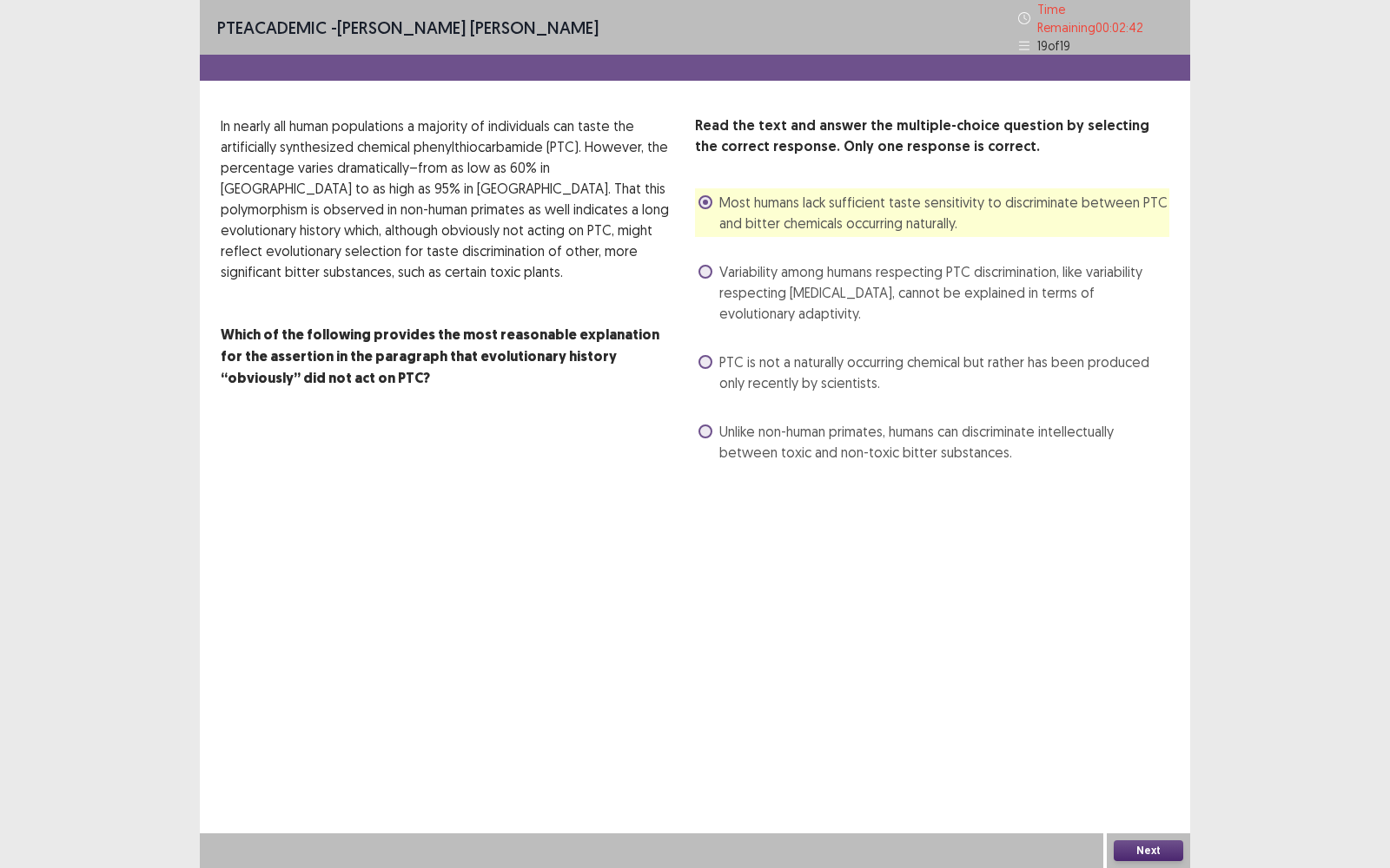
click at [1153, 699] on button "Next" at bounding box center [1148, 851] width 69 height 21
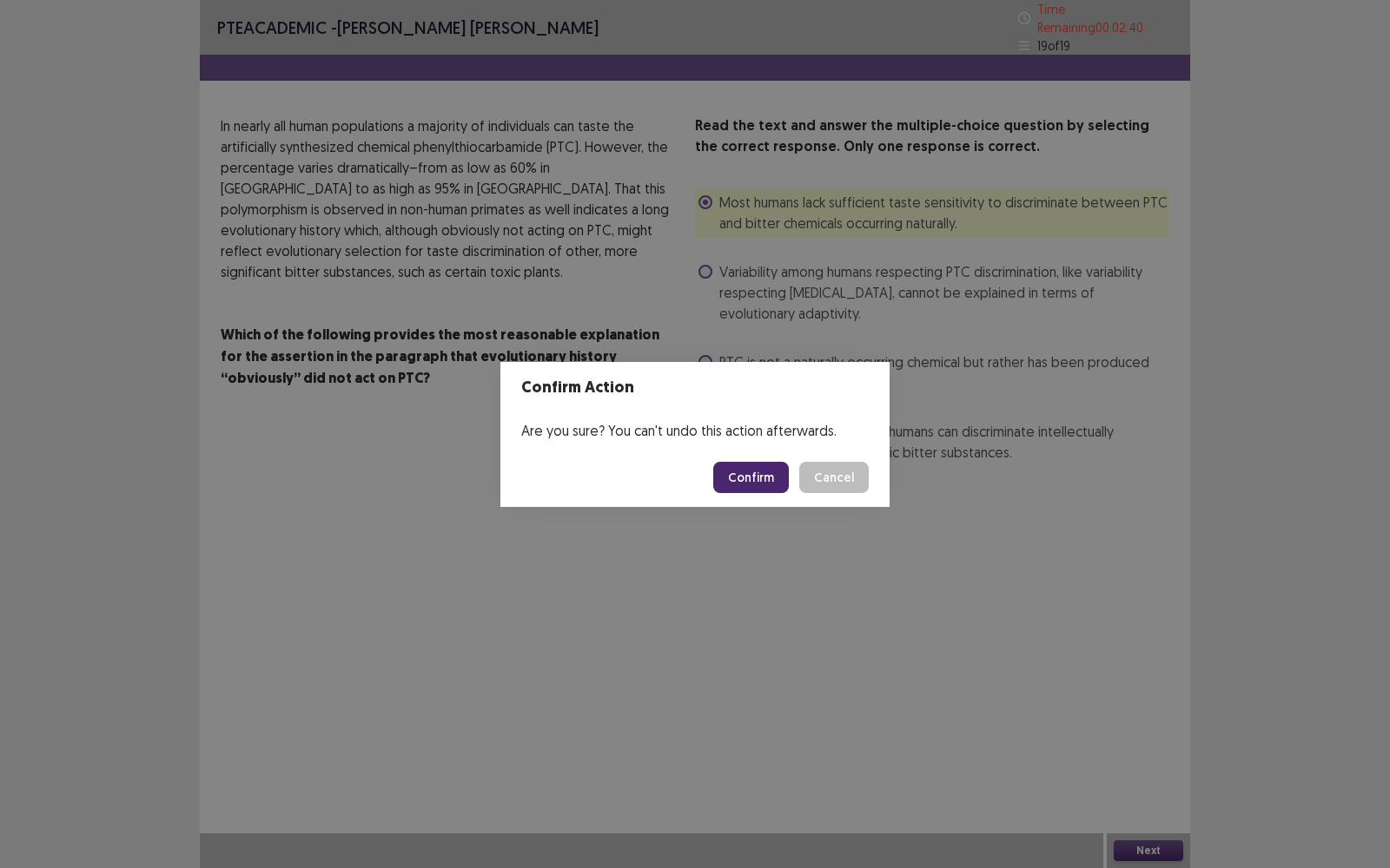
click at [747, 476] on button "Confirm" at bounding box center [751, 477] width 76 height 32
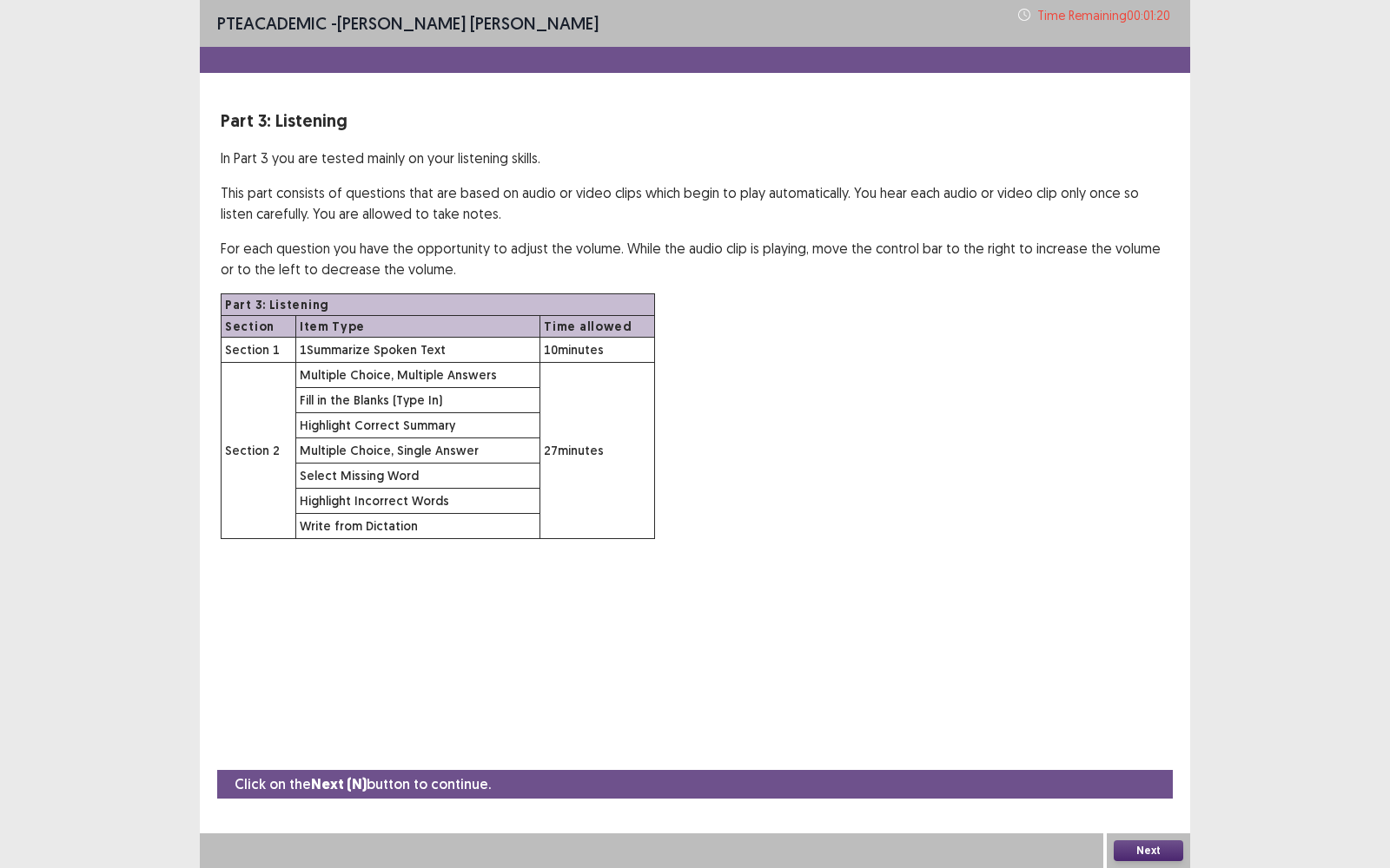
click at [1151, 699] on button "Next" at bounding box center [1148, 851] width 69 height 21
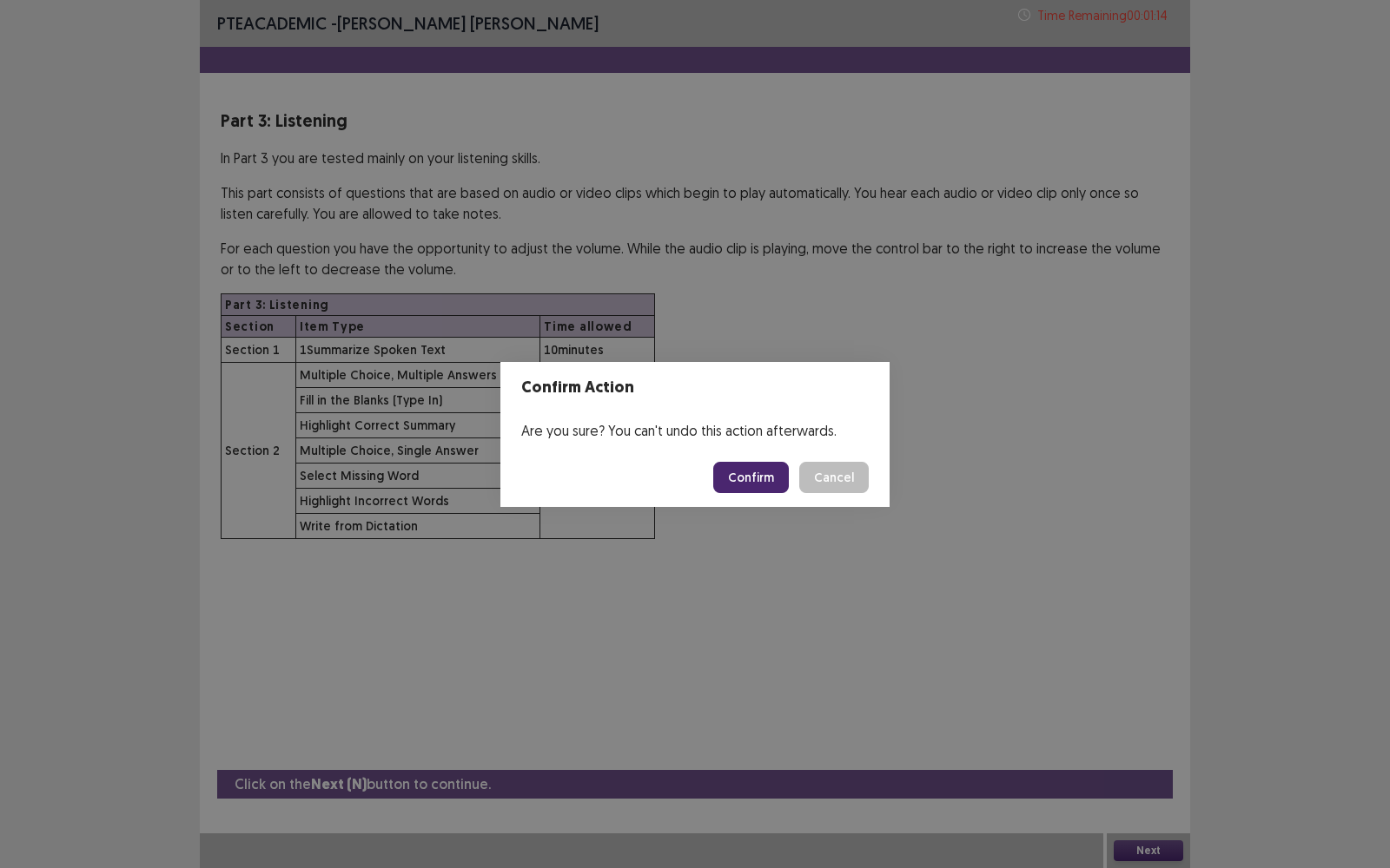
click at [739, 477] on button "Confirm" at bounding box center [751, 477] width 76 height 32
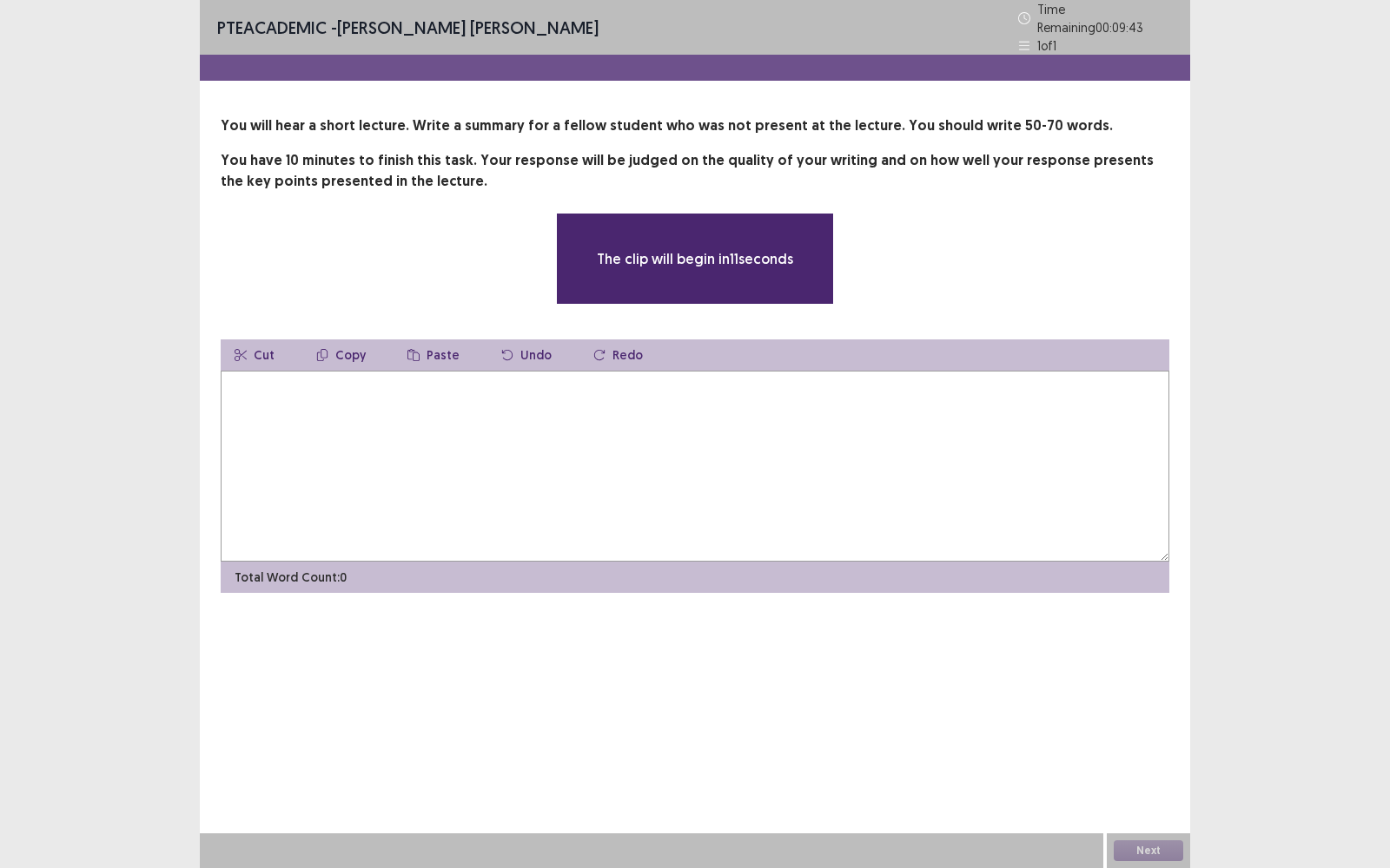
click at [462, 486] on textarea at bounding box center [695, 466] width 948 height 191
type textarea "*"
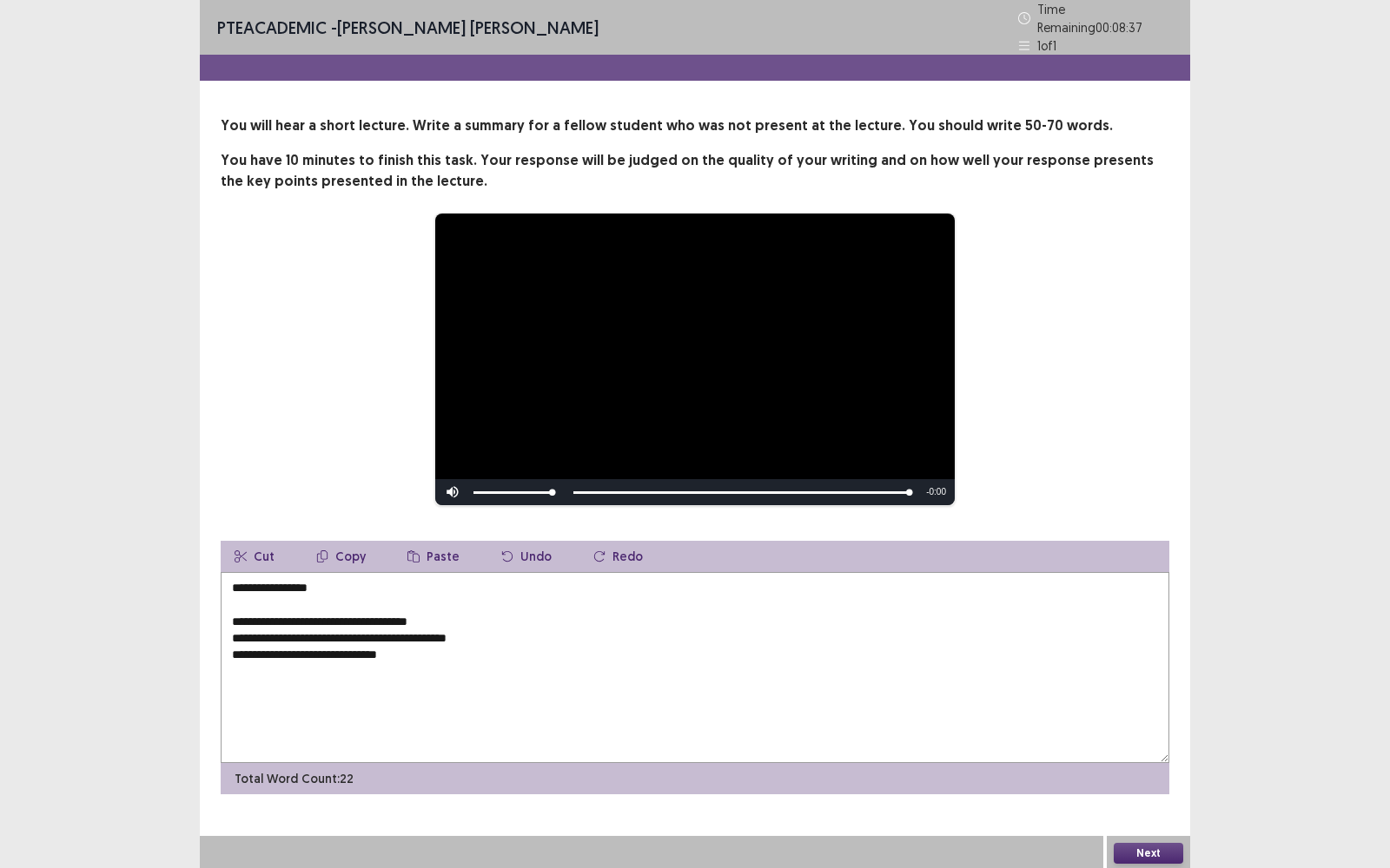
click at [323, 581] on textarea "**********" at bounding box center [695, 668] width 948 height 191
click at [228, 614] on textarea "**********" at bounding box center [695, 668] width 948 height 191
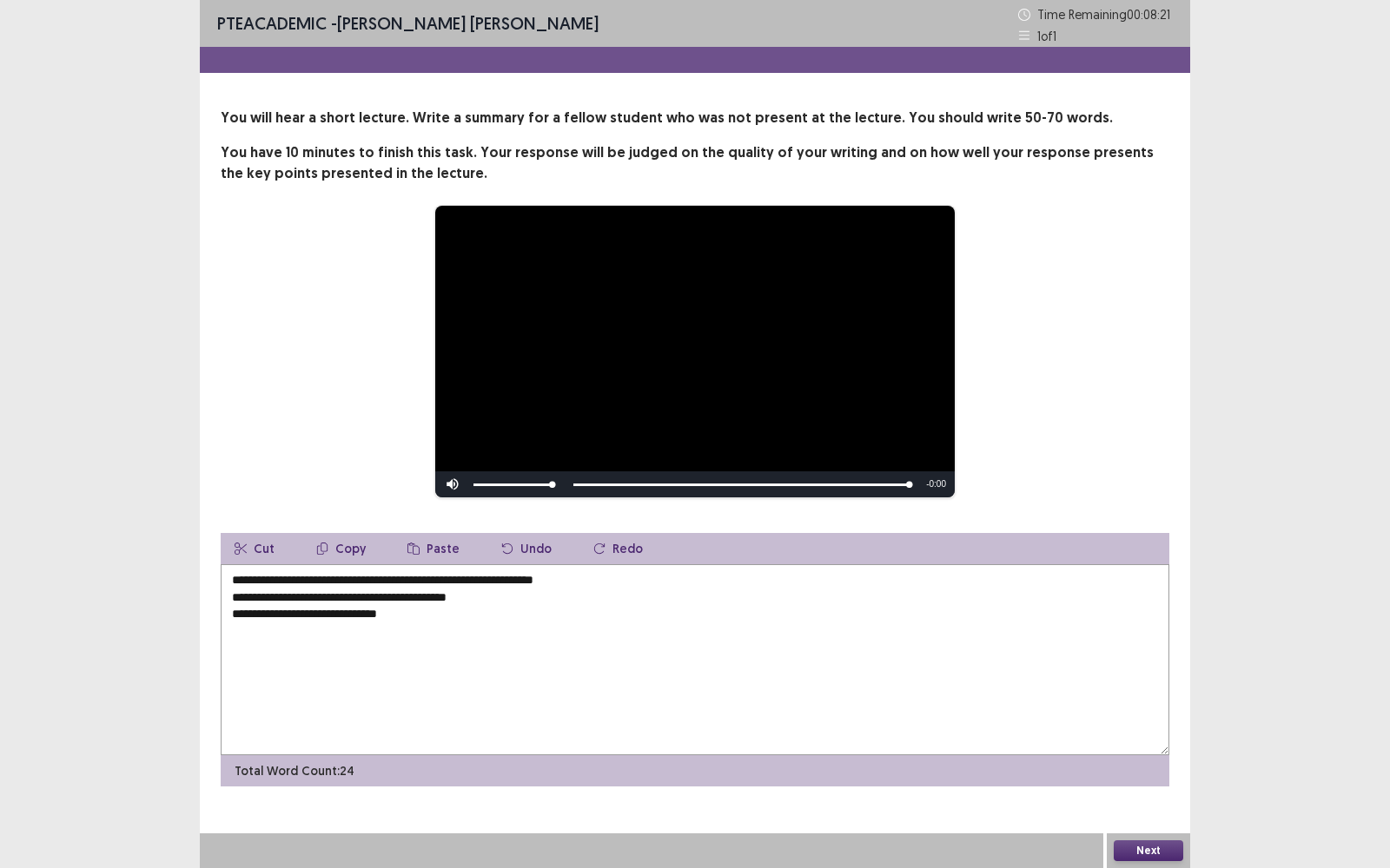
click at [568, 584] on textarea "**********" at bounding box center [695, 660] width 948 height 191
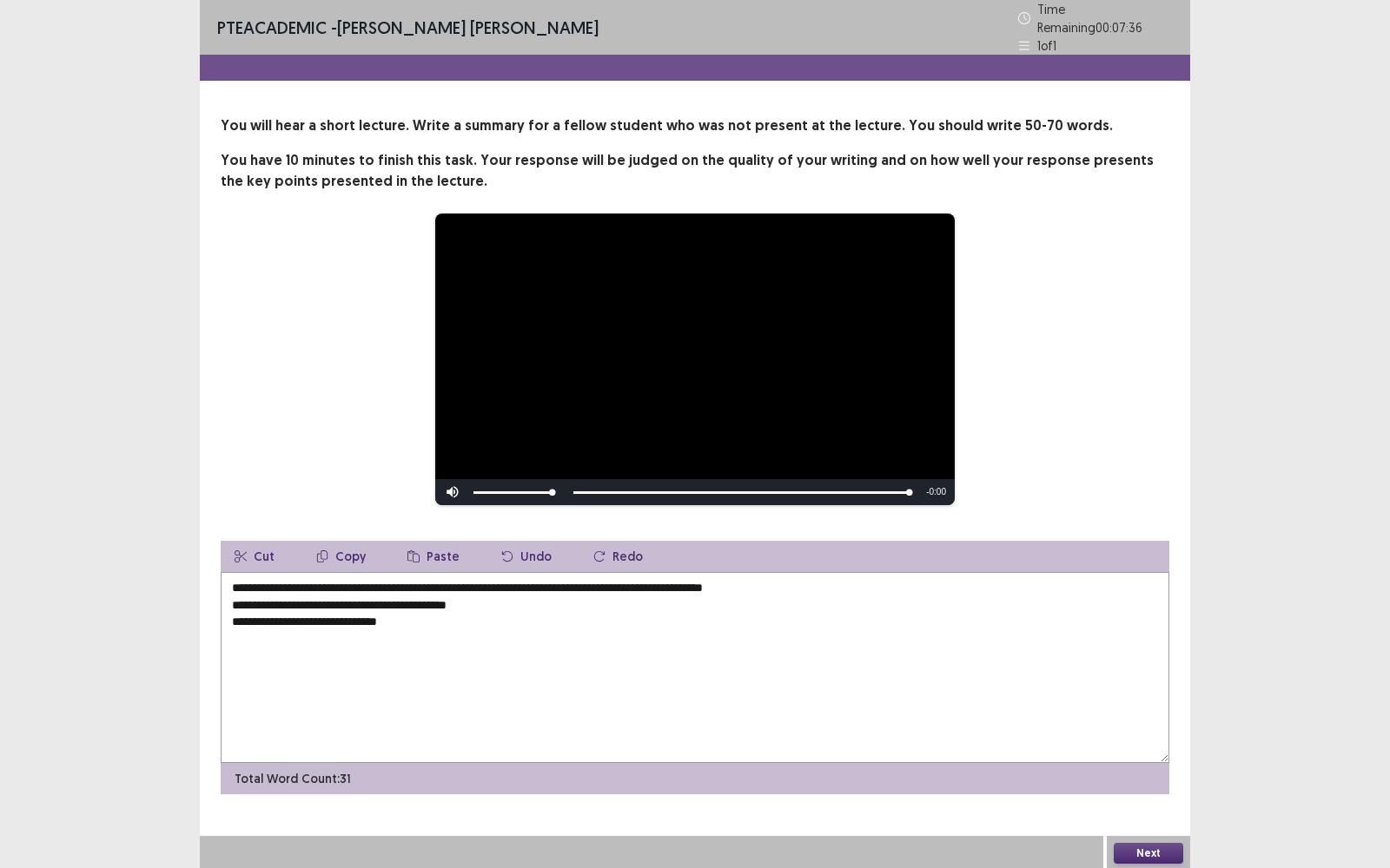
click at [227, 592] on textarea "**********" at bounding box center [695, 668] width 948 height 191
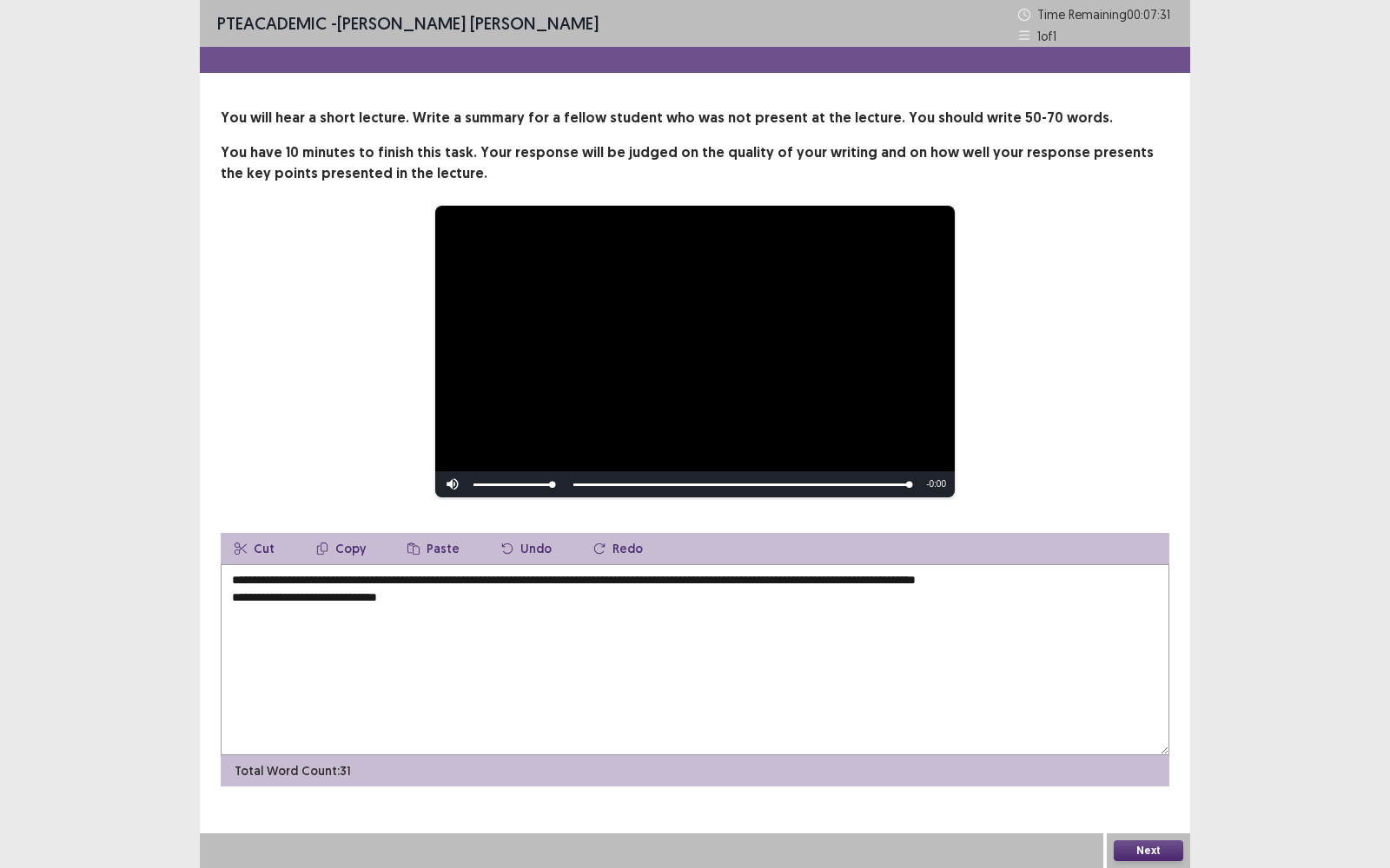
click at [886, 583] on textarea "**********" at bounding box center [695, 660] width 948 height 191
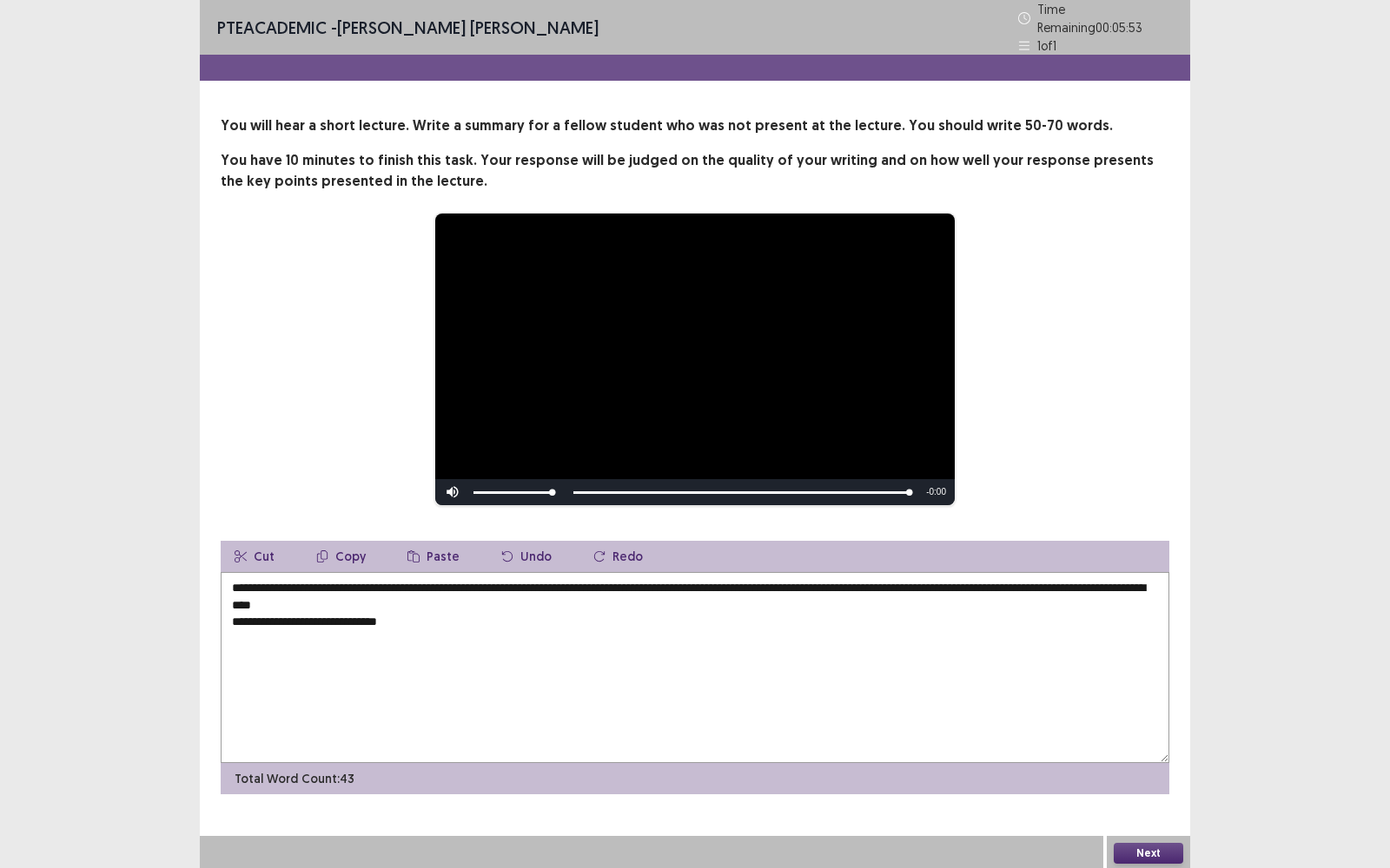
click at [232, 619] on textarea "**********" at bounding box center [695, 668] width 948 height 191
click at [448, 603] on textarea "**********" at bounding box center [695, 668] width 948 height 191
click at [390, 585] on textarea "**********" at bounding box center [695, 668] width 948 height 191
click at [904, 585] on textarea "**********" at bounding box center [695, 668] width 948 height 191
click at [1142, 583] on textarea "**********" at bounding box center [695, 668] width 948 height 191
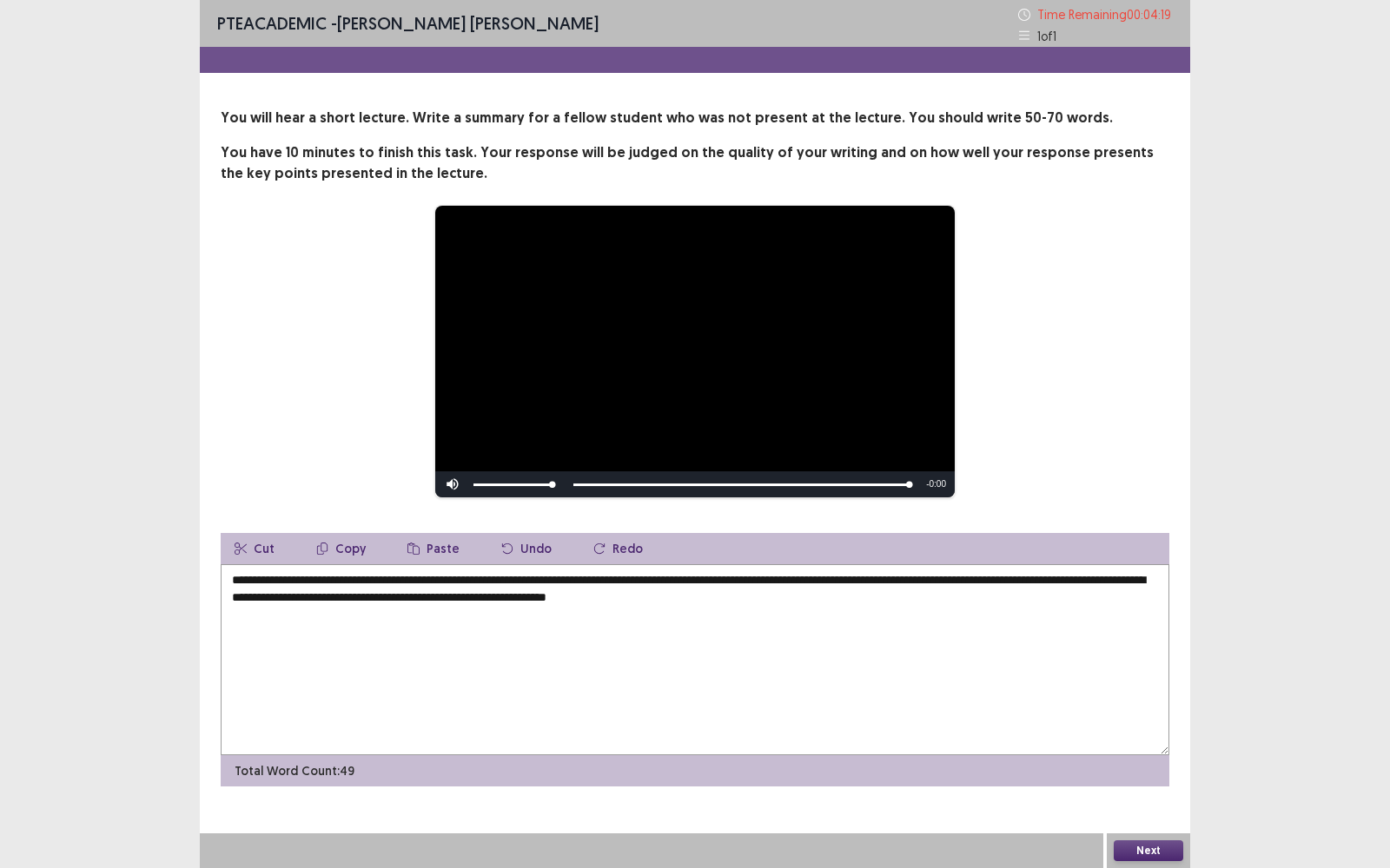
click at [335, 598] on textarea "**********" at bounding box center [695, 660] width 948 height 191
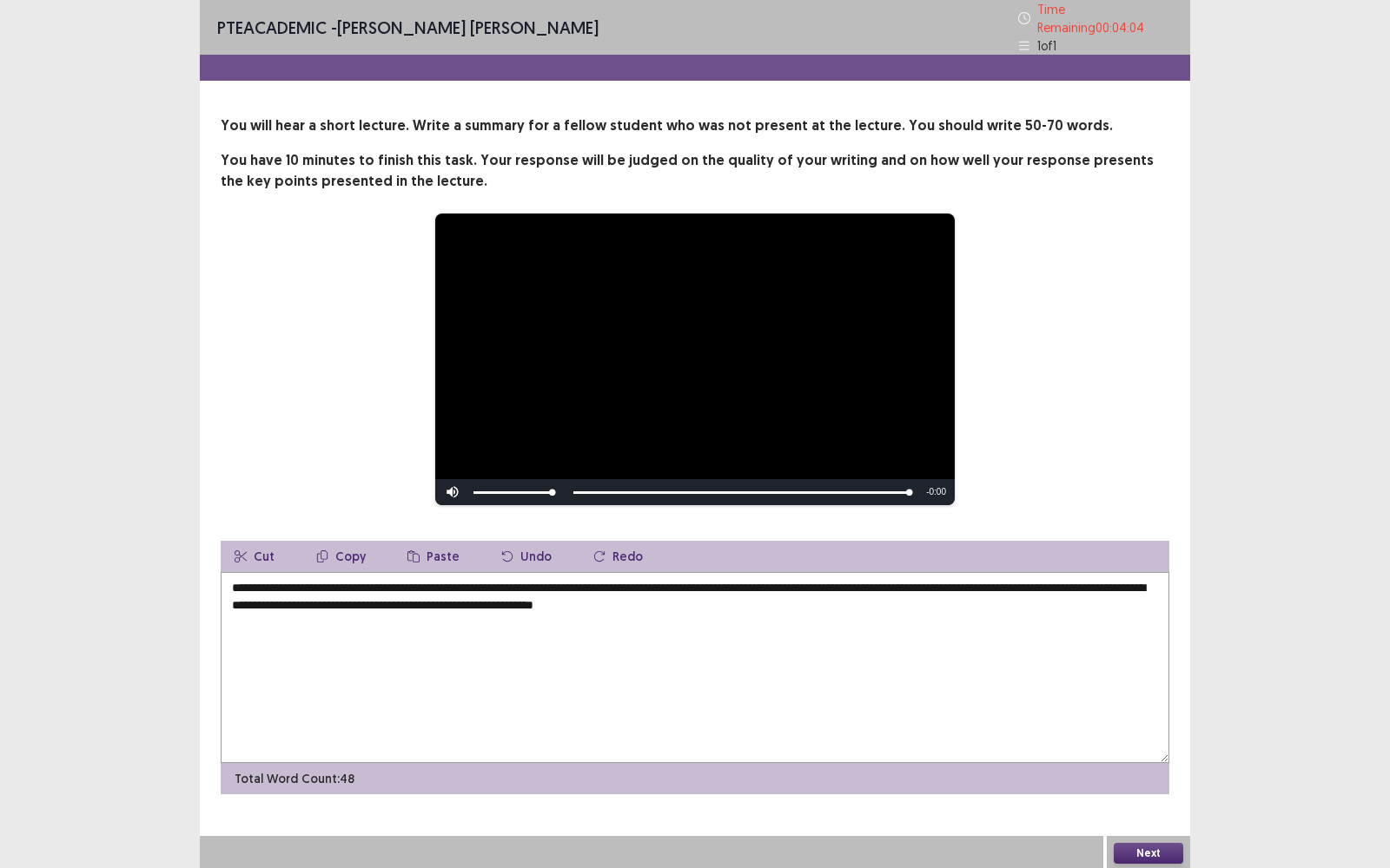
click at [700, 602] on textarea "**********" at bounding box center [695, 668] width 948 height 191
click at [742, 602] on textarea "**********" at bounding box center [695, 668] width 948 height 191
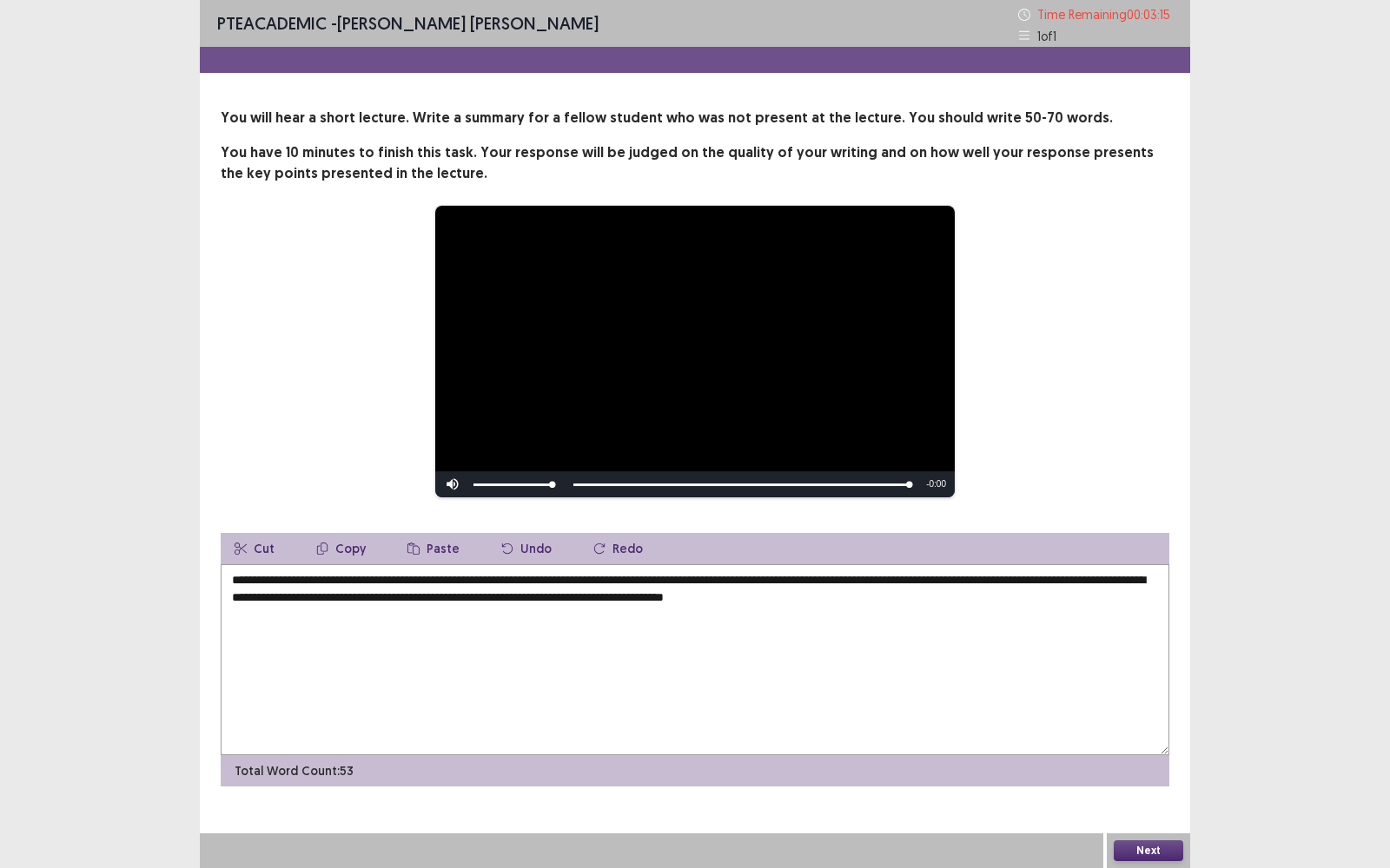
type textarea "**********"
click at [1147, 699] on button "Next" at bounding box center [1148, 851] width 69 height 21
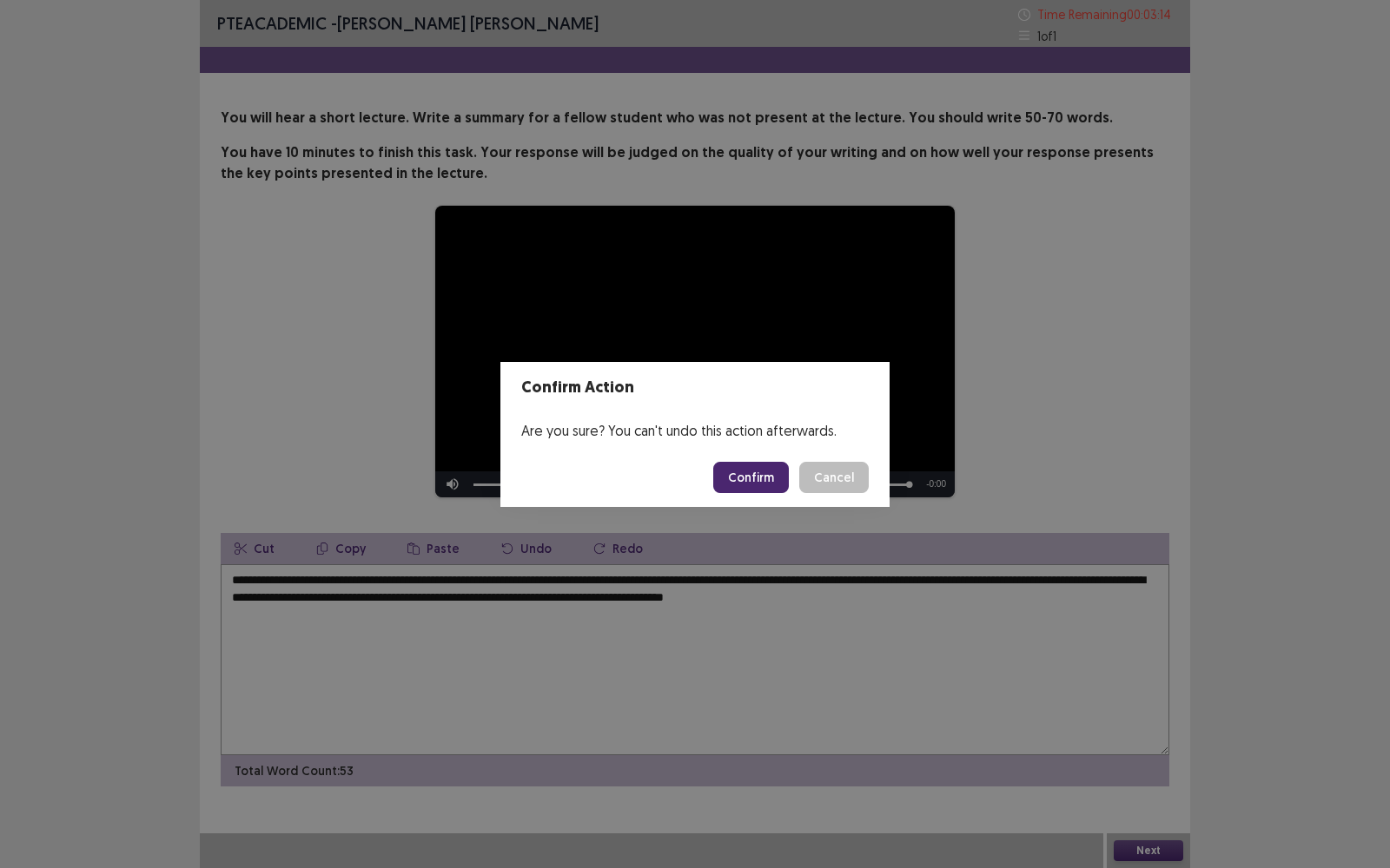
click at [745, 473] on button "Confirm" at bounding box center [751, 477] width 76 height 32
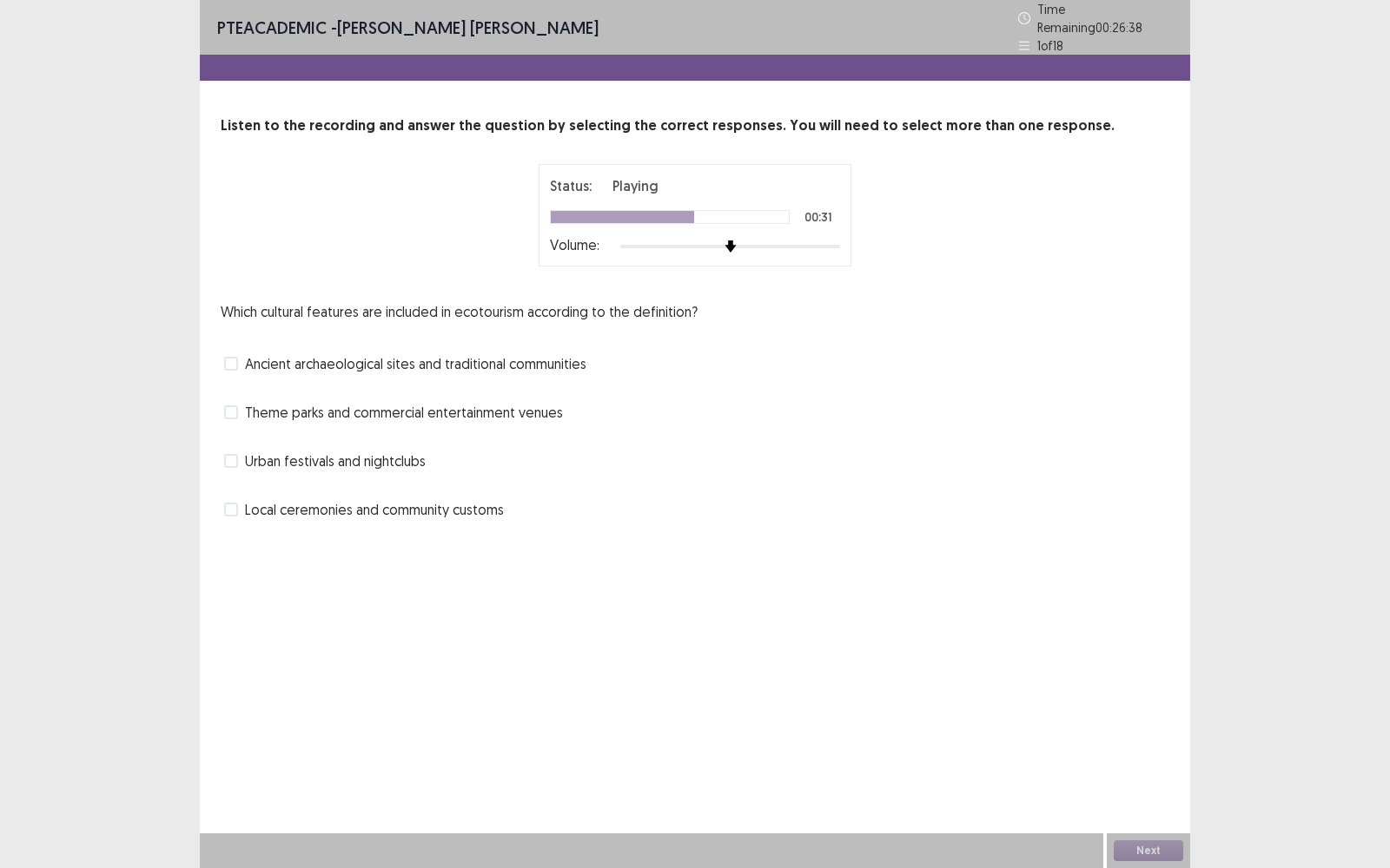
click at [227, 357] on span at bounding box center [231, 364] width 14 height 14
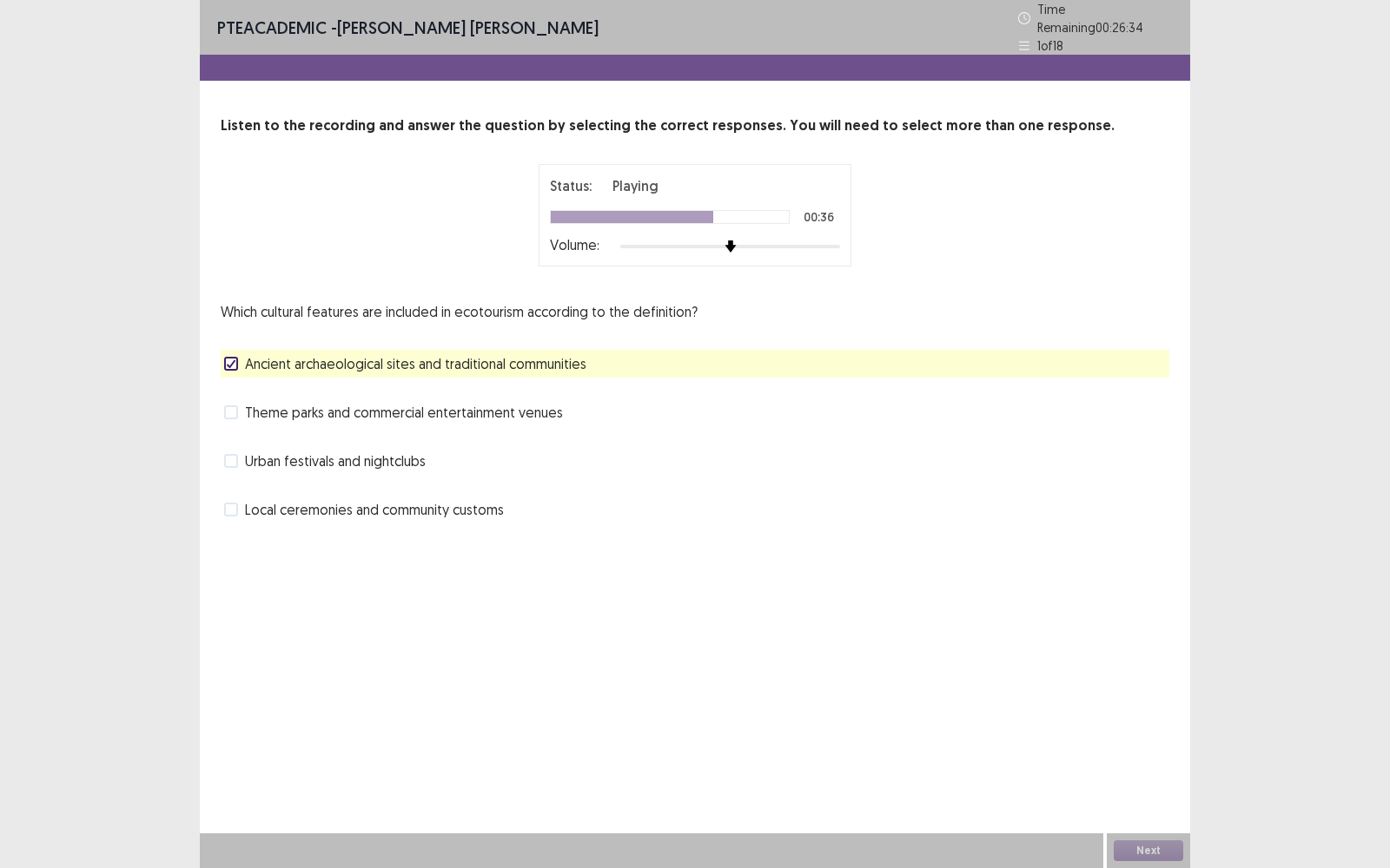
click at [228, 503] on span at bounding box center [231, 510] width 14 height 14
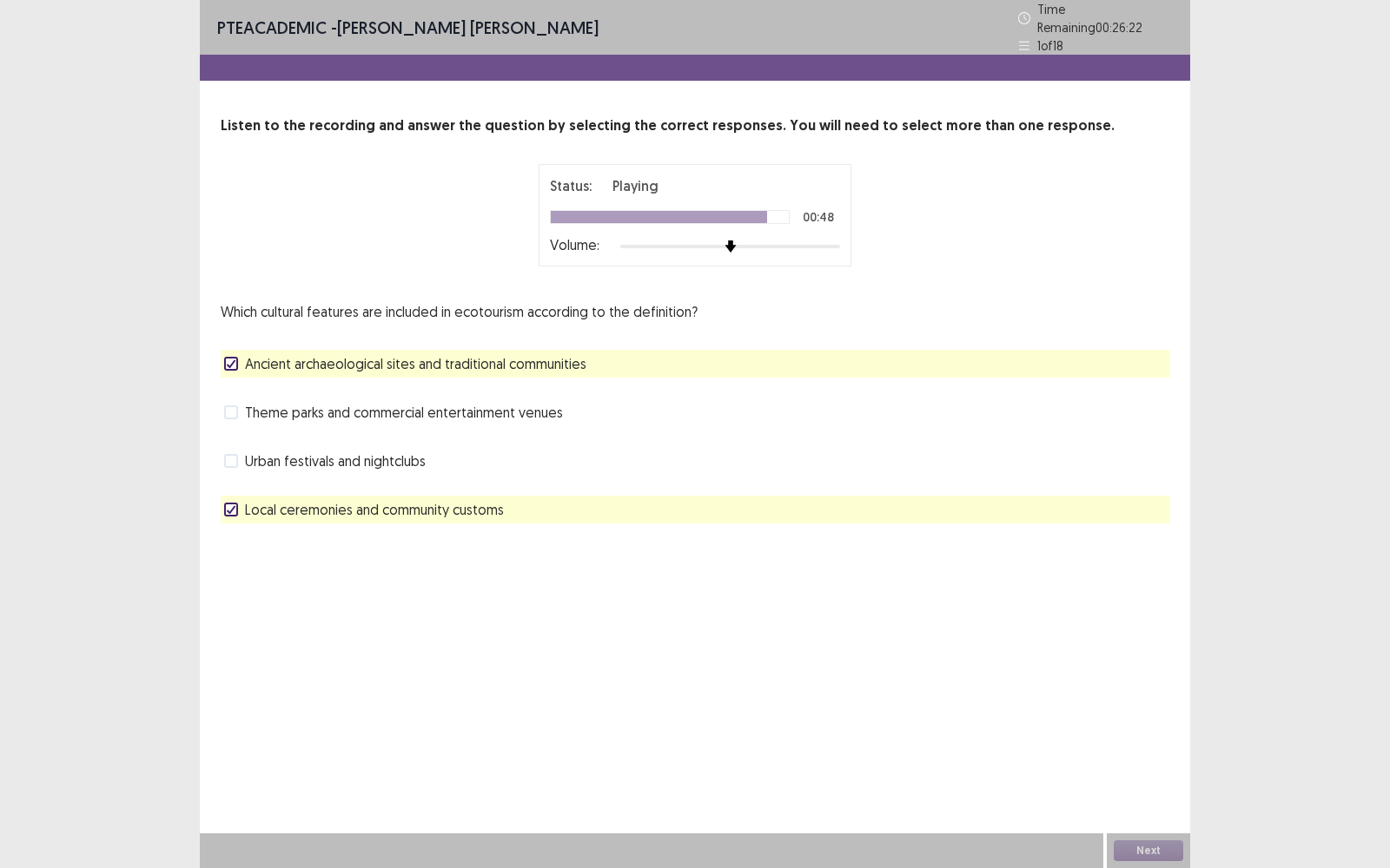
click at [708, 585] on div "PTE academic - [PERSON_NAME] [PERSON_NAME] Time Remaining 00 : 26 : 22 1 of 18 …" at bounding box center [695, 434] width 990 height 868
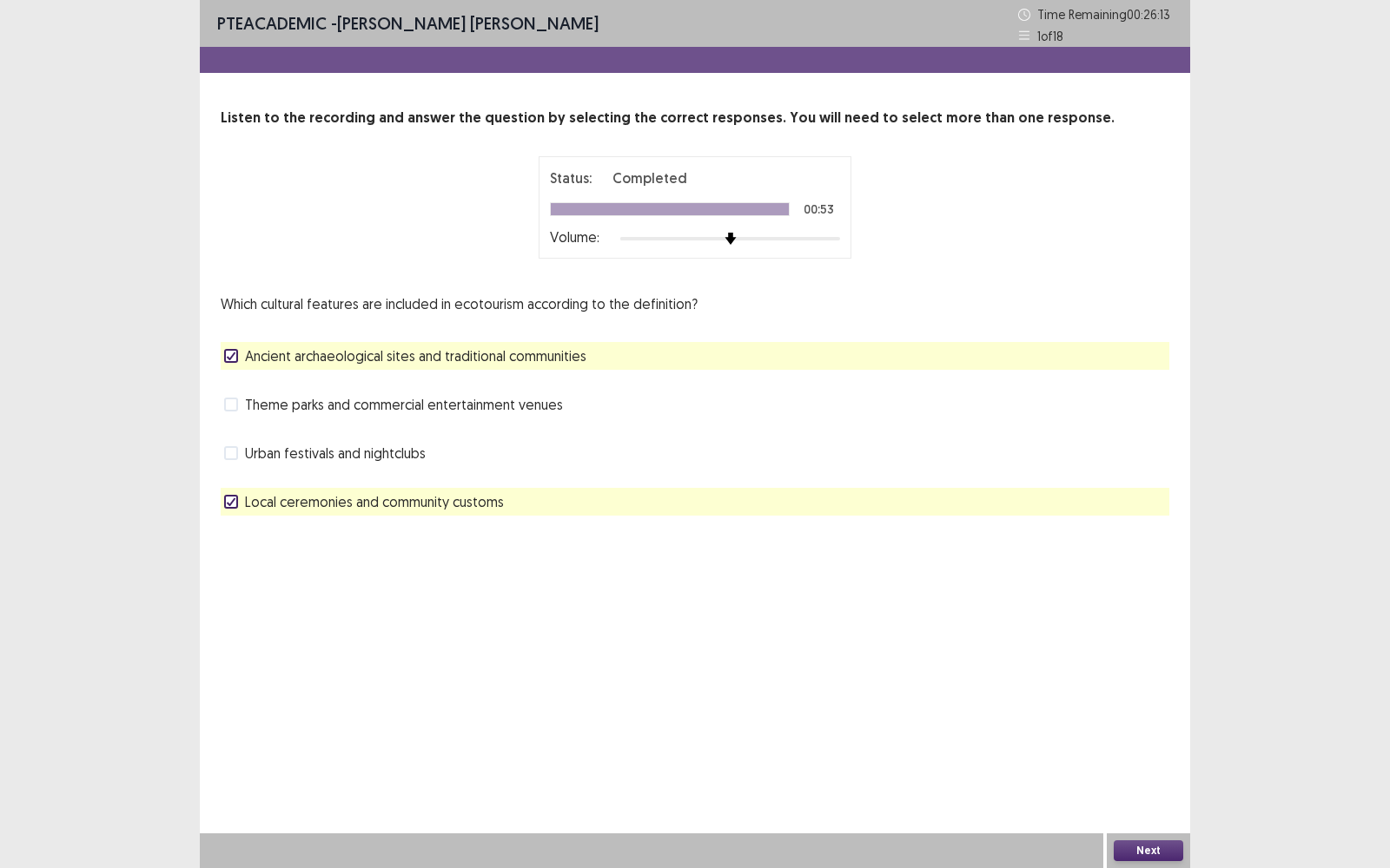
click at [1154, 699] on button "Next" at bounding box center [1148, 851] width 69 height 21
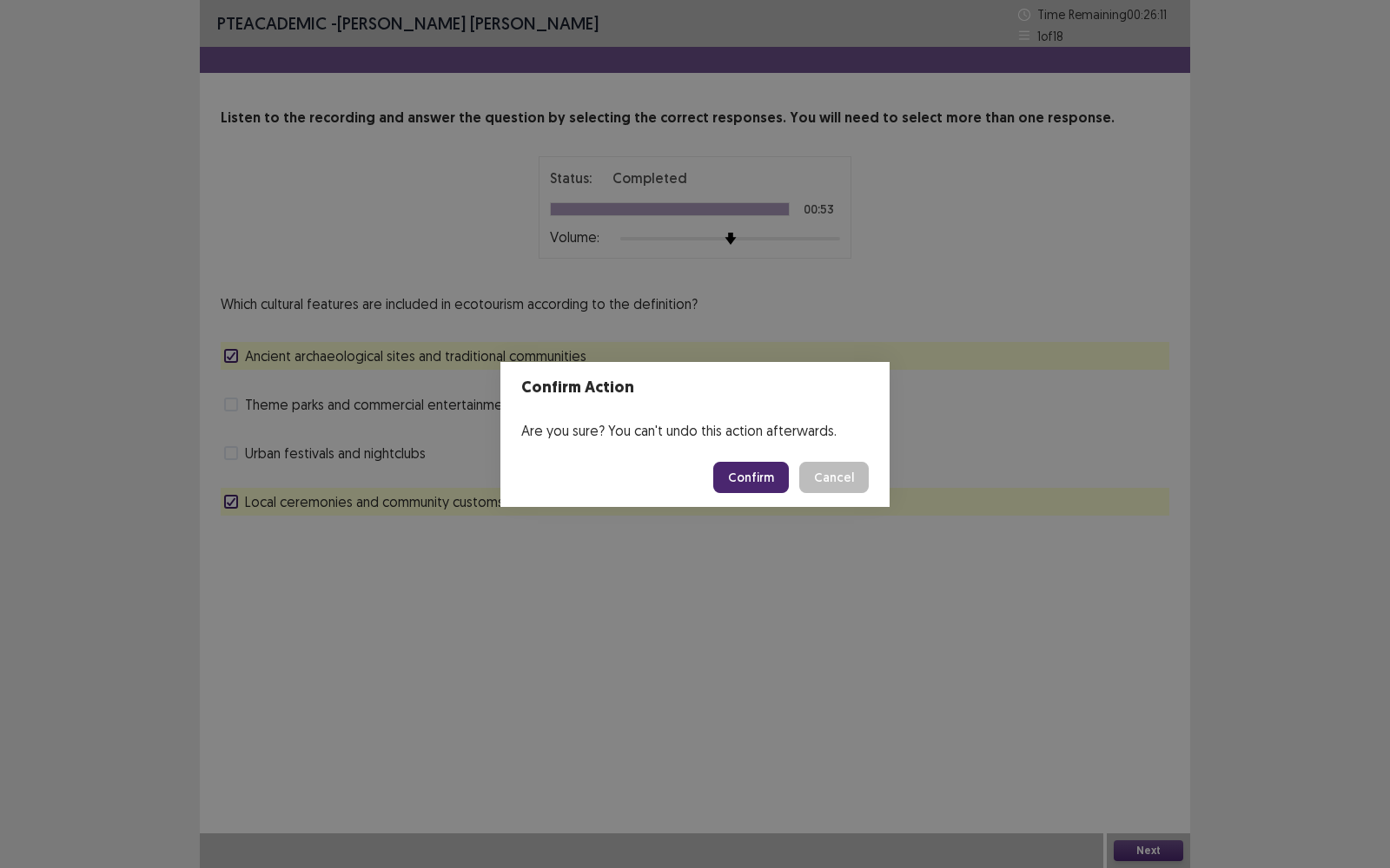
click at [758, 473] on button "Confirm" at bounding box center [751, 477] width 76 height 32
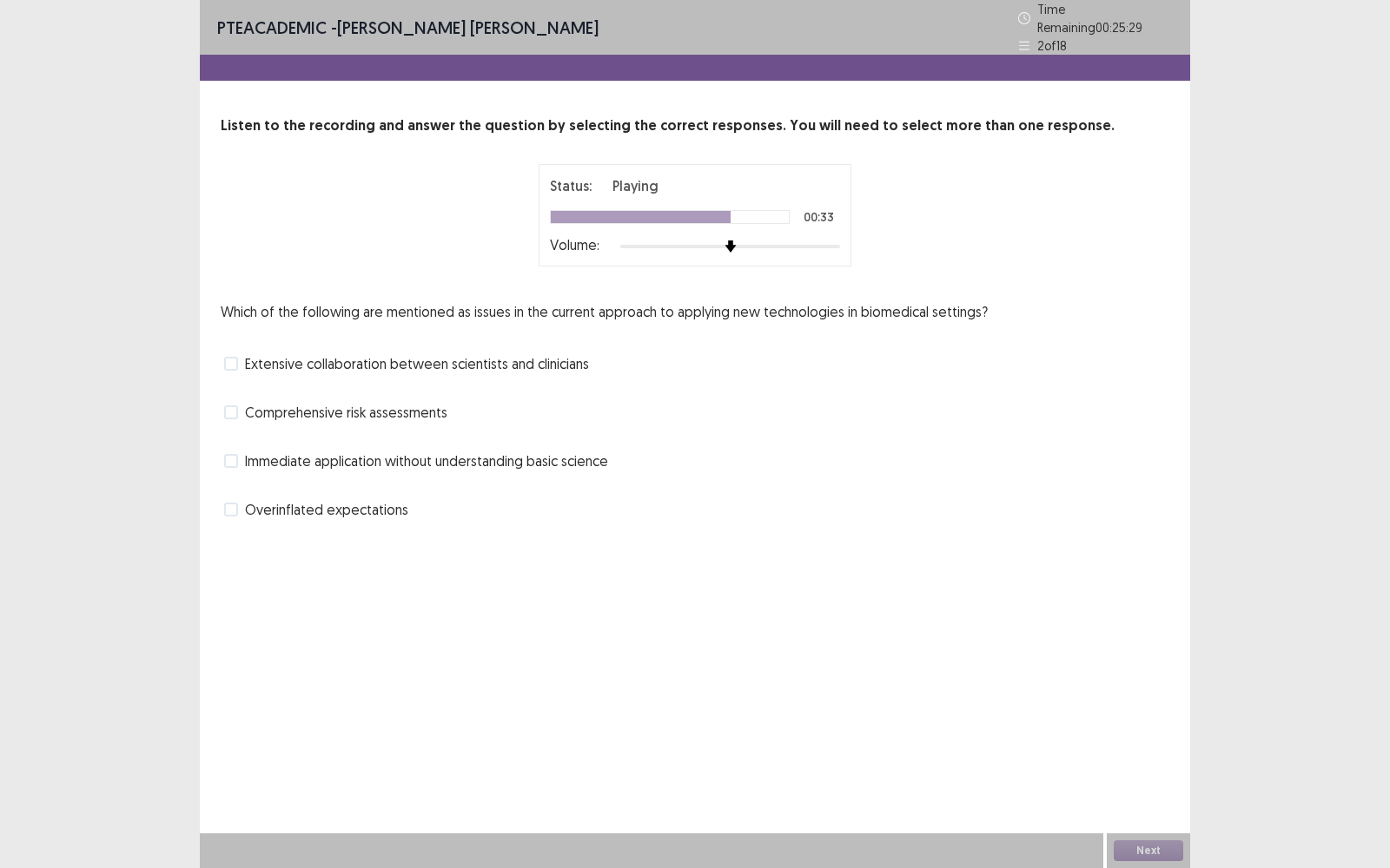
click at [232, 454] on span at bounding box center [231, 461] width 14 height 14
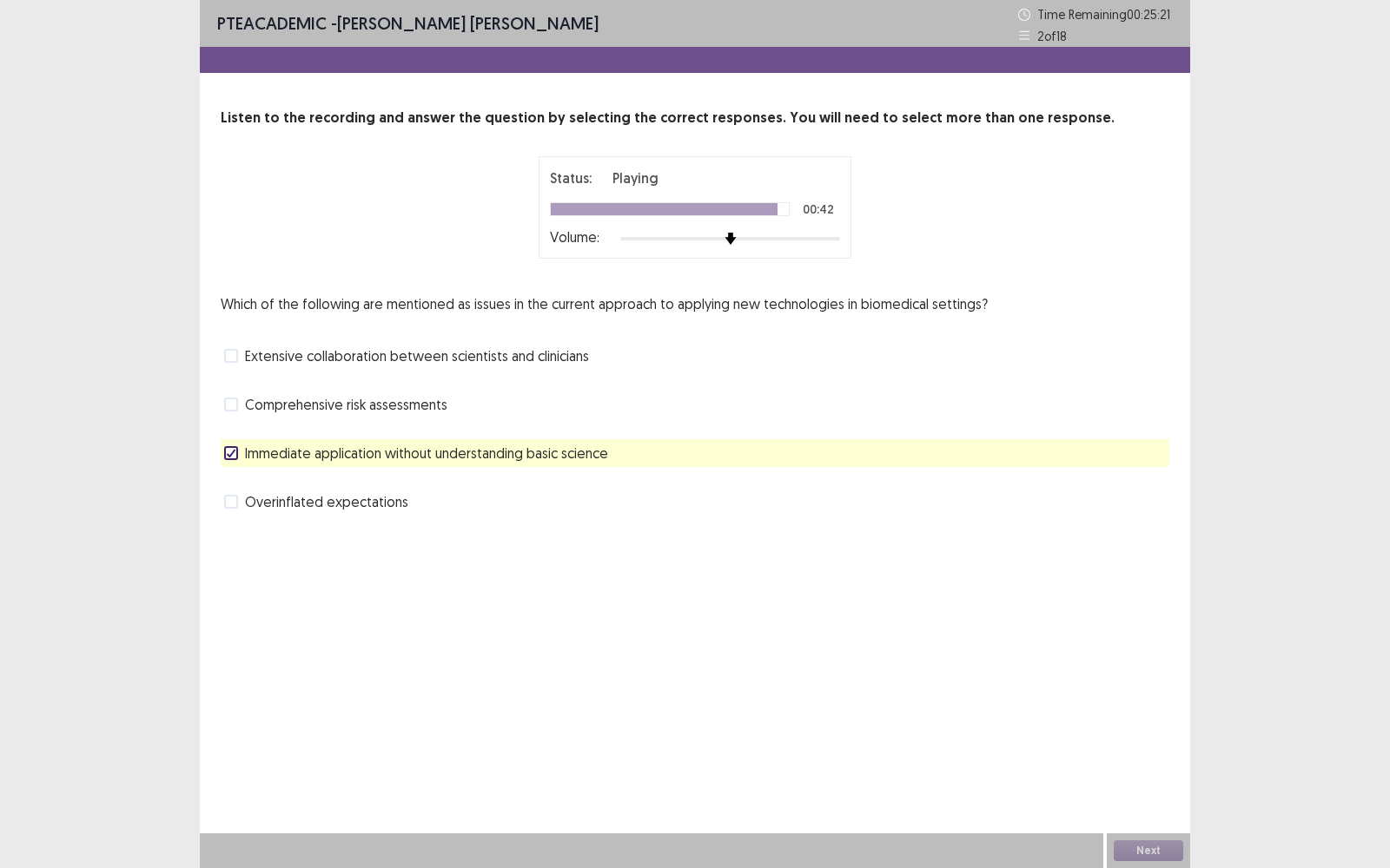
click at [236, 497] on span at bounding box center [231, 502] width 14 height 14
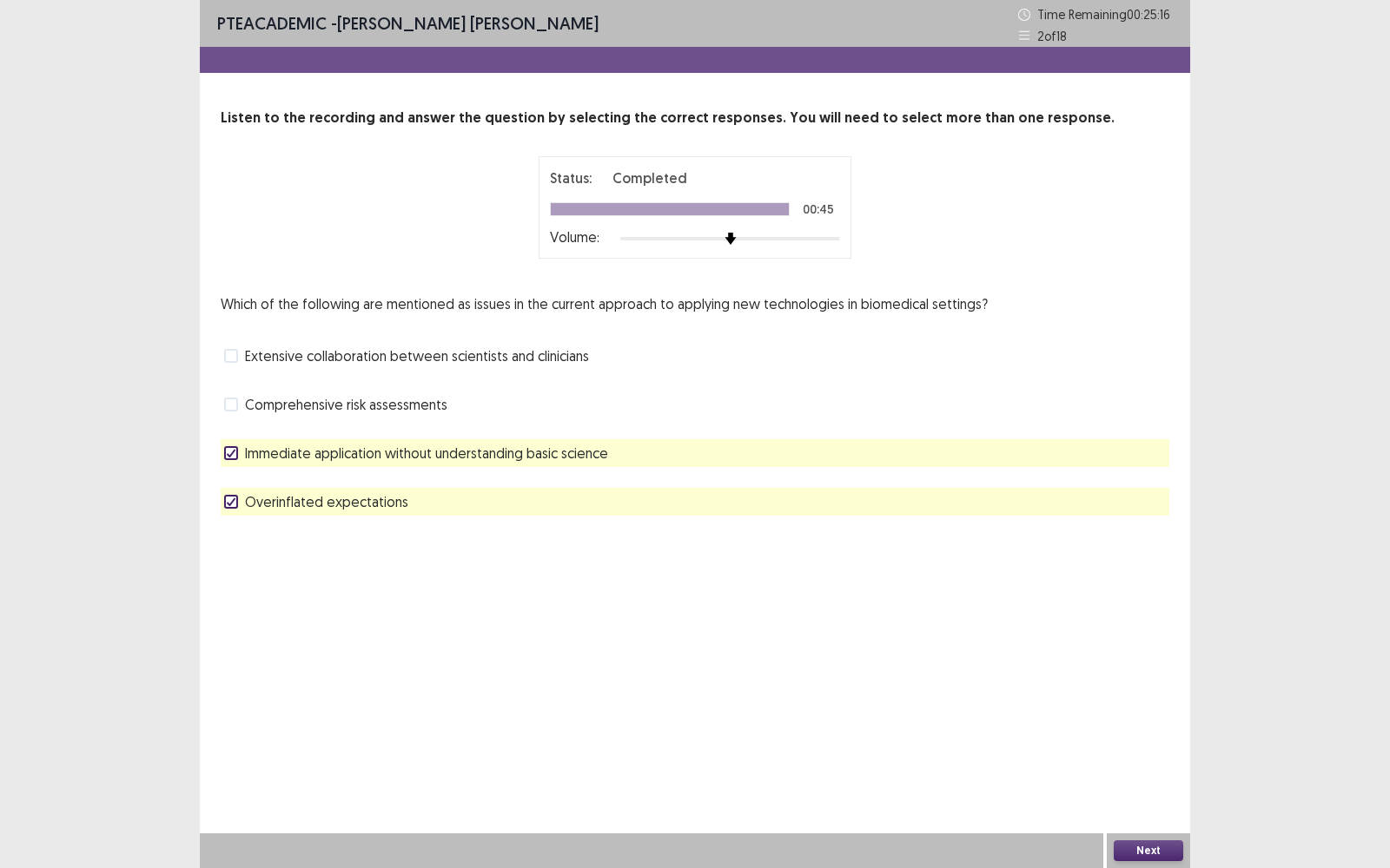
click at [1149, 699] on button "Next" at bounding box center [1148, 851] width 69 height 21
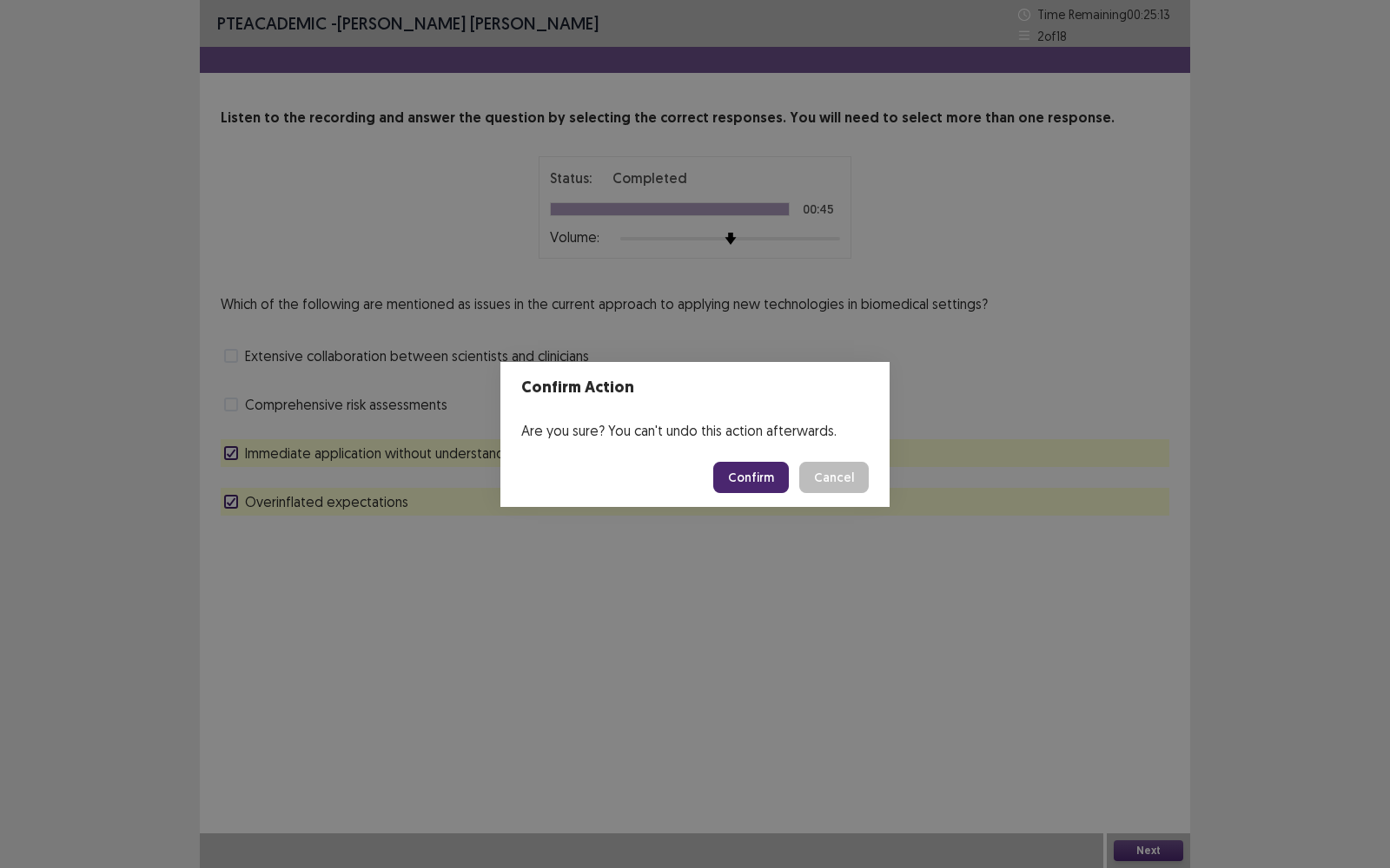
click at [755, 480] on button "Confirm" at bounding box center [751, 477] width 76 height 32
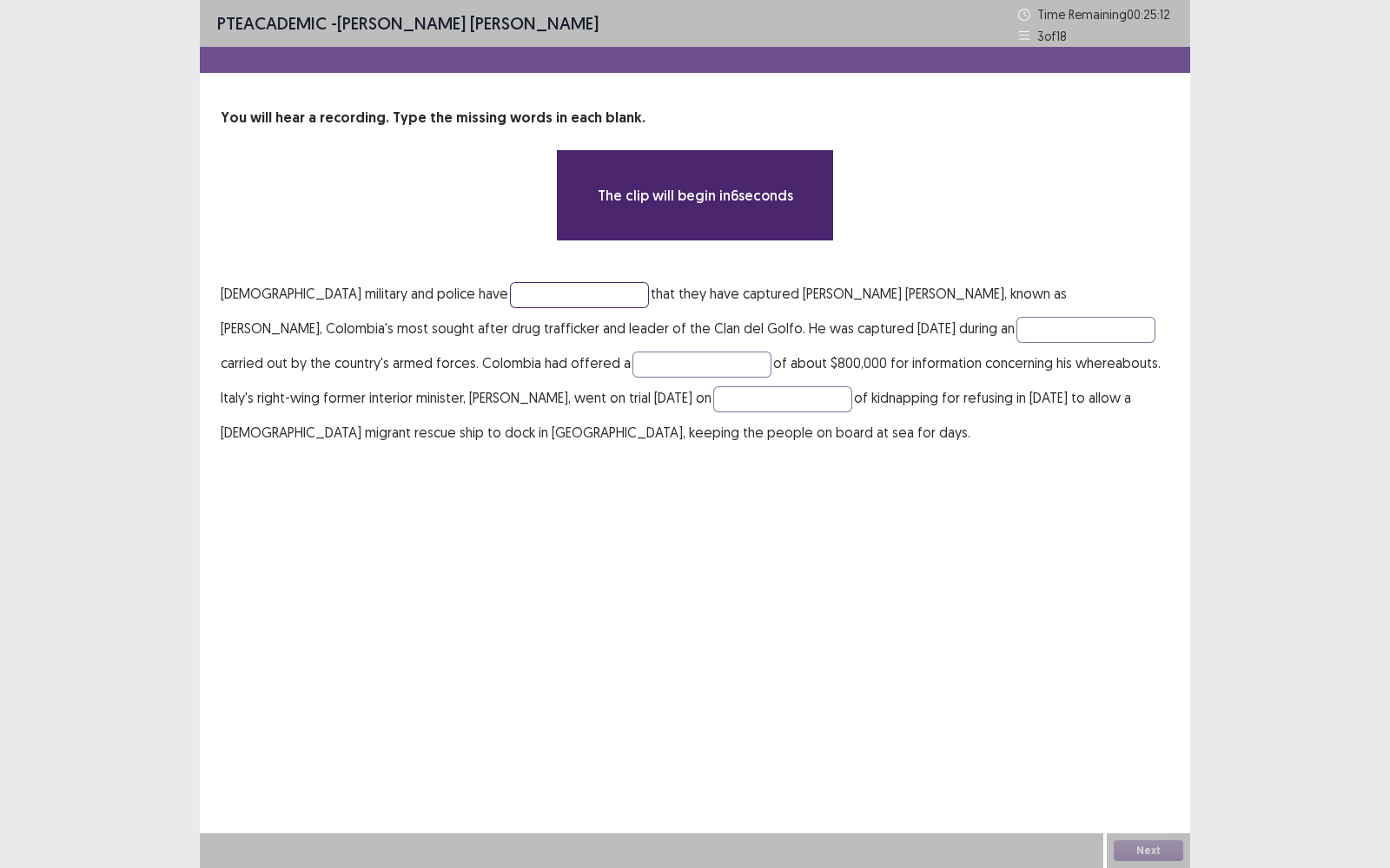
click at [510, 291] on input "text" at bounding box center [580, 296] width 139 height 26
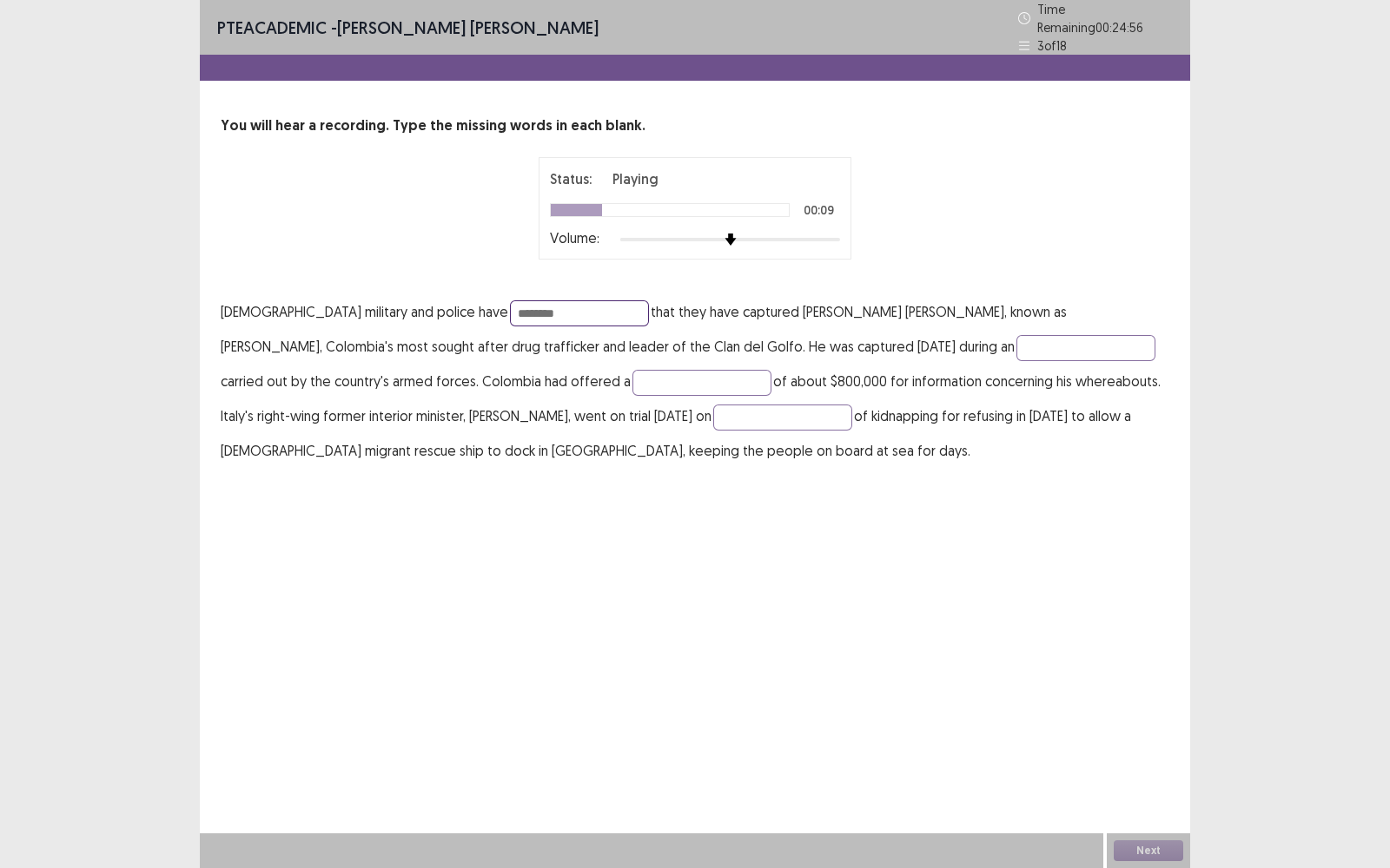
click at [510, 306] on input "********" at bounding box center [580, 313] width 139 height 26
type input "*********"
click at [1017, 343] on input "text" at bounding box center [1086, 348] width 139 height 26
type input "*********"
click at [632, 370] on input "text" at bounding box center [702, 384] width 139 height 26
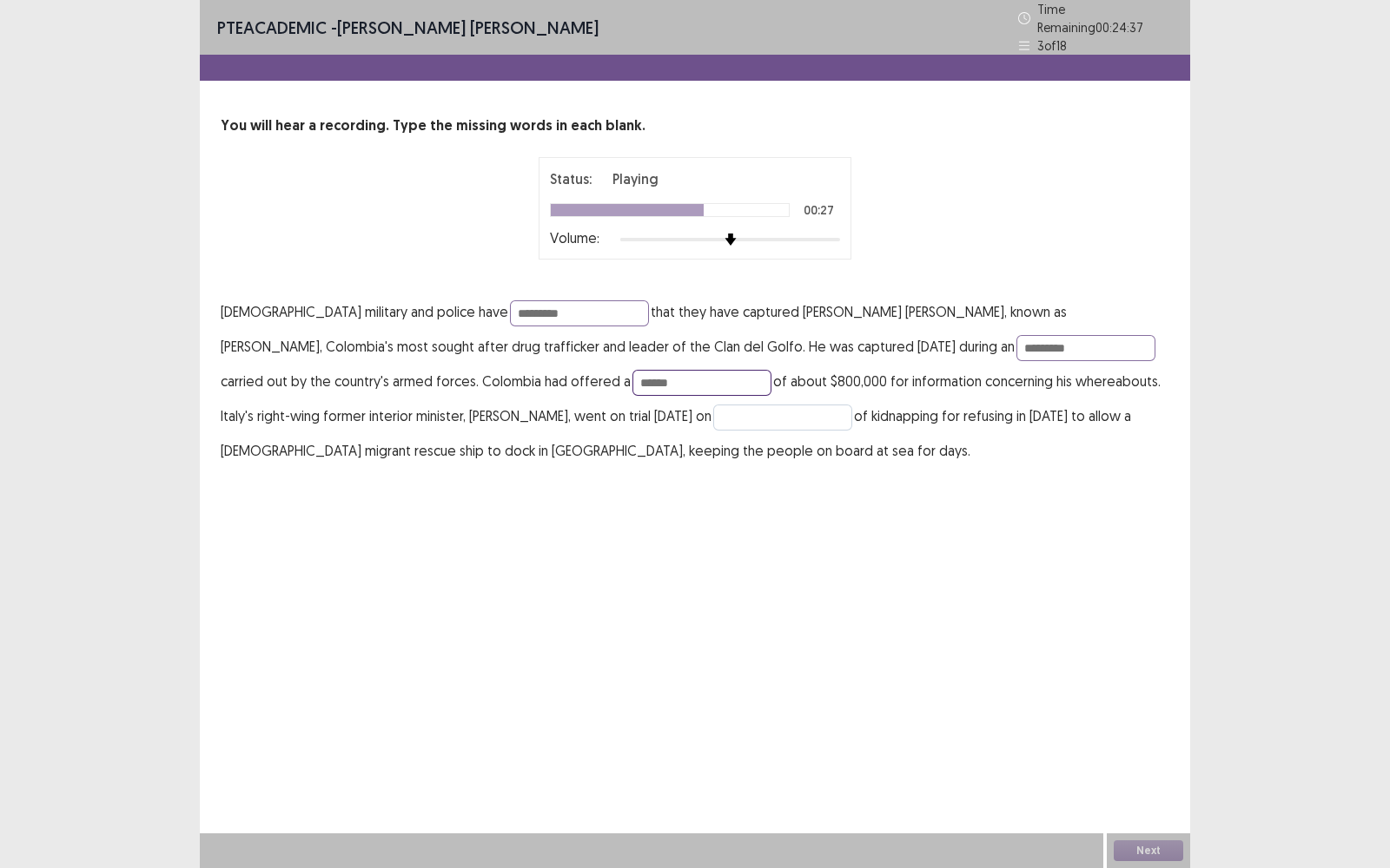
type input "******"
click at [713, 407] on input "text" at bounding box center [782, 418] width 139 height 26
type input "*******"
click at [510, 304] on input "*********" at bounding box center [580, 313] width 139 height 26
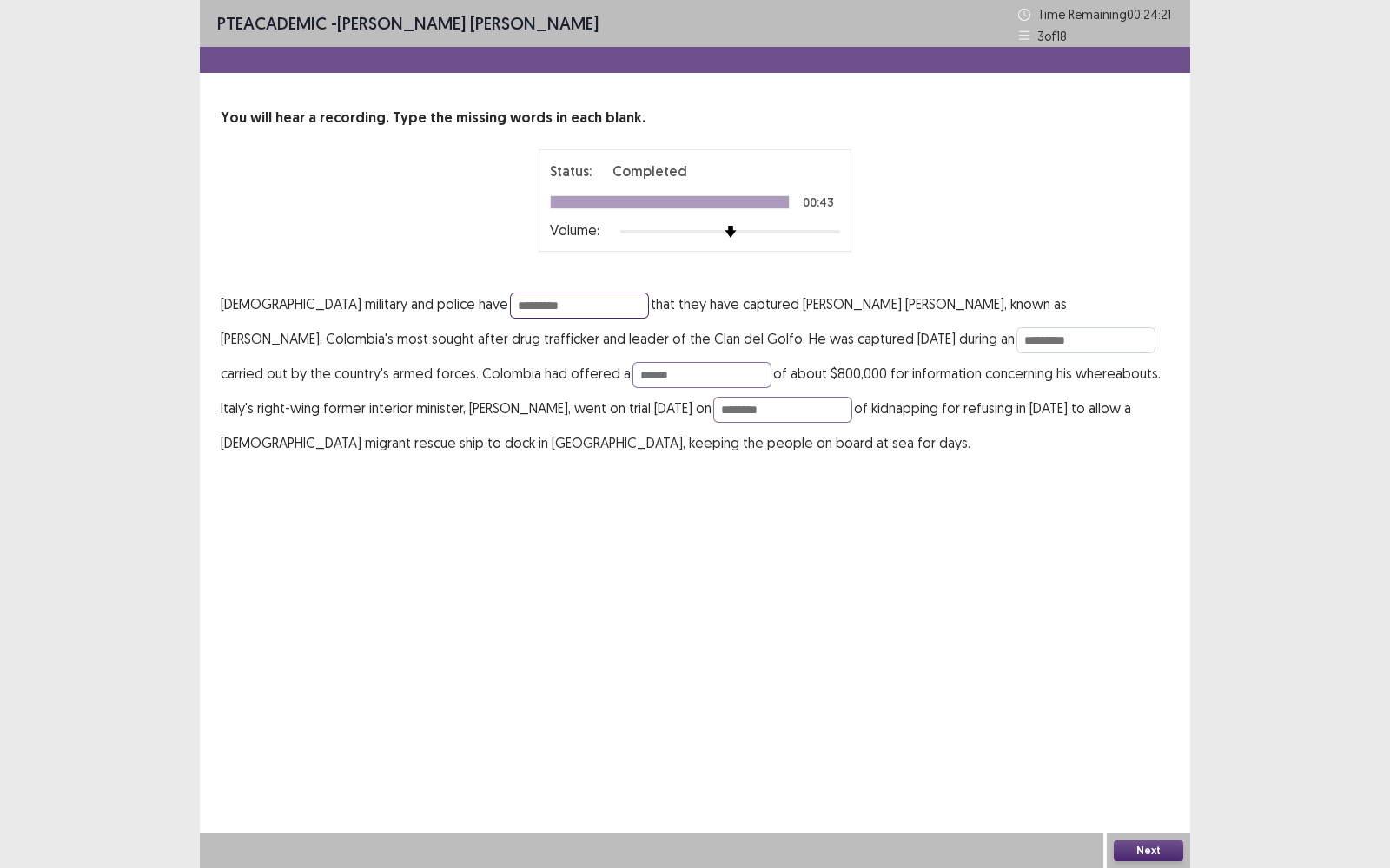
type input "*********"
click at [1017, 343] on input "*********" at bounding box center [1086, 341] width 139 height 26
click at [1017, 341] on input "**********" at bounding box center [1086, 341] width 139 height 26
click at [1017, 339] on input "*********" at bounding box center [1086, 341] width 139 height 26
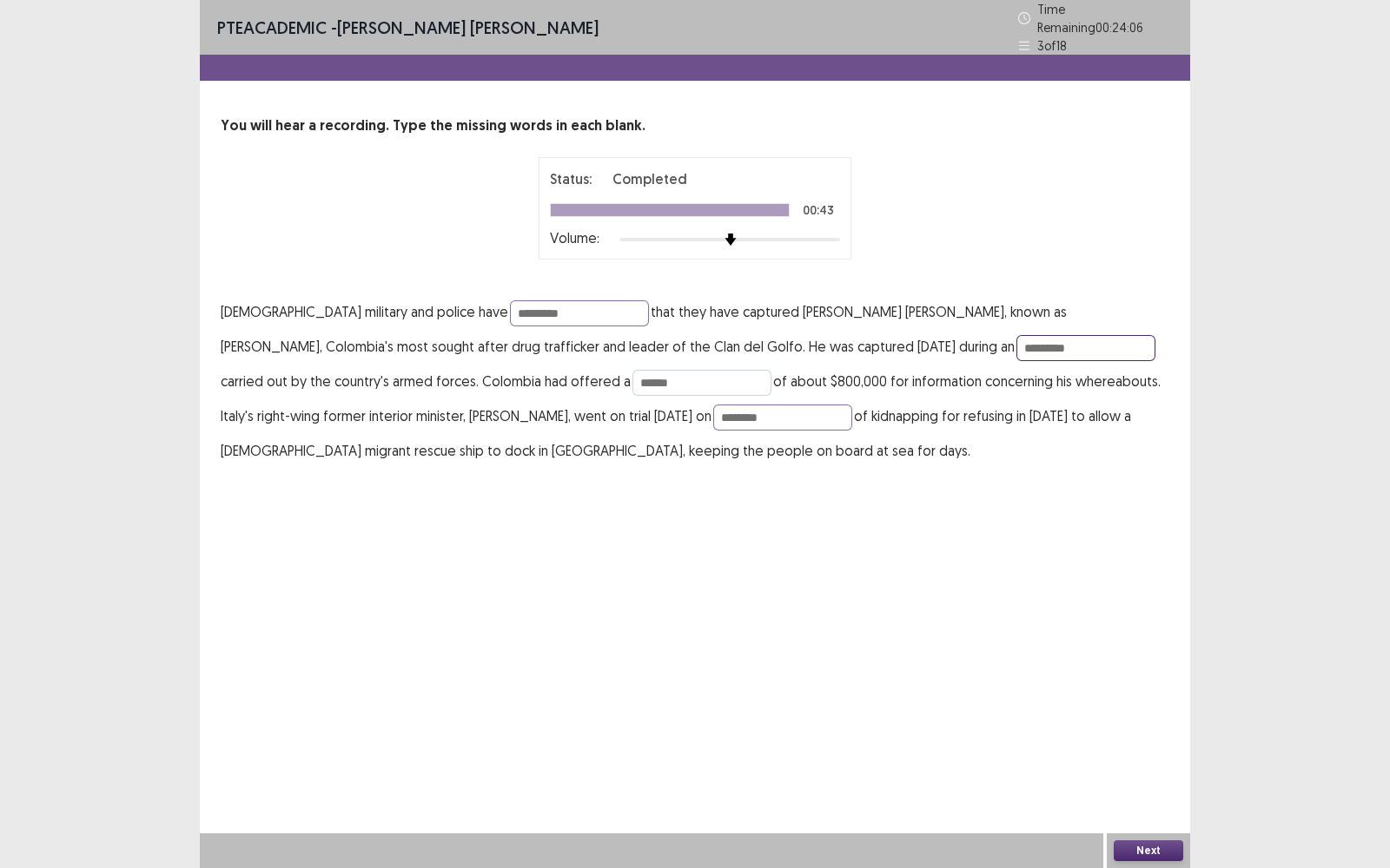
type input "*********"
click at [632, 374] on input "******" at bounding box center [702, 384] width 139 height 26
type input "******"
click at [1127, 699] on button "Next" at bounding box center [1148, 851] width 69 height 21
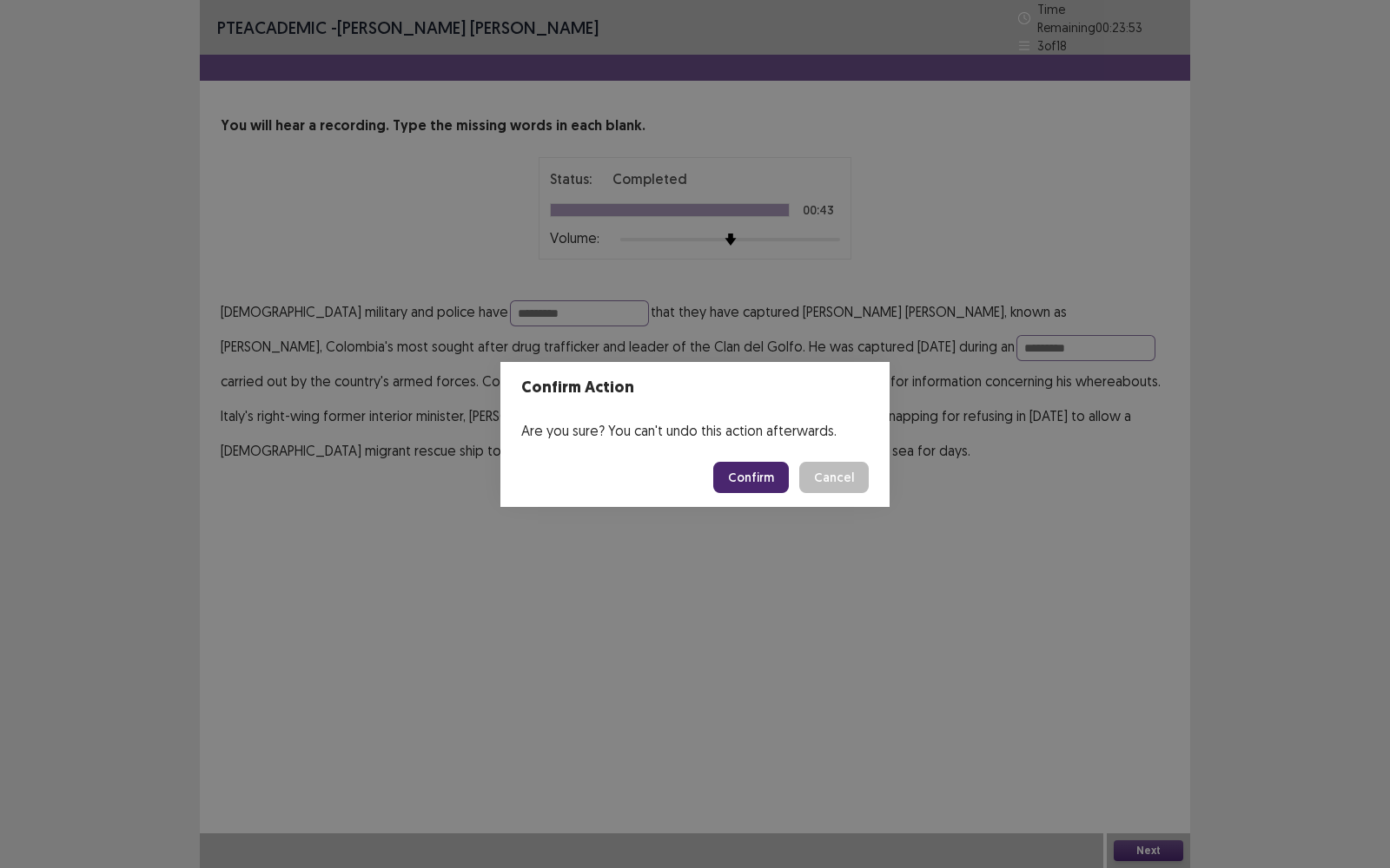
click at [733, 476] on button "Confirm" at bounding box center [751, 477] width 76 height 32
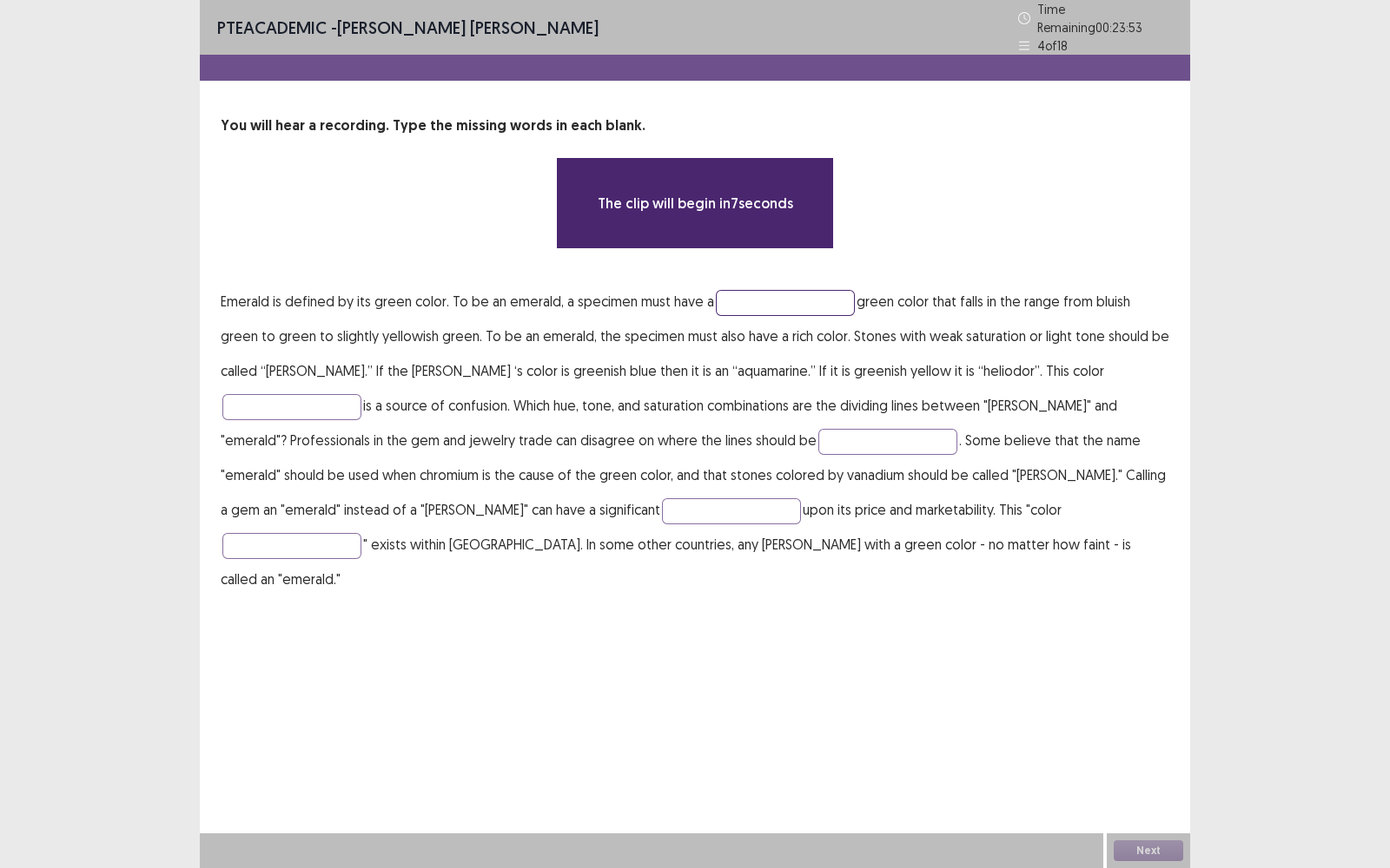
click at [778, 300] on input "text" at bounding box center [785, 303] width 139 height 26
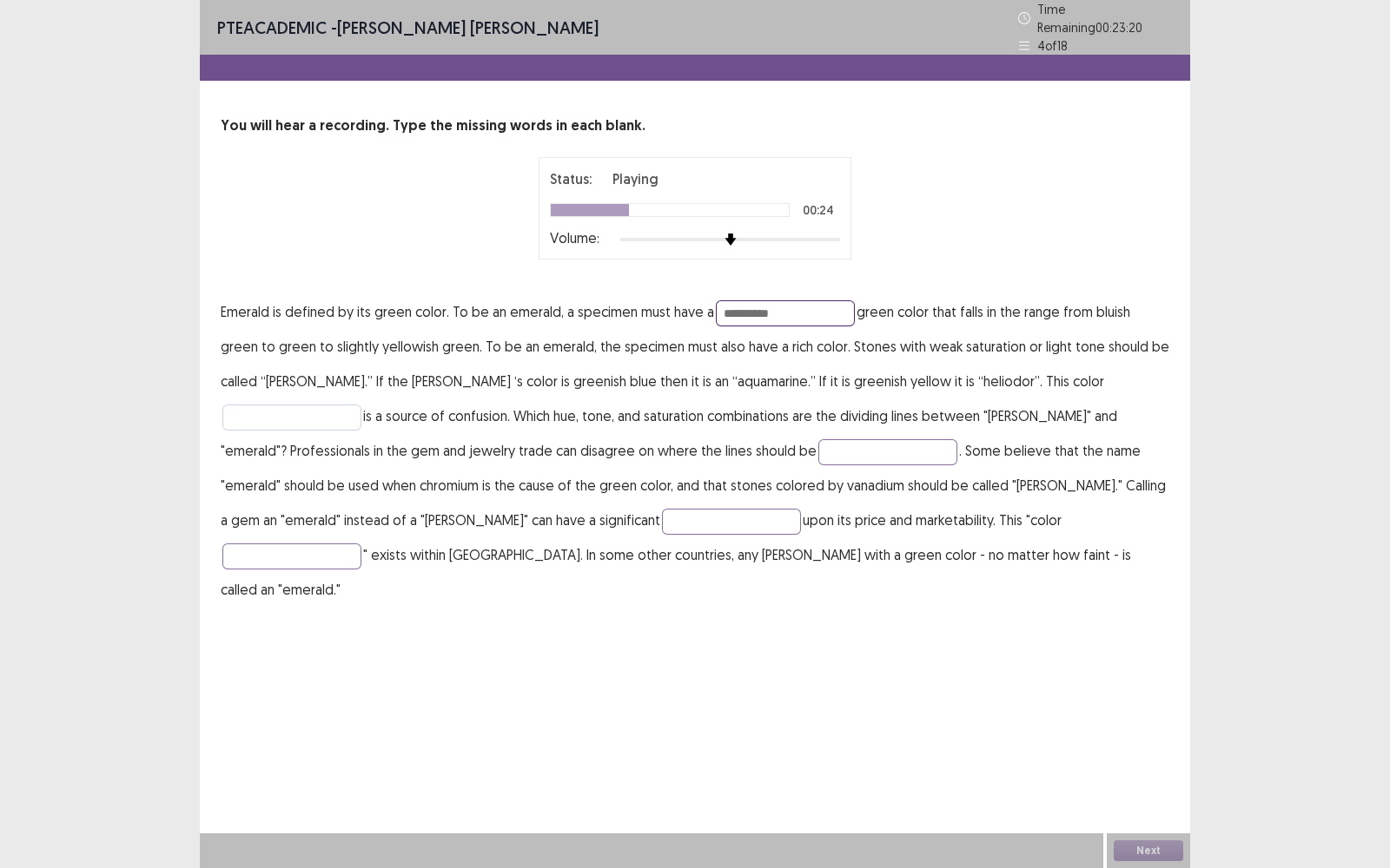
type input "**********"
click at [362, 405] on input "text" at bounding box center [292, 418] width 139 height 26
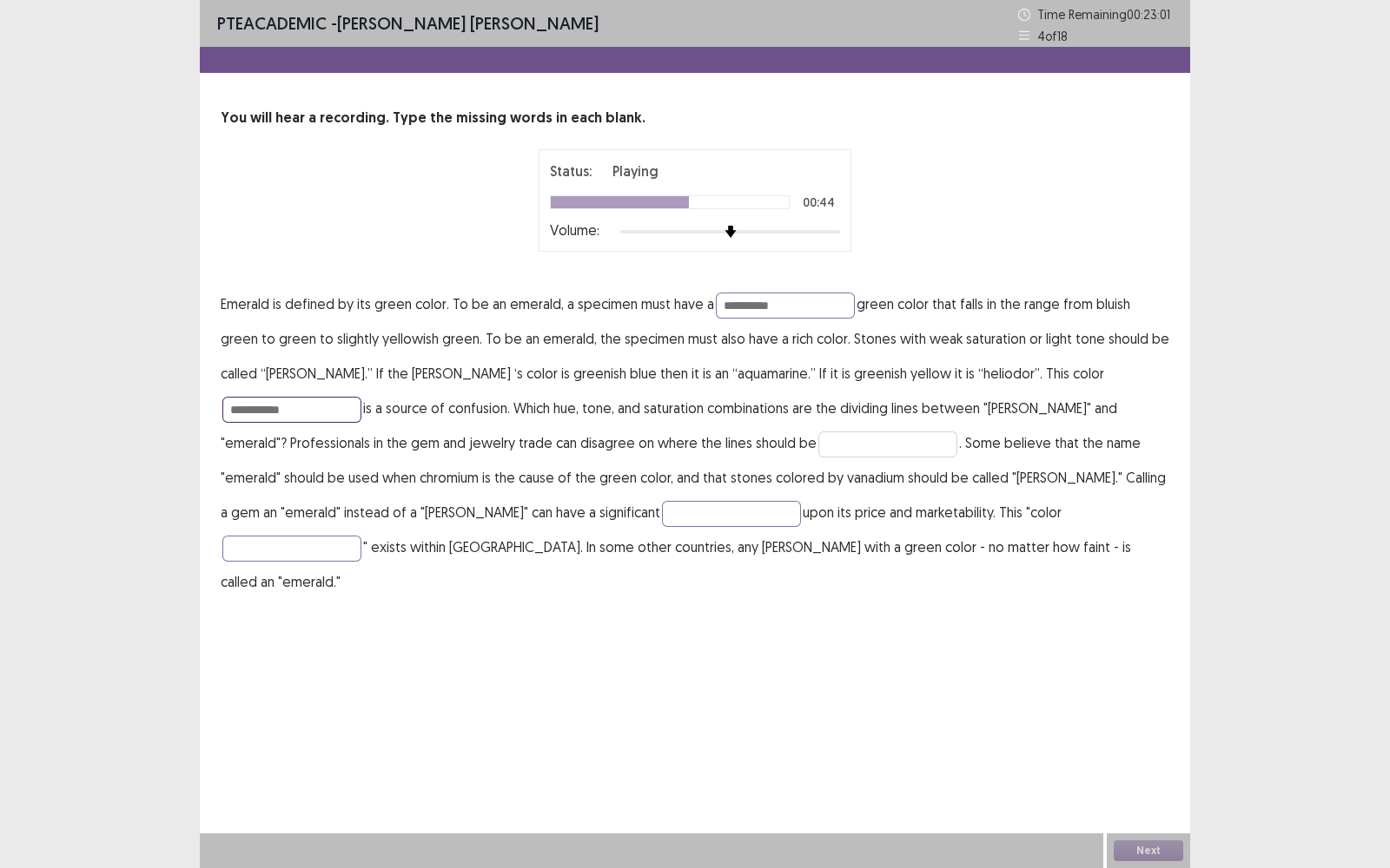
type input "**********"
click at [818, 443] on input "text" at bounding box center [888, 445] width 139 height 26
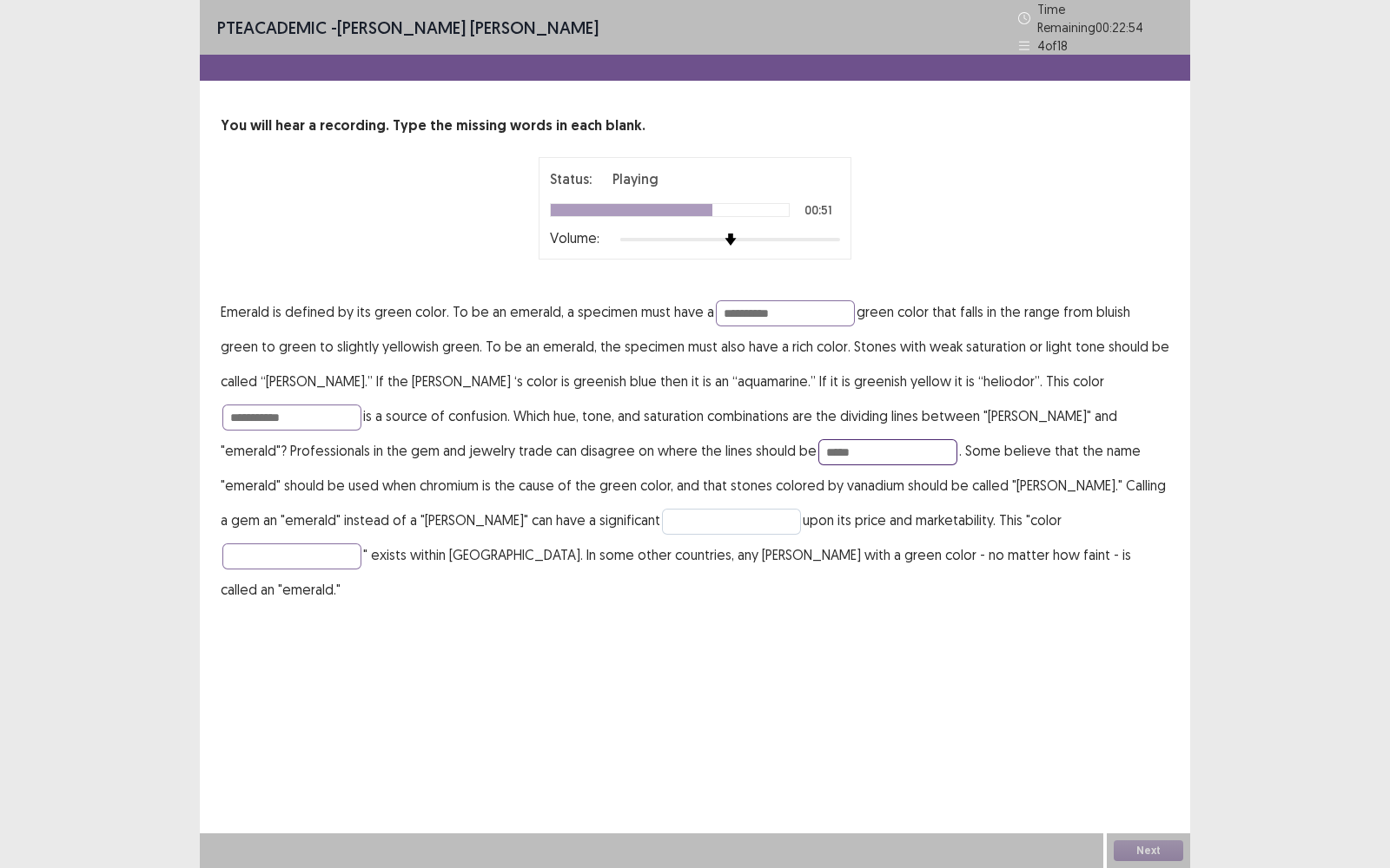
type input "*****"
click at [662, 513] on input "text" at bounding box center [731, 522] width 139 height 26
type input "******"
click at [362, 543] on input "text" at bounding box center [292, 556] width 139 height 26
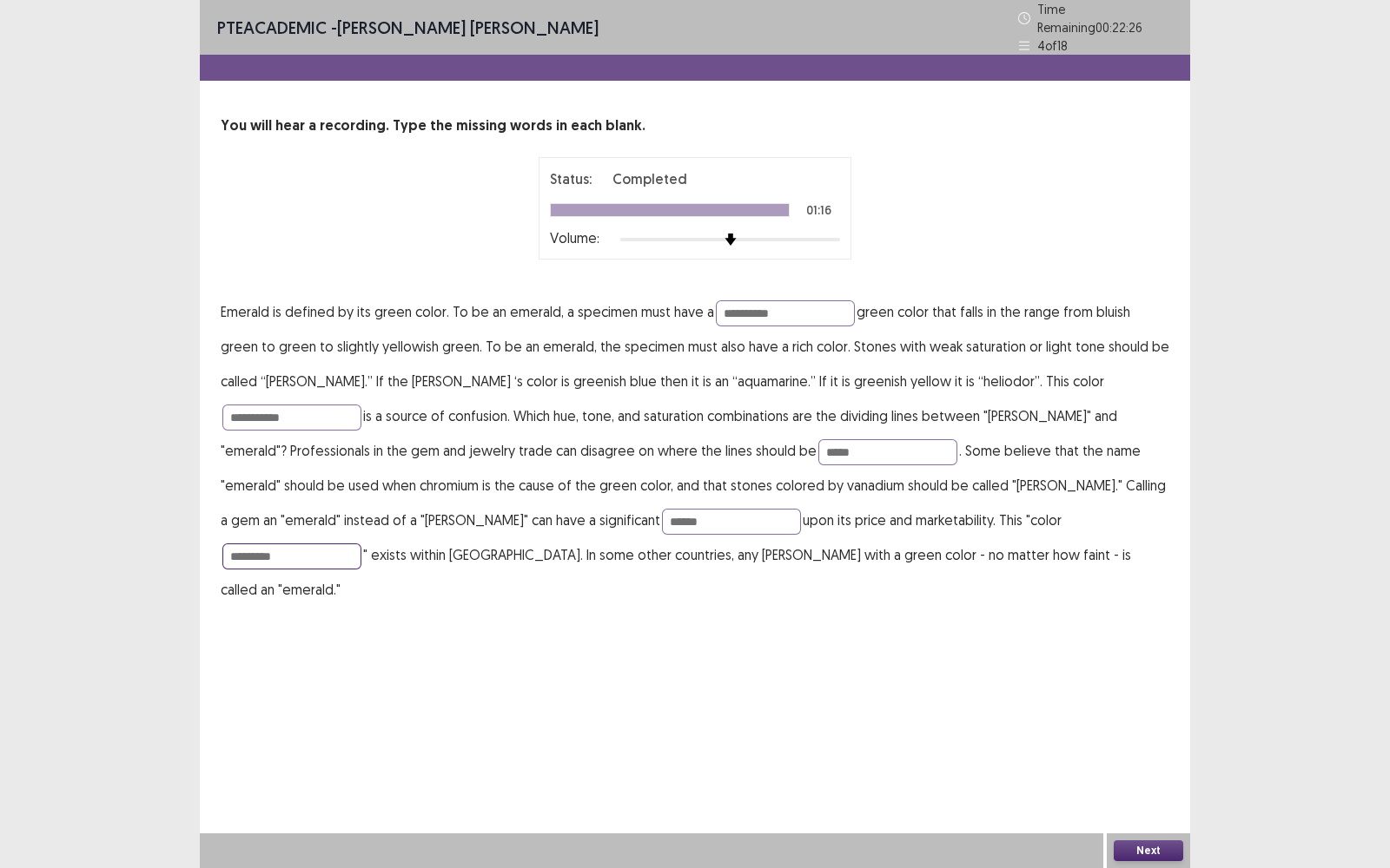
type input "*********"
click at [1138, 699] on button "Next" at bounding box center [1148, 851] width 69 height 21
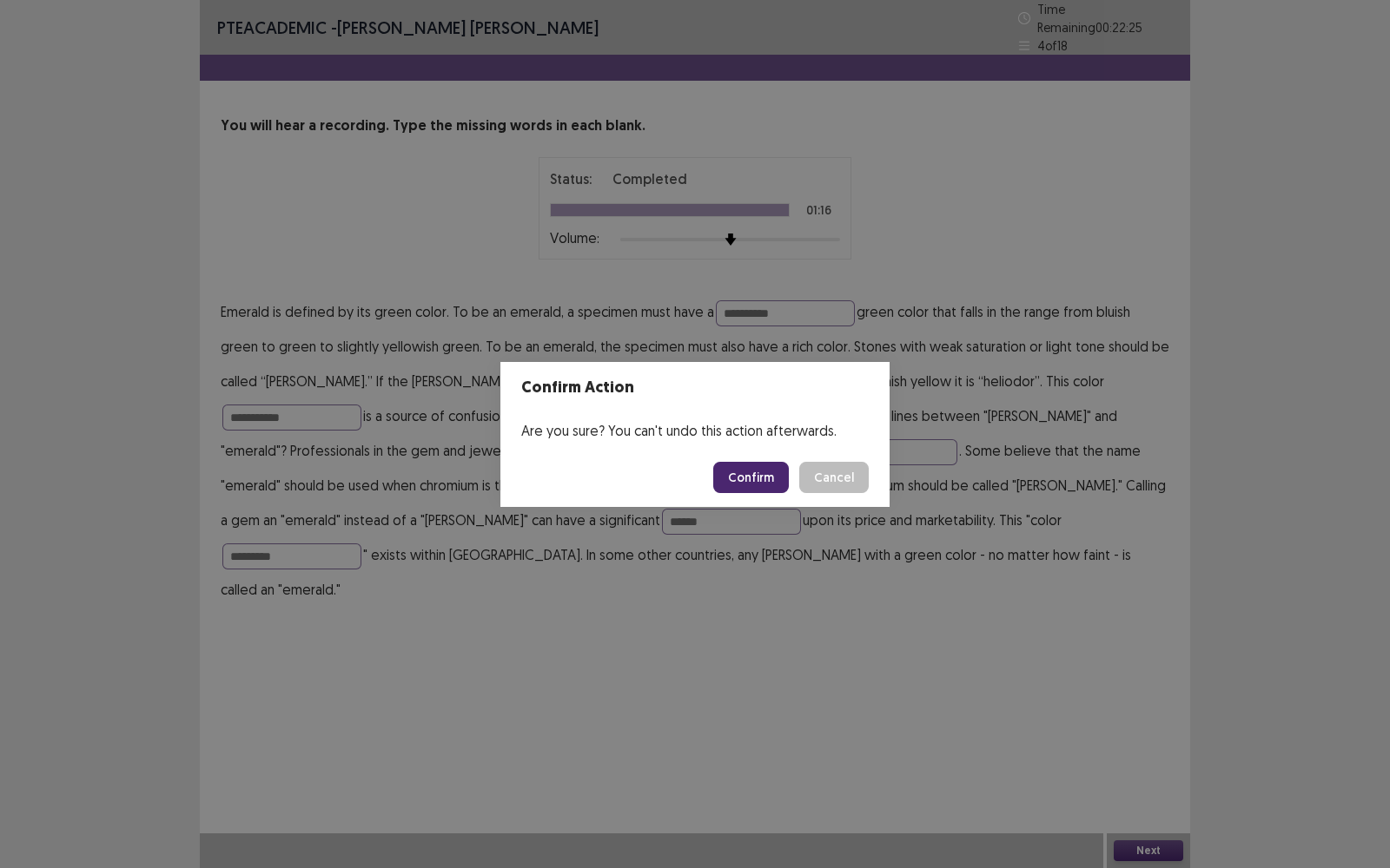
click at [763, 477] on button "Confirm" at bounding box center [751, 477] width 76 height 32
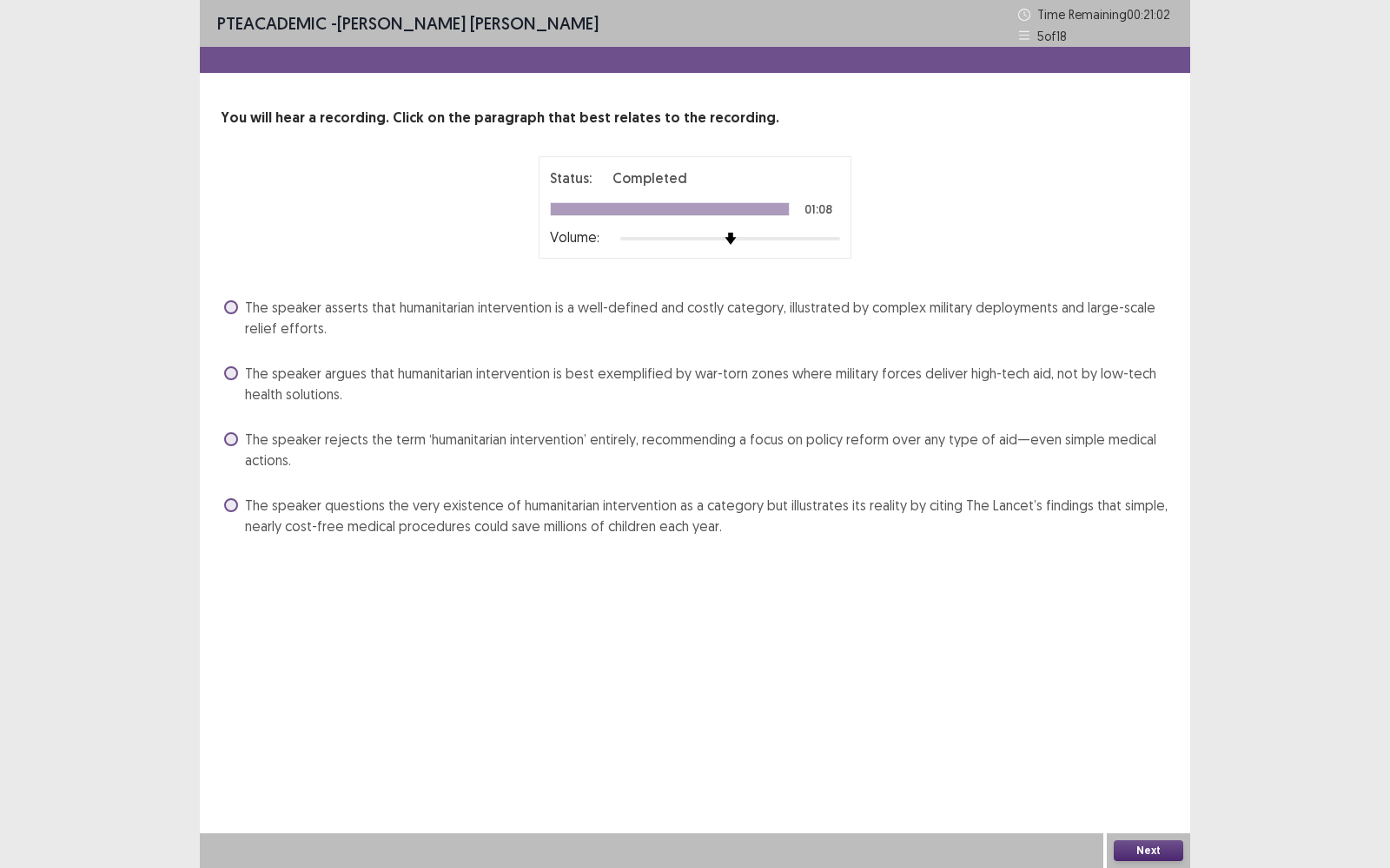
click at [234, 307] on span at bounding box center [231, 307] width 14 height 14
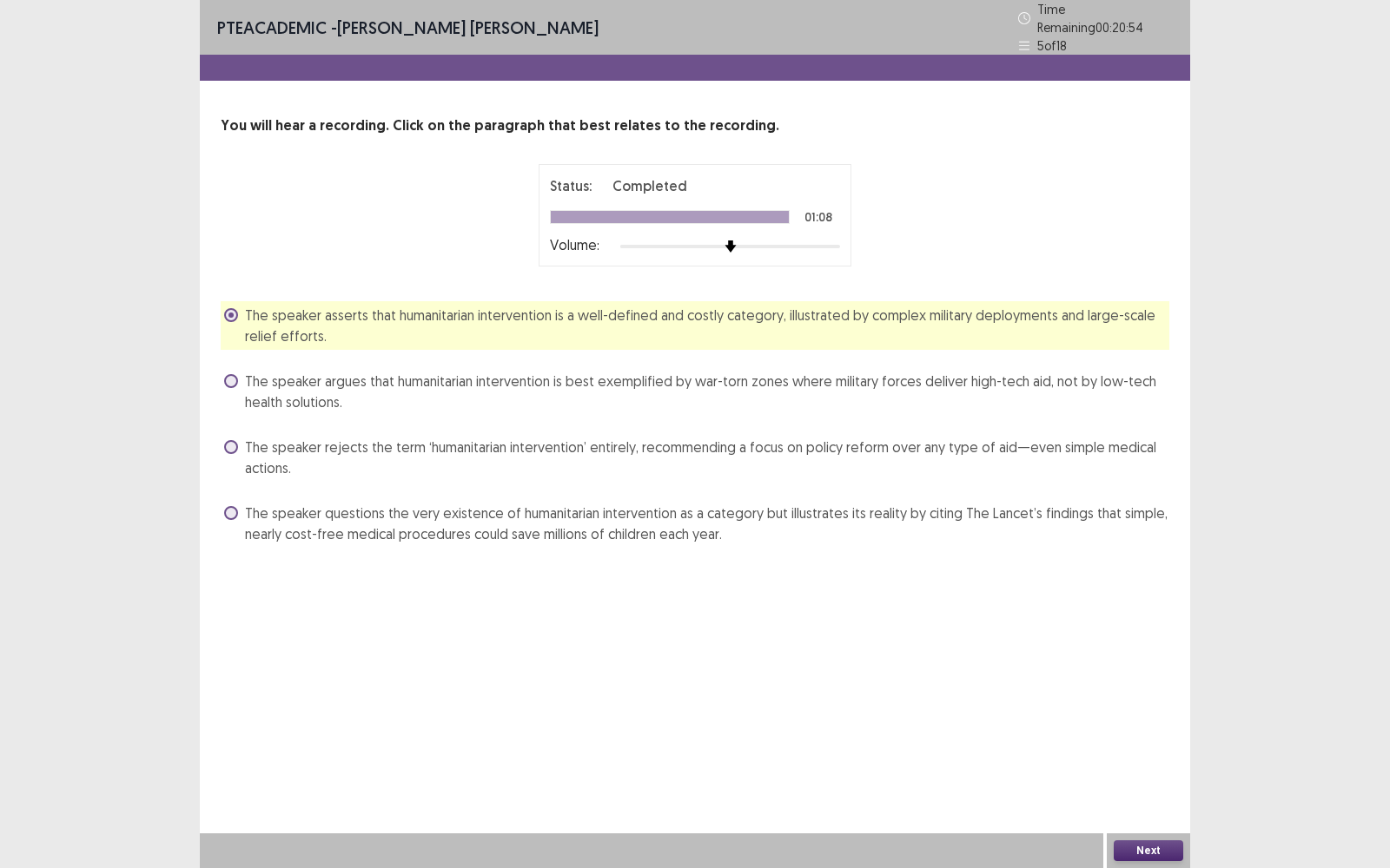
click at [1146, 699] on button "Next" at bounding box center [1148, 851] width 69 height 21
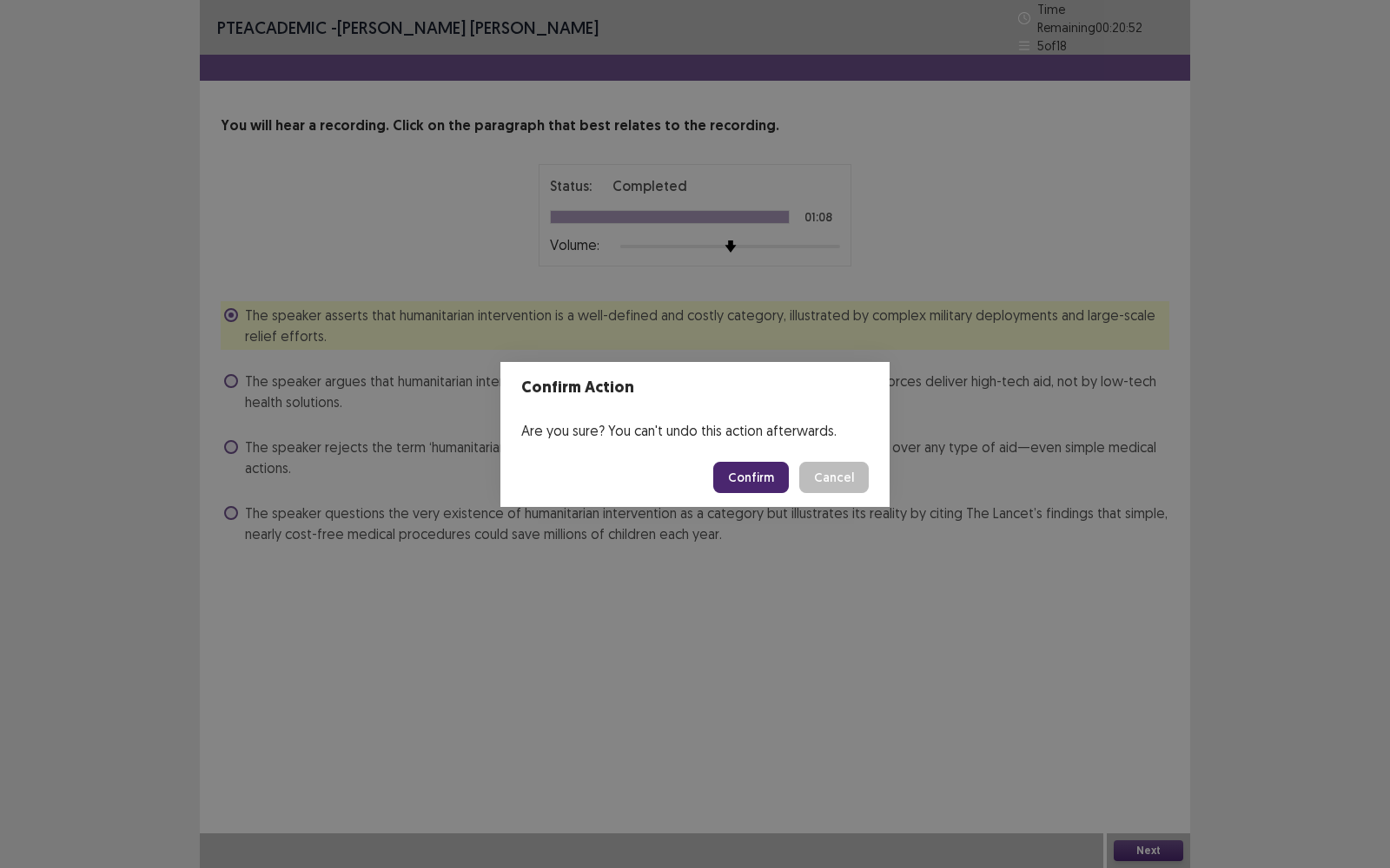
click at [734, 458] on footer "Confirm Cancel" at bounding box center [695, 477] width 389 height 59
click at [743, 476] on button "Confirm" at bounding box center [751, 477] width 76 height 32
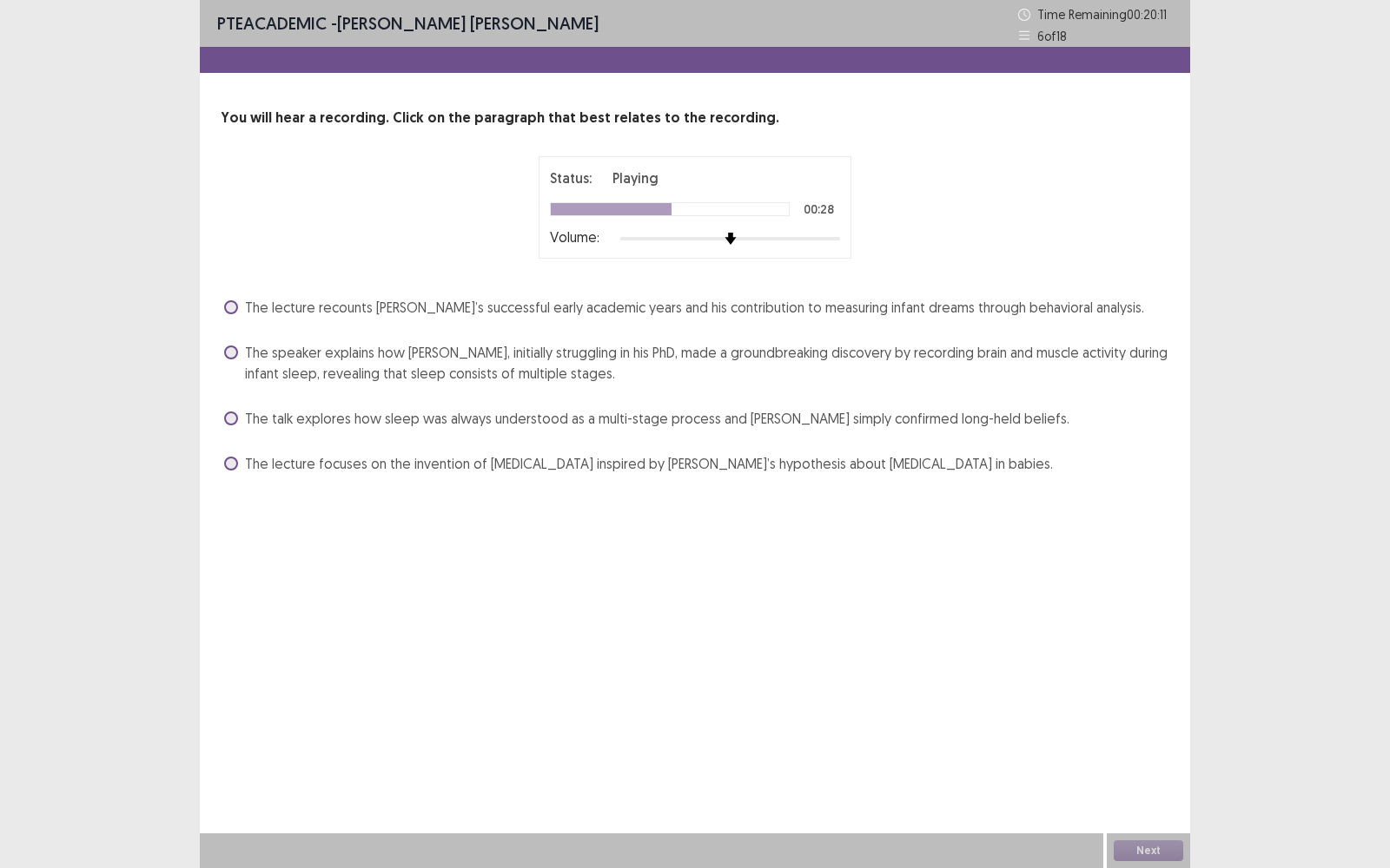
click at [226, 348] on span at bounding box center [231, 353] width 14 height 14
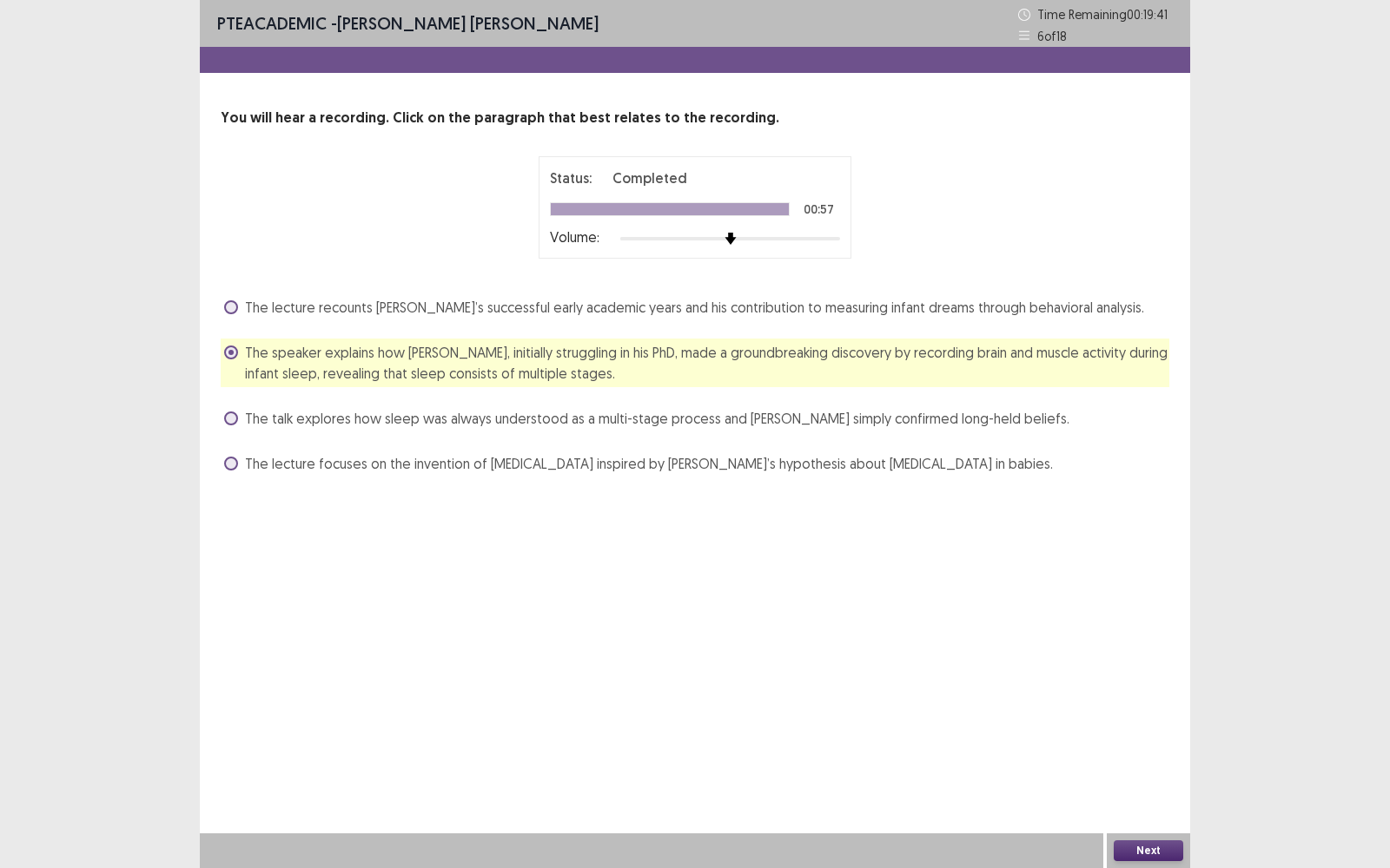
click at [1160, 699] on button "Next" at bounding box center [1148, 851] width 69 height 21
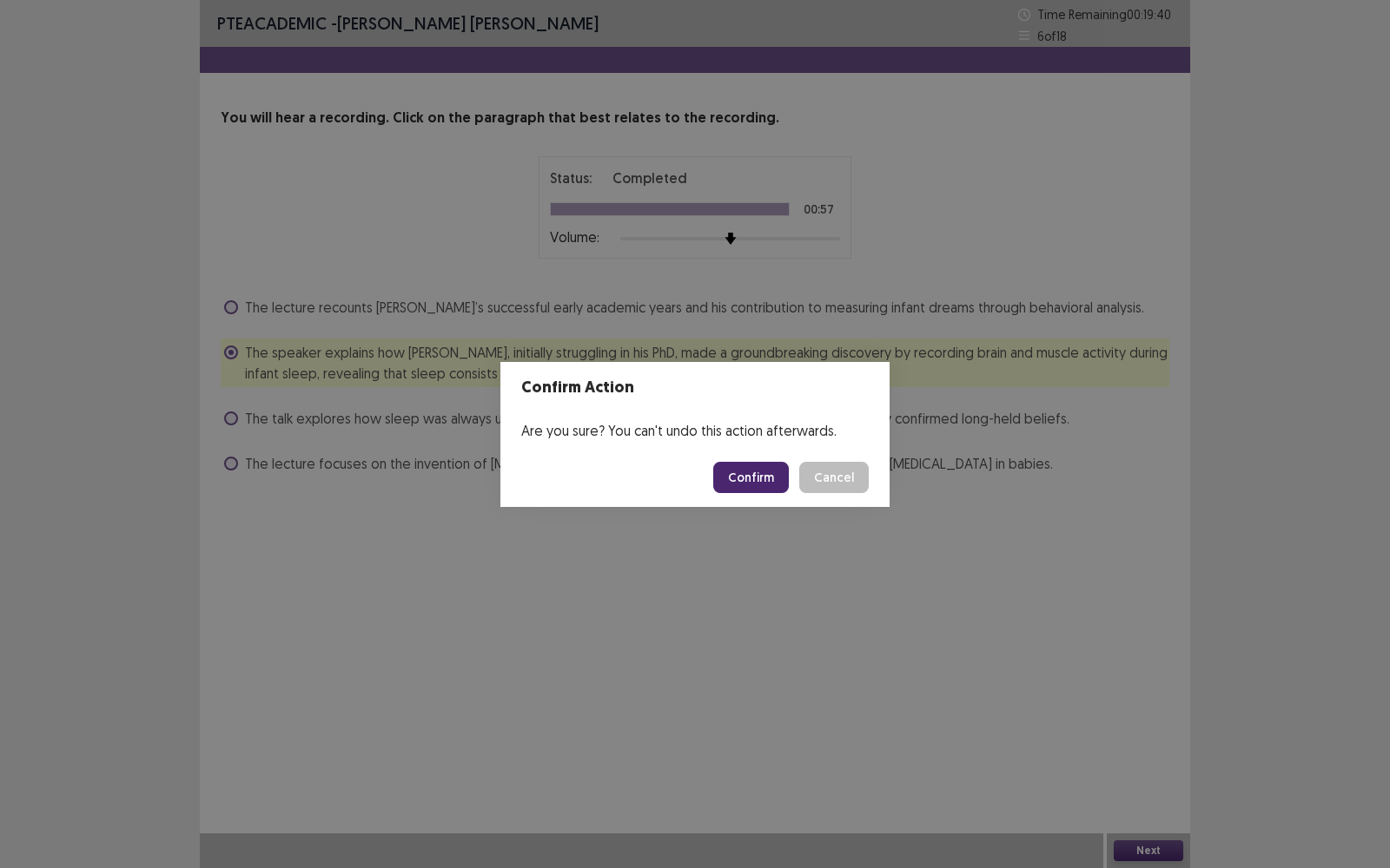
click at [756, 474] on button "Confirm" at bounding box center [751, 477] width 76 height 32
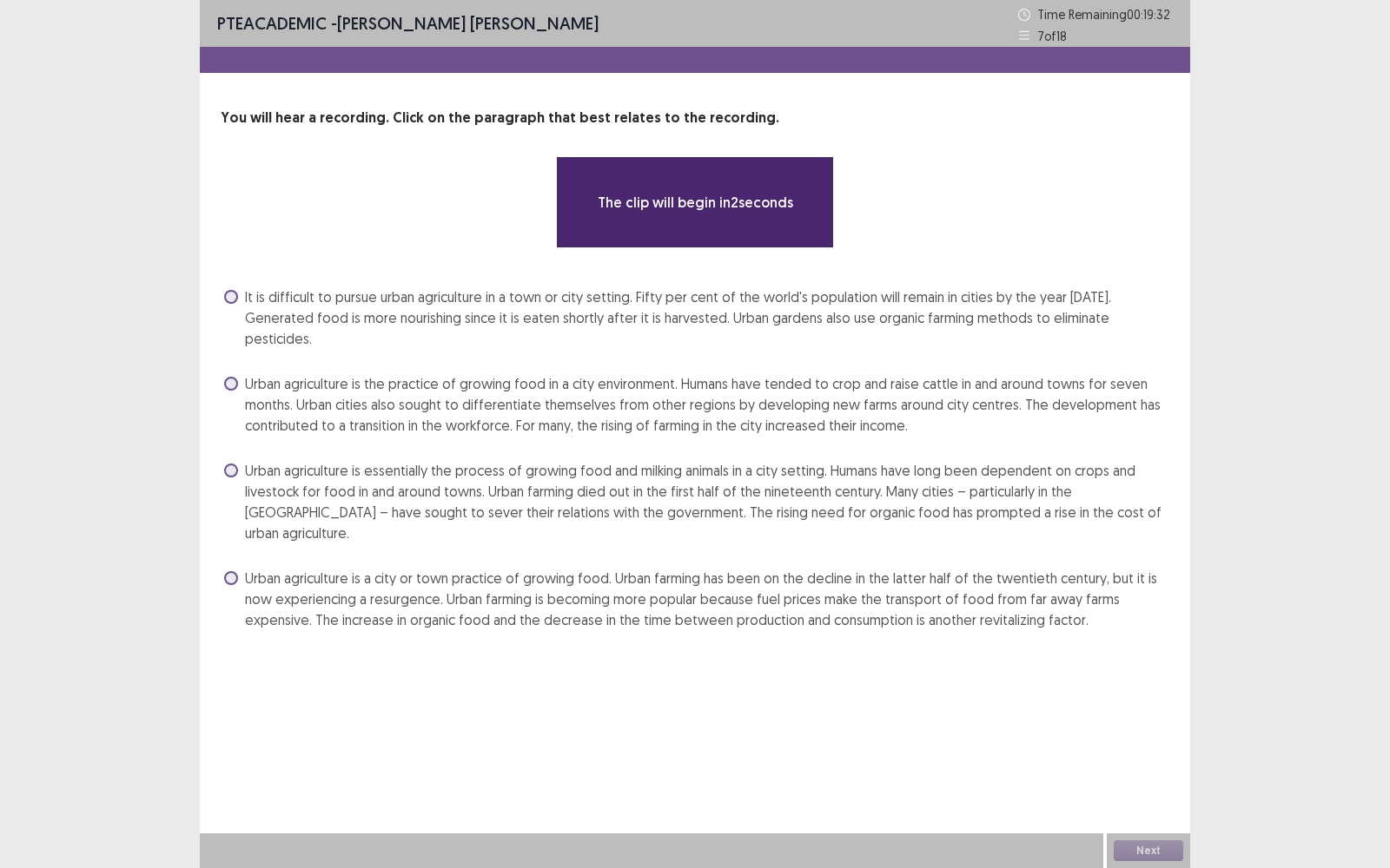
click at [1012, 147] on div "You will hear a recording. Click on the paragraph that best relates to the reco…" at bounding box center [695, 371] width 990 height 527
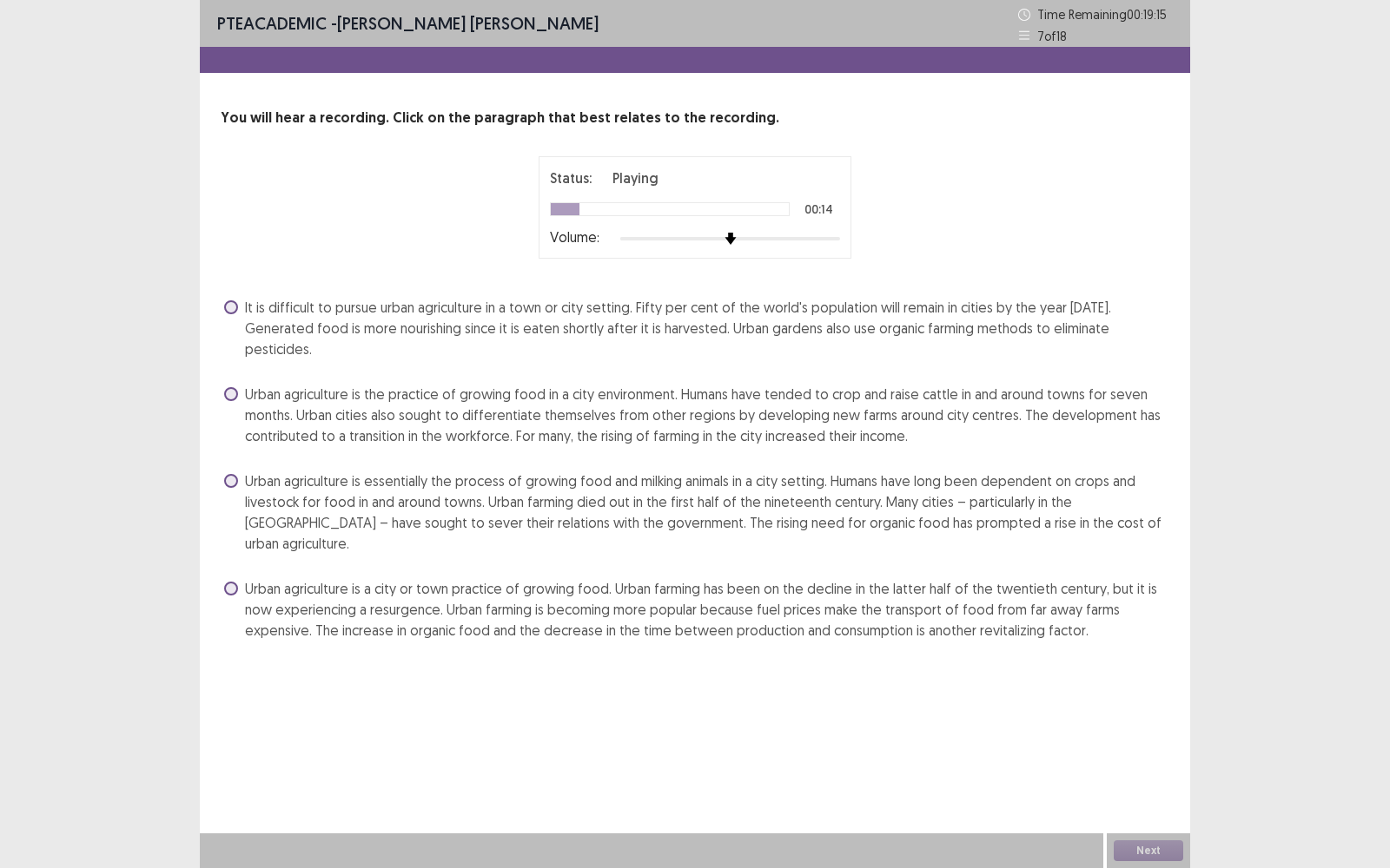
click at [229, 387] on span at bounding box center [231, 394] width 14 height 14
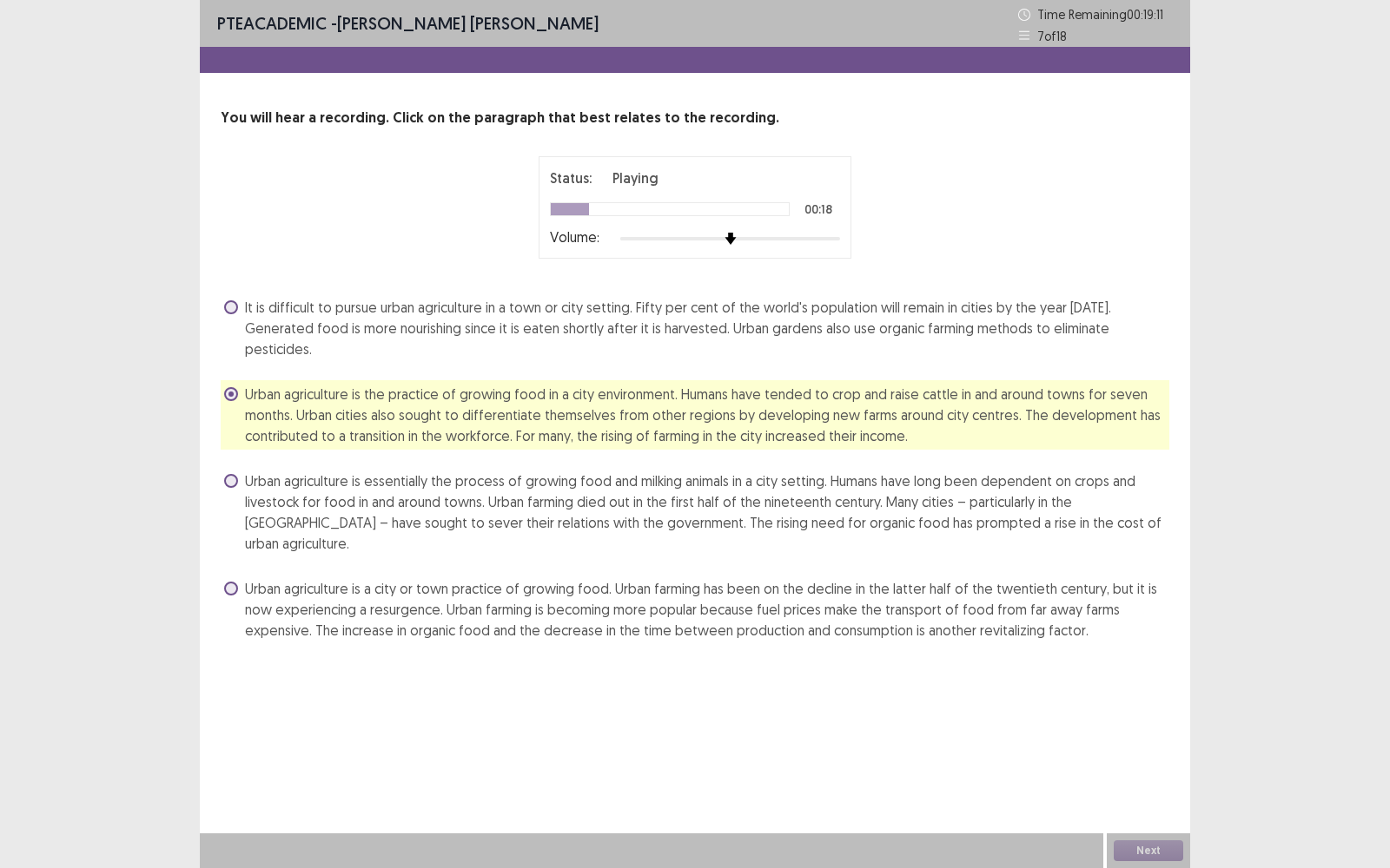
click at [778, 699] on div "PTE academic - [PERSON_NAME] [PERSON_NAME] Time Remaining 00 : 19 : 11 7 of 18 …" at bounding box center [695, 434] width 990 height 868
click at [877, 699] on div "PTE academic - [PERSON_NAME] [PERSON_NAME] Time Remaining 00 : 18 : 23 7 of 18 …" at bounding box center [695, 434] width 990 height 868
click at [1148, 699] on div "Next" at bounding box center [1149, 851] width 83 height 35
click at [968, 657] on div "PTE academic - [PERSON_NAME] [PERSON_NAME] Time Remaining 00 : 18 : 00 7 of 18 …" at bounding box center [695, 434] width 990 height 868
click at [1149, 699] on button "Next" at bounding box center [1148, 851] width 69 height 21
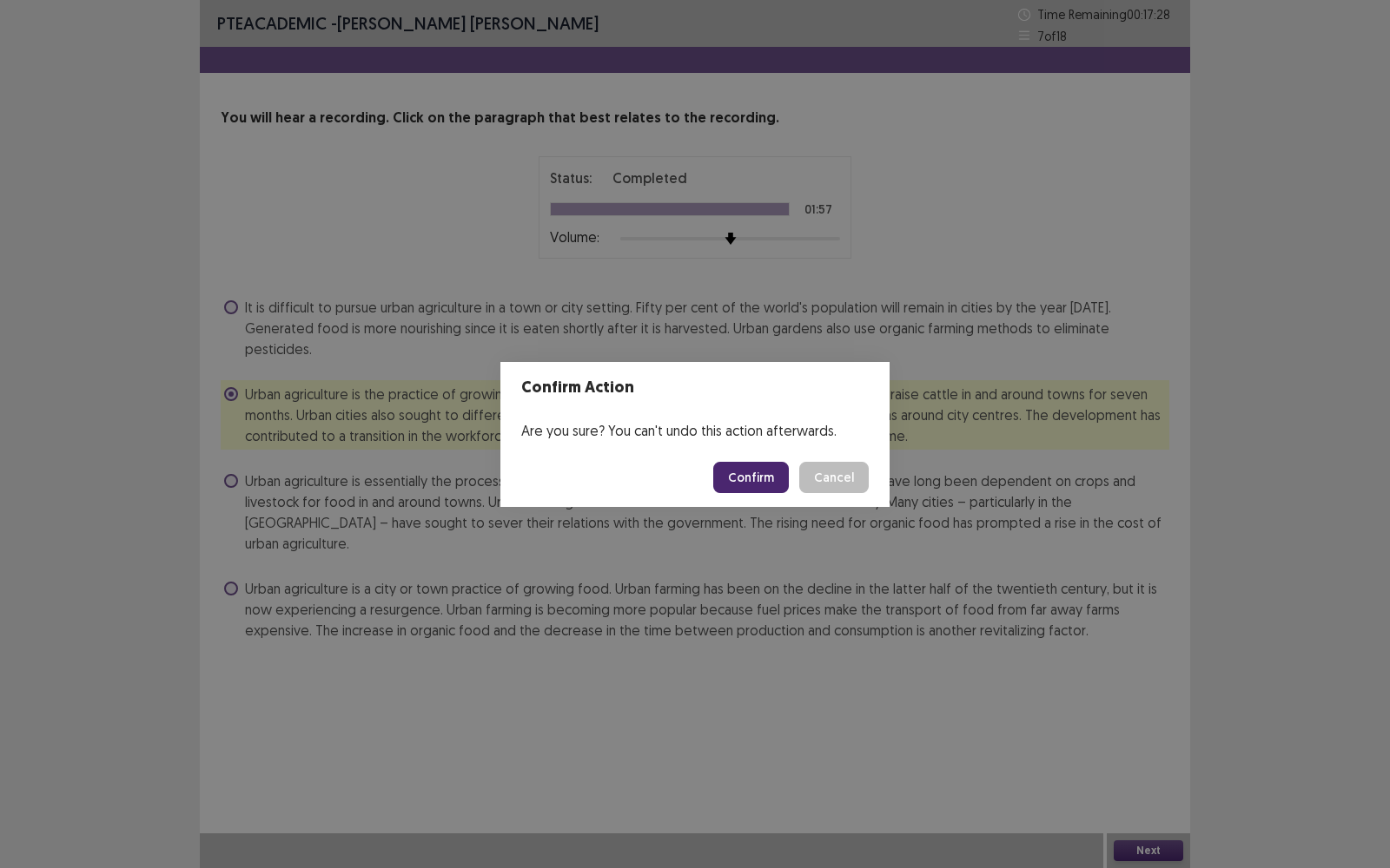
click at [753, 472] on button "Confirm" at bounding box center [751, 477] width 76 height 32
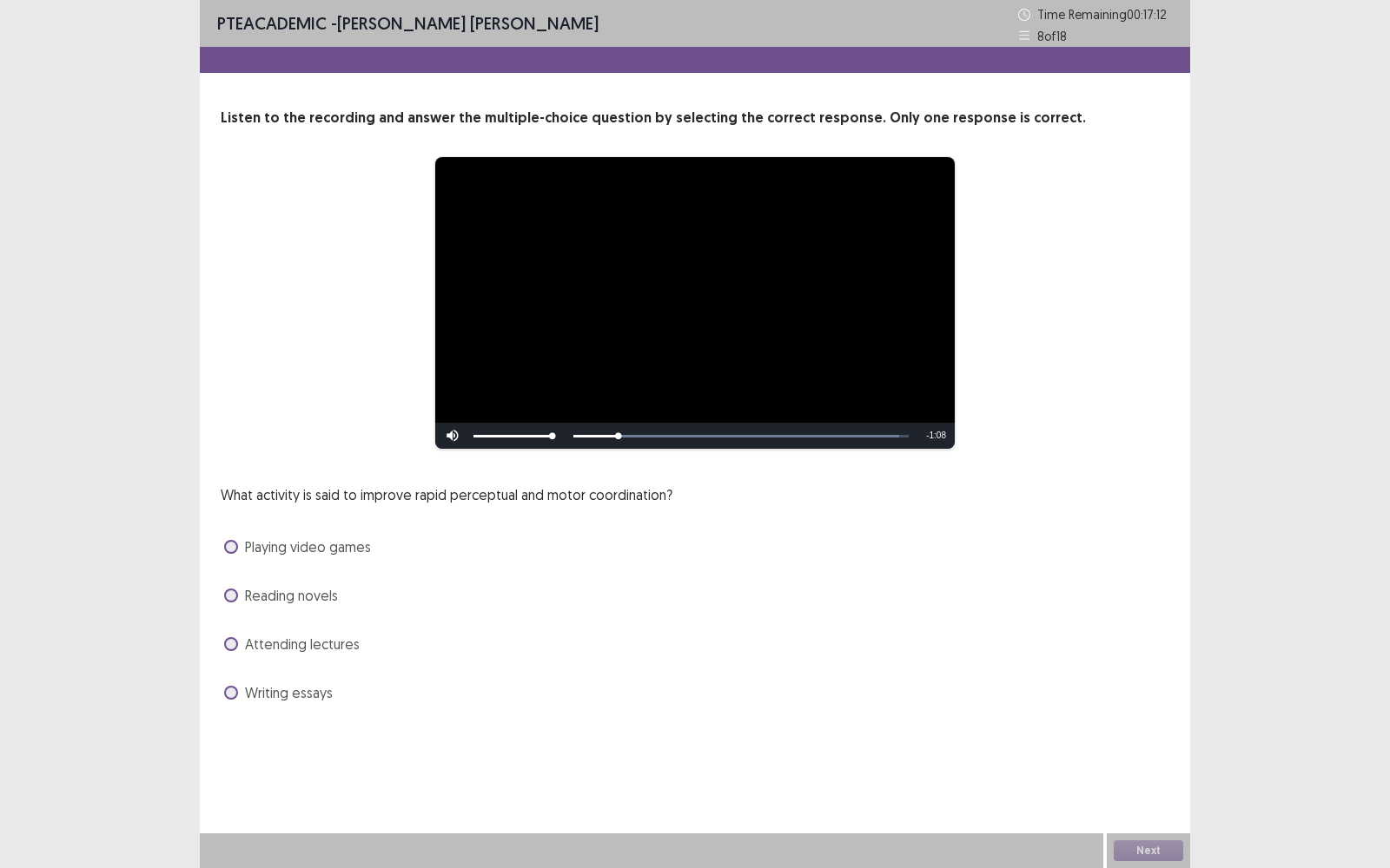
click at [227, 542] on span at bounding box center [231, 547] width 14 height 14
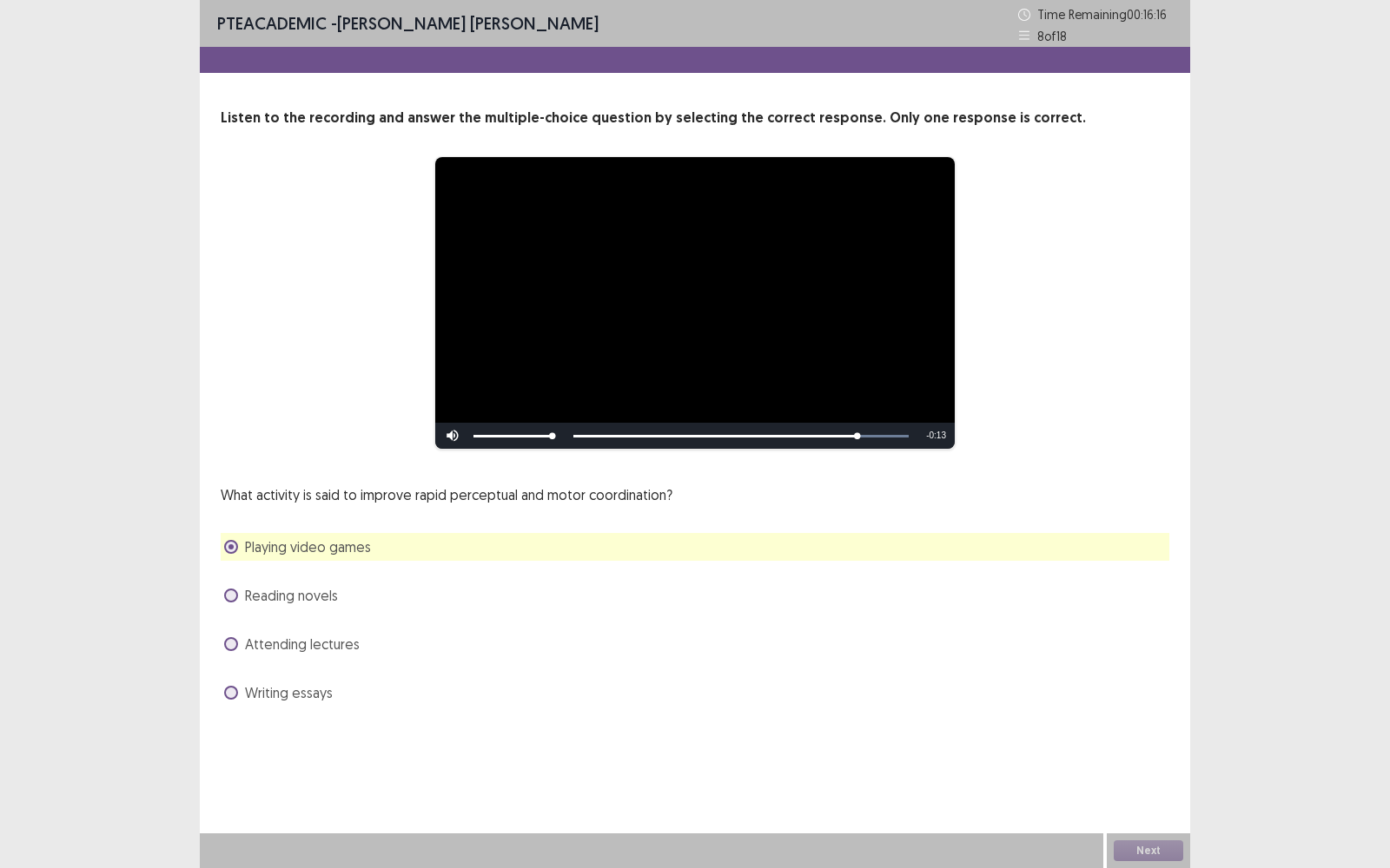
click at [1062, 699] on div "**********" at bounding box center [695, 370] width 990 height 742
click at [1142, 699] on button "Next" at bounding box center [1148, 851] width 69 height 21
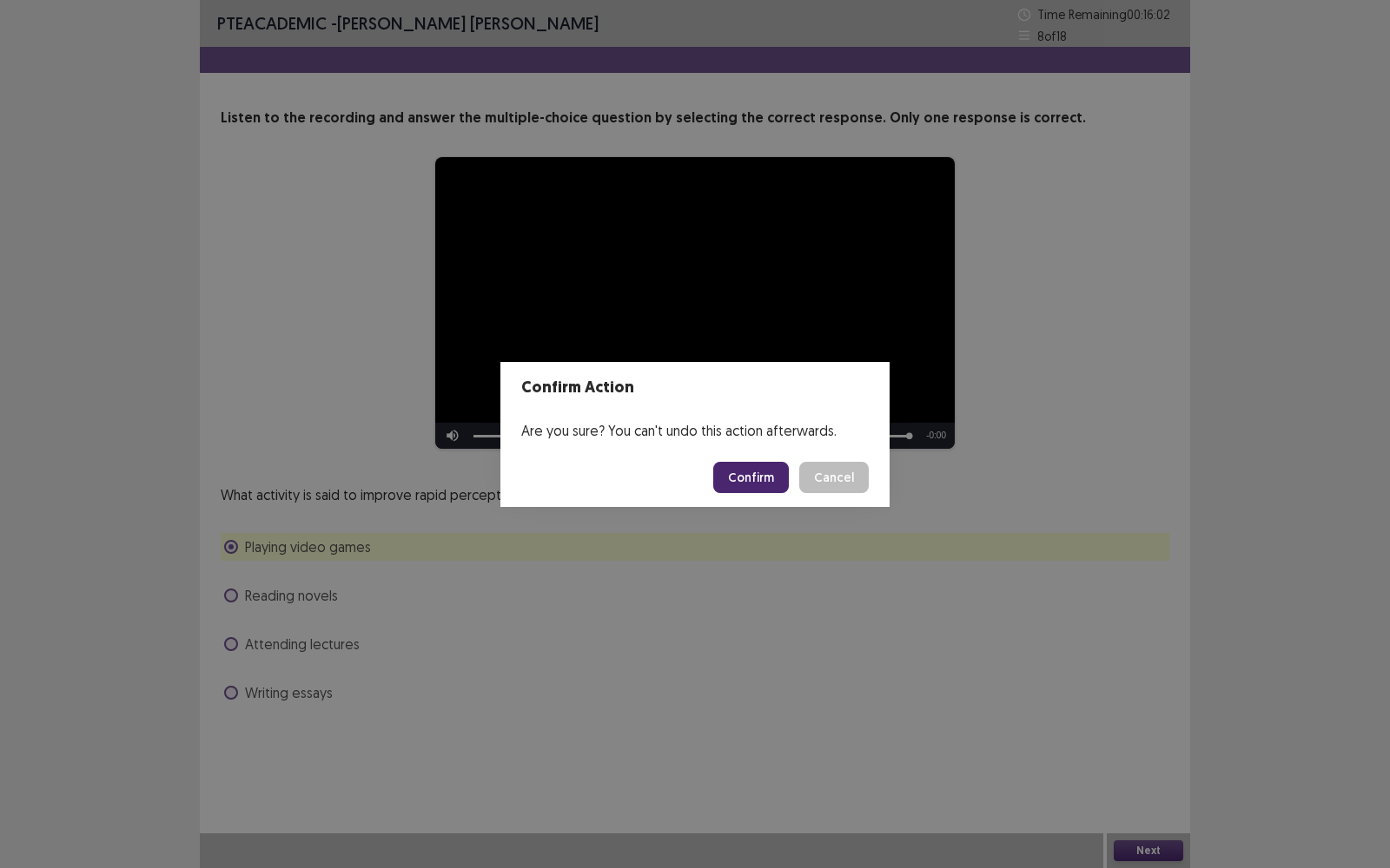
click at [743, 466] on button "Confirm" at bounding box center [751, 477] width 76 height 32
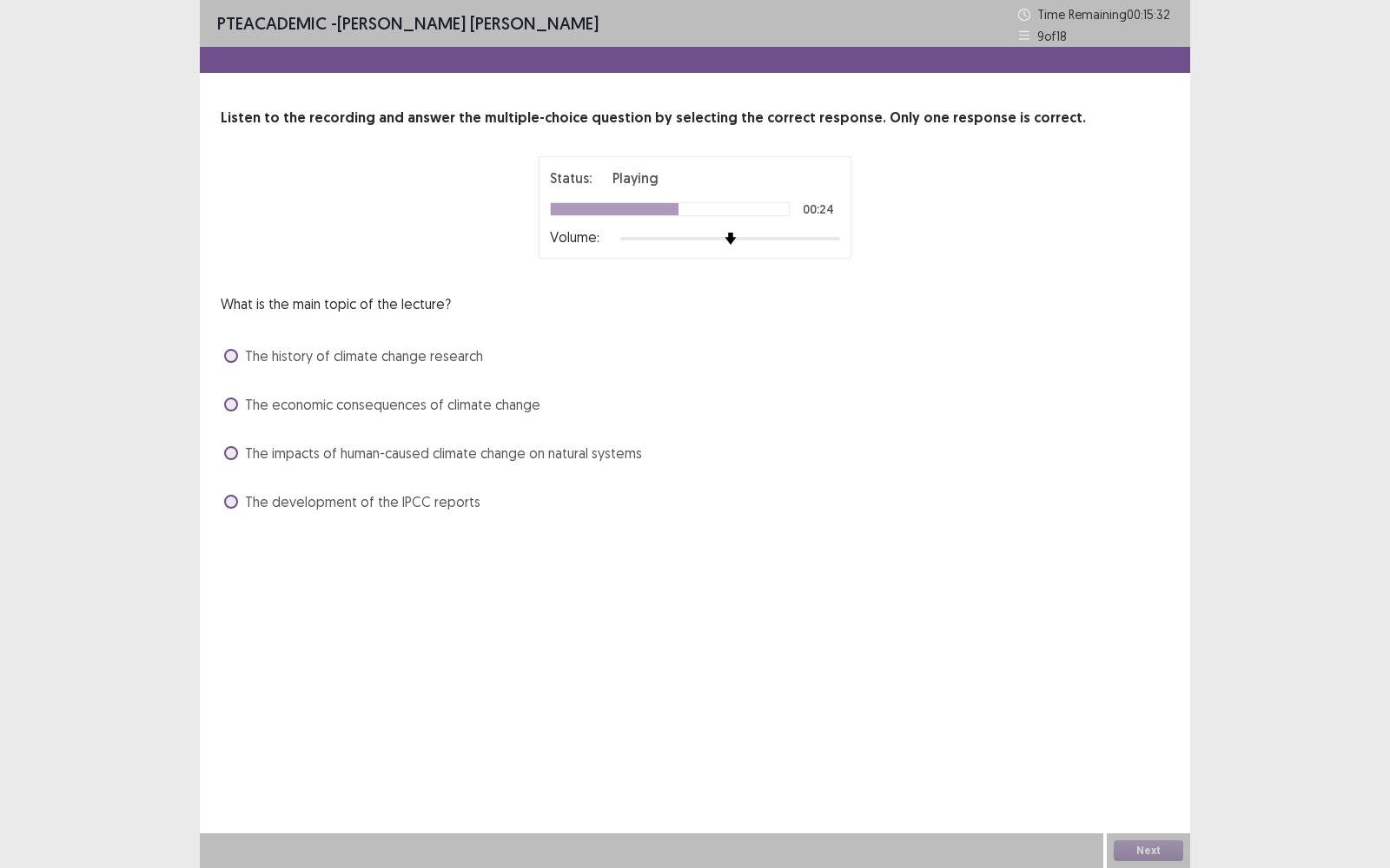
click at [231, 453] on span at bounding box center [231, 454] width 14 height 14
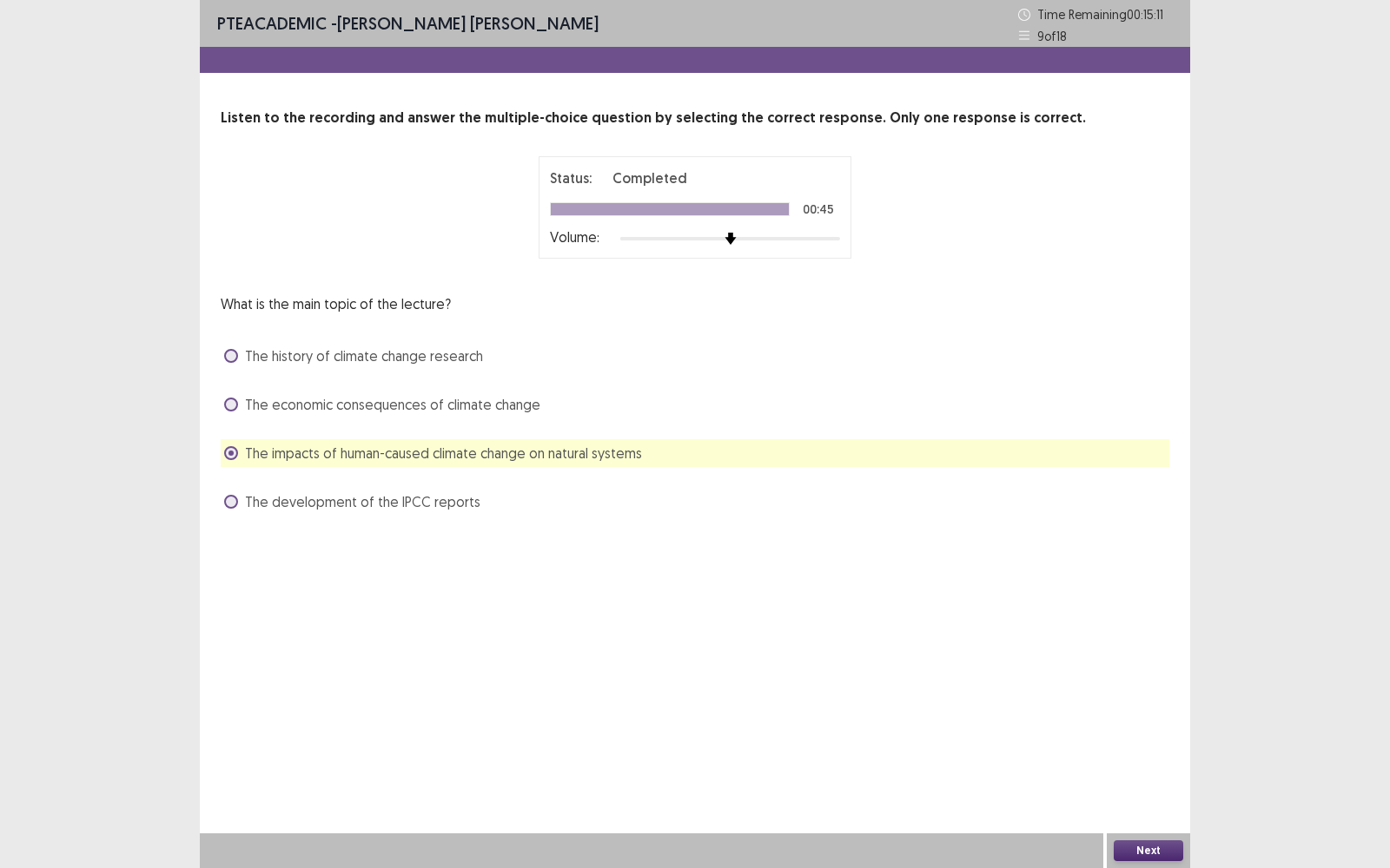
click at [1143, 699] on button "Next" at bounding box center [1148, 851] width 69 height 21
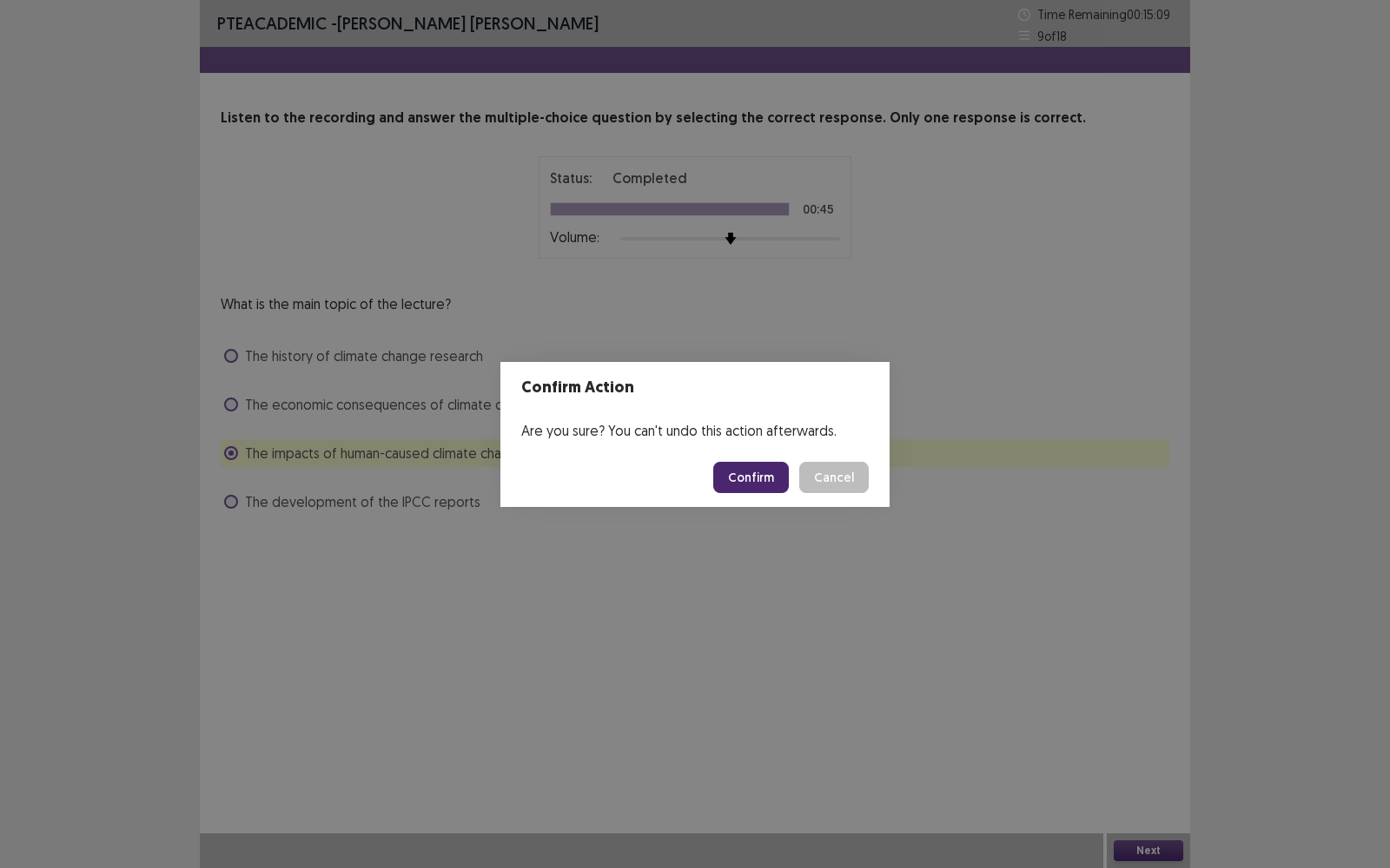
click at [762, 474] on button "Confirm" at bounding box center [751, 477] width 76 height 32
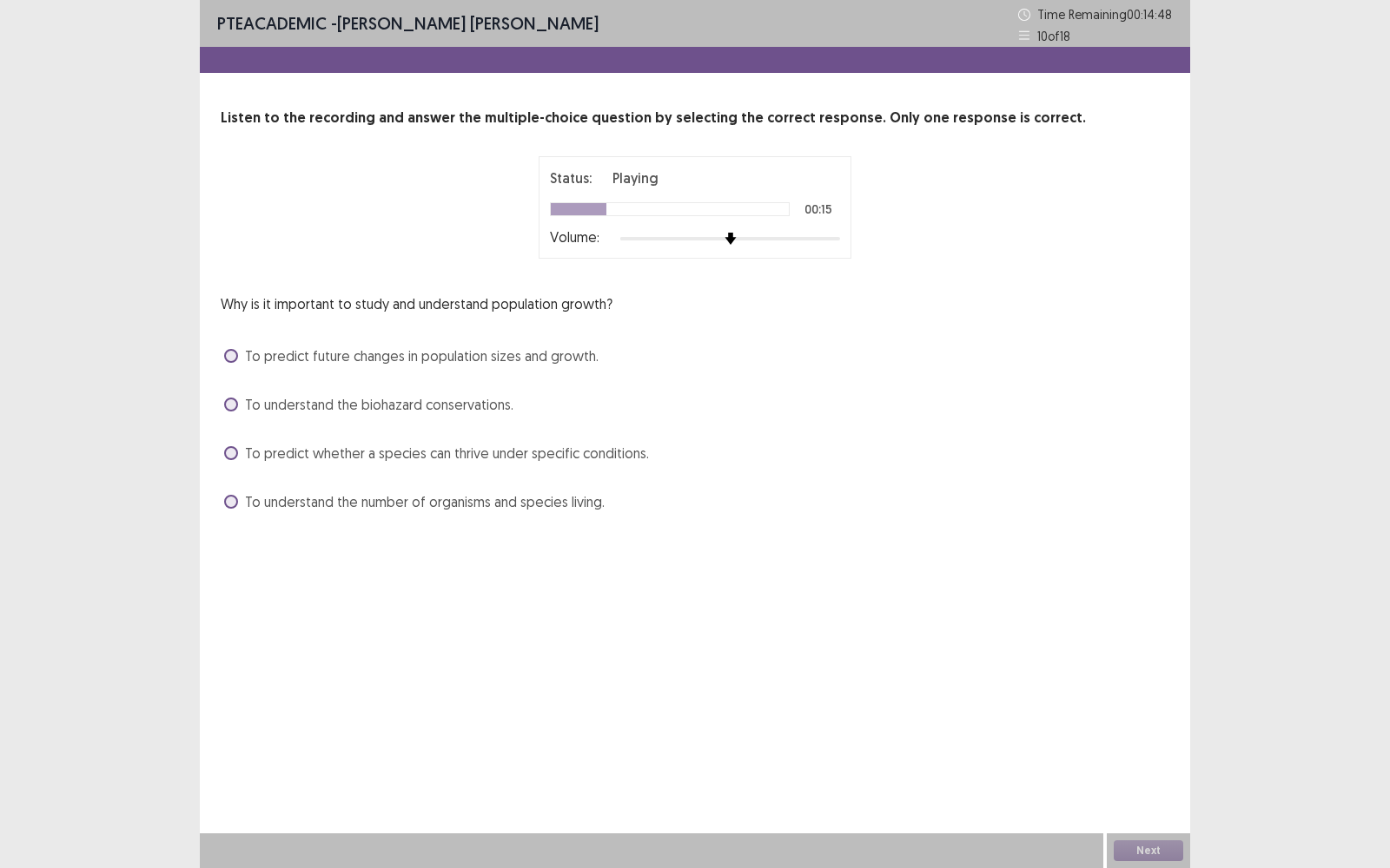
click at [232, 352] on span at bounding box center [231, 356] width 14 height 14
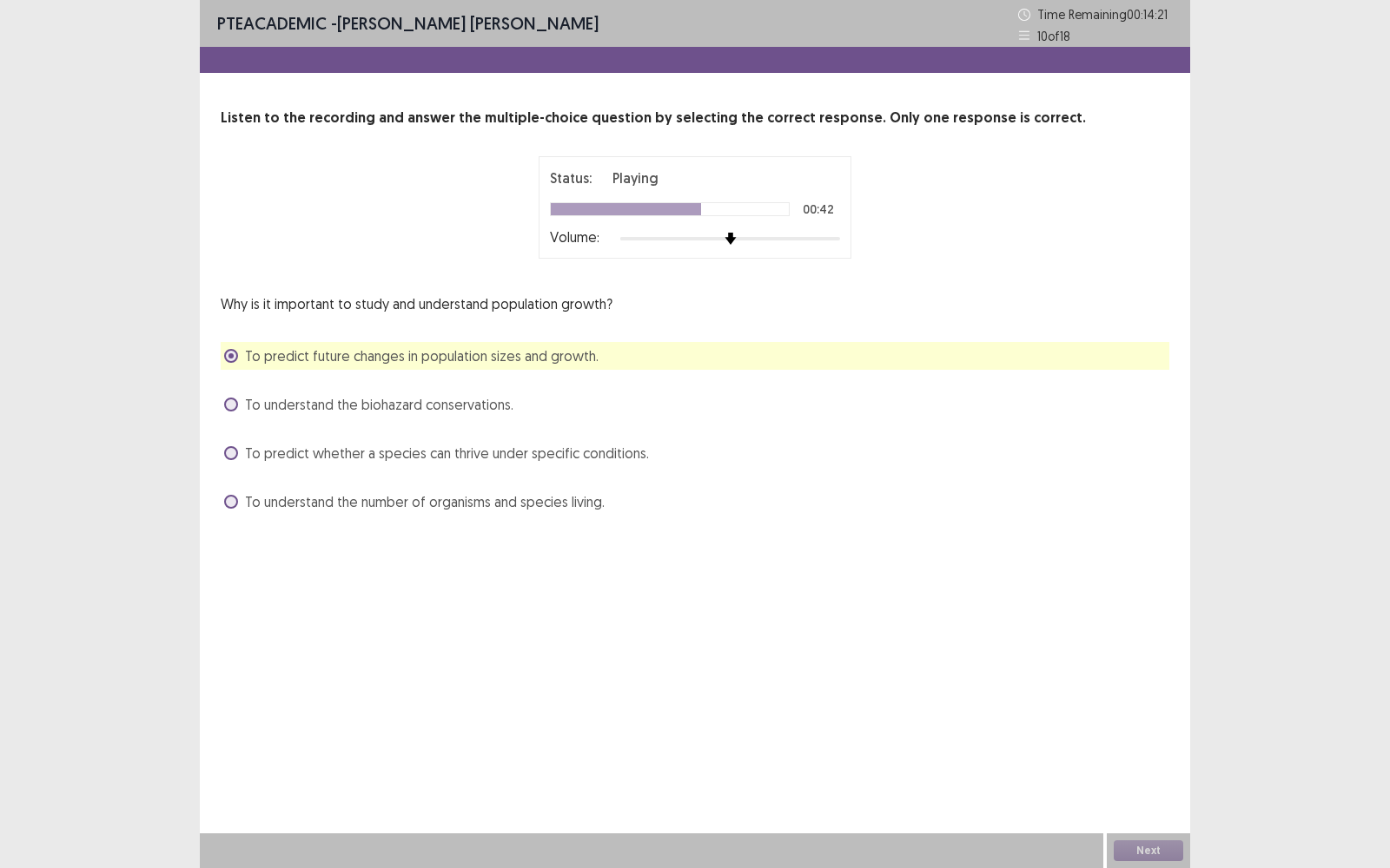
click at [1076, 699] on div "PTE academic - [PERSON_NAME] [PERSON_NAME] Time Remaining 00 : 14 : 21 10 of 18…" at bounding box center [695, 434] width 990 height 868
click at [1150, 699] on button "Next" at bounding box center [1148, 851] width 69 height 21
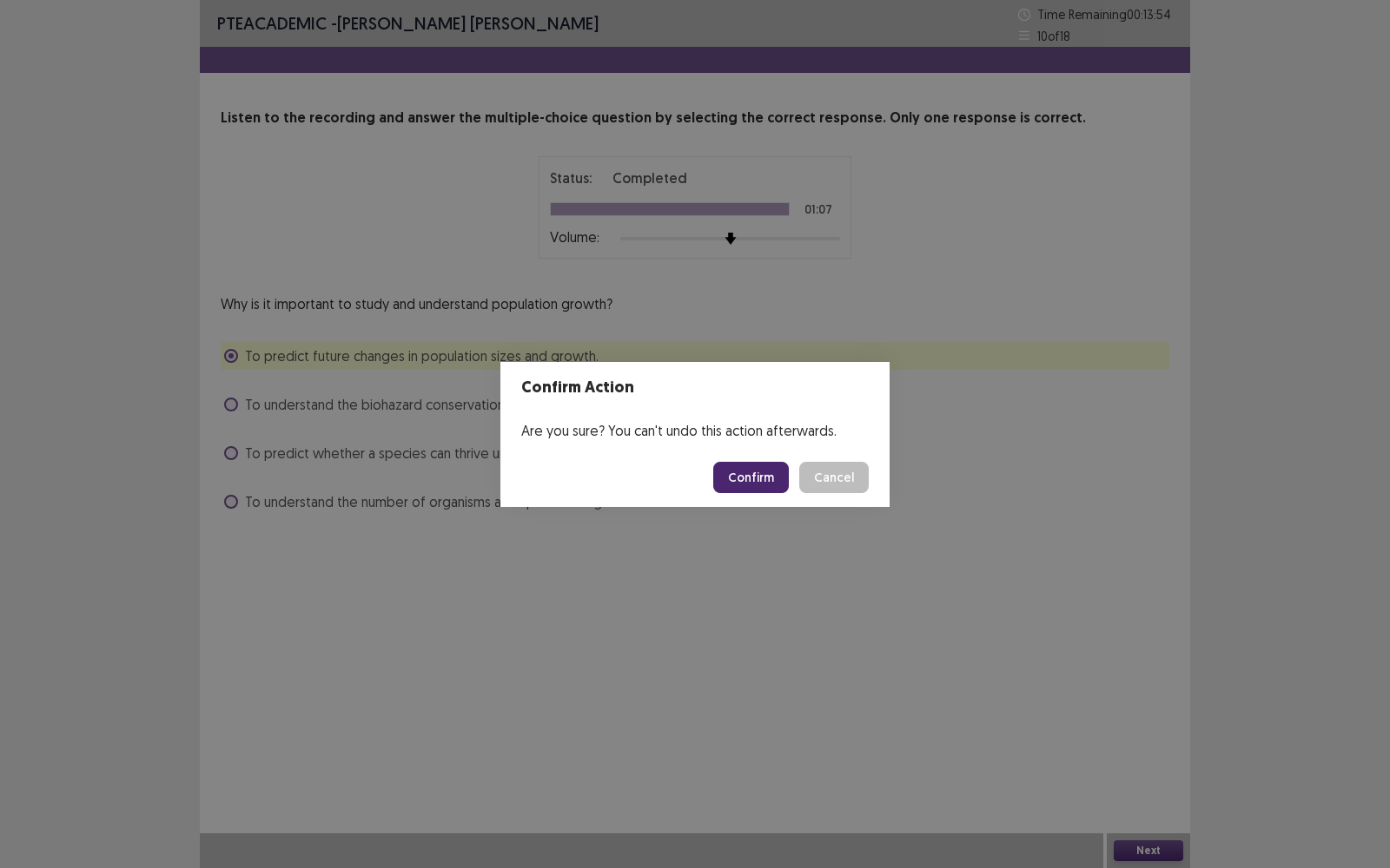
click at [750, 476] on button "Confirm" at bounding box center [751, 477] width 76 height 32
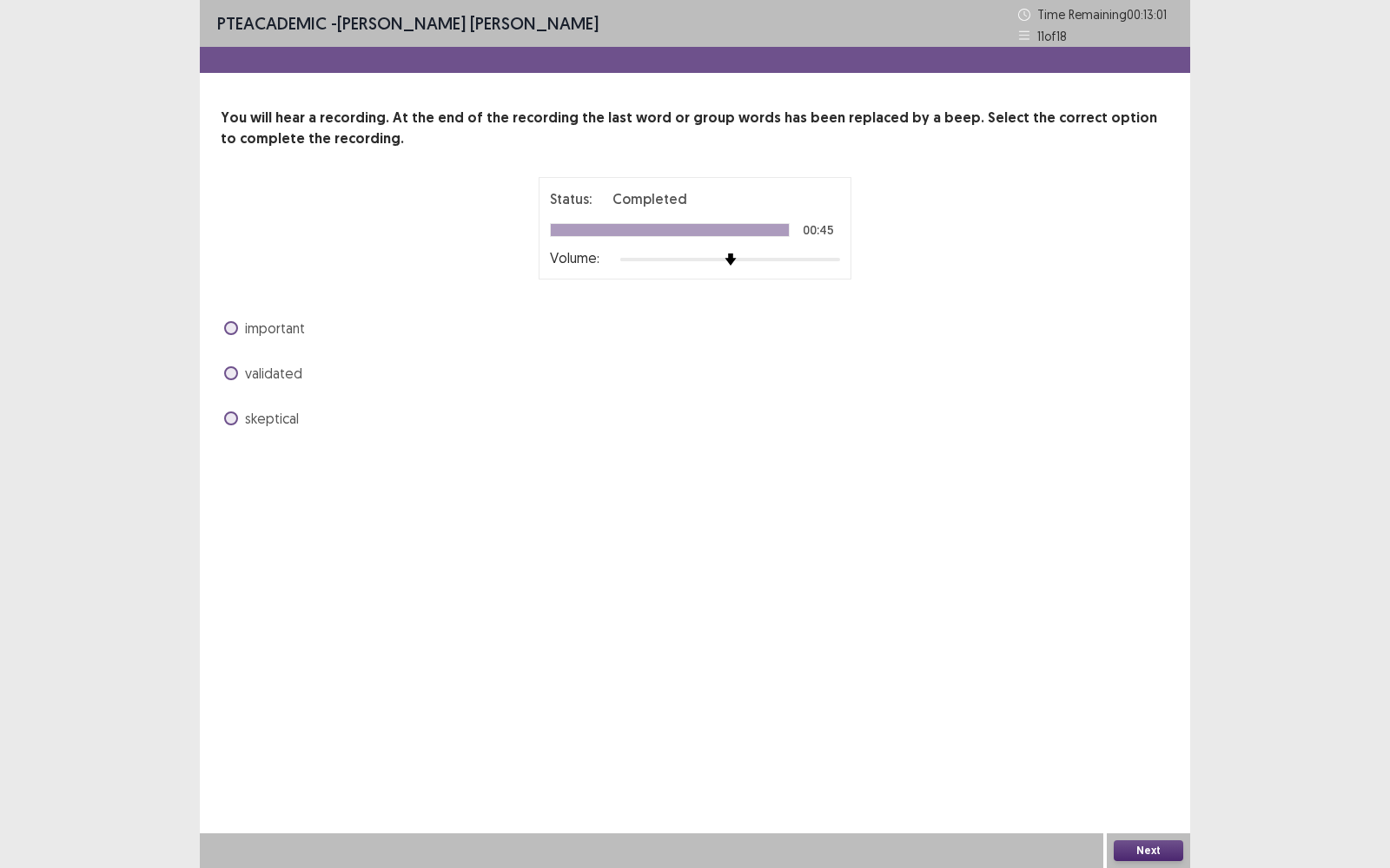
click at [227, 320] on label "important" at bounding box center [264, 328] width 81 height 21
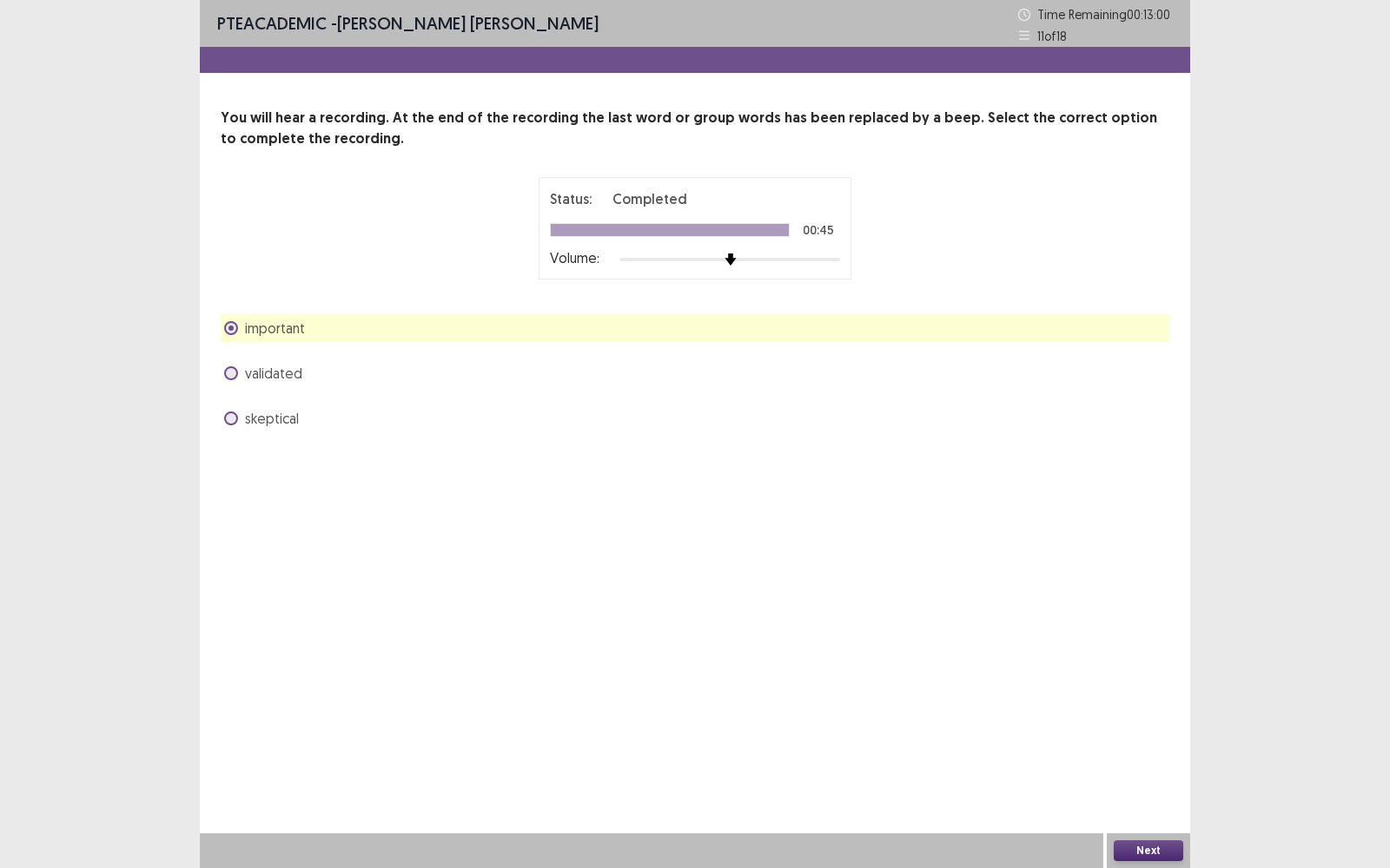
click at [1163, 699] on button "Next" at bounding box center [1148, 851] width 69 height 21
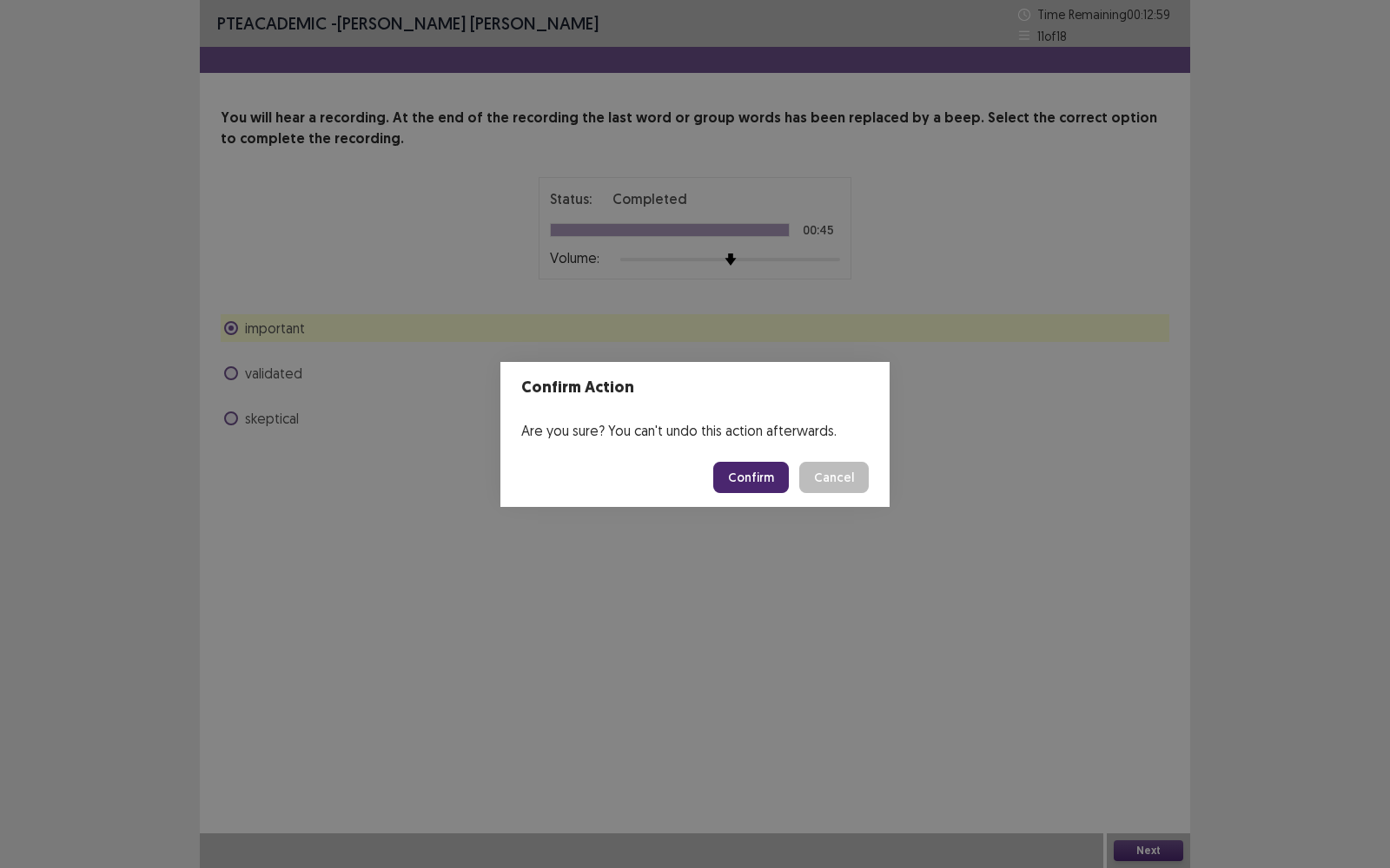
click at [753, 475] on button "Confirm" at bounding box center [751, 477] width 76 height 32
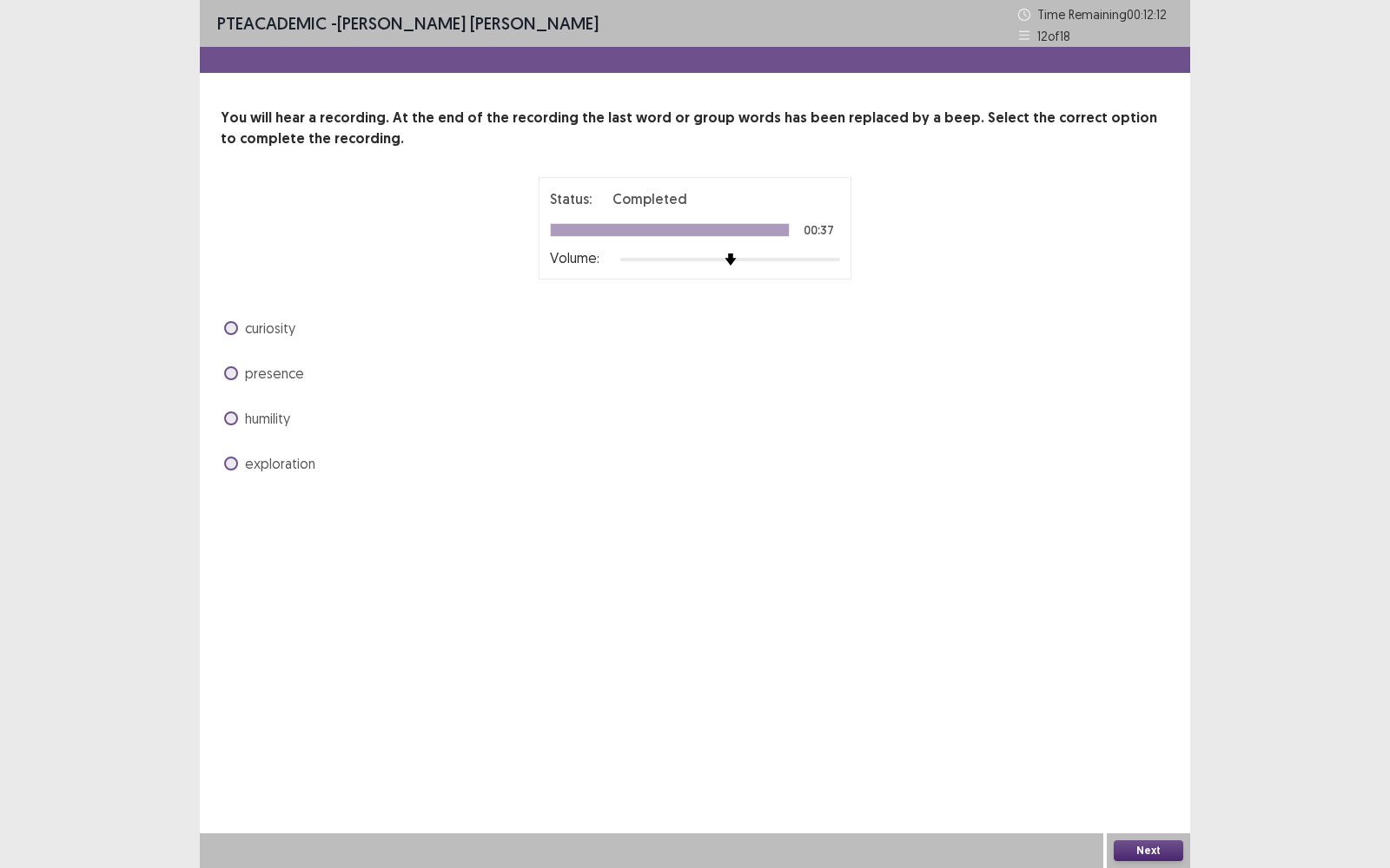
click at [231, 325] on span at bounding box center [231, 328] width 14 height 14
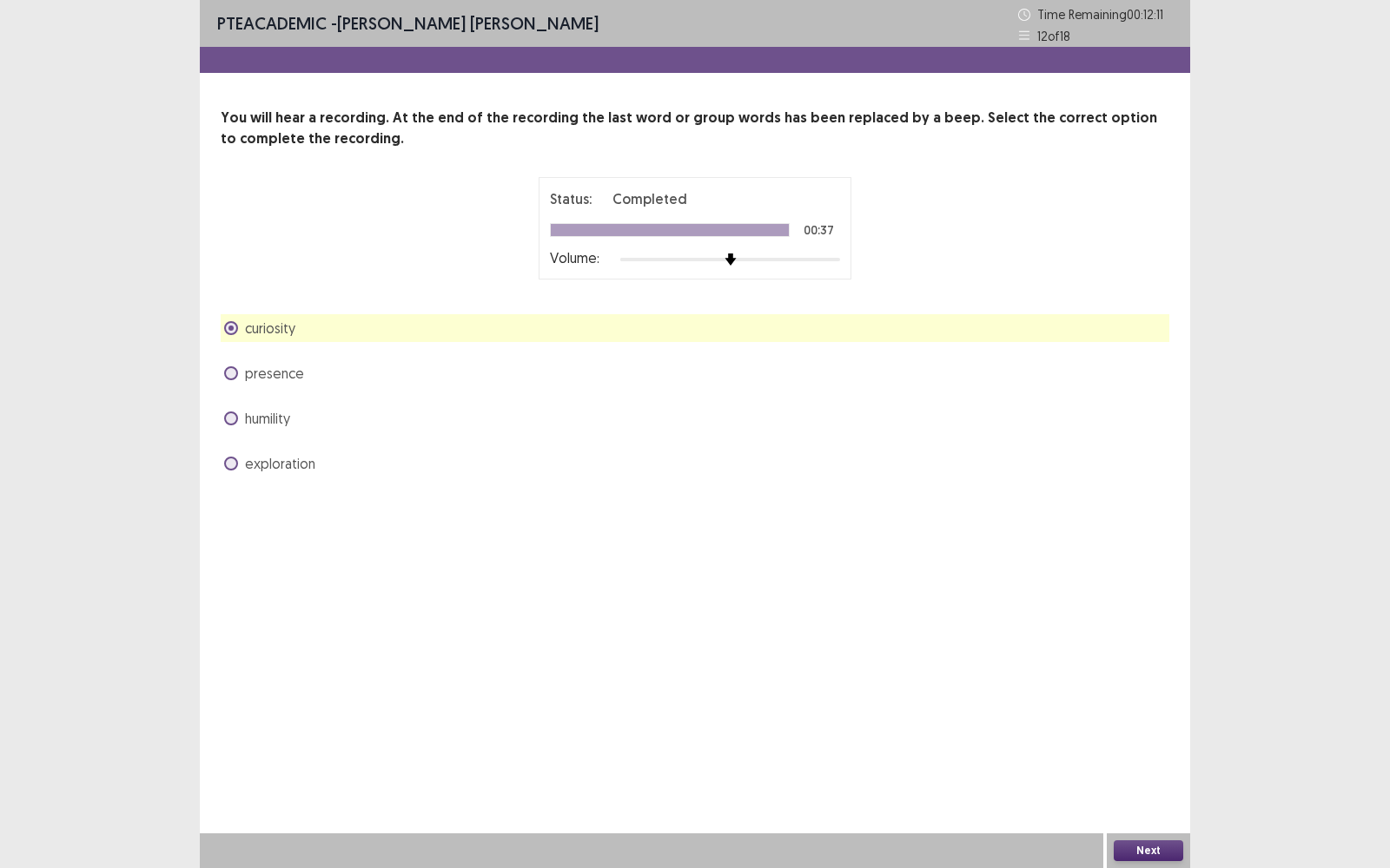
click at [1158, 699] on button "Next" at bounding box center [1148, 851] width 69 height 21
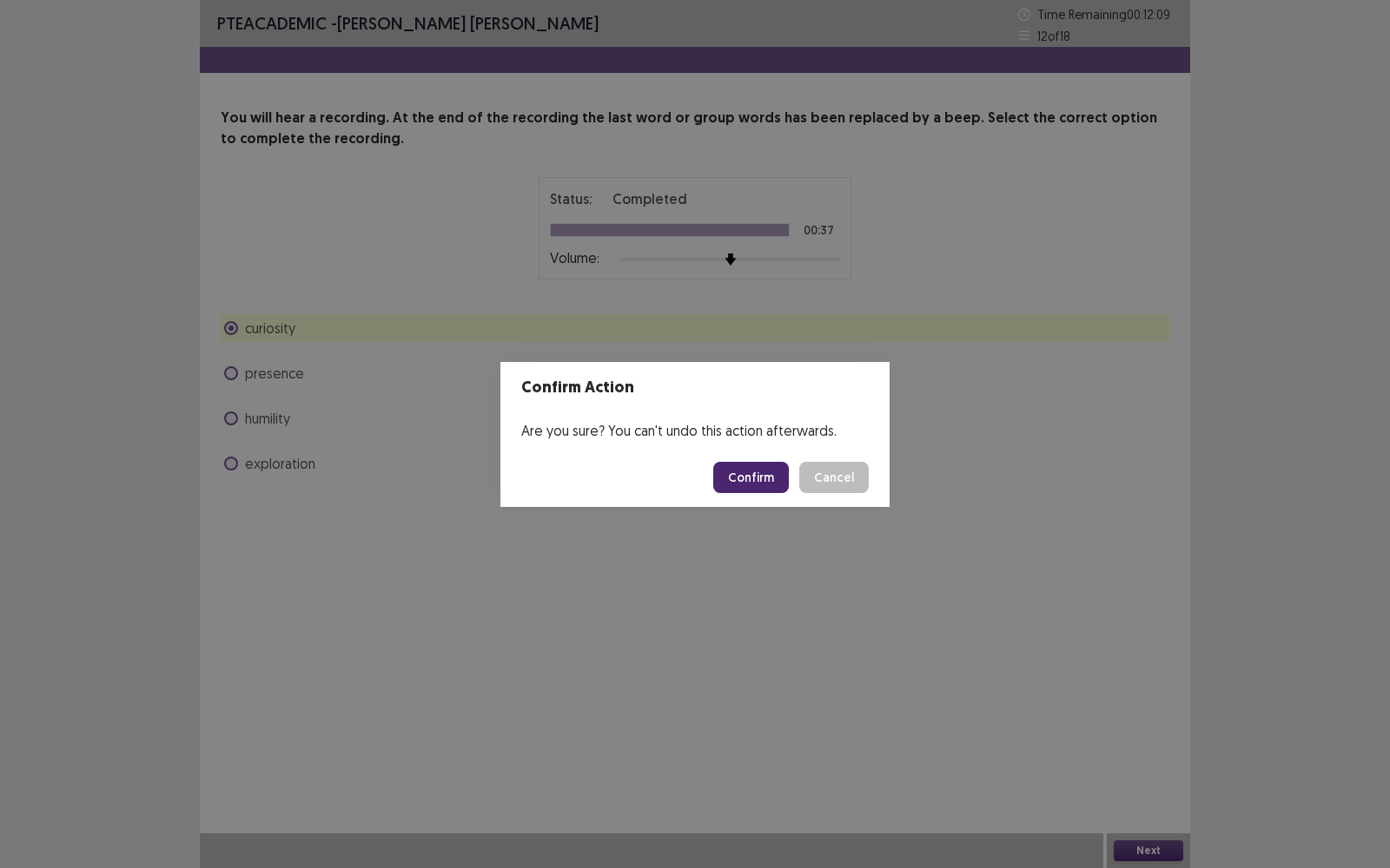
click at [840, 477] on button "Cancel" at bounding box center [833, 477] width 69 height 32
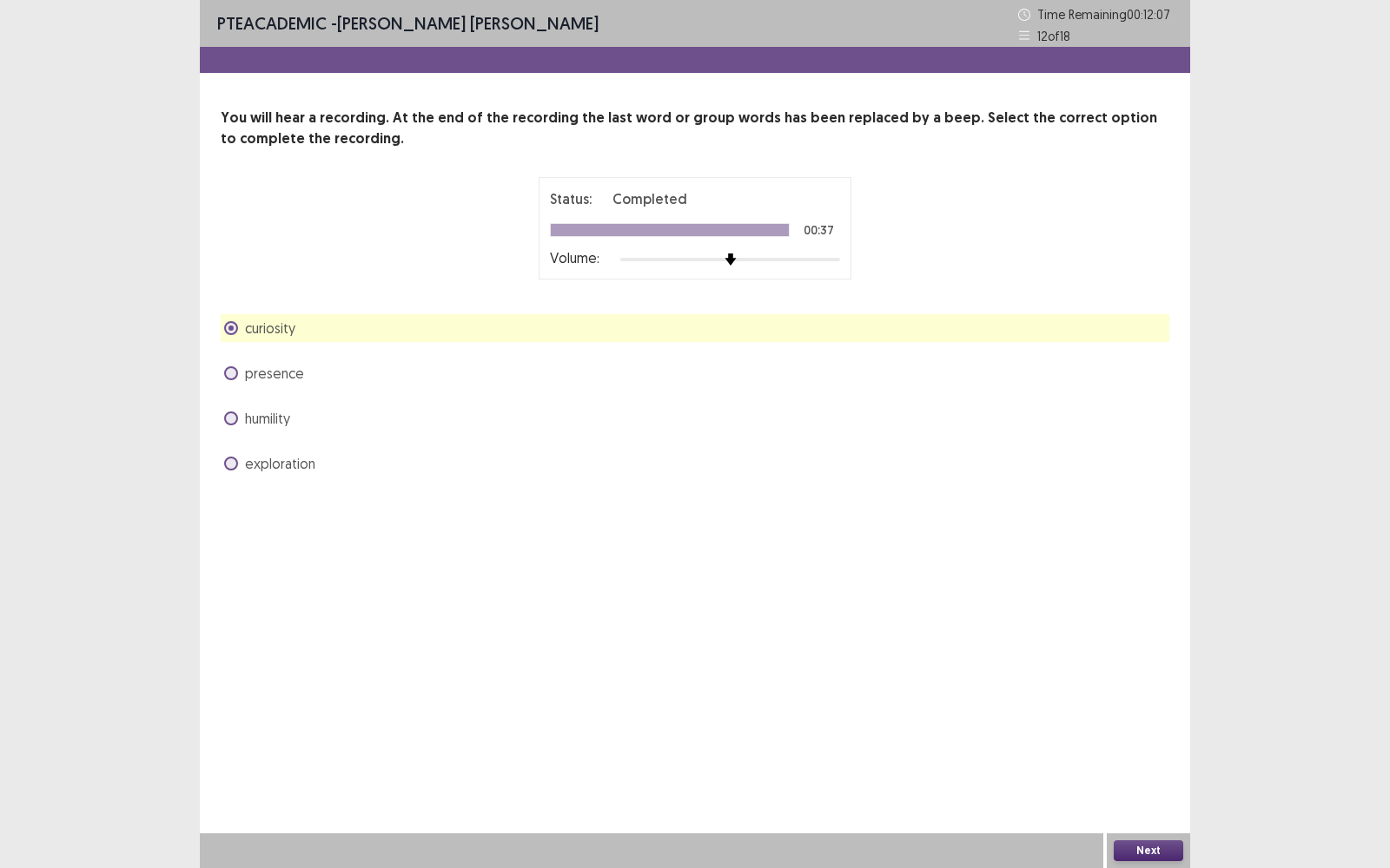
click at [231, 416] on span at bounding box center [231, 419] width 14 height 14
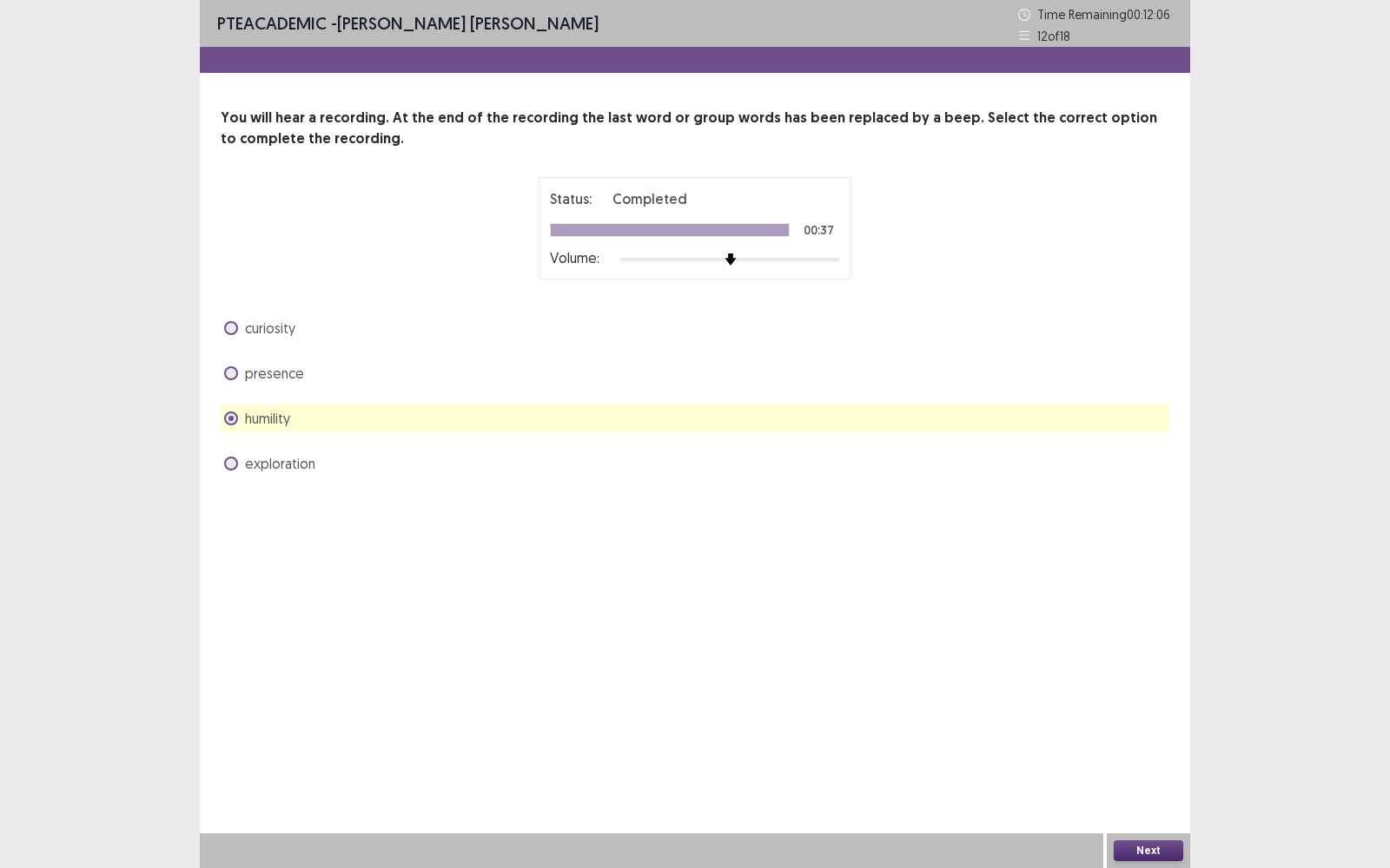
click at [1153, 699] on button "Next" at bounding box center [1148, 851] width 69 height 21
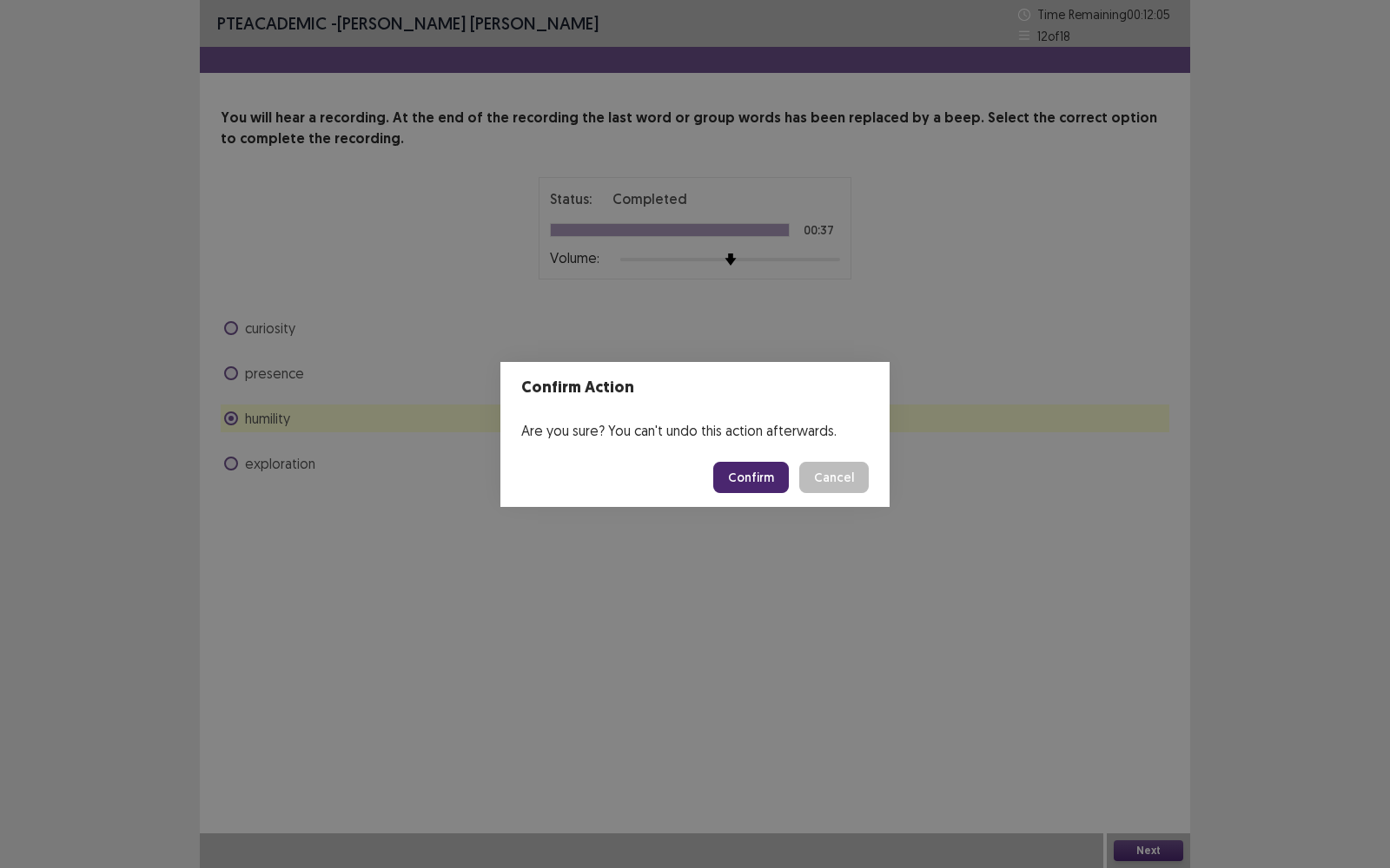
click at [765, 467] on button "Confirm" at bounding box center [751, 477] width 76 height 32
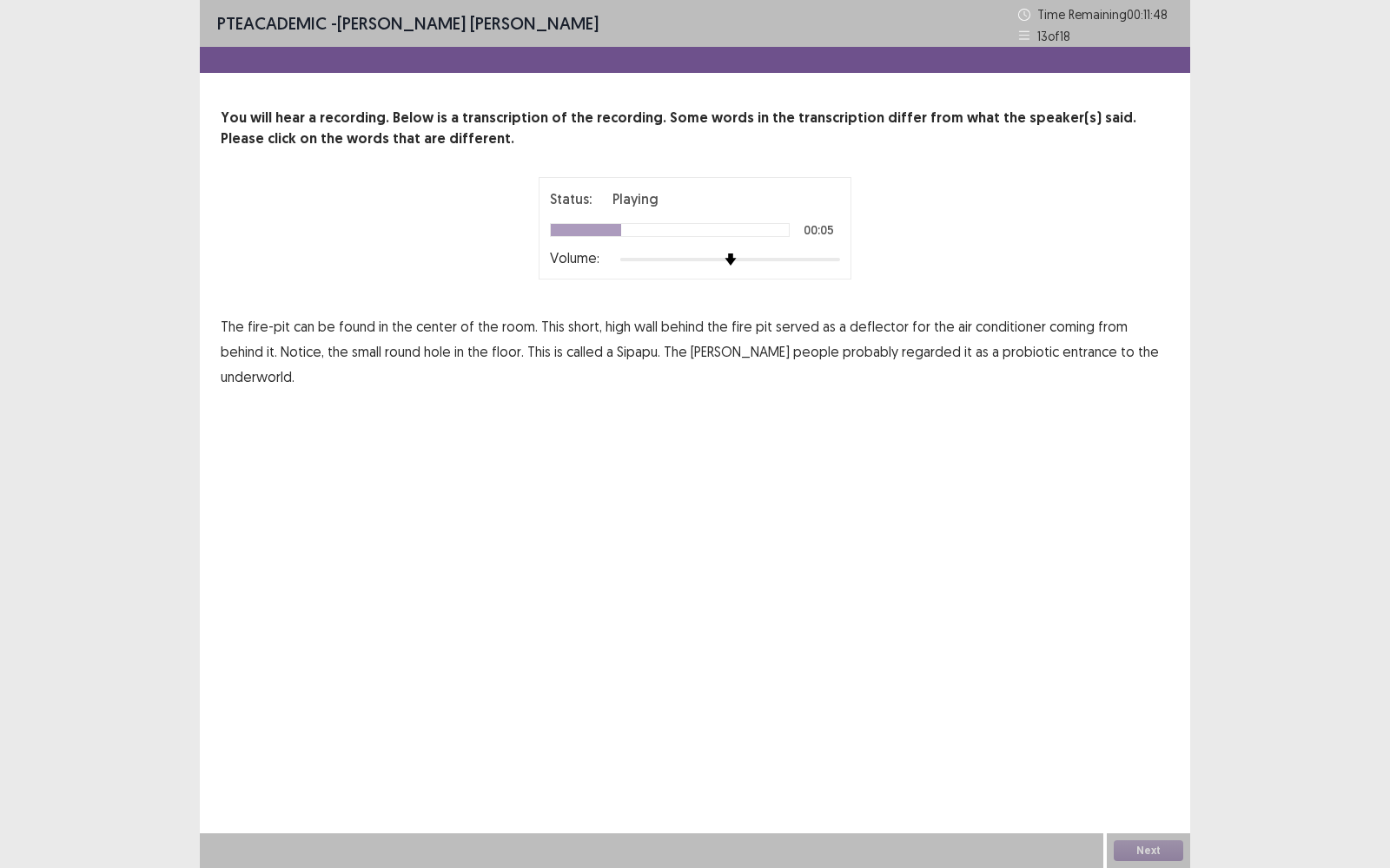
click at [617, 326] on span "high" at bounding box center [618, 326] width 25 height 21
click at [1003, 355] on span "probiotic" at bounding box center [1031, 352] width 56 height 21
click at [1004, 325] on span "conditioner" at bounding box center [1011, 326] width 70 height 21
drag, startPoint x: 990, startPoint y: 317, endPoint x: 1052, endPoint y: 660, distance: 348.6
click at [992, 321] on span "conditioner" at bounding box center [1011, 326] width 70 height 21
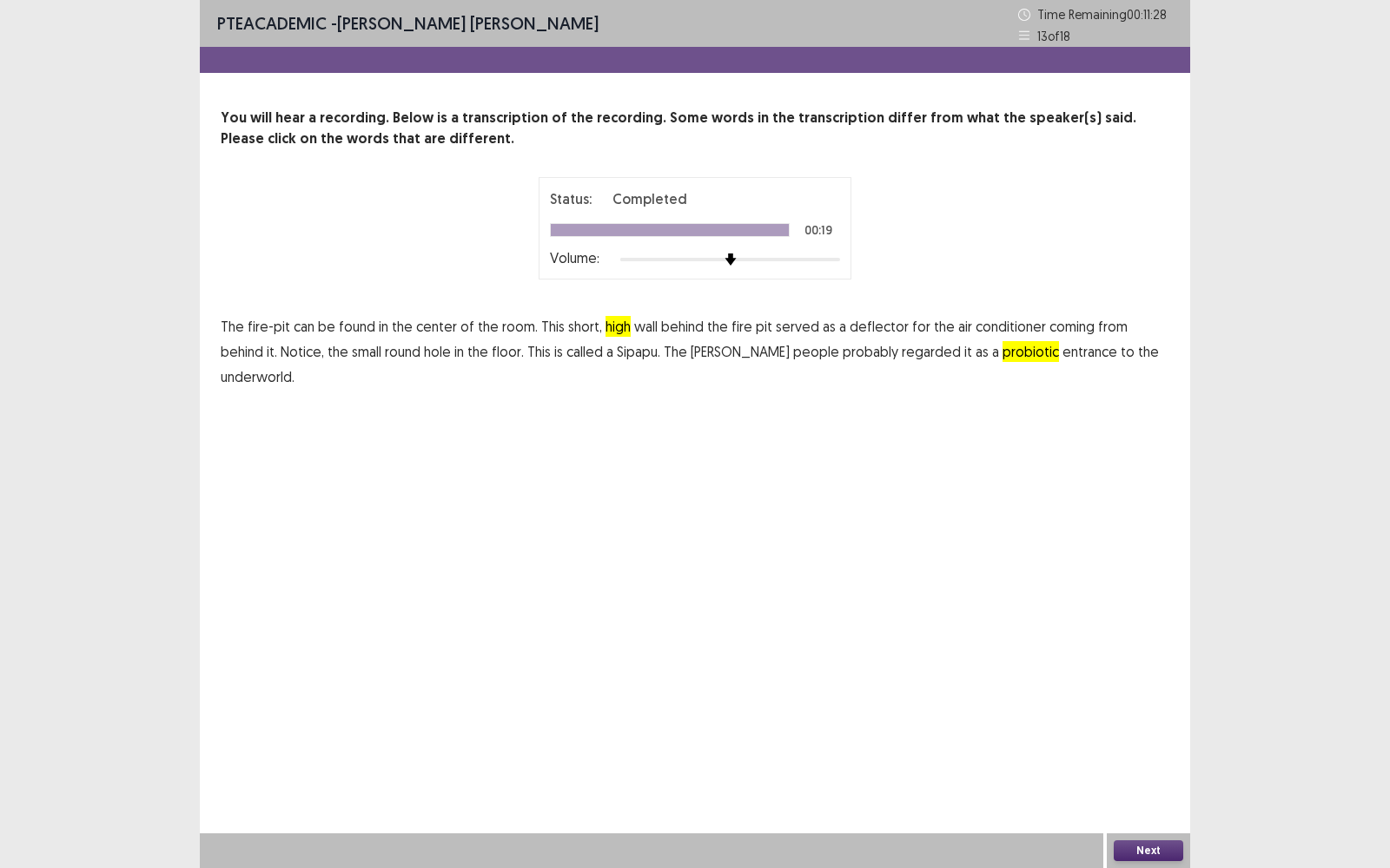
click at [1142, 699] on button "Next" at bounding box center [1148, 851] width 69 height 21
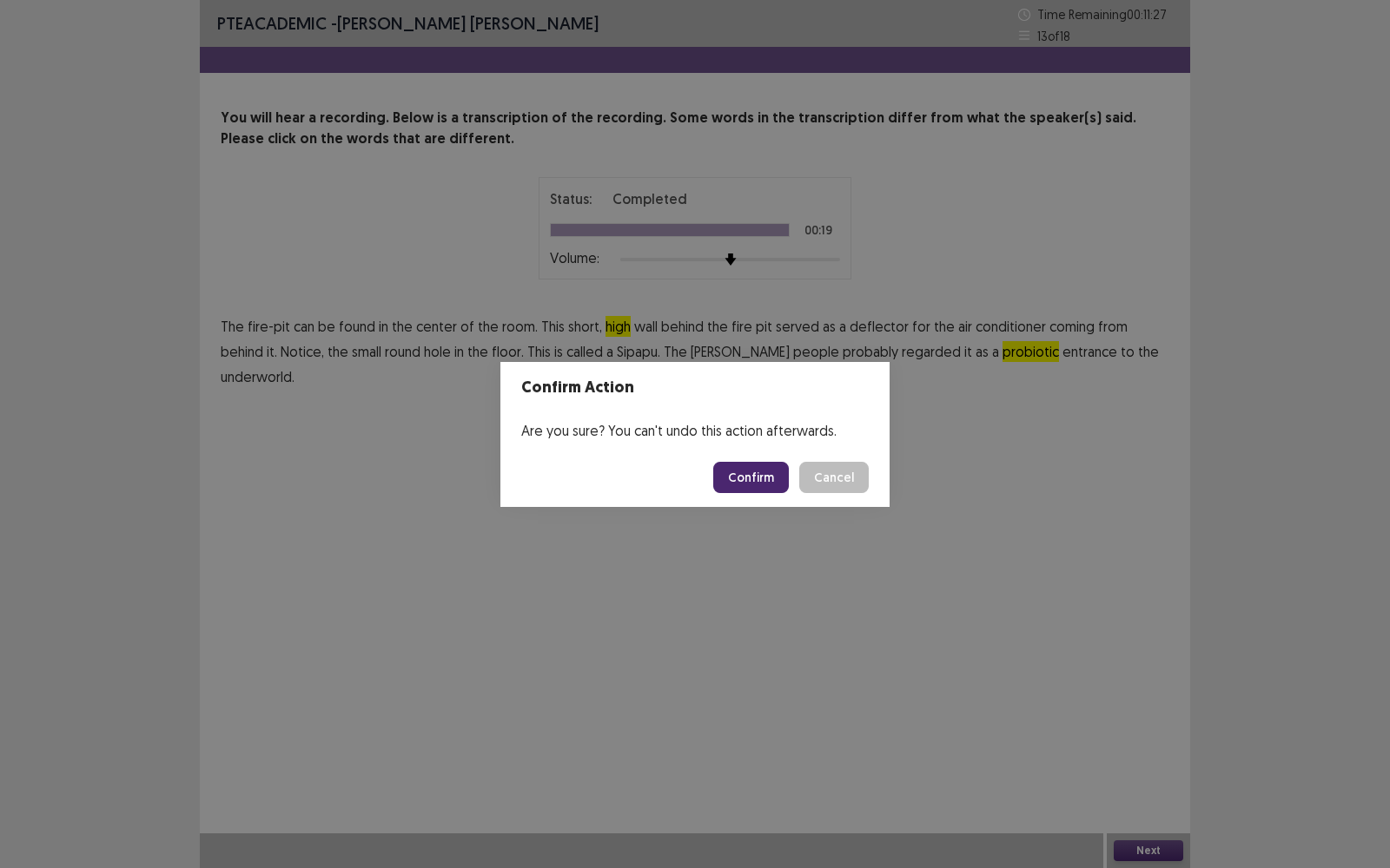
click at [755, 476] on button "Confirm" at bounding box center [751, 477] width 76 height 32
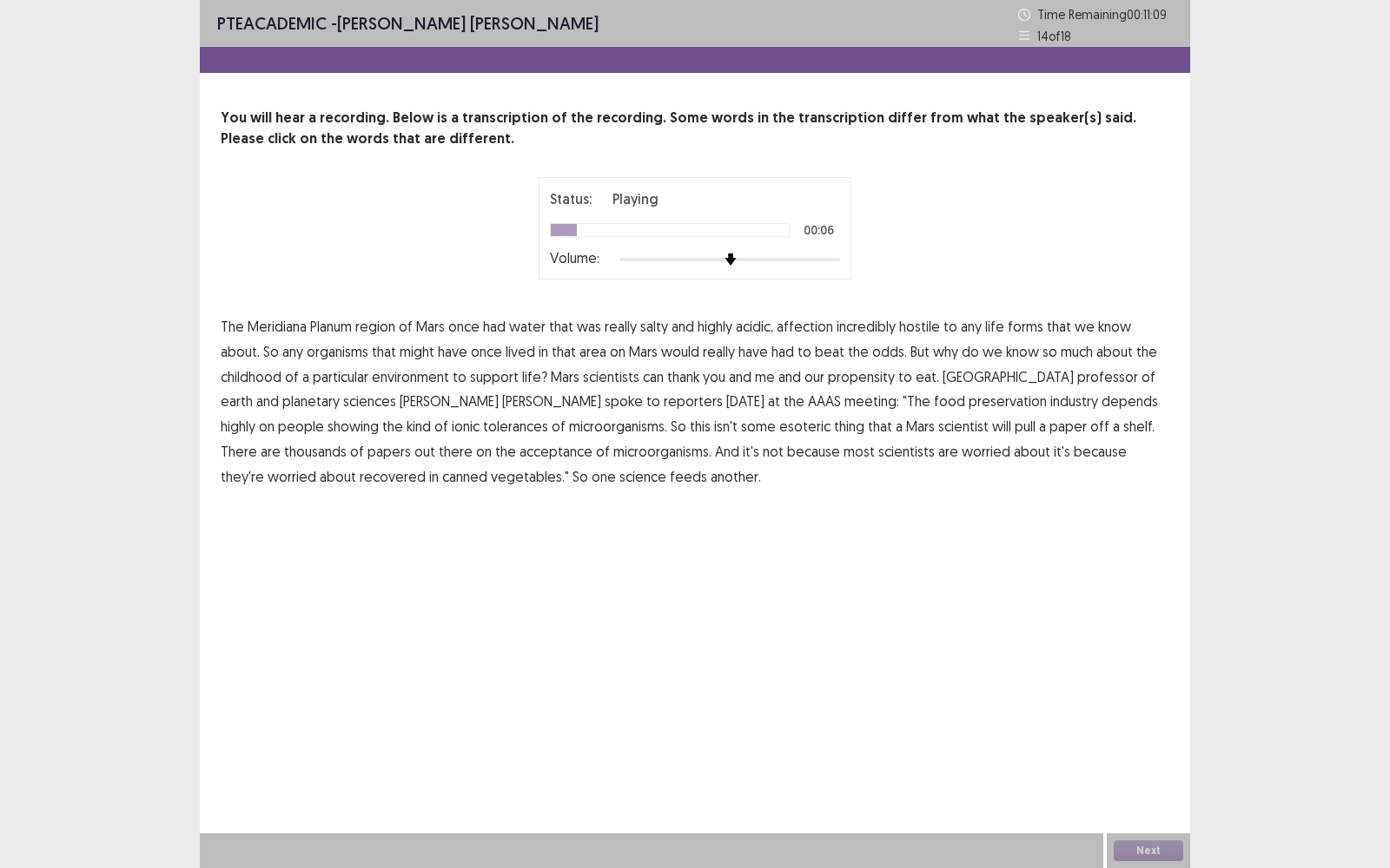
click at [809, 322] on span "affection" at bounding box center [805, 326] width 56 height 21
drag, startPoint x: 252, startPoint y: 382, endPoint x: 256, endPoint y: 371, distance: 11.7
click at [253, 377] on span "childhood" at bounding box center [250, 377] width 61 height 21
click at [378, 416] on span "showing" at bounding box center [353, 427] width 51 height 21
click at [520, 456] on span "acceptance" at bounding box center [556, 452] width 73 height 21
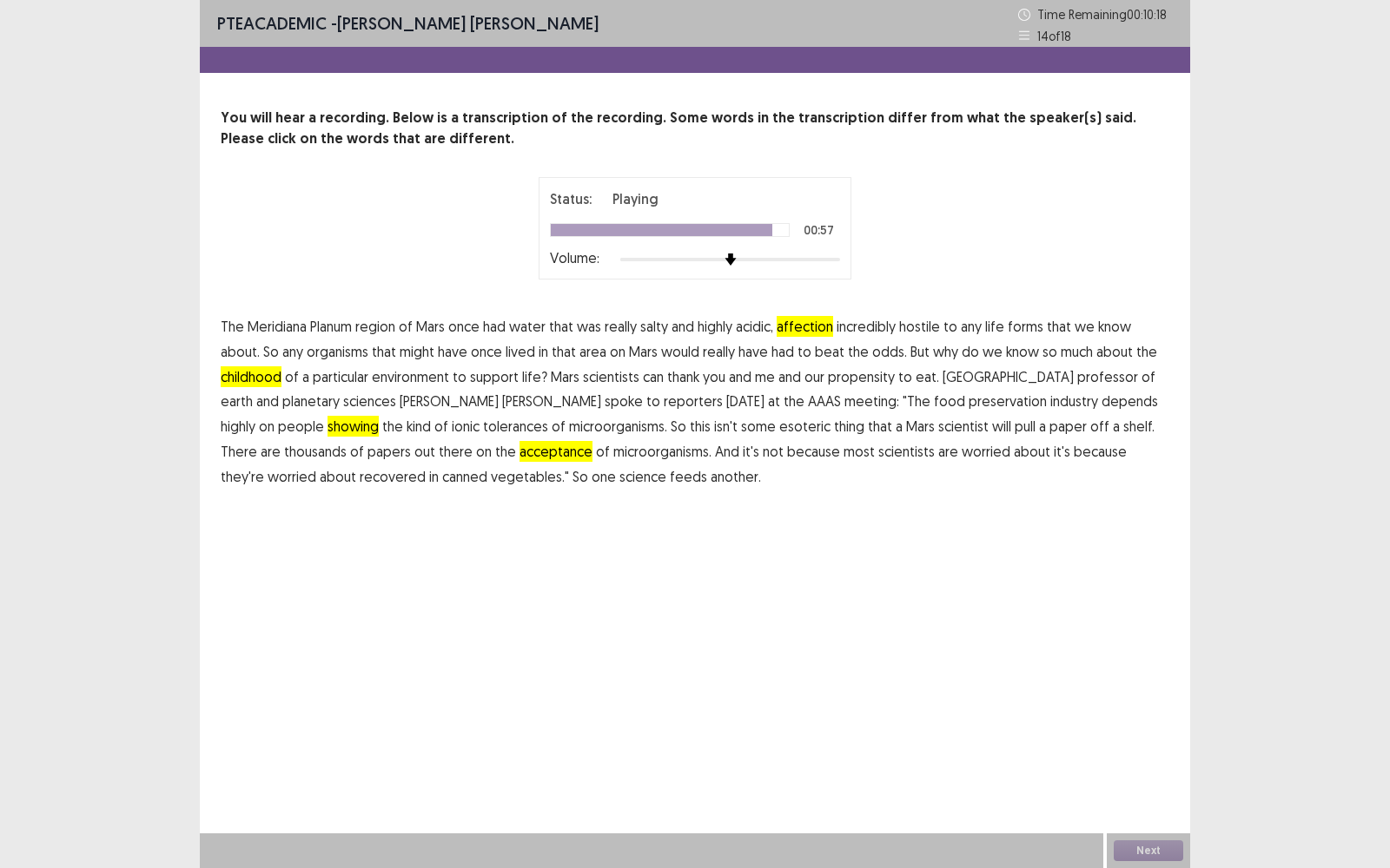
click at [426, 466] on span "recovered" at bounding box center [393, 477] width 66 height 21
click at [1162, 699] on button "Next" at bounding box center [1148, 851] width 69 height 21
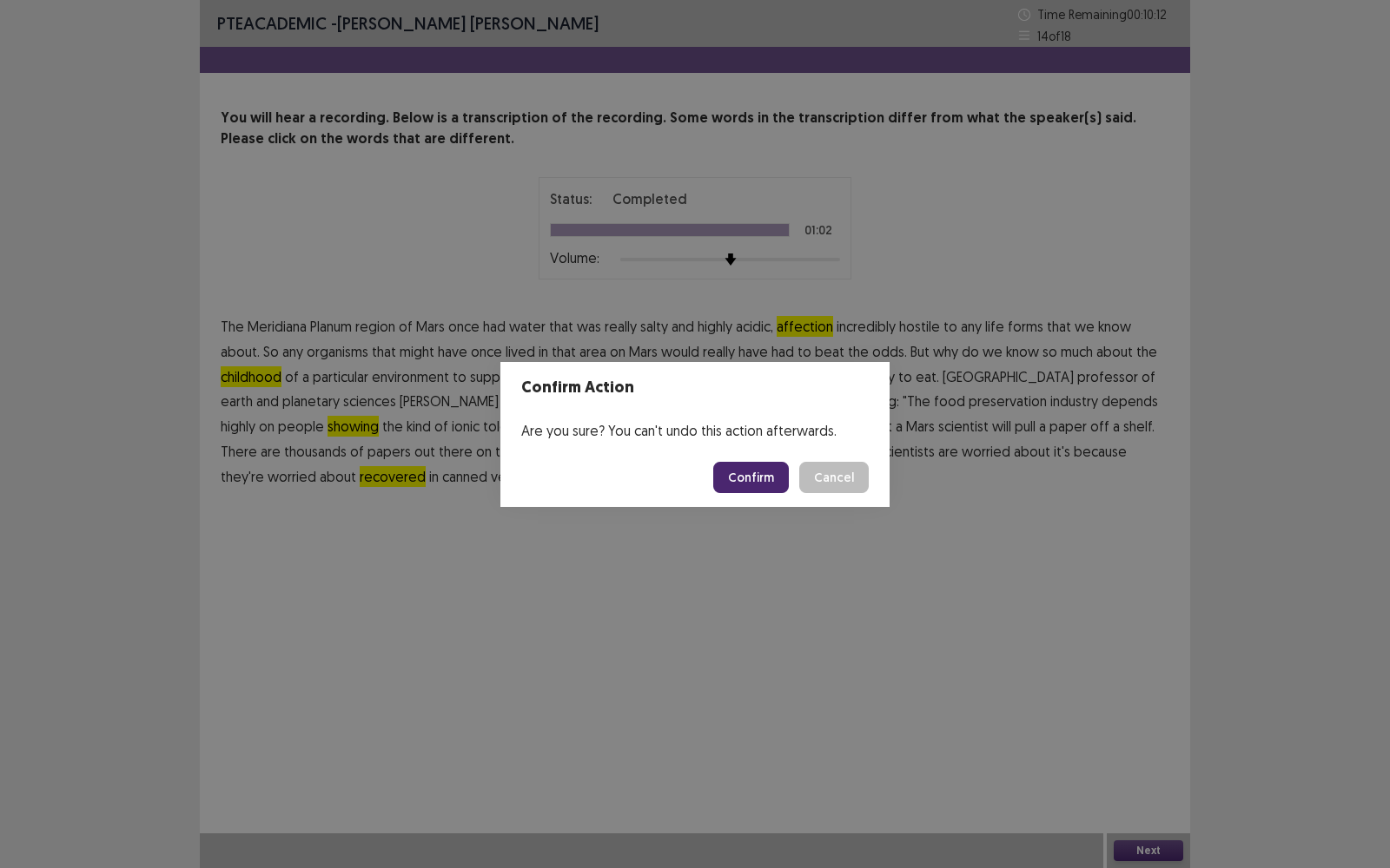
click at [752, 474] on button "Confirm" at bounding box center [751, 477] width 76 height 32
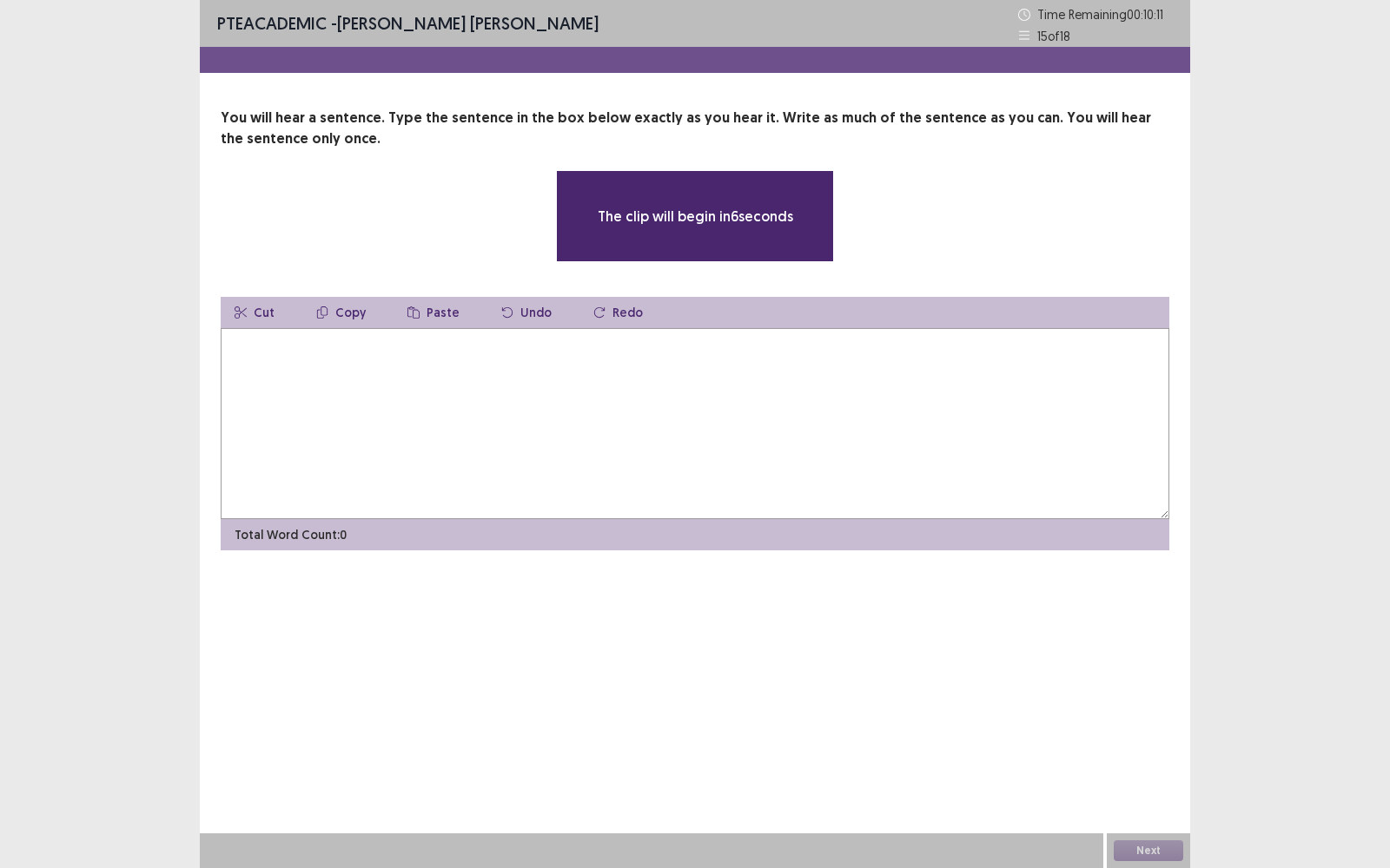
click at [357, 355] on textarea at bounding box center [695, 424] width 948 height 191
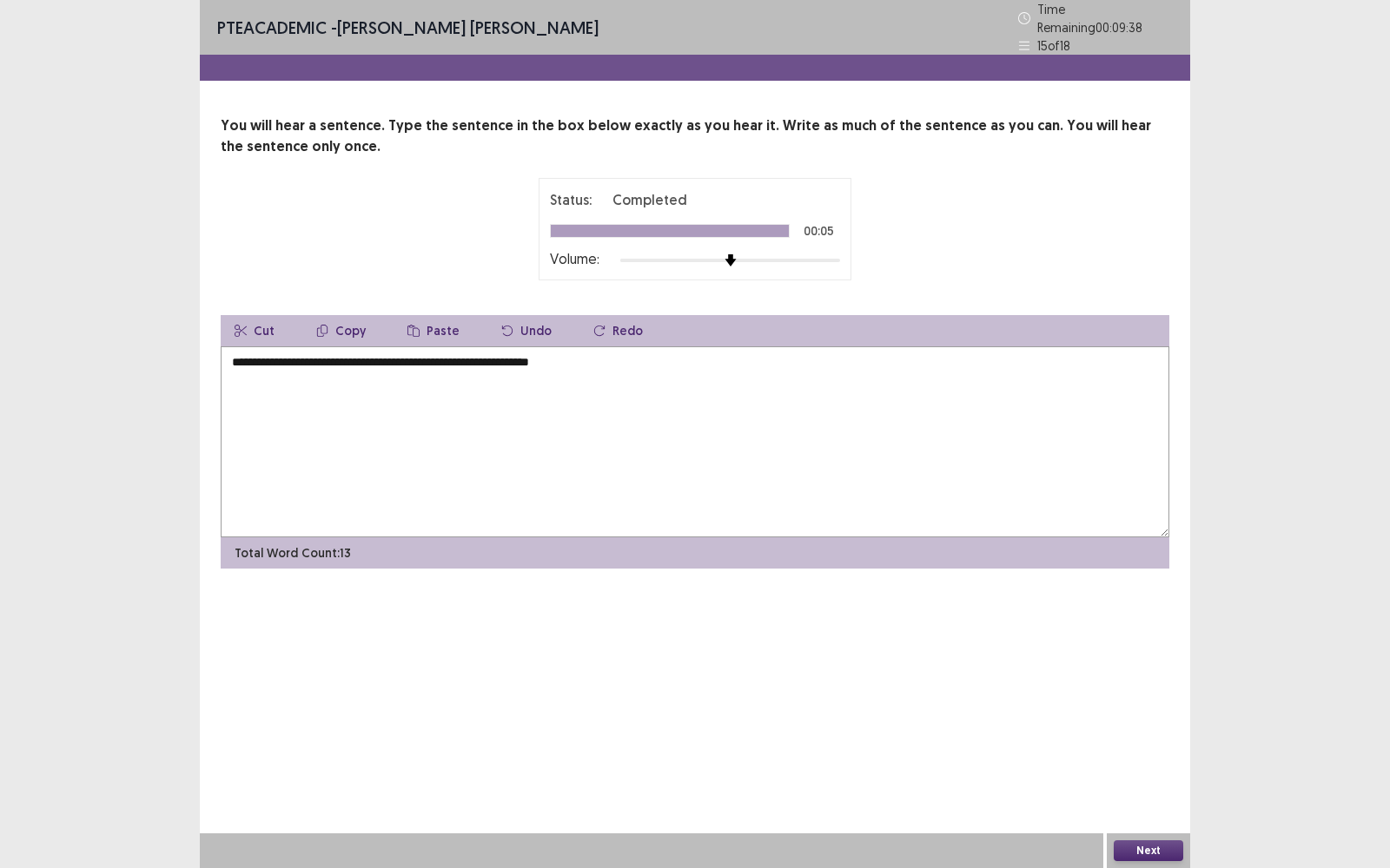
click at [241, 357] on textarea "**********" at bounding box center [695, 442] width 948 height 191
type textarea "**********"
click at [1132, 699] on button "Next" at bounding box center [1148, 851] width 69 height 21
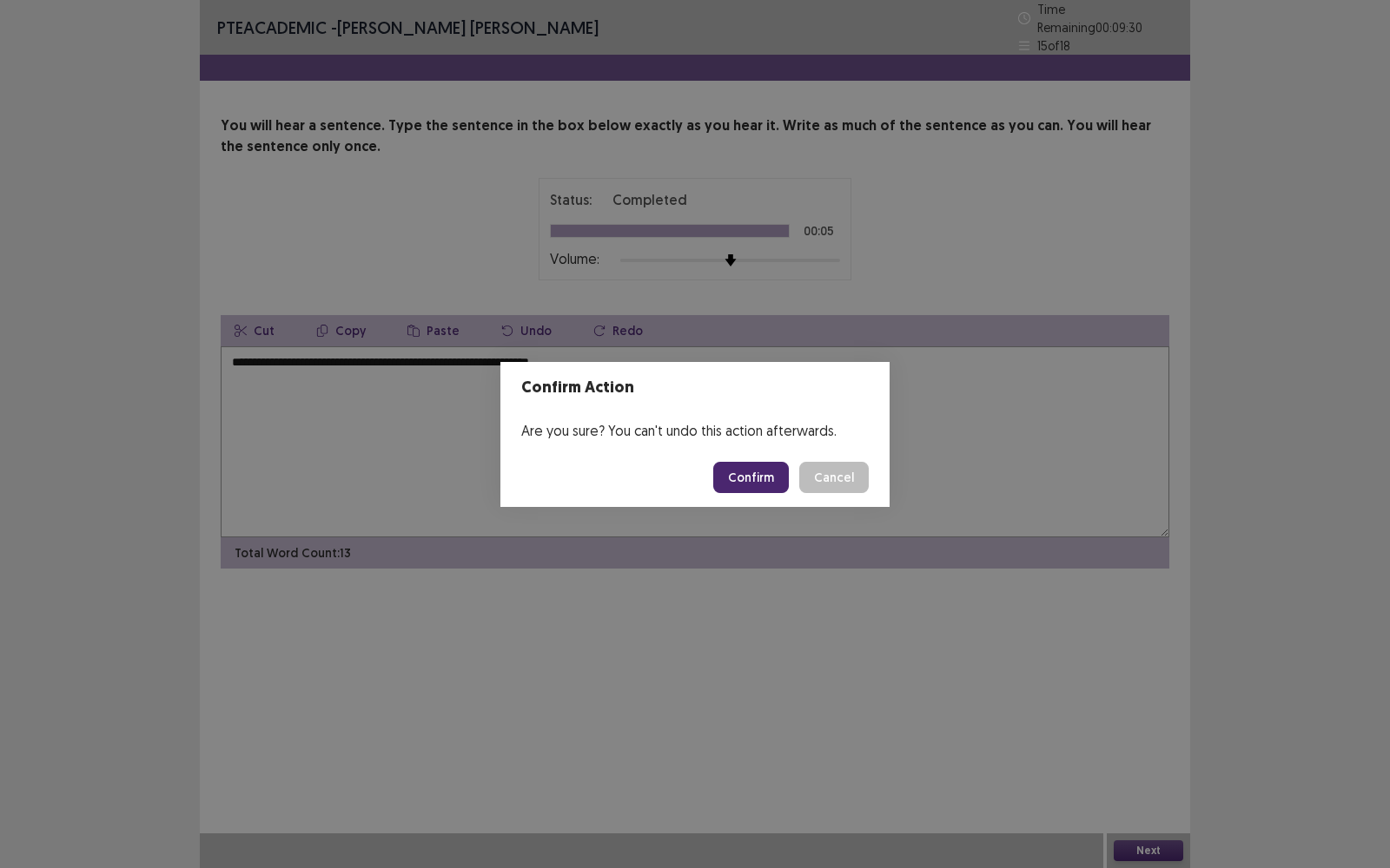
click at [738, 473] on button "Confirm" at bounding box center [751, 477] width 76 height 32
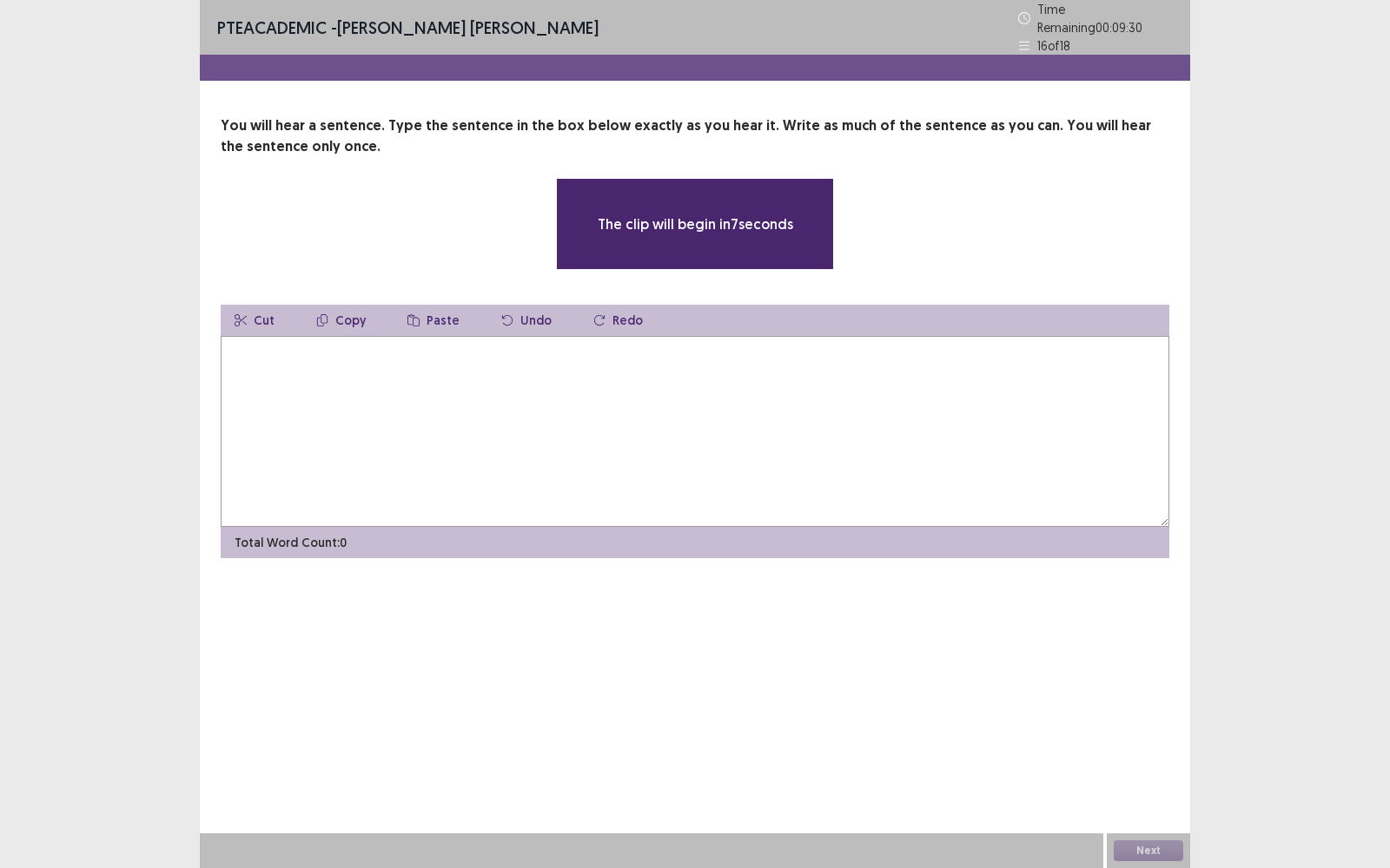
click at [418, 416] on textarea at bounding box center [695, 432] width 948 height 191
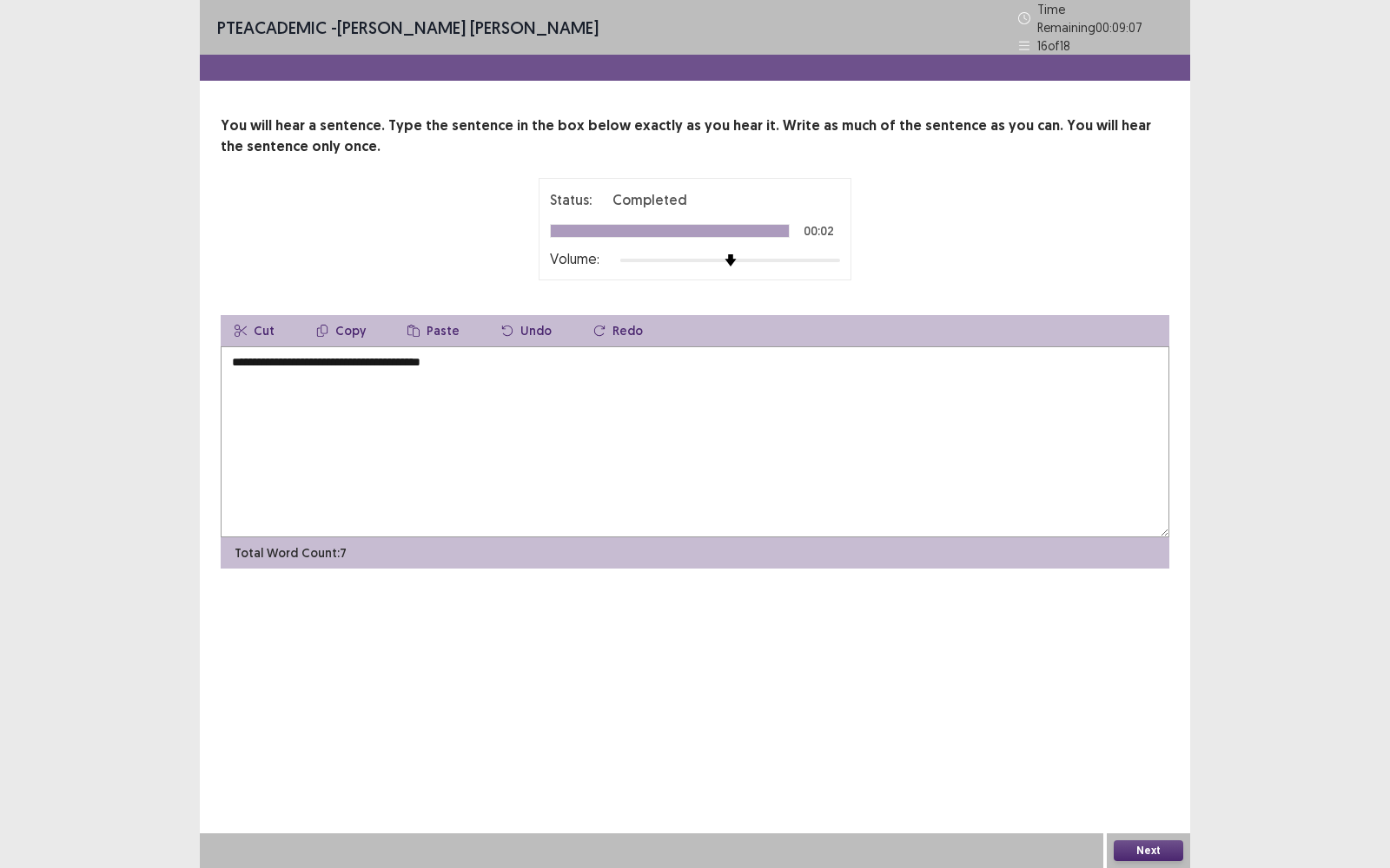
click at [254, 355] on textarea "**********" at bounding box center [695, 442] width 948 height 191
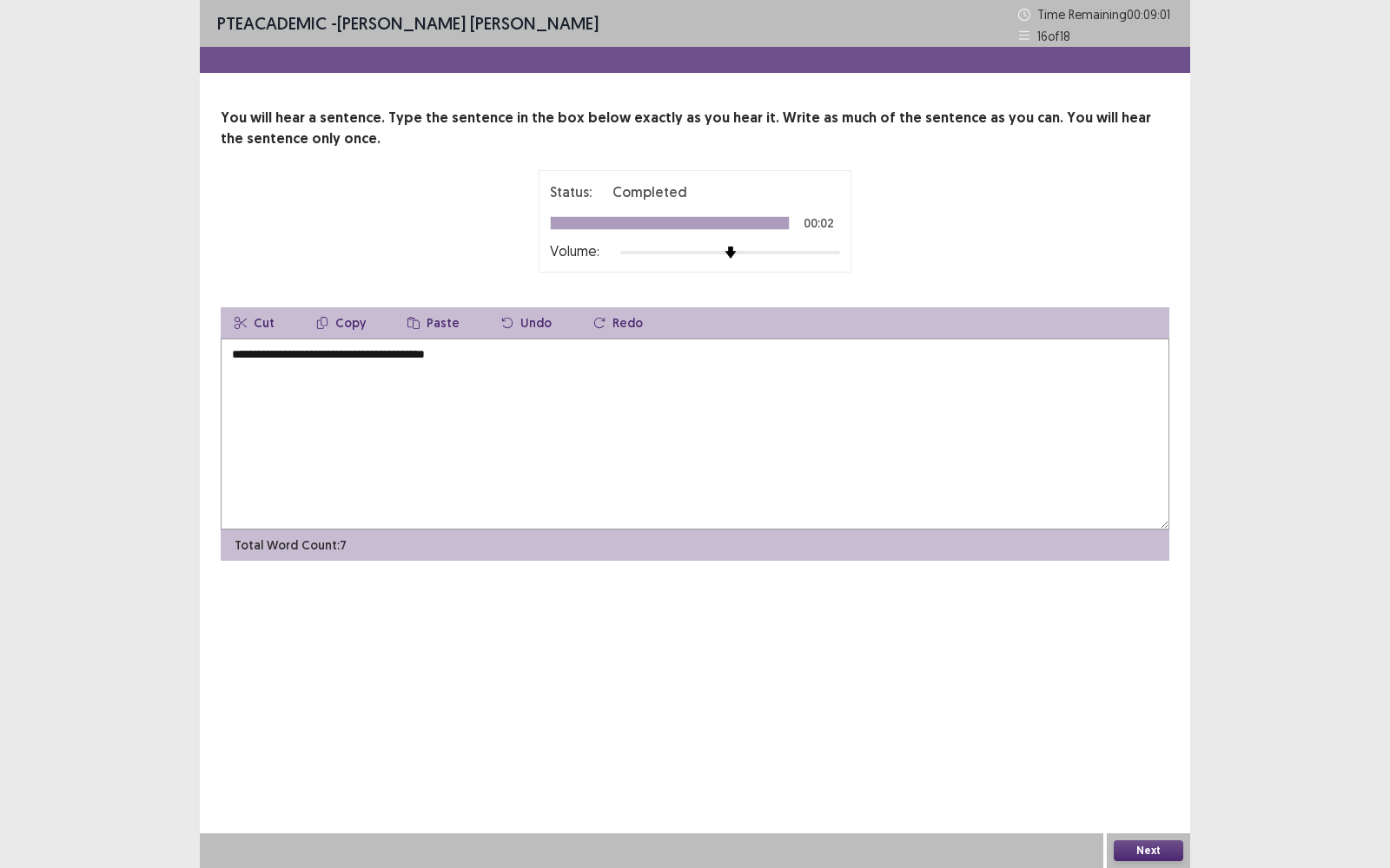
click at [343, 356] on textarea "**********" at bounding box center [695, 434] width 948 height 191
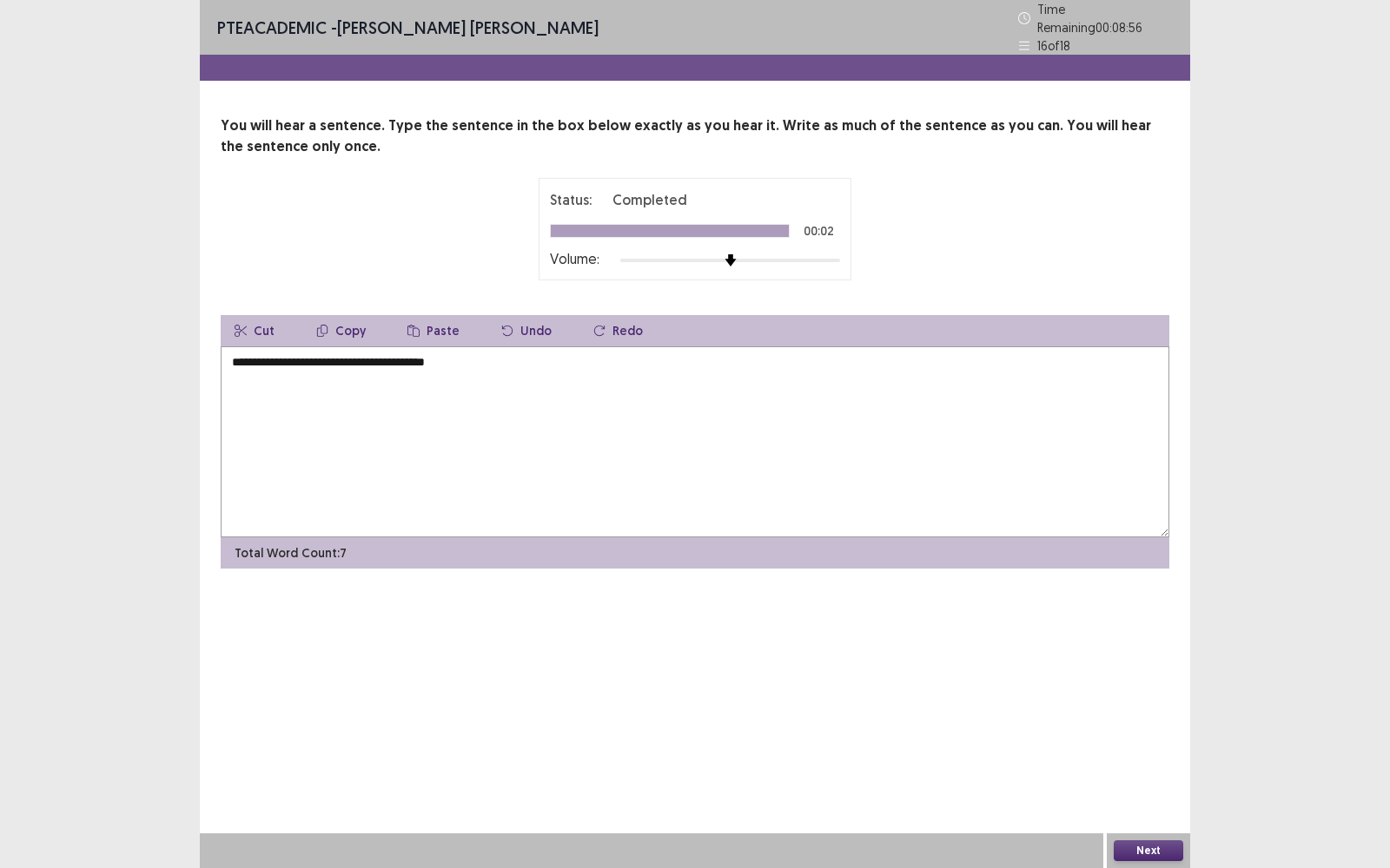
click at [377, 357] on textarea "**********" at bounding box center [695, 442] width 948 height 191
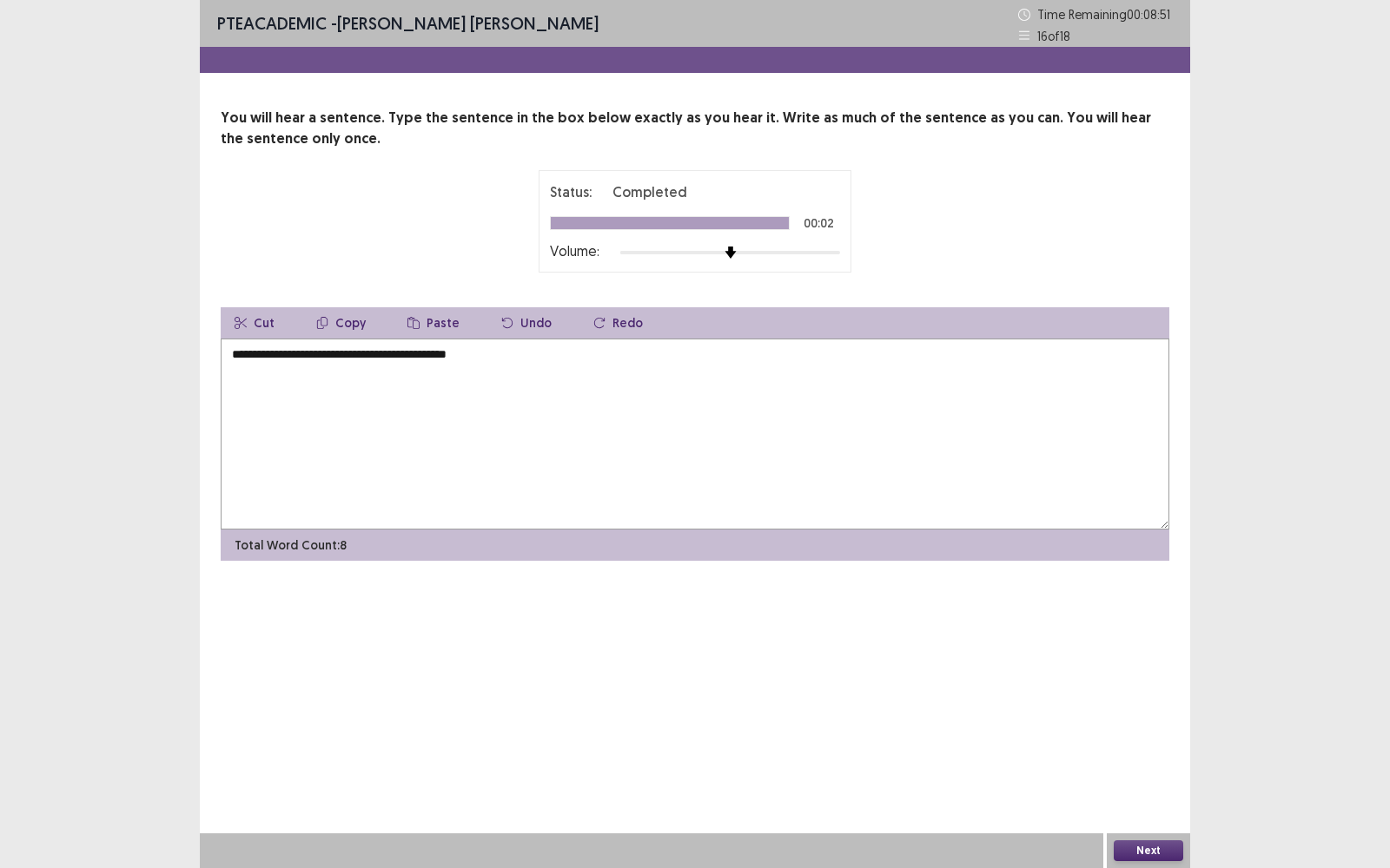
click at [486, 355] on textarea "**********" at bounding box center [695, 434] width 948 height 191
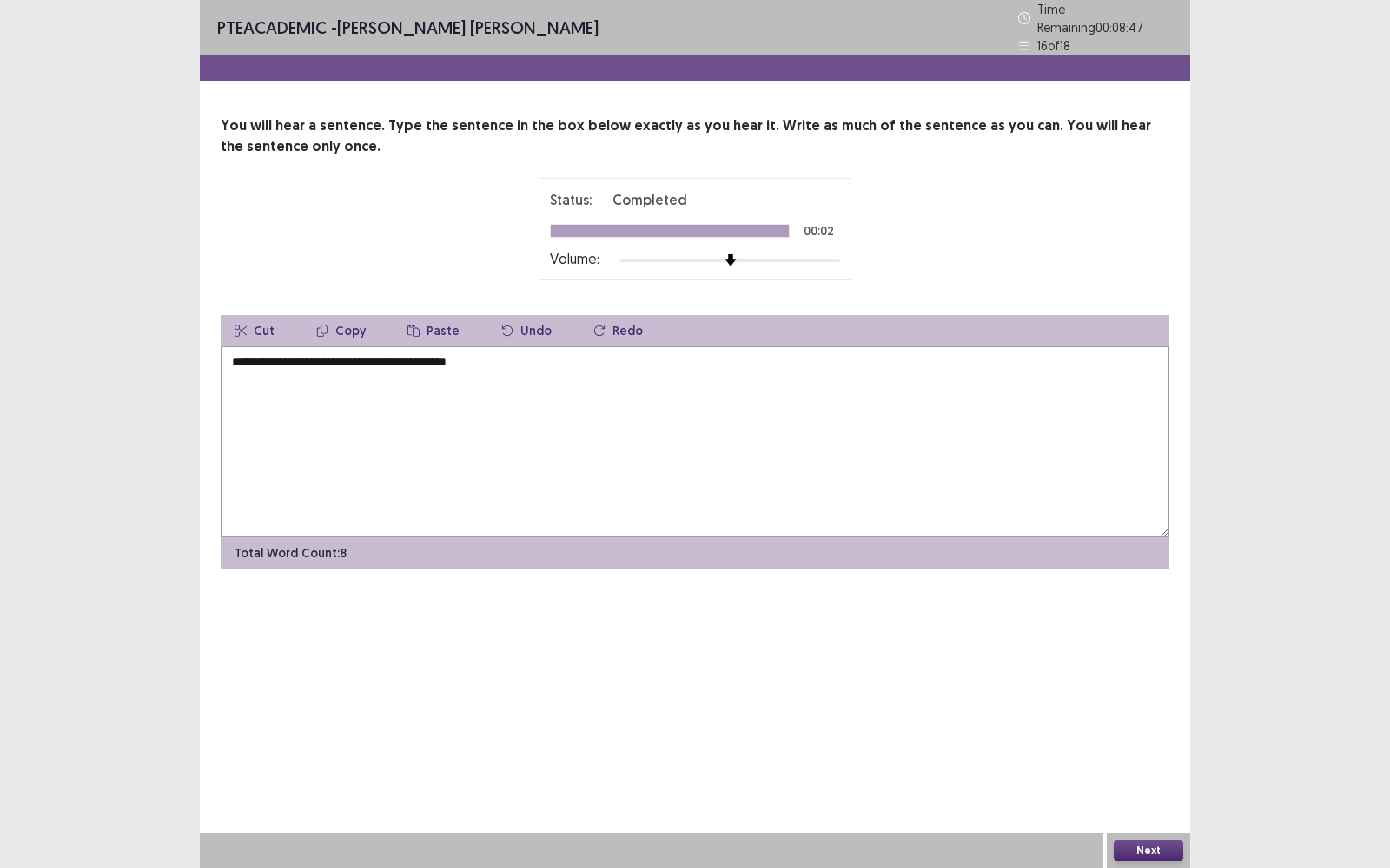
type textarea "**********"
click at [1151, 699] on button "Next" at bounding box center [1148, 851] width 69 height 21
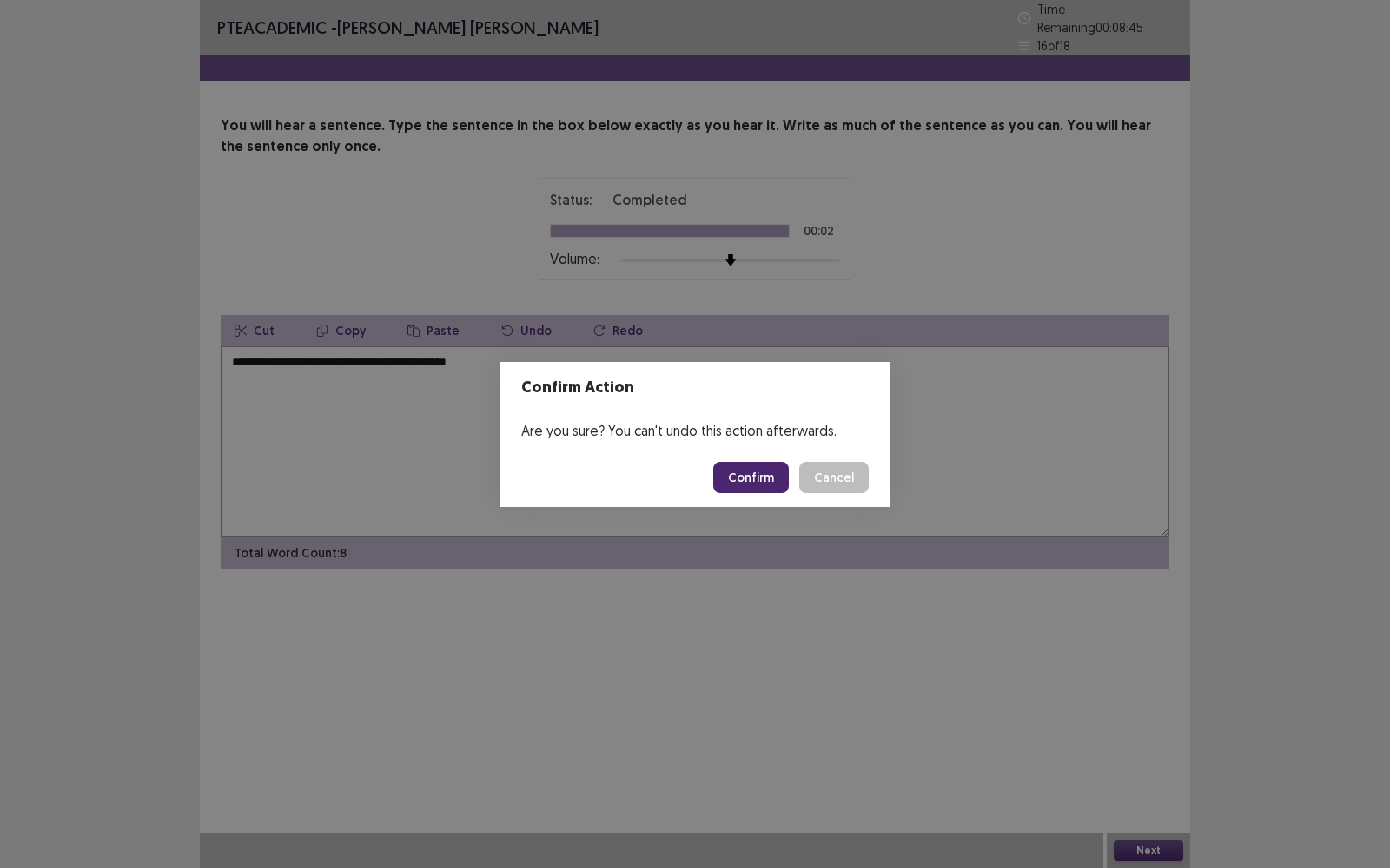
click at [738, 481] on button "Confirm" at bounding box center [751, 477] width 76 height 32
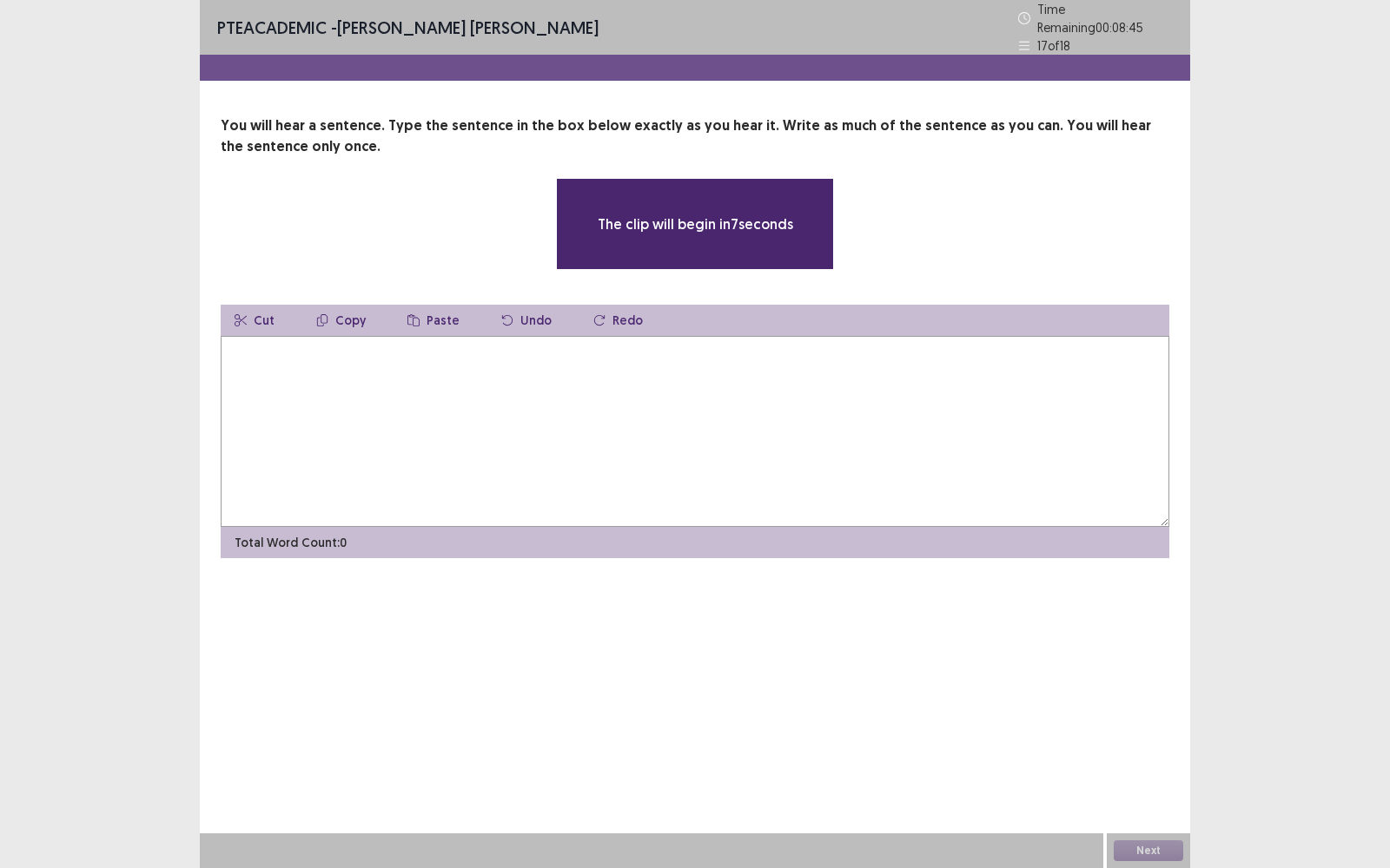
click at [345, 426] on textarea at bounding box center [695, 432] width 948 height 191
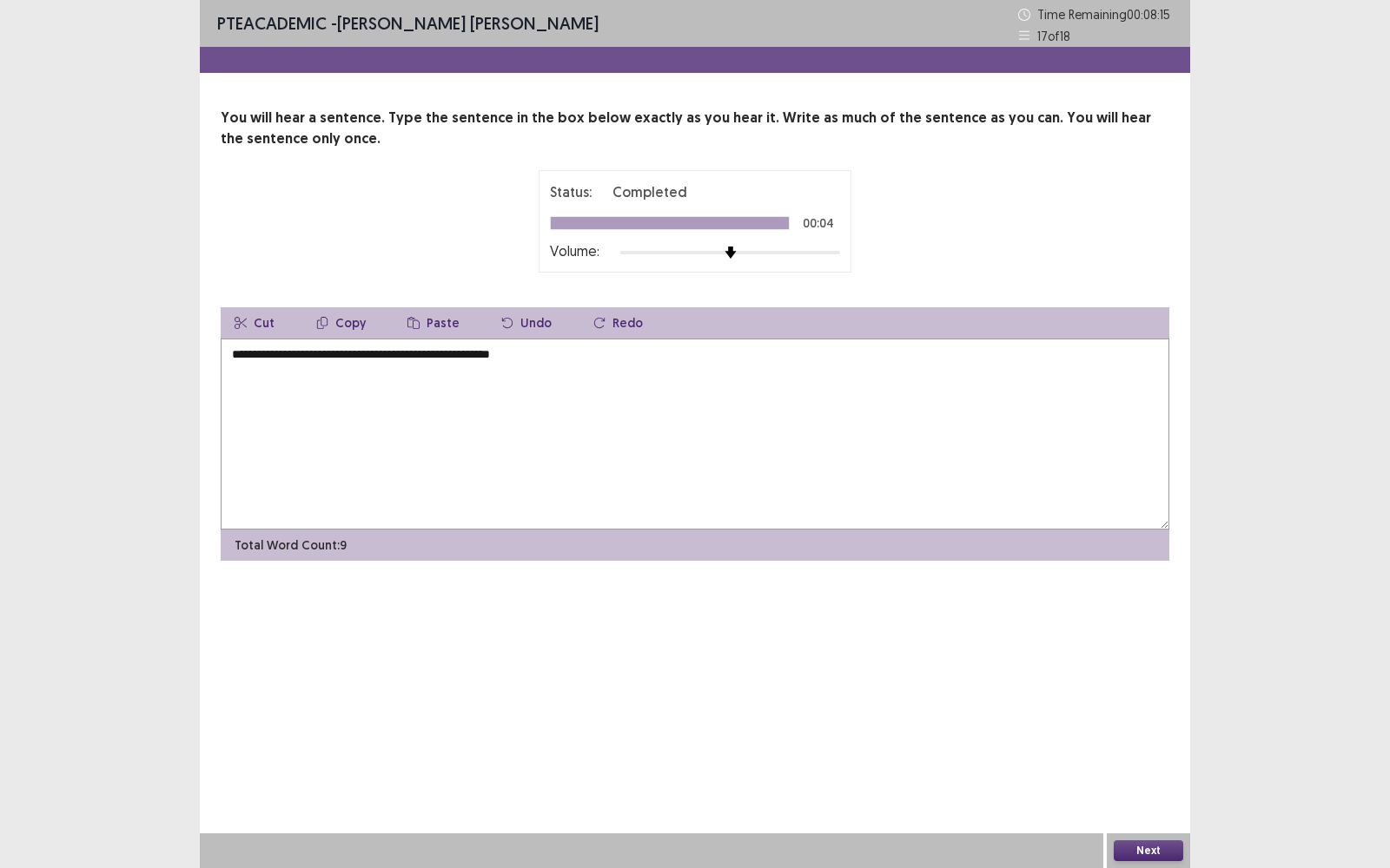
click at [364, 361] on textarea "**********" at bounding box center [695, 434] width 948 height 191
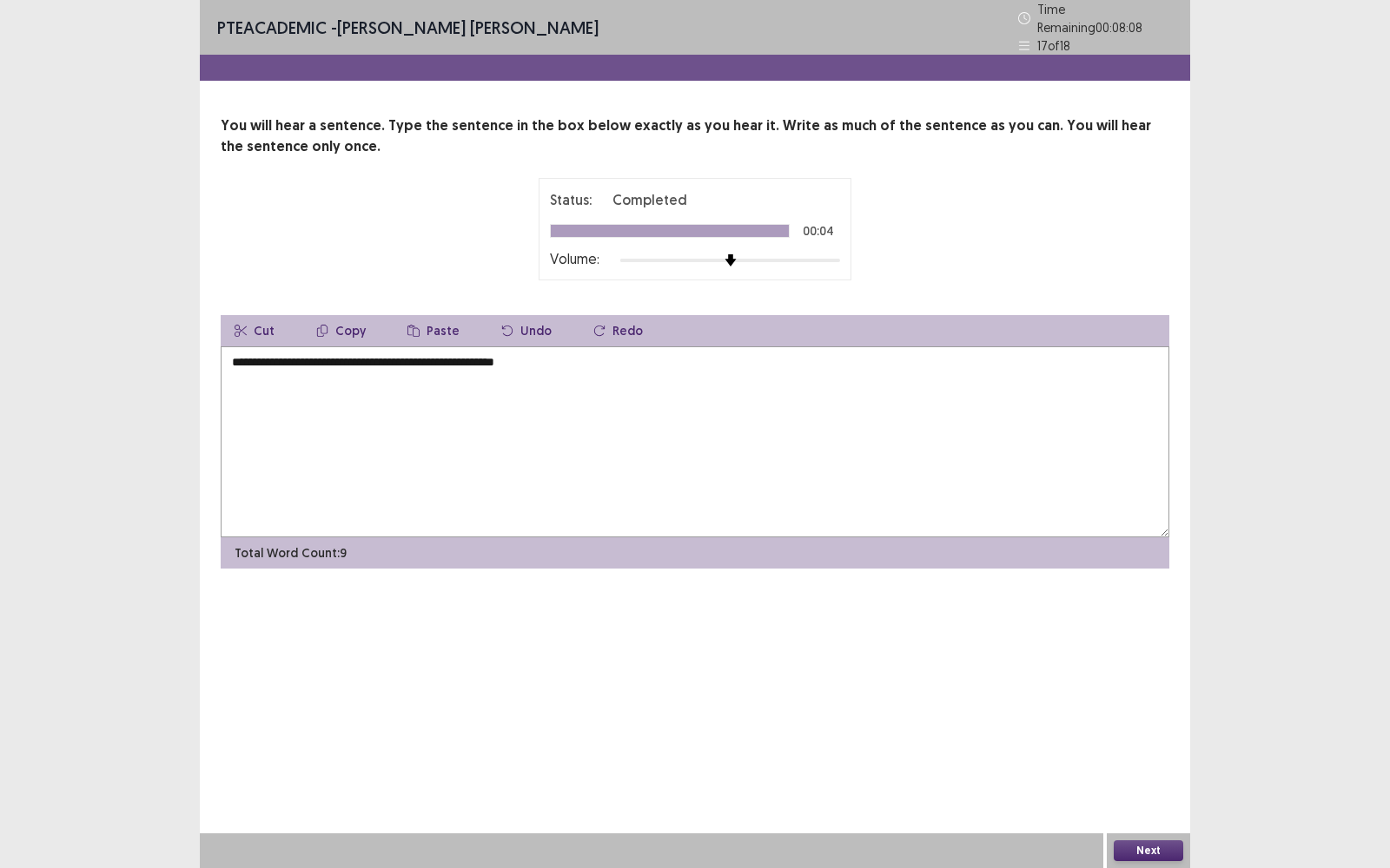
click at [467, 356] on textarea "**********" at bounding box center [695, 442] width 948 height 191
type textarea "**********"
click at [1155, 699] on button "Next" at bounding box center [1148, 851] width 69 height 21
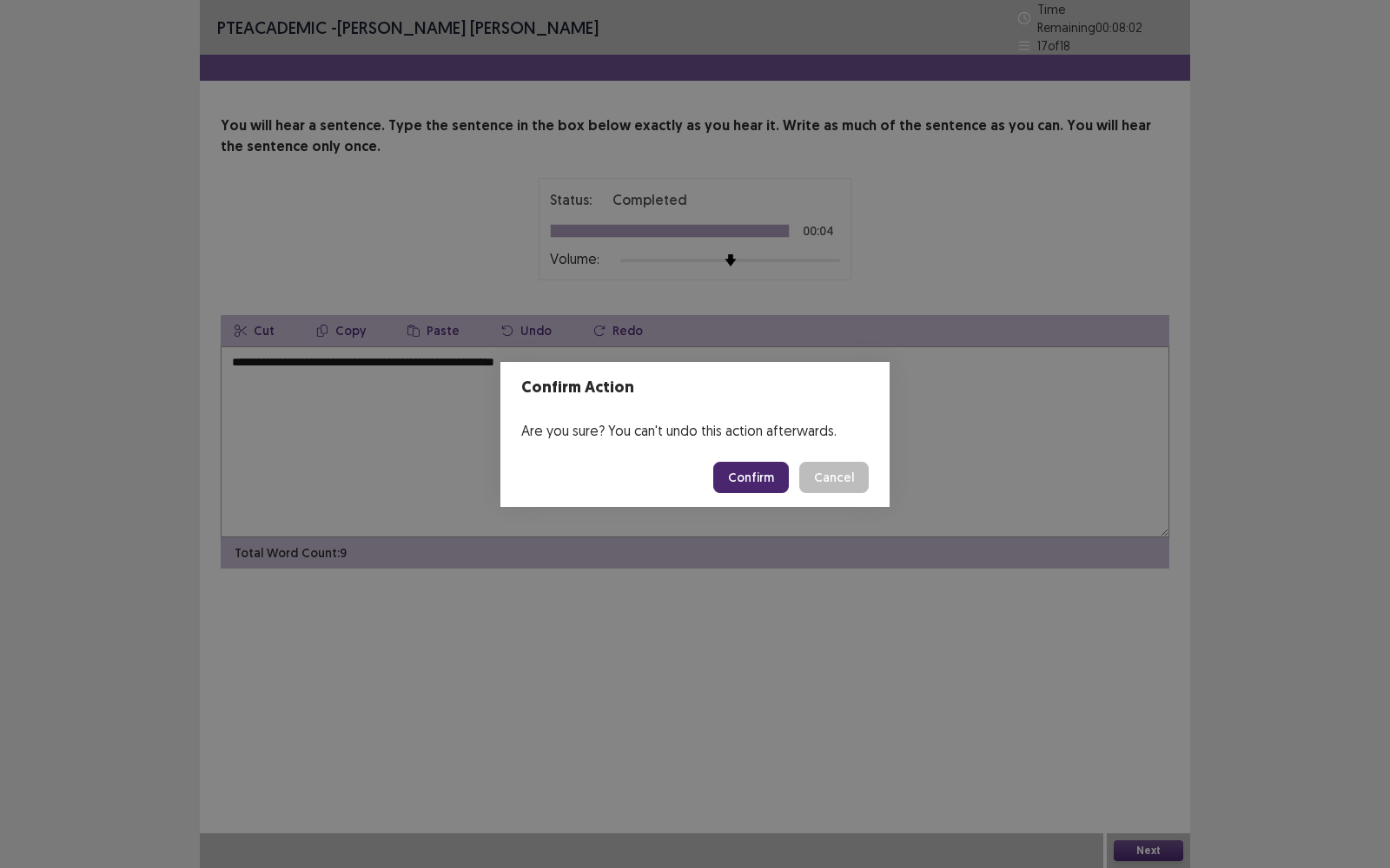
click at [747, 473] on button "Confirm" at bounding box center [751, 477] width 76 height 32
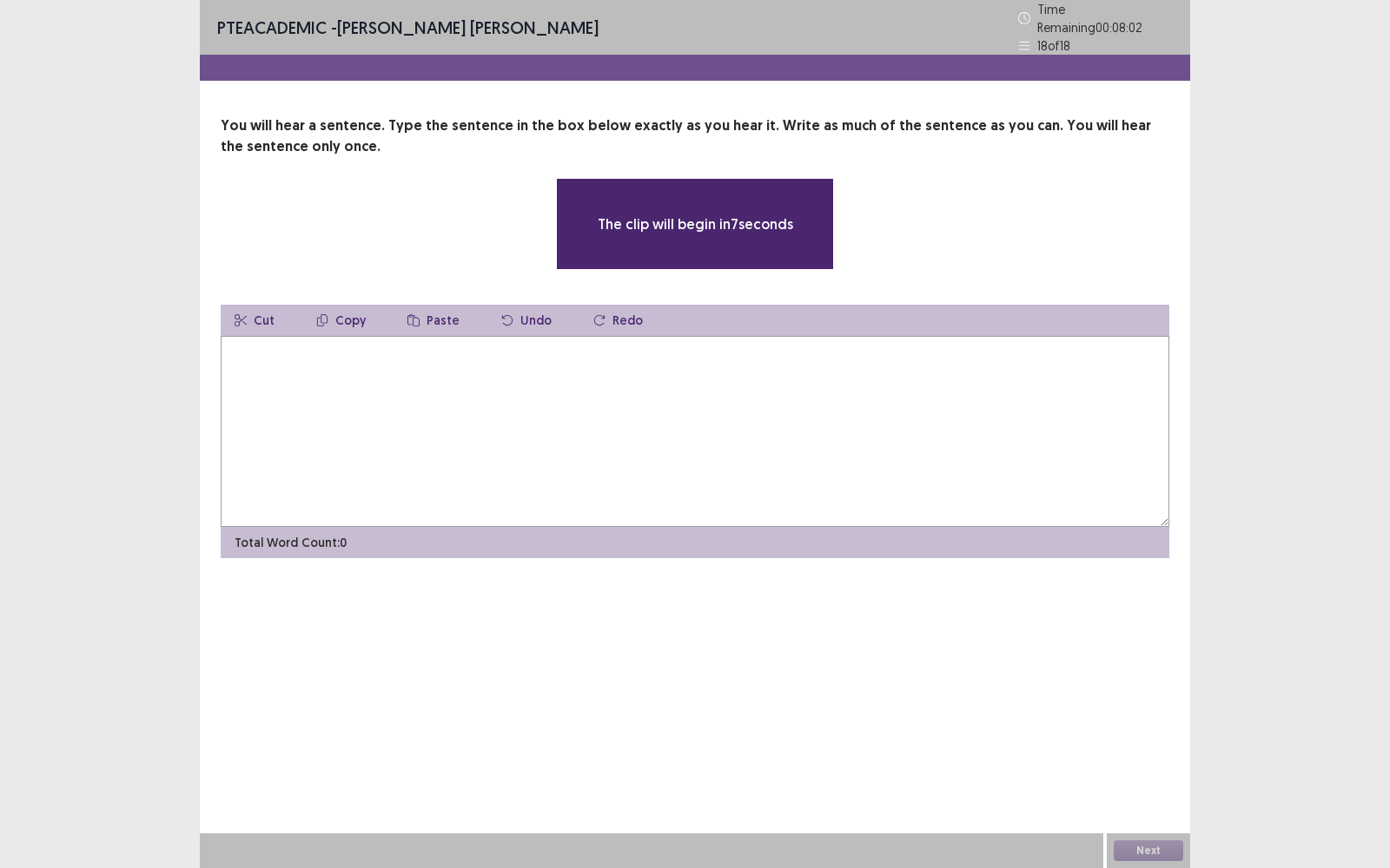
click at [567, 417] on textarea at bounding box center [695, 432] width 948 height 191
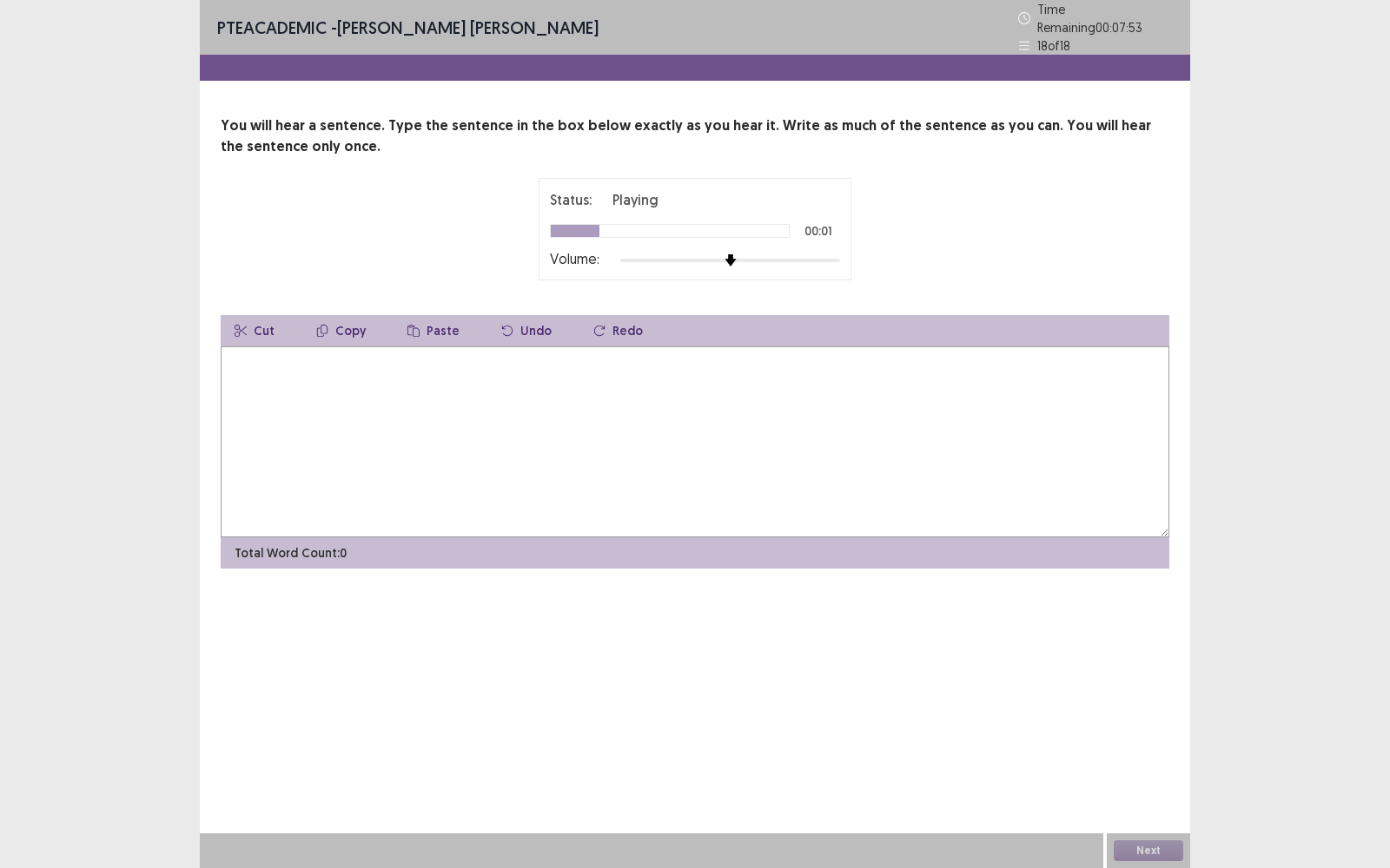
type textarea "*"
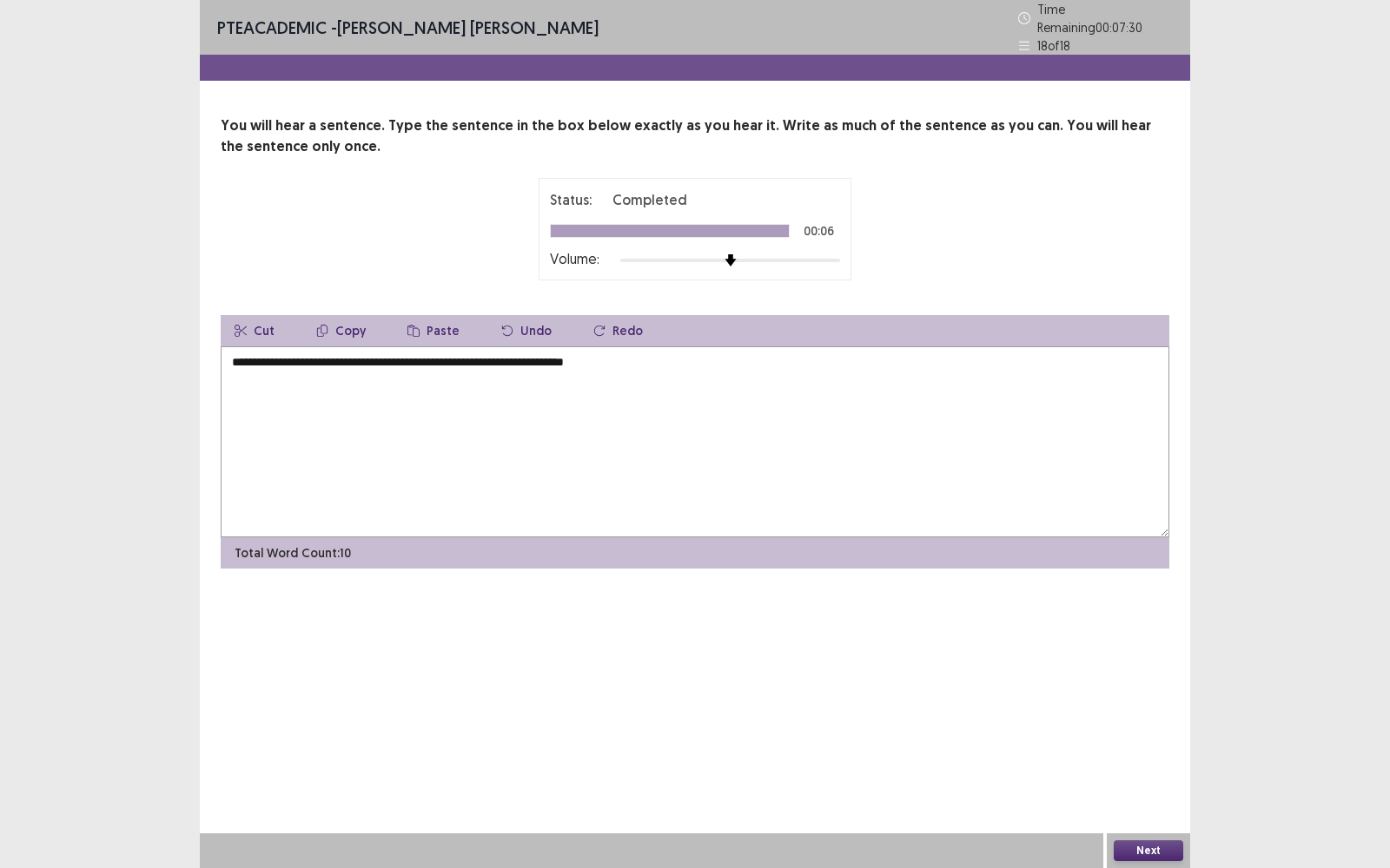
click at [235, 354] on textarea "**********" at bounding box center [695, 442] width 948 height 191
click at [299, 356] on textarea "**********" at bounding box center [695, 442] width 948 height 191
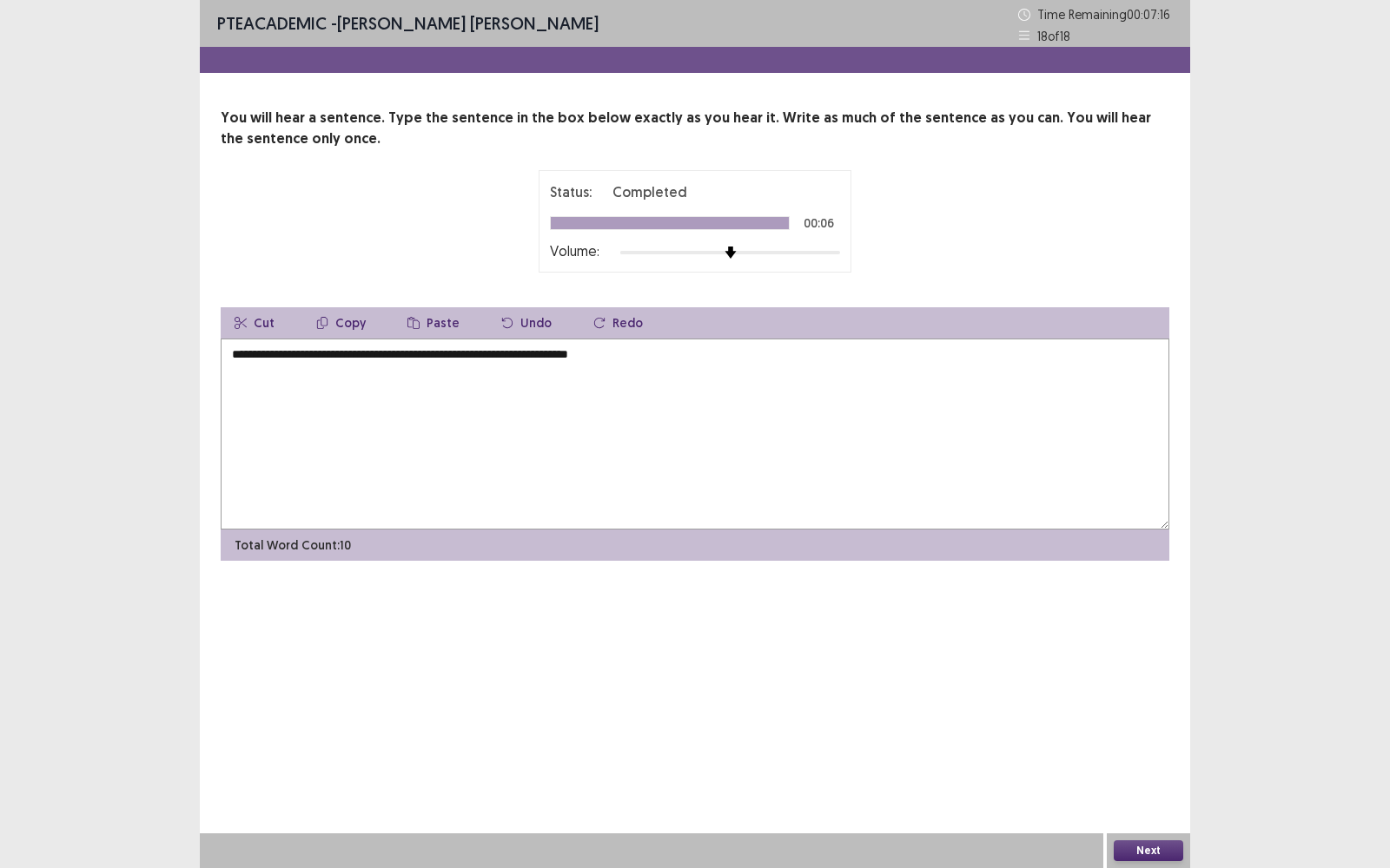
click at [348, 355] on textarea "**********" at bounding box center [695, 434] width 948 height 191
click at [389, 355] on textarea "**********" at bounding box center [695, 434] width 948 height 191
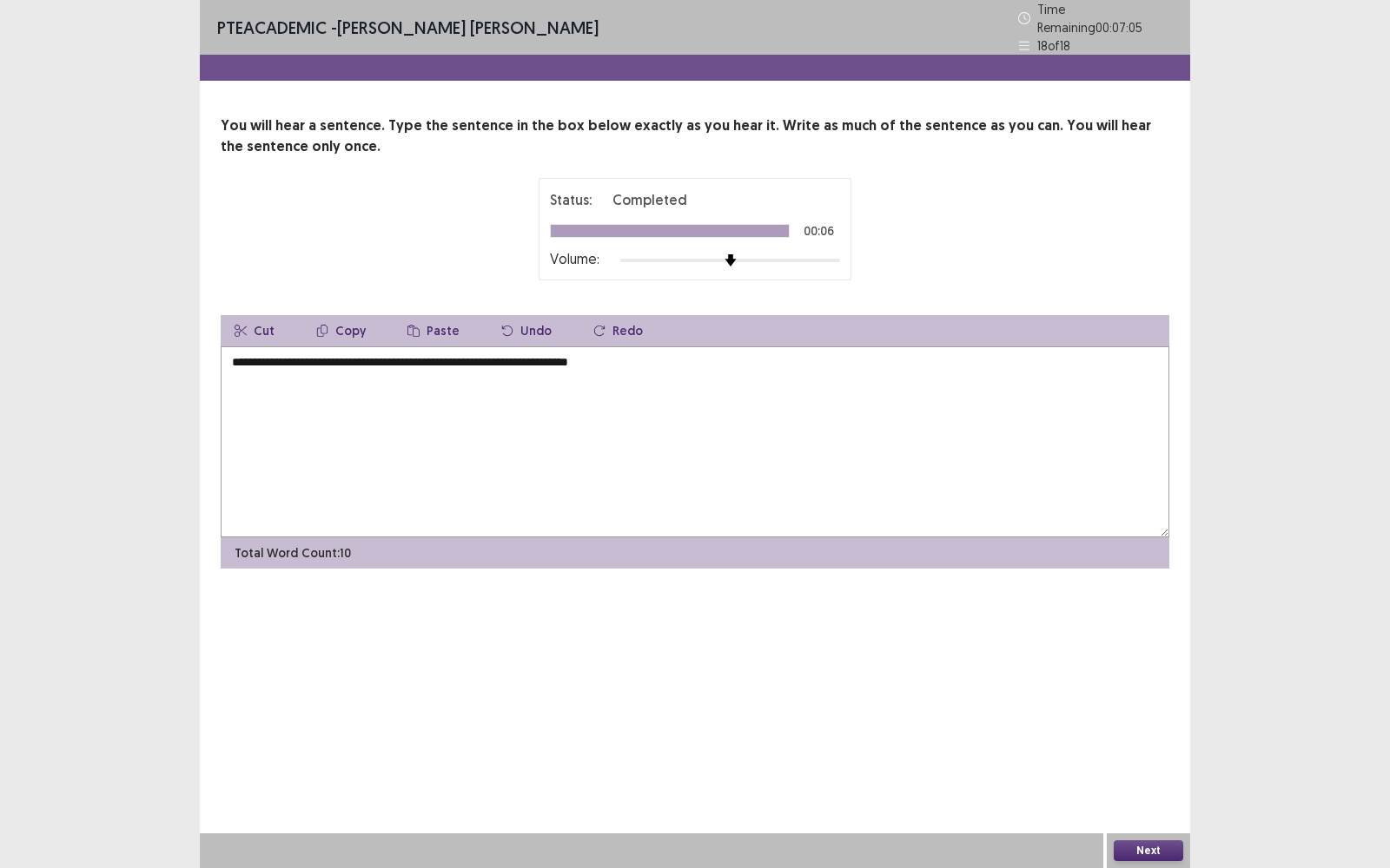
click at [465, 355] on textarea "**********" at bounding box center [695, 442] width 948 height 191
click at [249, 352] on textarea "**********" at bounding box center [695, 442] width 948 height 191
type textarea "**********"
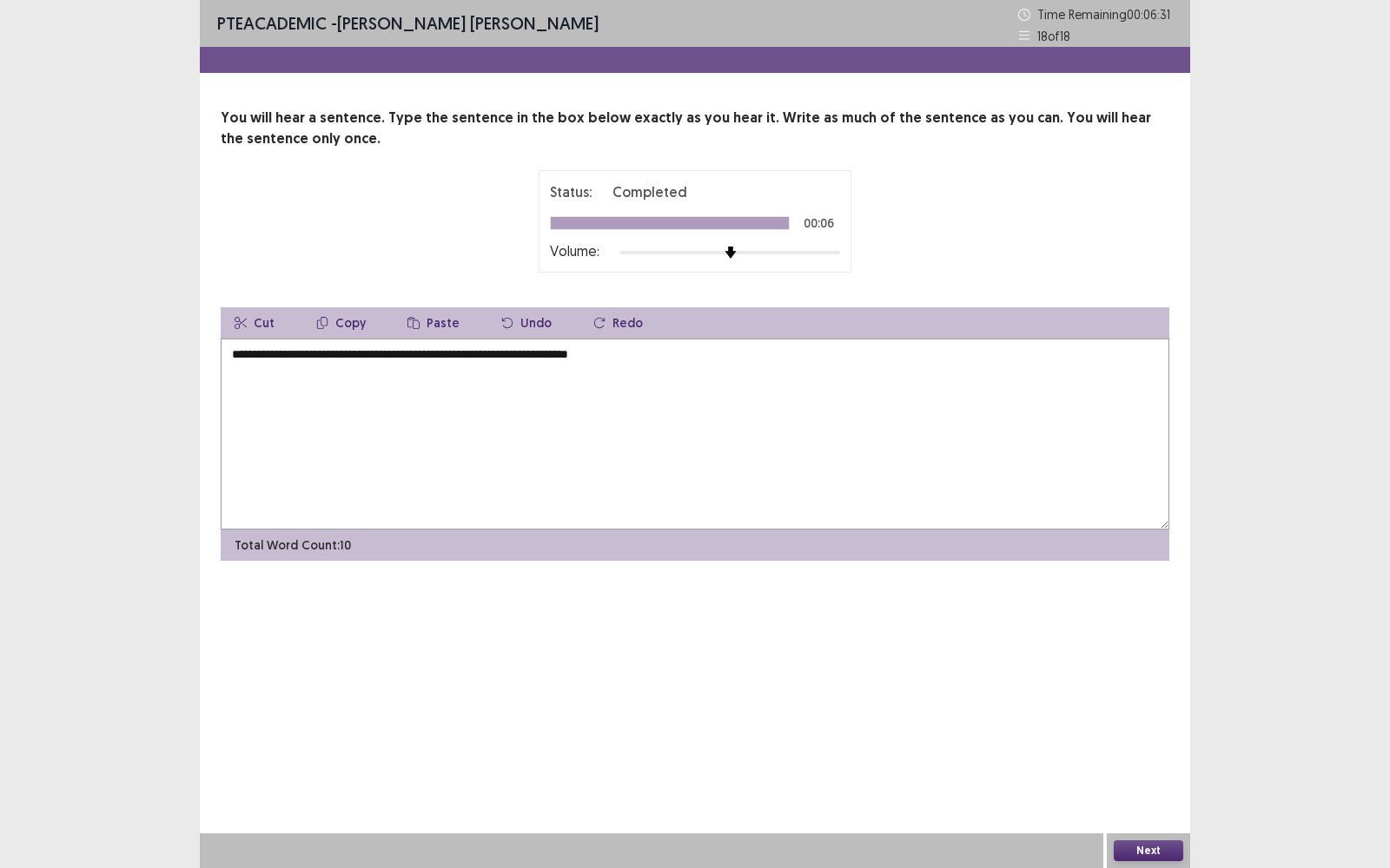
click at [1162, 699] on button "Next" at bounding box center [1148, 851] width 69 height 21
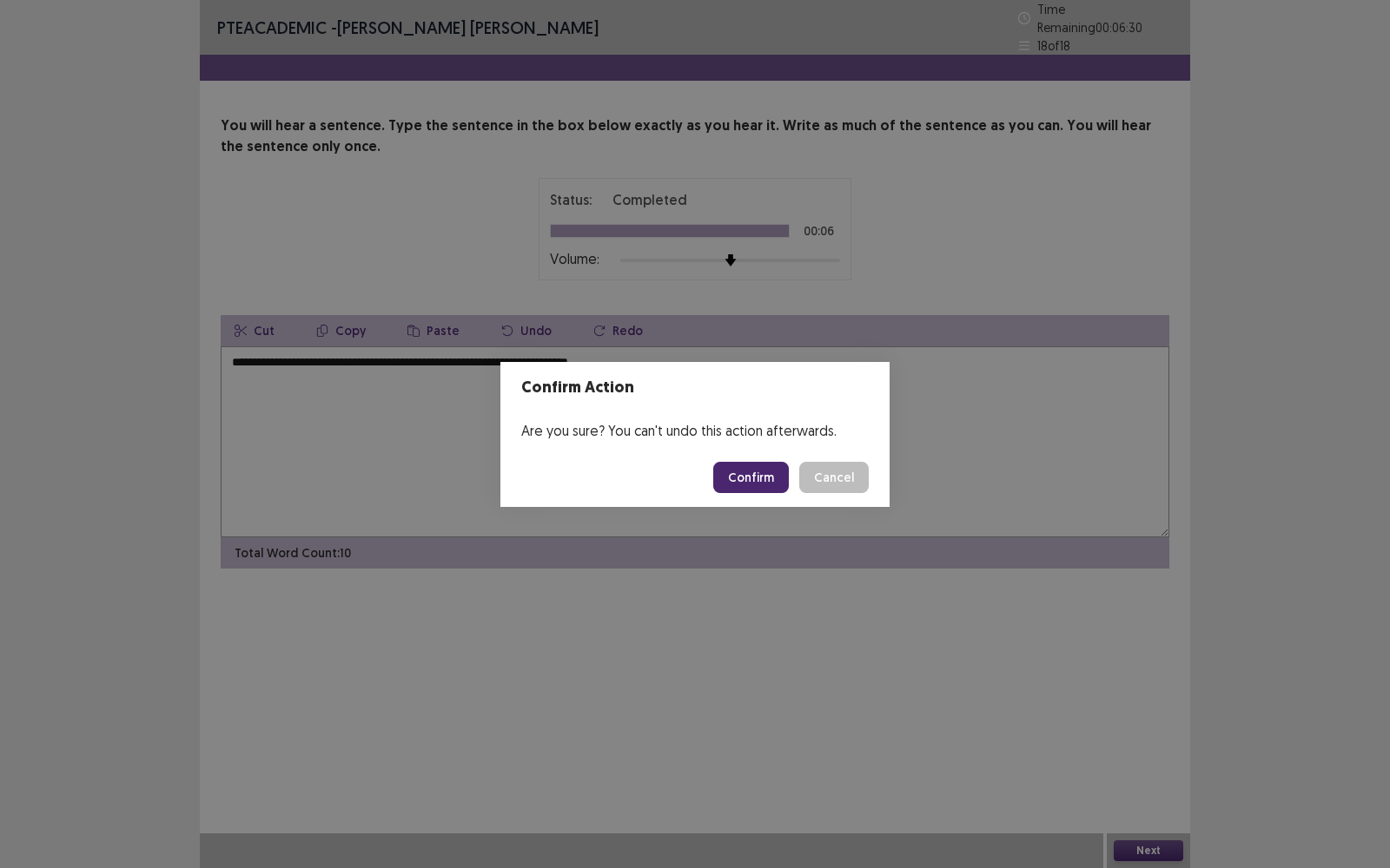
click at [751, 476] on button "Confirm" at bounding box center [751, 477] width 76 height 32
